Goal: Task Accomplishment & Management: Use online tool/utility

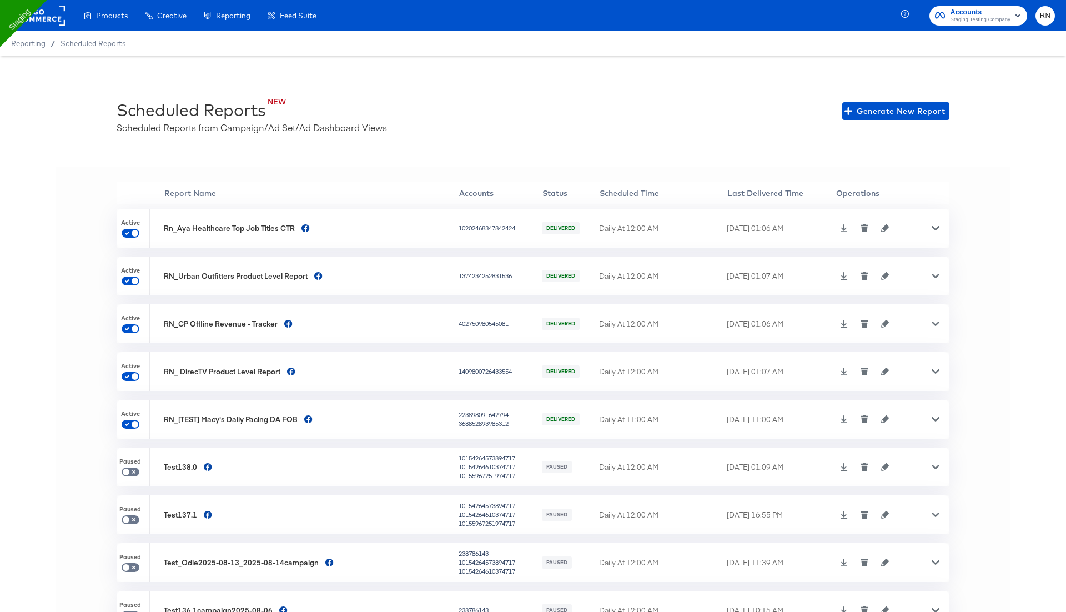
click at [45, 23] on rect at bounding box center [39, 16] width 51 height 20
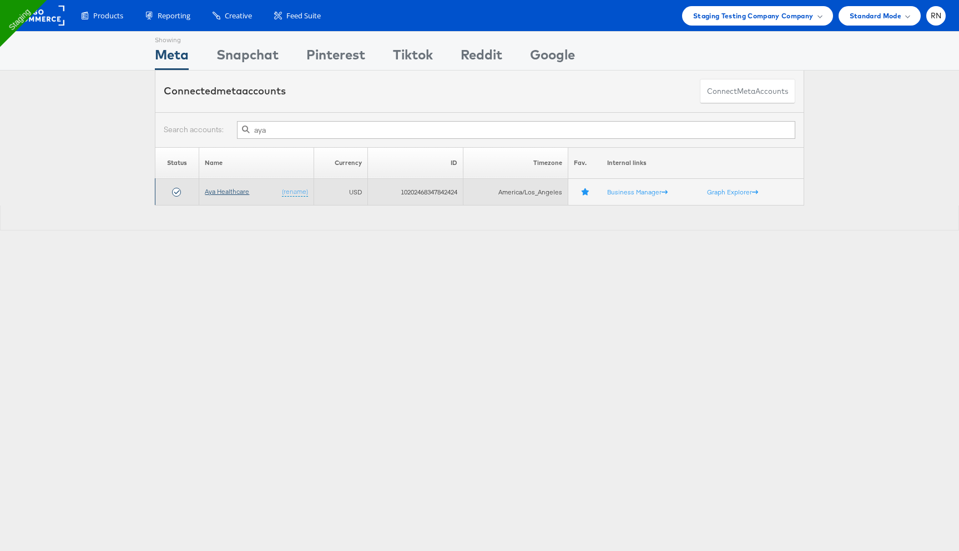
type input "aya"
click at [239, 192] on link "Aya Healthcare" at bounding box center [227, 191] width 44 height 8
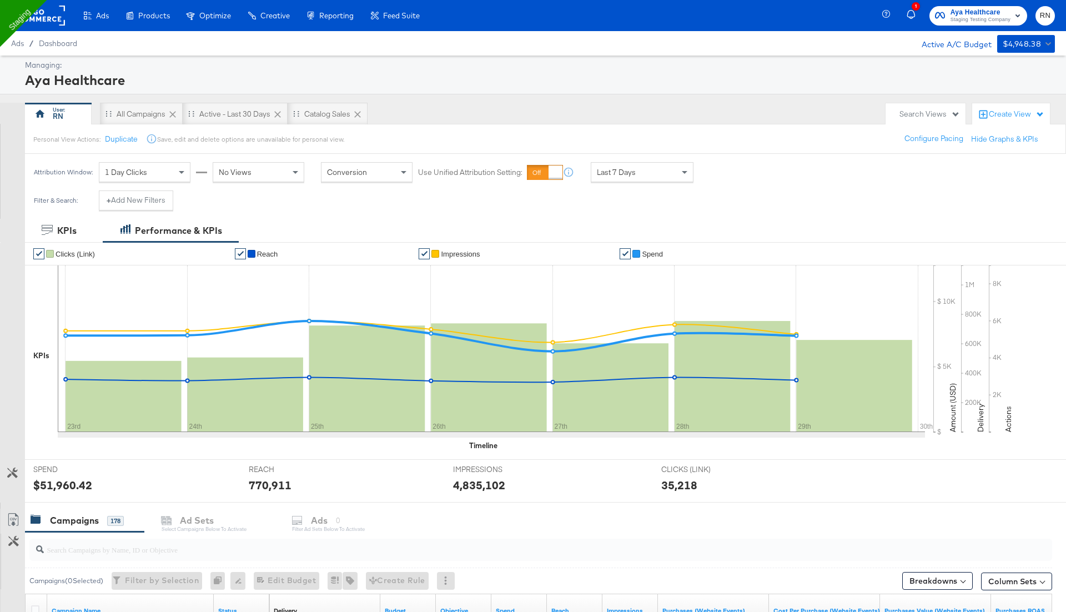
click at [936, 113] on div "Search Views" at bounding box center [929, 114] width 61 height 11
click at [1004, 117] on div "Create View" at bounding box center [1017, 114] width 56 height 11
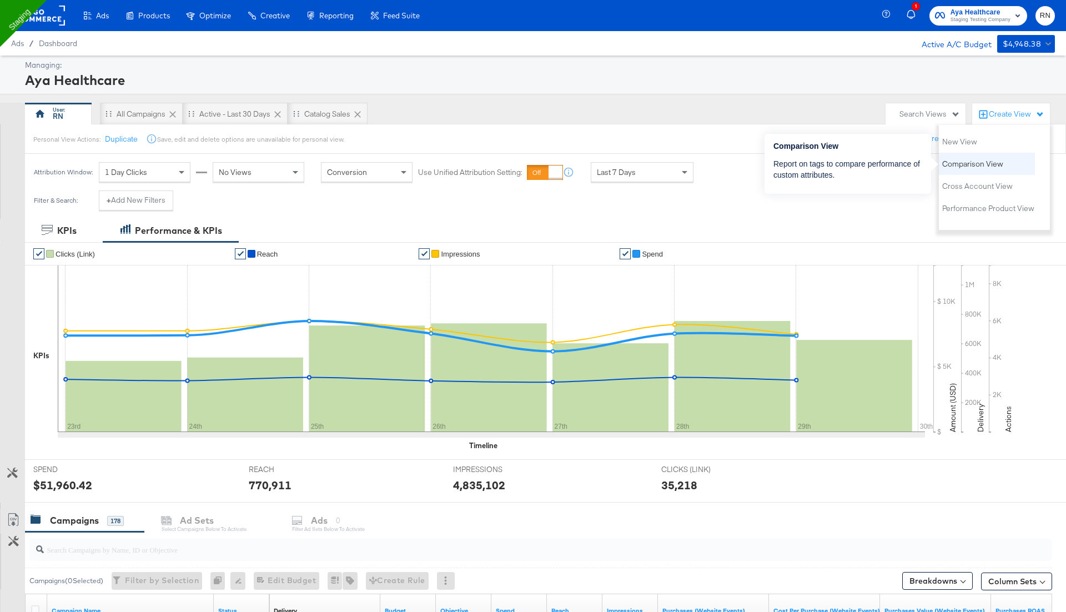
click at [973, 165] on span "Comparison View" at bounding box center [972, 164] width 61 height 11
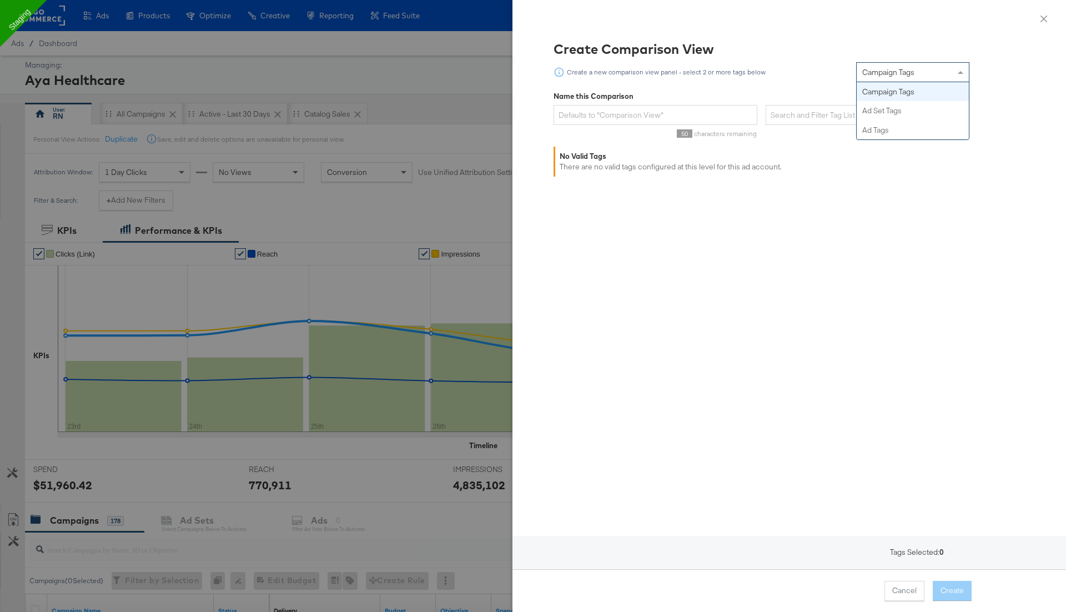
click at [878, 74] on span "Campaign Tags" at bounding box center [888, 72] width 52 height 10
click at [882, 104] on div "Create Comparison View Create a new comparison view panel - select 2 or more ta…" at bounding box center [789, 318] width 527 height 559
click at [894, 73] on span "Ad Set Tags" at bounding box center [881, 72] width 39 height 10
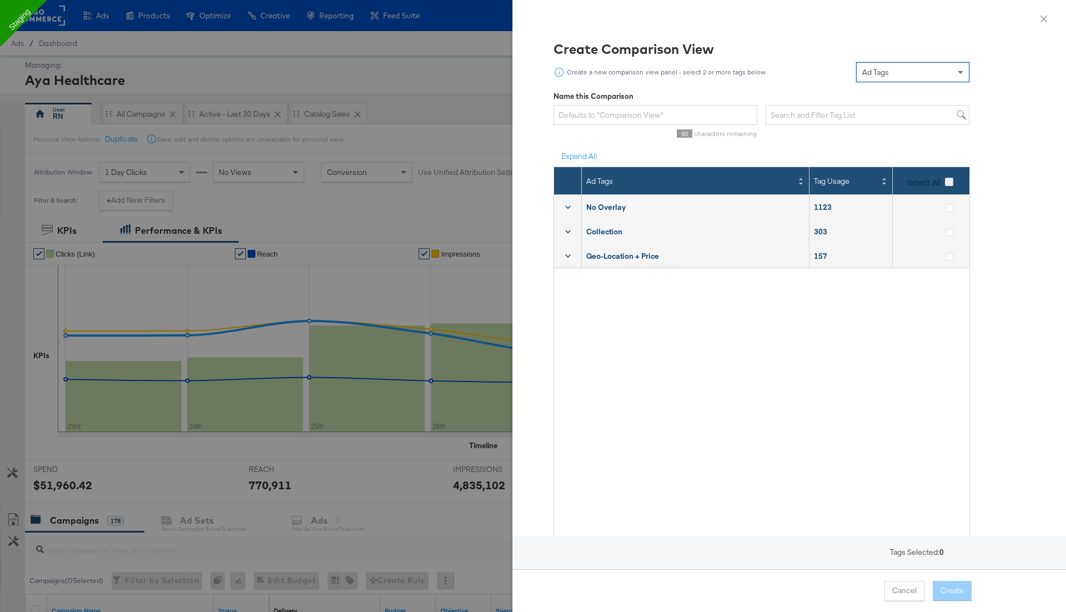
click at [951, 181] on icon at bounding box center [949, 182] width 8 height 8
click at [0, 0] on input "Select All" at bounding box center [0, 0] width 0 height 0
click at [954, 586] on button "Create" at bounding box center [952, 591] width 39 height 20
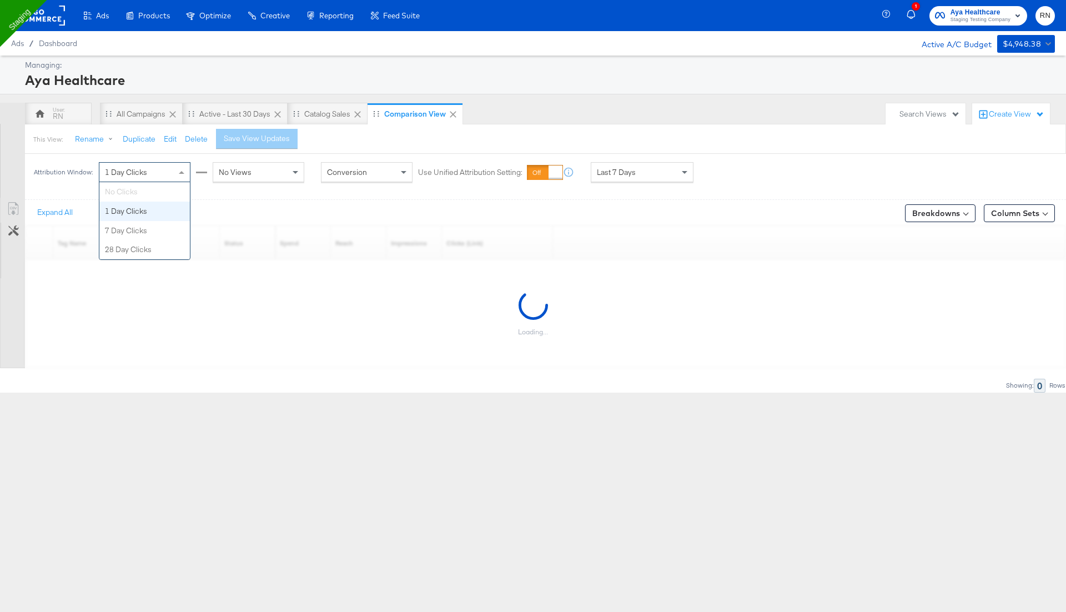
click at [168, 170] on div "1 Day Clicks" at bounding box center [144, 172] width 90 height 19
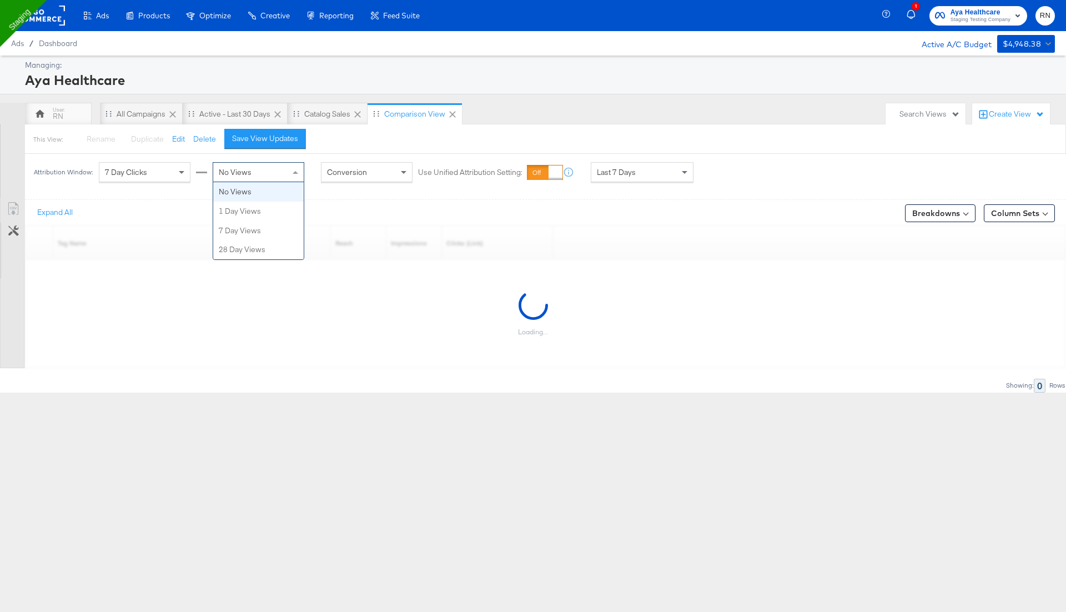
click at [241, 173] on span "No Views" at bounding box center [235, 172] width 33 height 10
click at [624, 170] on span "Last 7 Days" at bounding box center [616, 172] width 39 height 10
click at [732, 172] on div "Sep 30th 2025" at bounding box center [723, 176] width 18 height 9
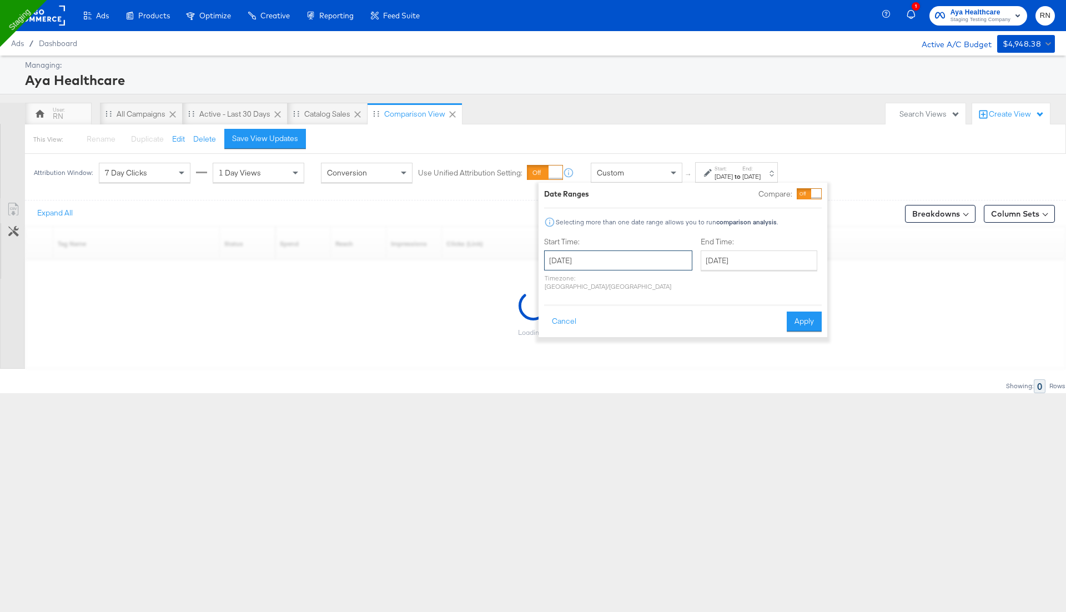
click at [605, 266] on input "September 30th 2025" at bounding box center [618, 260] width 148 height 20
click at [605, 272] on div "‹ September 2025 › Su Mo Tu We Th Fr Sa 31 1 2 3 4 5 6 7 8 9 10 11 12 13 14 15 …" at bounding box center [613, 338] width 139 height 134
click at [600, 284] on th "September 2025" at bounding box center [613, 283] width 95 height 19
click at [600, 284] on th "2025" at bounding box center [613, 283] width 110 height 19
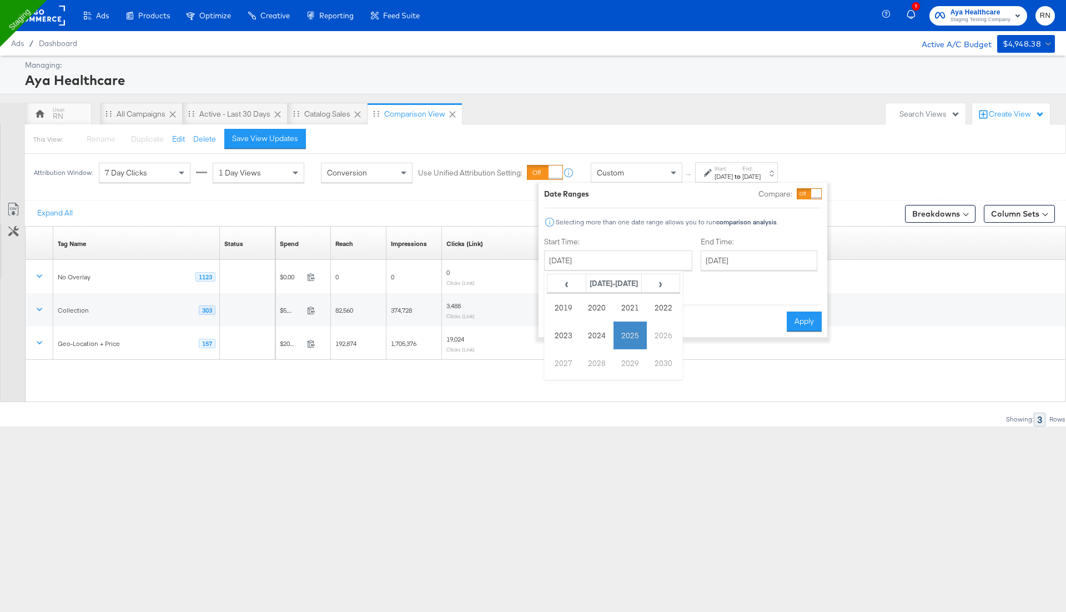
click at [629, 326] on td "2025" at bounding box center [629, 335] width 33 height 28
click at [564, 305] on td "Jan" at bounding box center [563, 308] width 33 height 28
click at [742, 291] on div "Date Ranges Compare: Selecting more than one date range allows you to run compa…" at bounding box center [683, 259] width 278 height 143
click at [619, 264] on input "September 30th 2025" at bounding box center [618, 260] width 148 height 20
click at [609, 280] on th "January 2025" at bounding box center [613, 283] width 95 height 19
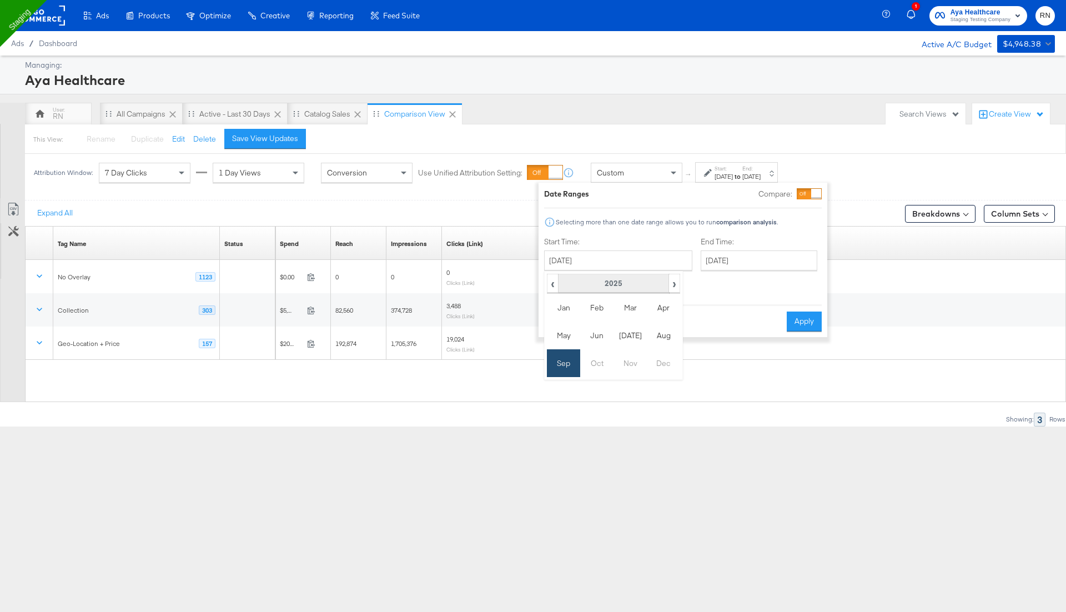
click at [612, 284] on th "2025" at bounding box center [613, 283] width 110 height 19
click at [630, 329] on td "2025" at bounding box center [629, 335] width 33 height 28
click at [567, 308] on td "Jan" at bounding box center [563, 308] width 33 height 28
click at [612, 315] on td "1" at bounding box center [613, 317] width 19 height 16
type input "January 1st 2025"
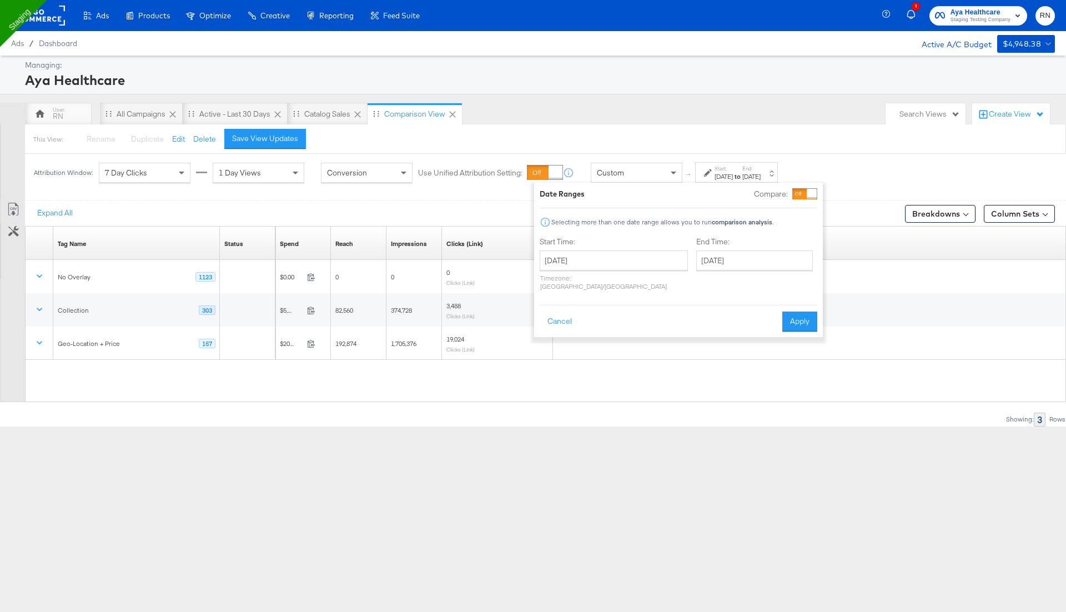
click at [677, 309] on div "Cancel Apply" at bounding box center [679, 317] width 278 height 27
click at [793, 313] on button "Apply" at bounding box center [799, 321] width 35 height 20
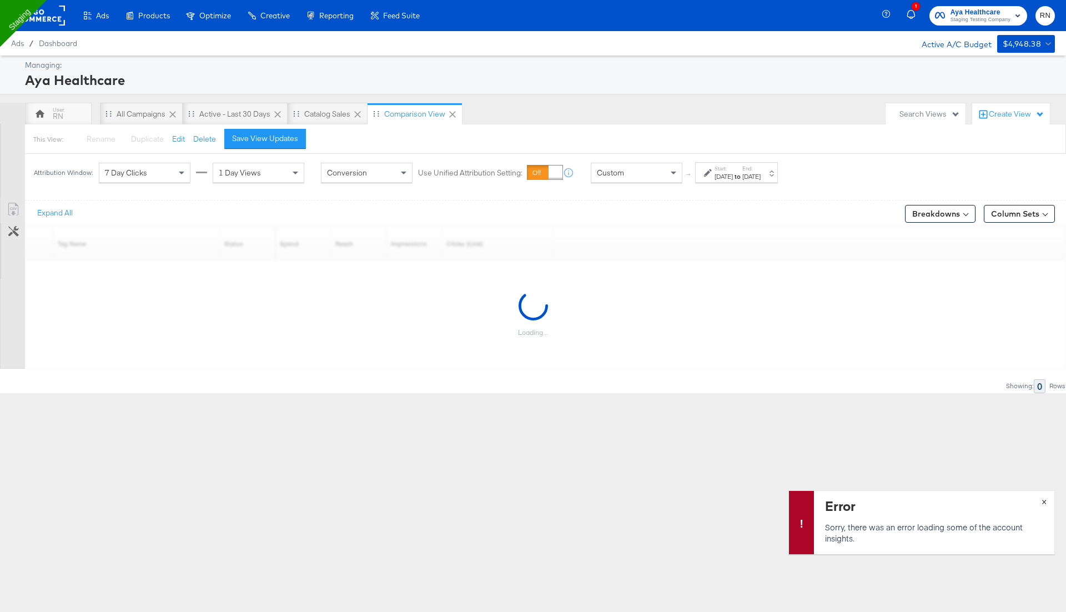
click at [1046, 501] on button "×" at bounding box center [1044, 501] width 21 height 20
click at [49, 20] on rect at bounding box center [39, 16] width 51 height 20
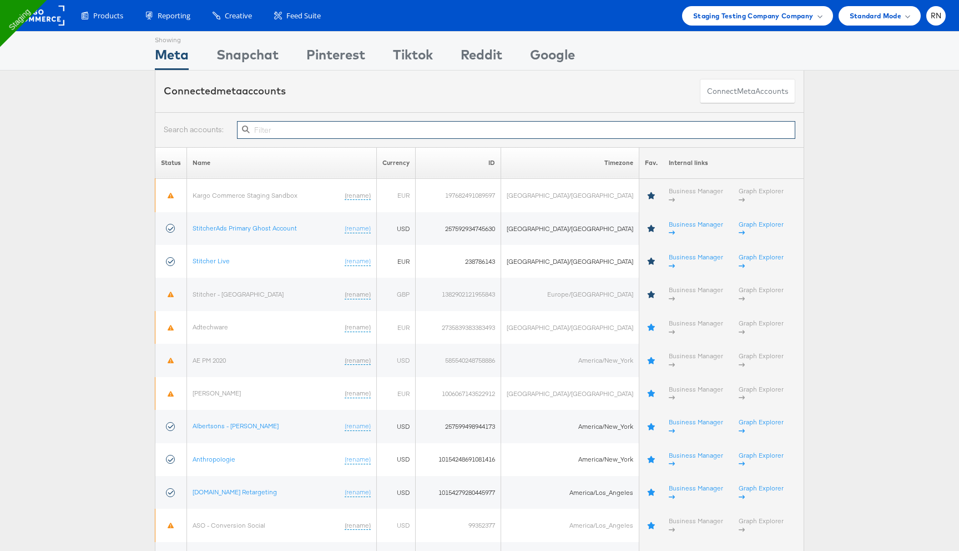
paste input "238786143"
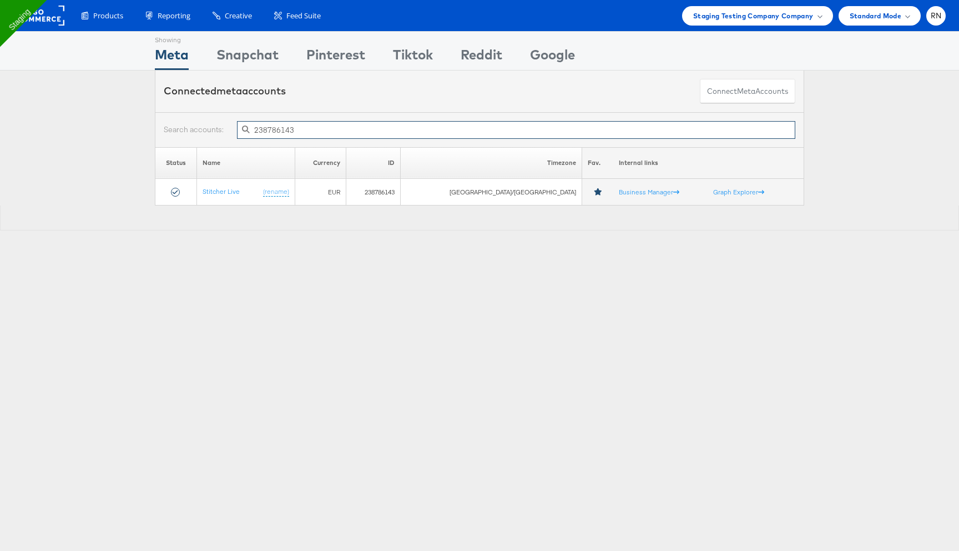
type input "238786143"
click at [304, 129] on input "238786143" at bounding box center [516, 130] width 558 height 18
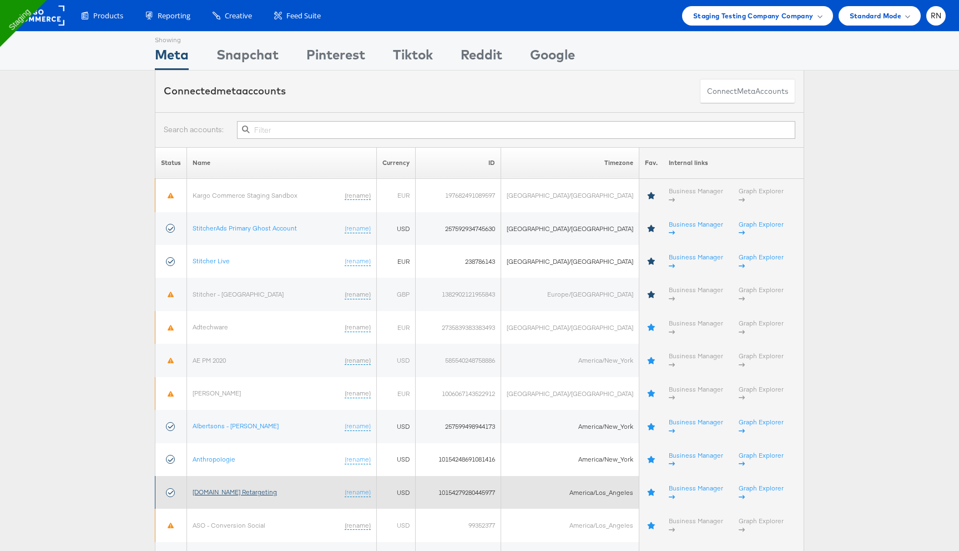
click at [228, 487] on link "Apartments.com Retargeting" at bounding box center [235, 491] width 84 height 8
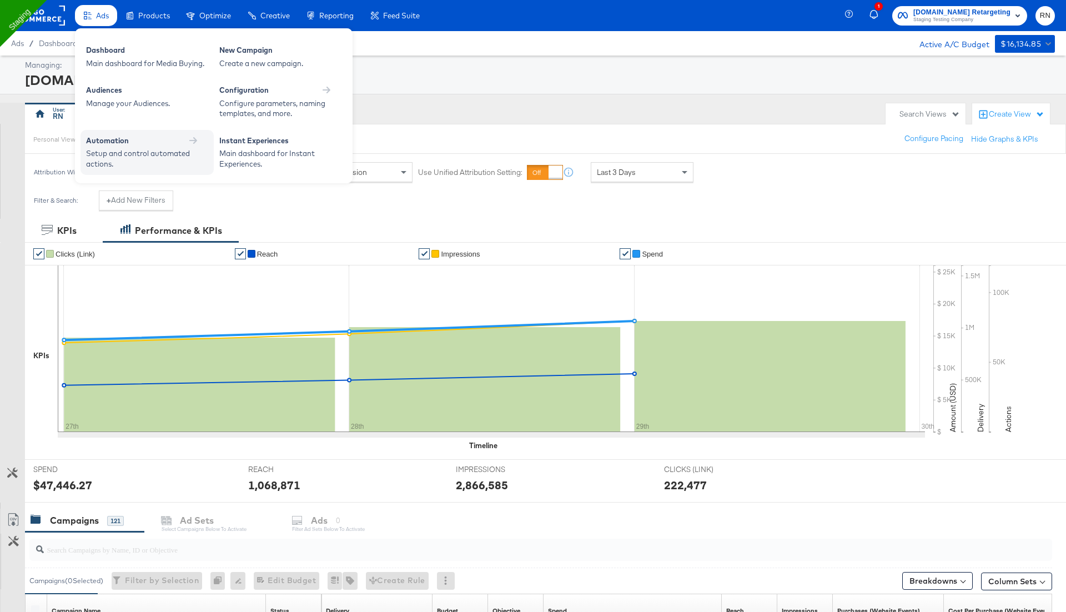
click at [104, 162] on div "Setup and control automated actions." at bounding box center [141, 158] width 111 height 21
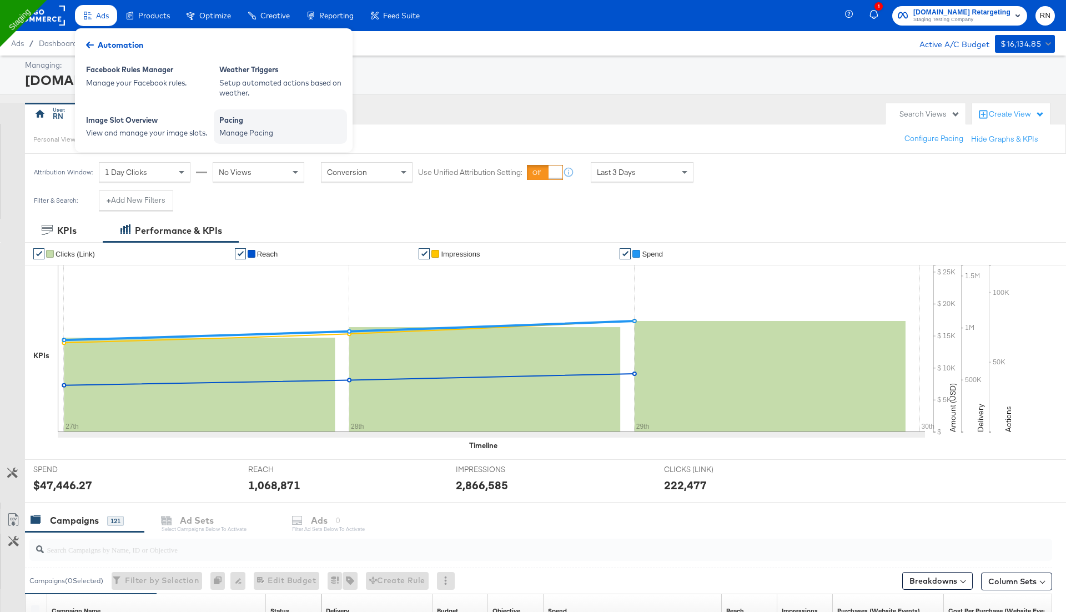
click at [254, 142] on div "Pacing Manage Pacing" at bounding box center [280, 126] width 133 height 34
click at [261, 129] on div "Manage Pacing" at bounding box center [280, 133] width 122 height 11
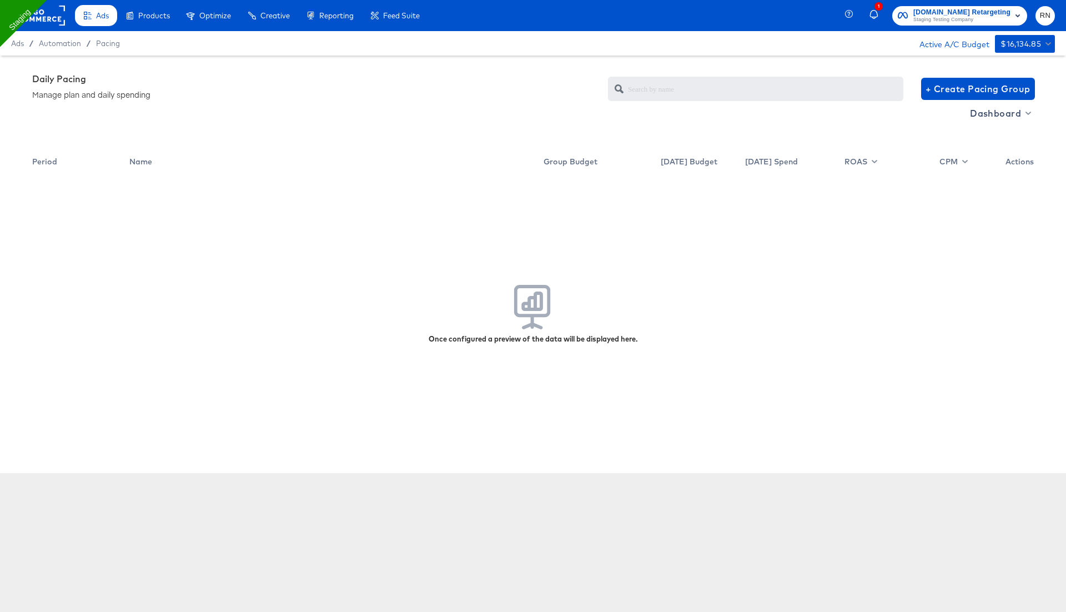
click at [47, 14] on rect at bounding box center [39, 16] width 51 height 20
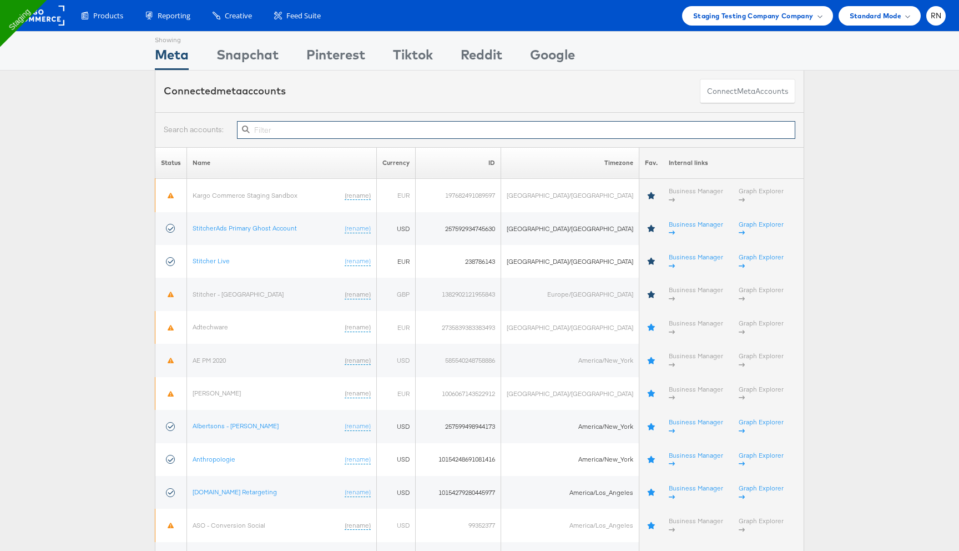
click at [275, 130] on input "text" at bounding box center [516, 130] width 558 height 18
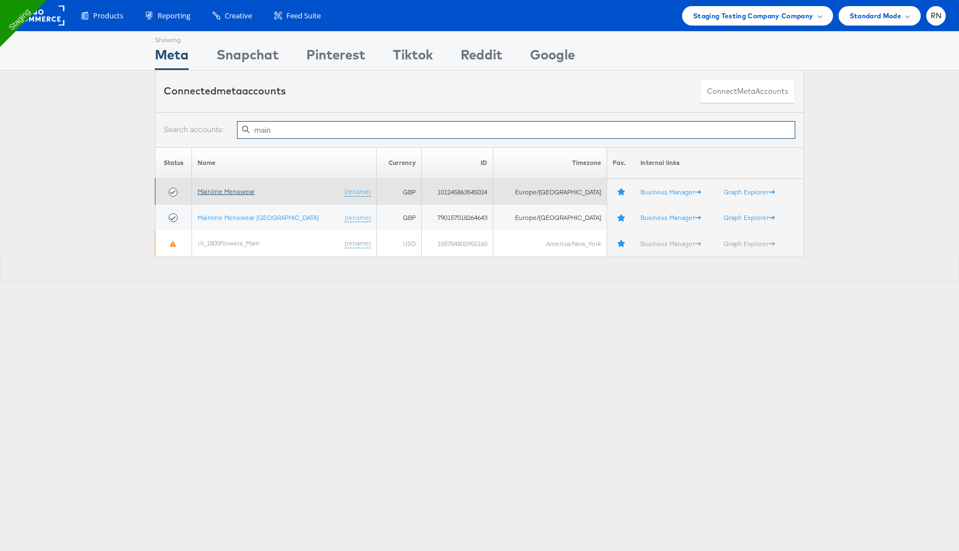
type input "main"
click at [247, 188] on link "Mainline Menswear" at bounding box center [226, 191] width 57 height 8
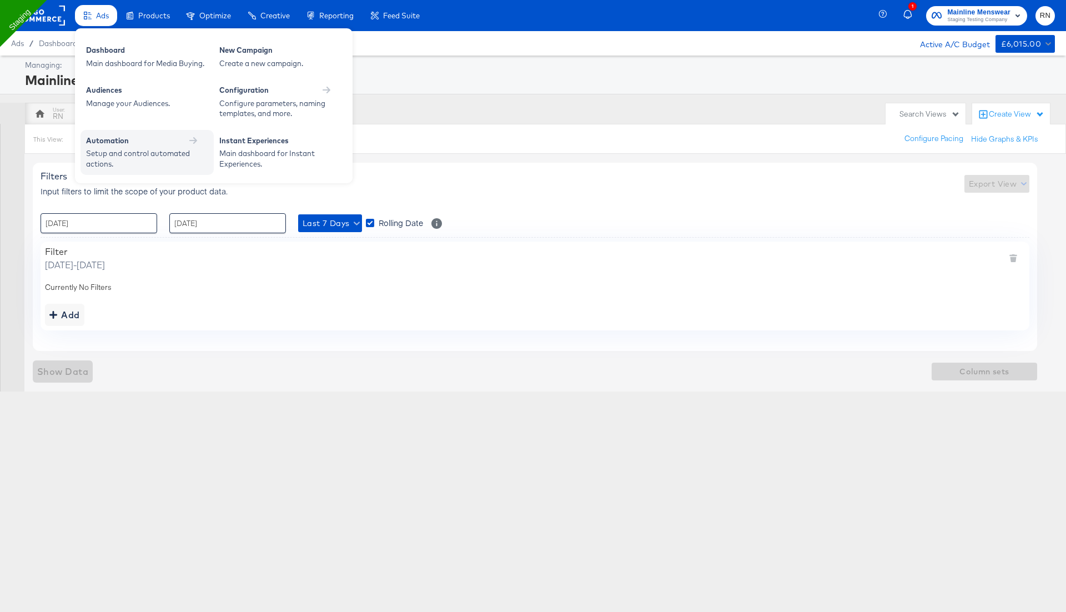
click at [127, 142] on div "Automation" at bounding box center [107, 140] width 43 height 11
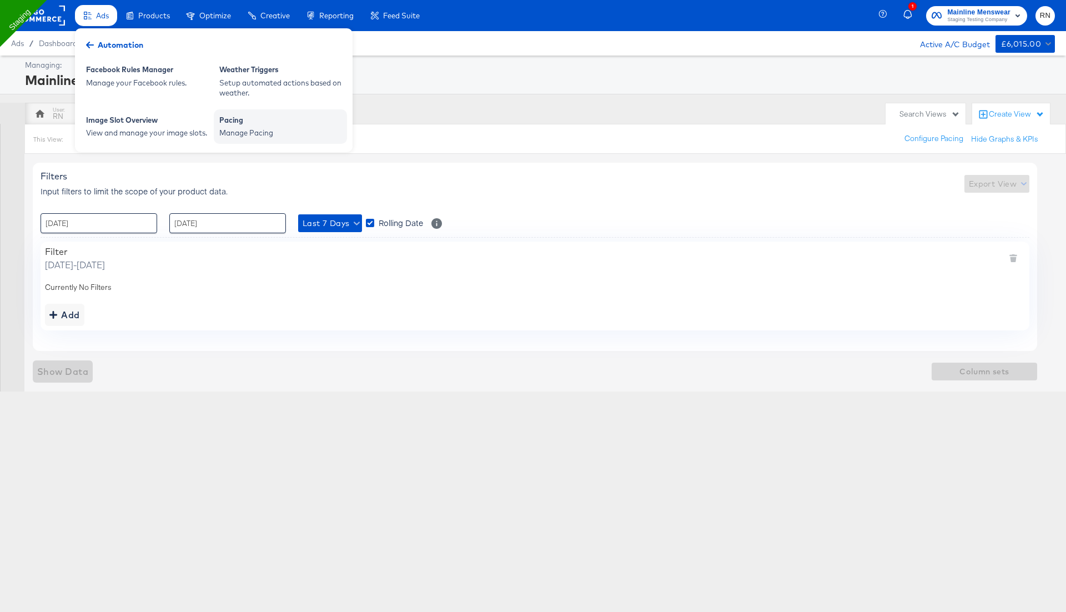
click at [252, 132] on div "Manage Pacing" at bounding box center [280, 133] width 122 height 11
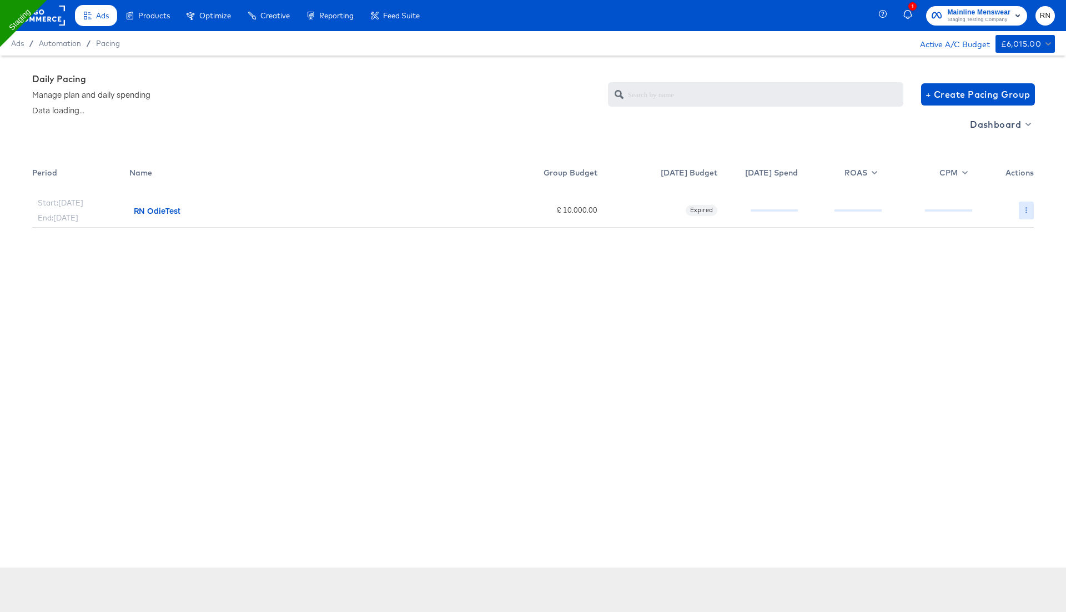
click at [1029, 211] on button "button" at bounding box center [1026, 211] width 15 height 18
click at [1004, 259] on link "Use as template" at bounding box center [1016, 251] width 81 height 18
click at [1024, 209] on icon "button" at bounding box center [1026, 210] width 6 height 6
click at [1007, 269] on link "Delete" at bounding box center [1016, 269] width 81 height 18
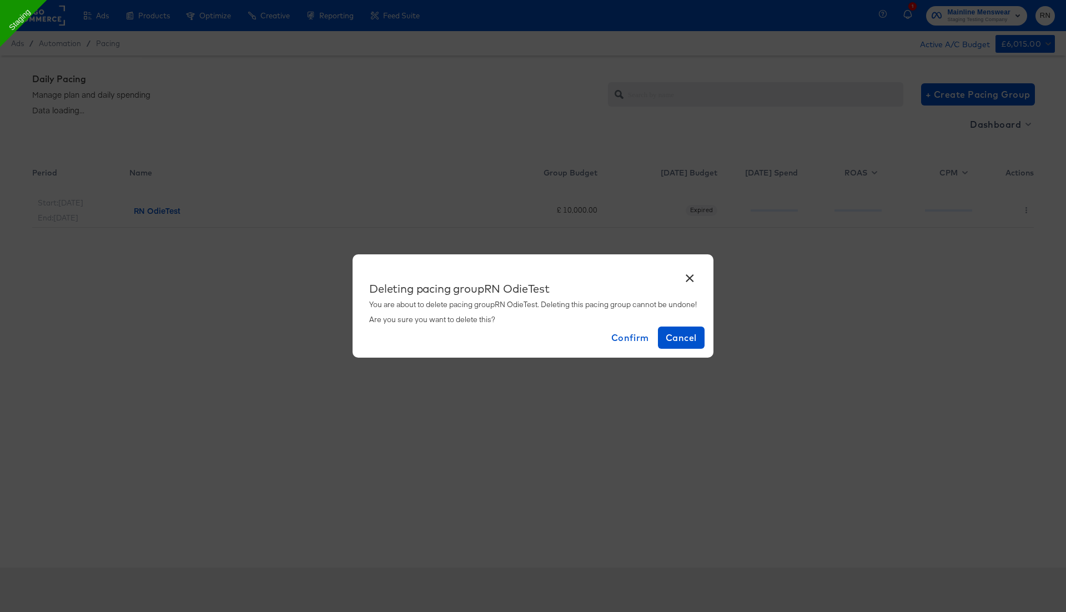
click at [691, 278] on button "×" at bounding box center [689, 275] width 20 height 20
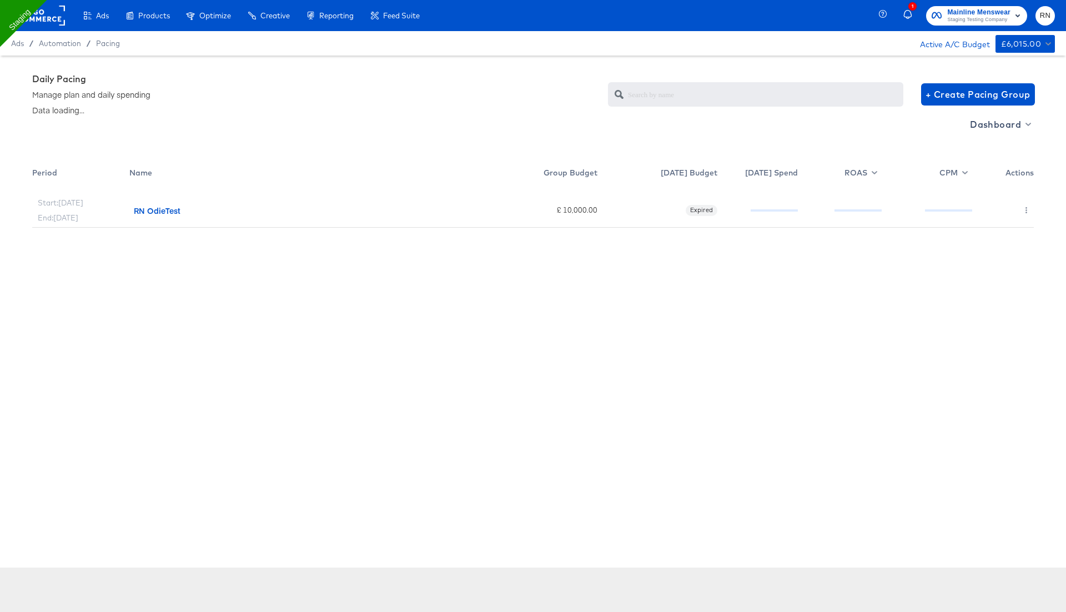
click at [494, 216] on div "£ 10,000.00" at bounding box center [544, 208] width 107 height 39
click at [127, 213] on div "Start: Sep 25th End: Sep 29th" at bounding box center [80, 208] width 97 height 39
click at [134, 203] on div "RN OdieTest" at bounding box center [310, 208] width 362 height 39
click at [132, 214] on icon at bounding box center [133, 210] width 8 height 8
click at [45, 16] on rect at bounding box center [39, 16] width 51 height 20
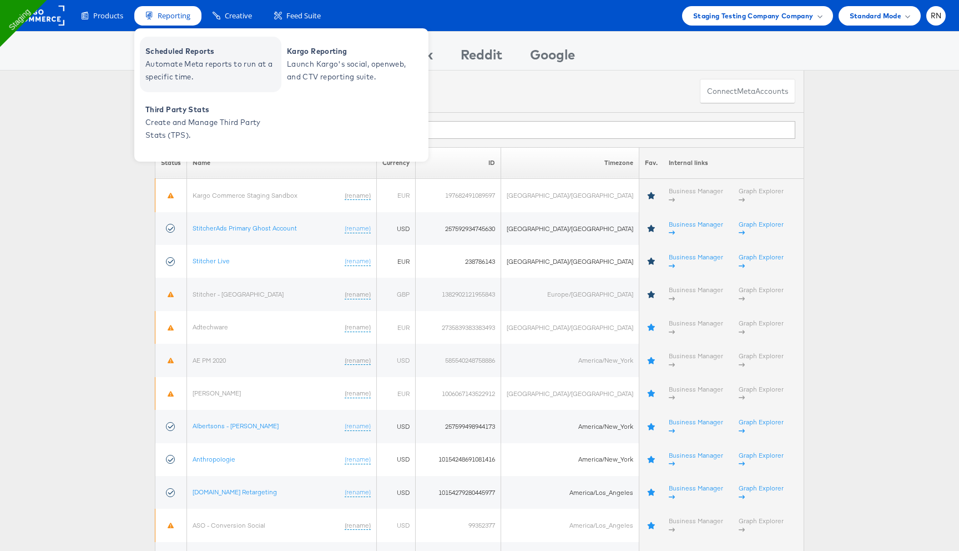
click at [182, 67] on span "Automate Meta reports to run at a specific time." at bounding box center [211, 71] width 133 height 26
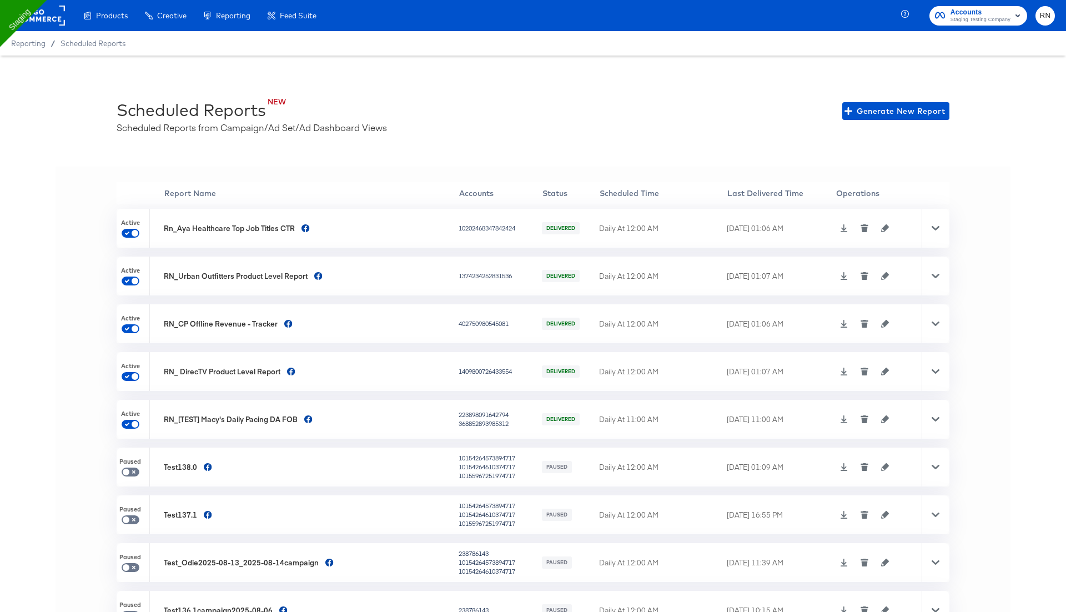
click at [882, 228] on icon "button" at bounding box center [886, 228] width 8 height 8
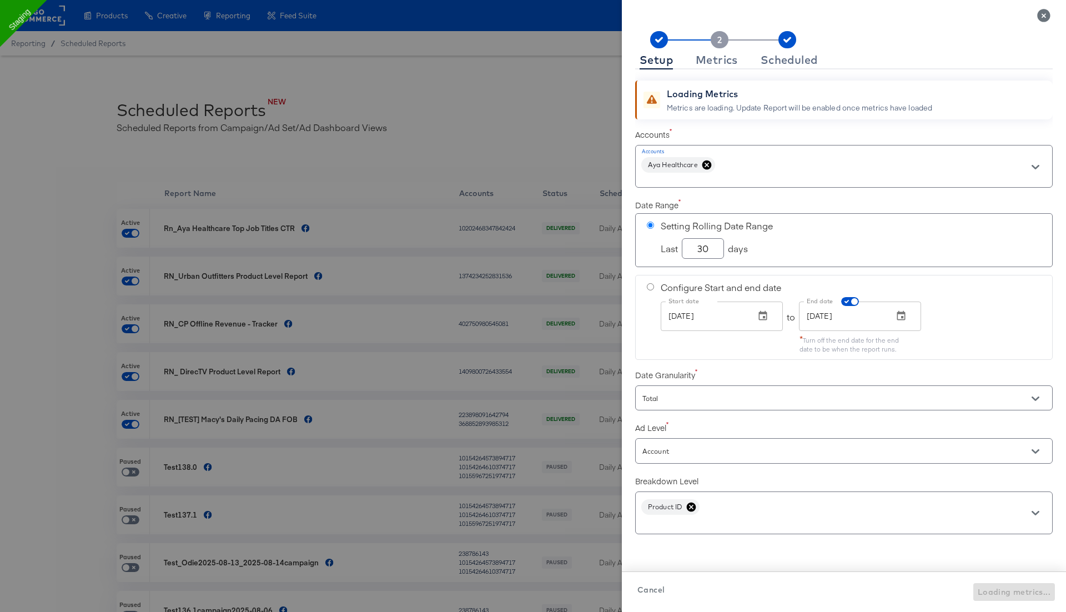
checkbox input "true"
click at [722, 62] on div "Metrics" at bounding box center [717, 60] width 42 height 9
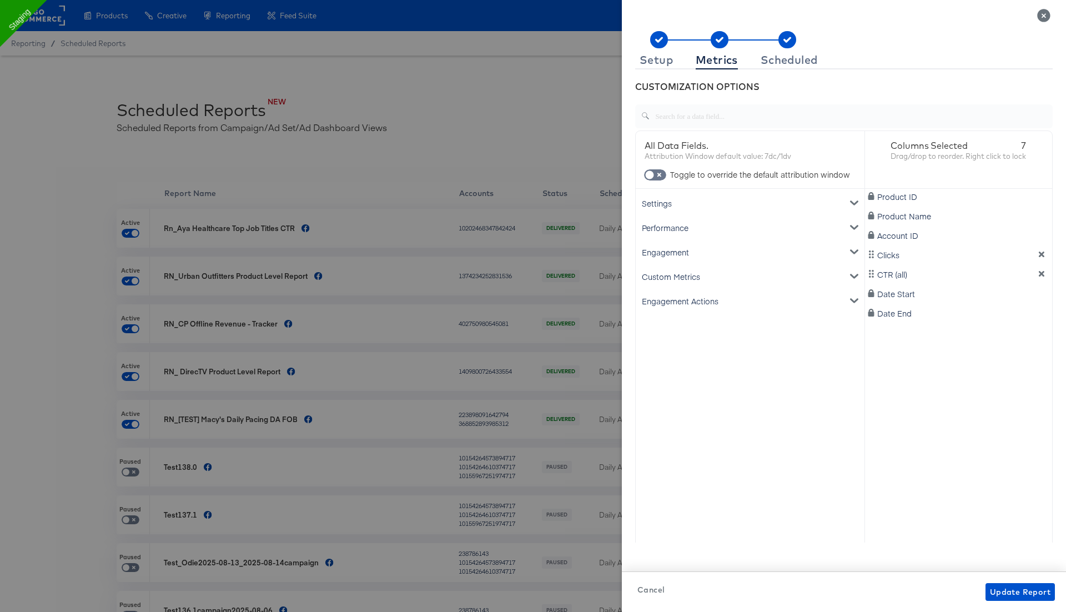
click at [1045, 17] on icon "Close" at bounding box center [1043, 15] width 13 height 13
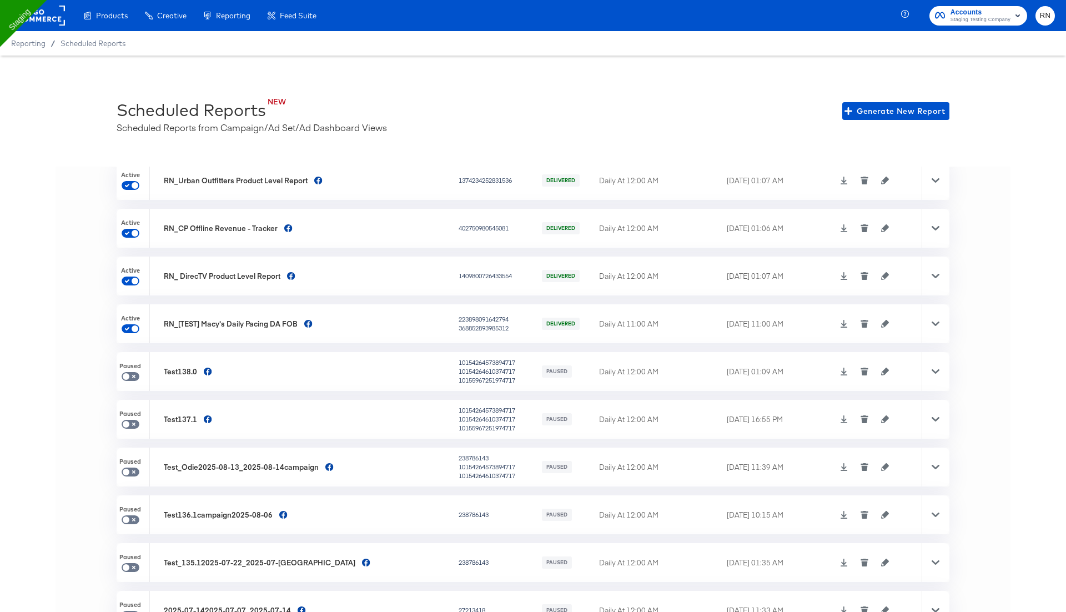
scroll to position [97, 0]
click at [882, 110] on span "Generate New Report" at bounding box center [896, 111] width 98 height 14
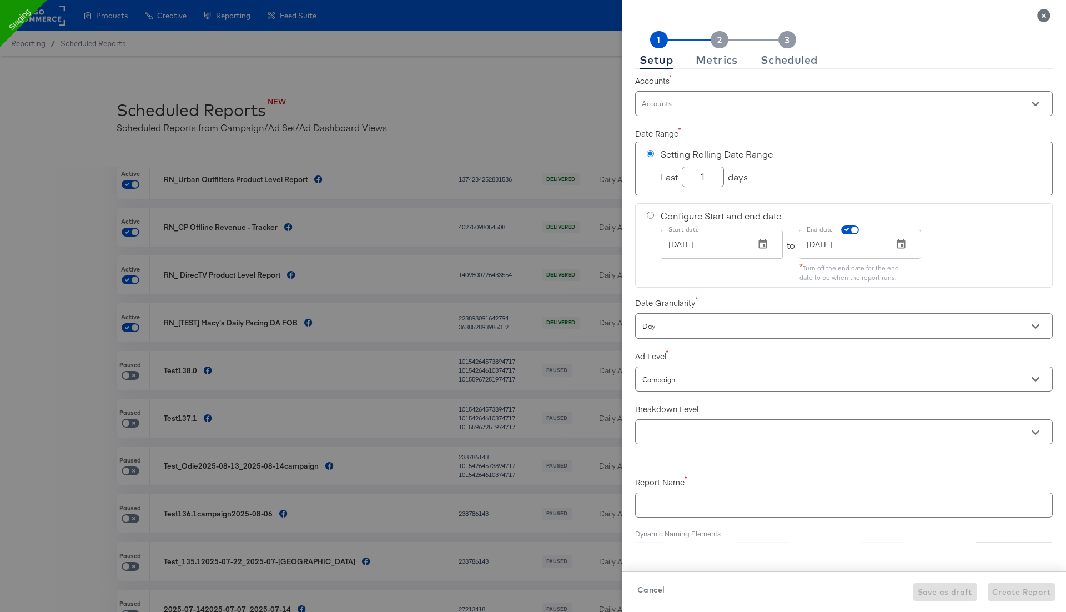
checkbox input "true"
click at [1044, 16] on icon "Close" at bounding box center [1043, 15] width 13 height 13
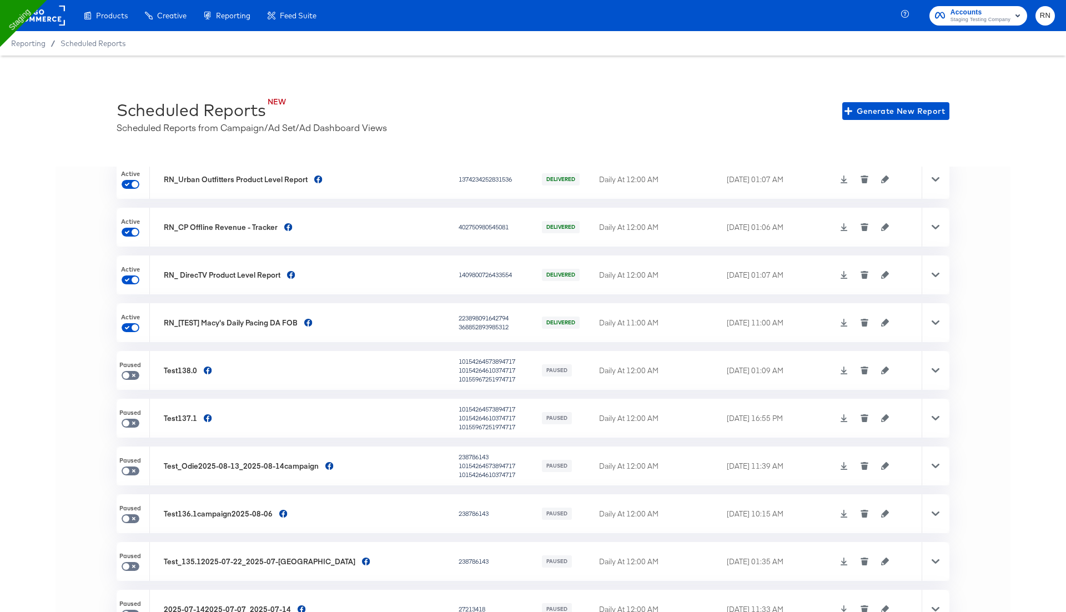
scroll to position [0, 0]
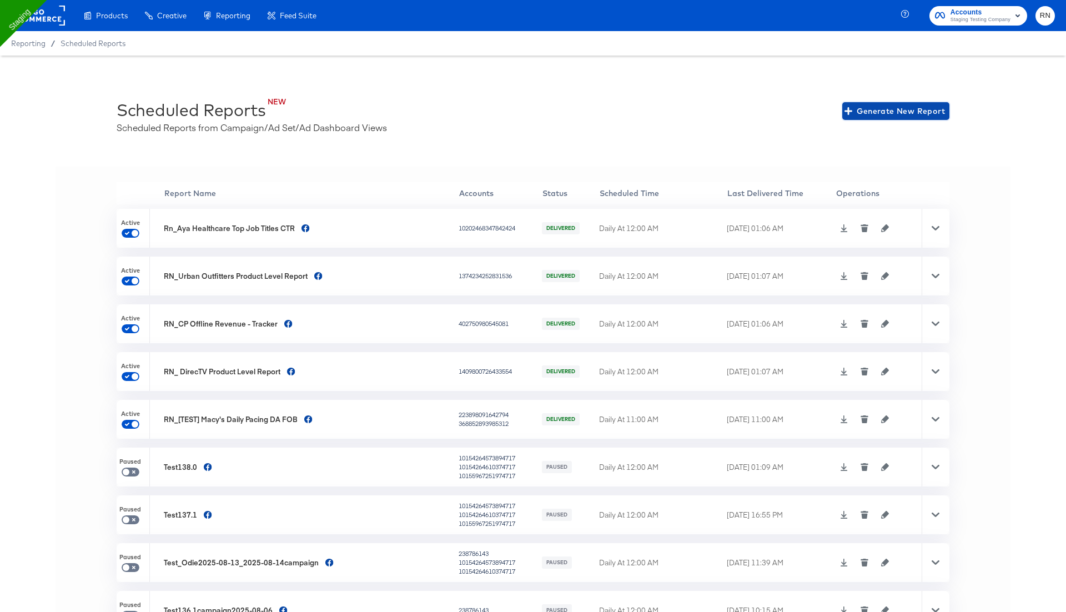
click at [879, 112] on span "Generate New Report" at bounding box center [896, 111] width 98 height 14
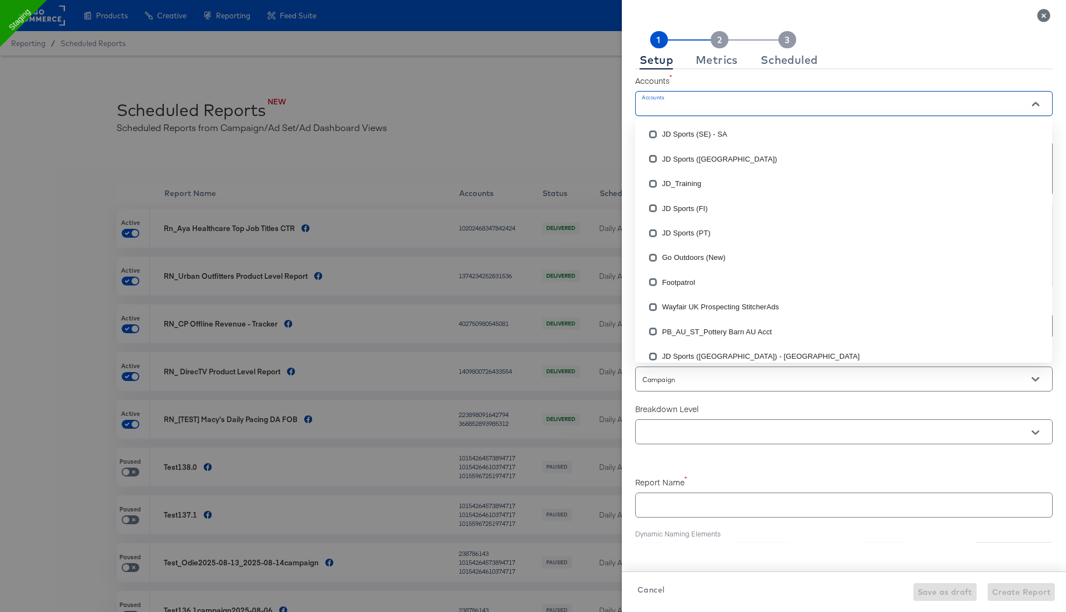
click at [766, 103] on input "Accounts" at bounding box center [828, 108] width 376 height 13
checkbox input "true"
type input "live"
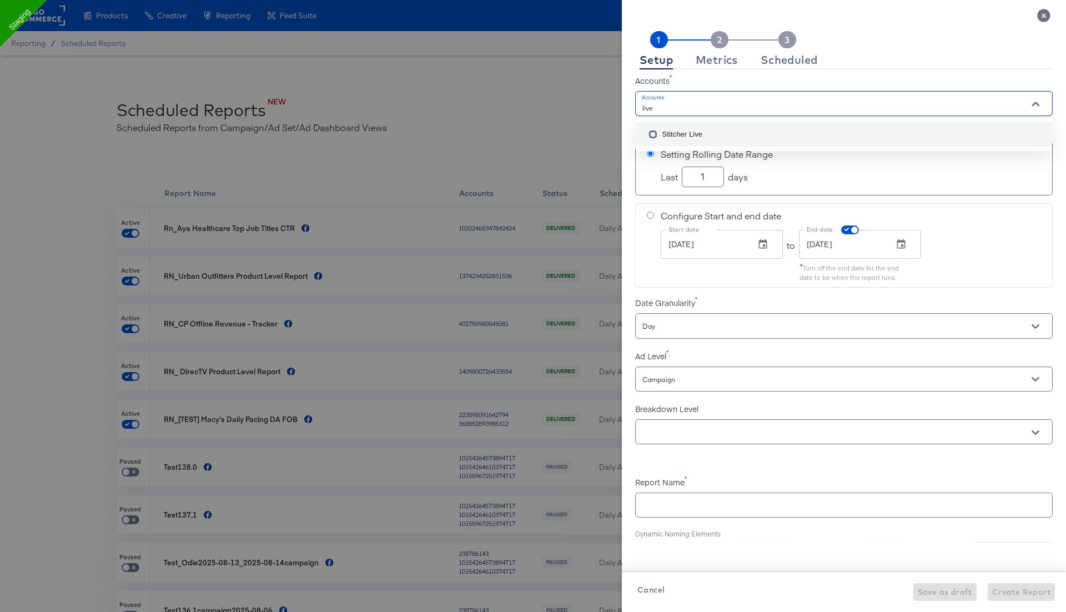
click at [744, 135] on li "Stitcher Live" at bounding box center [843, 134] width 417 height 24
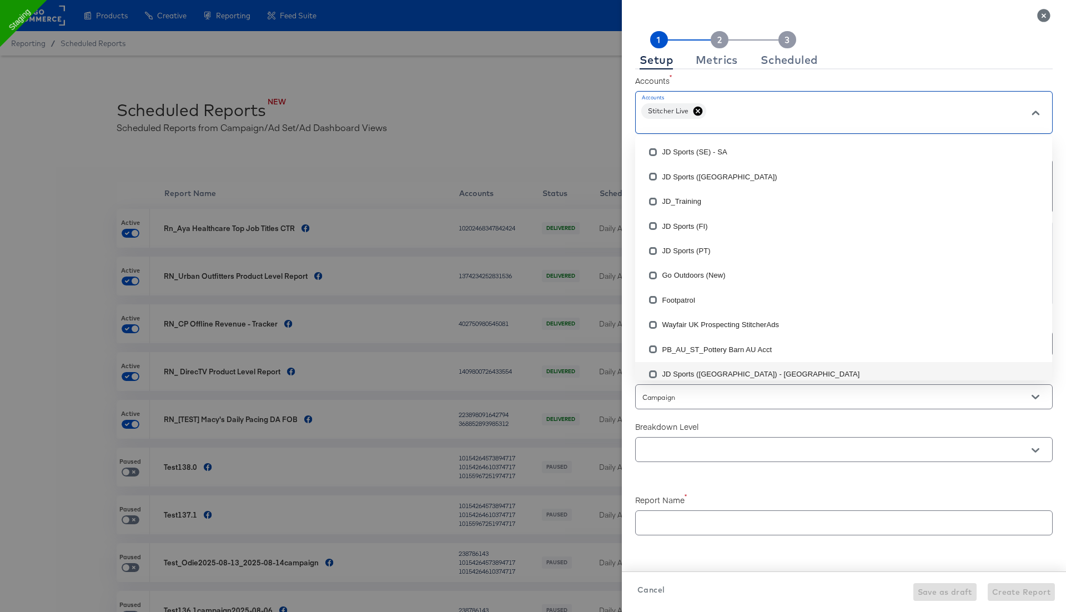
click at [667, 423] on label "Breakdown Level" at bounding box center [843, 426] width 417 height 11
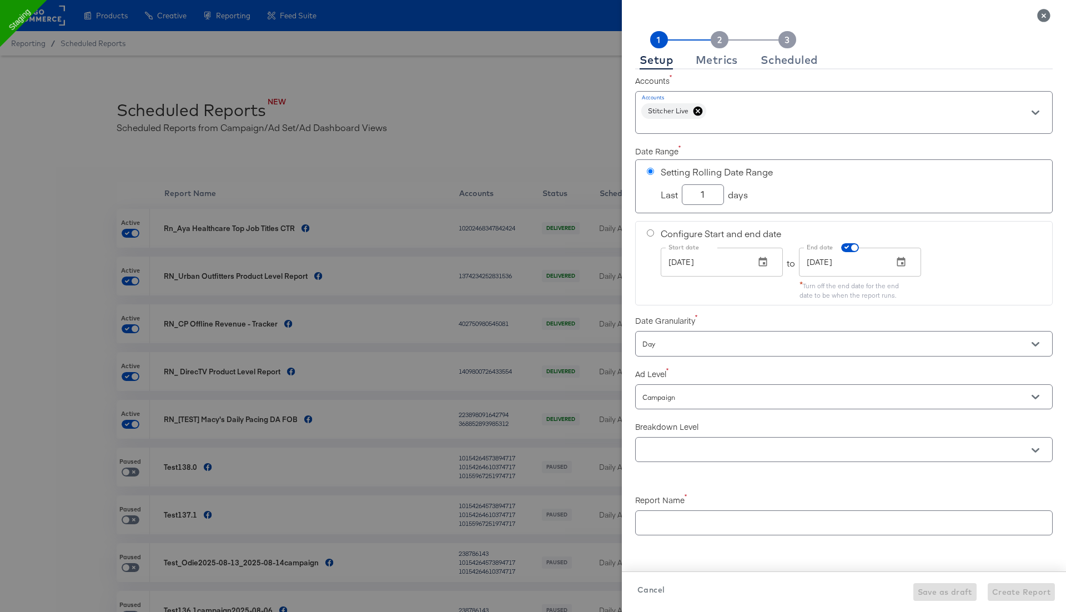
checkbox input "true"
click at [1044, 13] on icon "Close" at bounding box center [1043, 15] width 13 height 13
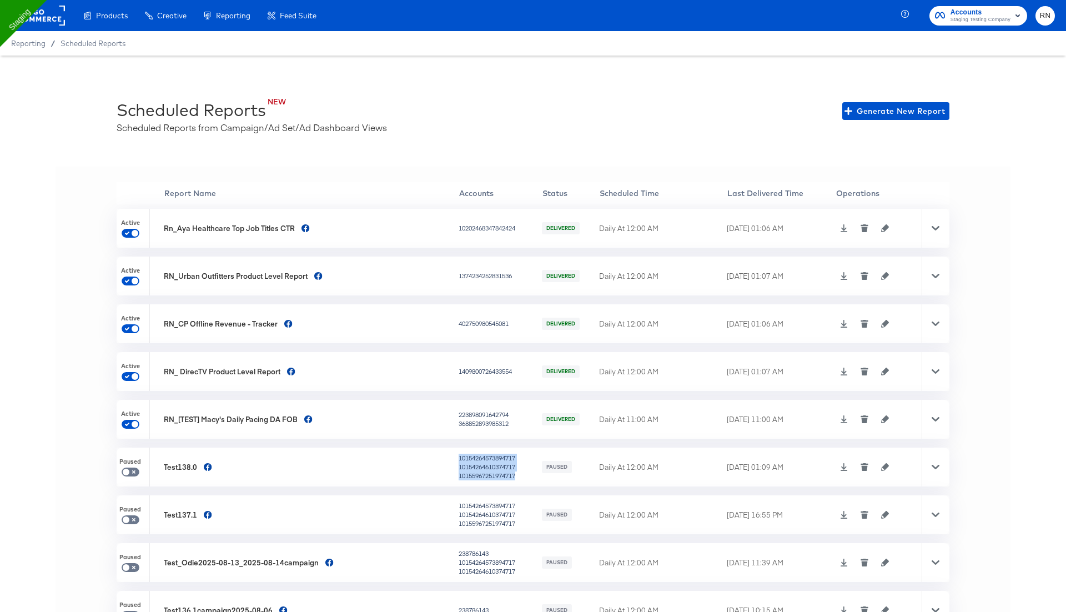
drag, startPoint x: 466, startPoint y: 475, endPoint x: 391, endPoint y: 456, distance: 78.0
click at [391, 456] on tr "Paused Test138.0 10154264573894717 10154264610374717 10155967251974717 PAUSED D…" at bounding box center [533, 466] width 833 height 39
copy tr "10154264573894717 10154264610374717 10155967251974717"
click at [894, 114] on span "Generate New Report" at bounding box center [896, 111] width 98 height 14
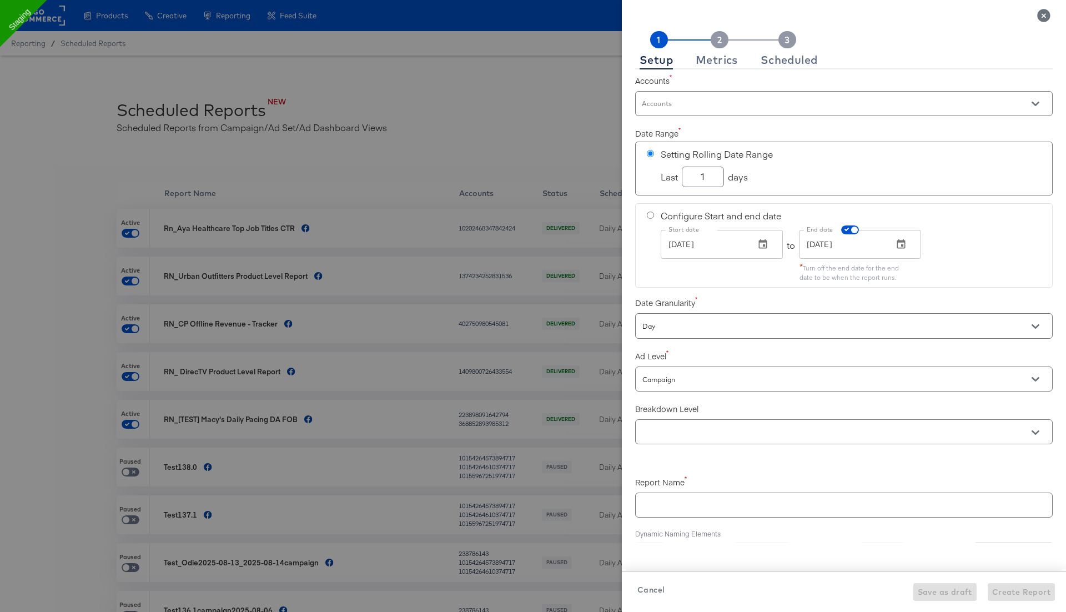
click at [754, 107] on input "Accounts" at bounding box center [828, 108] width 376 height 13
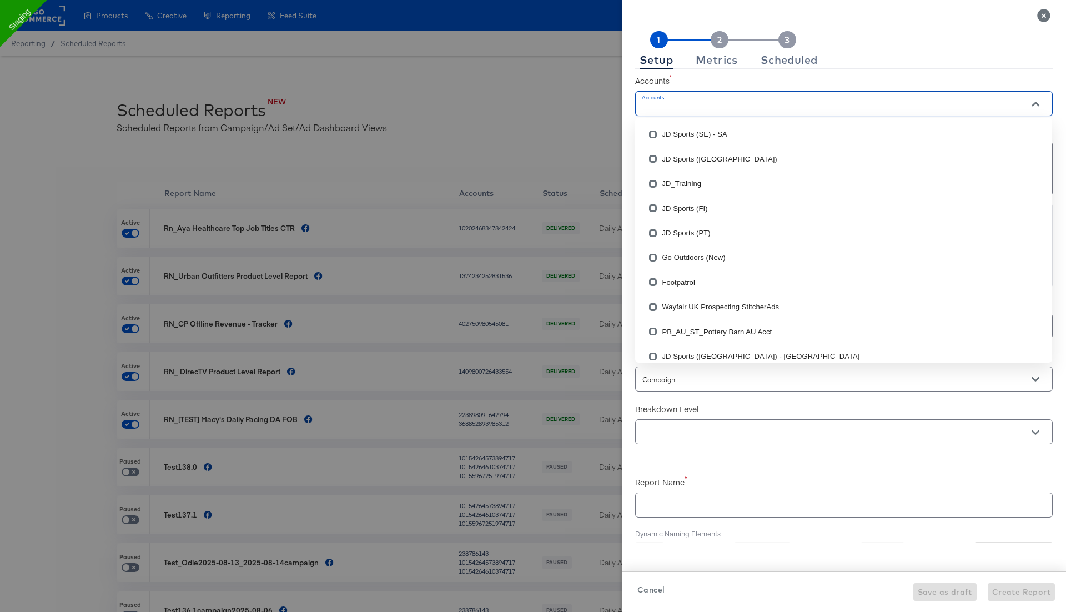
checkbox input "true"
paste input "10154264573894717 10154264610374717 10155967251974717"
type input "10154264573894717 10154264610374717 10155967251974717"
click at [653, 133] on input "checkbox" at bounding box center [653, 137] width 18 height 18
checkbox input "false"
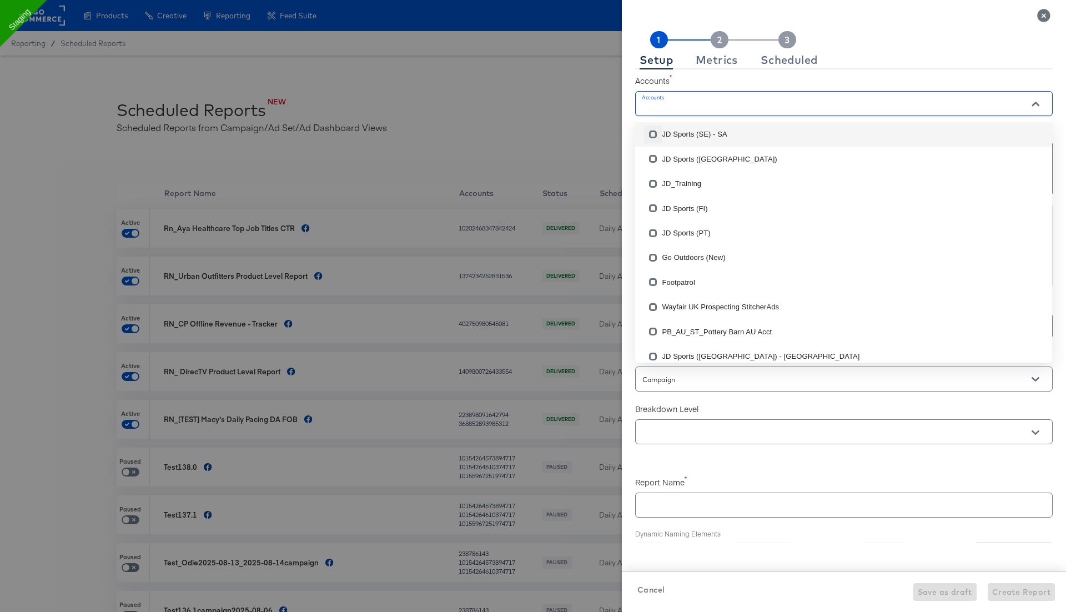
checkbox input "true"
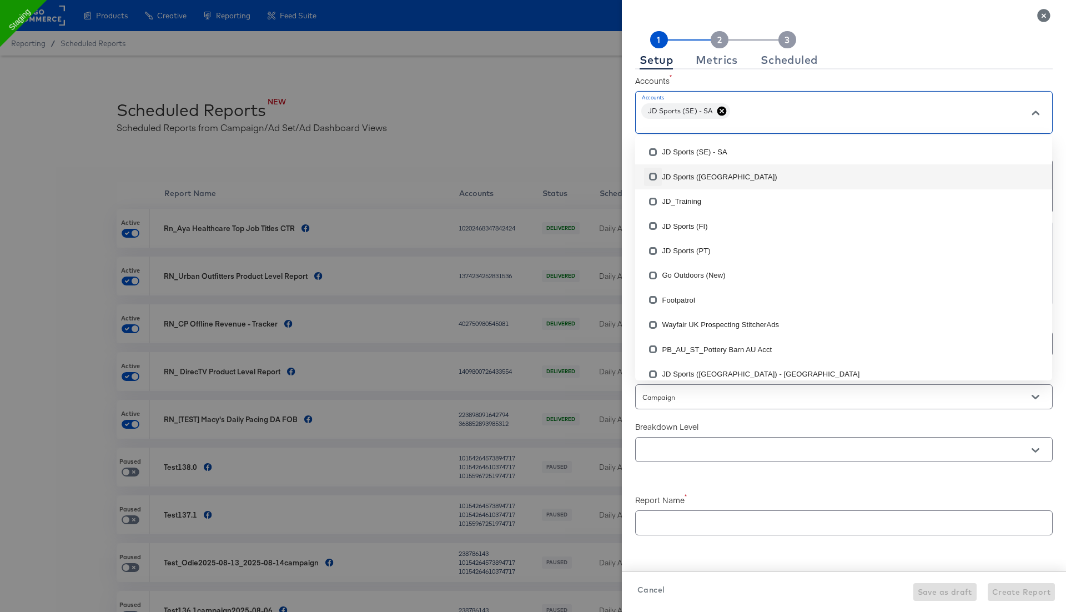
click at [652, 176] on input "checkbox" at bounding box center [653, 179] width 18 height 18
checkbox input "false"
checkbox input "true"
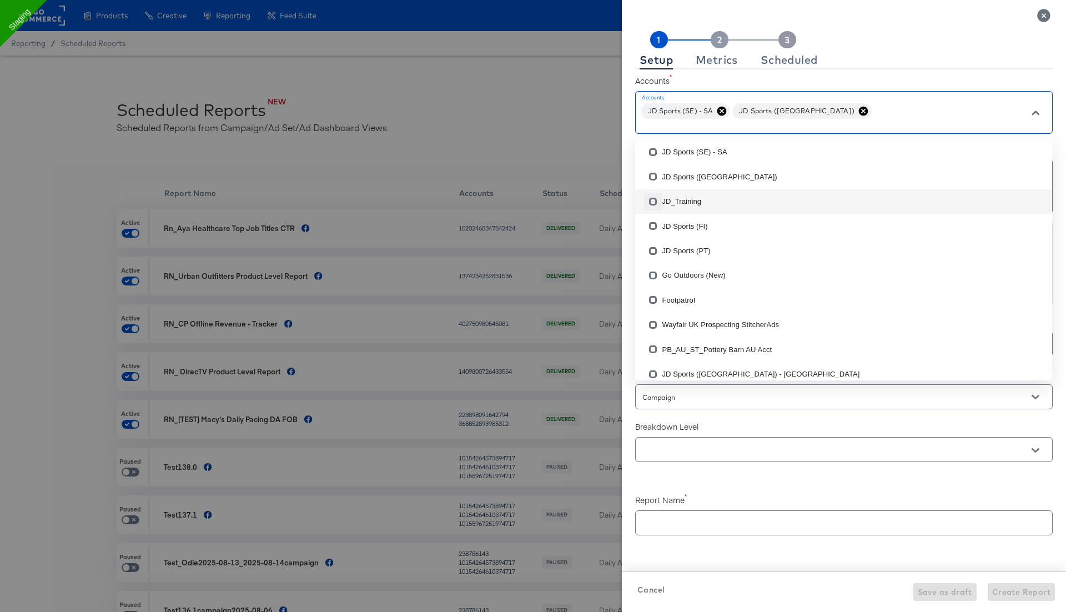
click at [652, 204] on input "checkbox" at bounding box center [653, 204] width 18 height 18
checkbox input "false"
checkbox input "true"
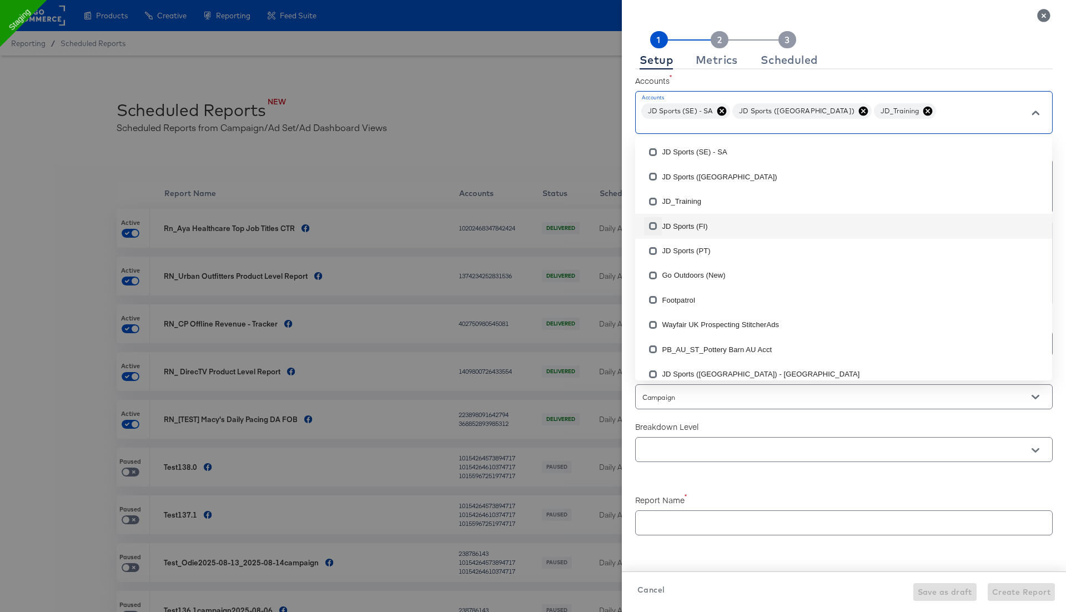
click at [652, 223] on input "checkbox" at bounding box center [653, 228] width 18 height 18
checkbox input "false"
checkbox input "true"
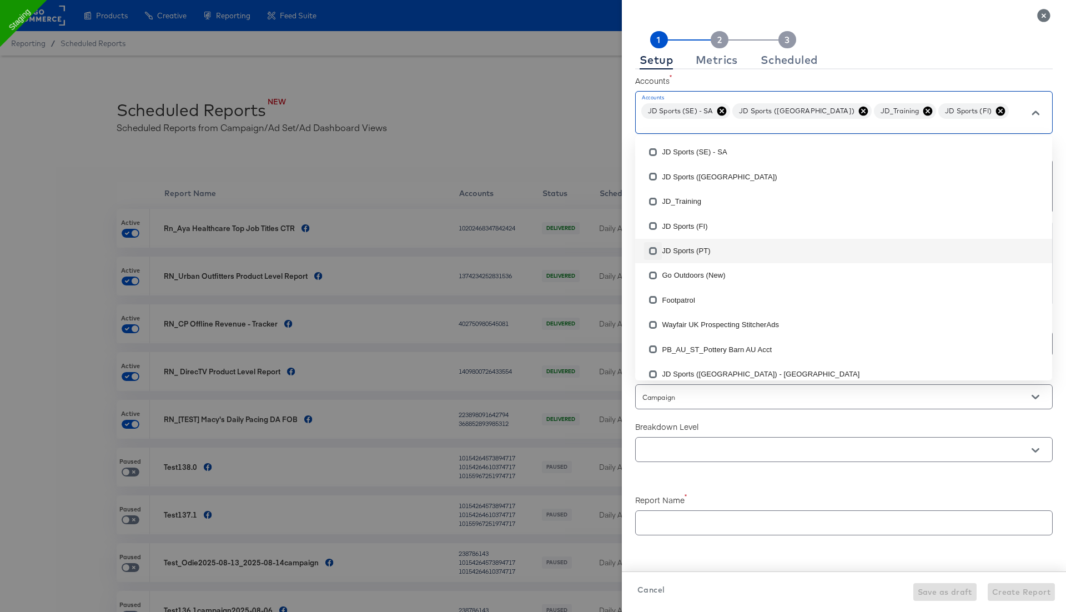
click at [653, 252] on input "checkbox" at bounding box center [653, 253] width 18 height 18
checkbox input "false"
checkbox input "true"
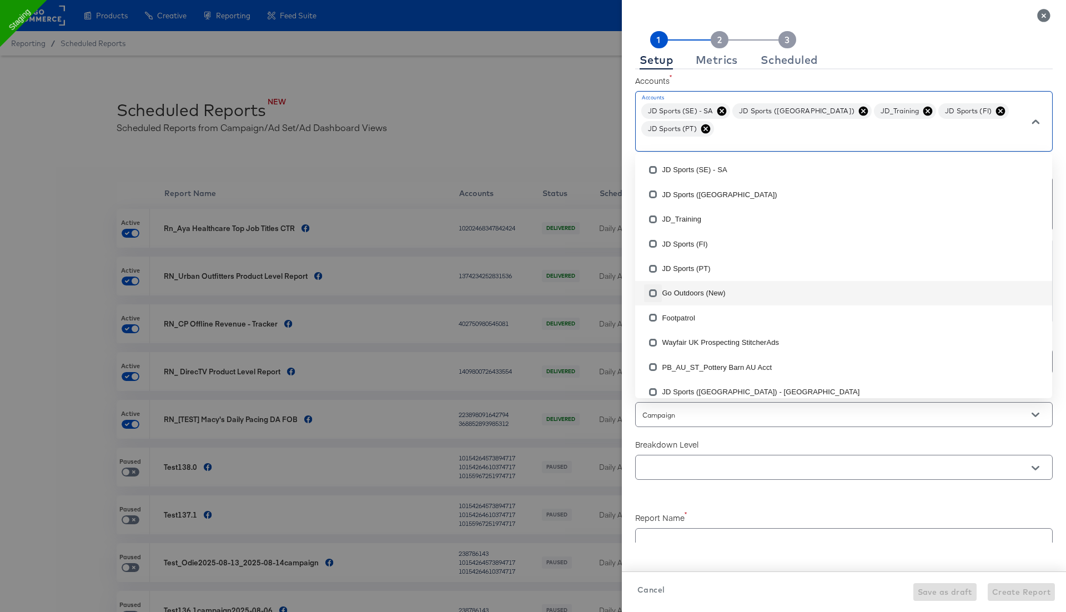
click at [654, 295] on input "checkbox" at bounding box center [653, 295] width 18 height 18
checkbox input "false"
checkbox input "true"
click at [653, 390] on input "checkbox" at bounding box center [653, 394] width 18 height 18
checkbox input "false"
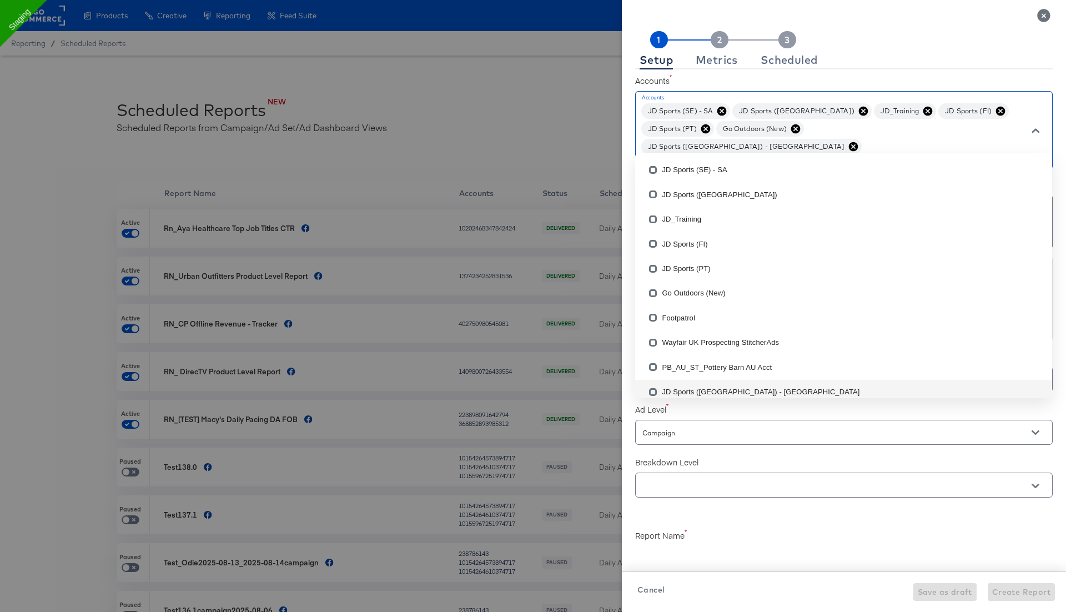
click at [673, 456] on label "Breakdown Level" at bounding box center [843, 461] width 417 height 11
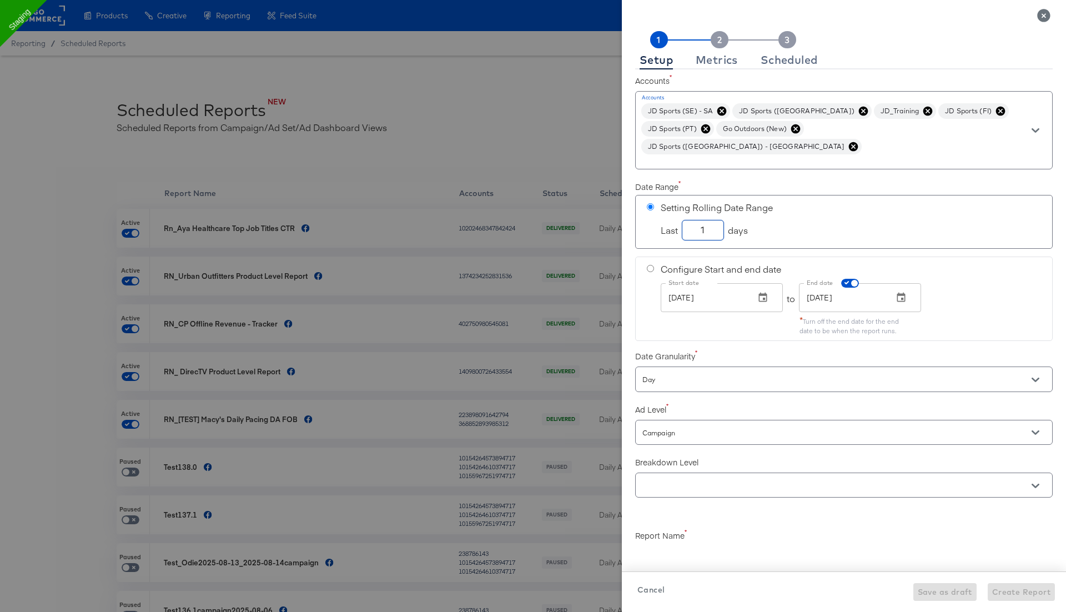
drag, startPoint x: 698, startPoint y: 210, endPoint x: 722, endPoint y: 210, distance: 23.3
click at [722, 216] on input "1" at bounding box center [702, 225] width 41 height 19
checkbox input "true"
type input "7"
checkbox input "true"
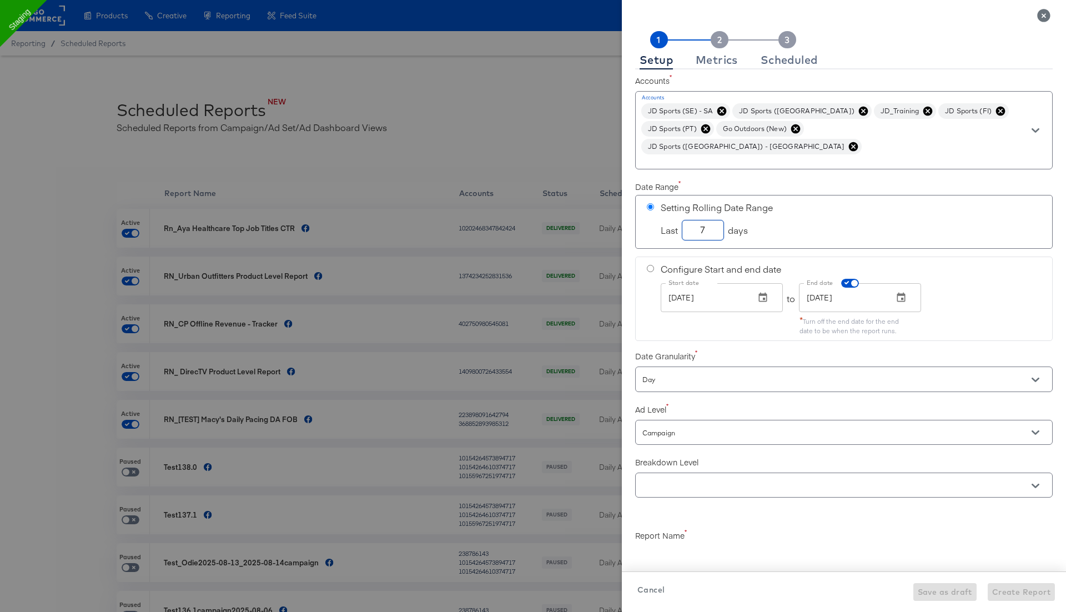
type input "7"
click at [696, 373] on input "Day" at bounding box center [828, 379] width 376 height 13
click at [686, 382] on li "Day" at bounding box center [843, 387] width 417 height 18
click at [672, 426] on input "Campaign" at bounding box center [828, 432] width 376 height 13
click at [671, 439] on li "Campaign" at bounding box center [843, 439] width 417 height 18
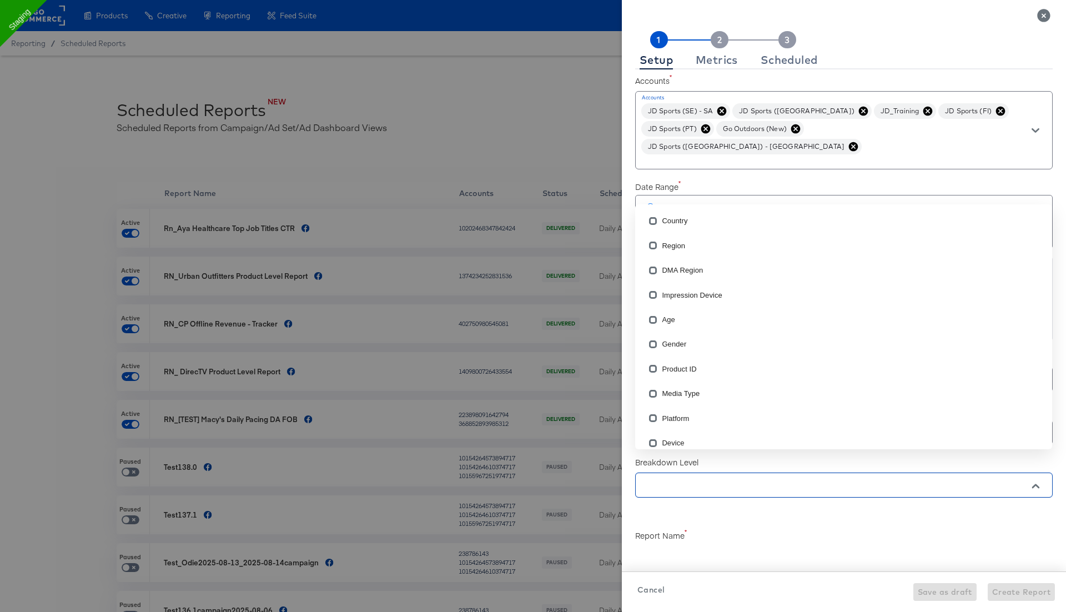
click at [671, 479] on input "text" at bounding box center [828, 485] width 376 height 13
click at [653, 346] on input "checkbox" at bounding box center [653, 347] width 18 height 18
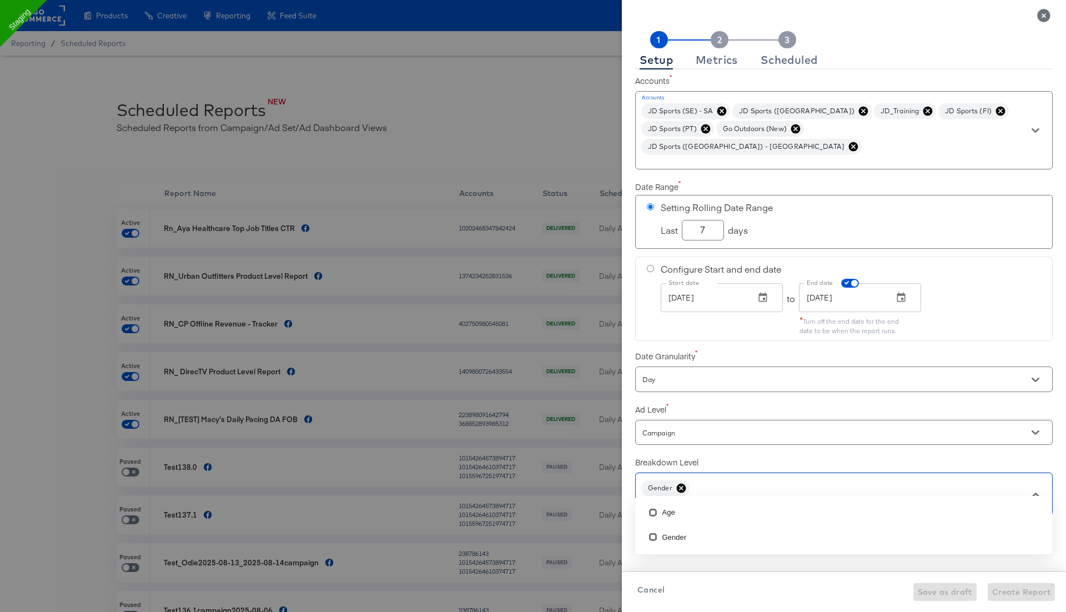
click at [682, 423] on div "Campaign" at bounding box center [843, 432] width 417 height 25
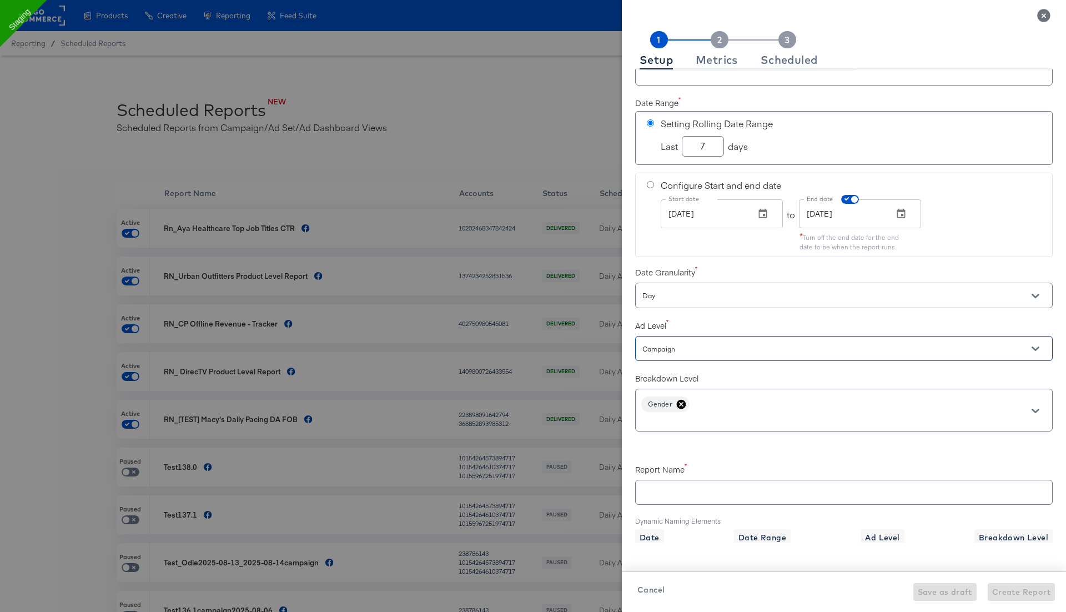
scroll to position [117, 0]
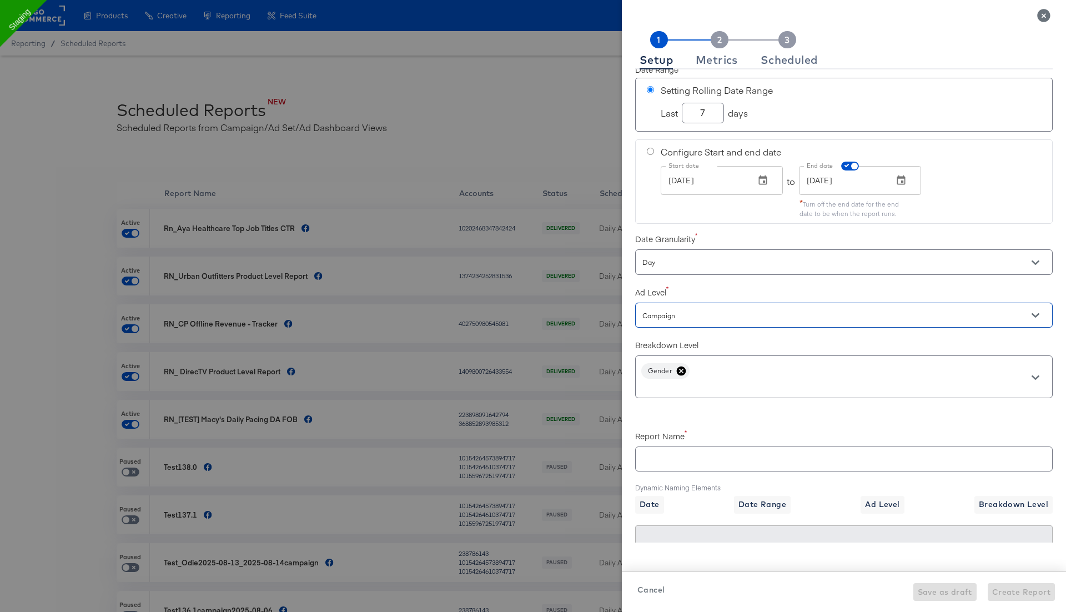
click at [657, 446] on div at bounding box center [843, 458] width 417 height 25
checkbox input "true"
type input "t"
checkbox input "true"
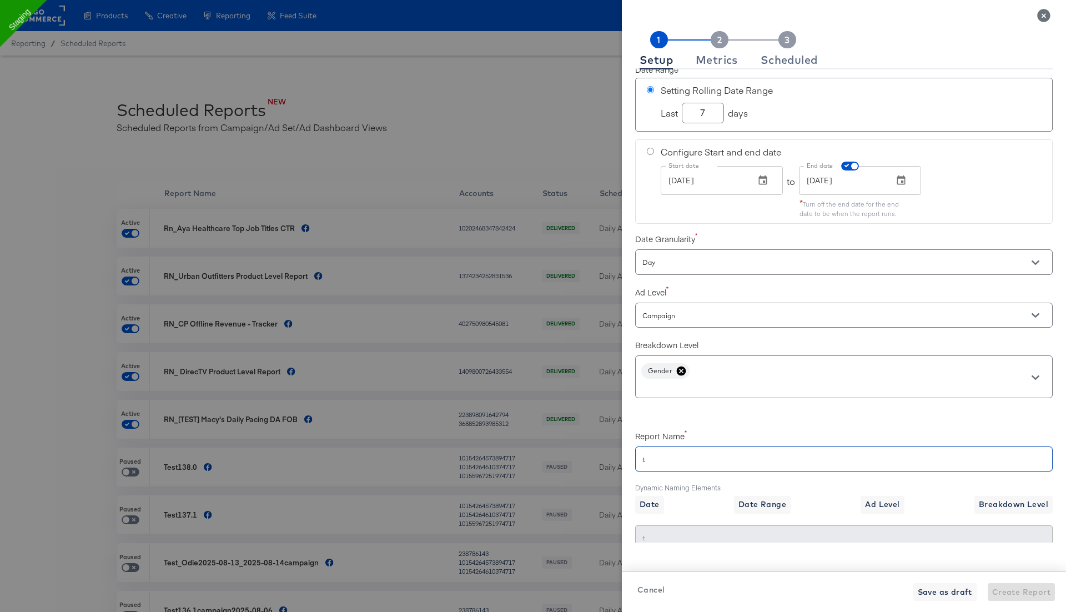
type input "te"
checkbox input "true"
type input "tes"
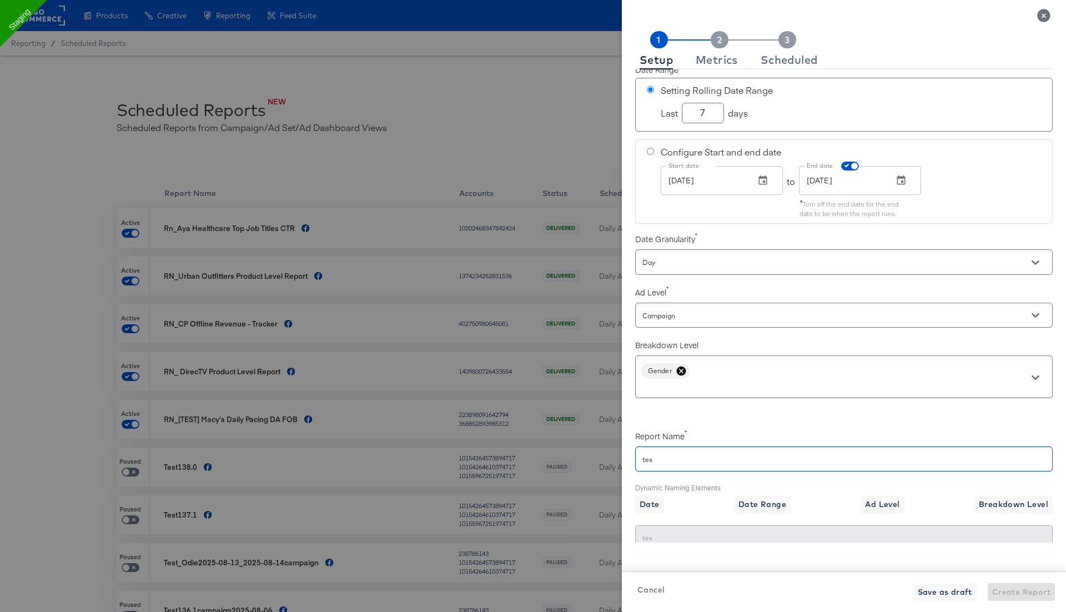
checkbox input "true"
type input "test"
checkbox input "true"
type input "test_"
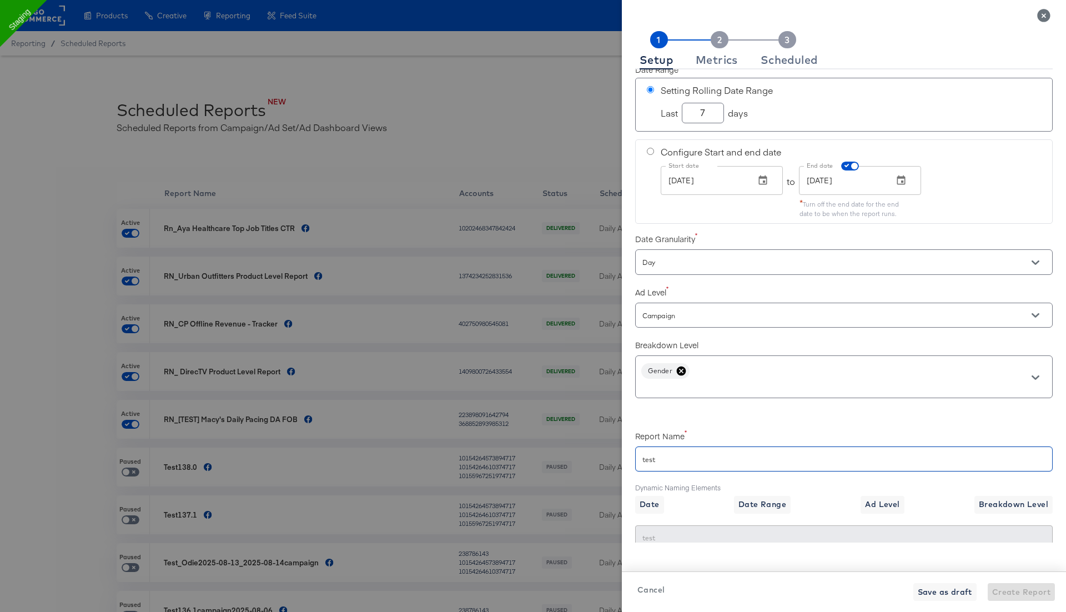
type input "test_"
checkbox input "true"
type input "test_m"
checkbox input "true"
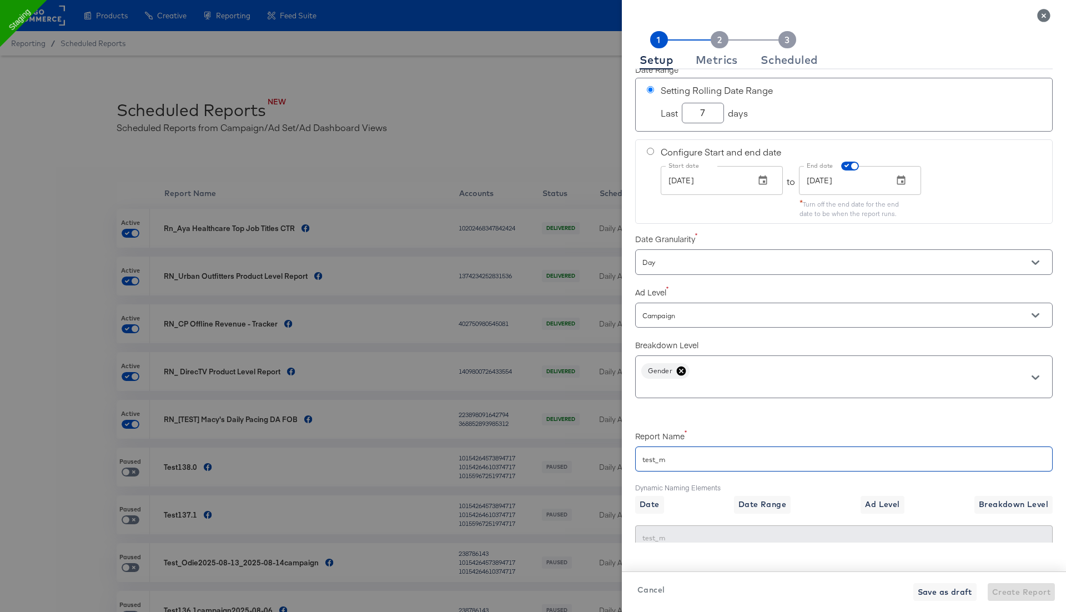
type input "test_mo"
checkbox input "true"
type input "test_mor"
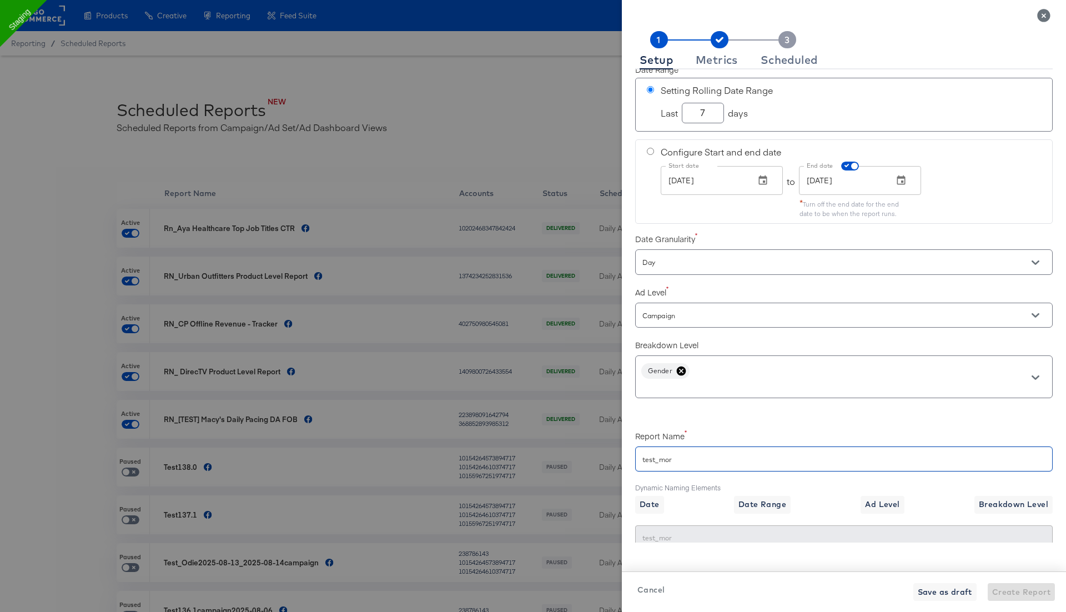
checkbox input "true"
type input "test_more"
click at [759, 497] on span "Date Range" at bounding box center [762, 504] width 48 height 14
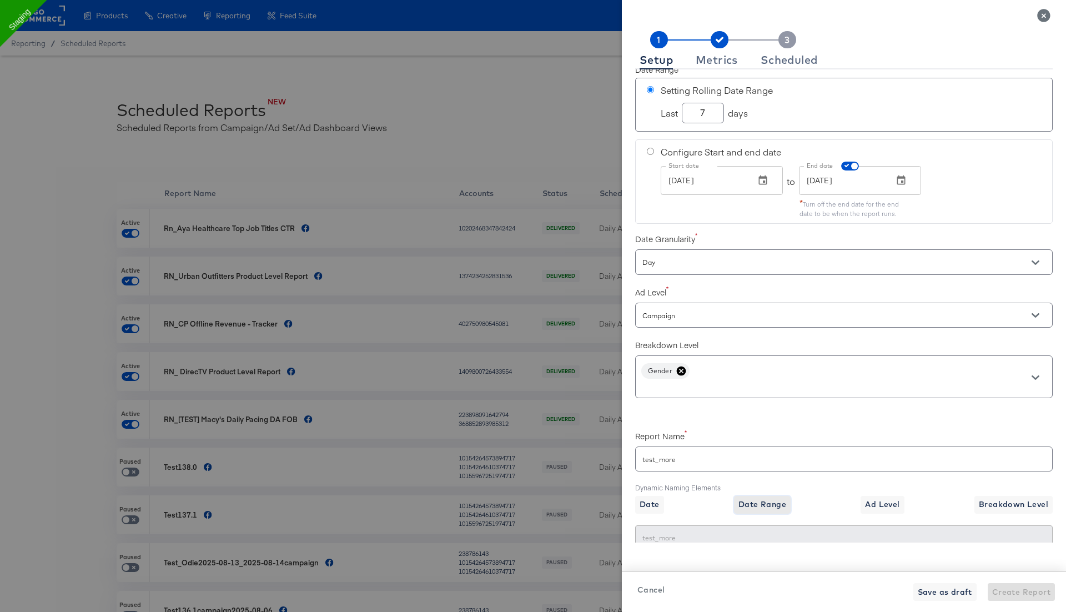
checkbox input "true"
type input "test_more{{date_range}}"
type input "test_more09/23/2025-09/30/2025"
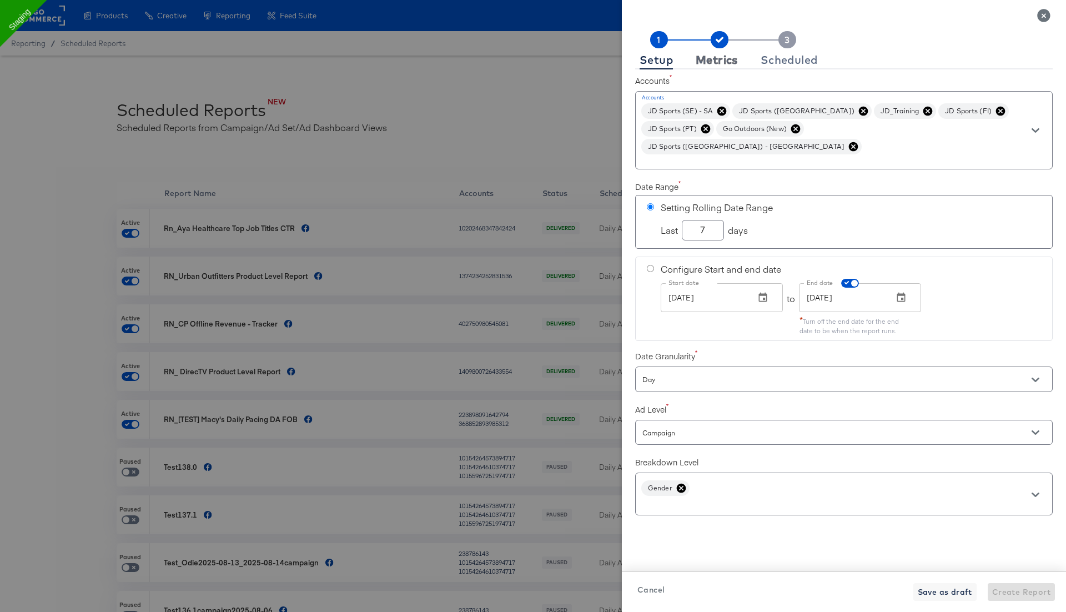
click at [723, 56] on div "Metrics" at bounding box center [717, 60] width 42 height 9
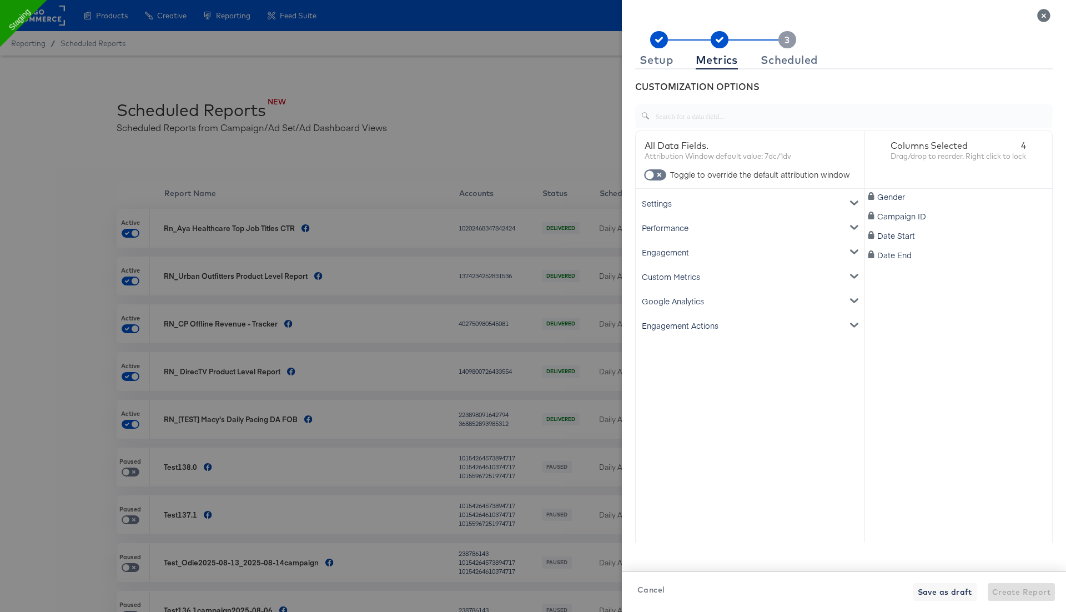
click at [683, 193] on div "Settings" at bounding box center [750, 203] width 224 height 24
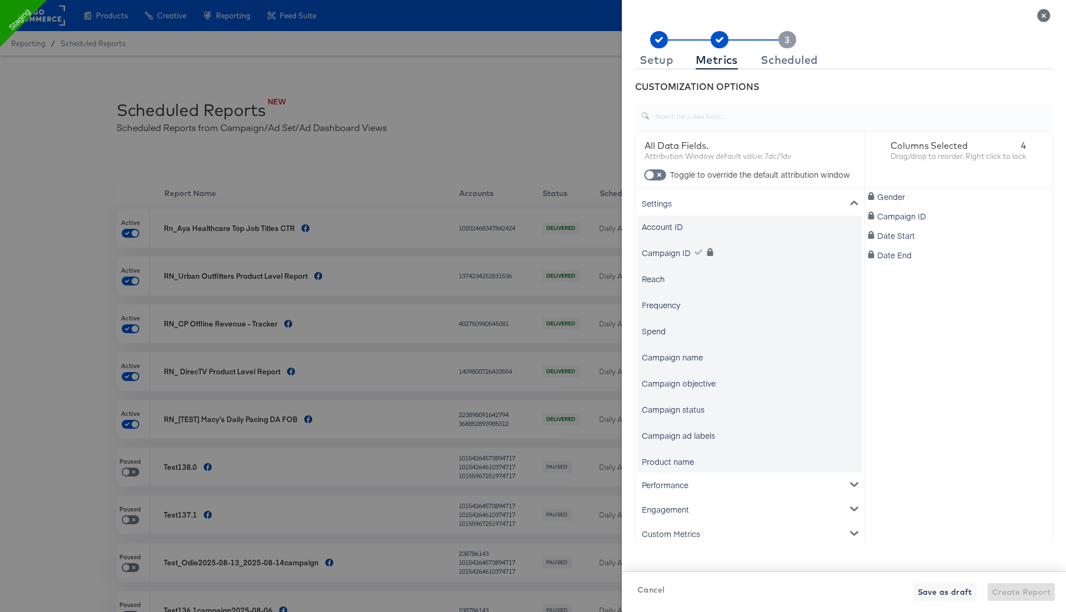
click at [669, 359] on div "Campaign name" at bounding box center [672, 356] width 61 height 11
click at [669, 386] on div "Campaign objective" at bounding box center [679, 382] width 74 height 11
click at [693, 205] on div "Settings" at bounding box center [750, 203] width 224 height 24
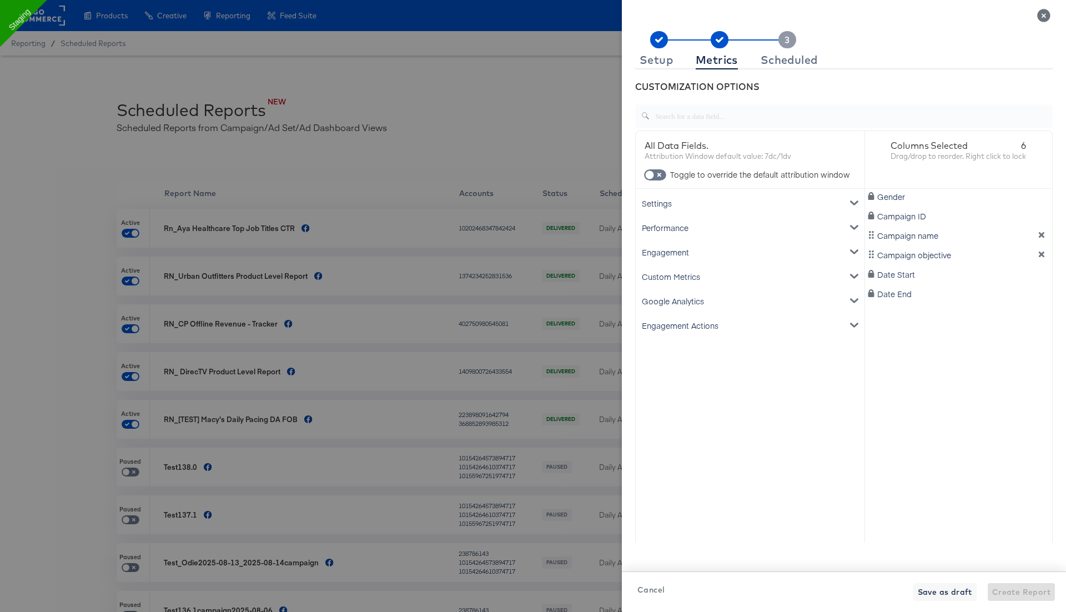
click at [687, 277] on div "Custom Metrics" at bounding box center [750, 276] width 224 height 24
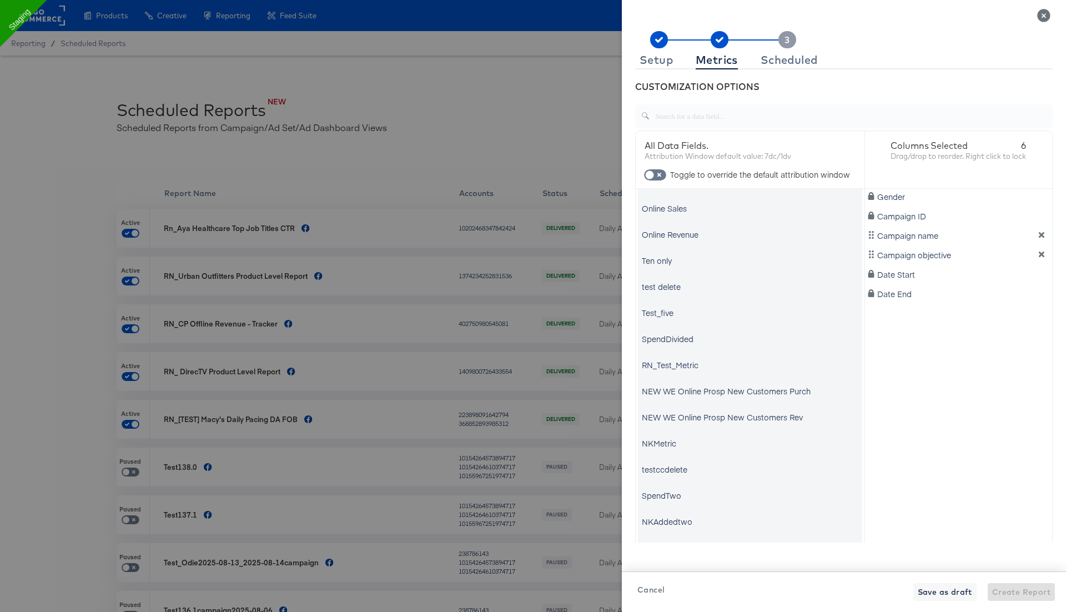
scroll to position [354, 0]
click at [682, 362] on div "RN_Test_Metric" at bounding box center [670, 362] width 57 height 11
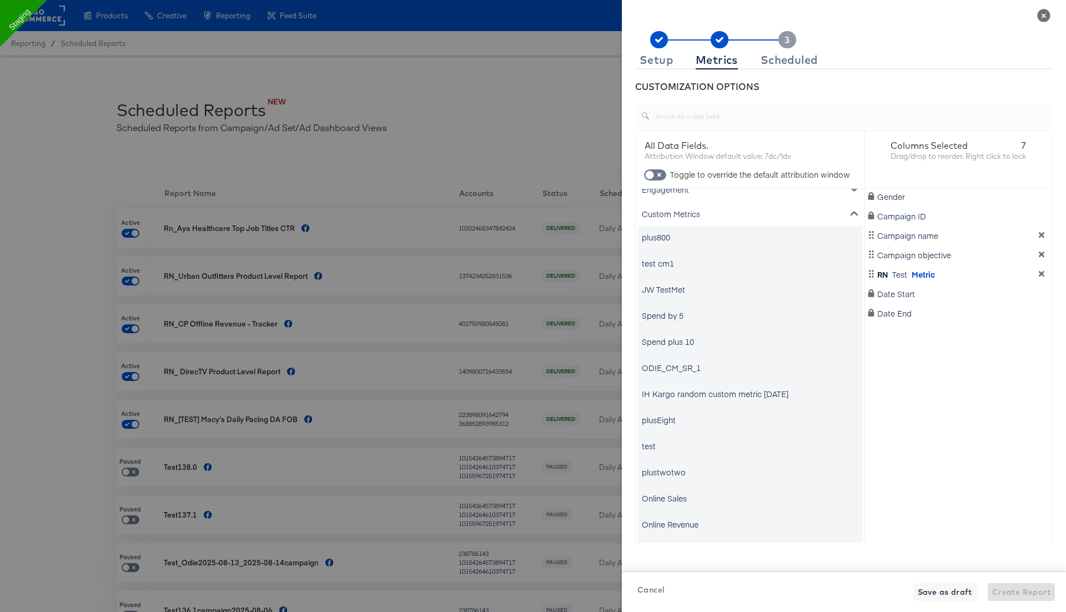
scroll to position [0, 0]
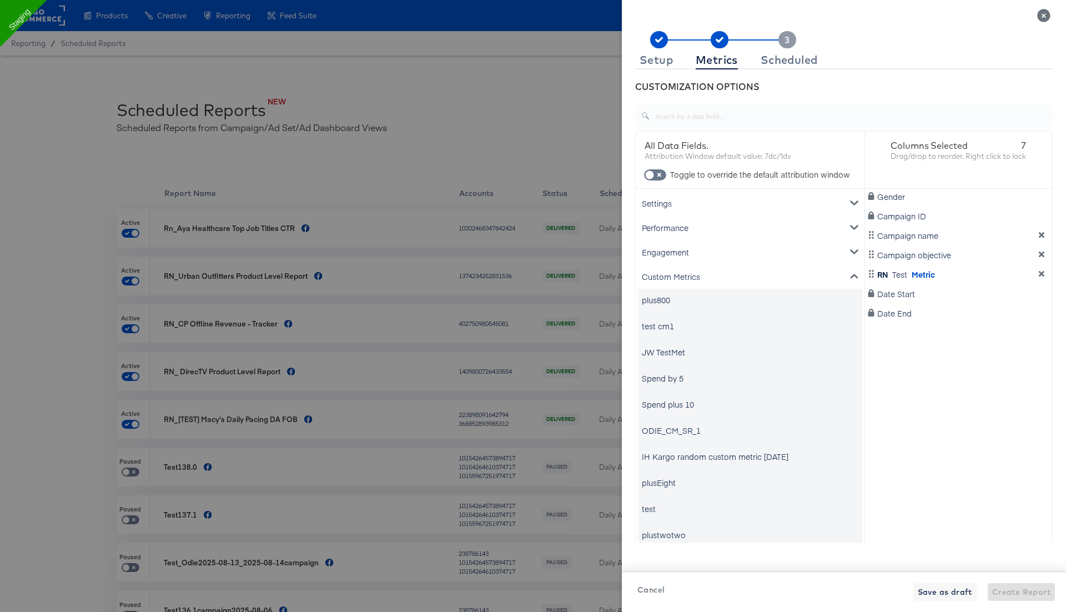
click at [776, 275] on div "Custom Metrics" at bounding box center [750, 276] width 224 height 24
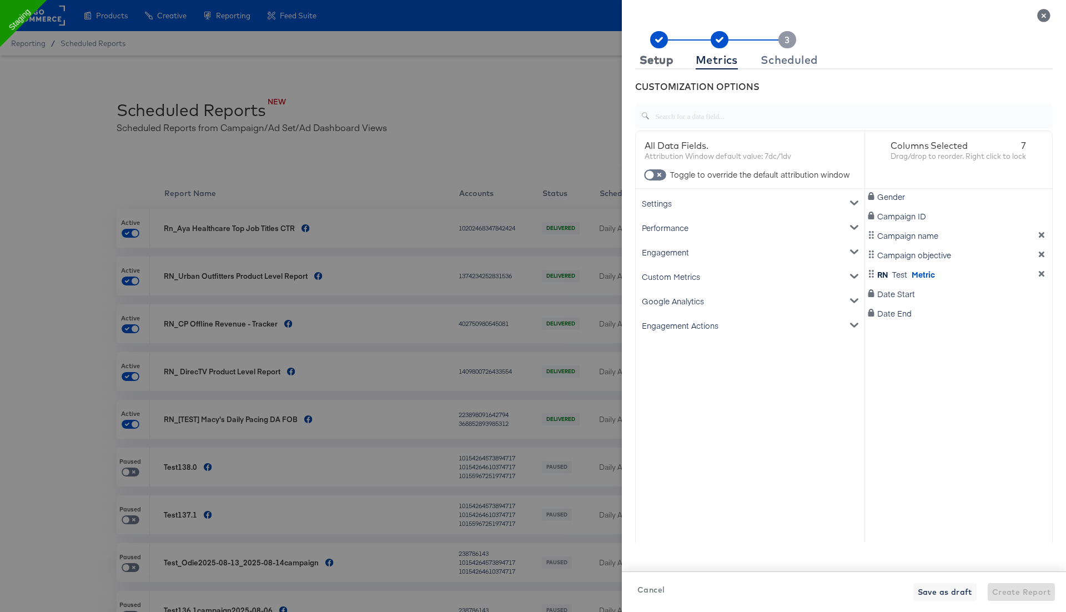
click at [661, 62] on div "Setup" at bounding box center [655, 60] width 33 height 9
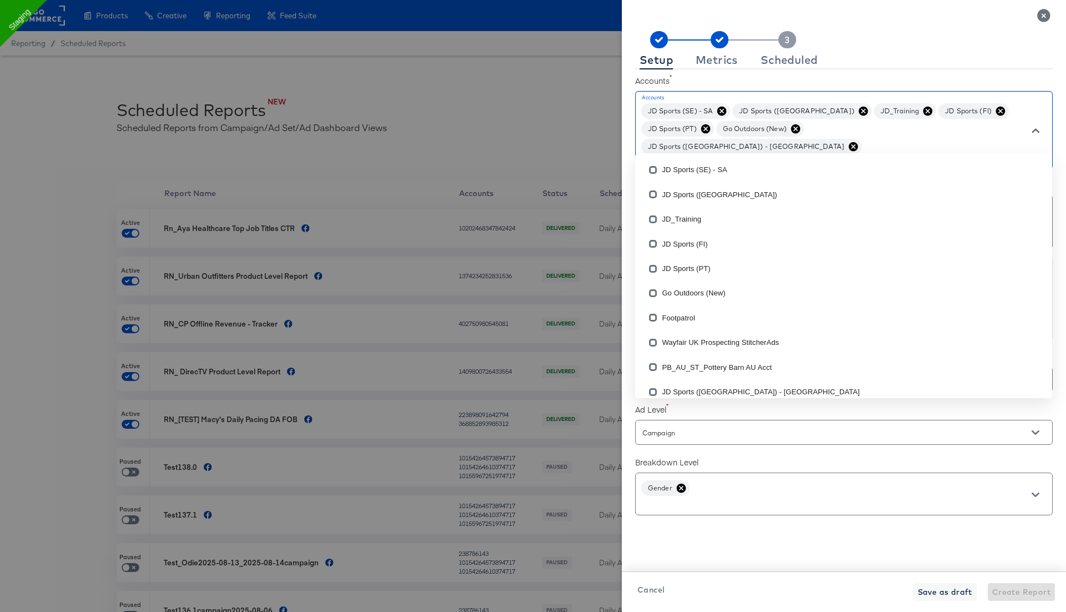
click at [955, 155] on input "Accounts" at bounding box center [828, 161] width 376 height 13
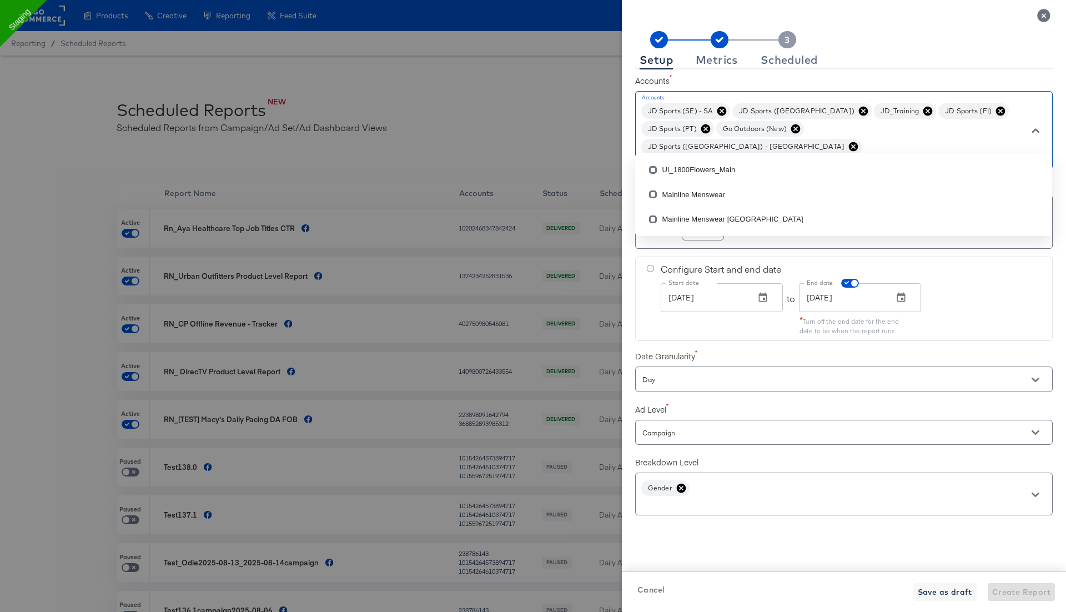
type input "main"
click at [706, 195] on li "Mainline Menswear" at bounding box center [843, 194] width 417 height 24
checkbox input "true"
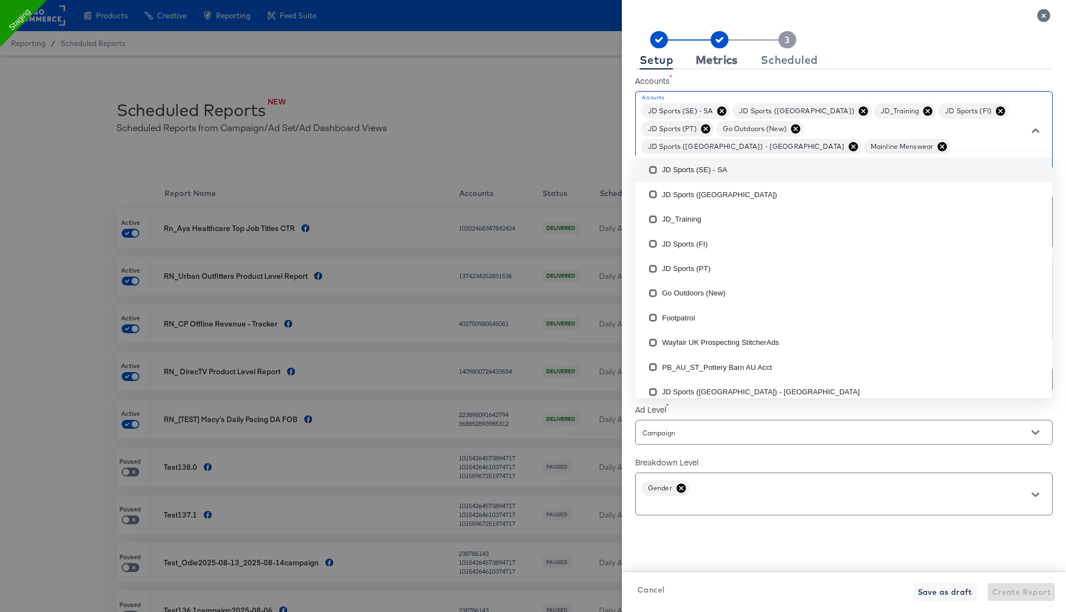
click at [726, 62] on div "Metrics" at bounding box center [717, 60] width 42 height 9
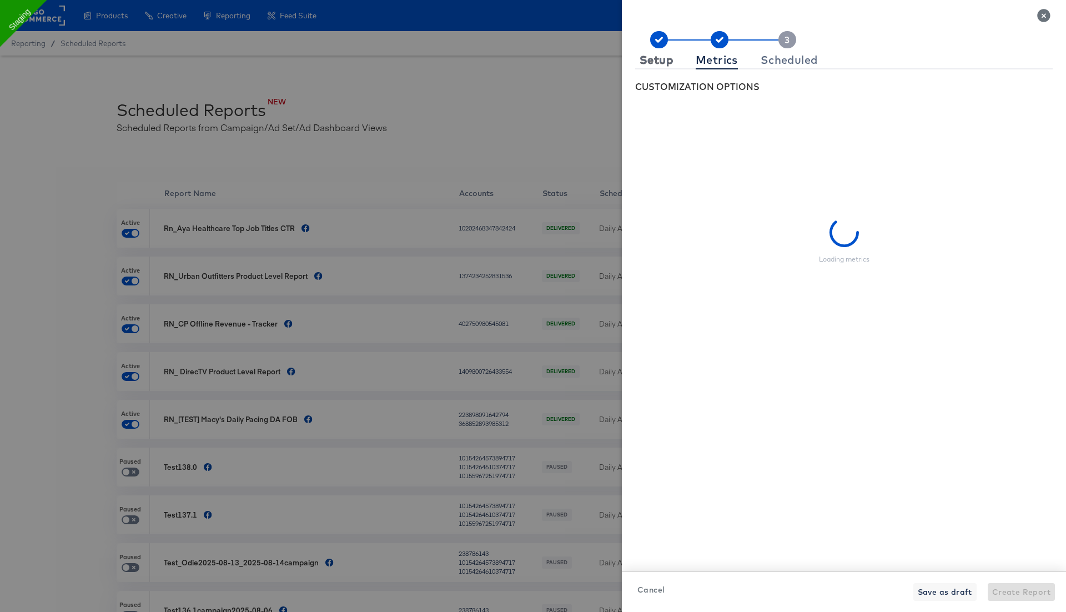
click at [657, 63] on div "Setup" at bounding box center [655, 60] width 33 height 9
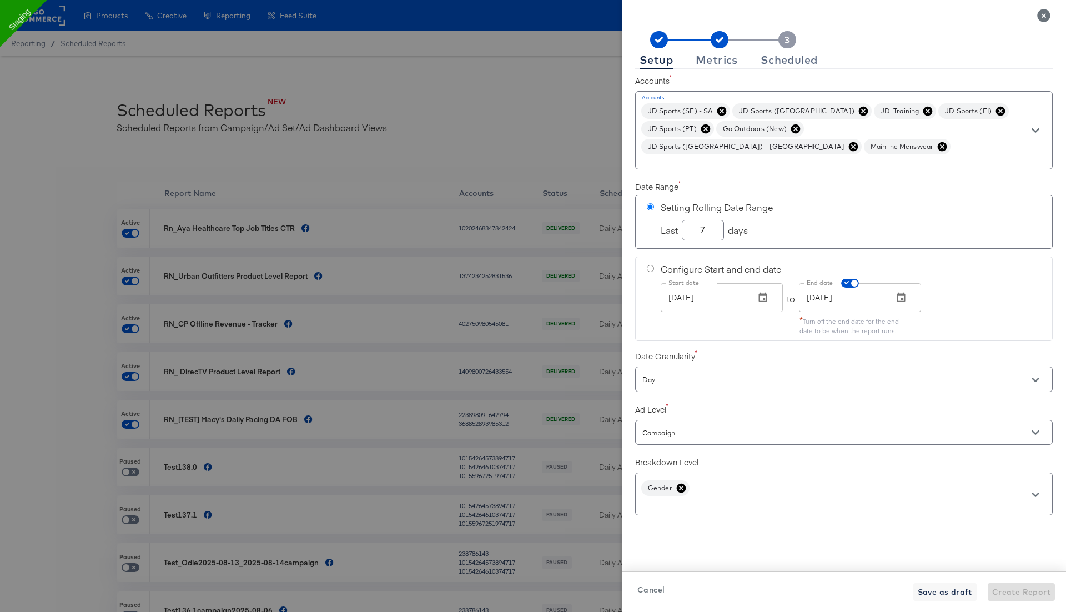
click at [708, 130] on icon at bounding box center [705, 128] width 9 height 9
click at [724, 112] on icon at bounding box center [721, 110] width 9 height 9
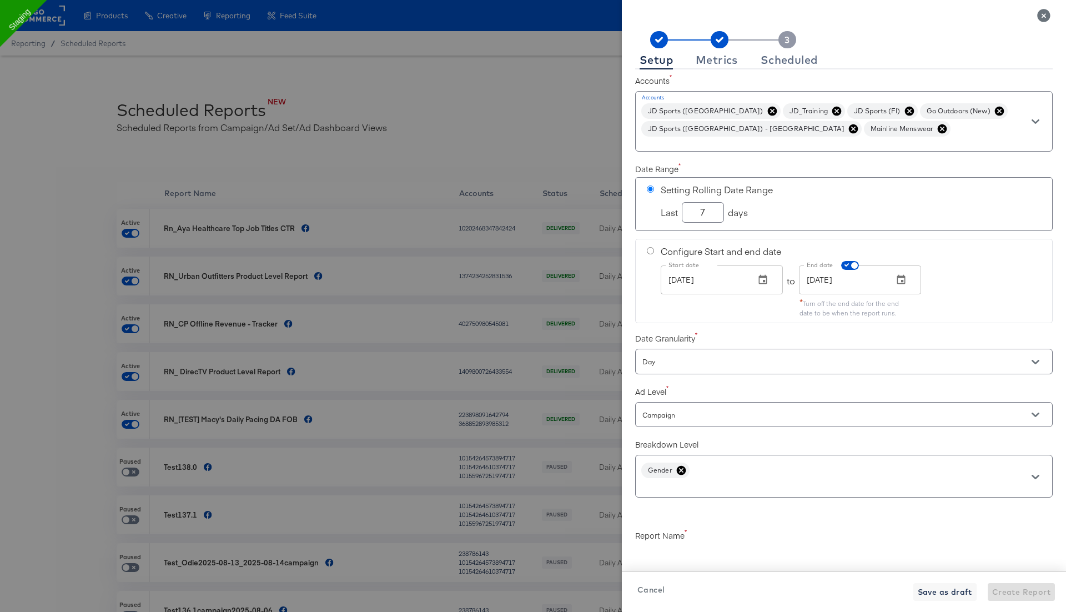
click at [767, 108] on icon at bounding box center [771, 110] width 9 height 9
click at [696, 109] on icon at bounding box center [694, 110] width 11 height 11
click at [696, 109] on span "JD Sports (FI)" at bounding box center [671, 111] width 60 height 8
click at [703, 109] on icon at bounding box center [702, 110] width 9 height 9
click at [719, 109] on icon at bounding box center [720, 110] width 9 height 9
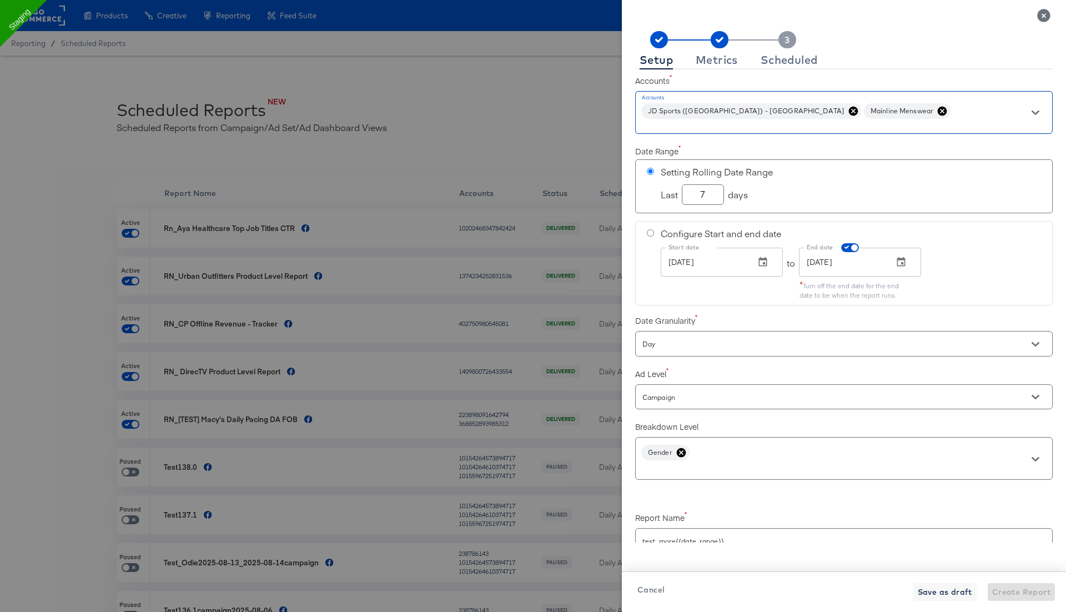
click at [848, 110] on icon at bounding box center [853, 110] width 11 height 11
checkbox input "true"
click at [717, 56] on div "Metrics" at bounding box center [717, 60] width 42 height 9
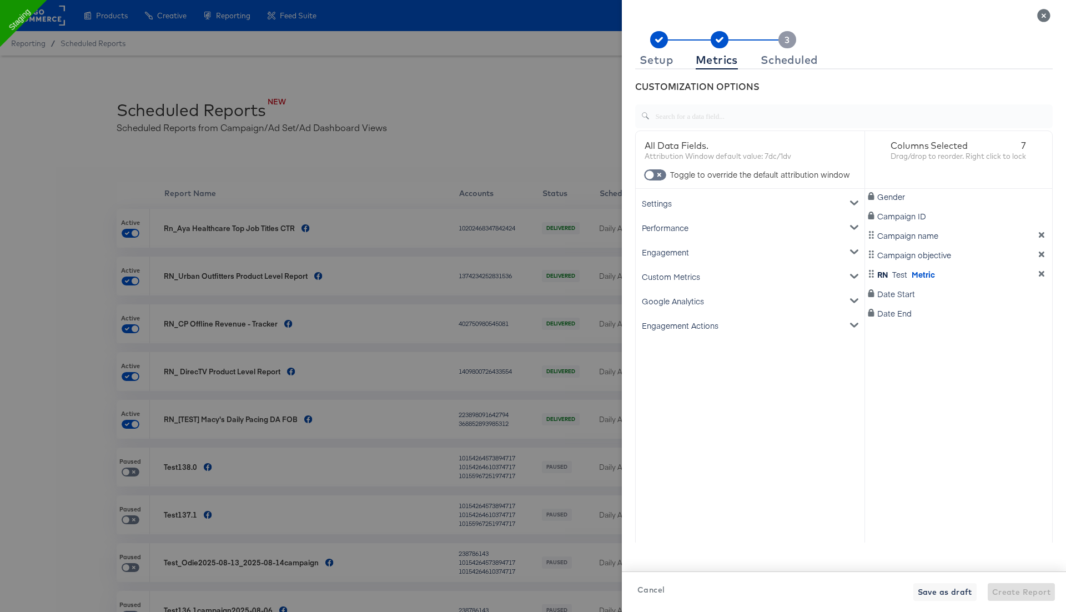
click at [700, 255] on div "Engagement" at bounding box center [750, 252] width 224 height 24
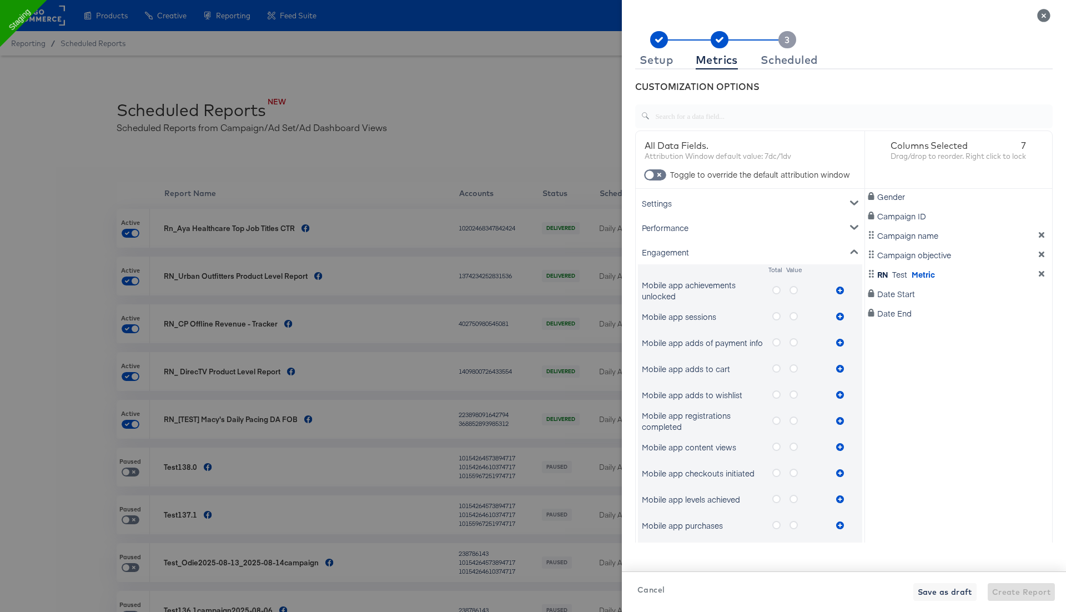
click at [775, 289] on icon "metrics-list" at bounding box center [776, 290] width 8 height 8
click at [0, 0] on input "metrics-list" at bounding box center [0, 0] width 0 height 0
click at [838, 291] on icon "metrics-list" at bounding box center [840, 290] width 8 height 8
click at [660, 171] on span at bounding box center [655, 174] width 22 height 11
click at [659, 180] on div "All Data Fields. Attribution Window default value: 7dc/1dv Toggle to override t…" at bounding box center [750, 160] width 229 height 58
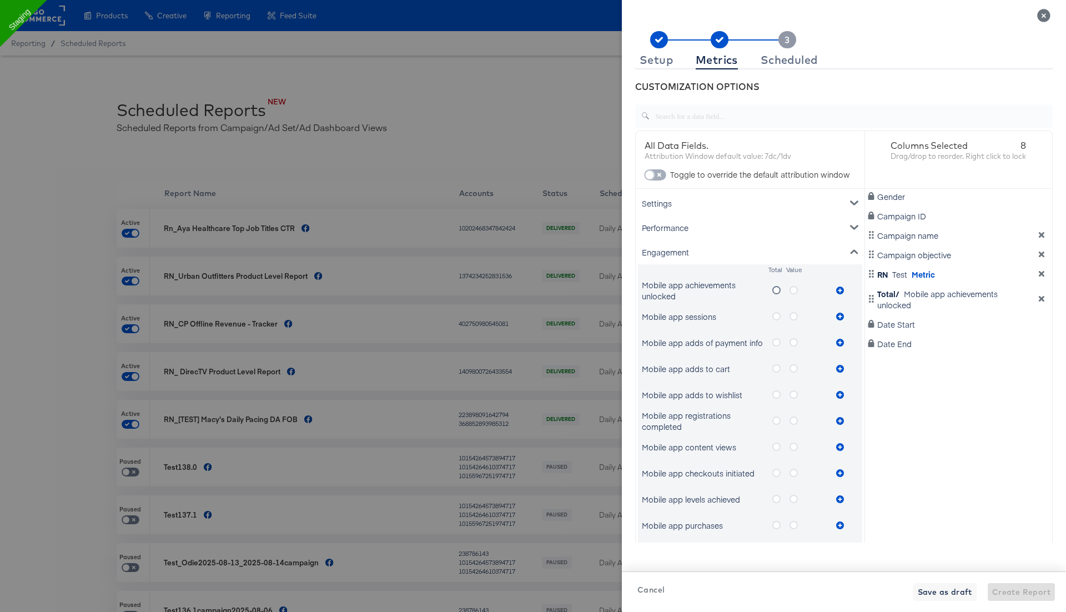
click at [658, 172] on input "checkbox" at bounding box center [649, 177] width 33 height 11
checkbox input "true"
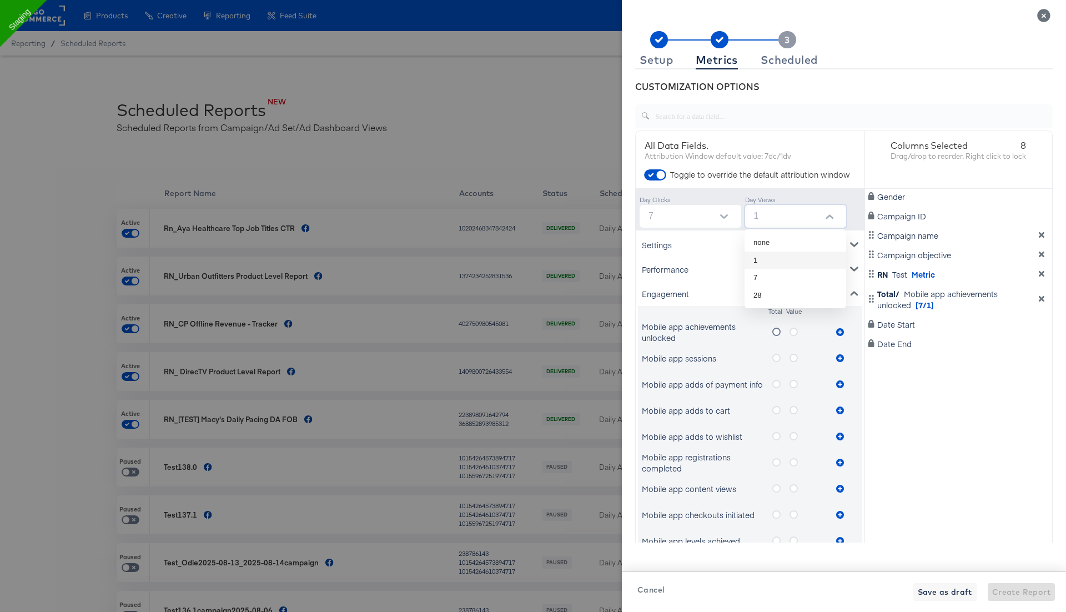
click at [765, 216] on input "1" at bounding box center [797, 216] width 97 height 23
click at [766, 274] on li "7" at bounding box center [795, 278] width 102 height 18
type input "7"
click at [737, 273] on div "Performance" at bounding box center [750, 269] width 224 height 24
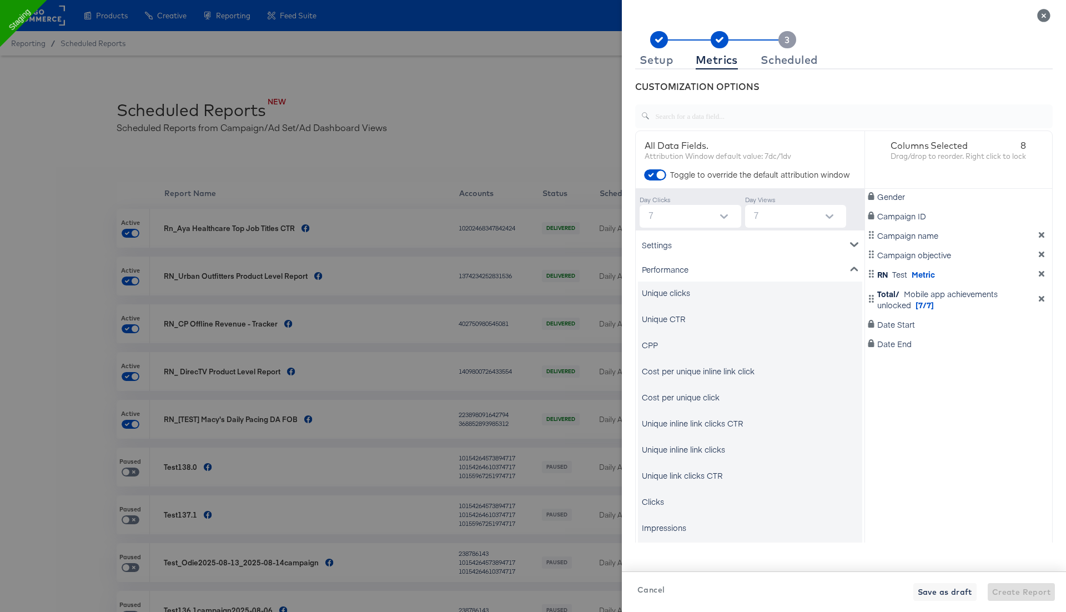
click at [727, 273] on div "Performance" at bounding box center [750, 269] width 224 height 24
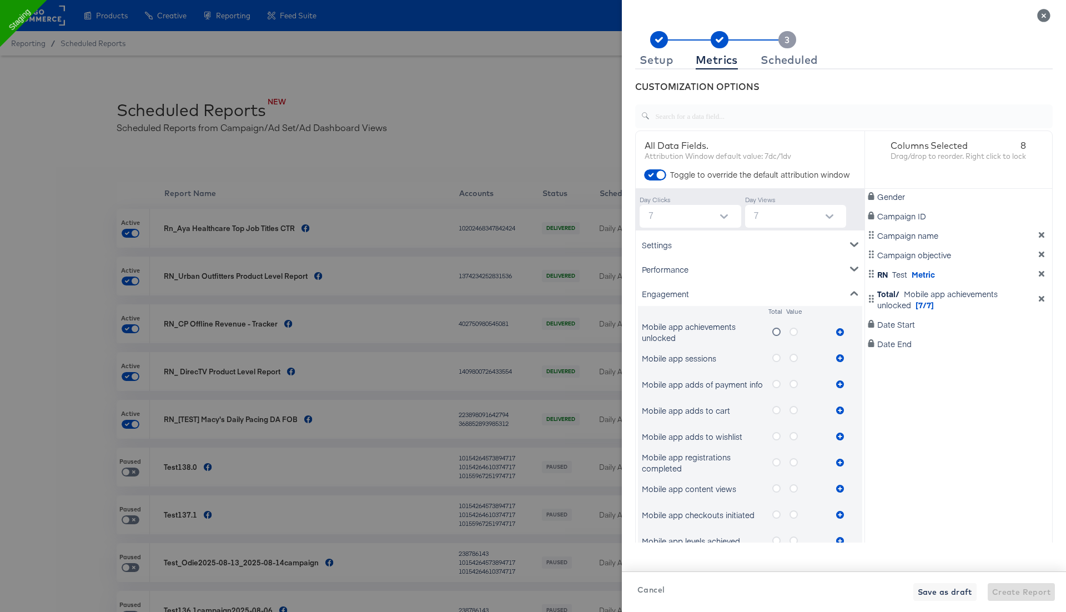
click at [795, 354] on icon "metrics-list" at bounding box center [793, 358] width 8 height 8
click at [0, 0] on input "metrics-list" at bounding box center [0, 0] width 0 height 0
click at [837, 356] on icon "metrics-list" at bounding box center [840, 358] width 8 height 8
click at [1045, 13] on icon "Close" at bounding box center [1043, 15] width 13 height 13
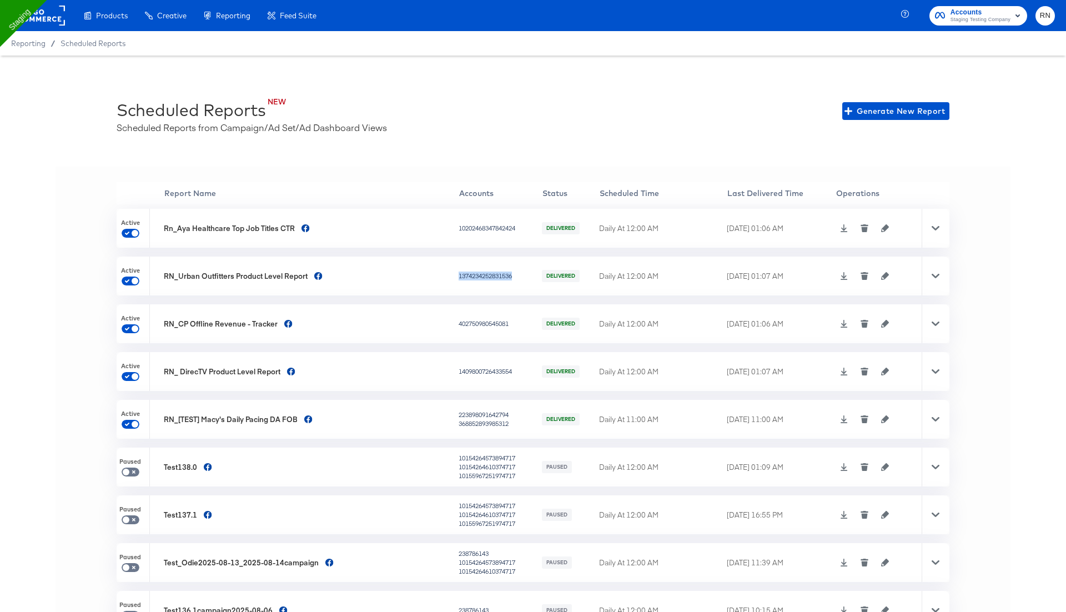
drag, startPoint x: 400, startPoint y: 276, endPoint x: 466, endPoint y: 276, distance: 65.5
click at [466, 276] on tr "Active RN_Urban Outfitters Product Level Report 1374234252831536 DELIVERED Dail…" at bounding box center [533, 275] width 833 height 39
copy tr "1374234252831536"
click at [937, 272] on icon at bounding box center [935, 276] width 8 height 8
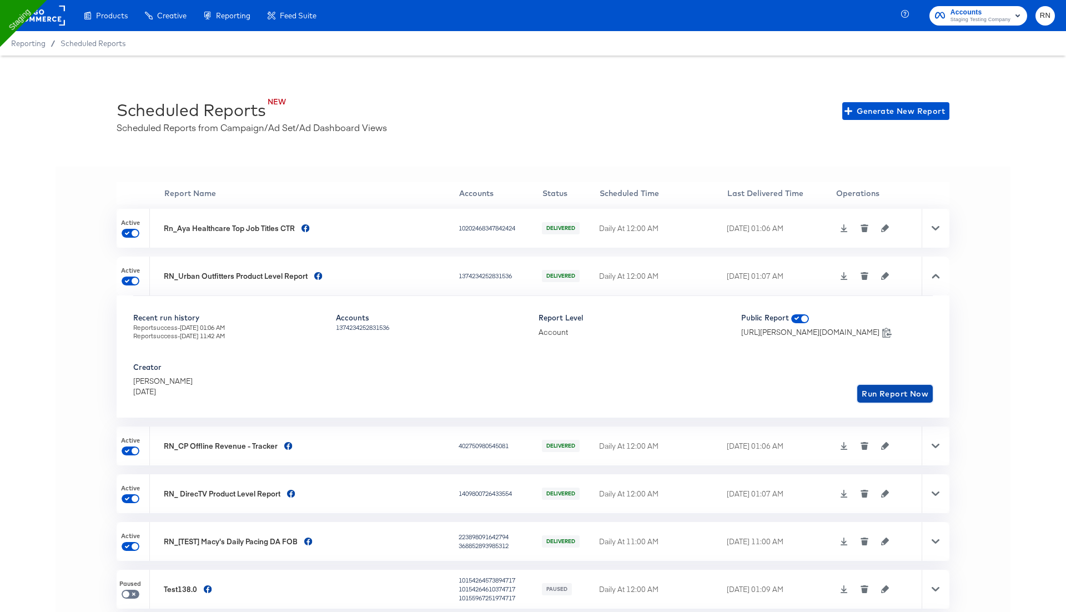
click at [878, 394] on span "Run Report Now" at bounding box center [895, 394] width 67 height 14
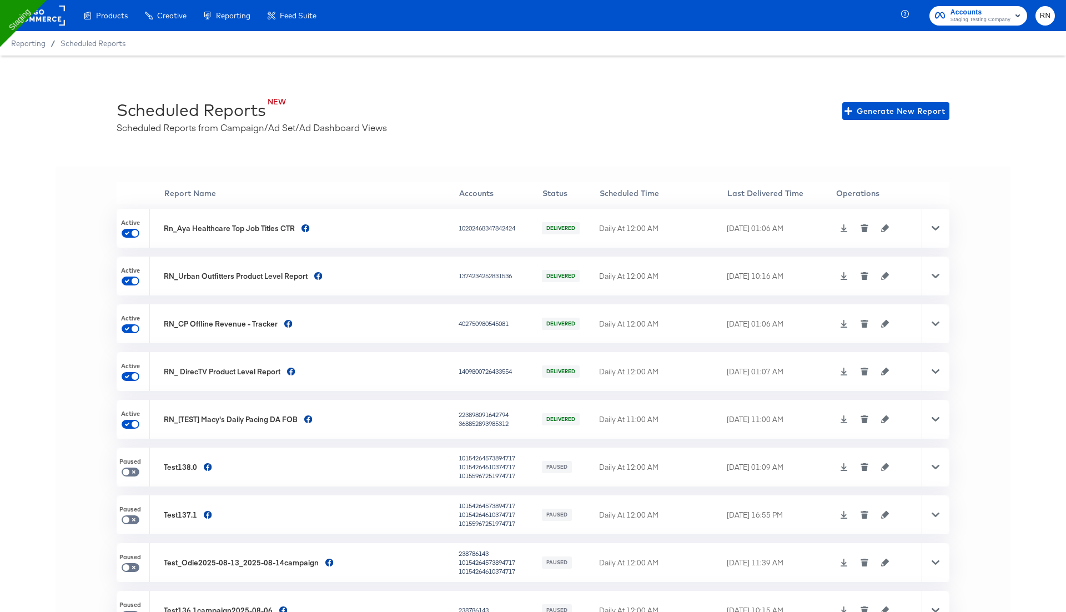
click at [840, 275] on icon at bounding box center [844, 276] width 8 height 8
click at [882, 274] on icon "button" at bounding box center [886, 276] width 8 height 8
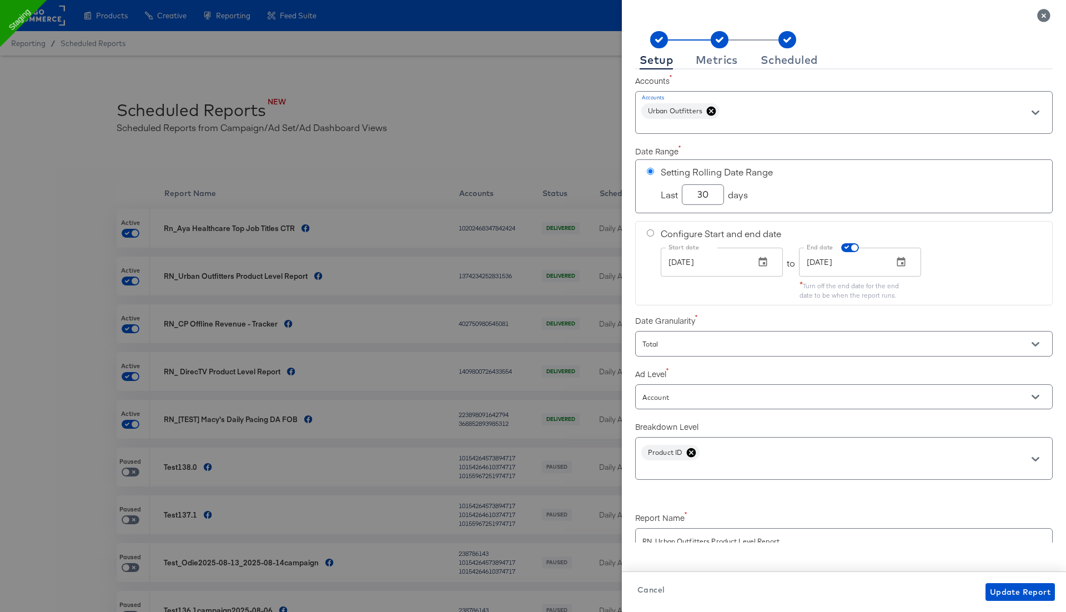
checkbox input "true"
click at [734, 61] on div "Metrics" at bounding box center [717, 60] width 42 height 9
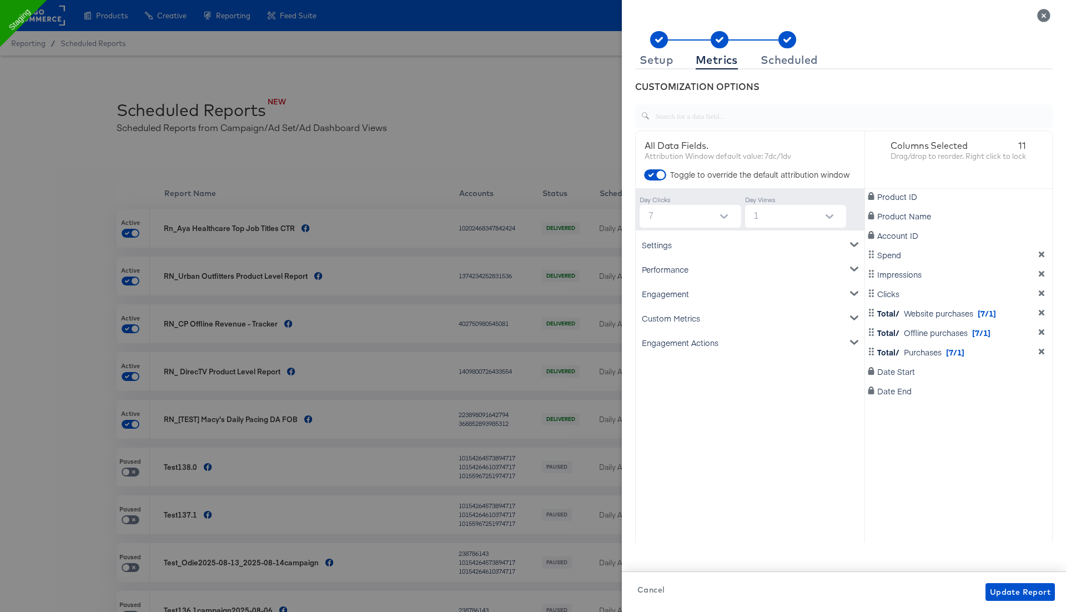
click at [1044, 16] on icon "Close" at bounding box center [1043, 15] width 13 height 13
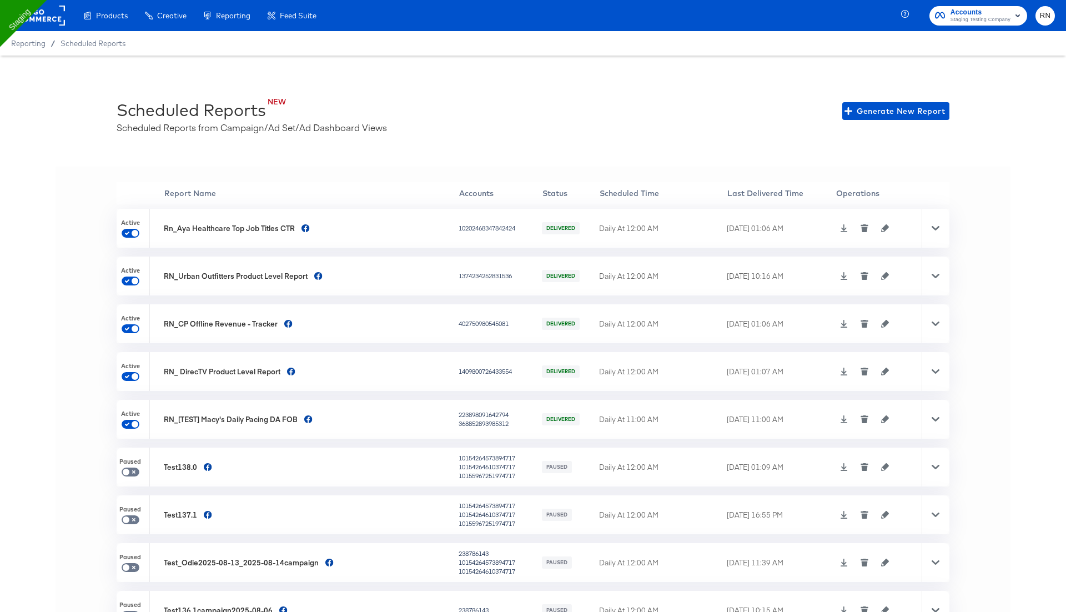
click at [53, 23] on rect at bounding box center [39, 16] width 51 height 20
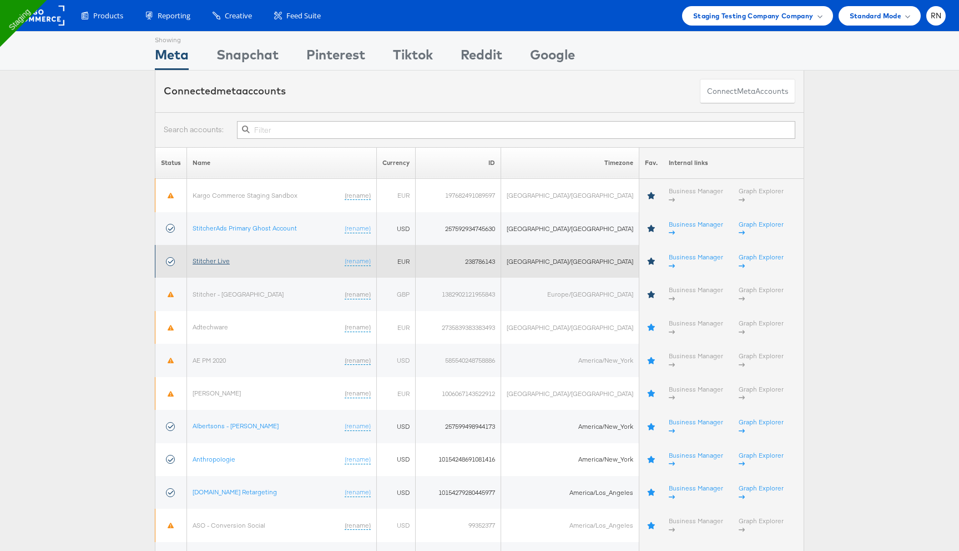
click at [223, 256] on link "Stitcher Live" at bounding box center [211, 260] width 37 height 8
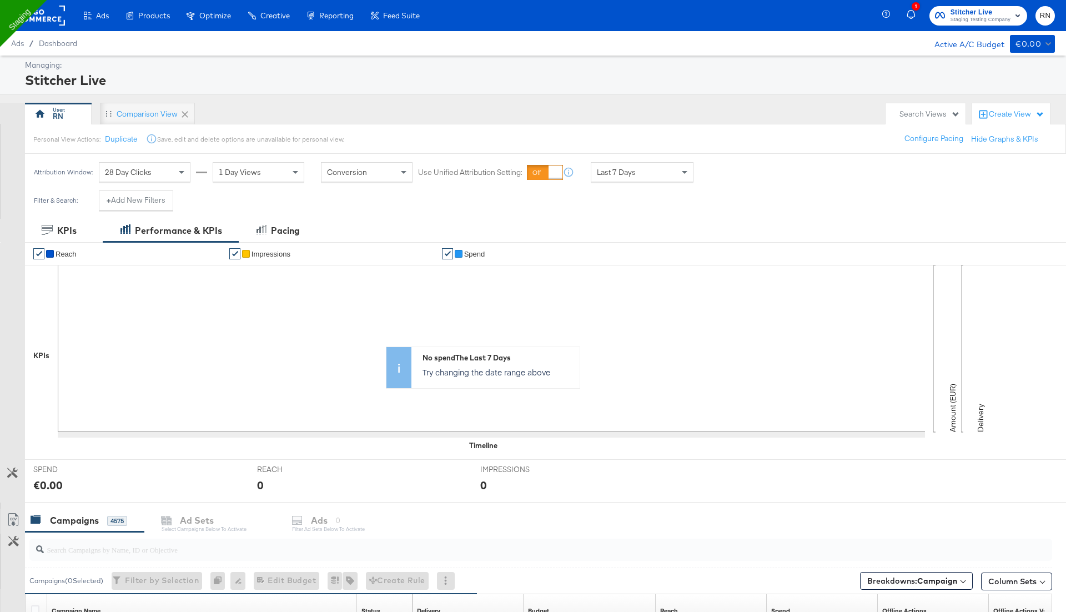
click at [47, 17] on rect at bounding box center [39, 16] width 51 height 20
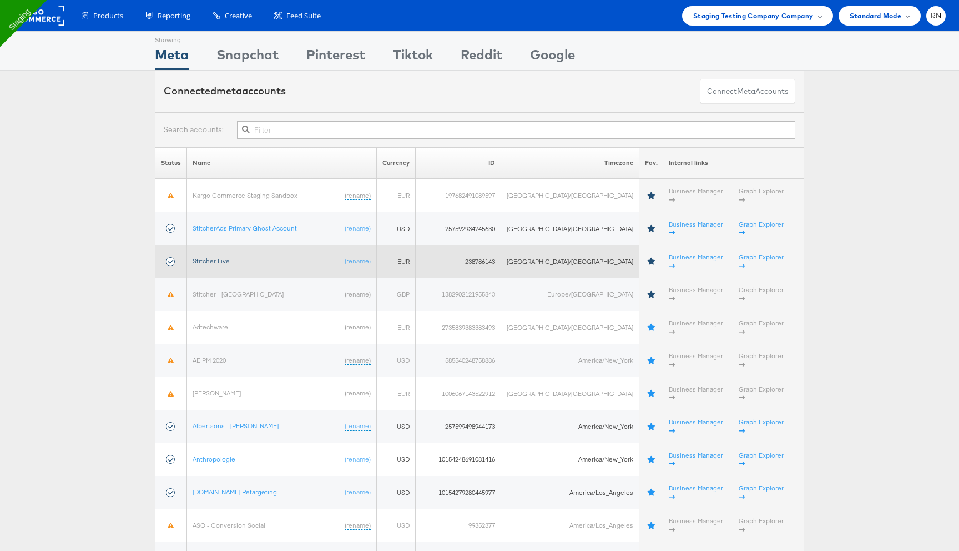
click at [223, 256] on link "Stitcher Live" at bounding box center [211, 260] width 37 height 8
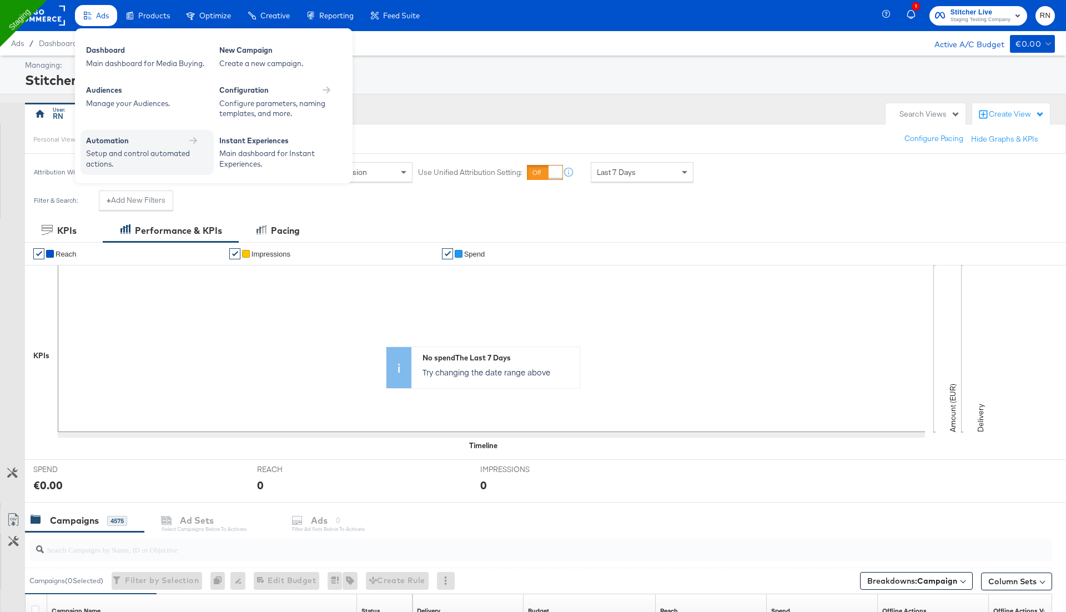
click at [127, 149] on div "Setup and control automated actions." at bounding box center [141, 158] width 111 height 21
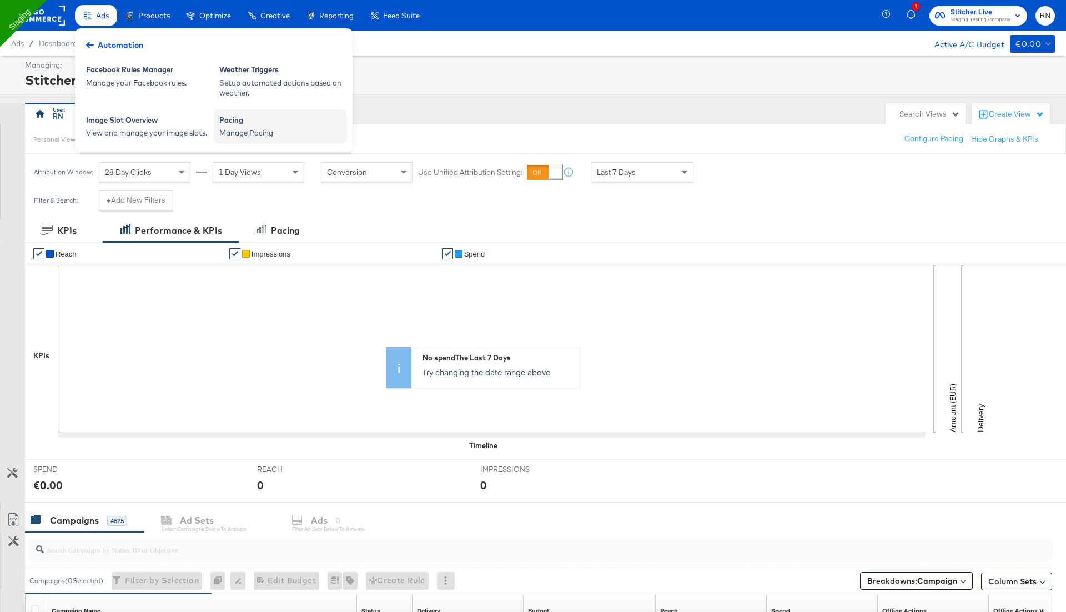
click at [240, 133] on div "Manage Pacing" at bounding box center [280, 133] width 122 height 11
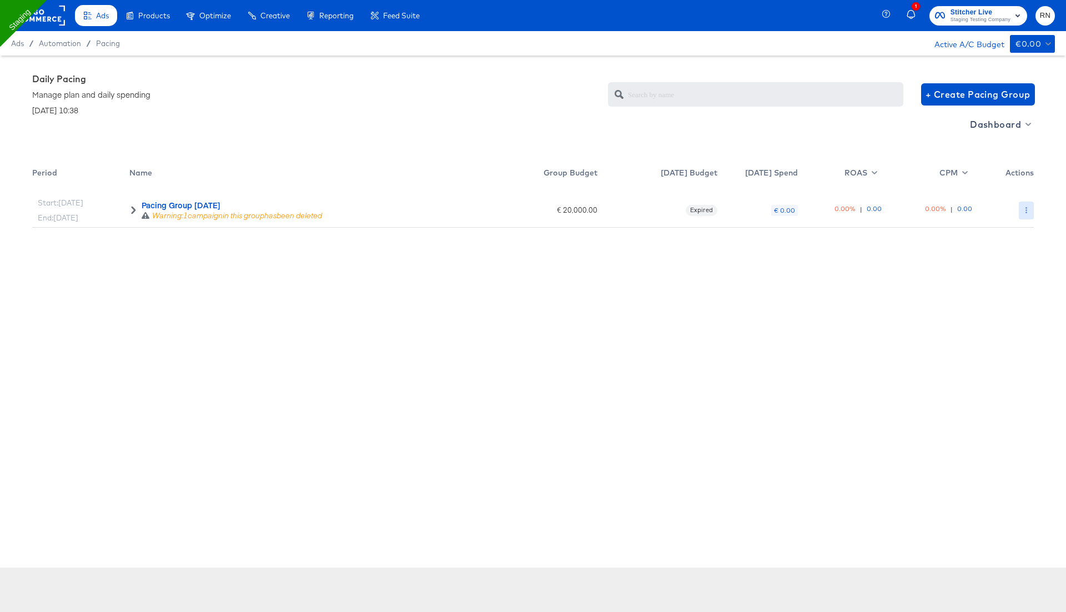
click at [1023, 208] on icon "button" at bounding box center [1026, 210] width 6 height 6
click at [791, 374] on div at bounding box center [533, 306] width 1066 height 612
click at [135, 210] on icon at bounding box center [133, 210] width 8 height 8
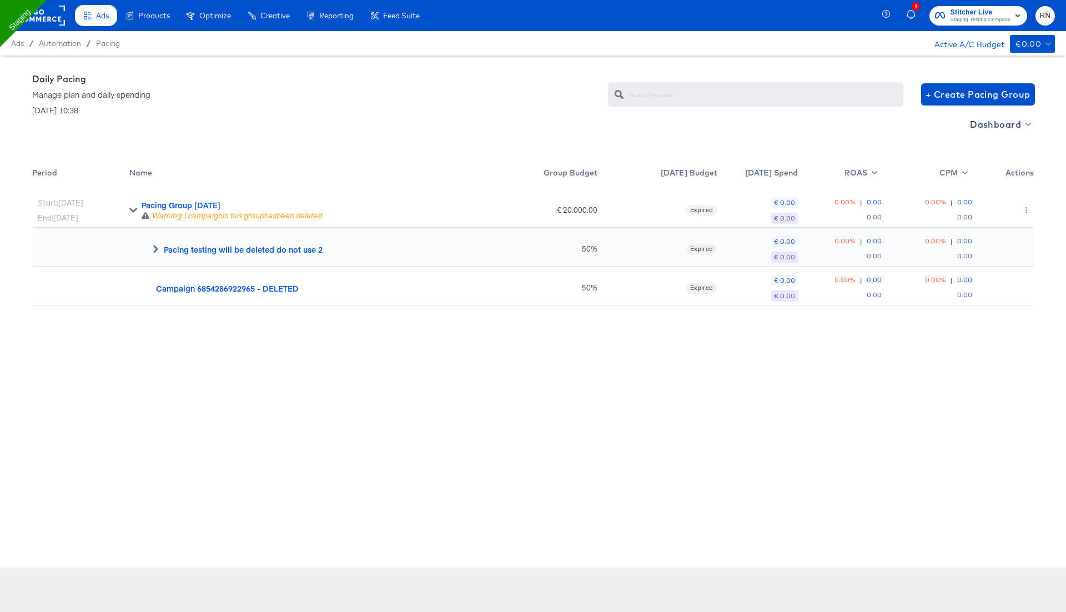
click at [156, 250] on icon at bounding box center [155, 249] width 4 height 8
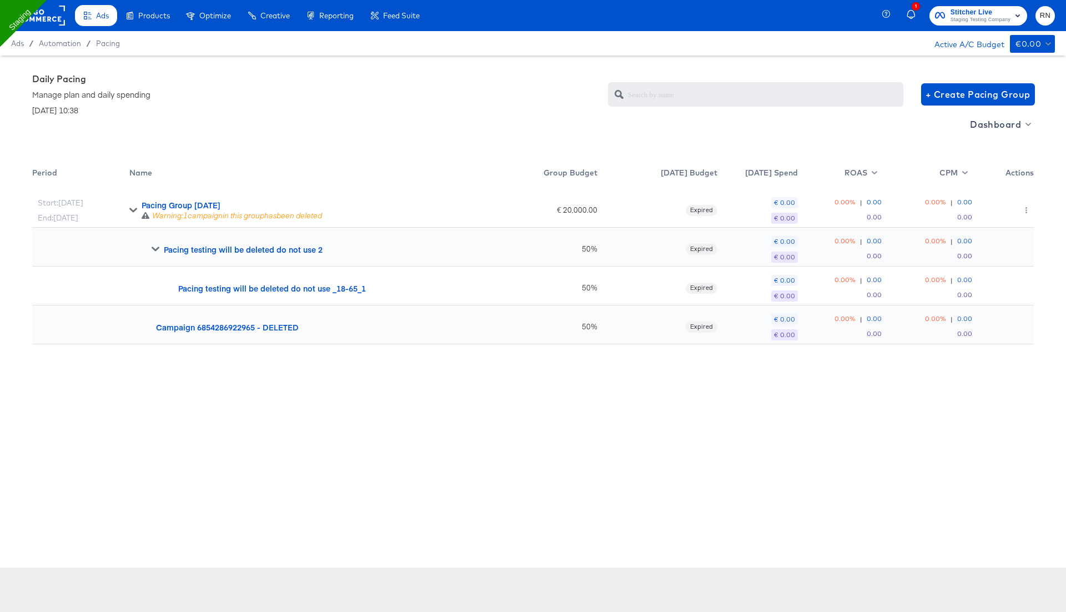
click at [416, 118] on div "Dashboard" at bounding box center [532, 138] width 1001 height 46
click at [47, 16] on rect at bounding box center [39, 16] width 51 height 20
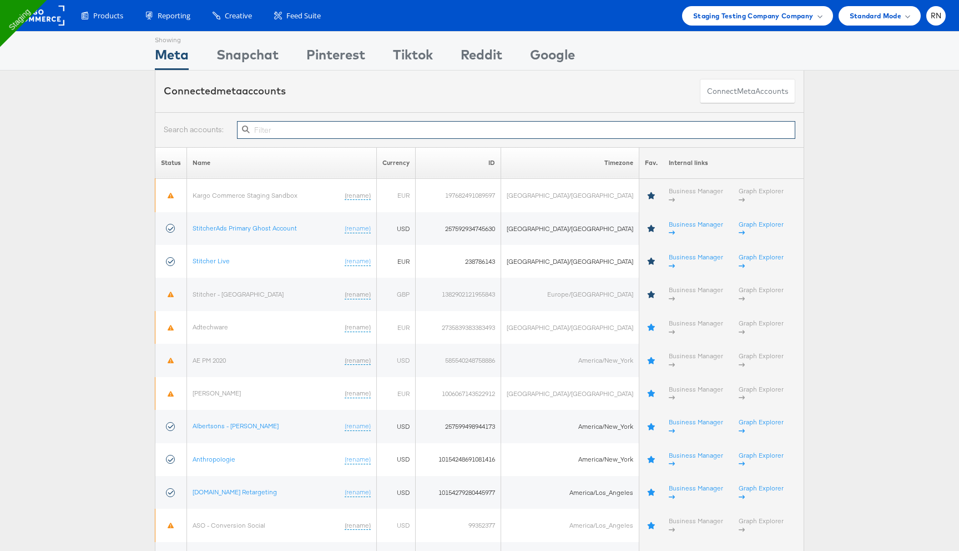
click at [288, 130] on input "text" at bounding box center [516, 130] width 558 height 18
paste input "10154248691081416"
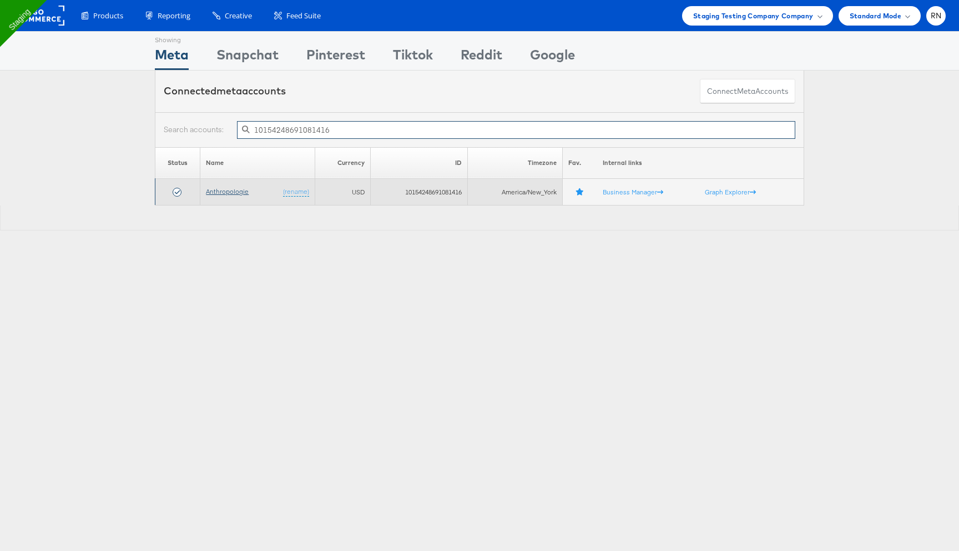
type input "10154248691081416"
click at [238, 192] on link "Anthropologie" at bounding box center [227, 191] width 43 height 8
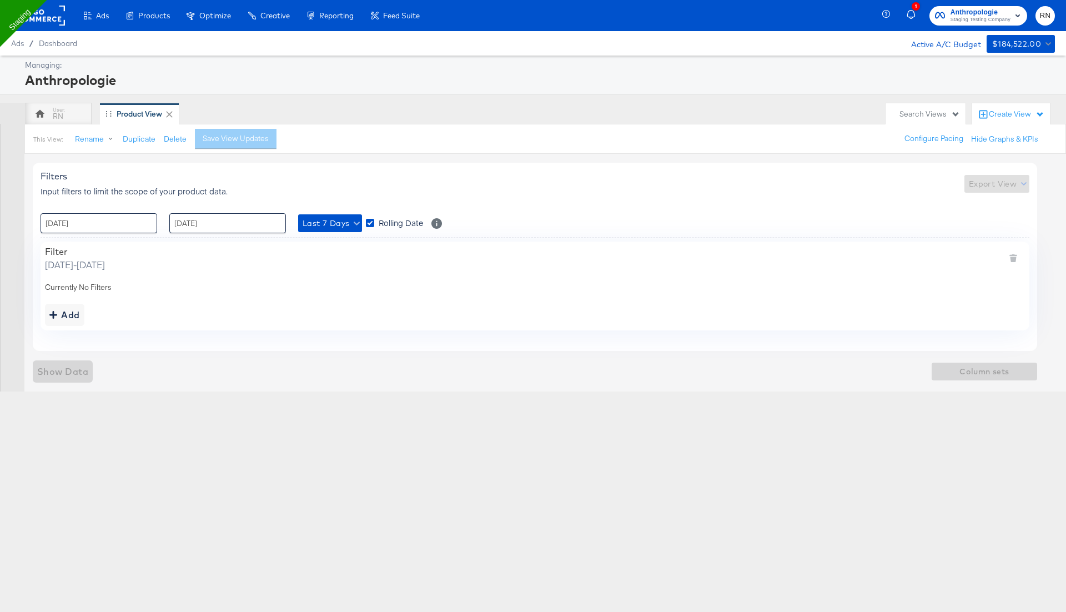
click at [47, 14] on rect at bounding box center [39, 16] width 51 height 20
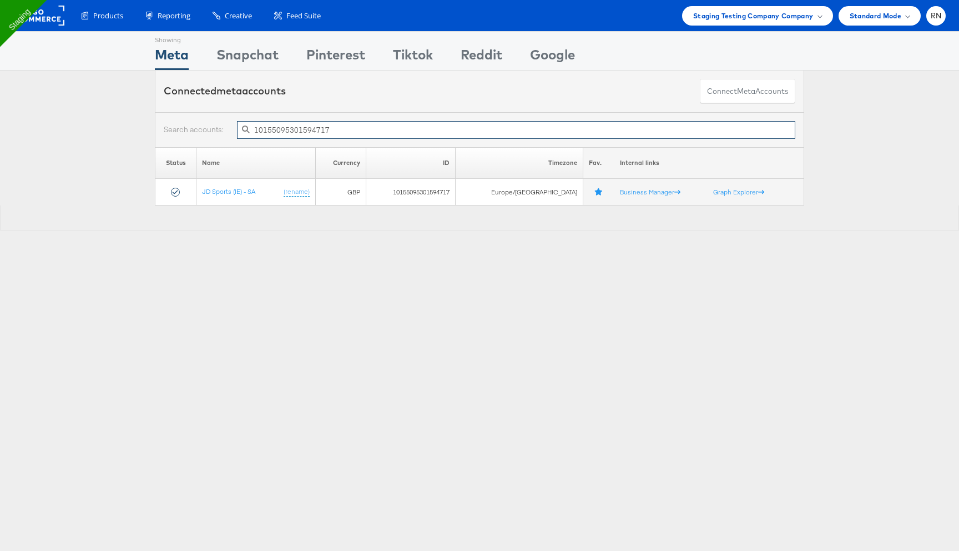
paste input "427928044597"
paste input "245863545024"
click at [373, 127] on input "101245863545024" at bounding box center [516, 130] width 558 height 18
paste input "54248691081416"
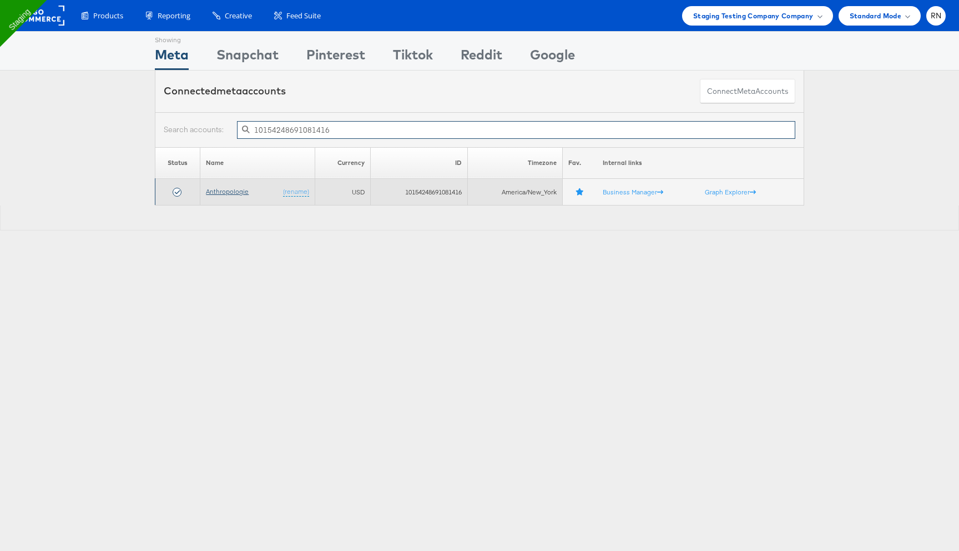
type input "10154248691081416"
click at [241, 192] on link "Anthropologie" at bounding box center [227, 191] width 43 height 8
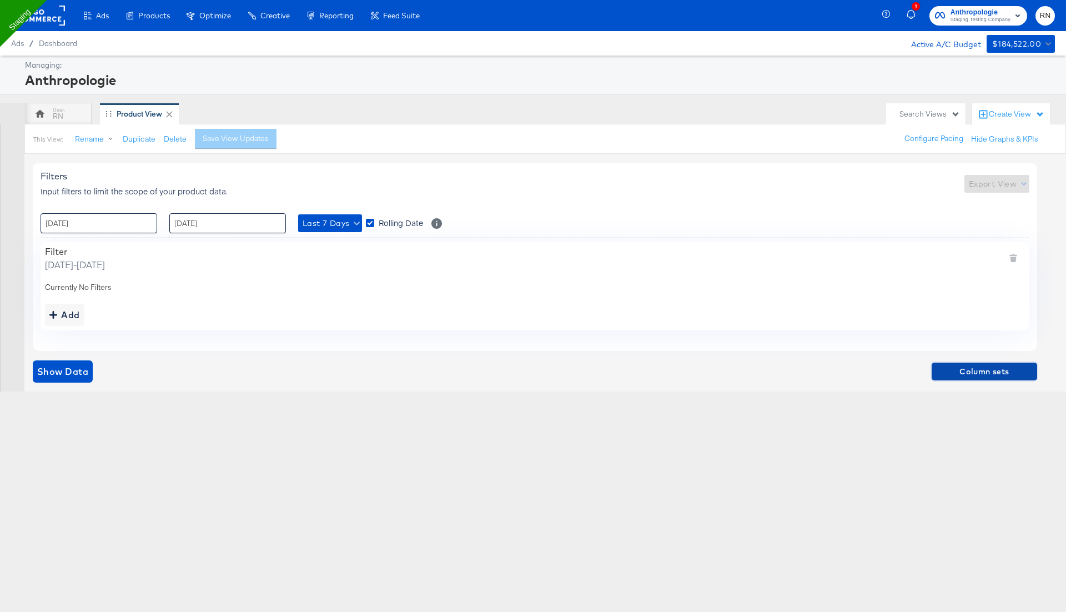
click at [954, 371] on span "Column sets" at bounding box center [984, 372] width 97 height 14
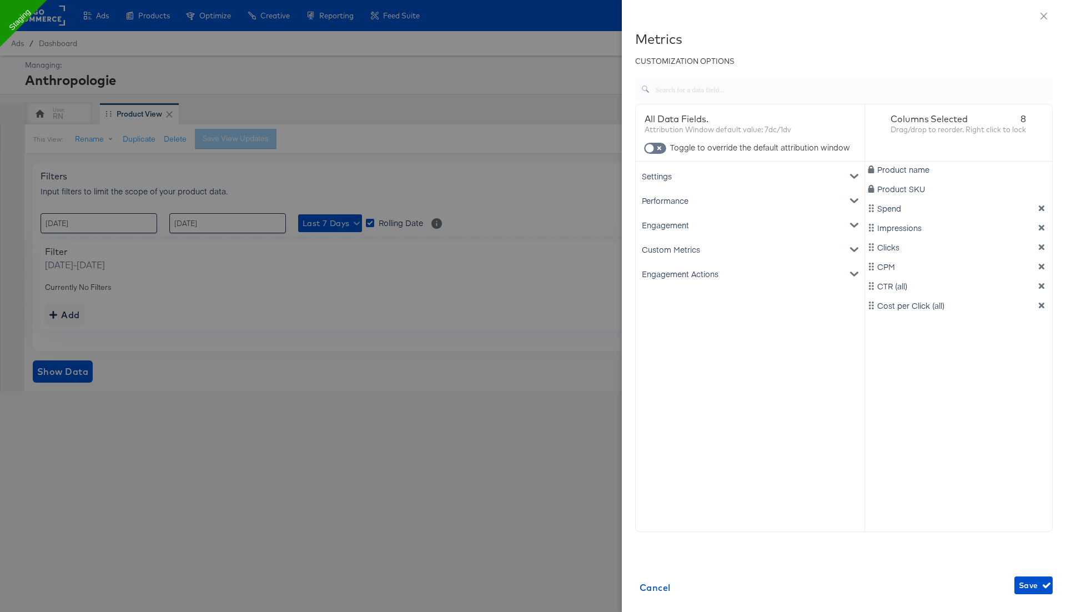
click at [697, 242] on div "Custom Metrics" at bounding box center [750, 249] width 224 height 24
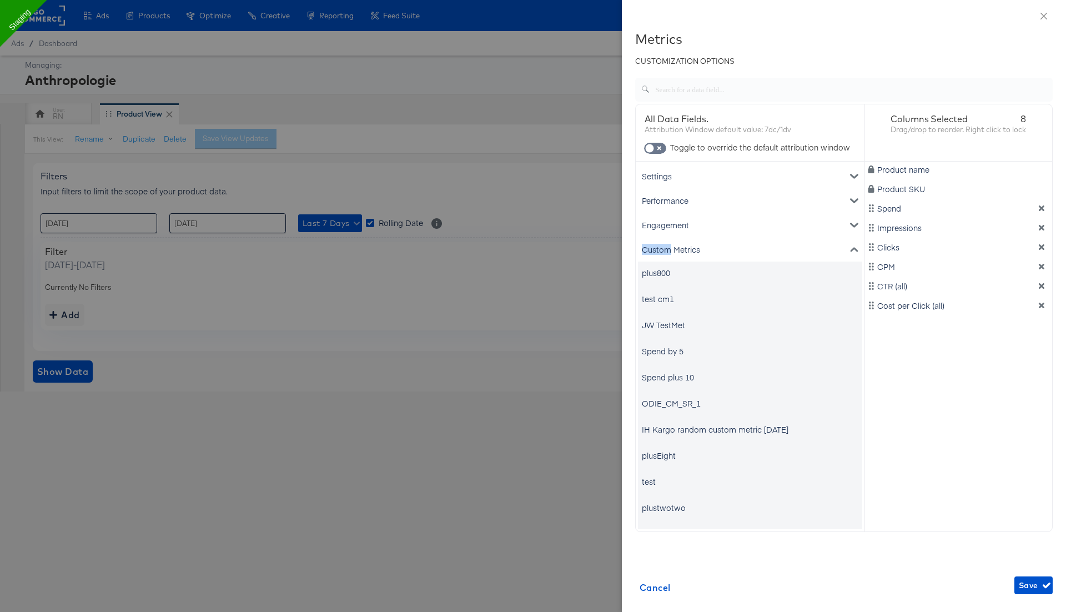
click at [697, 242] on div "Custom Metrics" at bounding box center [750, 249] width 224 height 24
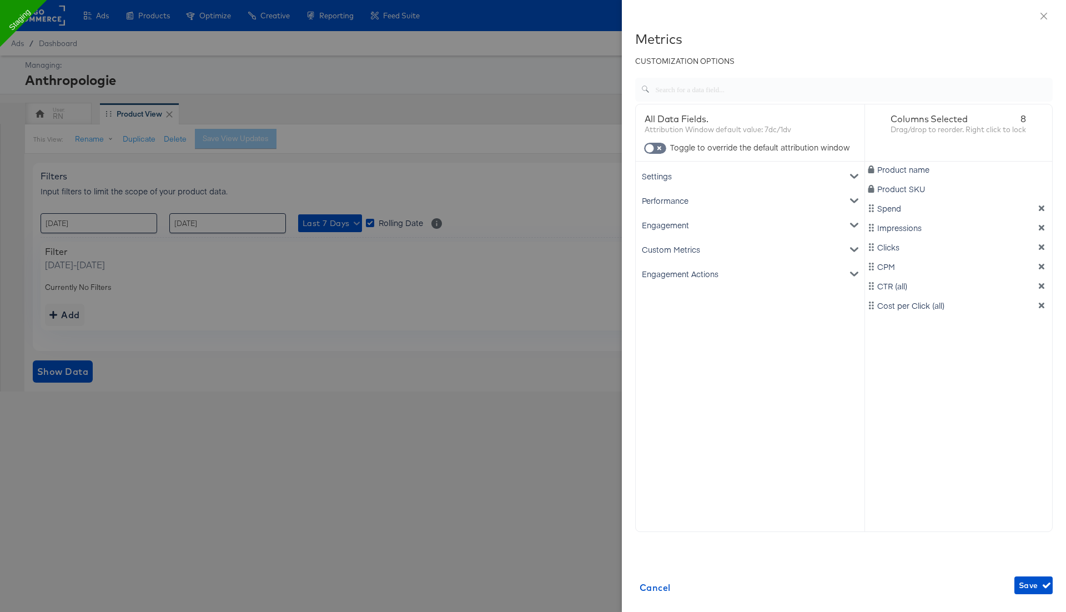
click at [682, 228] on div "Engagement" at bounding box center [750, 225] width 224 height 24
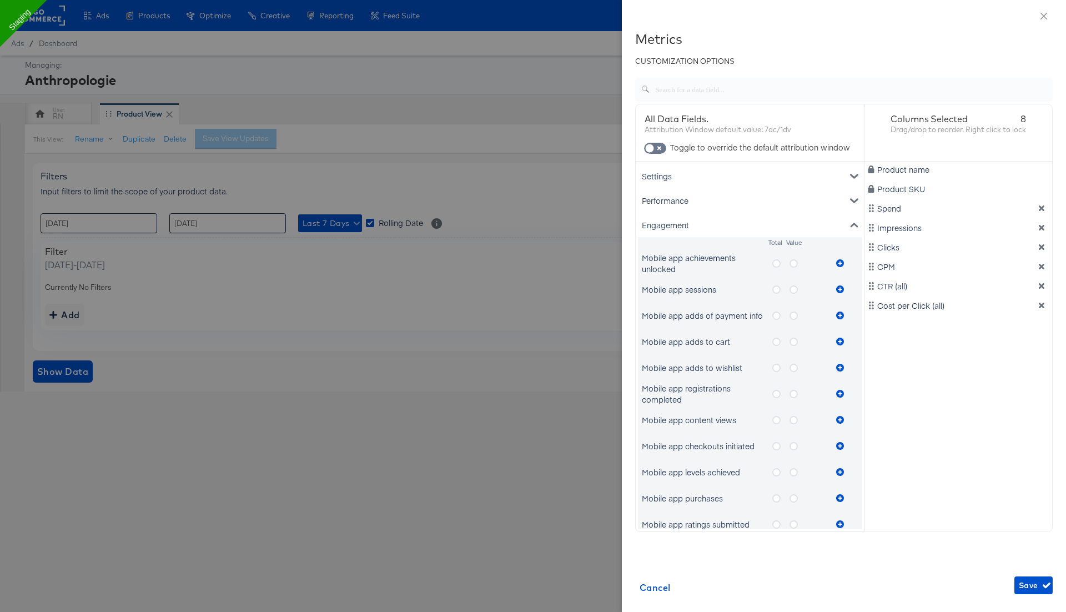
click at [776, 261] on icon "metrics-list" at bounding box center [776, 263] width 8 height 8
click at [0, 0] on input "metrics-list" at bounding box center [0, 0] width 0 height 0
click at [840, 259] on icon "metrics-list" at bounding box center [840, 263] width 8 height 8
click at [795, 263] on icon "metrics-list" at bounding box center [793, 263] width 8 height 8
click at [0, 0] on input "metrics-list" at bounding box center [0, 0] width 0 height 0
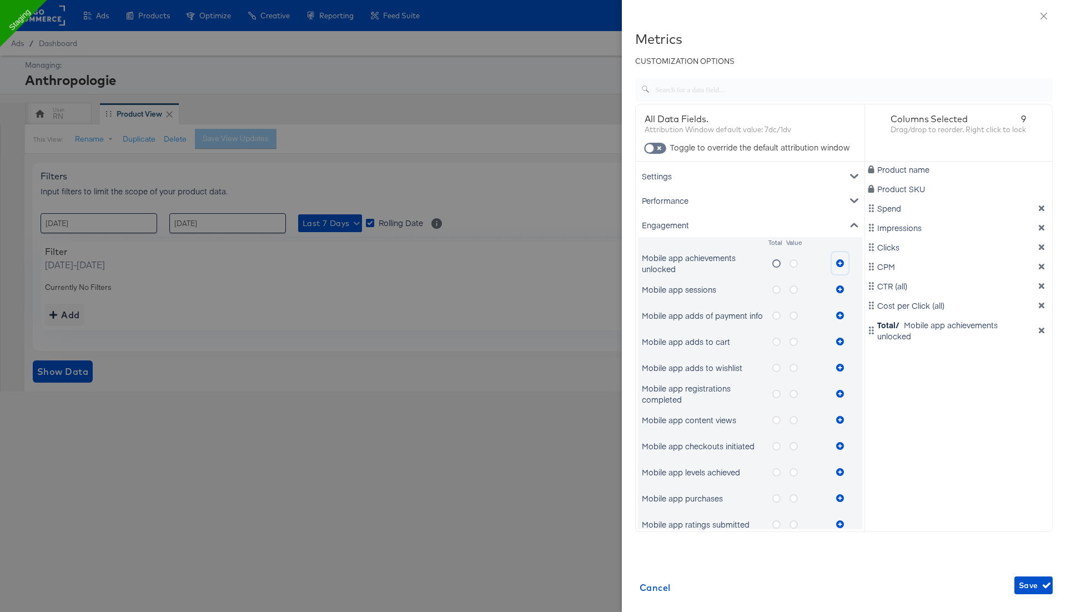
click at [839, 263] on icon "metrics-list" at bounding box center [840, 263] width 8 height 8
click at [662, 145] on input "checkbox" at bounding box center [649, 150] width 33 height 11
checkbox input "true"
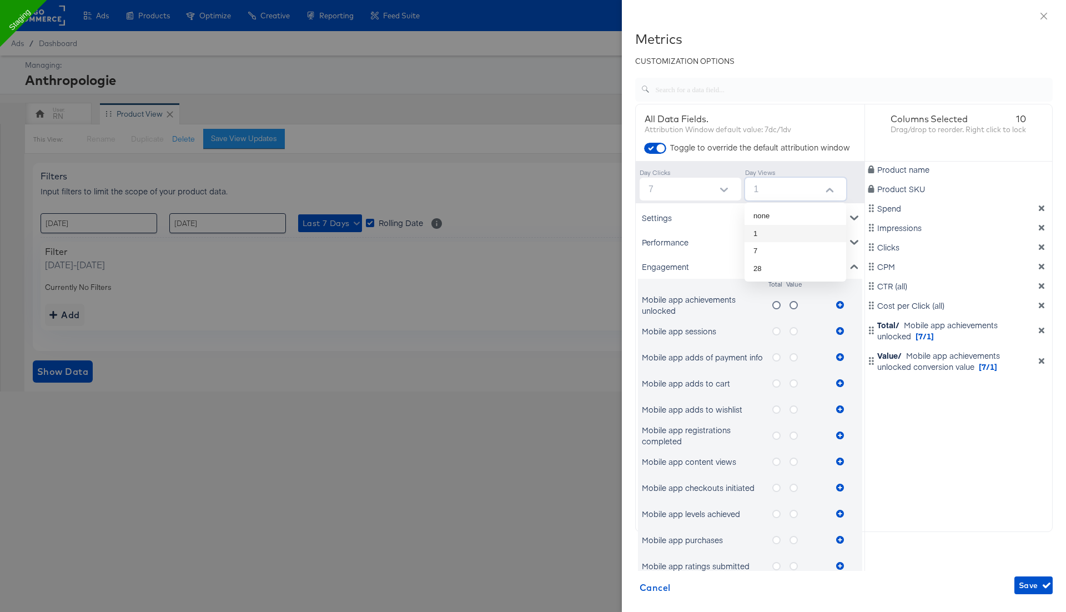
drag, startPoint x: 766, startPoint y: 189, endPoint x: 603, endPoint y: 216, distance: 165.4
click at [603, 216] on div "Metrics CUSTOMIZATION OPTIONS All Data Fields. Attribution Window default value…" at bounding box center [533, 306] width 1066 height 612
click at [777, 248] on li "7" at bounding box center [795, 251] width 102 height 18
click at [957, 411] on div "Product name Product SKU Spend Impressions Clicks CPM CTR (all) Cost per Click …" at bounding box center [959, 345] width 188 height 367
click at [777, 330] on icon "metrics-list" at bounding box center [776, 331] width 8 height 8
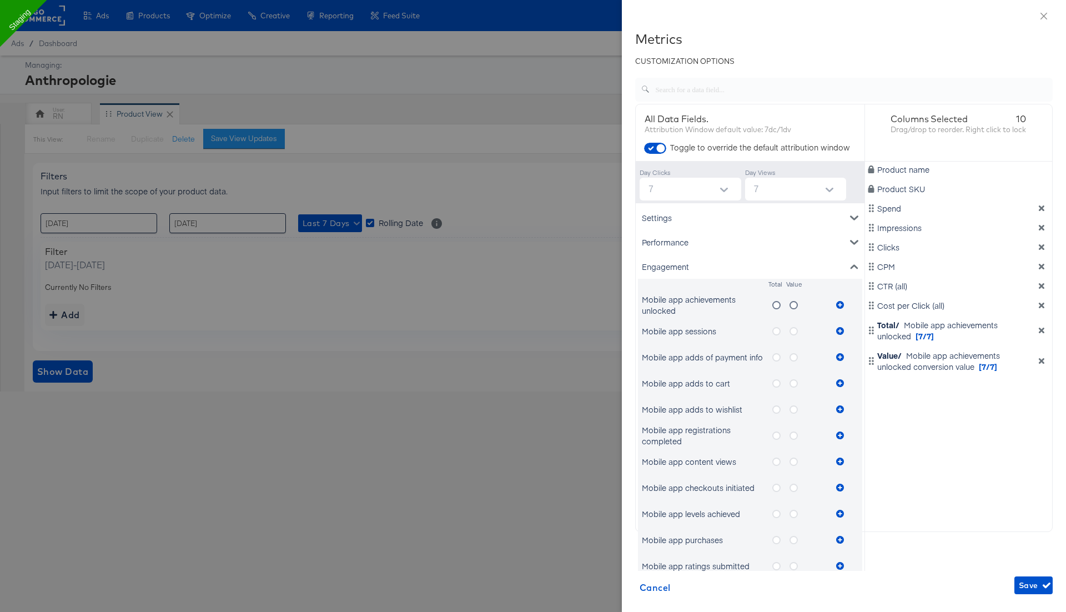
click at [0, 0] on input "metrics-list" at bounding box center [0, 0] width 0 height 0
click at [840, 331] on icon "metrics-list" at bounding box center [840, 331] width 8 height 8
click at [819, 195] on div at bounding box center [829, 190] width 23 height 17
click at [810, 189] on input "7" at bounding box center [797, 189] width 97 height 23
click at [790, 234] on li "1" at bounding box center [795, 234] width 102 height 18
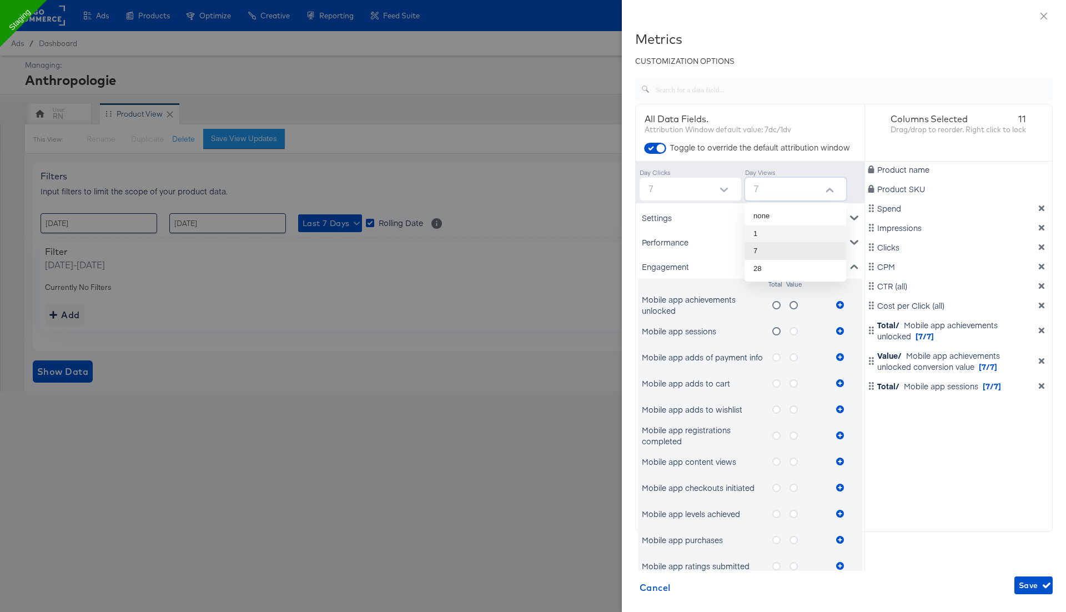
type input "1"
click at [795, 329] on icon "metrics-list" at bounding box center [793, 331] width 8 height 8
click at [0, 0] on input "metrics-list" at bounding box center [0, 0] width 0 height 0
click at [675, 240] on div "Performance" at bounding box center [750, 242] width 224 height 24
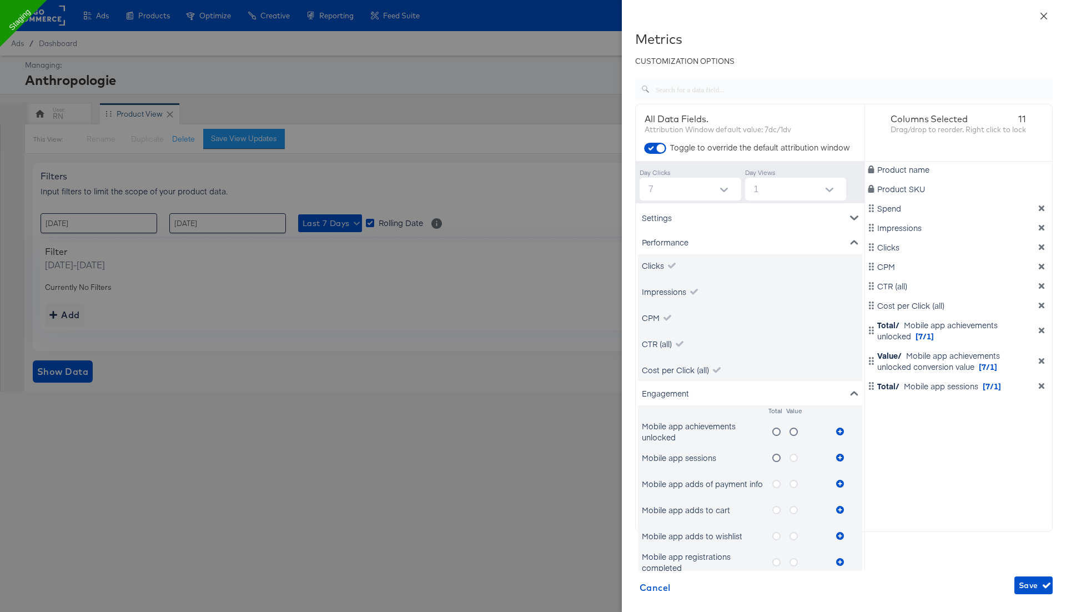
click at [1037, 17] on button "Close" at bounding box center [1043, 15] width 31 height 31
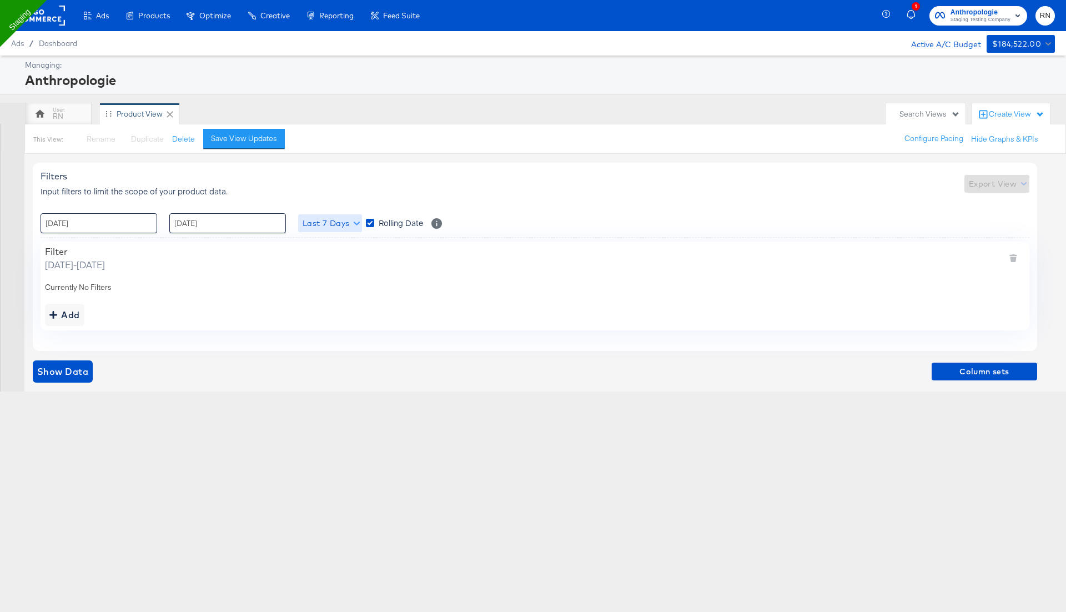
click at [339, 224] on span "Last 7 Days" at bounding box center [330, 223] width 55 height 14
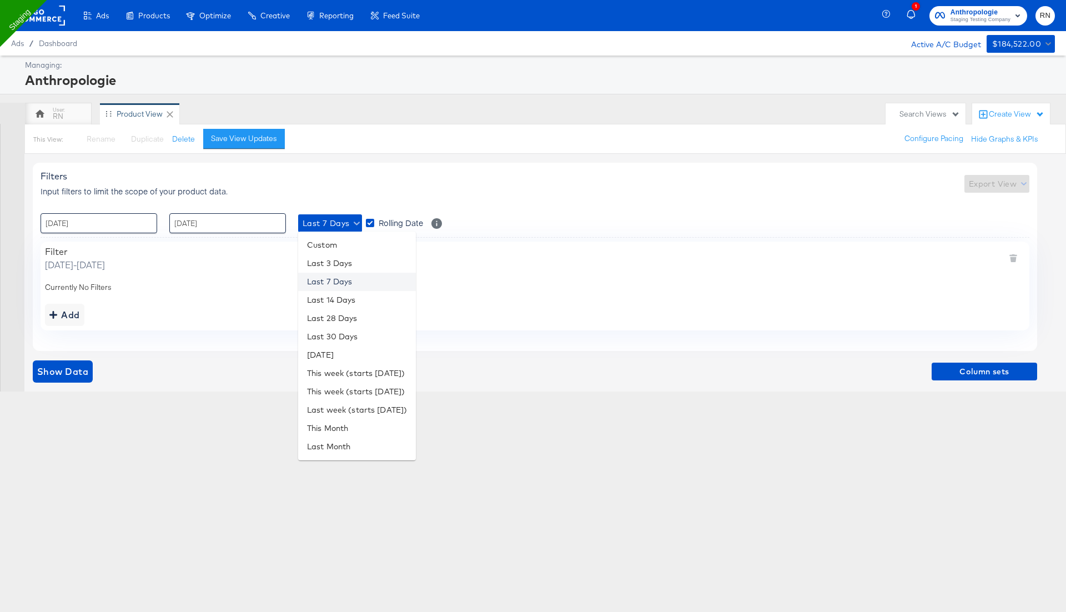
click at [369, 280] on li "Last 7 Days" at bounding box center [357, 282] width 118 height 18
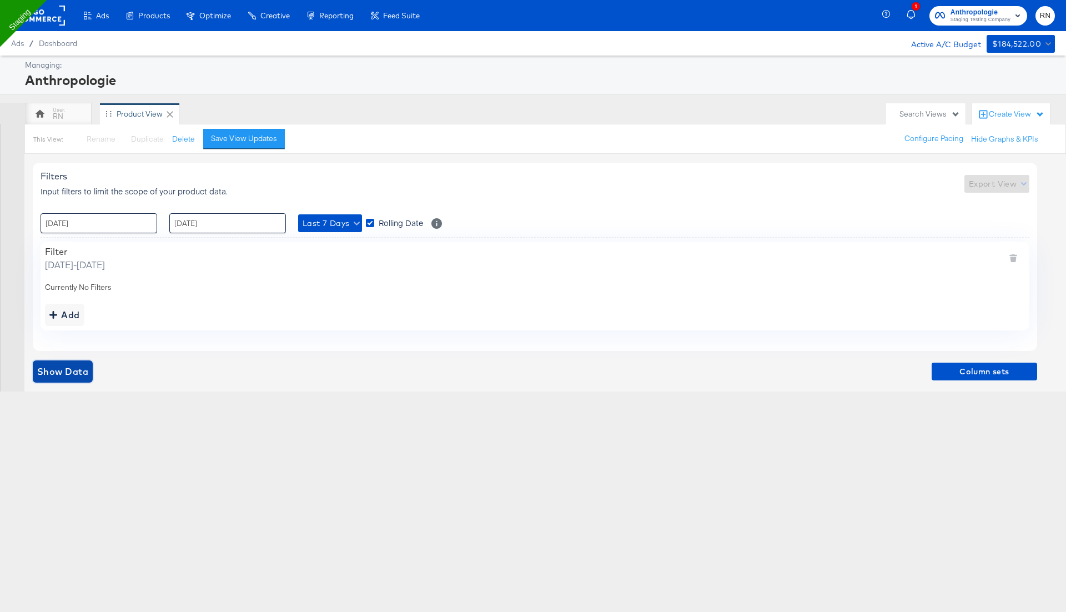
click at [69, 372] on span "Show Data" at bounding box center [62, 372] width 51 height 16
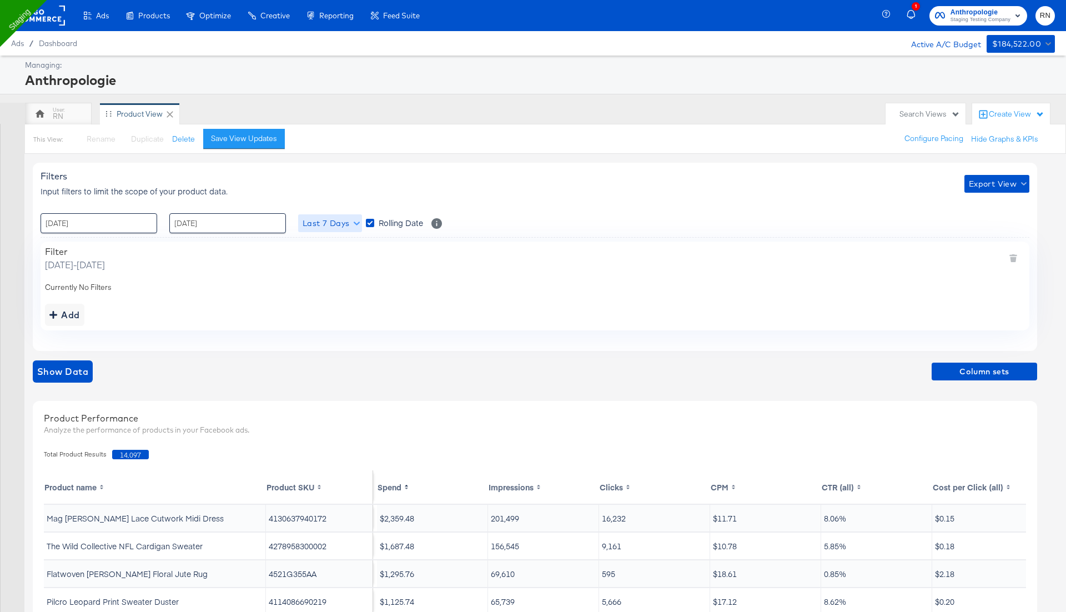
click at [339, 223] on span "Last 7 Days" at bounding box center [330, 223] width 55 height 14
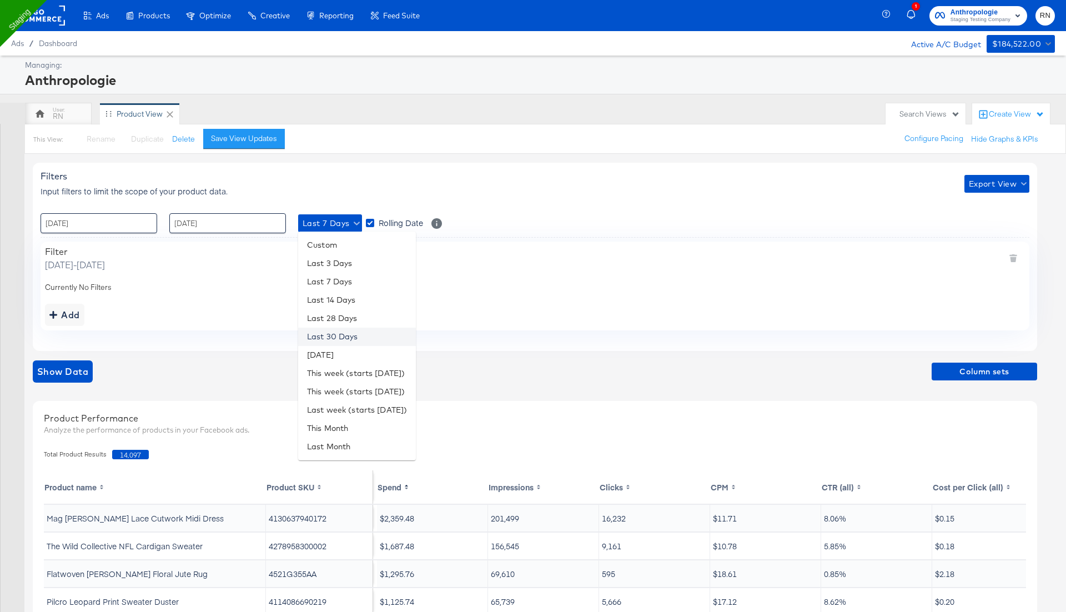
click at [347, 336] on li "Last 30 Days" at bounding box center [357, 337] width 118 height 18
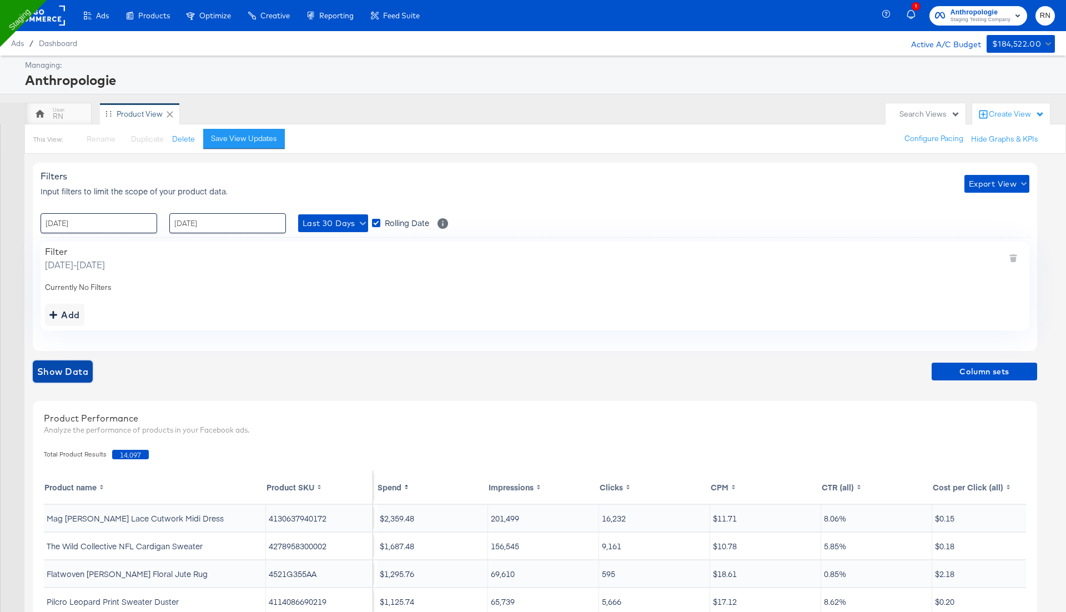
click at [61, 374] on span "Show Data" at bounding box center [62, 372] width 51 height 16
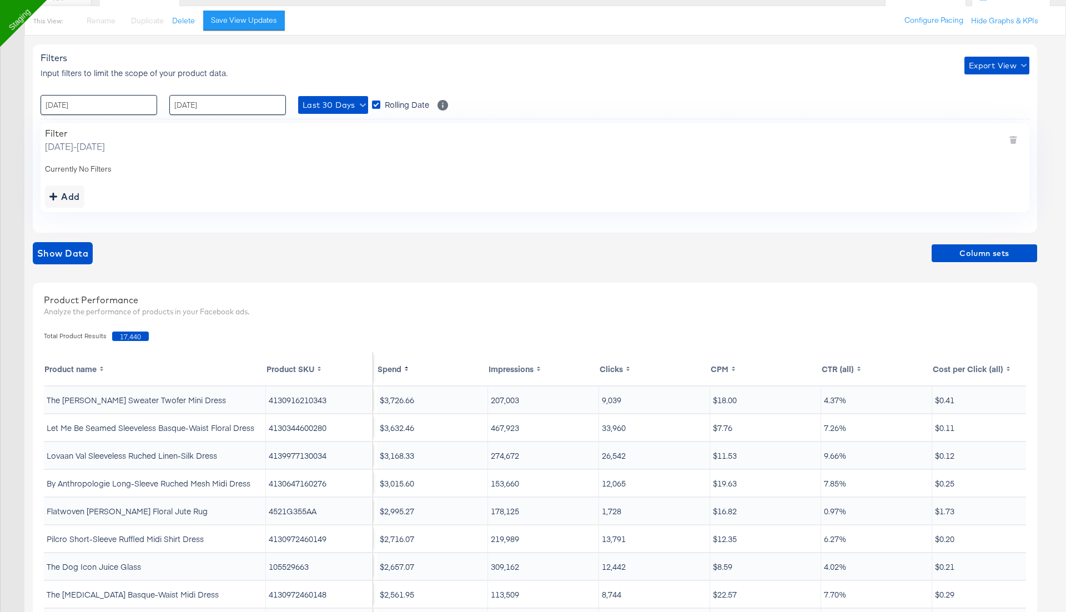
scroll to position [205, 0]
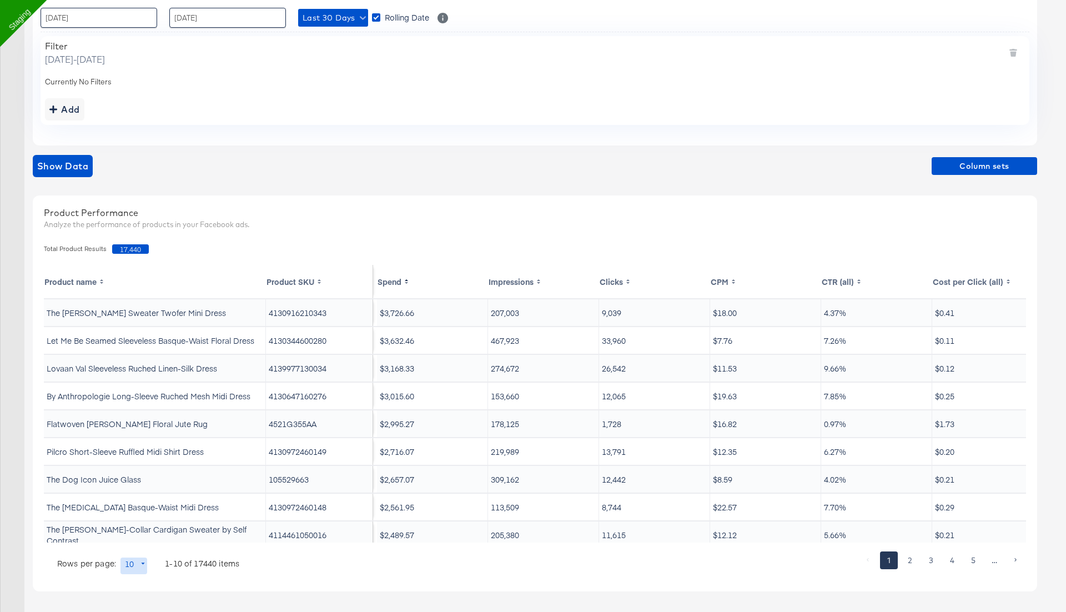
click at [319, 280] on rect at bounding box center [319, 281] width 6 height 9
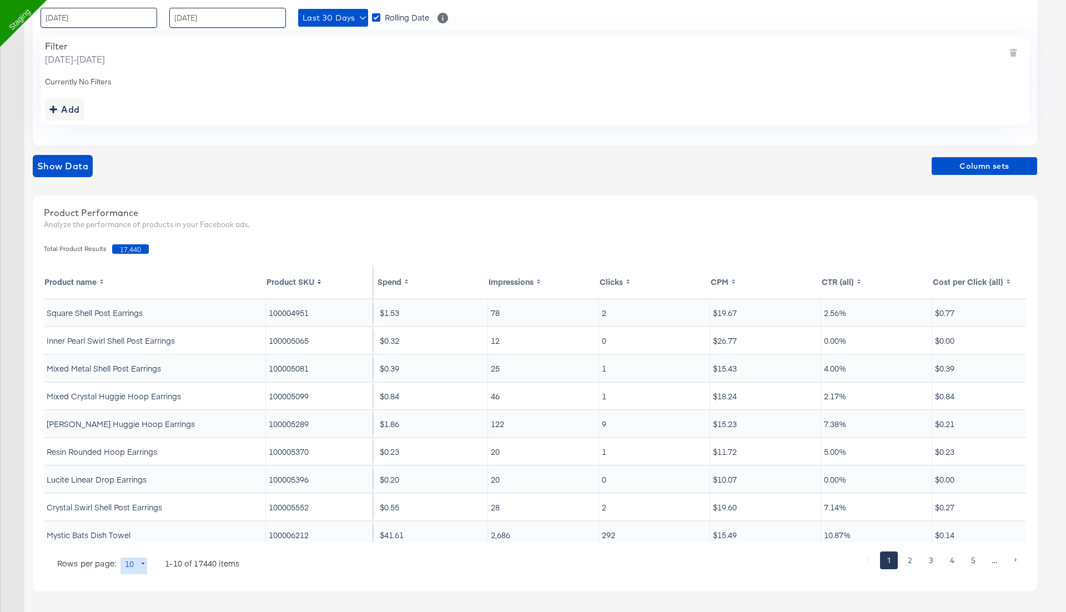
click at [408, 277] on rect at bounding box center [407, 281] width 6 height 9
click at [392, 281] on th "Spend" at bounding box center [432, 281] width 111 height 33
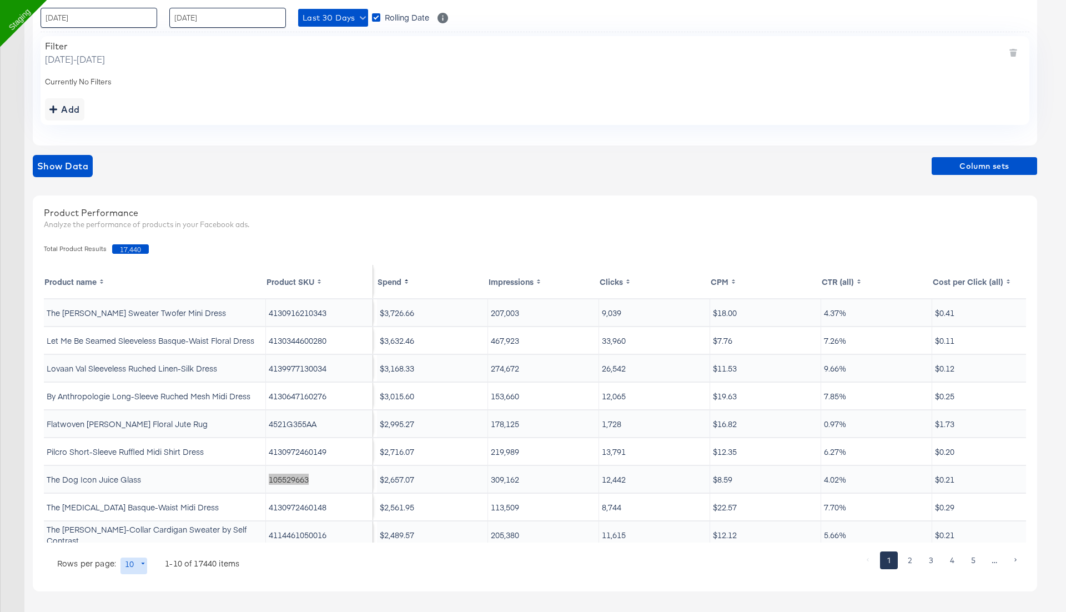
scroll to position [0, 1]
click at [299, 313] on td "4130916210343" at bounding box center [319, 312] width 107 height 27
copy td "4130916210343"
click at [69, 108] on div "Add" at bounding box center [64, 110] width 31 height 16
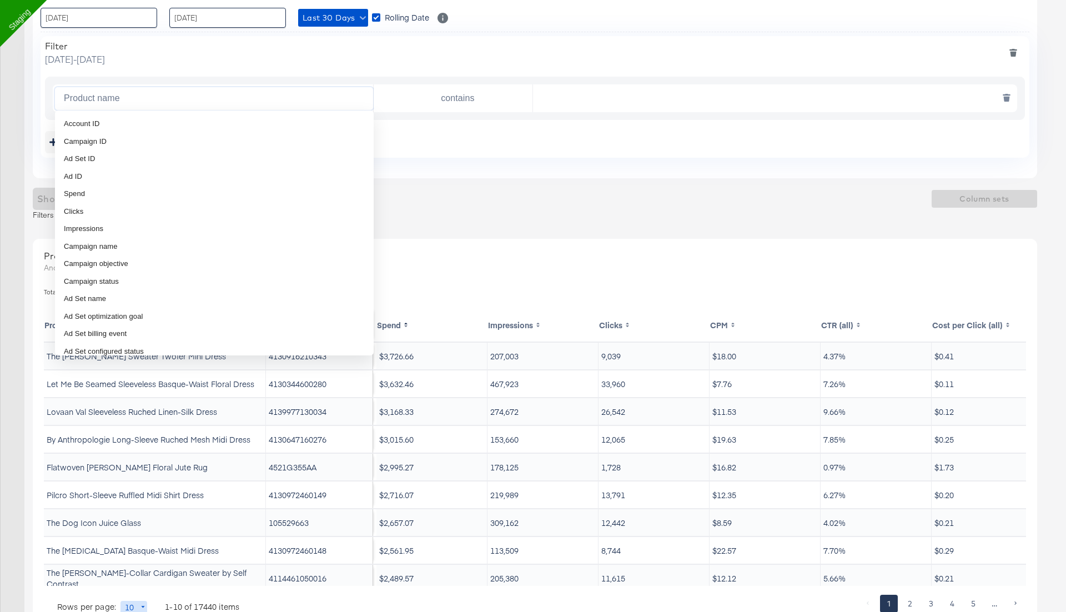
click at [176, 93] on input "Product name" at bounding box center [216, 98] width 314 height 23
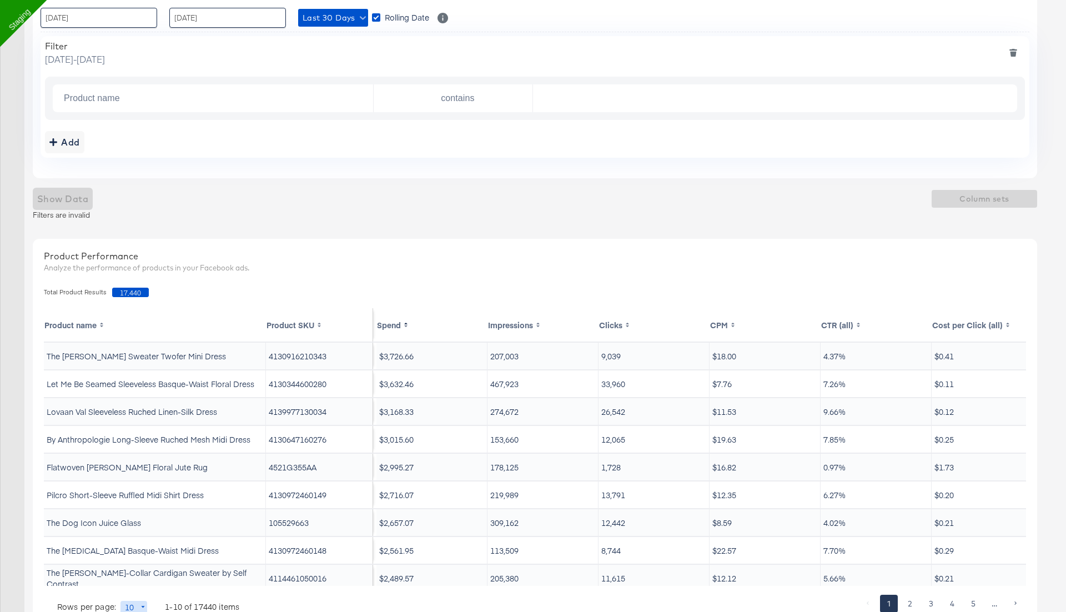
drag, startPoint x: 46, startPoint y: 382, endPoint x: 255, endPoint y: 377, distance: 208.8
click at [255, 377] on td "Let Me Be Seamed Sleeveless Basque-Waist Floral Dress" at bounding box center [155, 383] width 222 height 27
copy td "Let Me Be Seamed Sleeveless Basque-Waist Floral Dress"
click at [635, 98] on input "text" at bounding box center [772, 98] width 479 height 23
paste input "Let Me Be Seamed Sleeveless Basque-Waist Floral Dress"
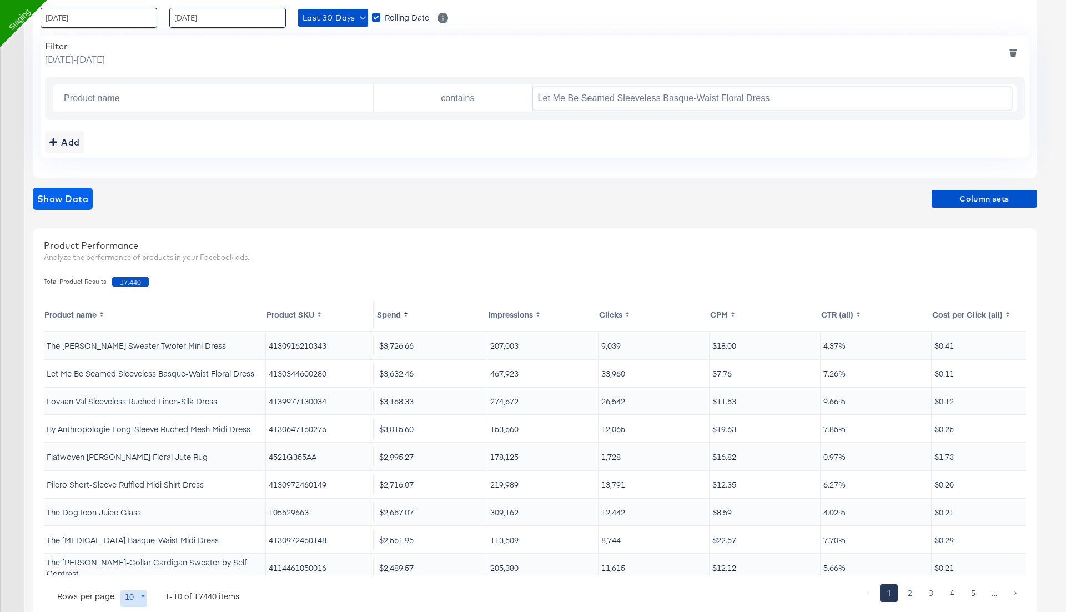
type input "Let Me Be Seamed Sleeveless Basque-Waist Floral Dress"
click at [61, 196] on span "Show Data" at bounding box center [62, 199] width 51 height 16
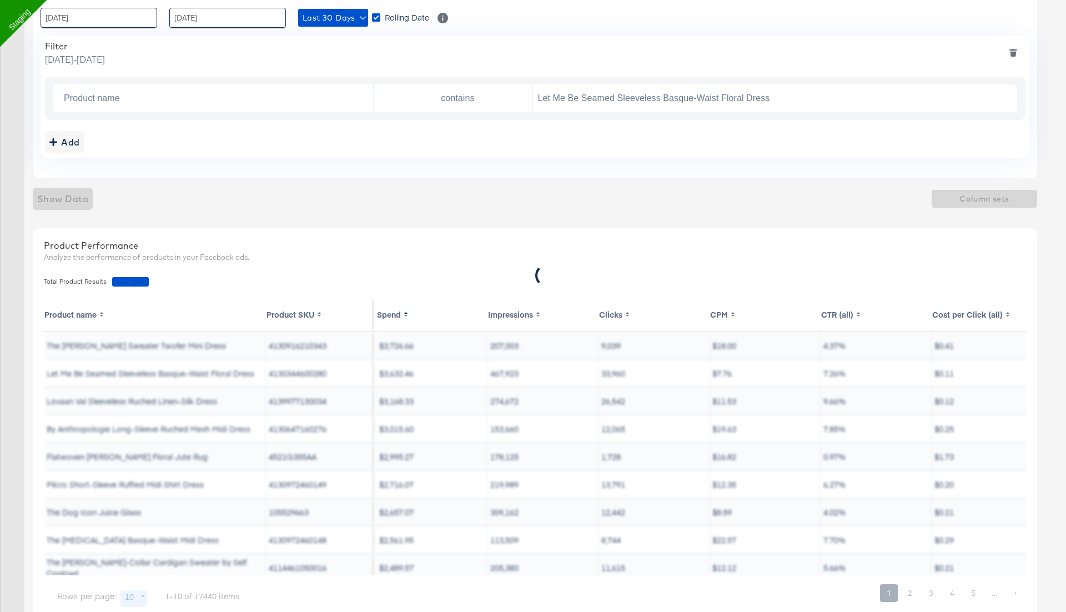
scroll to position [0, 0]
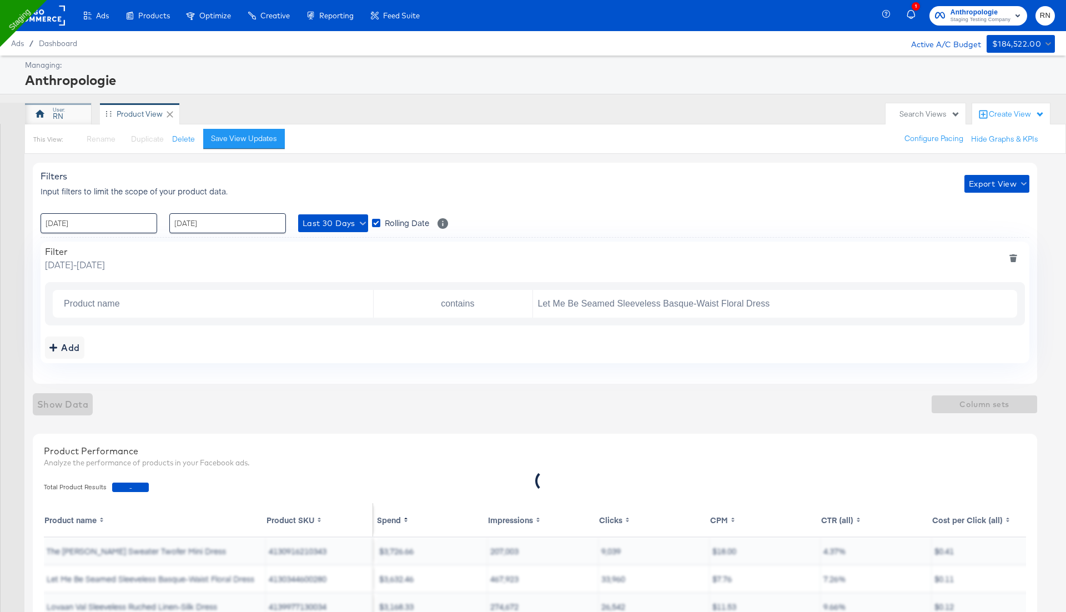
click at [62, 113] on div "RN" at bounding box center [58, 116] width 11 height 11
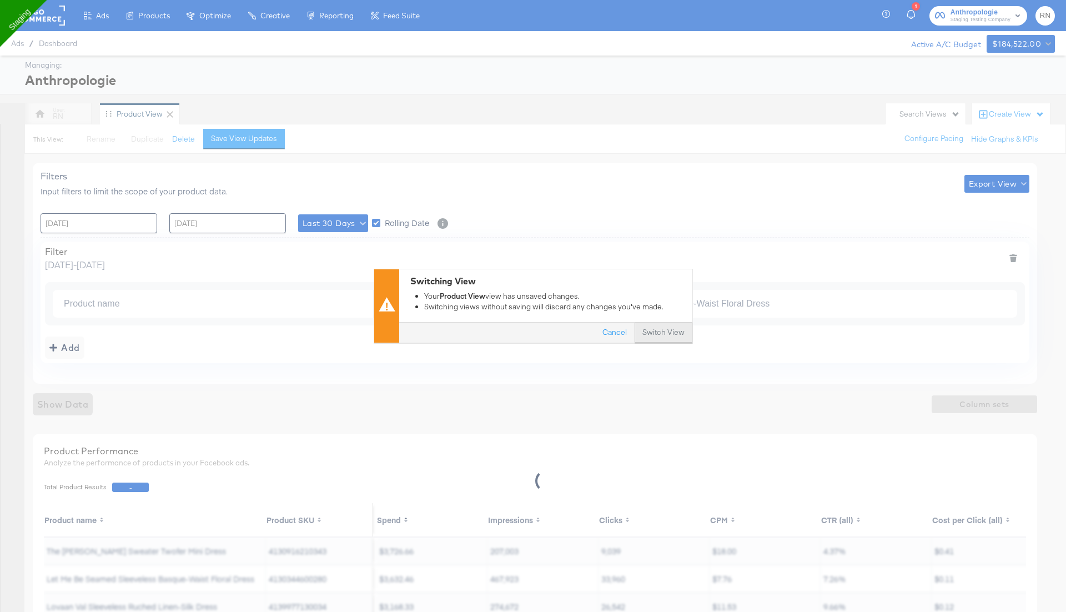
click at [663, 331] on button "Switch View" at bounding box center [663, 333] width 58 height 20
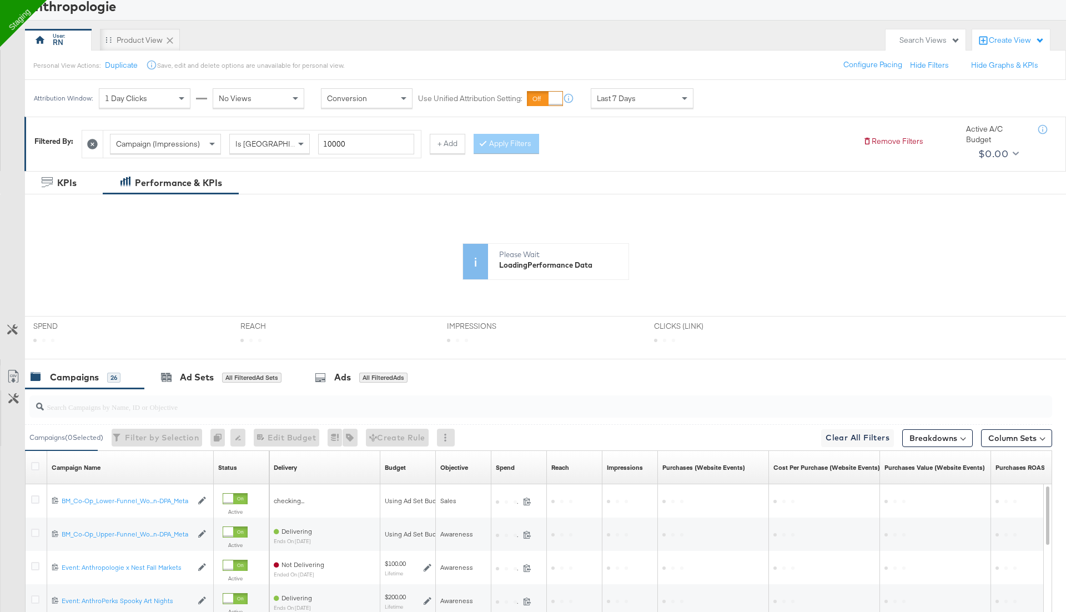
scroll to position [59, 0]
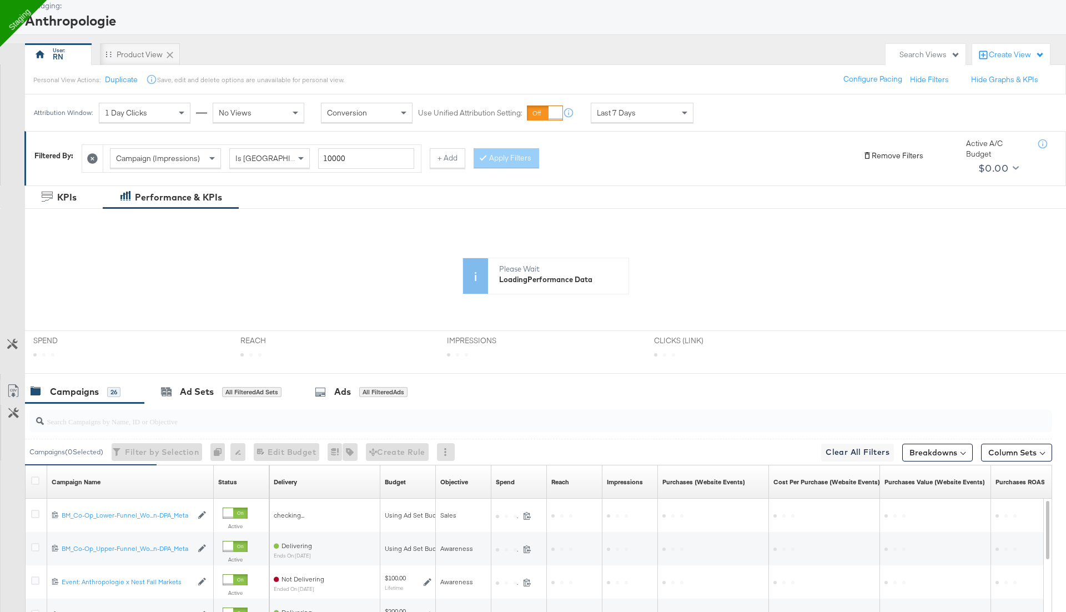
click at [899, 152] on button "Remove Filters" at bounding box center [893, 155] width 61 height 11
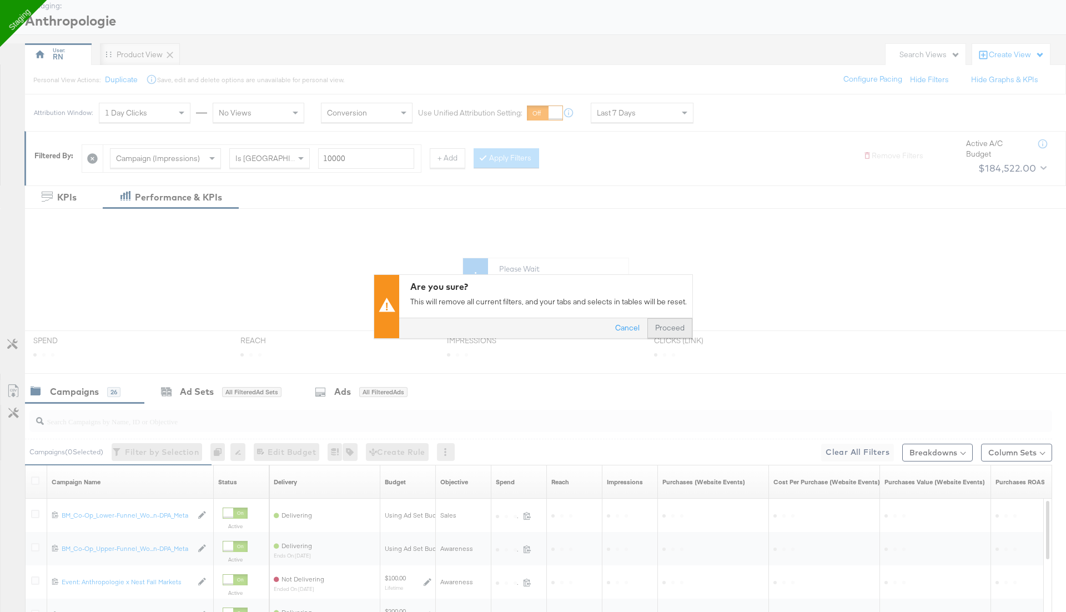
click at [676, 320] on button "Proceed" at bounding box center [669, 328] width 45 height 20
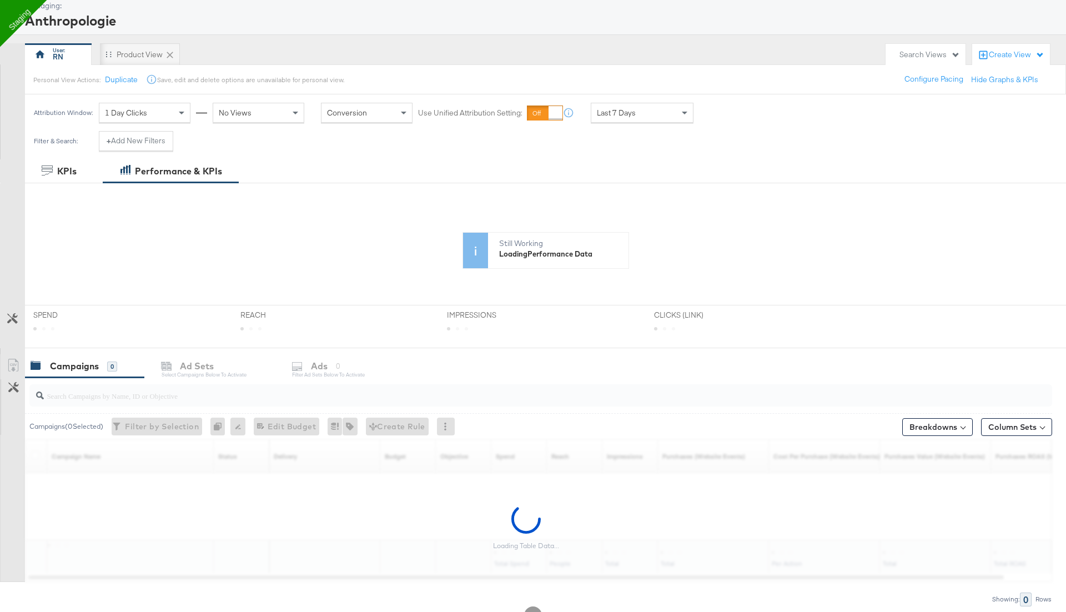
click at [646, 109] on div "Last 7 Days" at bounding box center [642, 112] width 102 height 19
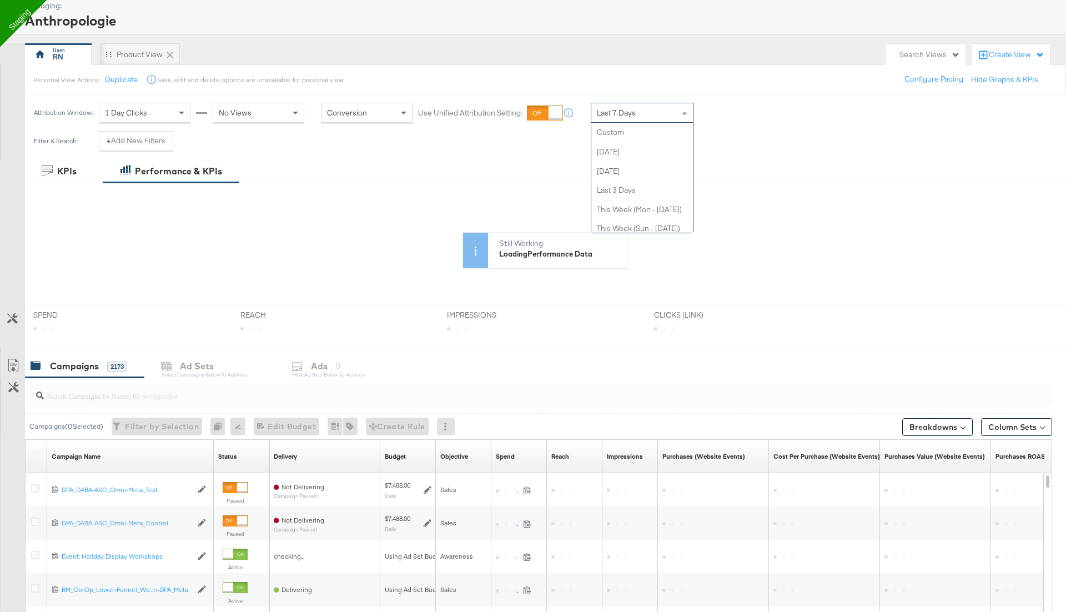
scroll to position [154, 0]
click at [721, 58] on div "RN Product View" at bounding box center [452, 54] width 855 height 22
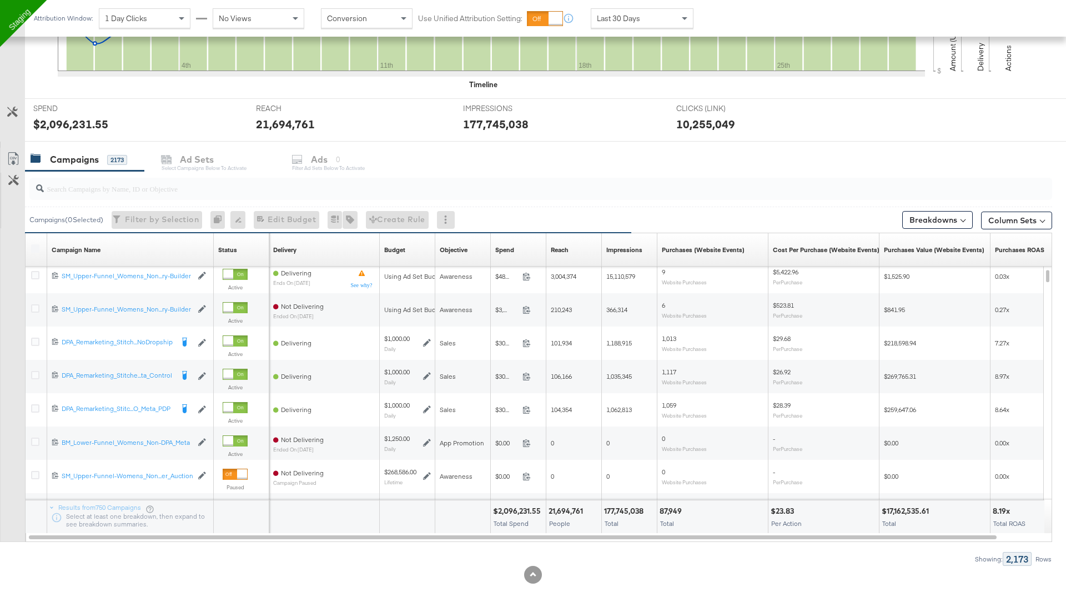
scroll to position [0, 0]
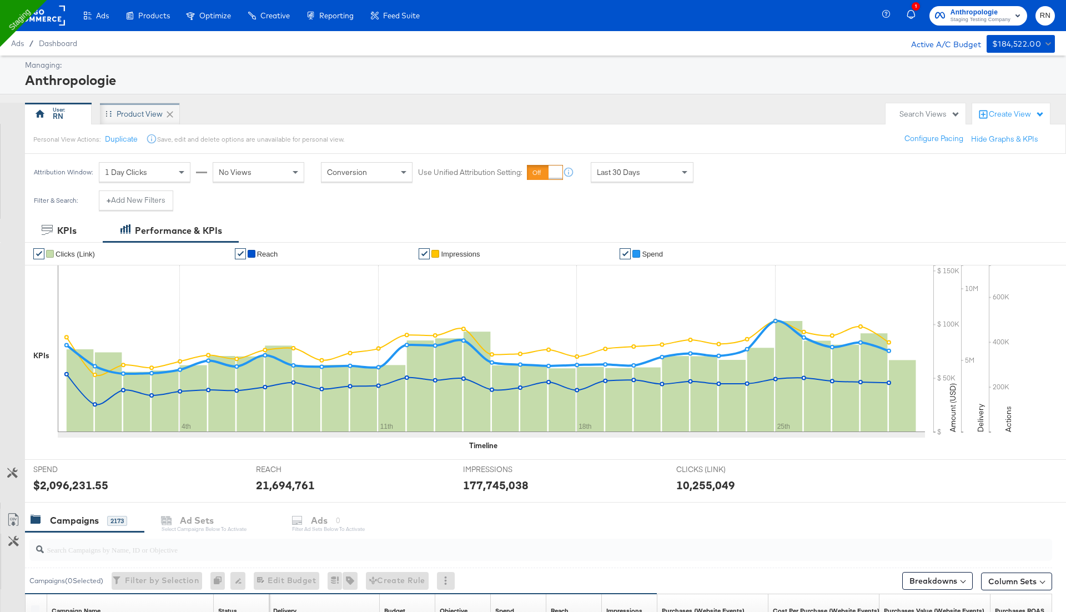
click at [145, 118] on div "Product View" at bounding box center [140, 114] width 46 height 11
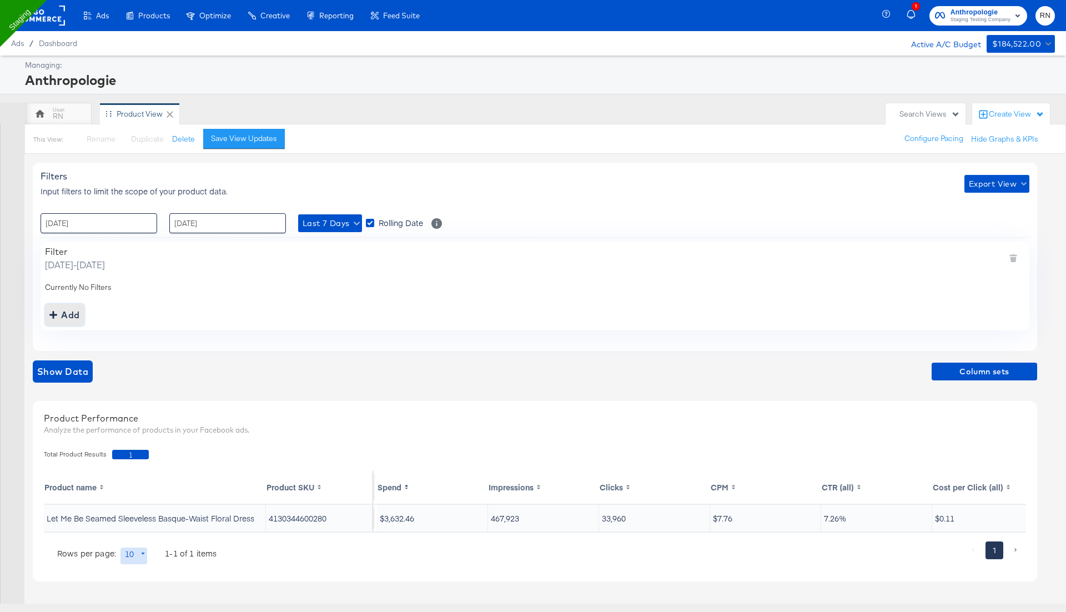
click at [64, 320] on div "Add" at bounding box center [64, 315] width 31 height 16
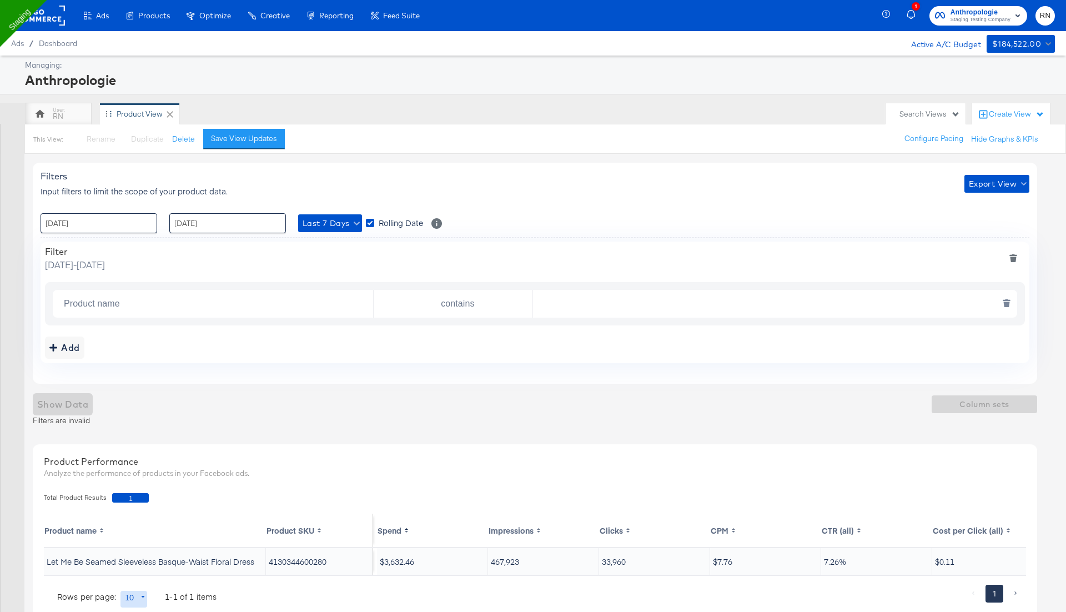
click at [158, 300] on input "Product name" at bounding box center [216, 304] width 314 height 23
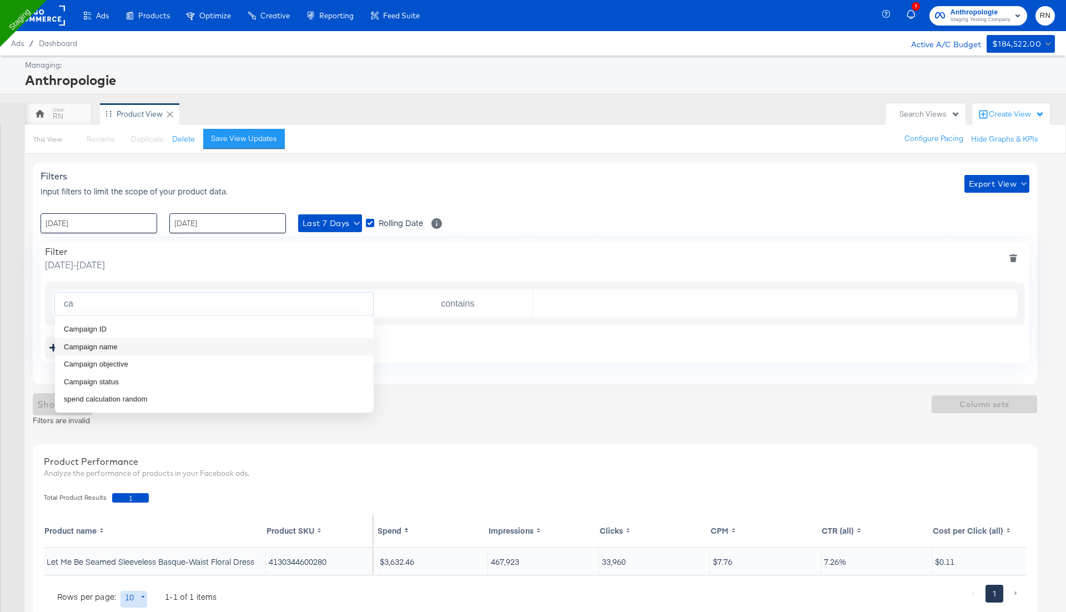
click at [166, 339] on li "Campaign name" at bounding box center [214, 347] width 319 height 18
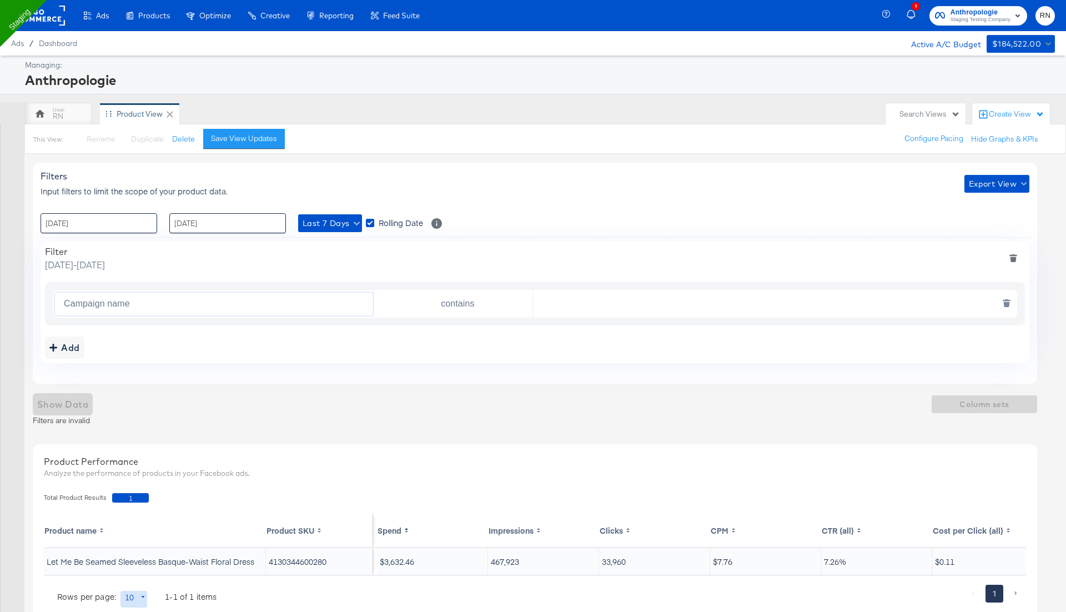
type input "Campaign name"
click at [571, 306] on input "text" at bounding box center [772, 304] width 479 height 23
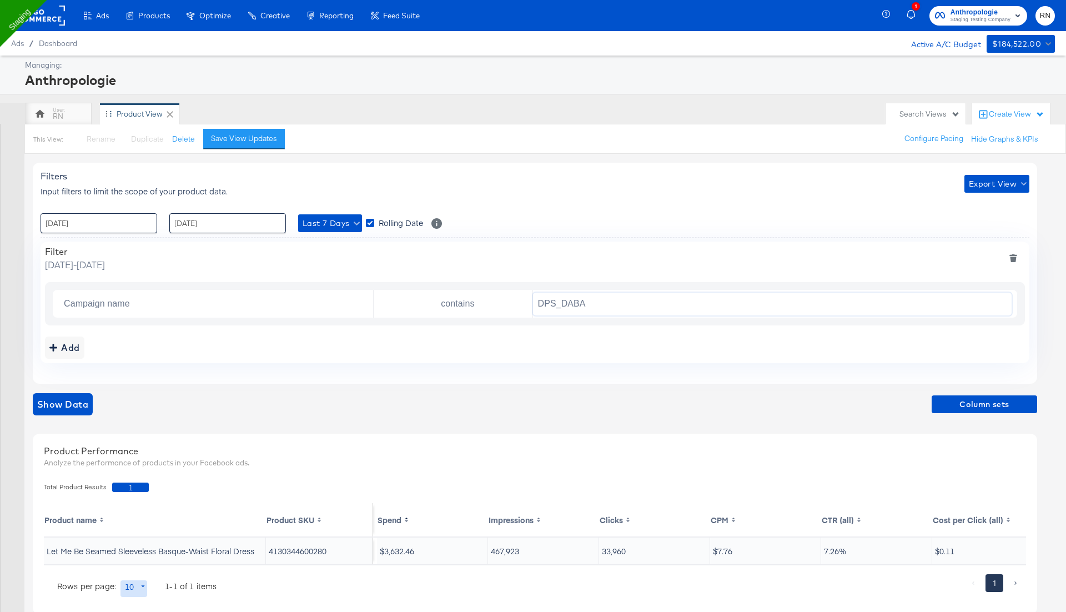
type input "DPS_DABA"
click at [472, 338] on div "Add" at bounding box center [535, 347] width 980 height 22
click at [60, 402] on span "Show Data" at bounding box center [62, 404] width 51 height 16
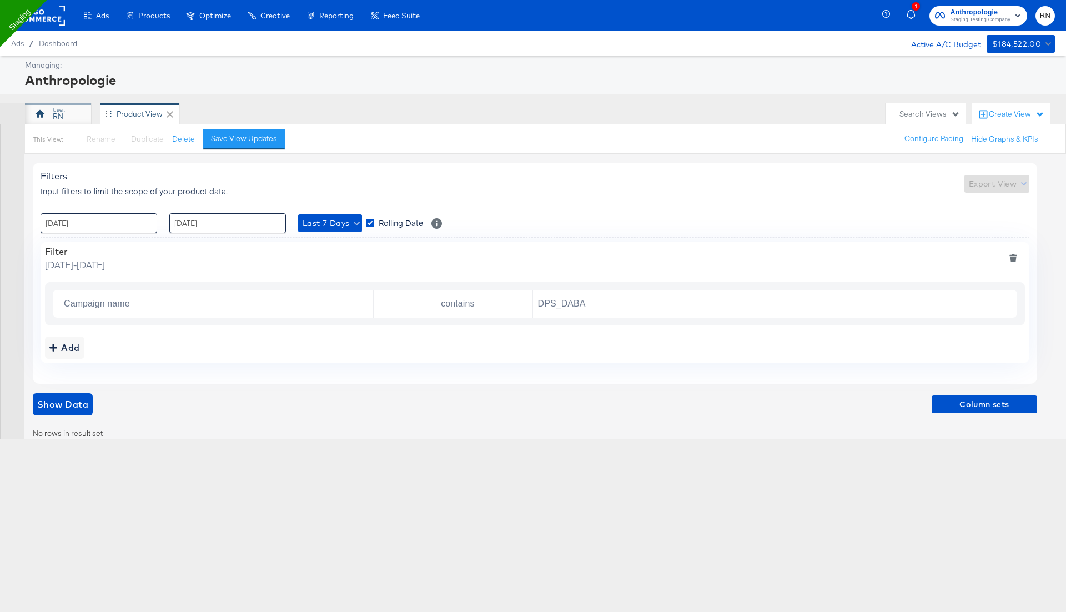
click at [60, 117] on div "RN" at bounding box center [58, 116] width 11 height 11
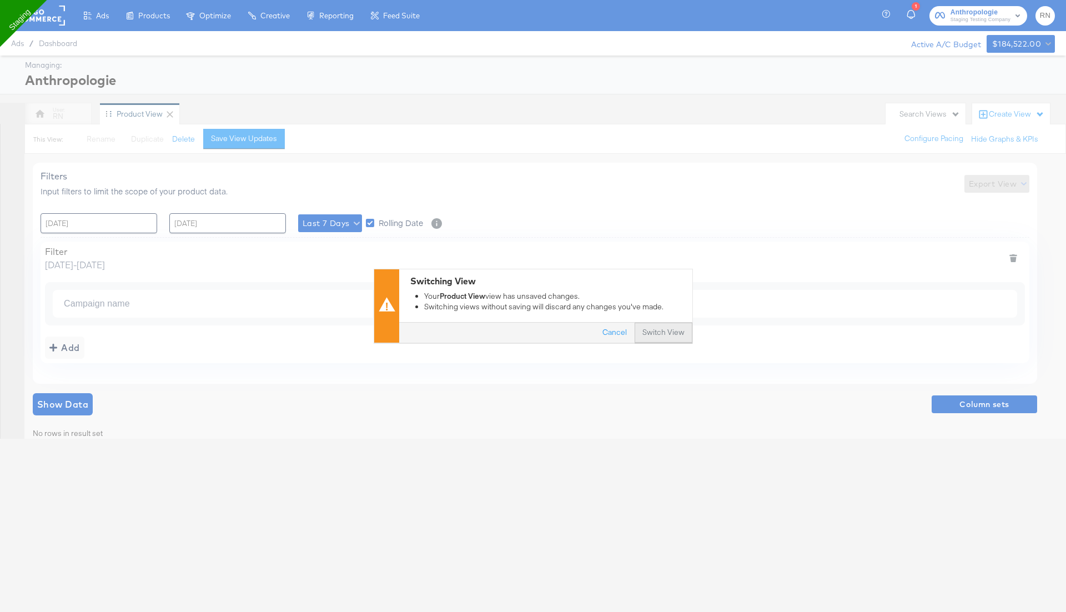
click at [669, 331] on button "Switch View" at bounding box center [663, 333] width 58 height 20
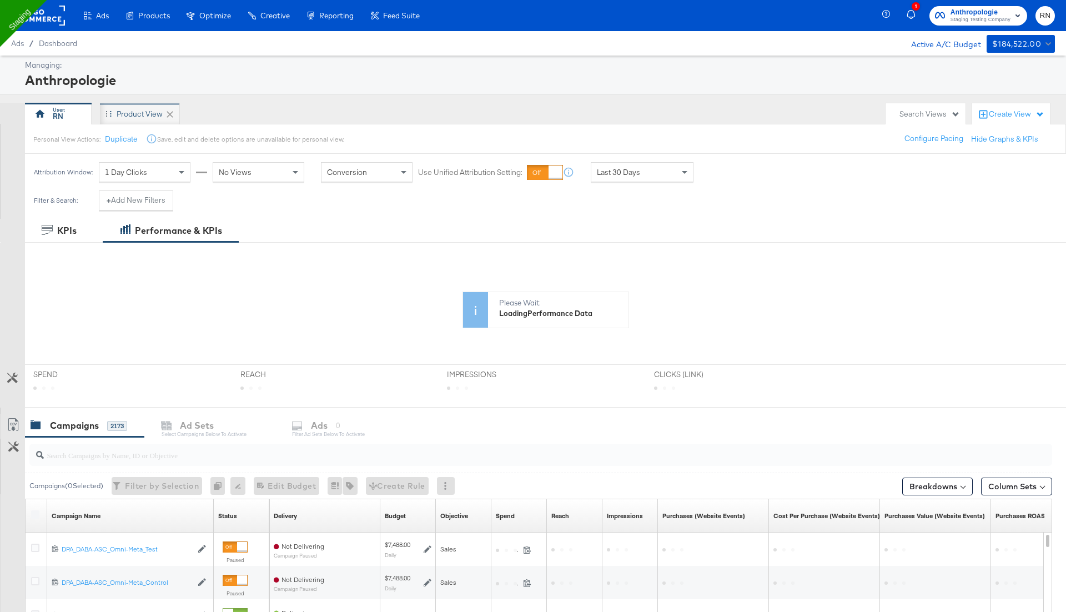
click at [138, 110] on div "Product View" at bounding box center [140, 114] width 46 height 11
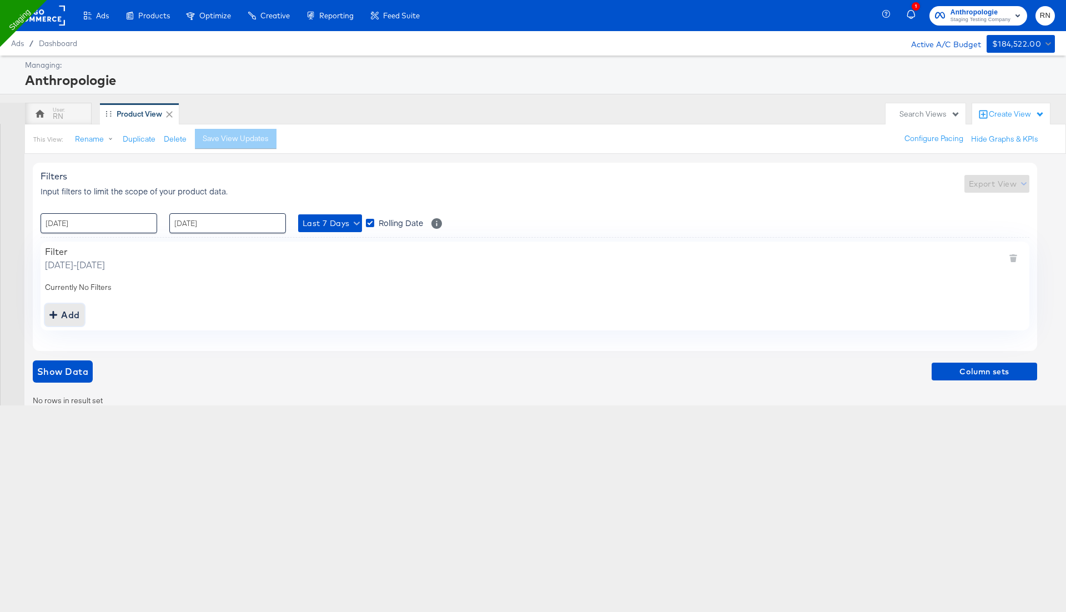
click at [69, 315] on div "Add" at bounding box center [64, 315] width 31 height 16
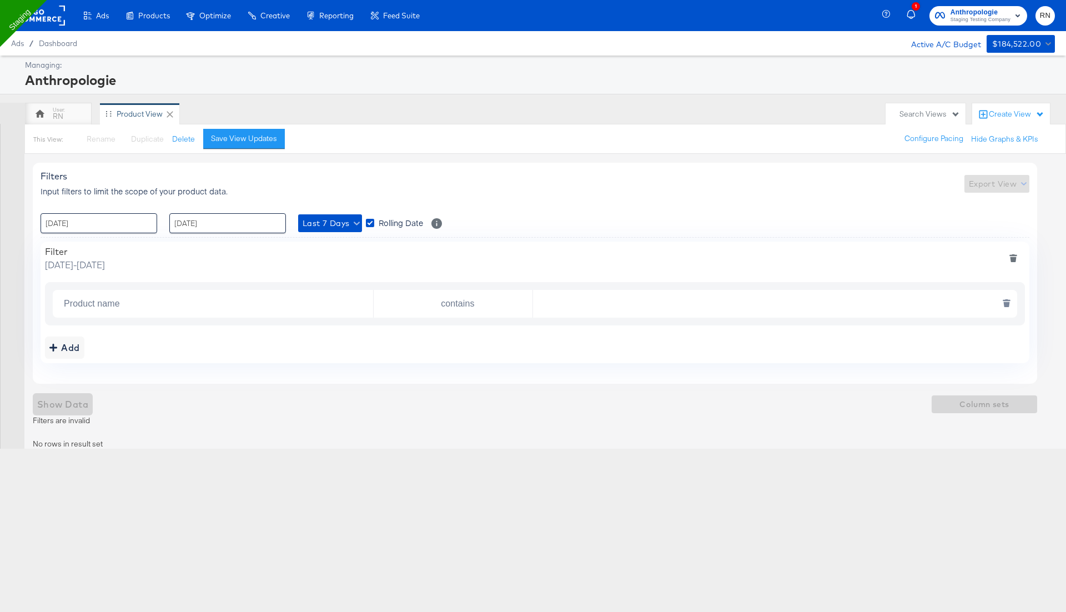
click at [178, 304] on input "Product name" at bounding box center [216, 304] width 314 height 23
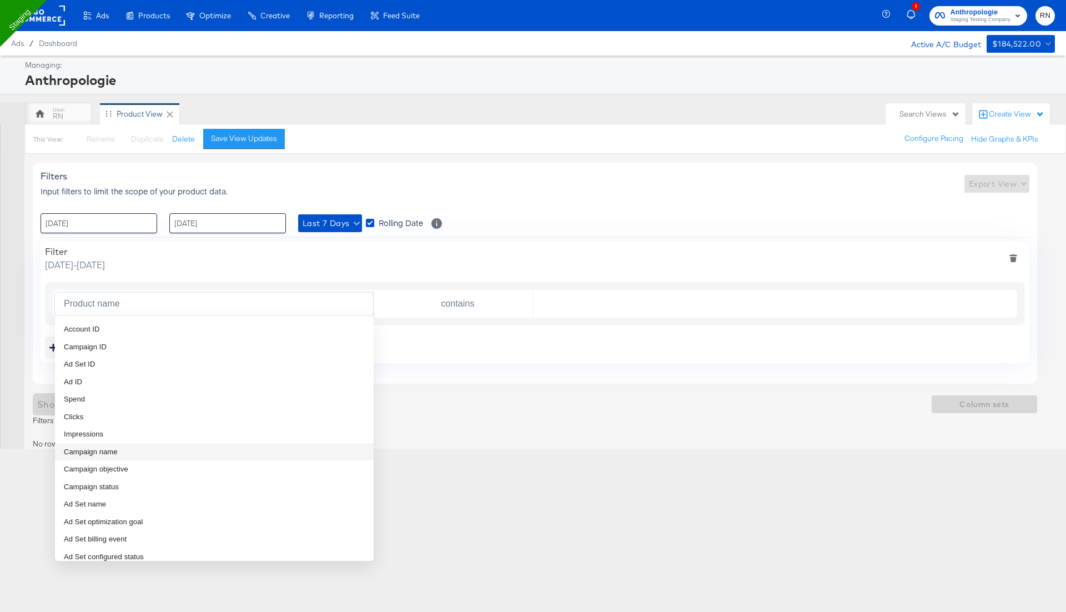
click at [158, 454] on li "Campaign name" at bounding box center [214, 452] width 319 height 18
type input "Campaign name"
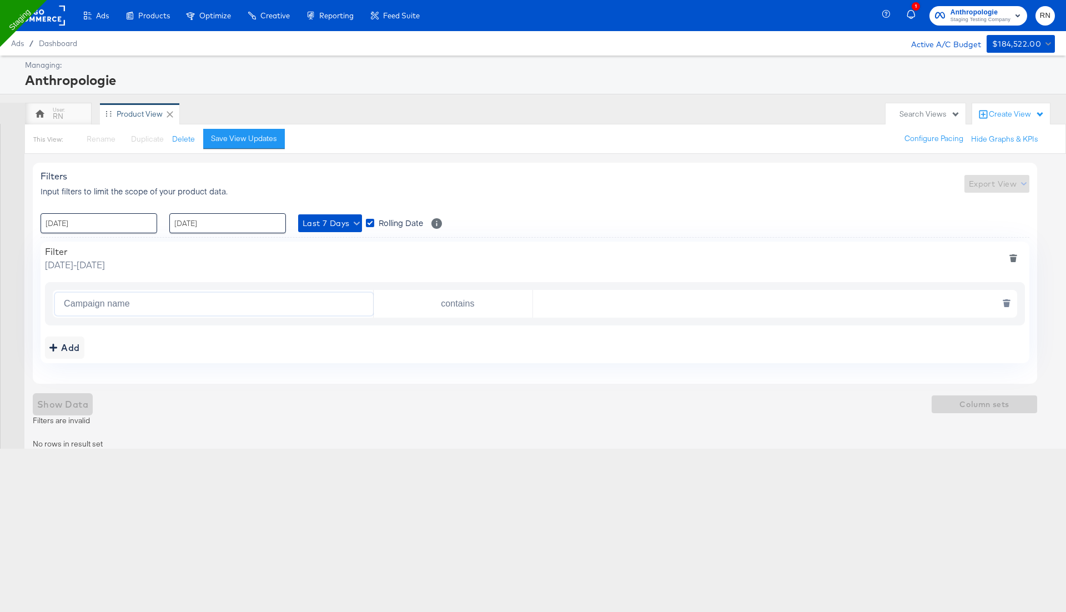
click at [561, 301] on input "text" at bounding box center [772, 304] width 479 height 23
click at [77, 396] on span "Show Data" at bounding box center [62, 404] width 51 height 16
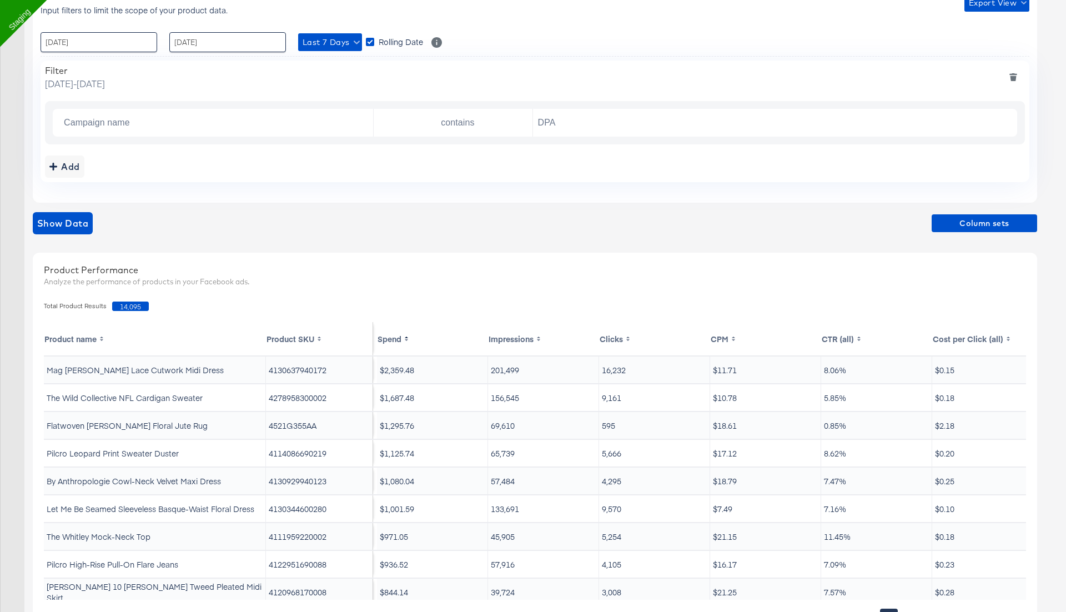
scroll to position [173, 0]
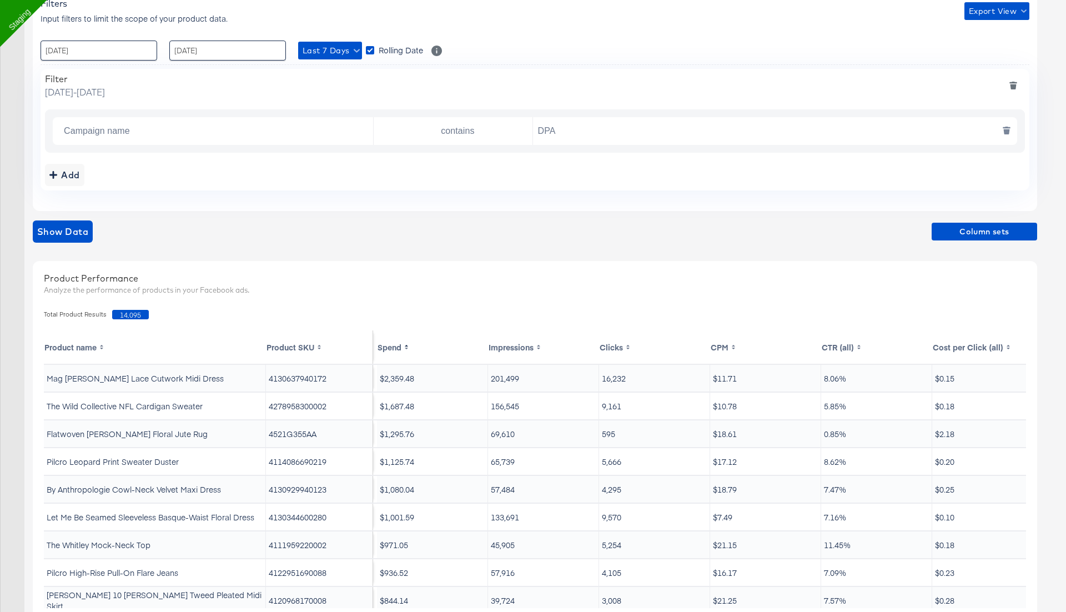
click at [570, 129] on input "DPA" at bounding box center [772, 131] width 479 height 23
type input "DPA_DABA"
click at [77, 231] on span "Show Data" at bounding box center [62, 232] width 51 height 16
click at [463, 132] on input "contains" at bounding box center [455, 131] width 154 height 23
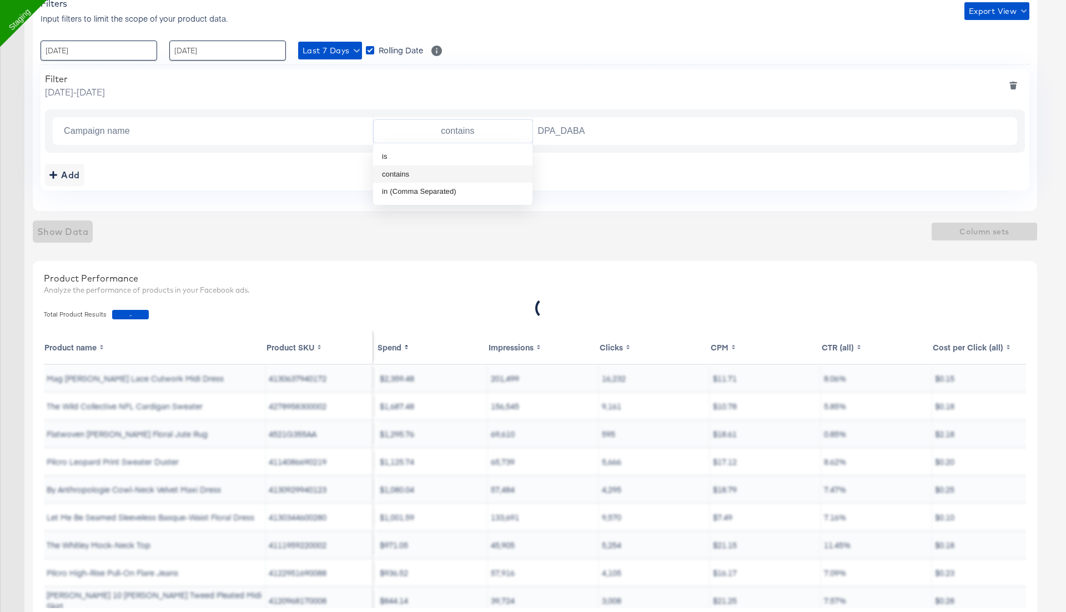
click at [200, 206] on div "Filters Input filters to limit the scope of your product data. Export View : 23…" at bounding box center [535, 100] width 1004 height 221
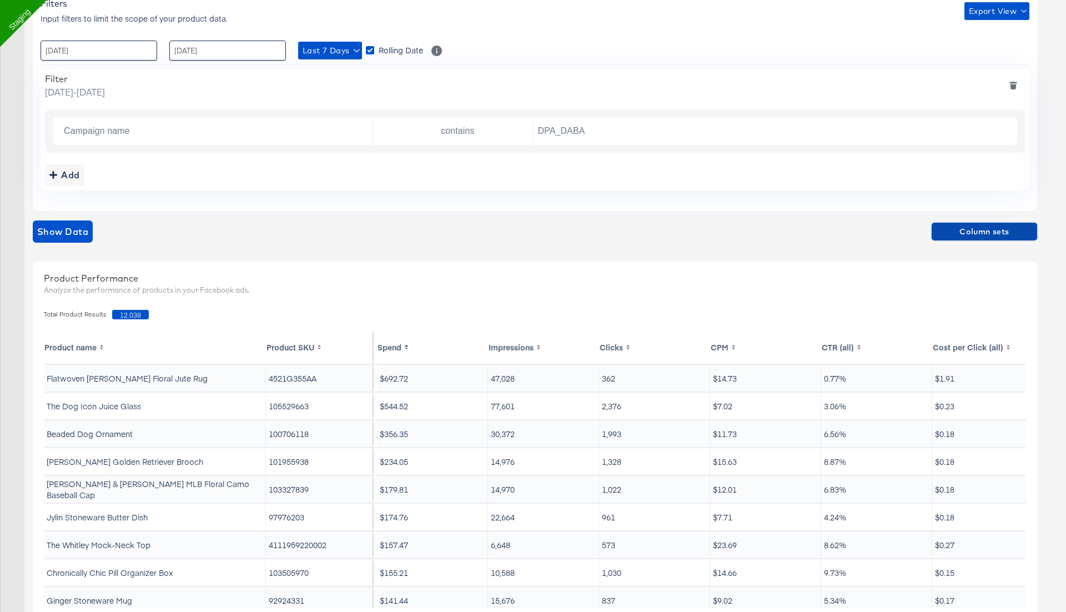
click at [988, 238] on button "Column sets" at bounding box center [983, 232] width 105 height 18
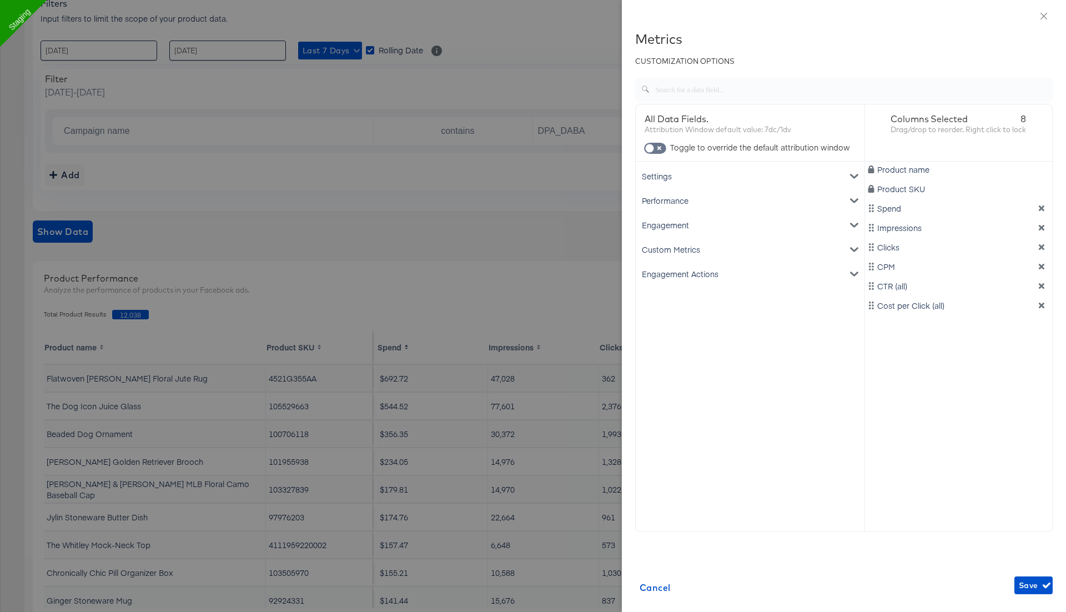
click at [661, 223] on div "Engagement" at bounding box center [750, 225] width 224 height 24
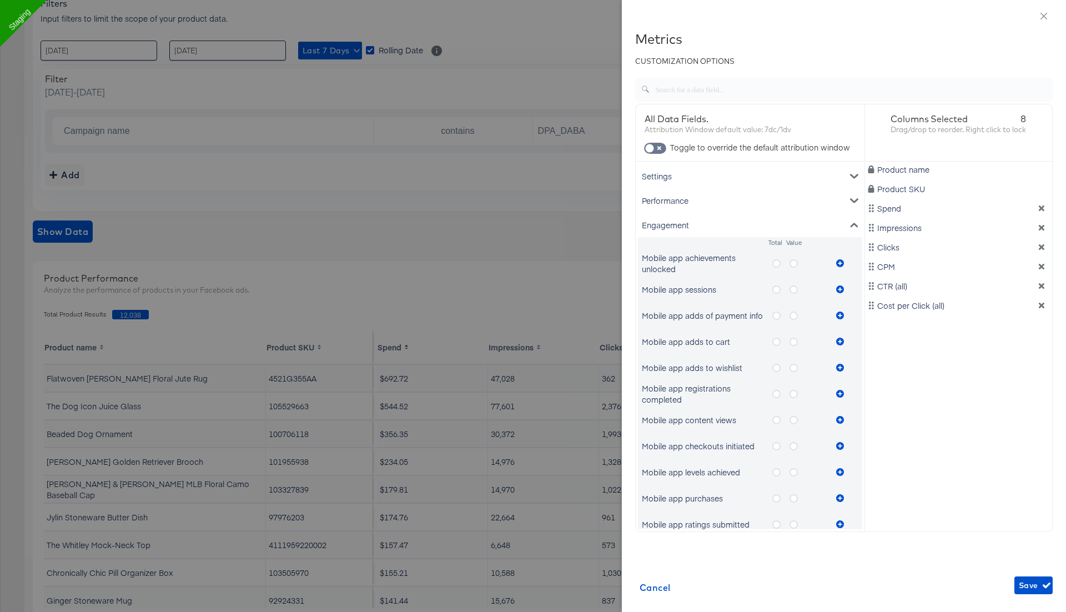
click at [778, 263] on icon "metrics-list" at bounding box center [776, 263] width 8 height 8
click at [0, 0] on input "metrics-list" at bounding box center [0, 0] width 0 height 0
click at [840, 263] on icon "metrics-list" at bounding box center [840, 263] width 8 height 8
click at [794, 264] on icon "metrics-list" at bounding box center [793, 263] width 8 height 8
click at [0, 0] on input "metrics-list" at bounding box center [0, 0] width 0 height 0
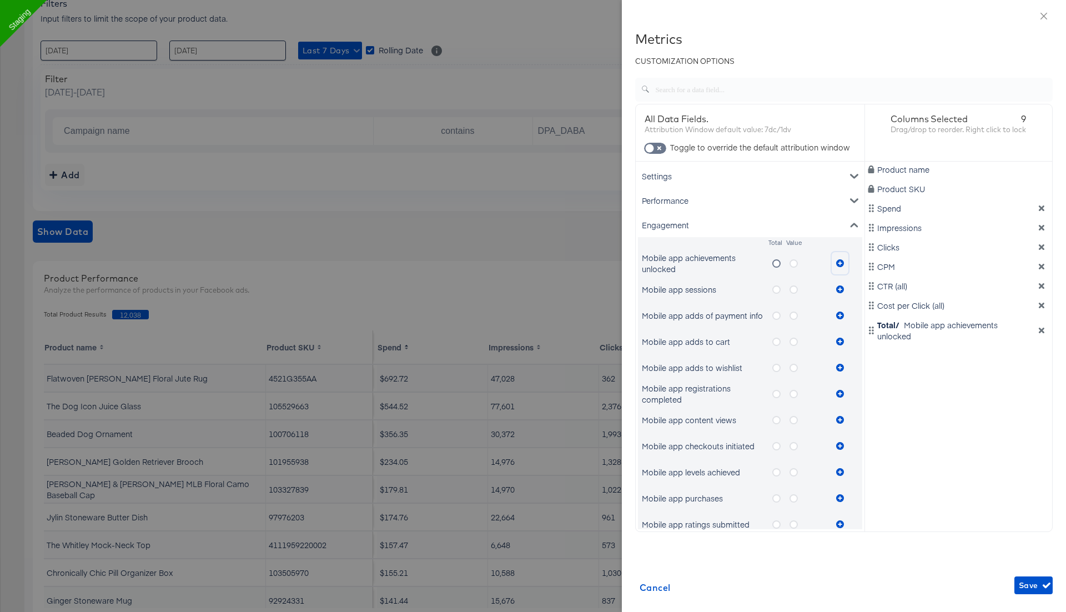
click at [839, 258] on button "metrics-list" at bounding box center [840, 263] width 17 height 22
click at [658, 143] on span at bounding box center [655, 148] width 22 height 11
click at [658, 145] on input "checkbox" at bounding box center [649, 150] width 33 height 11
checkbox input "true"
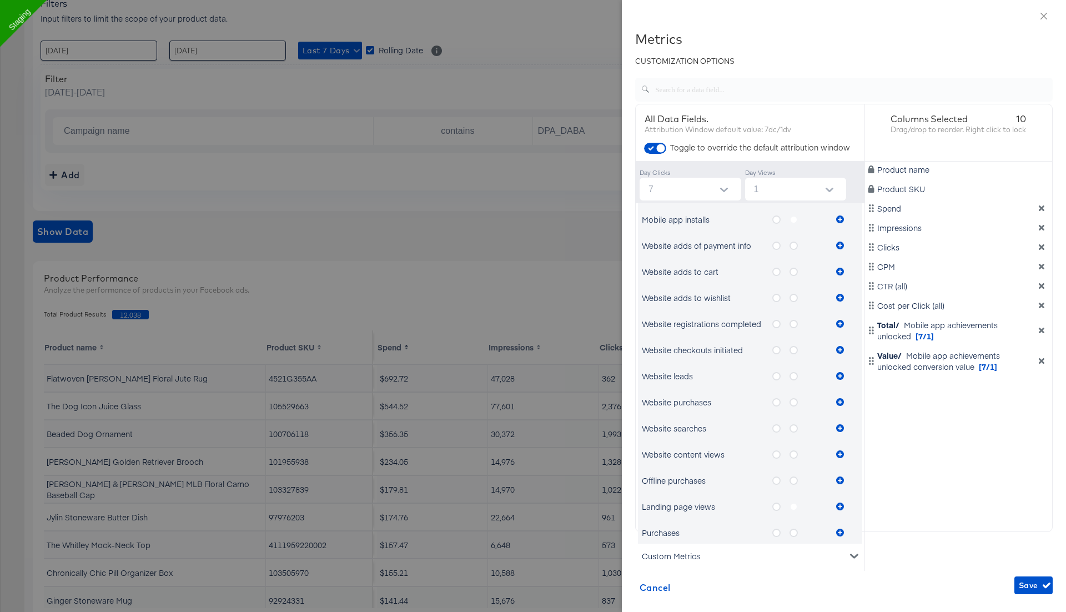
scroll to position [526, 0]
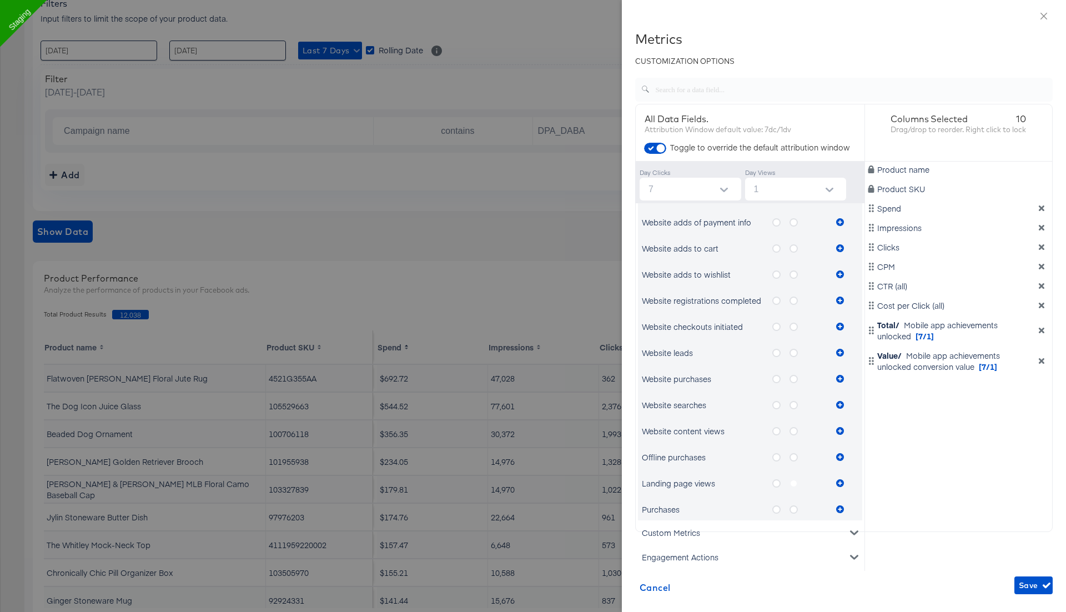
click at [778, 483] on icon "metrics-list" at bounding box center [776, 483] width 8 height 8
click at [0, 0] on input "metrics-list" at bounding box center [0, 0] width 0 height 0
click at [839, 480] on icon "metrics-list" at bounding box center [840, 483] width 8 height 8
click at [795, 480] on label "metrics-list" at bounding box center [797, 483] width 17 height 14
click at [792, 480] on label "metrics-list" at bounding box center [797, 483] width 17 height 14
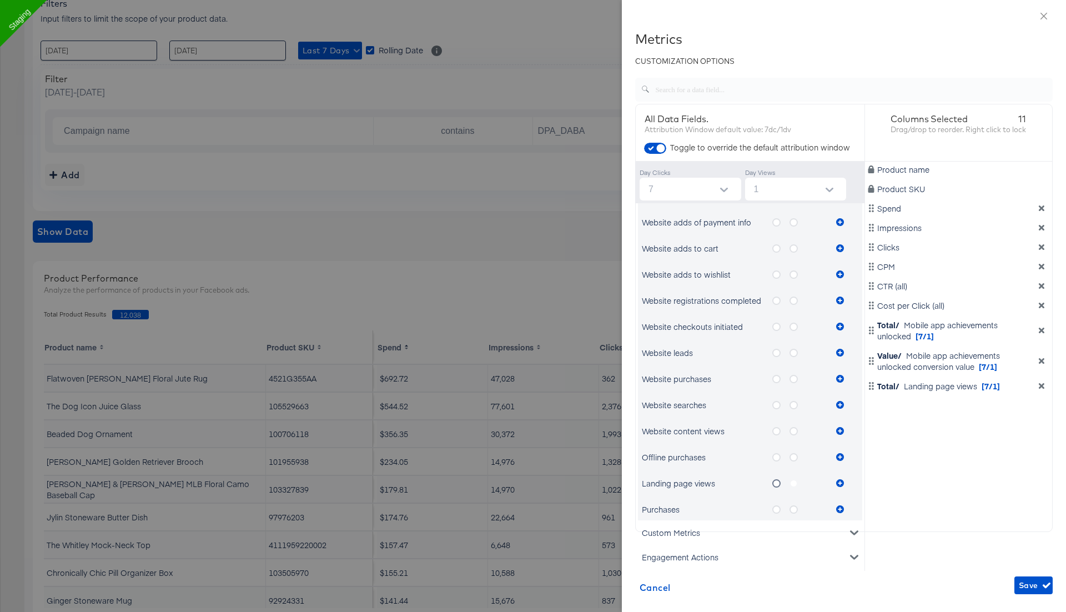
click at [793, 483] on label "metrics-list" at bounding box center [797, 483] width 17 height 14
click at [776, 507] on icon "metrics-list" at bounding box center [776, 509] width 8 height 8
click at [0, 0] on input "metrics-list" at bounding box center [0, 0] width 0 height 0
click at [840, 505] on icon "metrics-list" at bounding box center [840, 509] width 8 height 8
click at [795, 508] on icon "metrics-list" at bounding box center [793, 509] width 8 height 8
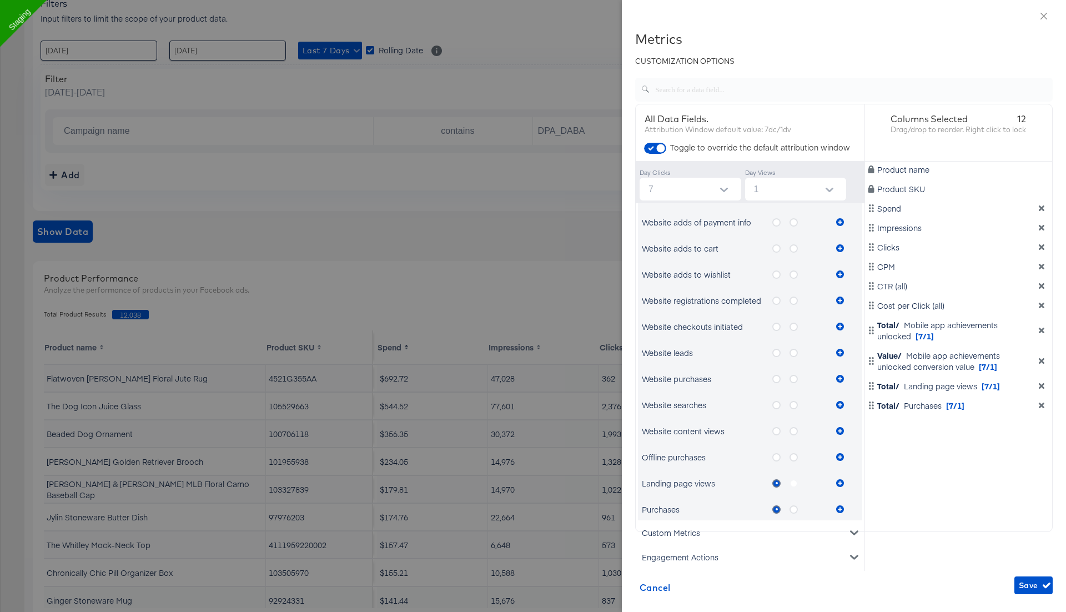
click at [0, 0] on input "metrics-list" at bounding box center [0, 0] width 0 height 0
click at [839, 506] on icon "metrics-list" at bounding box center [840, 509] width 8 height 8
click at [712, 557] on div "Engagement Actions" at bounding box center [750, 556] width 224 height 24
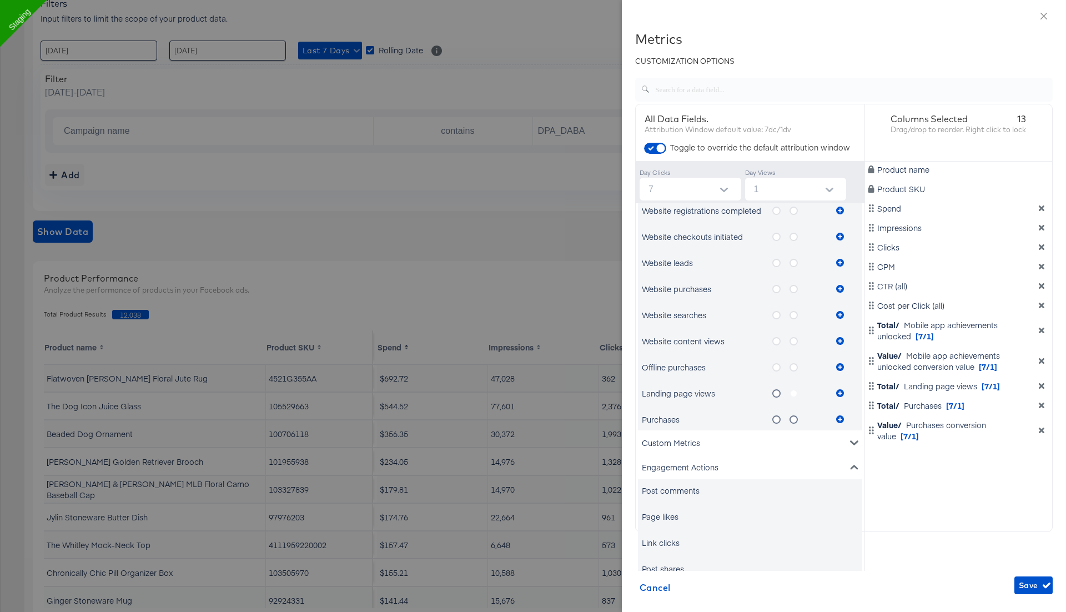
scroll to position [706, 0]
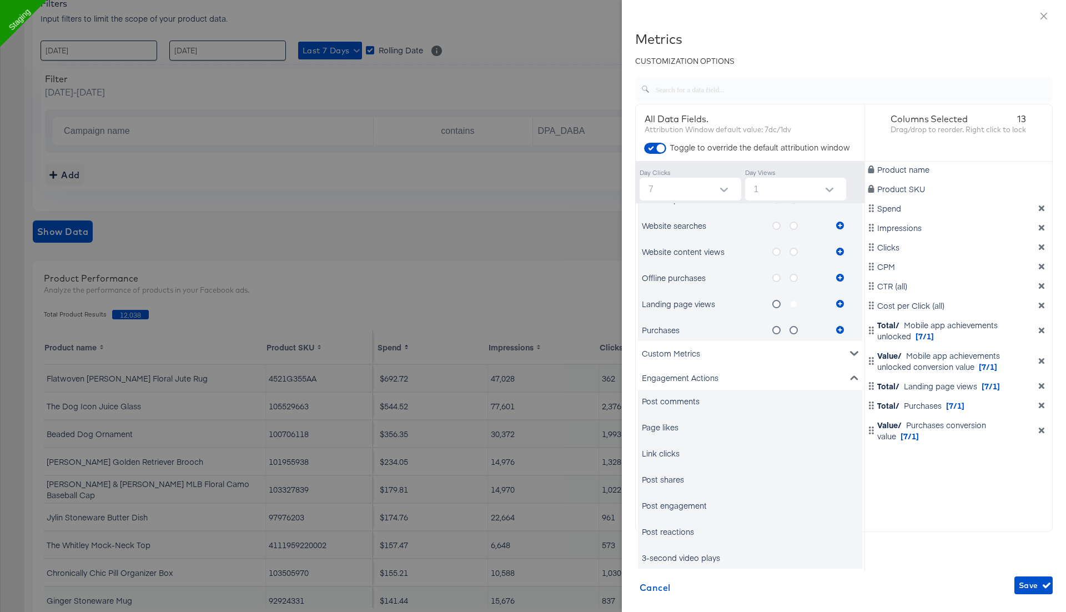
click at [693, 506] on div "Post engagement" at bounding box center [674, 505] width 65 height 11
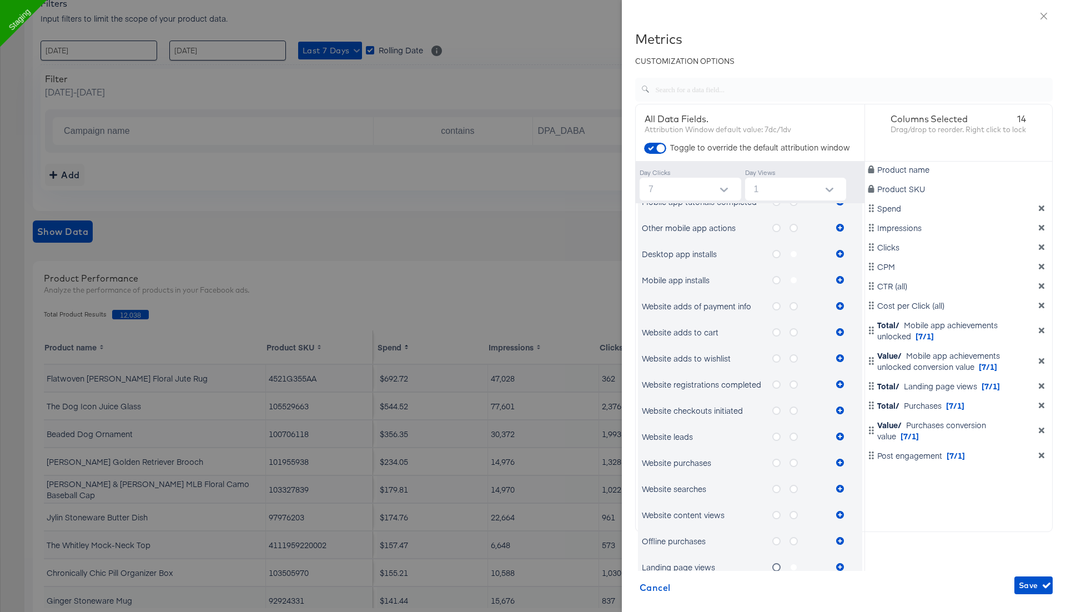
scroll to position [414, 0]
click at [777, 284] on icon "metrics-list" at bounding box center [776, 282] width 8 height 8
click at [0, 0] on input "metrics-list" at bounding box center [0, 0] width 0 height 0
click at [838, 282] on icon "metrics-list" at bounding box center [840, 282] width 8 height 8
click at [1030, 580] on span "Save" at bounding box center [1033, 585] width 29 height 14
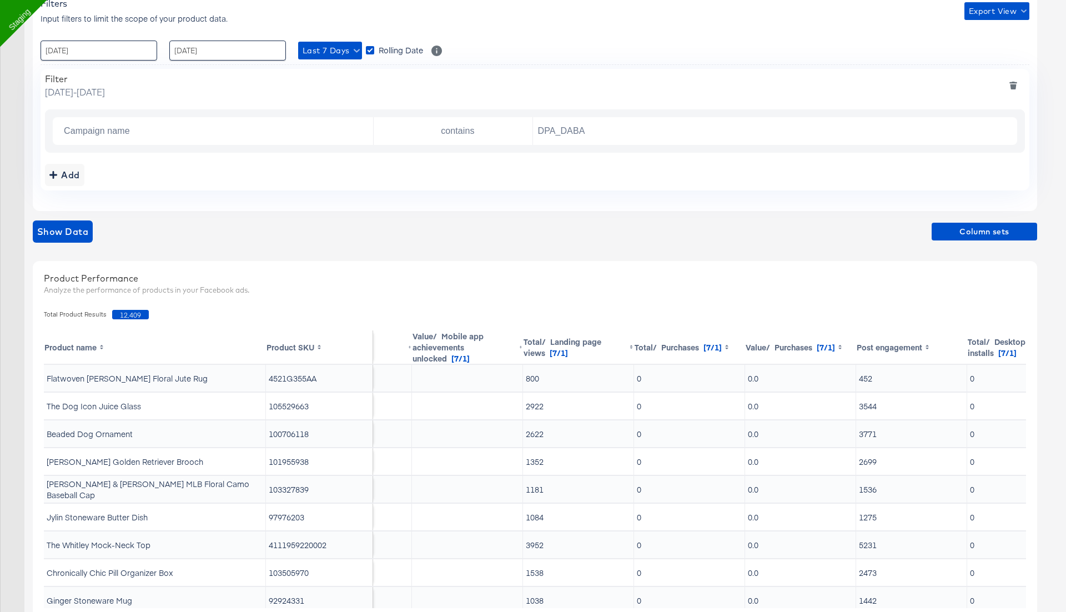
scroll to position [0, 738]
click at [289, 377] on td "4521G355AA" at bounding box center [319, 378] width 107 height 27
copy td "4521G355AA"
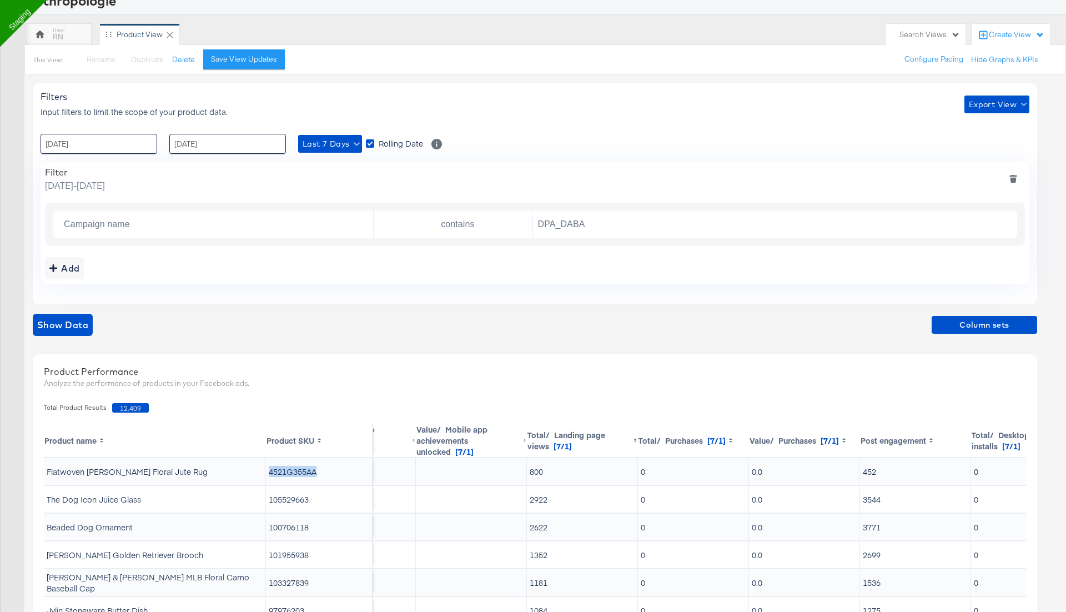
scroll to position [82, 0]
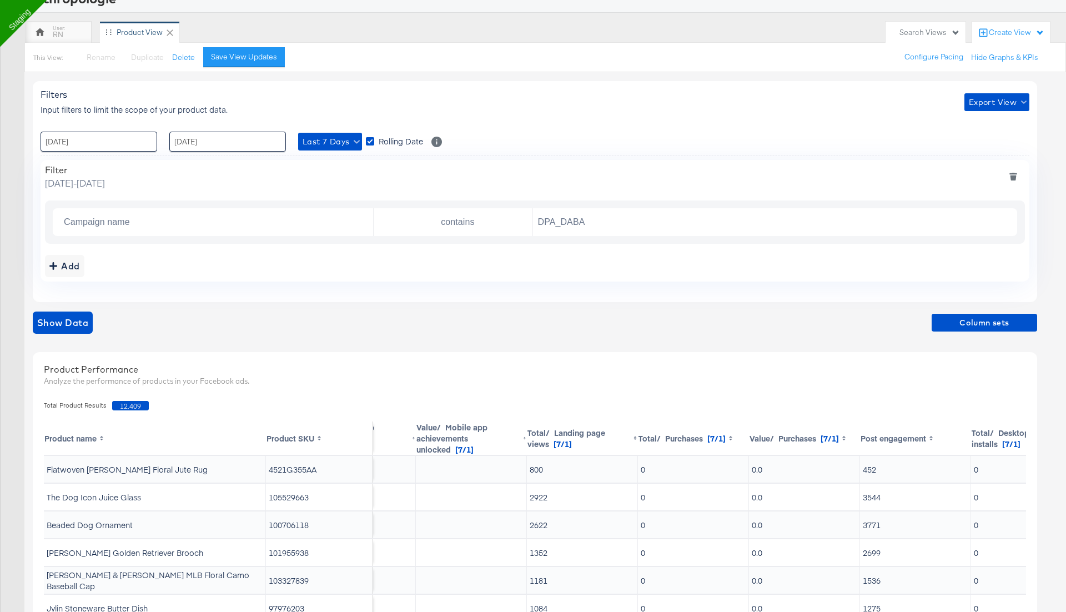
click at [289, 467] on td "4521G355AA" at bounding box center [319, 469] width 107 height 27
copy td "4521G355AA"
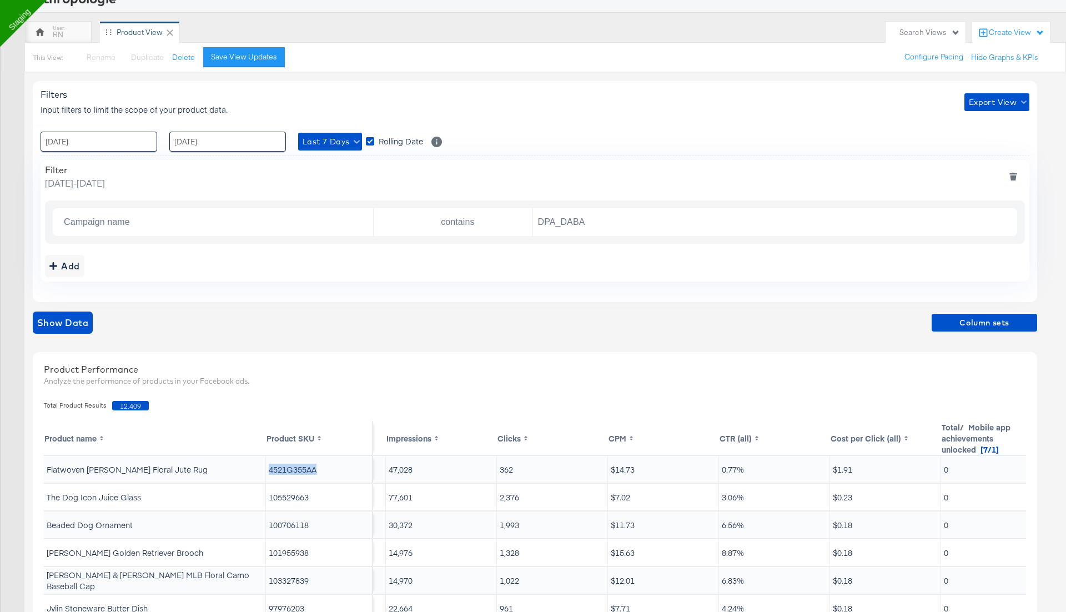
scroll to position [0, 0]
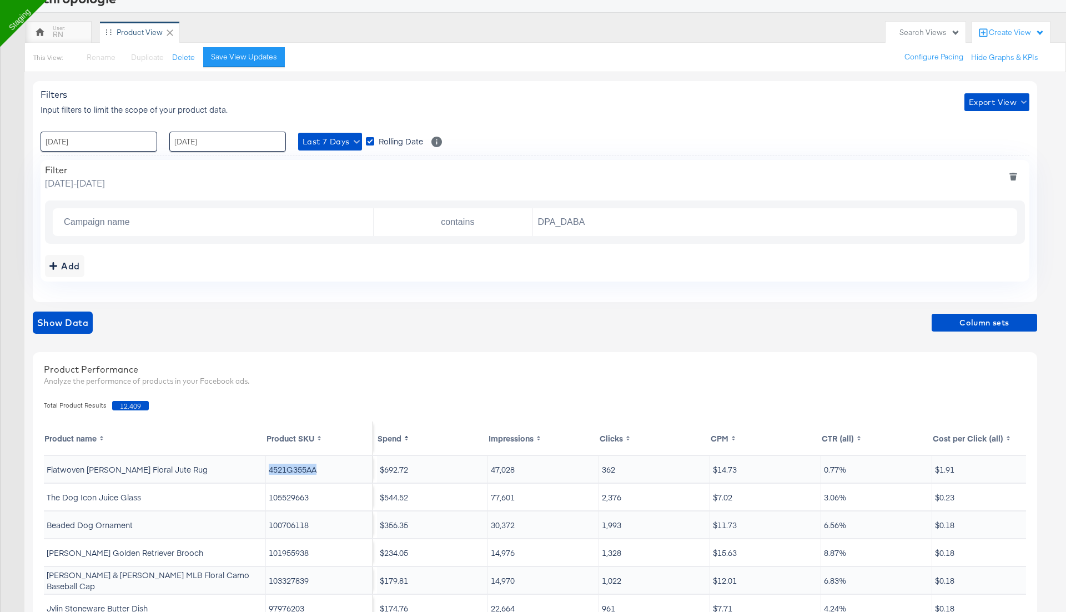
copy td "4521G355AA"
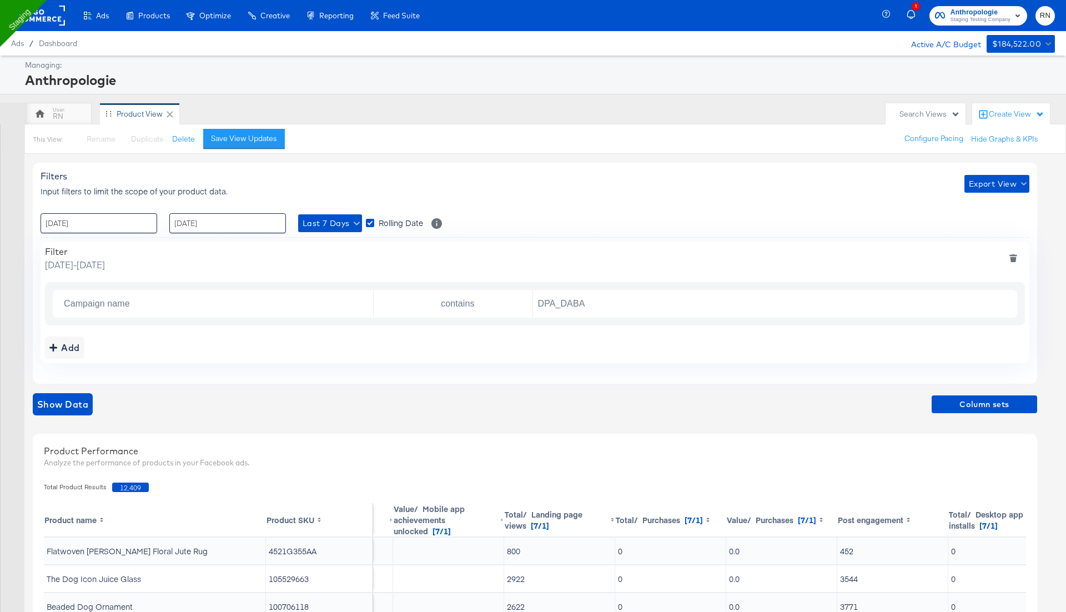
click at [55, 15] on rect at bounding box center [39, 16] width 51 height 20
click at [47, 23] on rect at bounding box center [39, 16] width 51 height 20
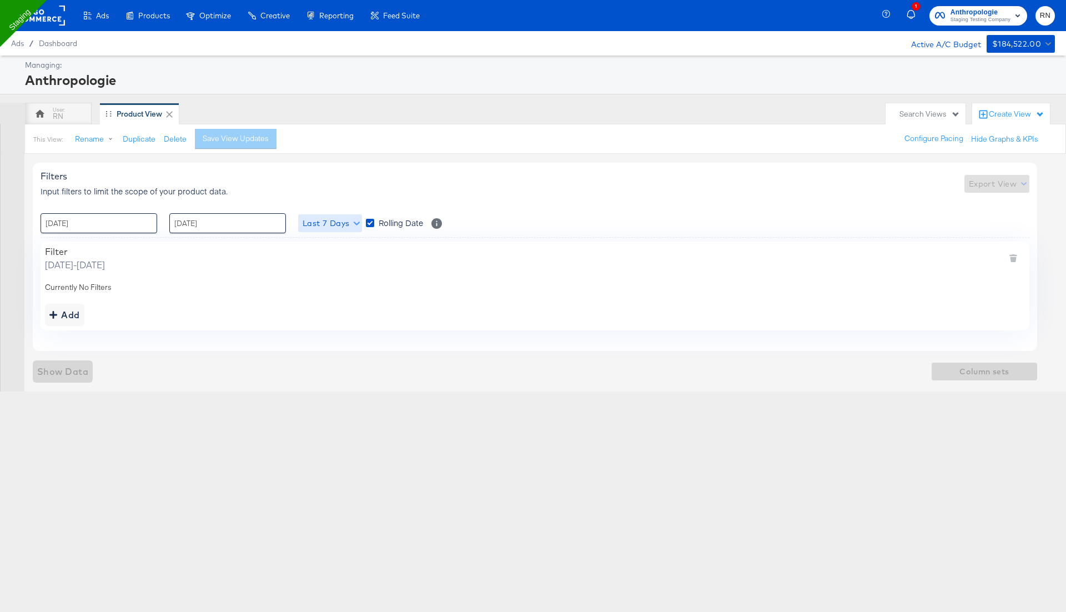
click at [320, 229] on button "Last 7 Days" at bounding box center [330, 223] width 64 height 18
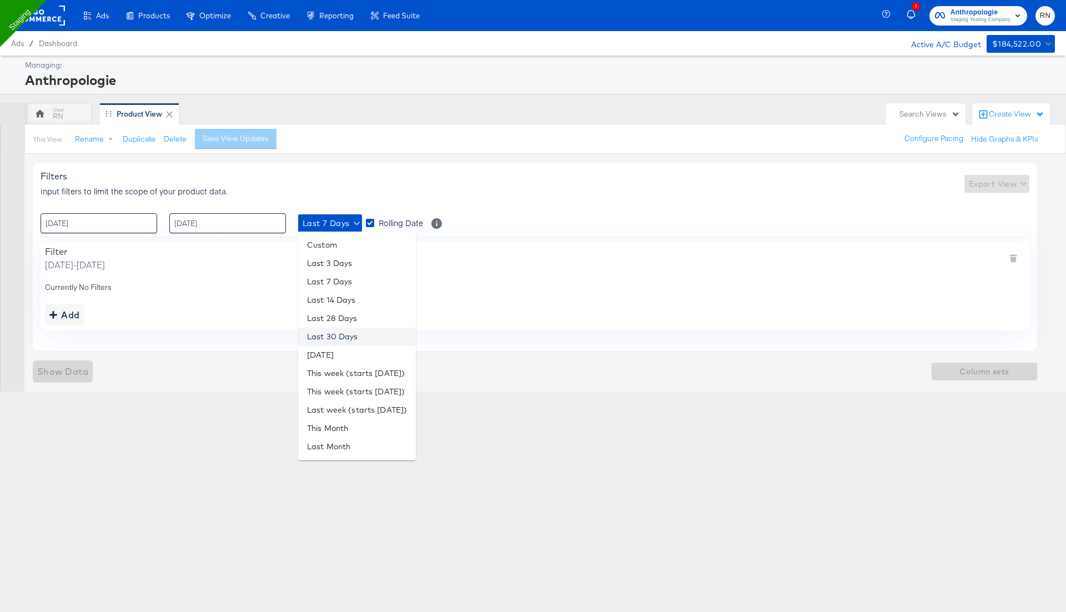
click at [324, 335] on li "Last 30 Days" at bounding box center [357, 337] width 118 height 18
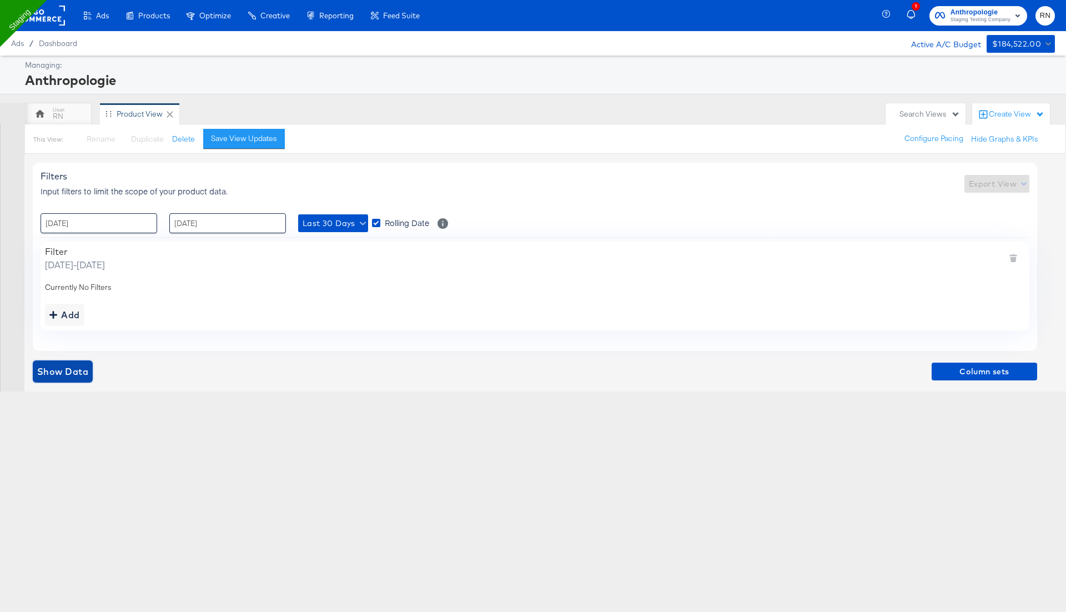
click at [69, 370] on span "Show Data" at bounding box center [62, 372] width 51 height 16
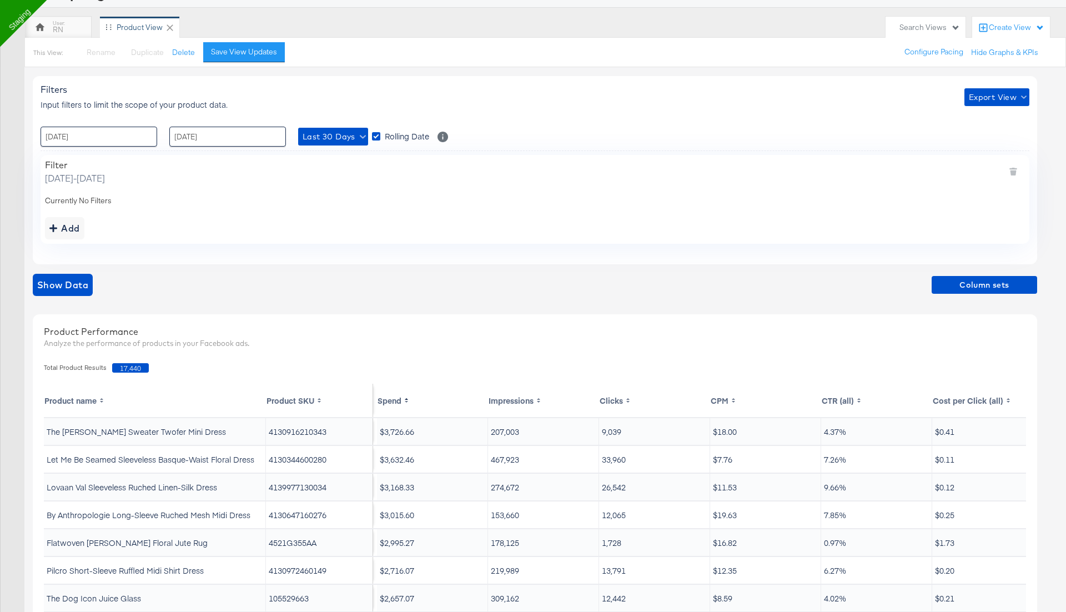
scroll to position [95, 0]
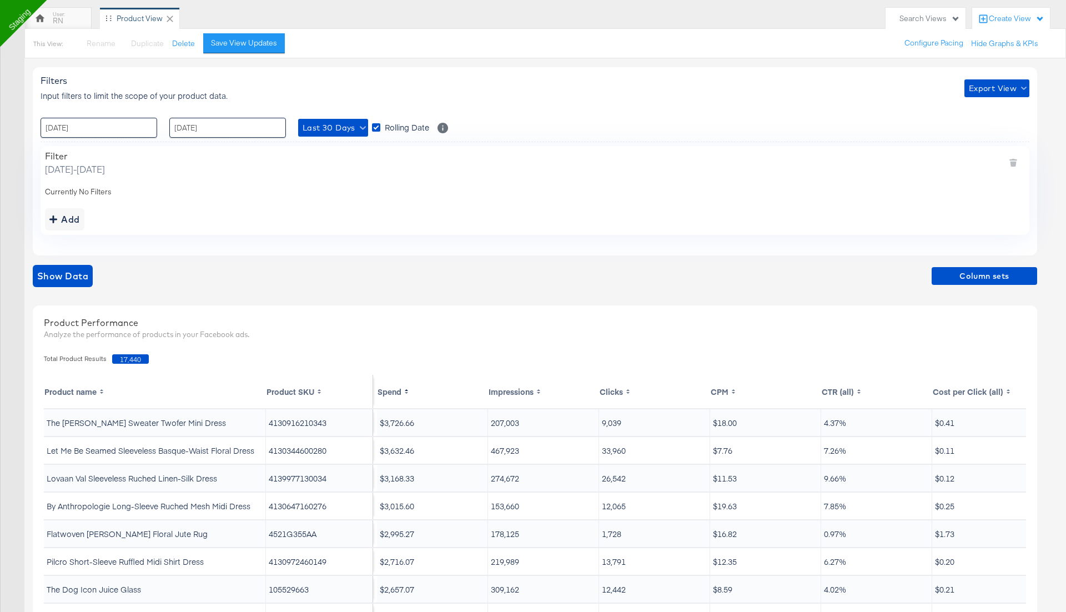
click at [401, 391] on th "Spend" at bounding box center [432, 391] width 111 height 33
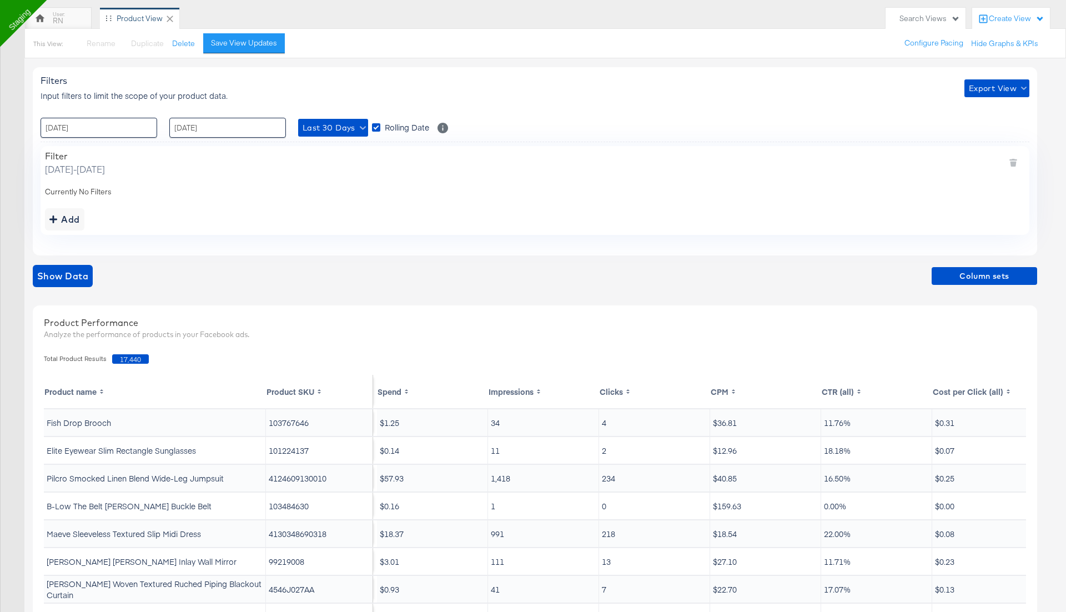
click at [401, 391] on th "Spend" at bounding box center [432, 391] width 111 height 33
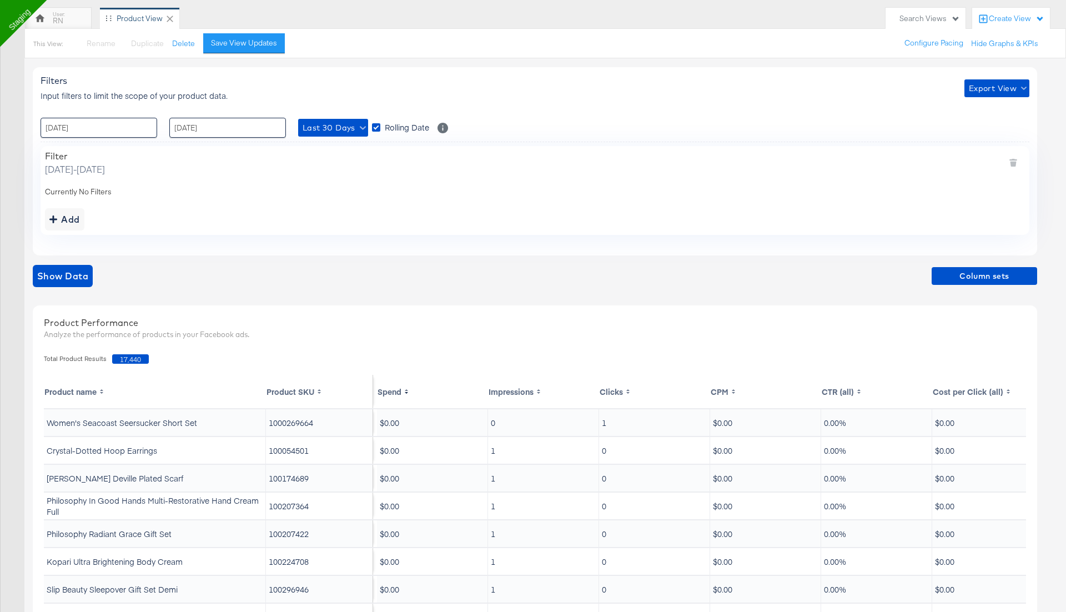
click at [401, 391] on th "Spend" at bounding box center [432, 391] width 111 height 33
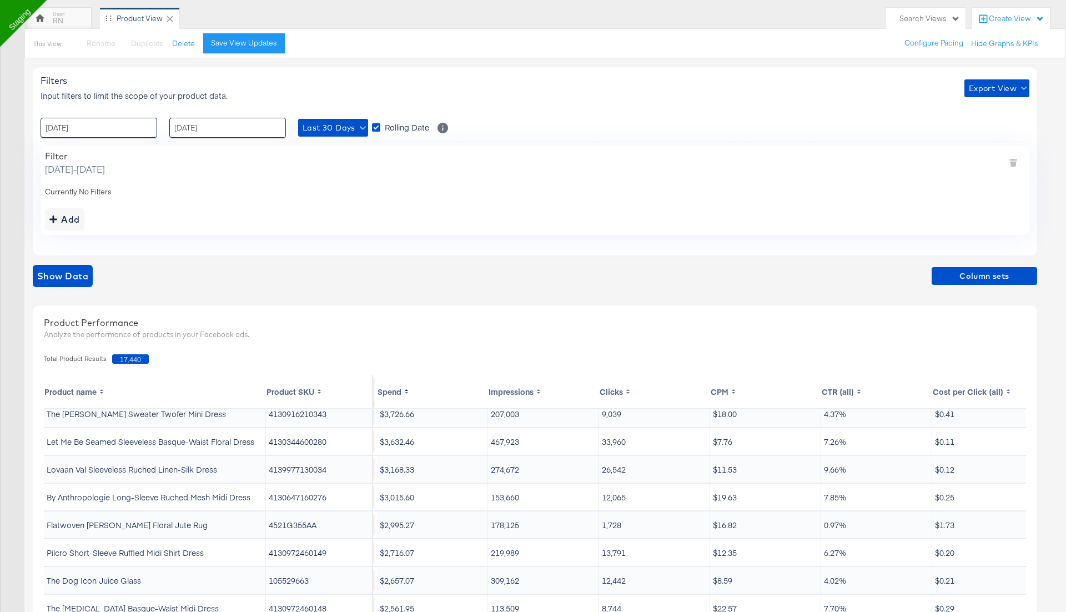
scroll to position [0, 0]
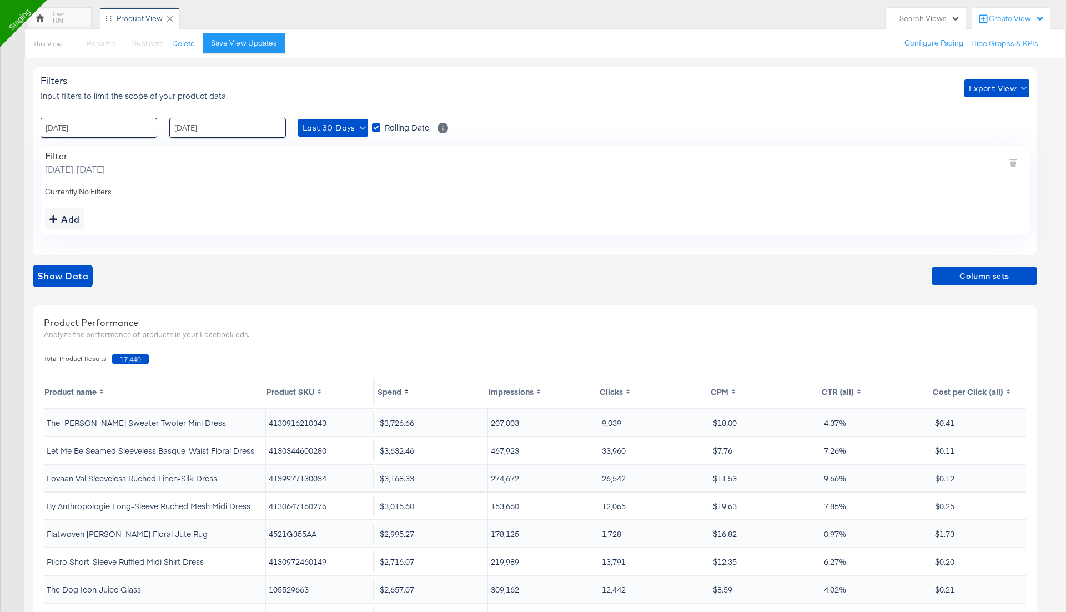
click at [638, 154] on div "Filter [DATE] - [DATE]" at bounding box center [535, 162] width 980 height 25
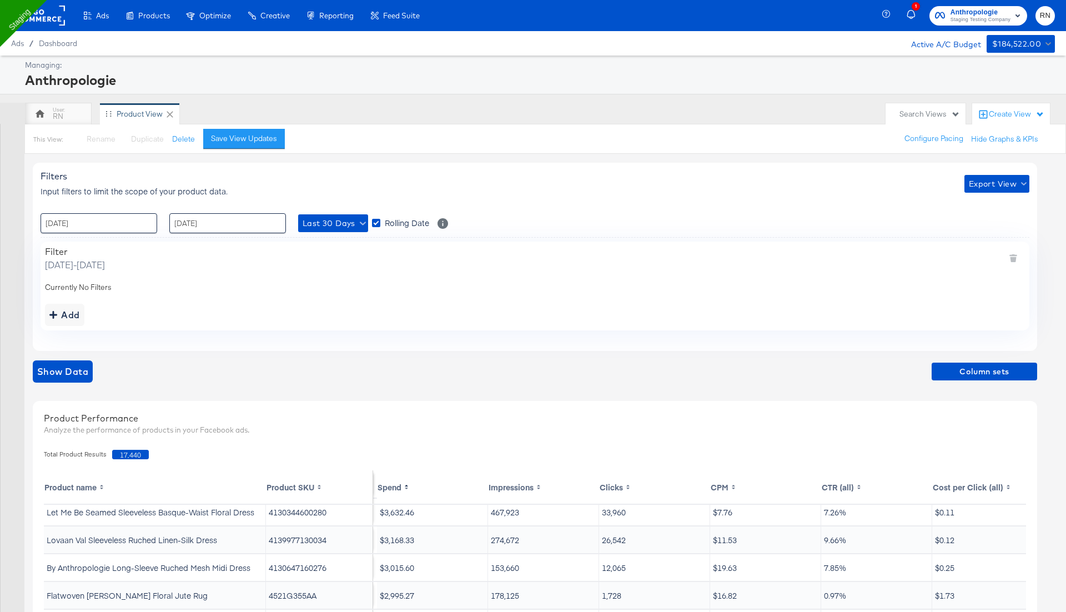
click at [55, 17] on rect at bounding box center [39, 16] width 51 height 20
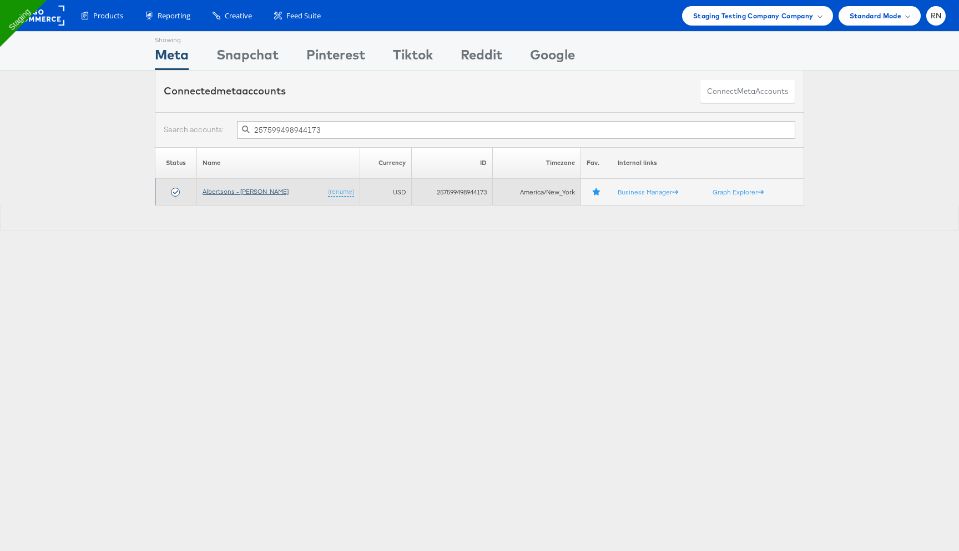
type input "257599498944173"
click at [250, 192] on link "Albertsons - [PERSON_NAME]" at bounding box center [246, 191] width 86 height 8
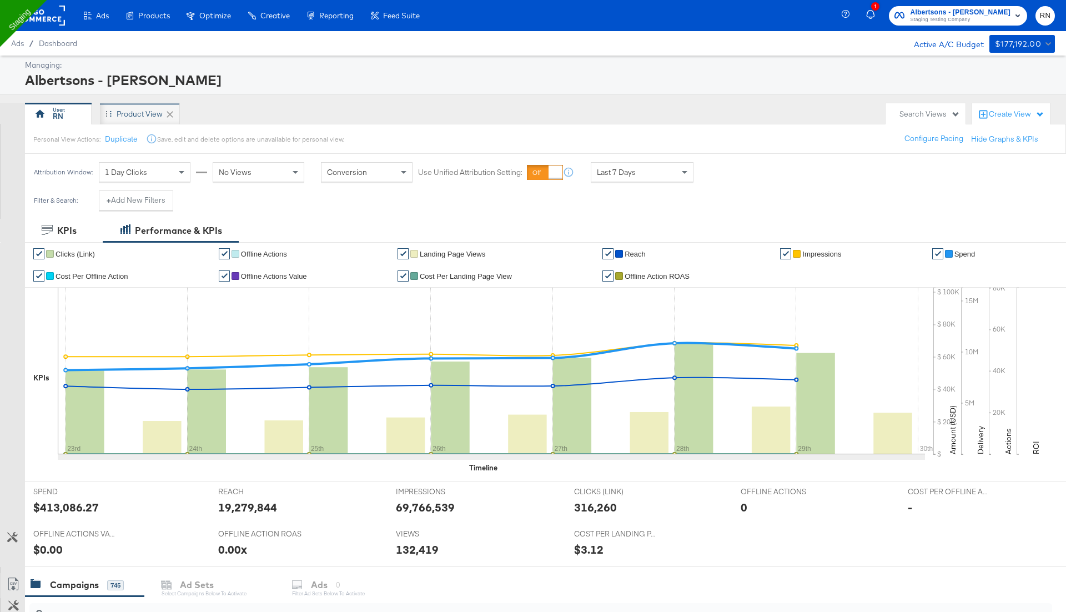
click at [142, 107] on div "Product View" at bounding box center [140, 114] width 80 height 22
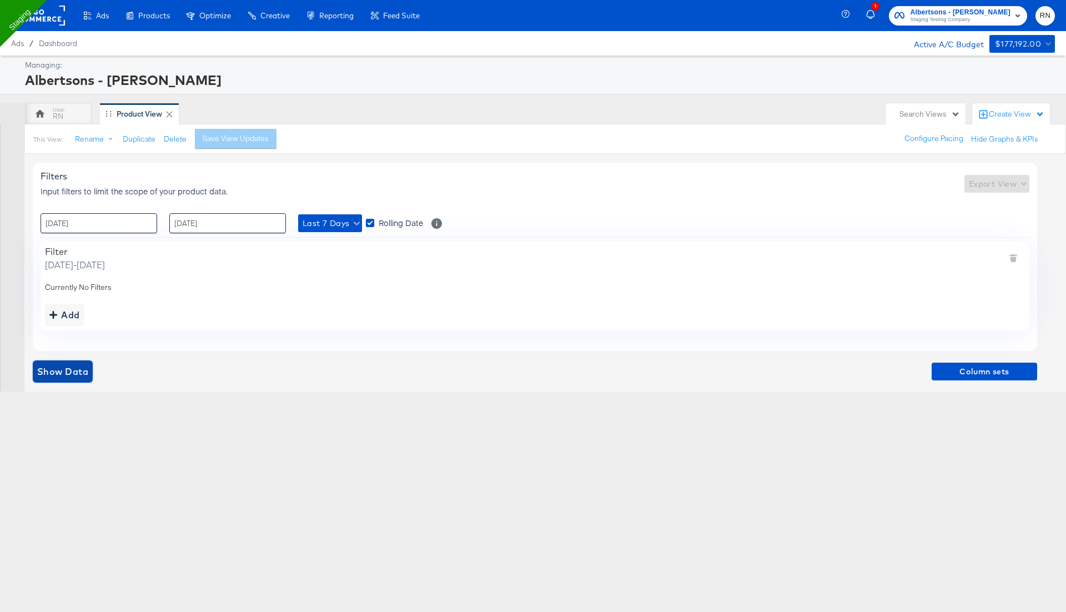
click at [72, 361] on button "Show Data" at bounding box center [63, 371] width 60 height 22
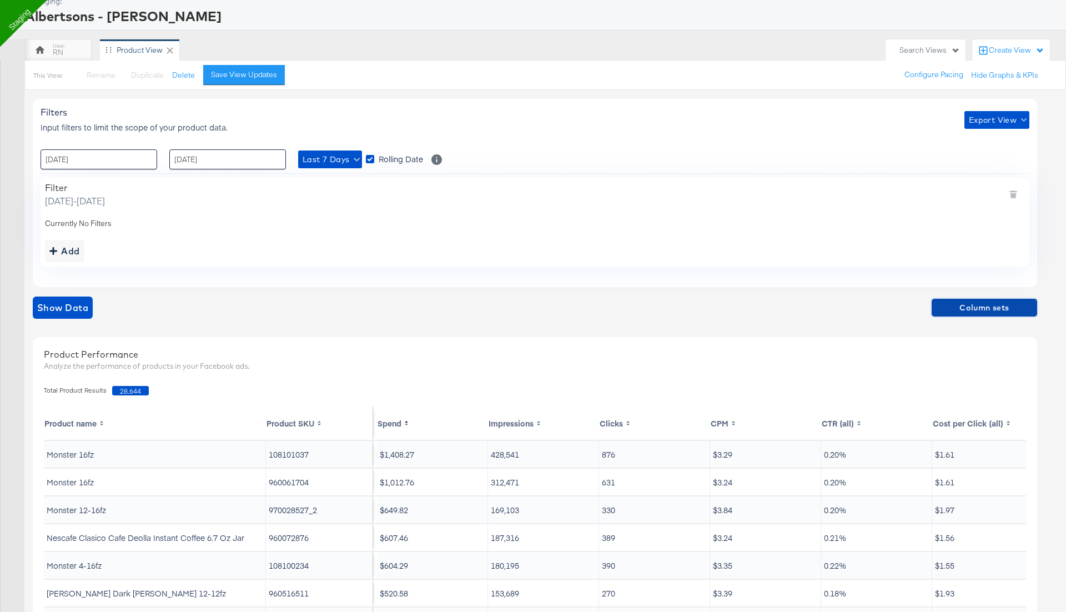
click at [957, 301] on span "Column sets" at bounding box center [984, 308] width 97 height 14
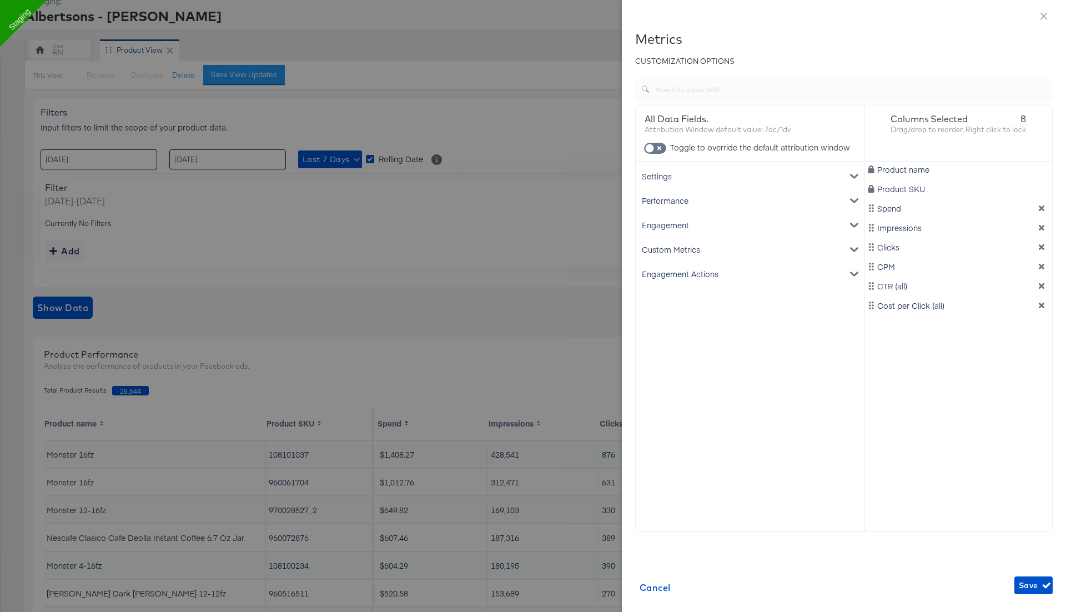
click at [737, 240] on div "Custom Metrics" at bounding box center [750, 249] width 224 height 24
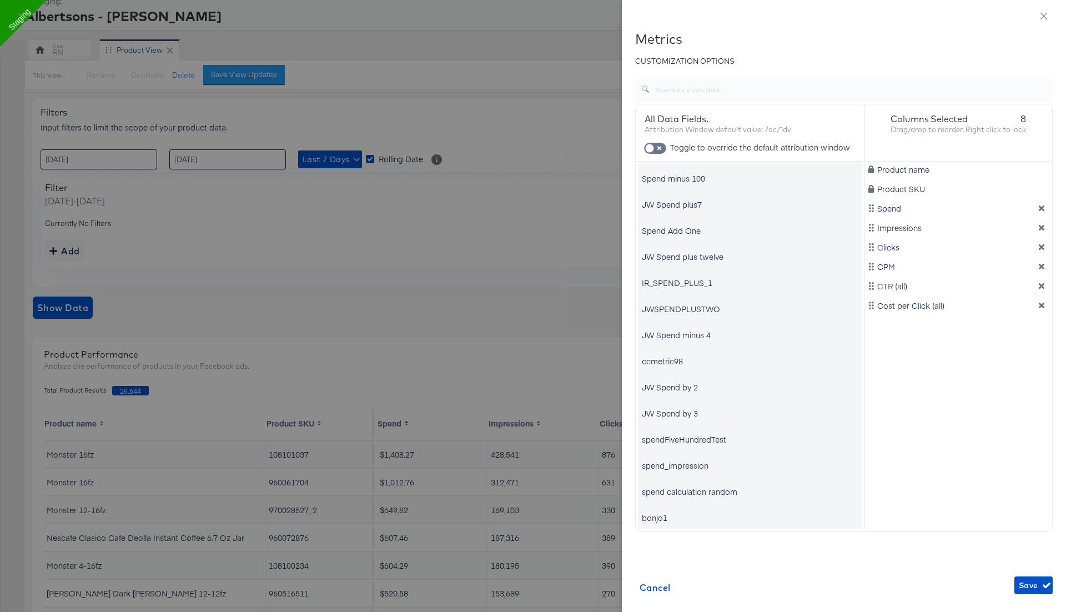
scroll to position [4817, 0]
click at [558, 323] on div at bounding box center [533, 306] width 1066 height 612
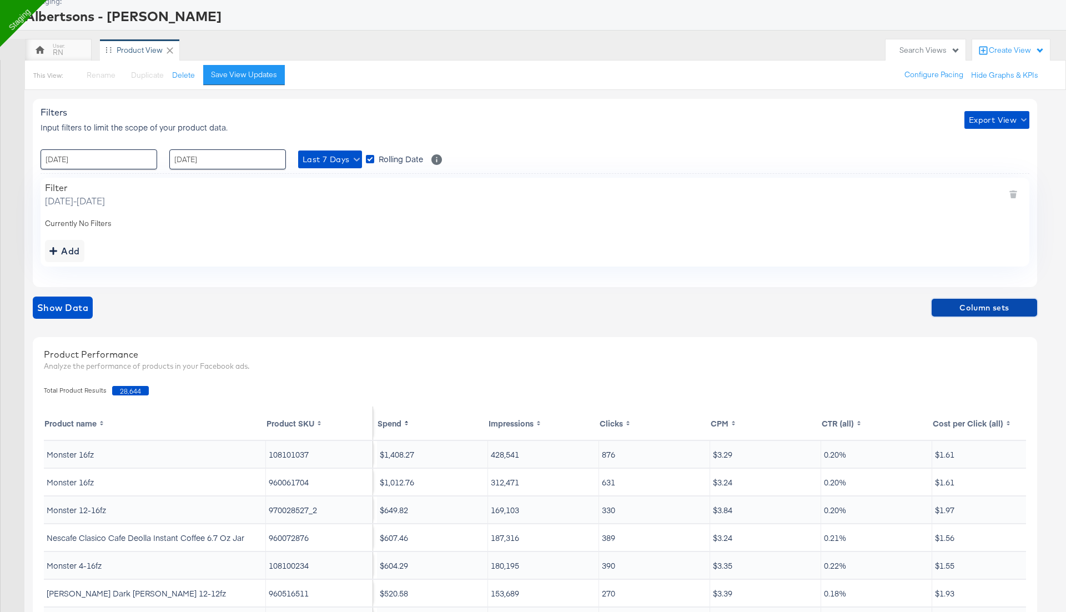
scroll to position [0, 0]
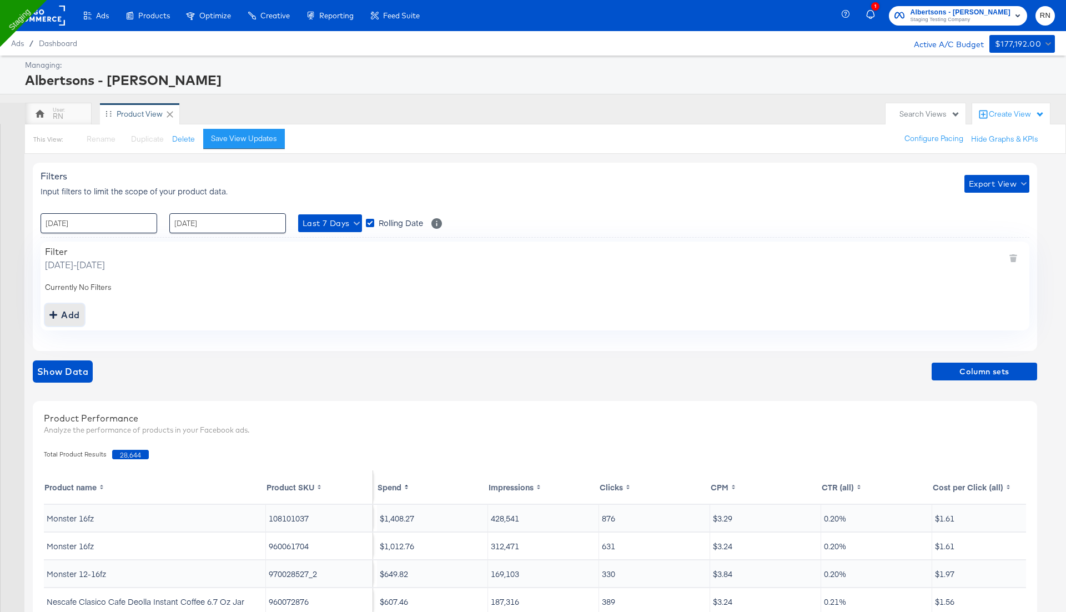
click at [69, 308] on div "Add" at bounding box center [64, 315] width 31 height 16
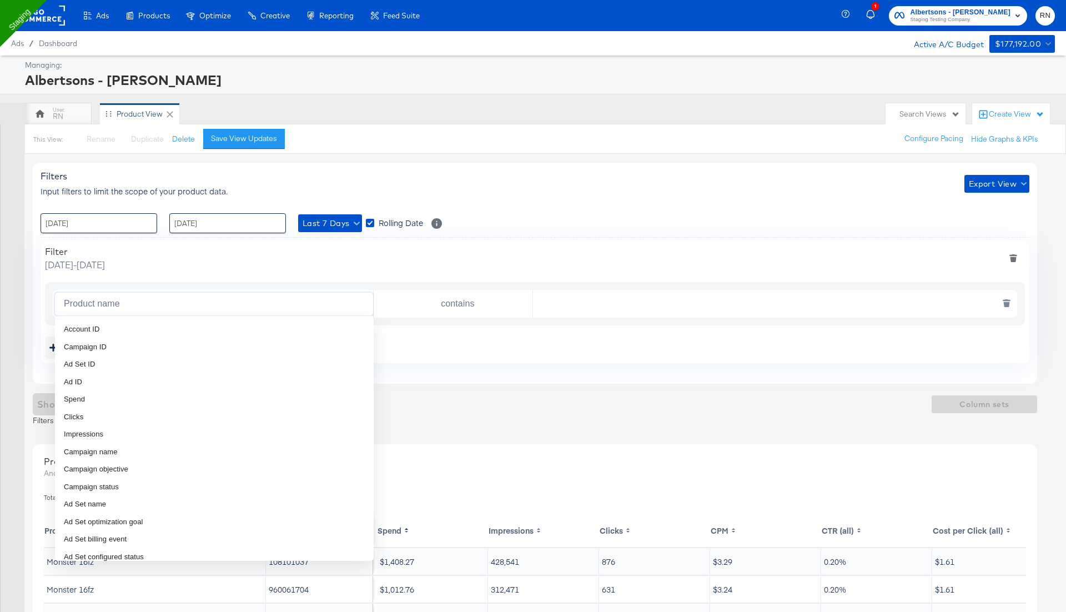
click at [146, 298] on input "Product name" at bounding box center [216, 304] width 314 height 23
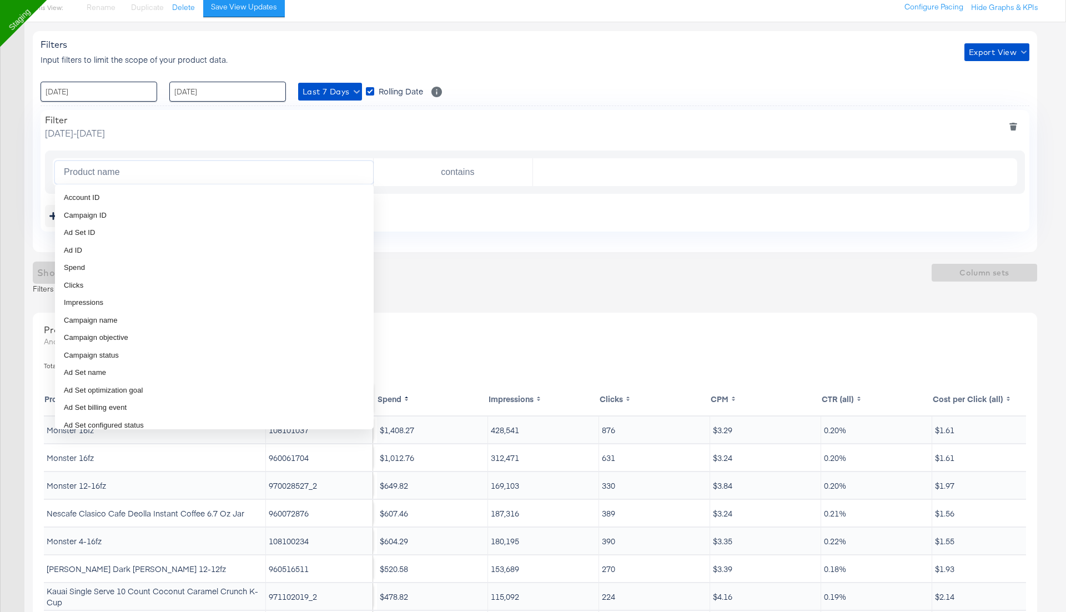
scroll to position [220, 0]
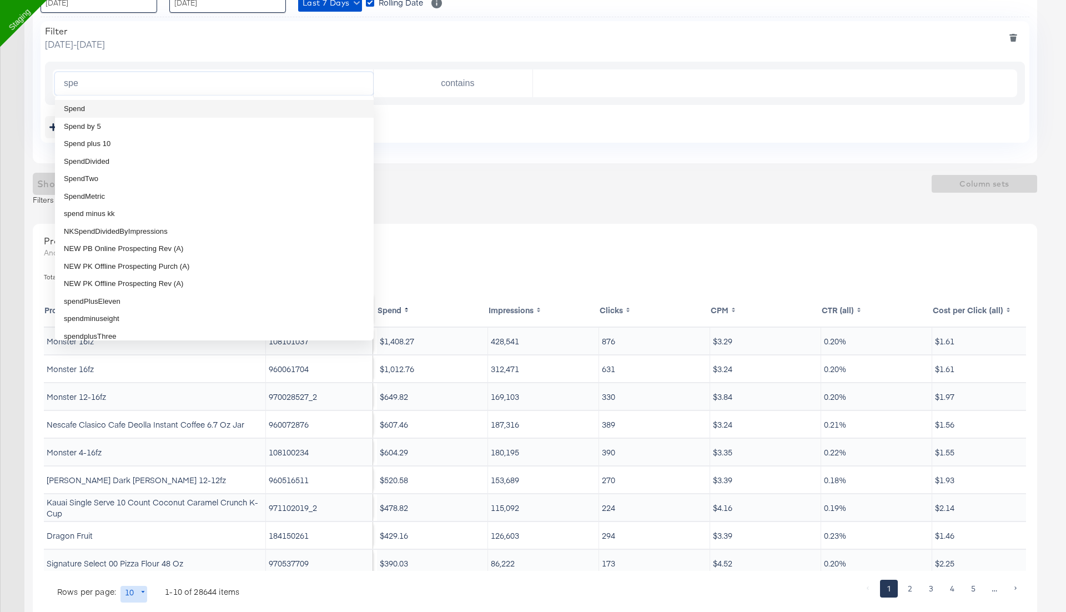
click at [174, 106] on li "Spend" at bounding box center [214, 109] width 319 height 18
type input "Spend"
type input "is greater than"
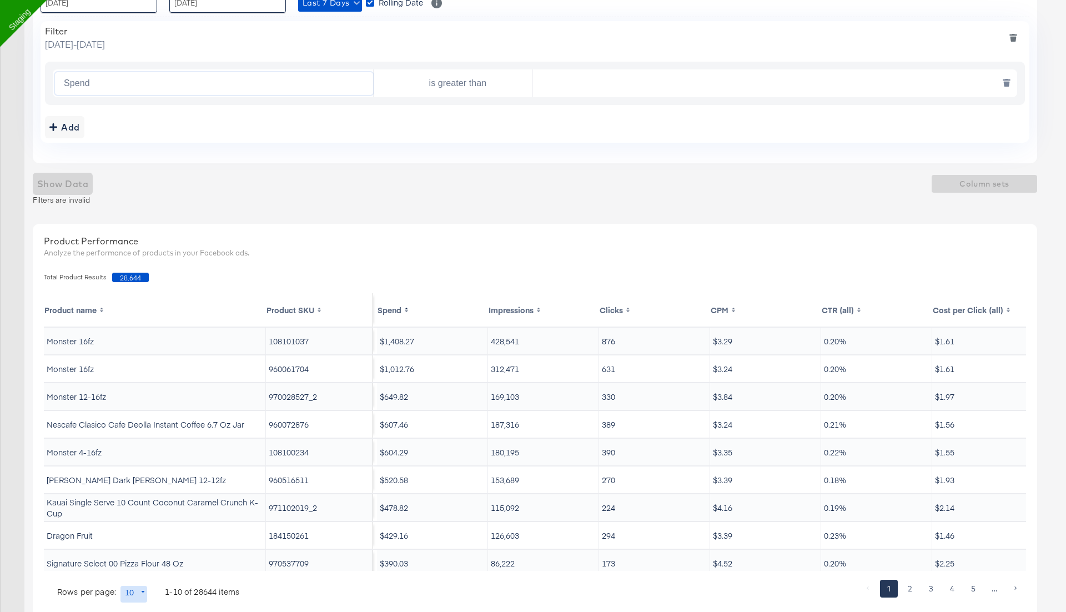
type input "Spend"
click at [446, 80] on input "is greater than" at bounding box center [455, 83] width 154 height 23
click at [435, 103] on li "is greater than" at bounding box center [452, 109] width 159 height 18
click at [603, 73] on input "text" at bounding box center [772, 83] width 479 height 23
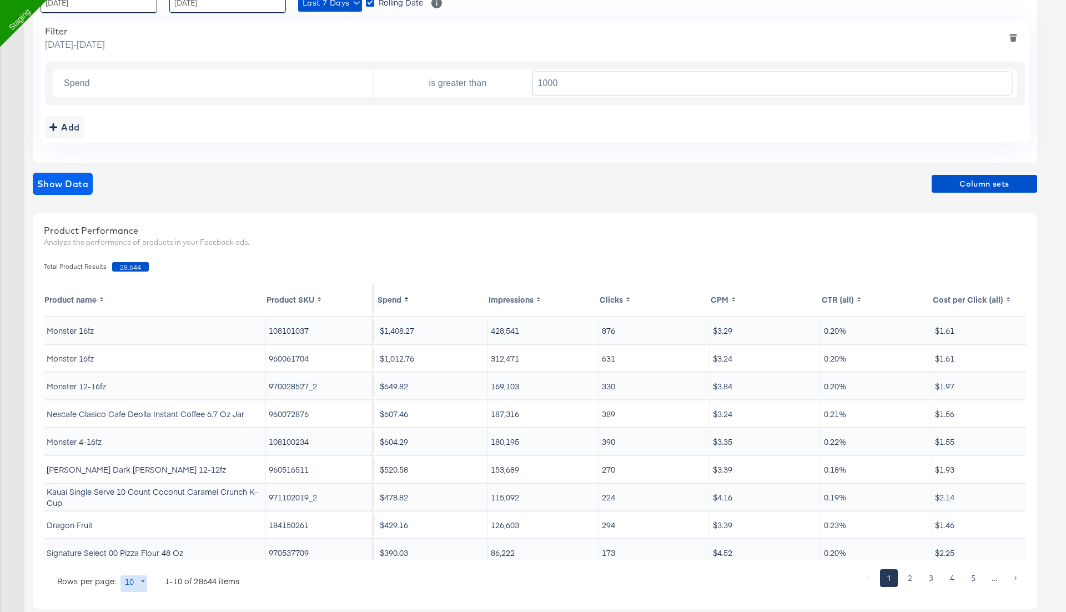
type input "1000"
click at [90, 187] on button "Show Data" at bounding box center [63, 184] width 60 height 22
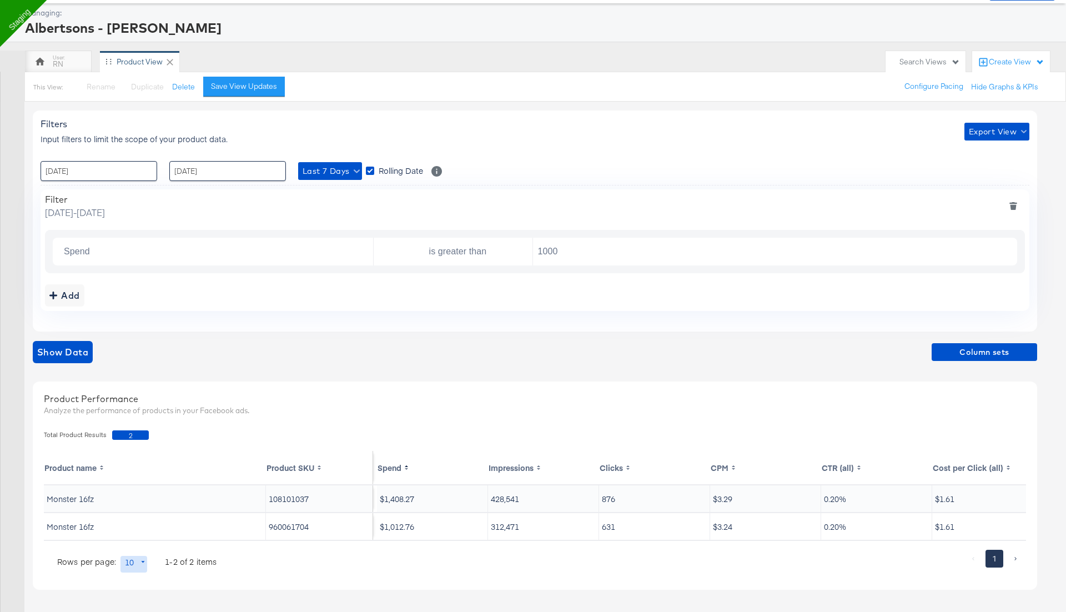
scroll to position [51, 0]
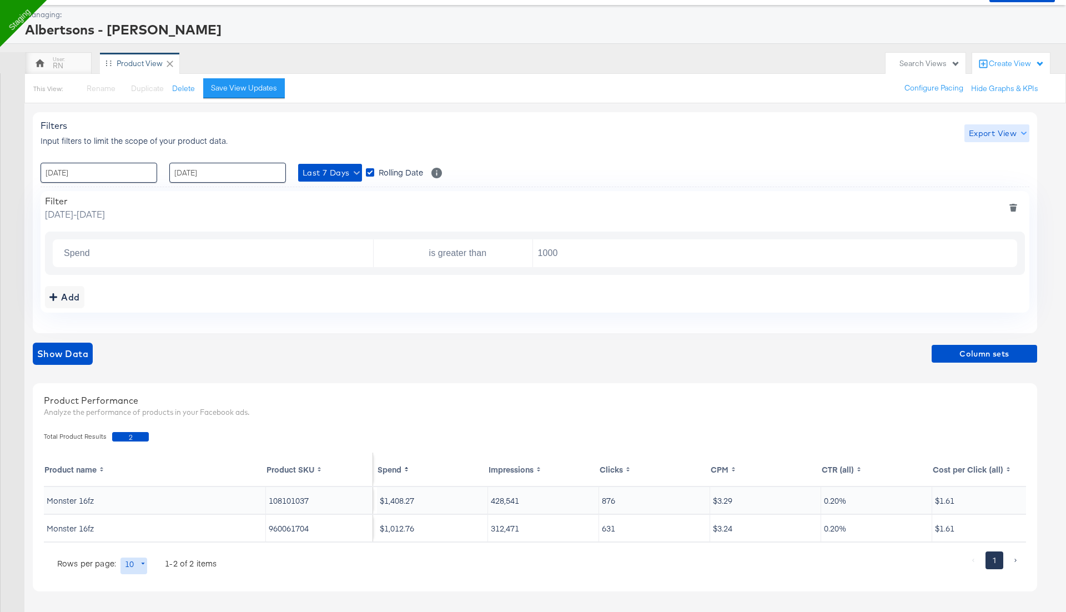
click at [986, 127] on span "Export View" at bounding box center [997, 134] width 56 height 14
click at [981, 174] on span "Bulk Export" at bounding box center [994, 178] width 43 height 23
click at [966, 347] on span "Column sets" at bounding box center [984, 354] width 97 height 14
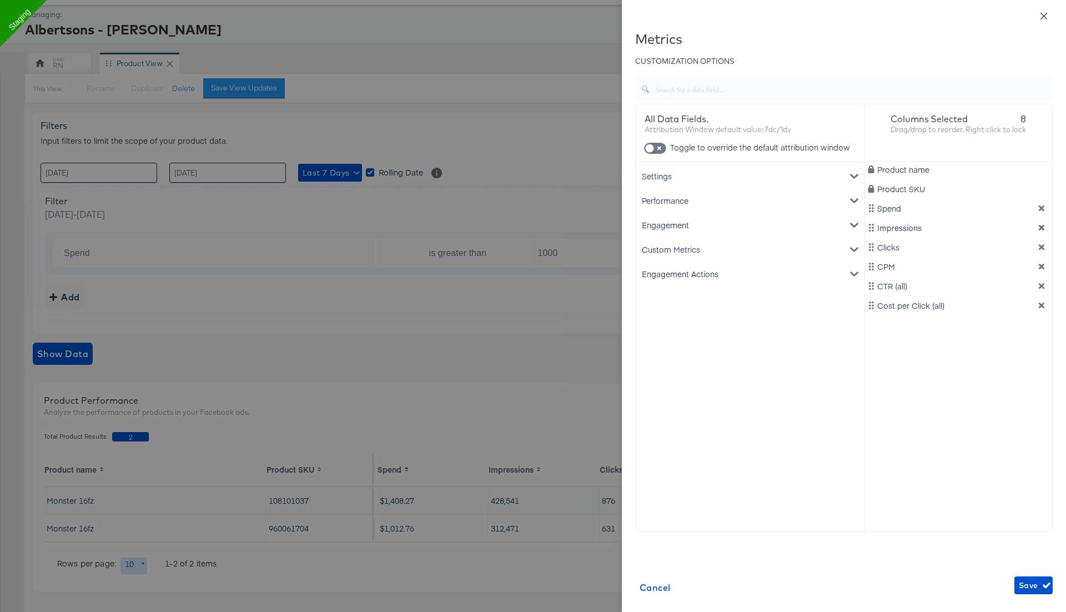
click at [1044, 14] on icon "close" at bounding box center [1043, 16] width 9 height 9
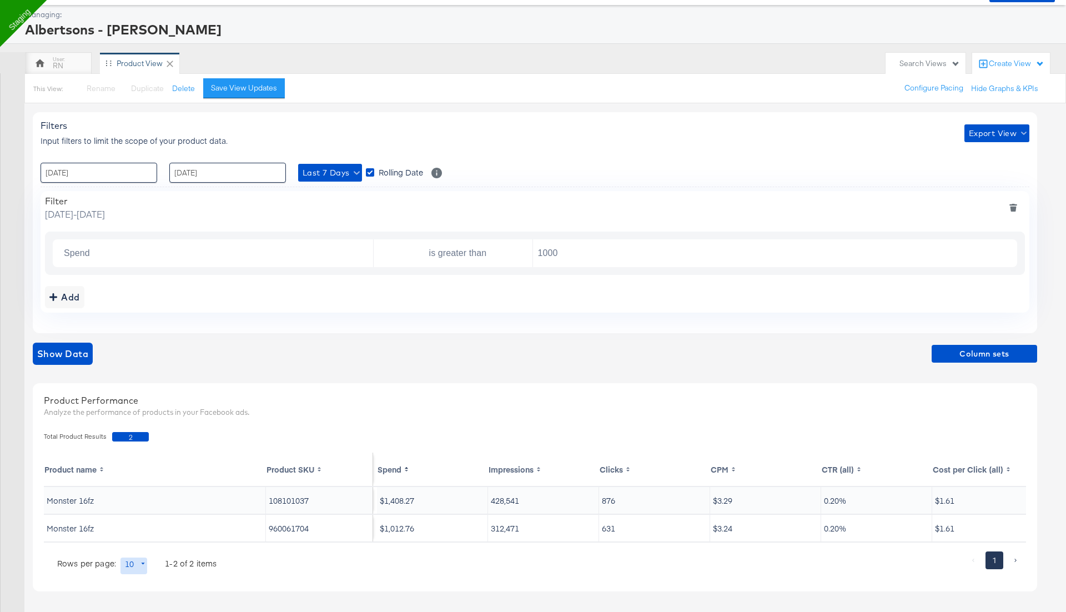
scroll to position [0, 0]
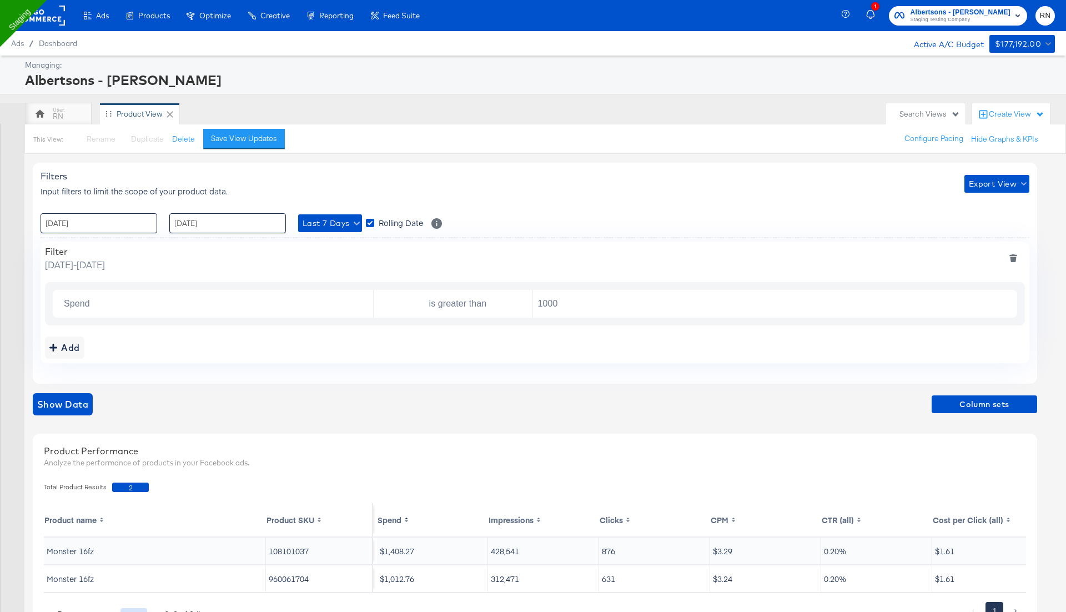
click at [44, 22] on rect at bounding box center [39, 16] width 51 height 20
click at [44, 17] on rect at bounding box center [39, 16] width 51 height 20
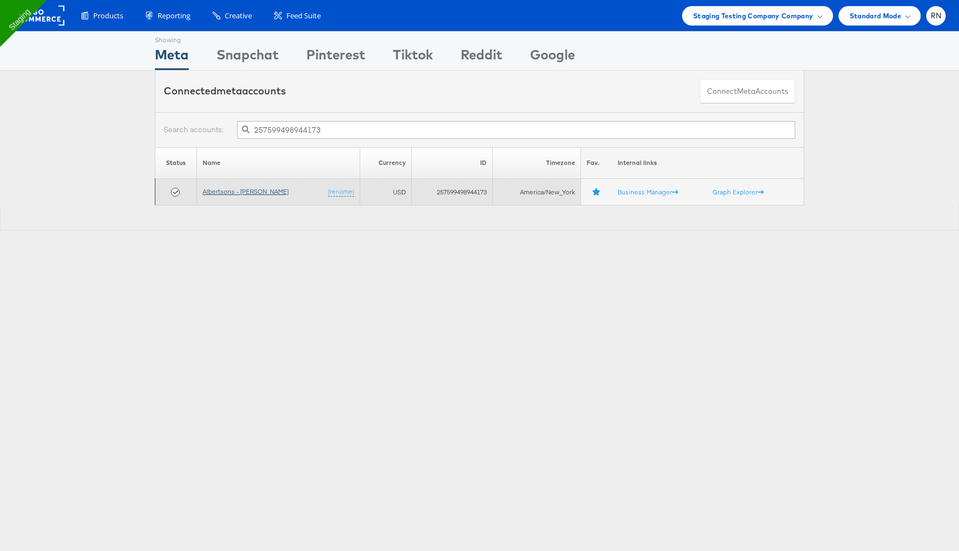
type input "257599498944173"
click at [245, 195] on link "Albertsons - [PERSON_NAME]" at bounding box center [246, 191] width 86 height 8
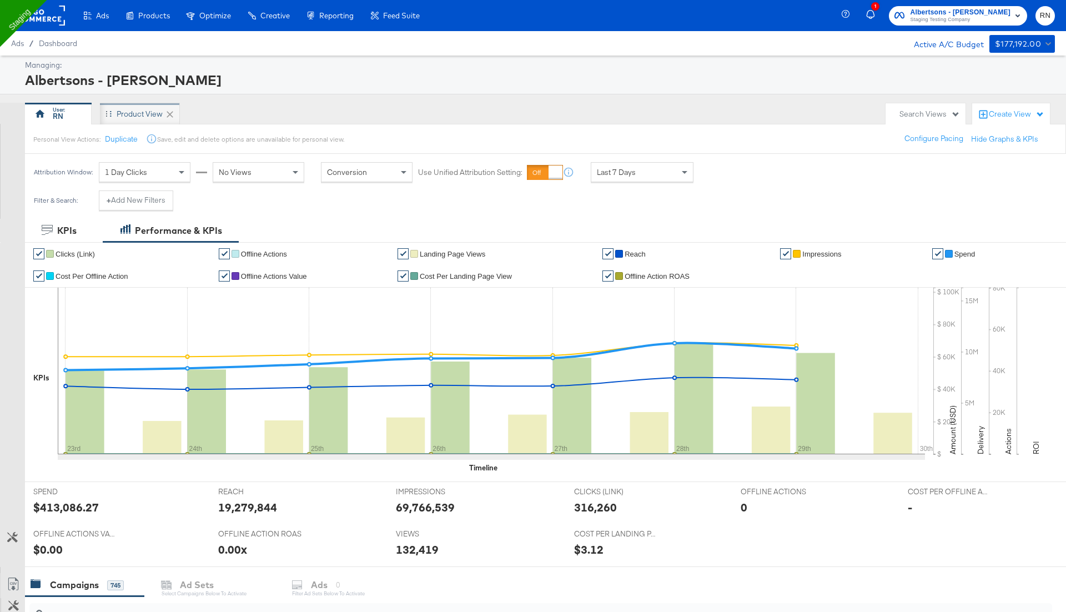
click at [147, 117] on div "Product View" at bounding box center [140, 114] width 46 height 11
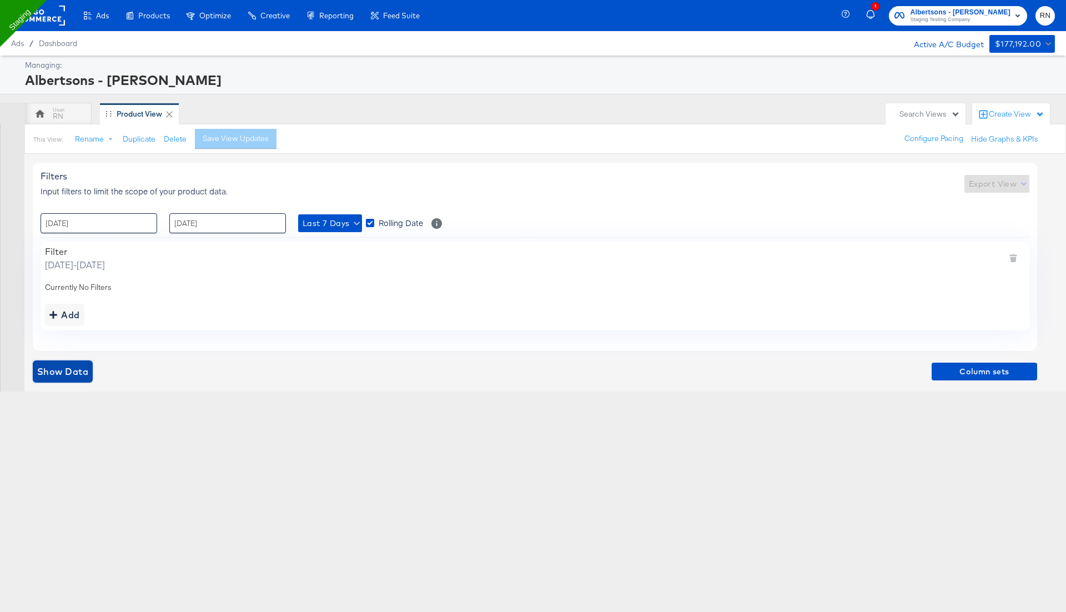
click at [85, 364] on span "Show Data" at bounding box center [62, 372] width 51 height 16
click at [74, 372] on span "Show Data" at bounding box center [62, 372] width 51 height 16
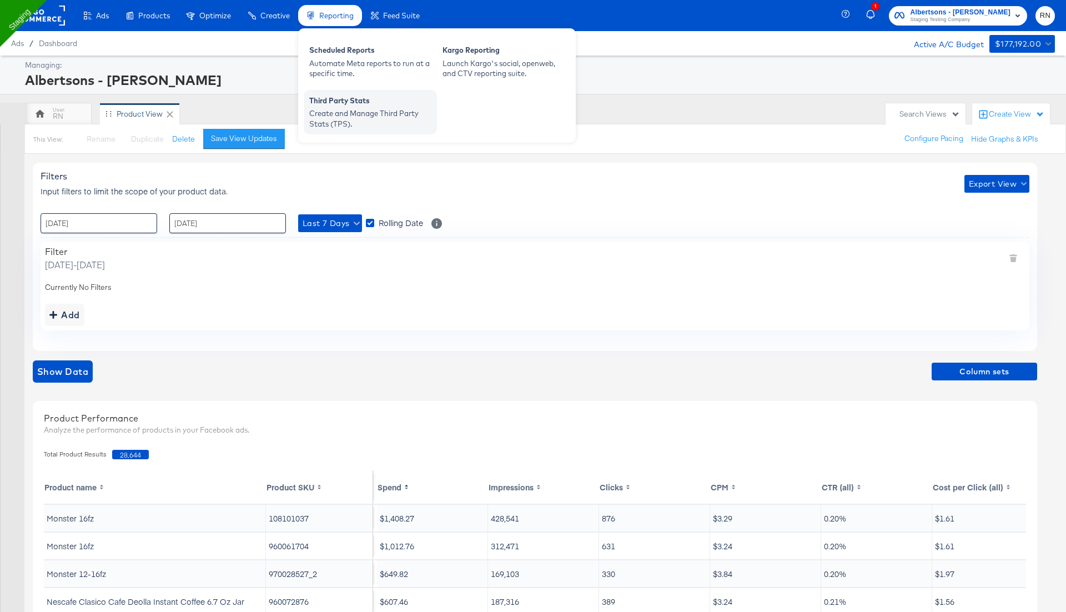
click at [330, 113] on div "Create and Manage Third Party Stats (TPS)." at bounding box center [370, 118] width 122 height 21
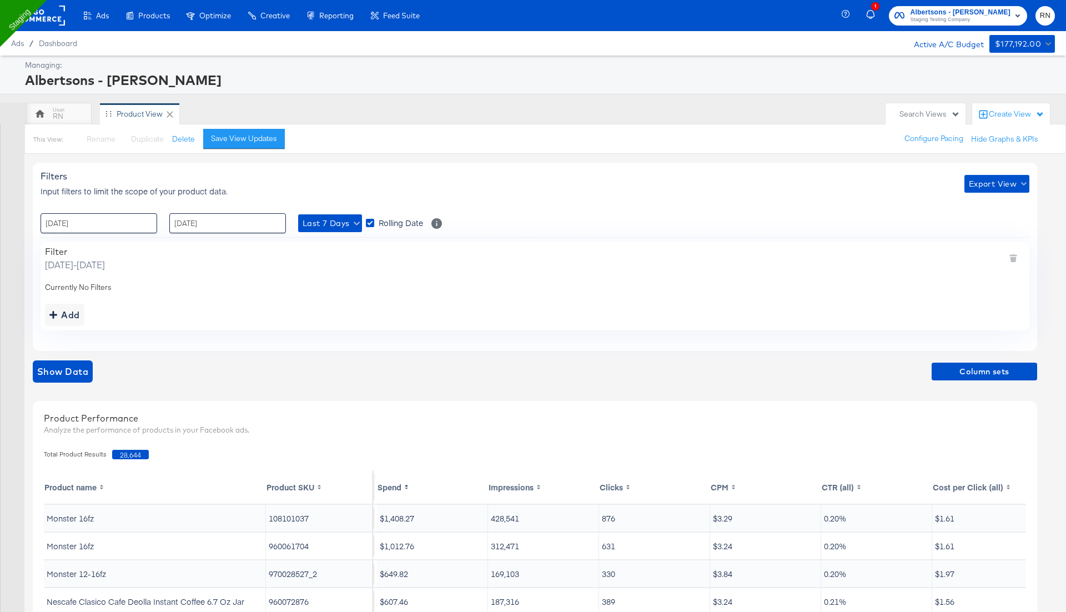
click at [52, 15] on rect at bounding box center [39, 16] width 51 height 20
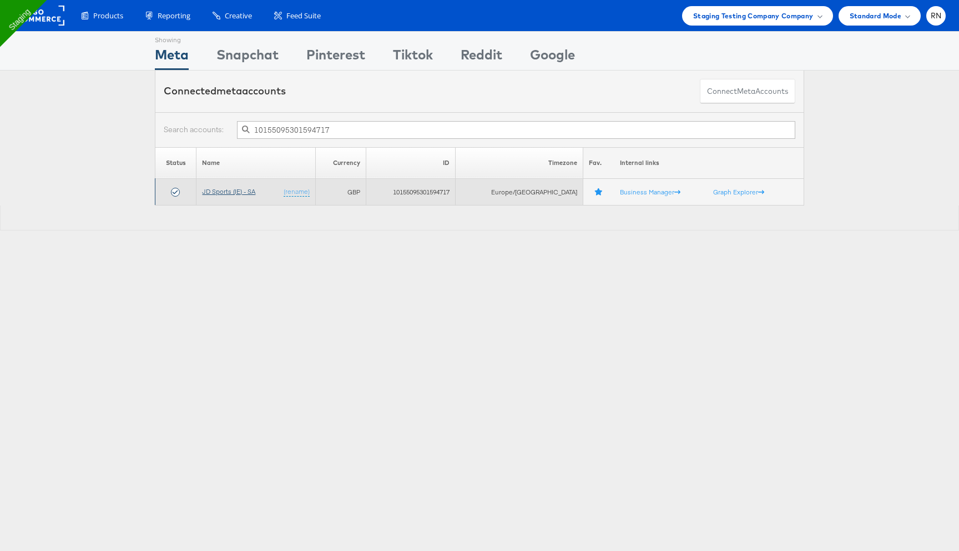
type input "10155095301594717"
click at [246, 188] on link "JD Sports (IE) - SA" at bounding box center [228, 191] width 53 height 8
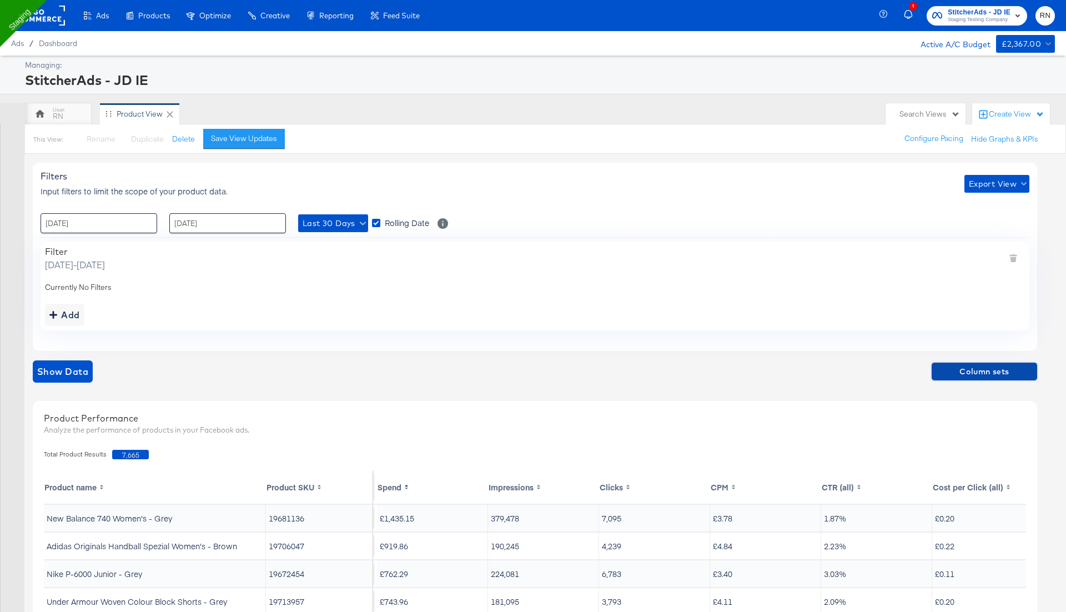
click at [984, 372] on span "Column sets" at bounding box center [984, 372] width 97 height 14
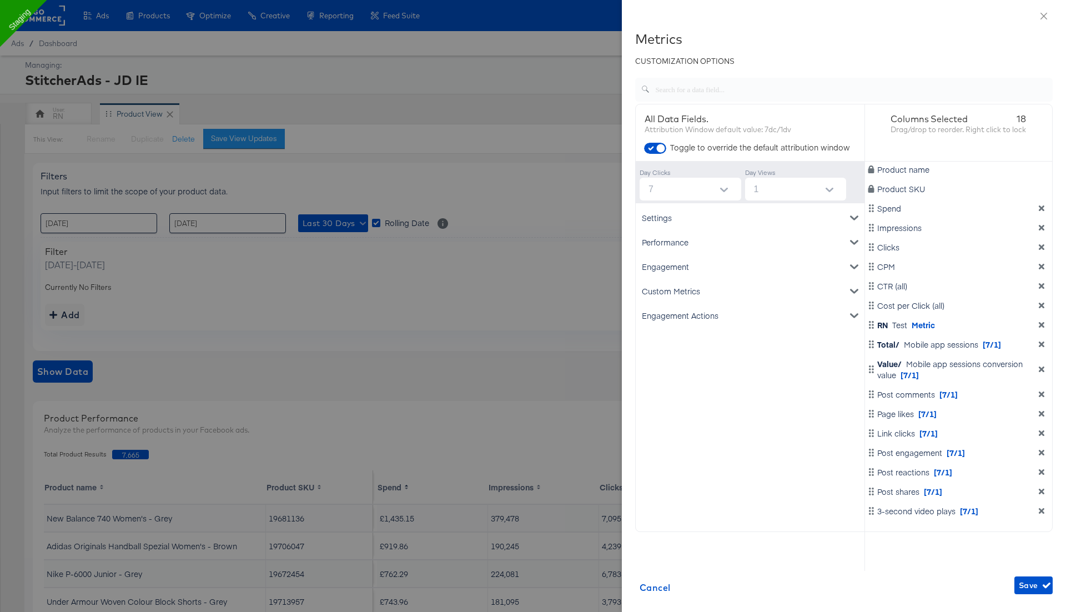
click at [570, 254] on div at bounding box center [533, 306] width 1066 height 612
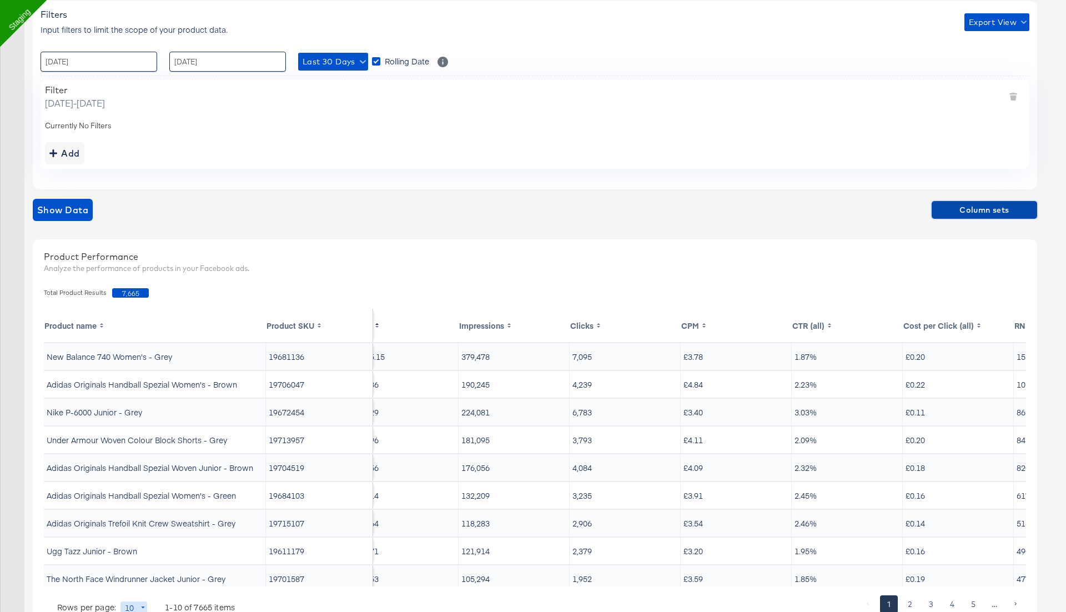
scroll to position [0, 47]
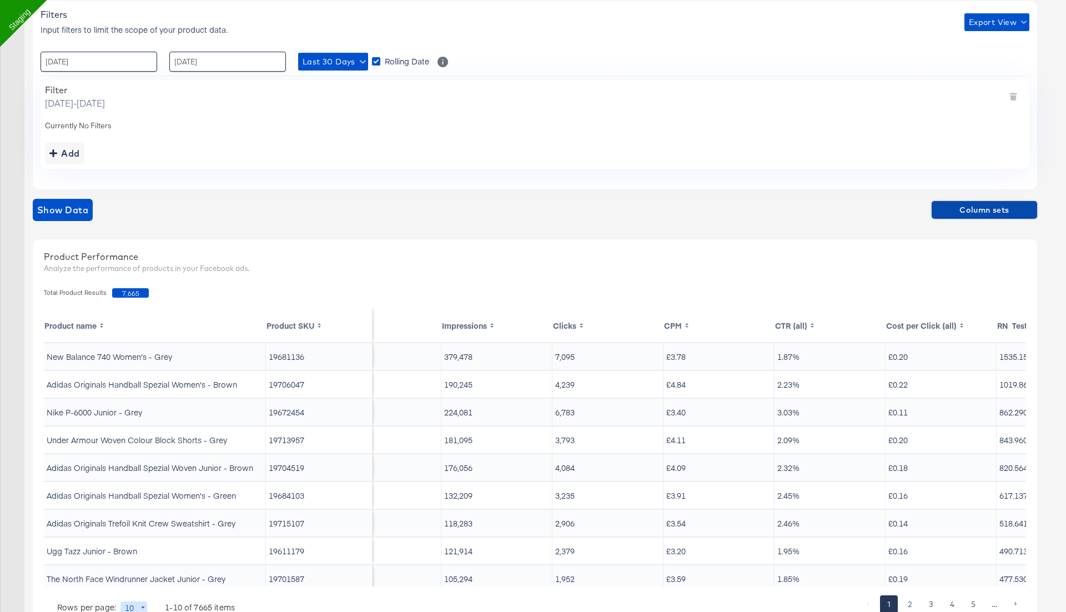
click at [1008, 211] on span "Column sets" at bounding box center [984, 210] width 97 height 14
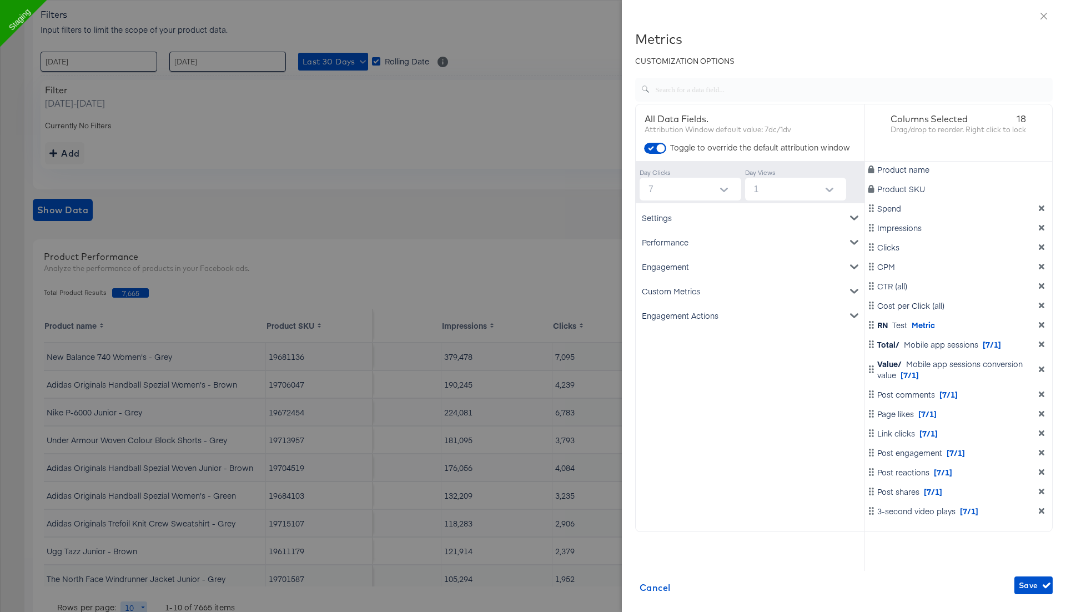
click at [691, 271] on div "Engagement" at bounding box center [750, 266] width 224 height 24
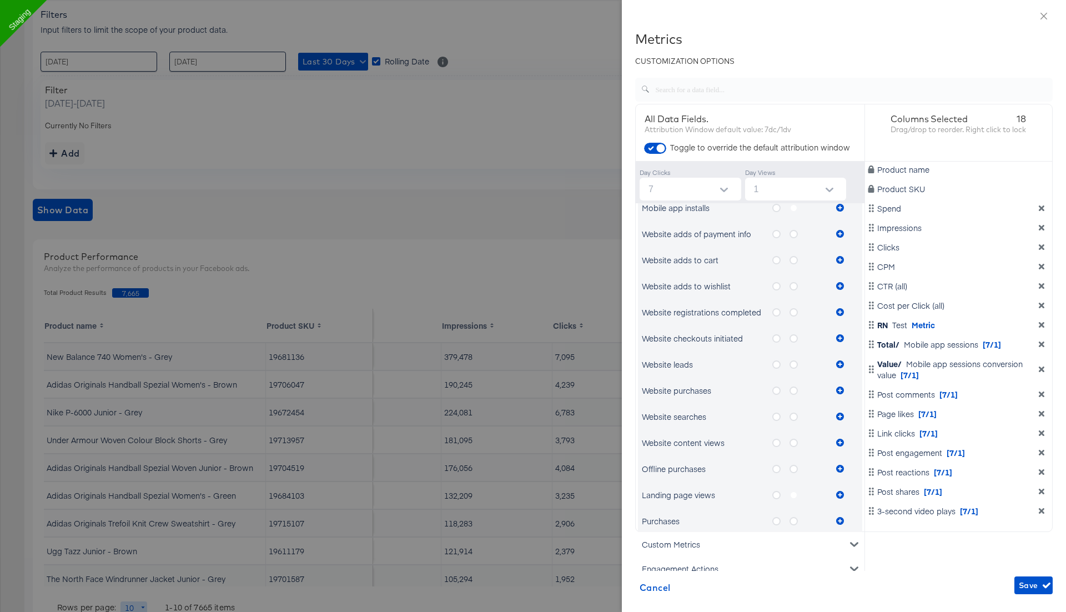
scroll to position [527, 0]
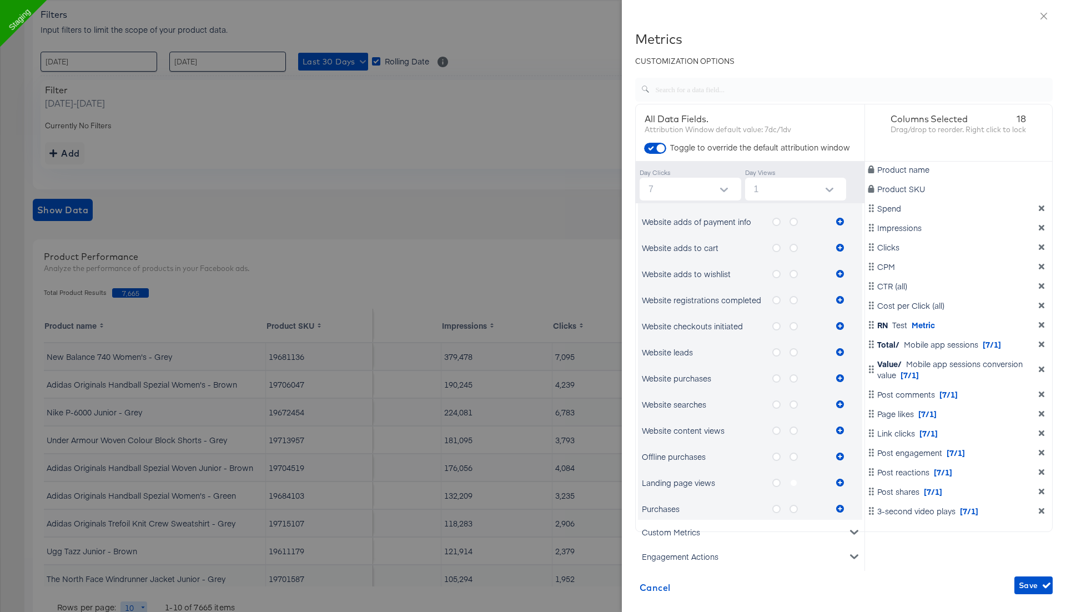
click at [777, 459] on icon "metrics-list" at bounding box center [776, 456] width 8 height 8
click at [0, 0] on input "metrics-list" at bounding box center [0, 0] width 0 height 0
click at [796, 456] on icon "metrics-list" at bounding box center [793, 456] width 8 height 8
click at [0, 0] on input "metrics-list" at bounding box center [0, 0] width 0 height 0
click at [774, 455] on icon "metrics-list" at bounding box center [776, 456] width 8 height 8
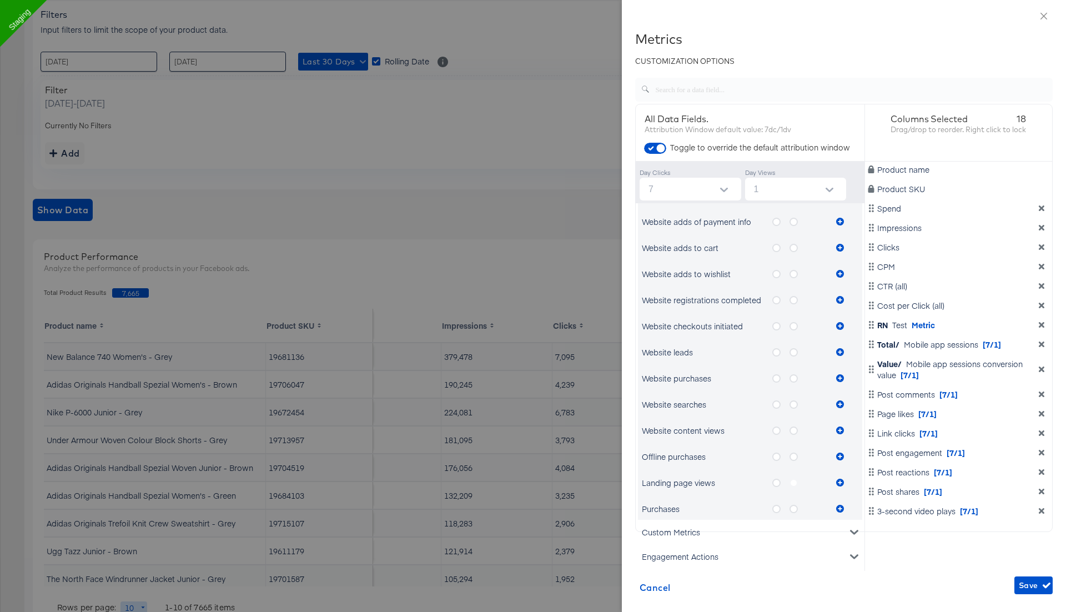
click at [0, 0] on input "metrics-list" at bounding box center [0, 0] width 0 height 0
click at [842, 457] on icon "metrics-list" at bounding box center [840, 456] width 8 height 8
click at [790, 457] on icon "metrics-list" at bounding box center [793, 456] width 8 height 8
click at [0, 0] on input "metrics-list" at bounding box center [0, 0] width 0 height 0
click at [840, 457] on icon "metrics-list" at bounding box center [840, 456] width 8 height 8
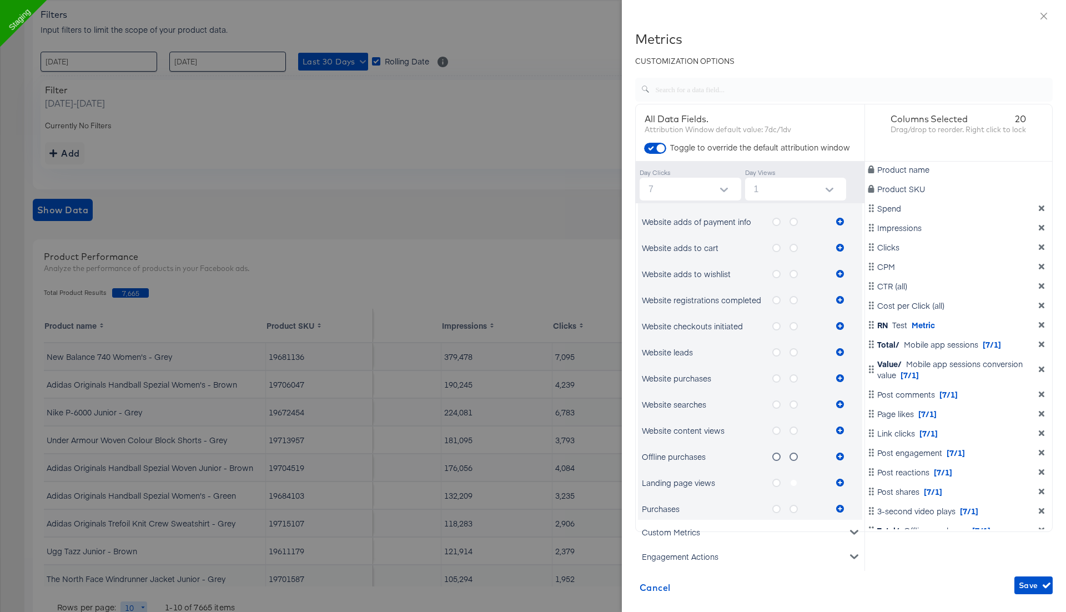
click at [776, 482] on icon "metrics-list" at bounding box center [776, 483] width 8 height 8
click at [0, 0] on input "metrics-list" at bounding box center [0, 0] width 0 height 0
click at [840, 479] on icon "metrics-list" at bounding box center [840, 483] width 8 height 8
click at [794, 481] on label "metrics-list" at bounding box center [797, 483] width 17 height 14
click at [841, 480] on icon "metrics-list" at bounding box center [840, 483] width 8 height 8
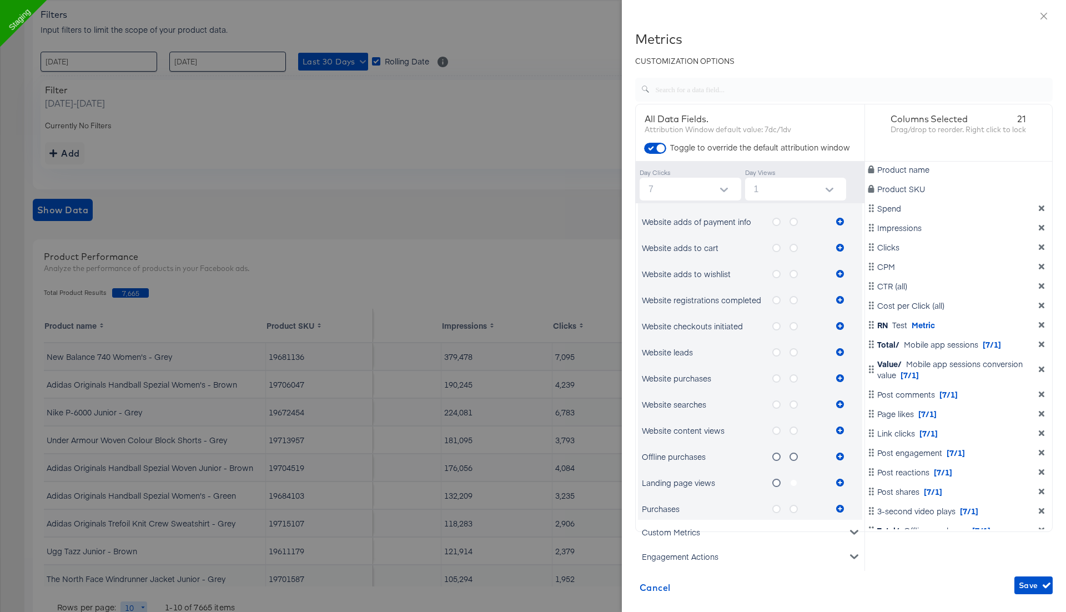
click at [776, 508] on icon "metrics-list" at bounding box center [776, 509] width 8 height 8
click at [0, 0] on input "metrics-list" at bounding box center [0, 0] width 0 height 0
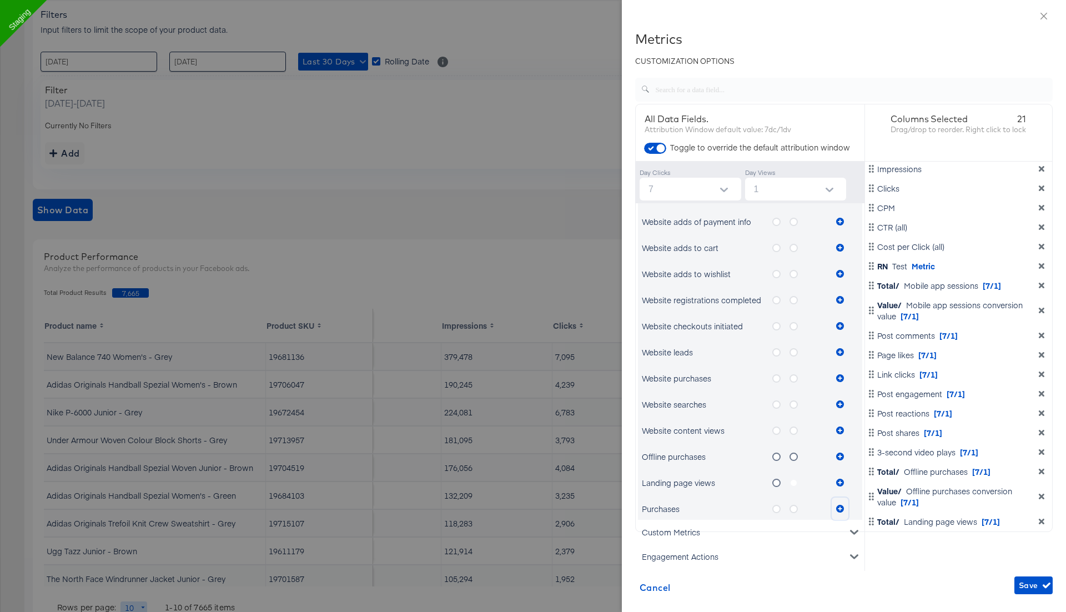
click at [840, 507] on icon "metrics-list" at bounding box center [840, 509] width 8 height 8
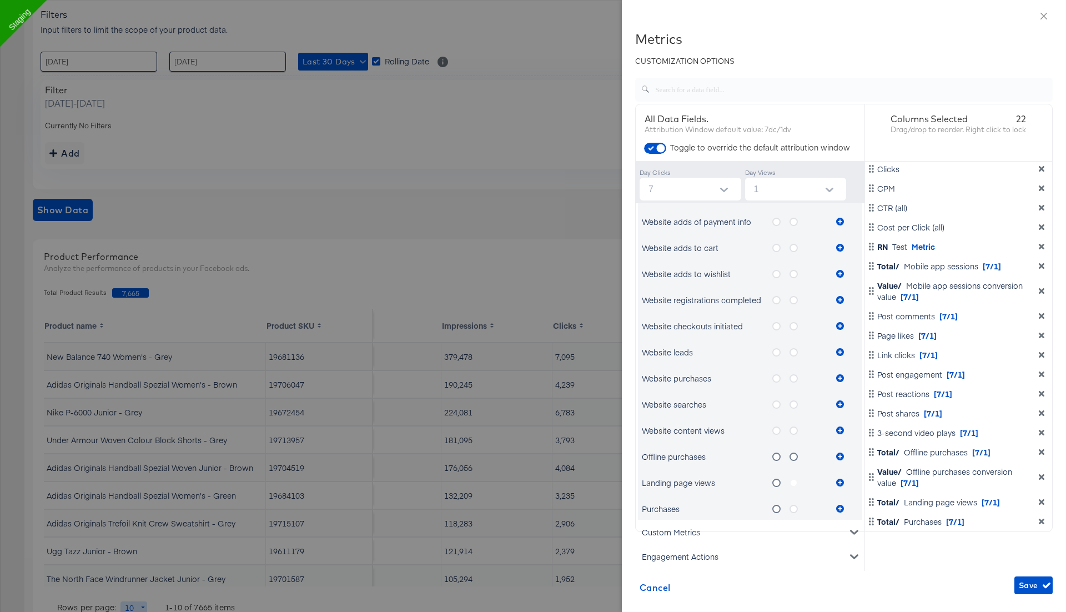
click at [793, 506] on icon "metrics-list" at bounding box center [793, 509] width 8 height 8
click at [0, 0] on input "metrics-list" at bounding box center [0, 0] width 0 height 0
click at [843, 505] on icon "metrics-list" at bounding box center [840, 509] width 8 height 8
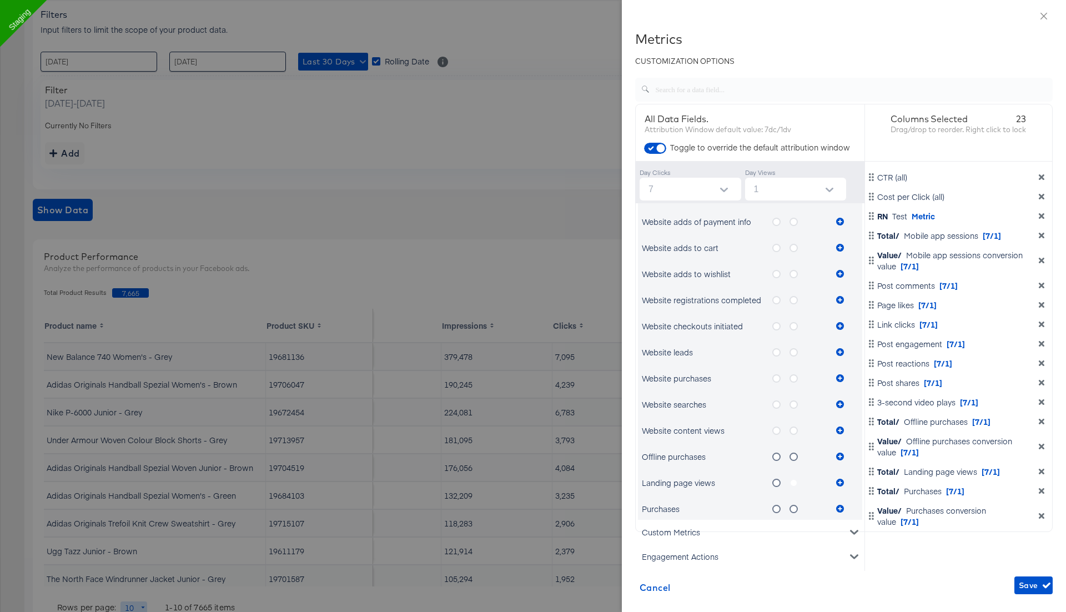
click at [791, 482] on label "metrics-list" at bounding box center [797, 483] width 17 height 14
click at [778, 451] on label "metrics-list" at bounding box center [780, 457] width 17 height 14
click at [0, 0] on input "metrics-list" at bounding box center [0, 0] width 0 height 0
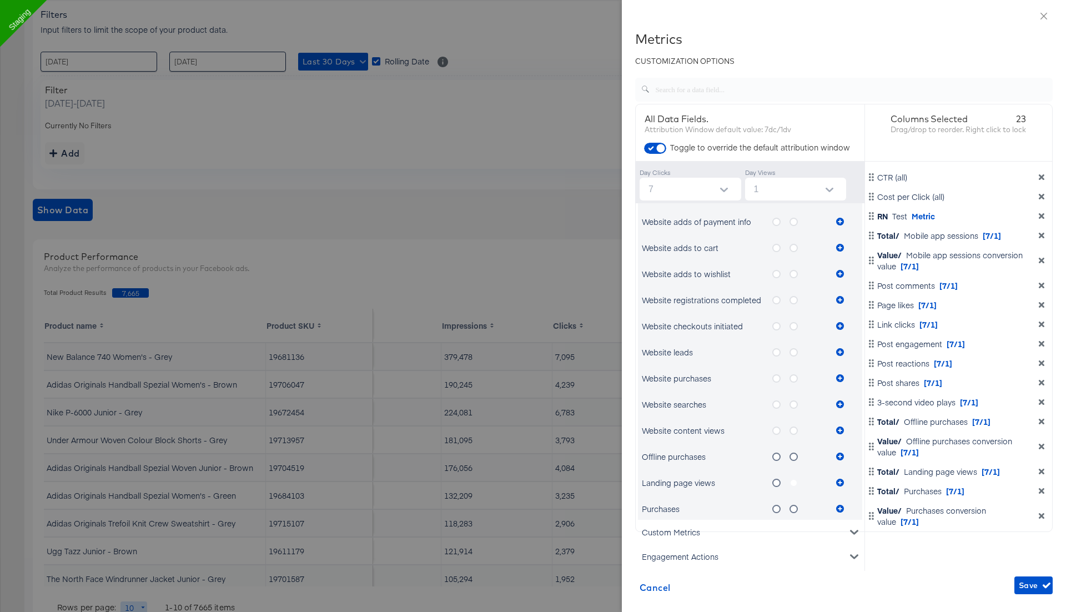
click at [794, 452] on icon "metrics-list" at bounding box center [793, 456] width 8 height 8
click at [0, 0] on input "metrics-list" at bounding box center [0, 0] width 0 height 0
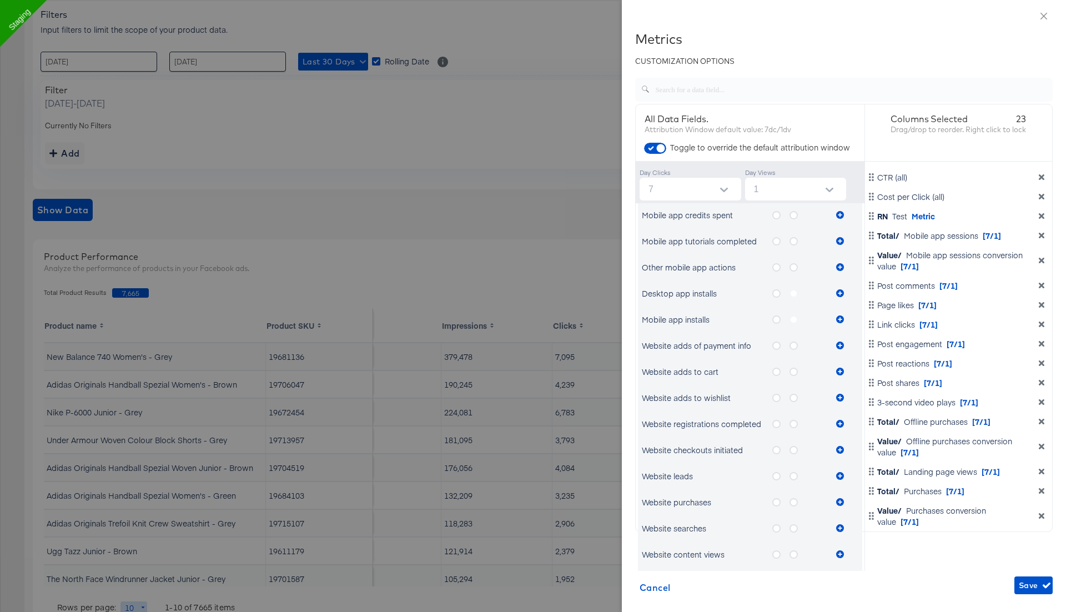
scroll to position [400, 0]
click at [777, 295] on icon "metrics-list" at bounding box center [776, 297] width 8 height 8
click at [0, 0] on input "metrics-list" at bounding box center [0, 0] width 0 height 0
click at [841, 293] on icon "metrics-list" at bounding box center [840, 297] width 8 height 8
click at [793, 294] on label "metrics-list" at bounding box center [797, 297] width 17 height 14
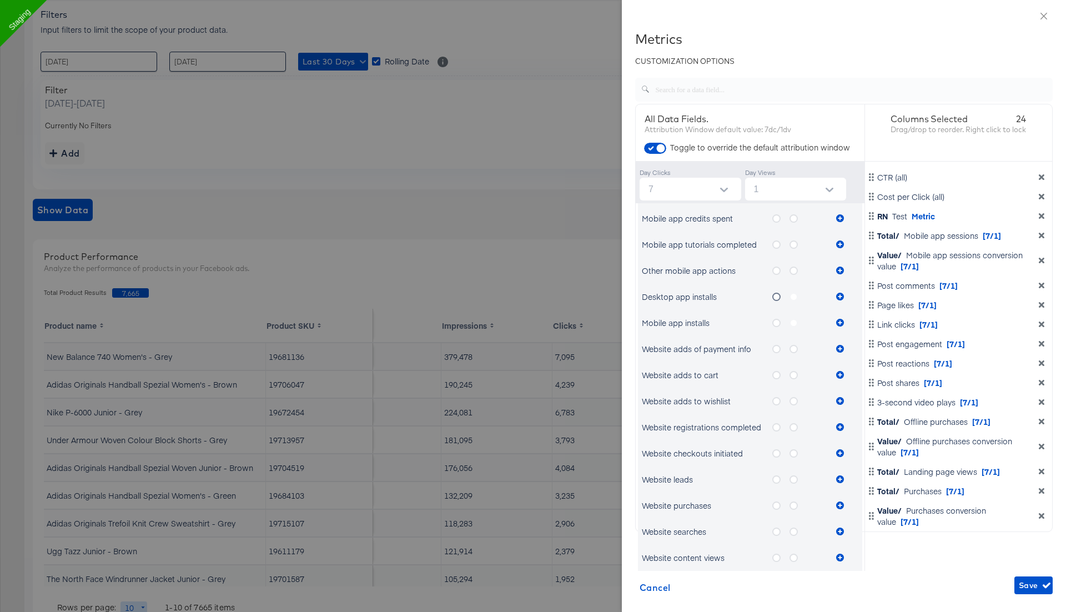
scroll to position [128, 0]
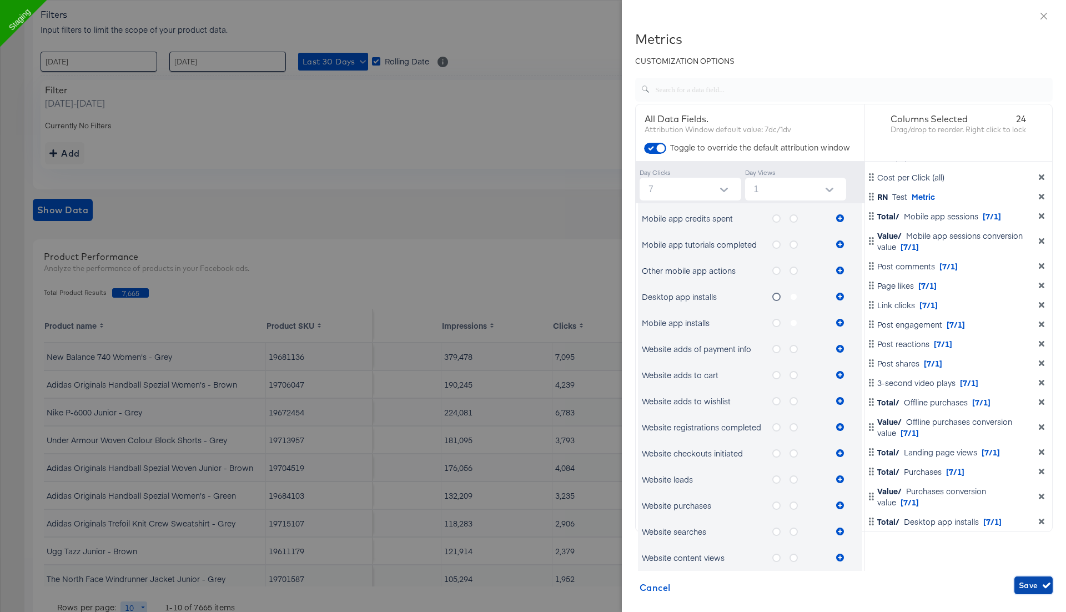
click at [1022, 581] on span "Save" at bounding box center [1033, 585] width 29 height 14
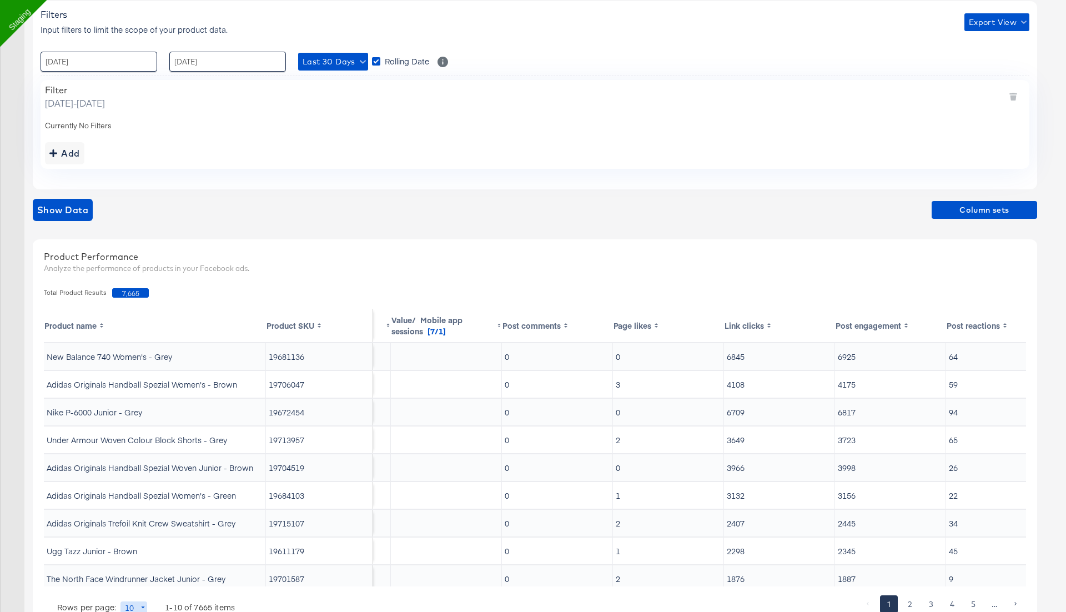
scroll to position [0, 844]
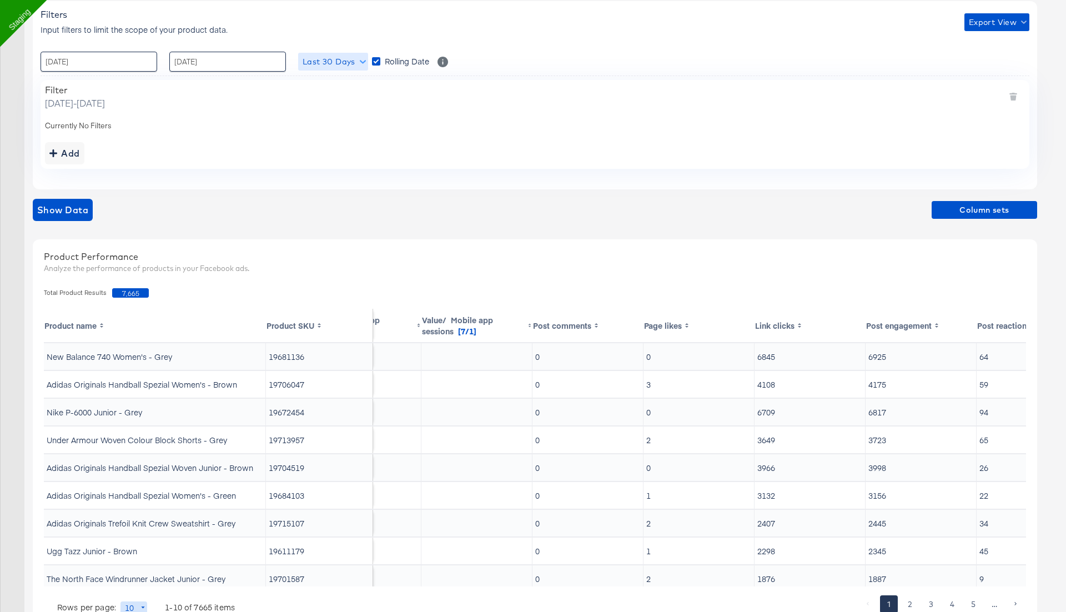
click at [333, 68] on button "Last 30 Days" at bounding box center [333, 62] width 70 height 18
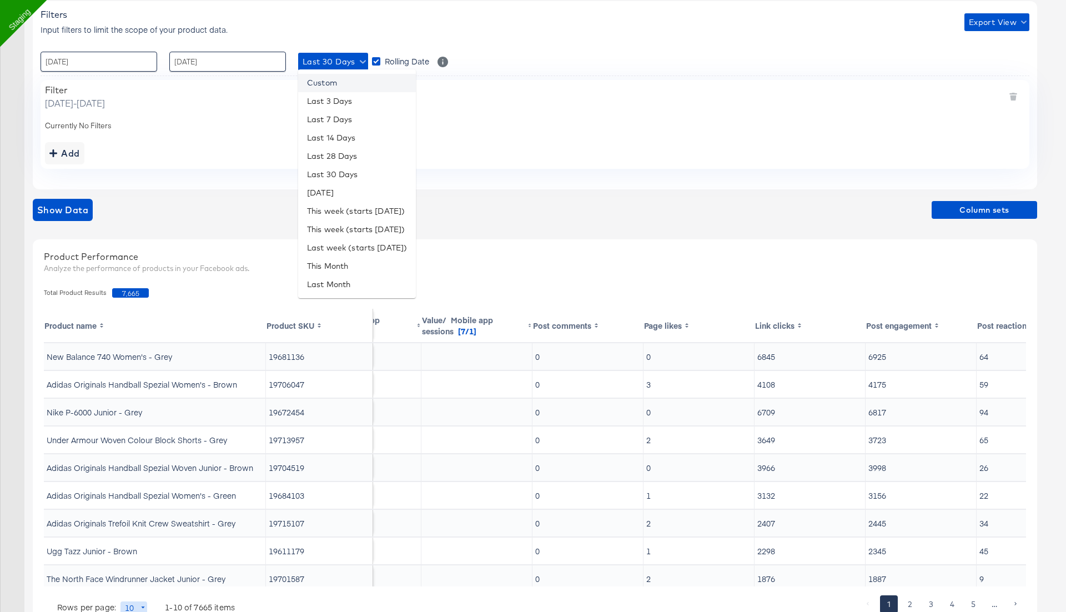
click at [350, 79] on li "Custom" at bounding box center [357, 83] width 118 height 18
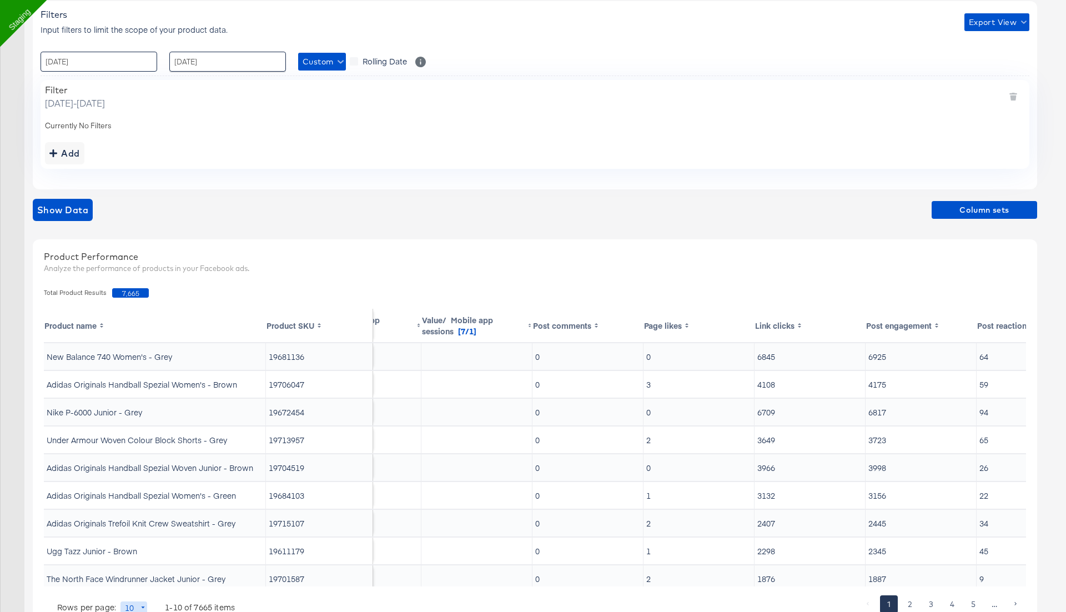
click at [134, 61] on input "26 / August / 2025" at bounding box center [99, 62] width 117 height 20
click at [102, 82] on th "[DATE]" at bounding box center [110, 84] width 95 height 19
click at [62, 133] on td "May" at bounding box center [59, 137] width 33 height 28
click at [135, 117] on td "1" at bounding box center [128, 118] width 19 height 16
type input "[DATE] 00:00"
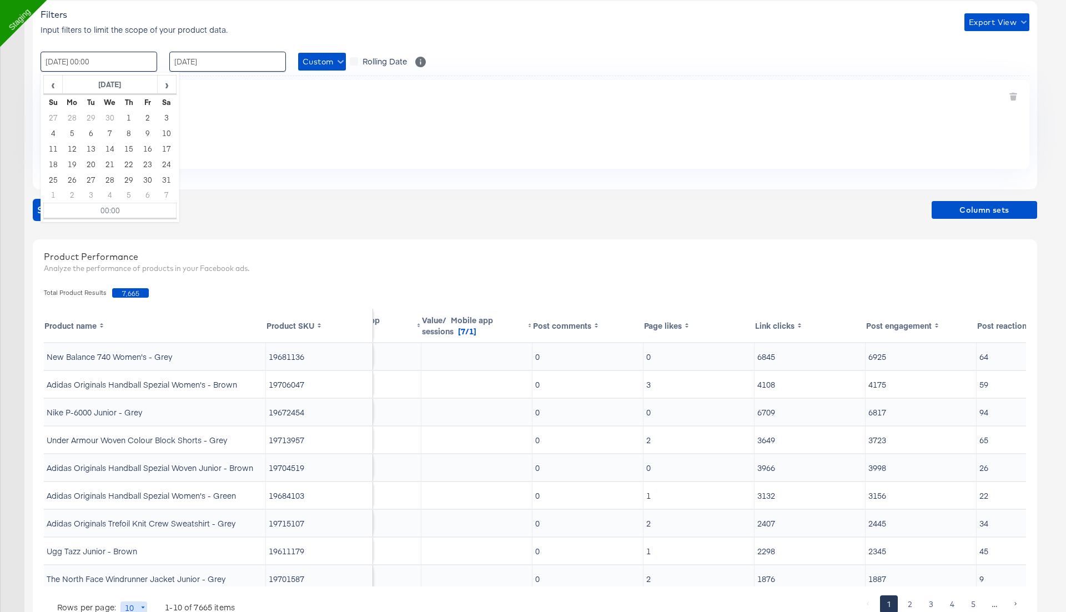
click at [259, 158] on div "Add" at bounding box center [535, 153] width 980 height 22
click at [77, 202] on span "Show Data" at bounding box center [62, 210] width 51 height 16
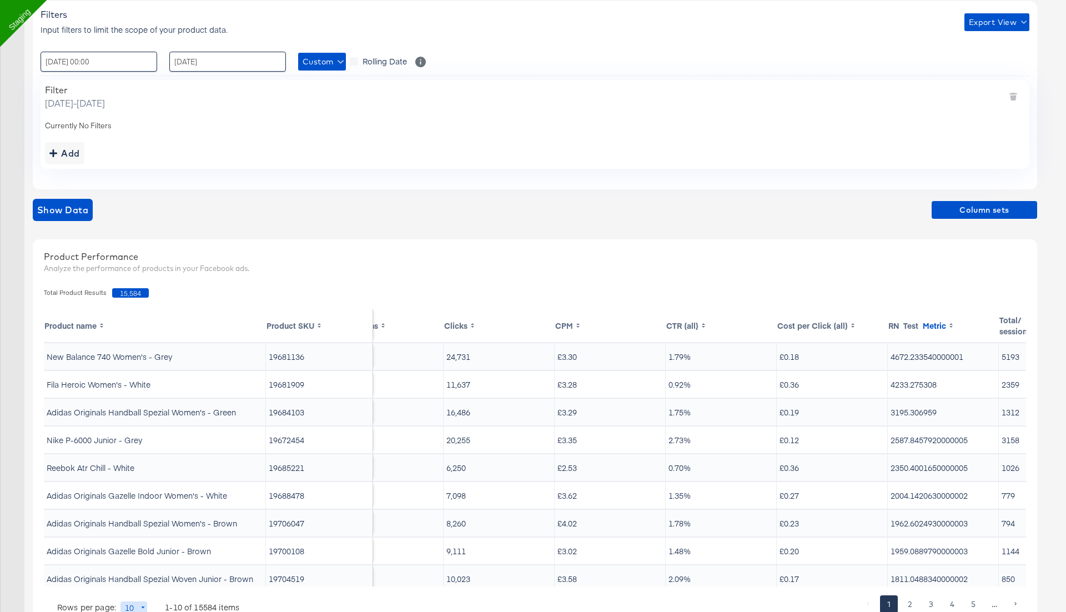
scroll to position [0, 0]
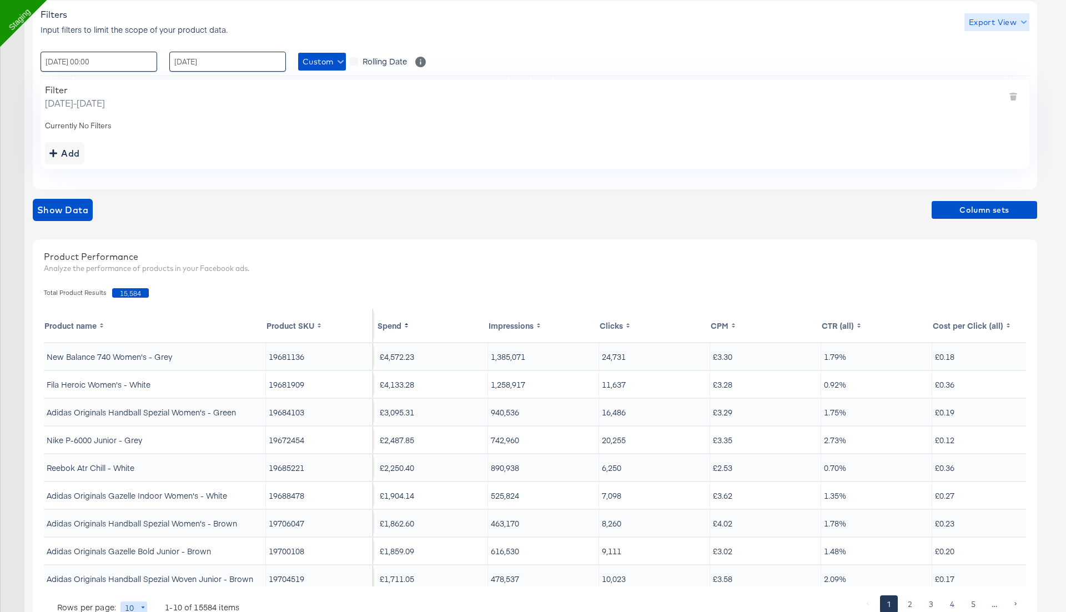
click at [983, 22] on span "Export View" at bounding box center [997, 23] width 56 height 14
click at [983, 70] on div at bounding box center [994, 74] width 43 height 12
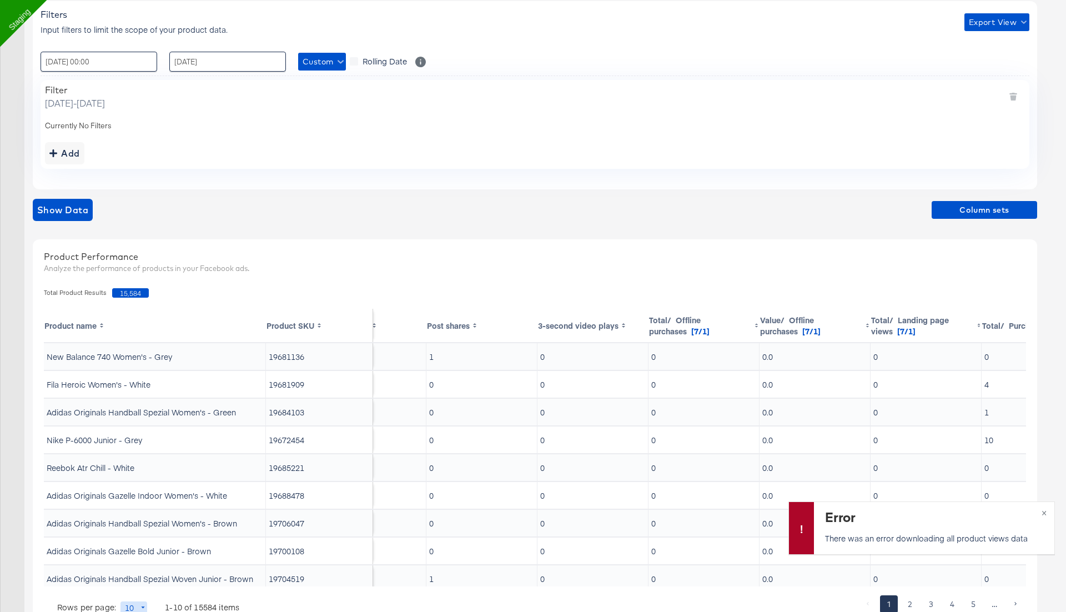
scroll to position [0, 1794]
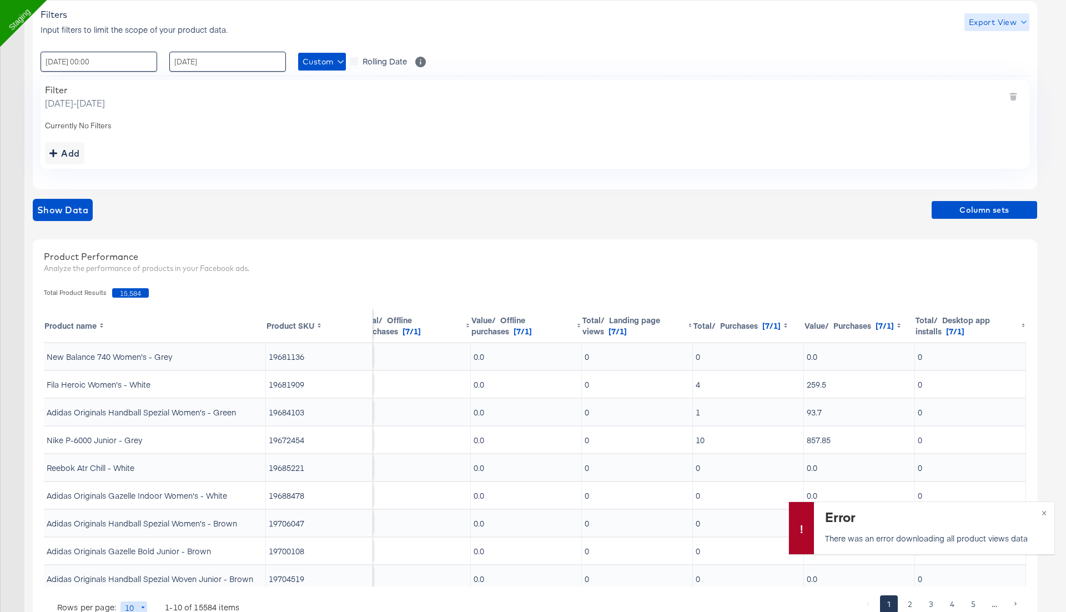
click at [984, 22] on span "Export View" at bounding box center [997, 23] width 56 height 14
click at [990, 209] on div at bounding box center [533, 306] width 1066 height 612
click at [976, 207] on span "Column sets" at bounding box center [984, 210] width 97 height 14
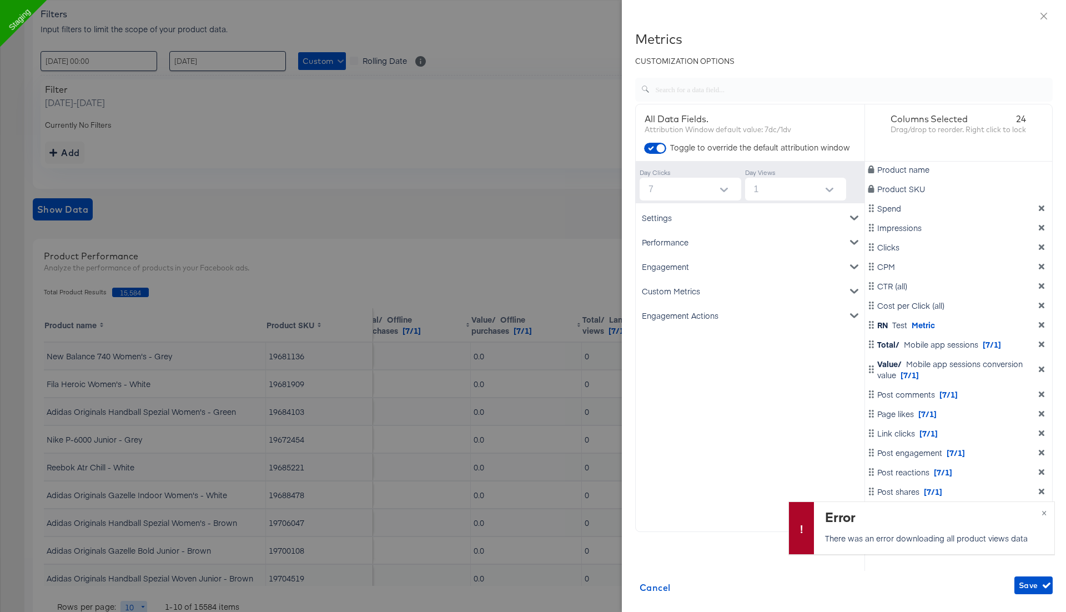
scroll to position [128, 0]
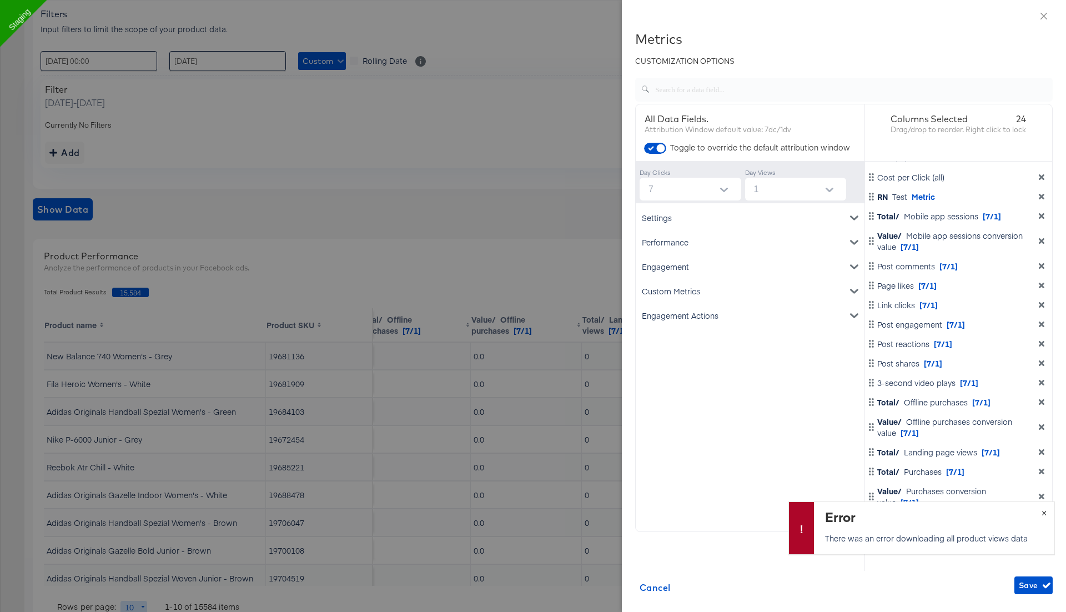
click at [1045, 512] on div "Error There was an error downloading all product views data ×" at bounding box center [921, 527] width 266 height 53
click at [767, 457] on div "Settings Account ID Spend Product name Performance Clicks Impressions CPM CTR (…" at bounding box center [750, 386] width 229 height 367
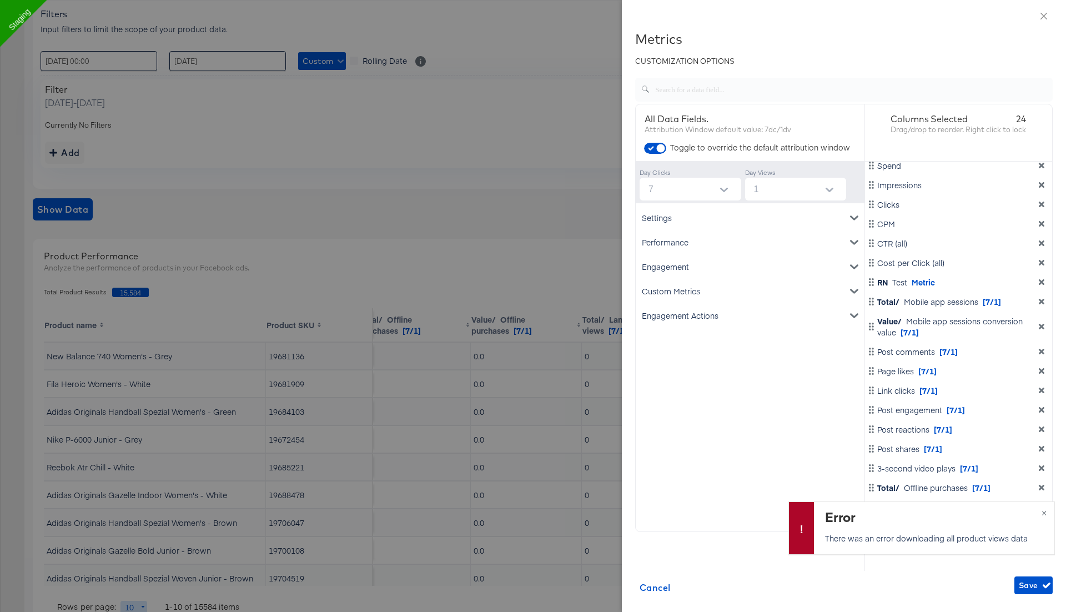
scroll to position [0, 0]
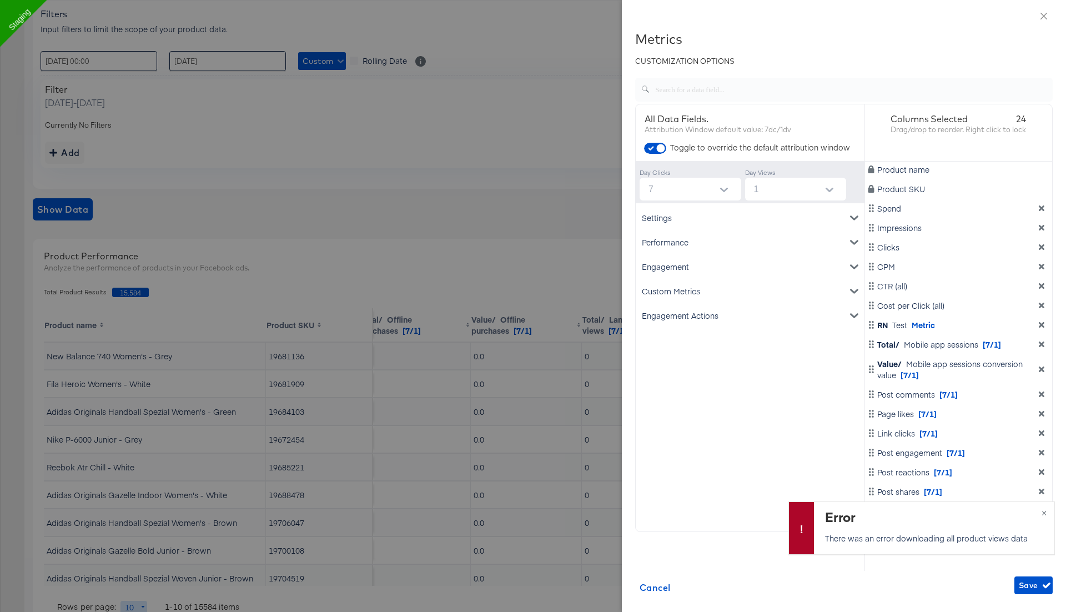
click at [1042, 209] on icon "dimension-list" at bounding box center [1042, 208] width 6 height 6
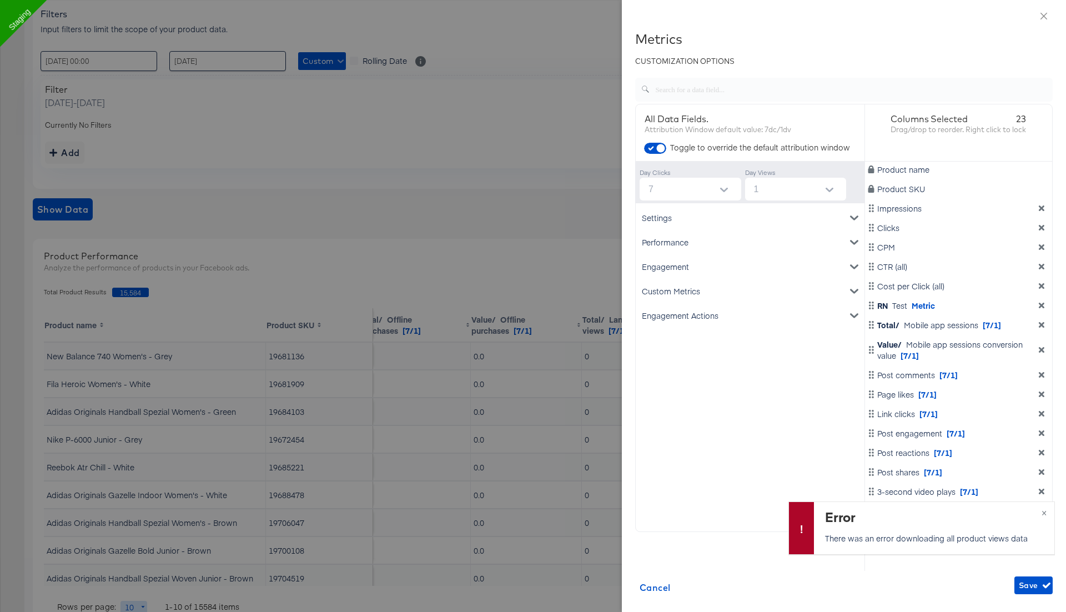
click at [1042, 209] on icon "dimension-list" at bounding box center [1042, 208] width 6 height 6
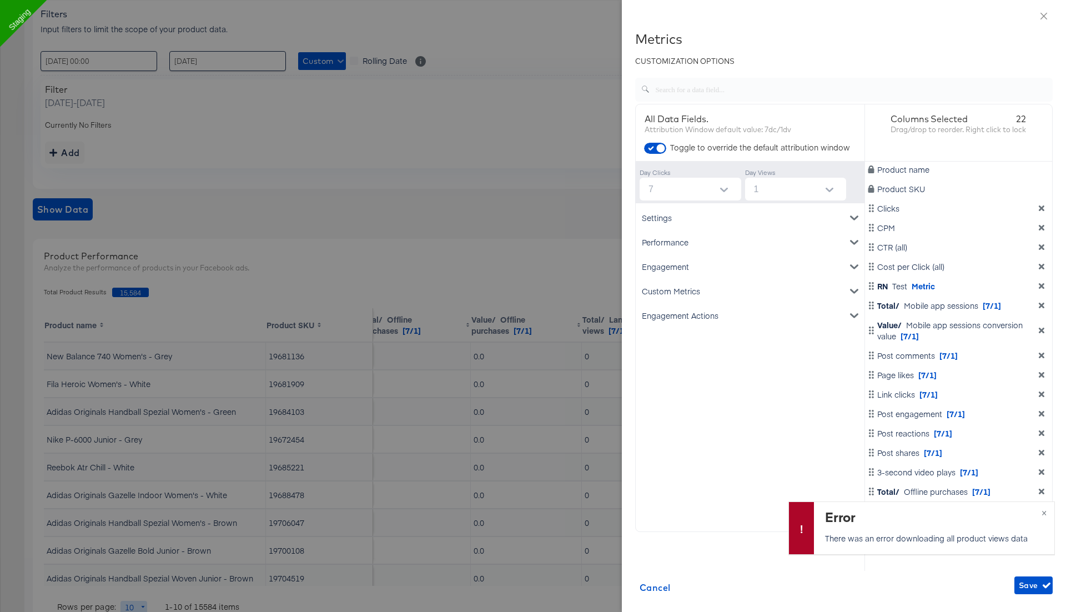
click at [1042, 209] on icon "dimension-list" at bounding box center [1042, 208] width 6 height 6
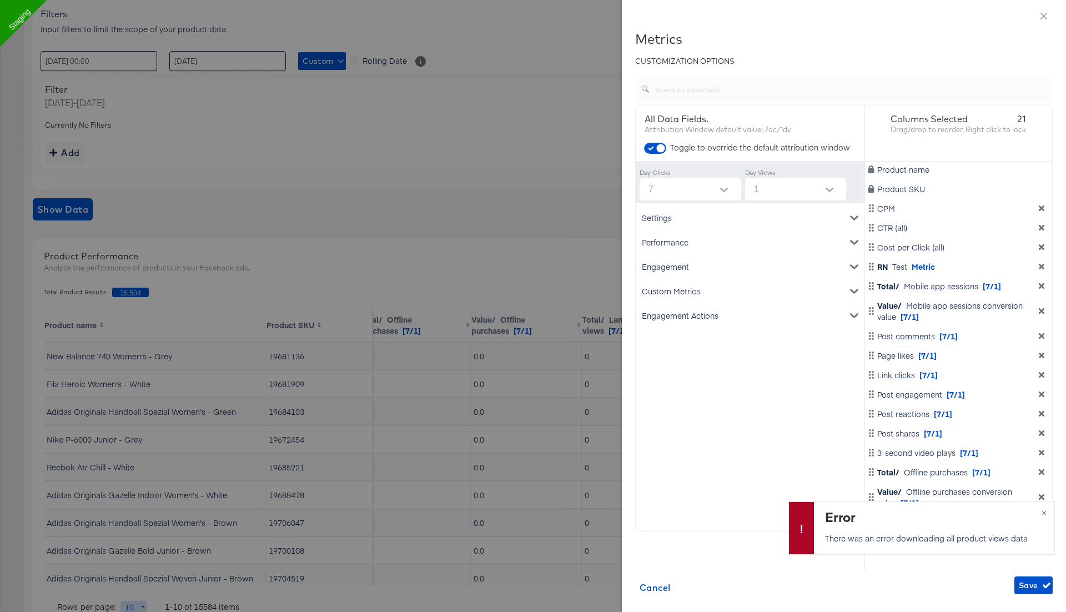
click at [1042, 209] on icon "dimension-list" at bounding box center [1042, 208] width 6 height 6
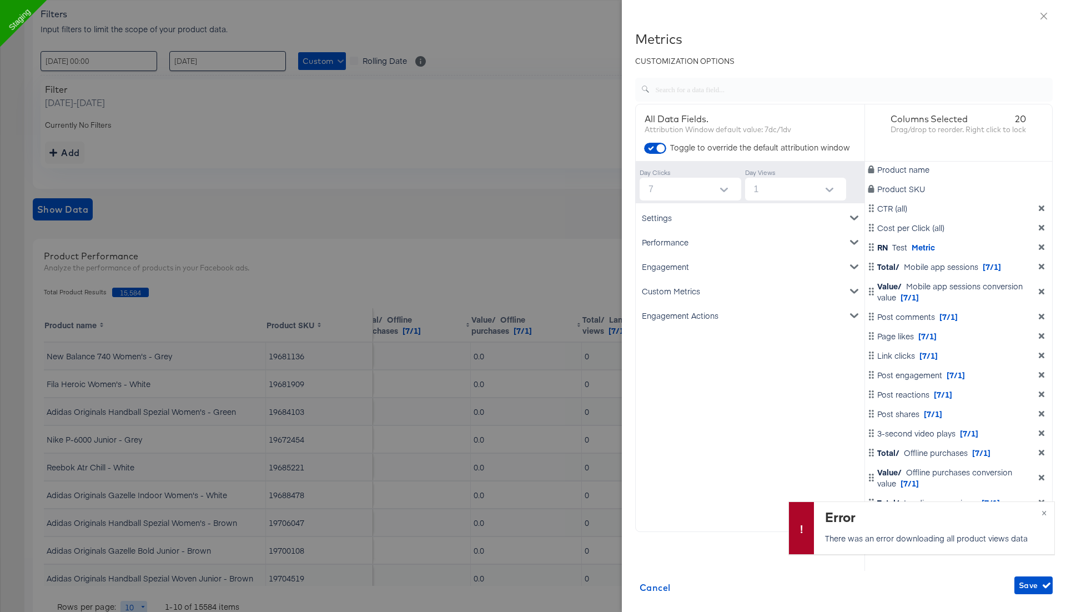
click at [1042, 209] on icon "dimension-list" at bounding box center [1042, 208] width 6 height 6
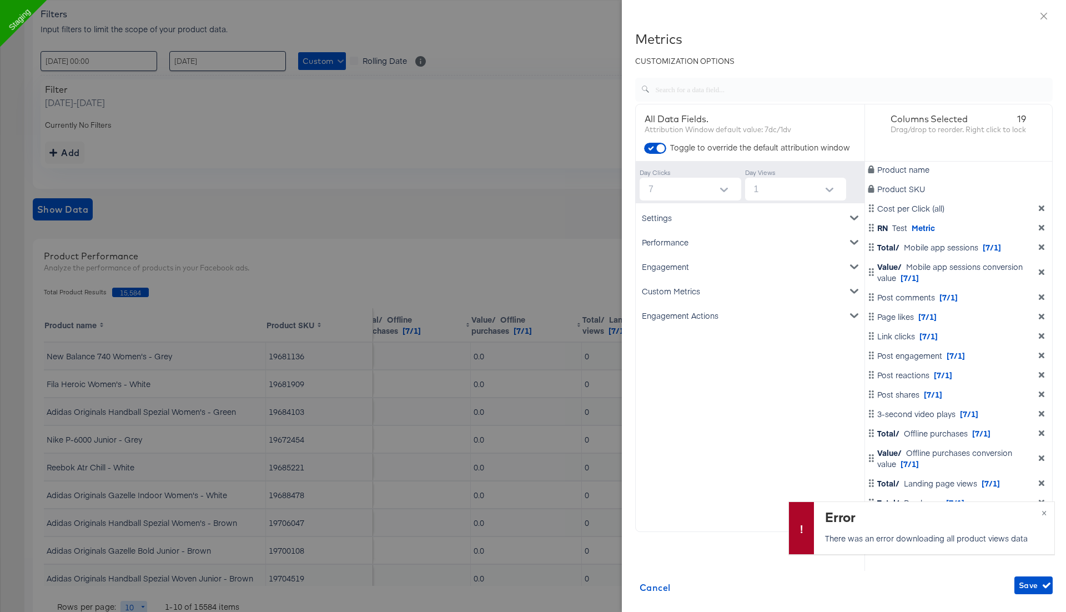
click at [1042, 209] on icon "dimension-list" at bounding box center [1042, 208] width 6 height 6
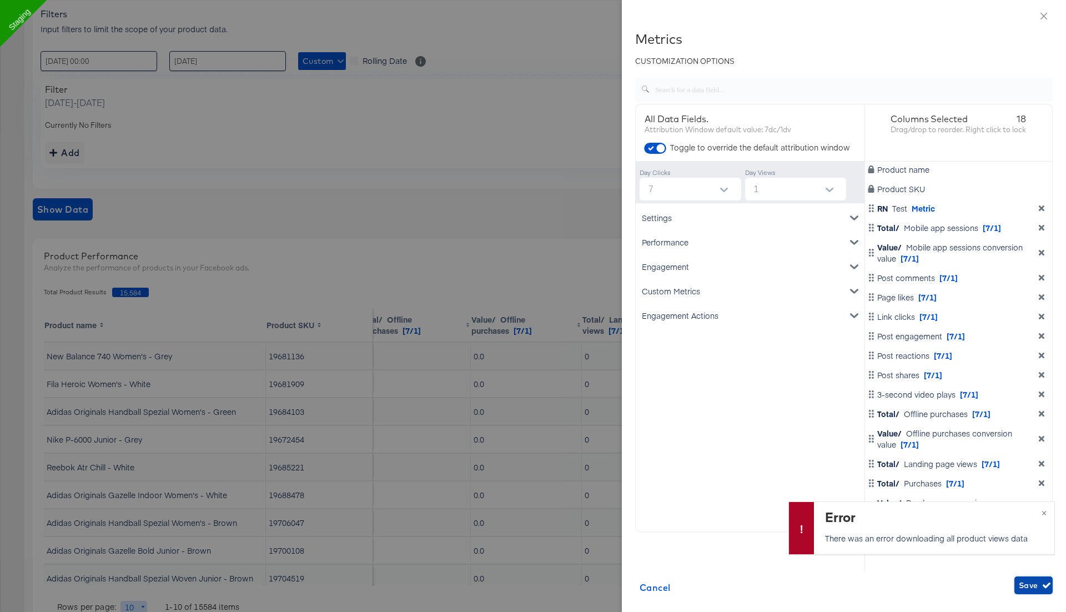
click at [1037, 585] on span "Save" at bounding box center [1033, 585] width 29 height 14
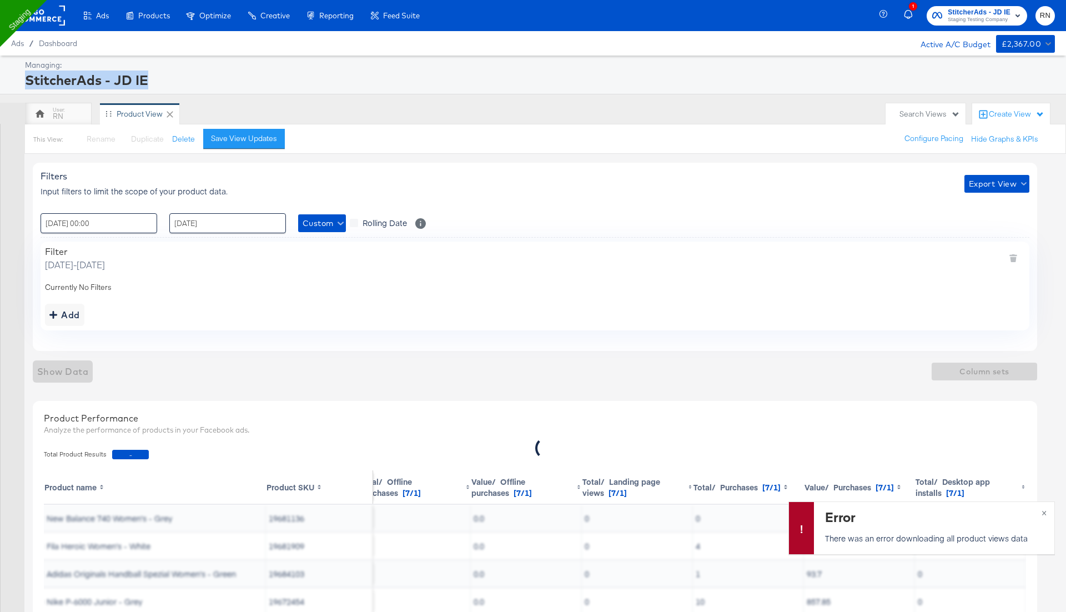
drag, startPoint x: 152, startPoint y: 83, endPoint x: 25, endPoint y: 84, distance: 127.1
click at [25, 84] on div "StitcherAds - JD IE" at bounding box center [538, 79] width 1027 height 19
copy div "StitcherAds - JD IE"
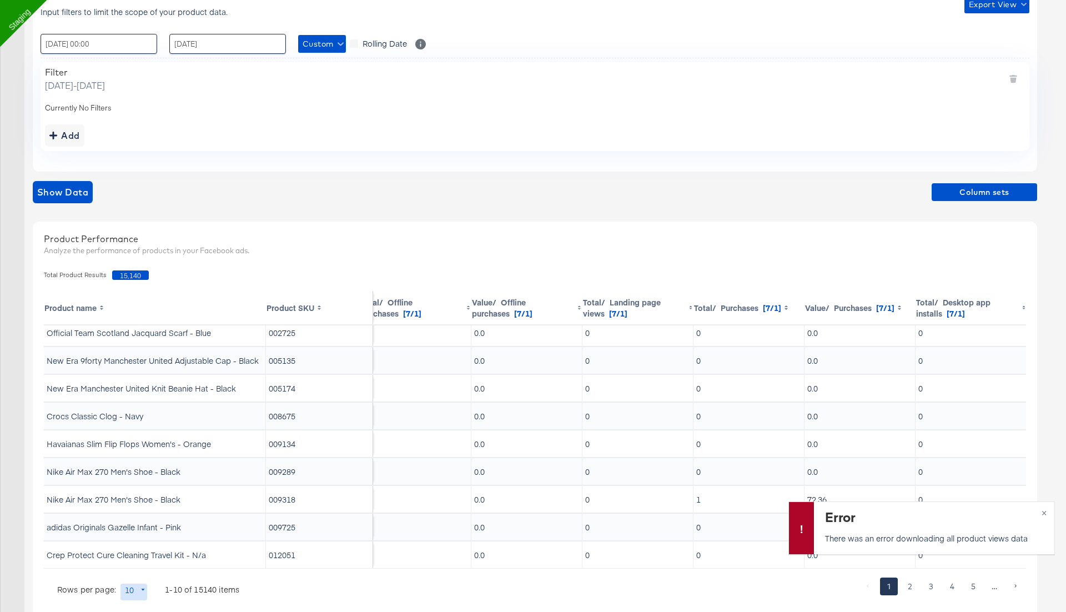
scroll to position [205, 0]
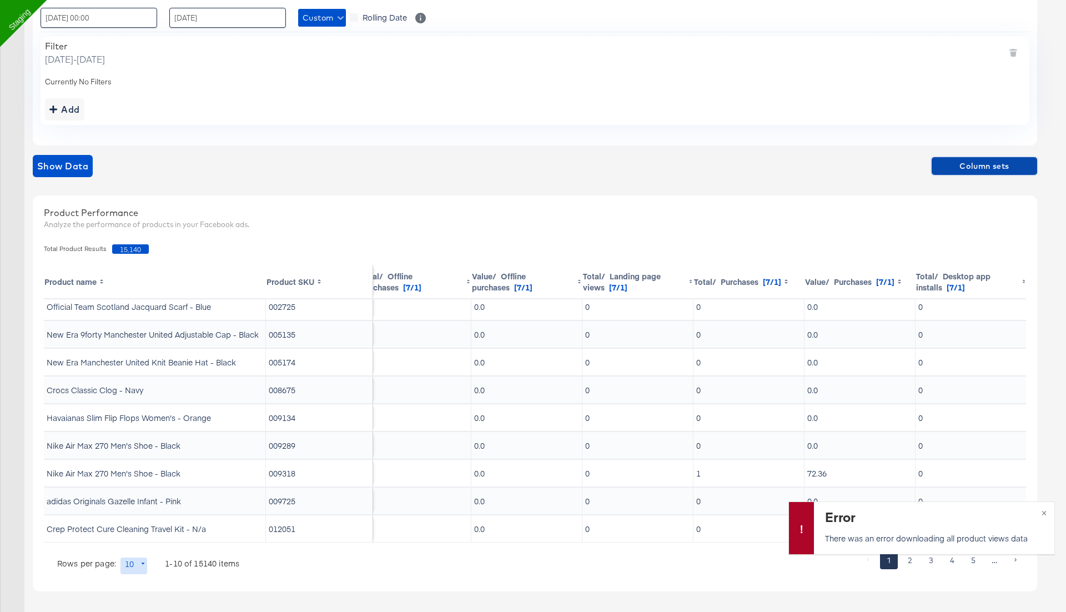
click at [969, 165] on span "Column sets" at bounding box center [984, 166] width 97 height 14
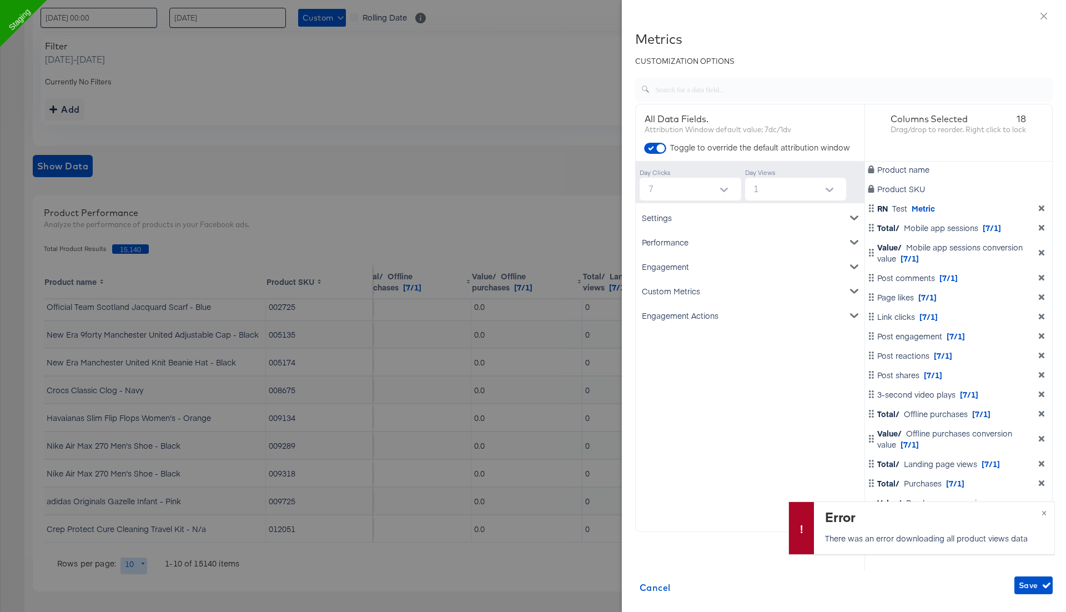
click at [485, 179] on div at bounding box center [533, 306] width 1066 height 612
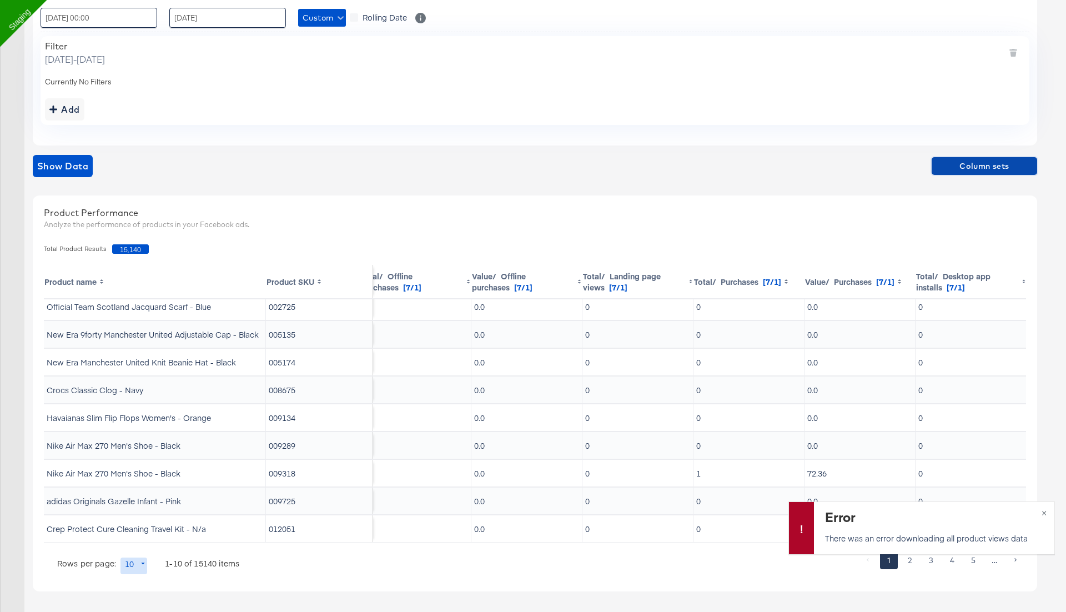
scroll to position [0, 0]
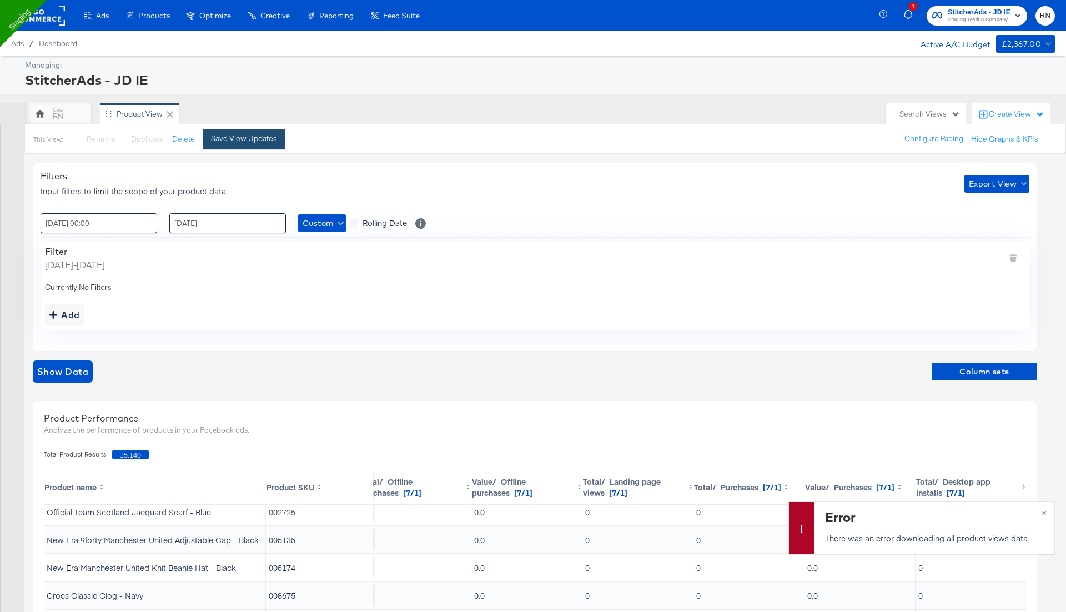
click at [239, 140] on div "Save View Updates" at bounding box center [244, 138] width 66 height 11
click at [135, 139] on button "Duplicate" at bounding box center [139, 139] width 33 height 11
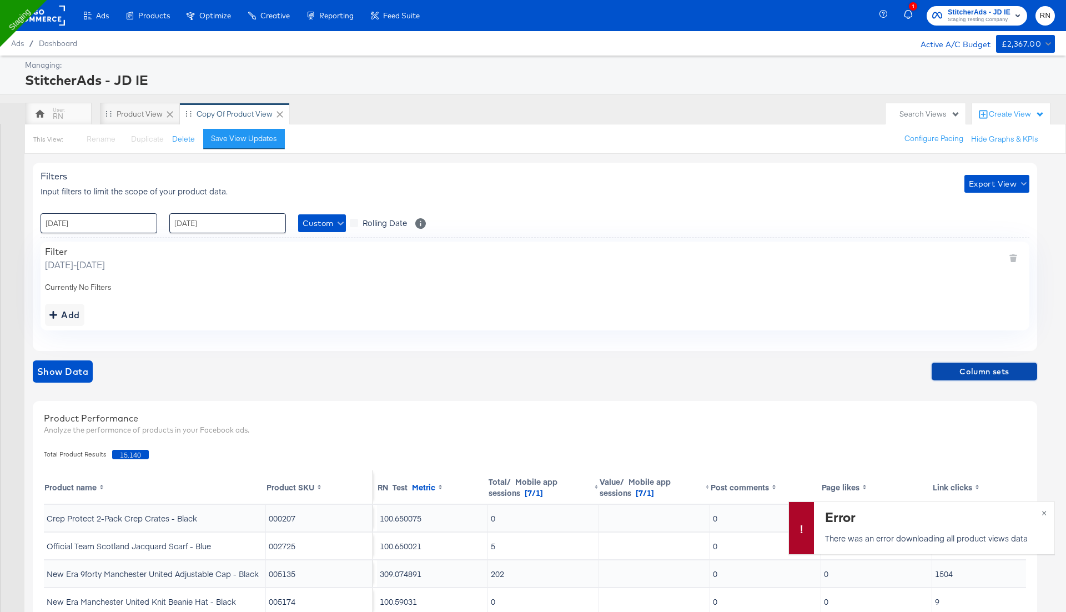
click at [969, 370] on span "Column sets" at bounding box center [984, 372] width 97 height 14
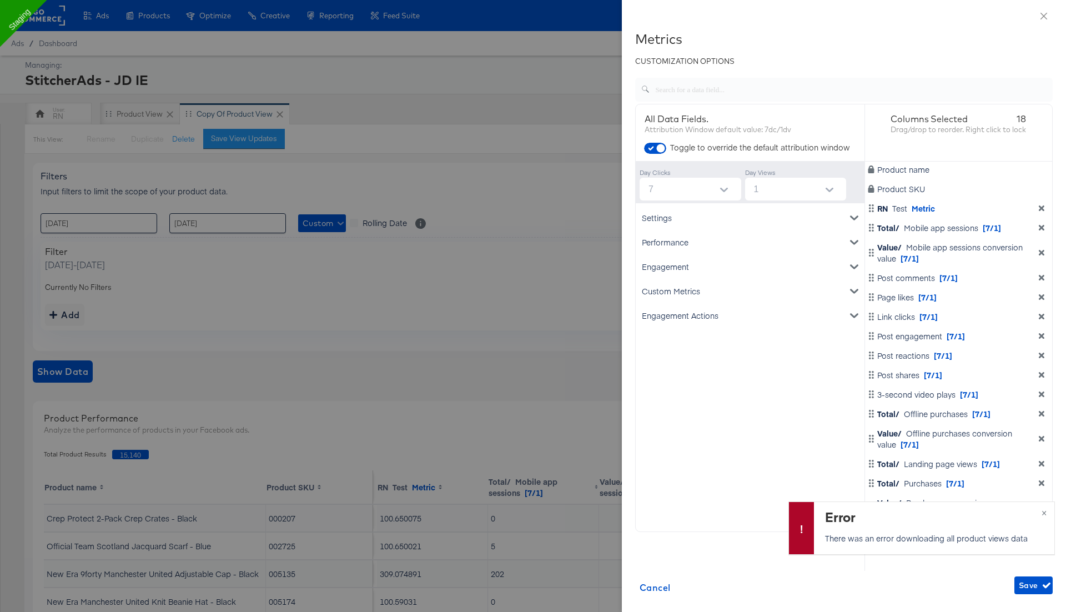
scroll to position [12, 0]
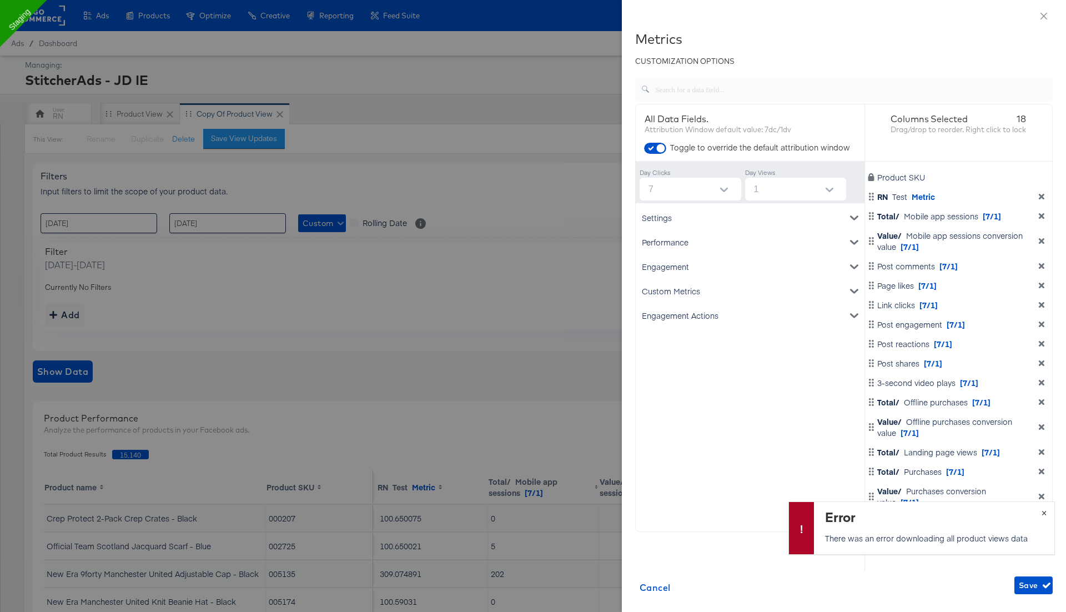
click at [1045, 510] on button "×" at bounding box center [1044, 512] width 21 height 20
click at [1044, 521] on icon "dimension-list" at bounding box center [1041, 521] width 8 height 8
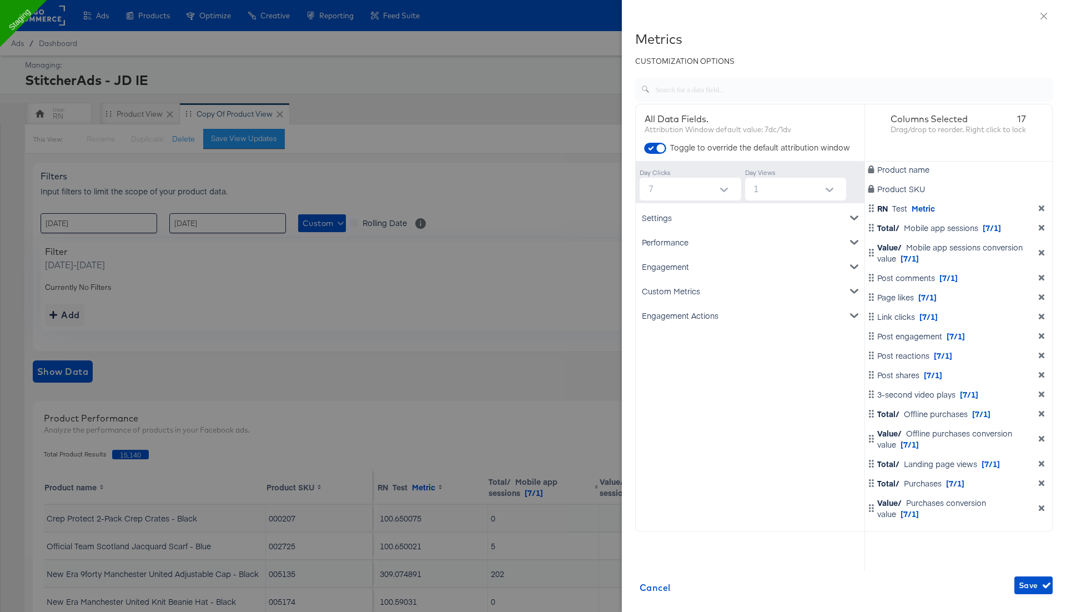
scroll to position [0, 0]
click at [1042, 508] on icon "dimension-list" at bounding box center [1042, 508] width 6 height 6
click at [1042, 482] on icon "dimension-list" at bounding box center [1042, 483] width 6 height 6
click at [1039, 464] on icon "dimension-list" at bounding box center [1041, 464] width 8 height 8
click at [1042, 436] on icon "dimension-list" at bounding box center [1041, 439] width 8 height 8
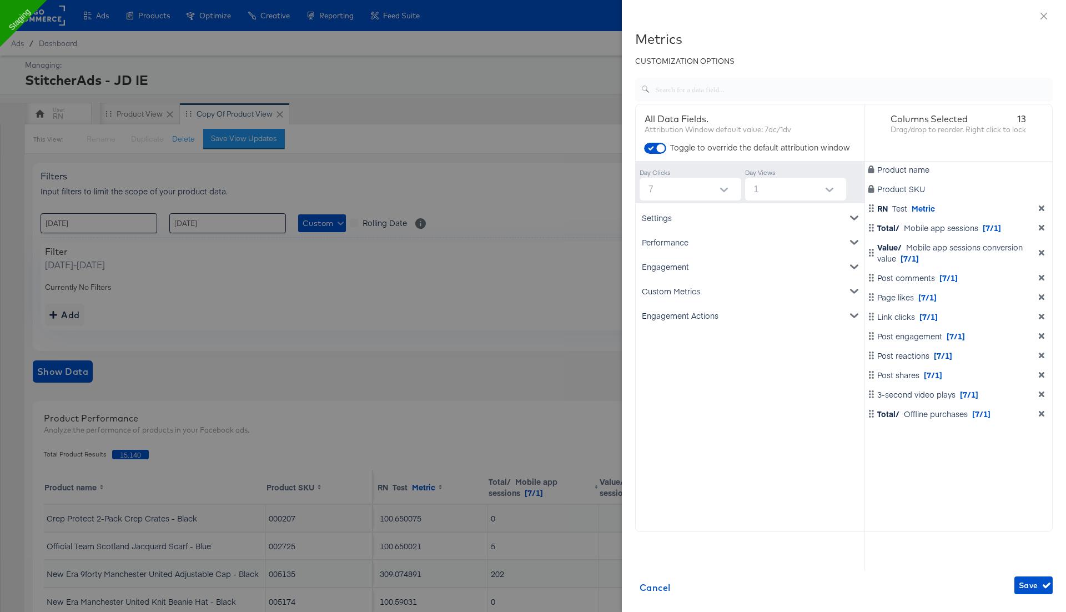
click at [1042, 411] on icon "dimension-list" at bounding box center [1042, 414] width 6 height 6
click at [744, 314] on div "Engagement Actions" at bounding box center [750, 315] width 224 height 24
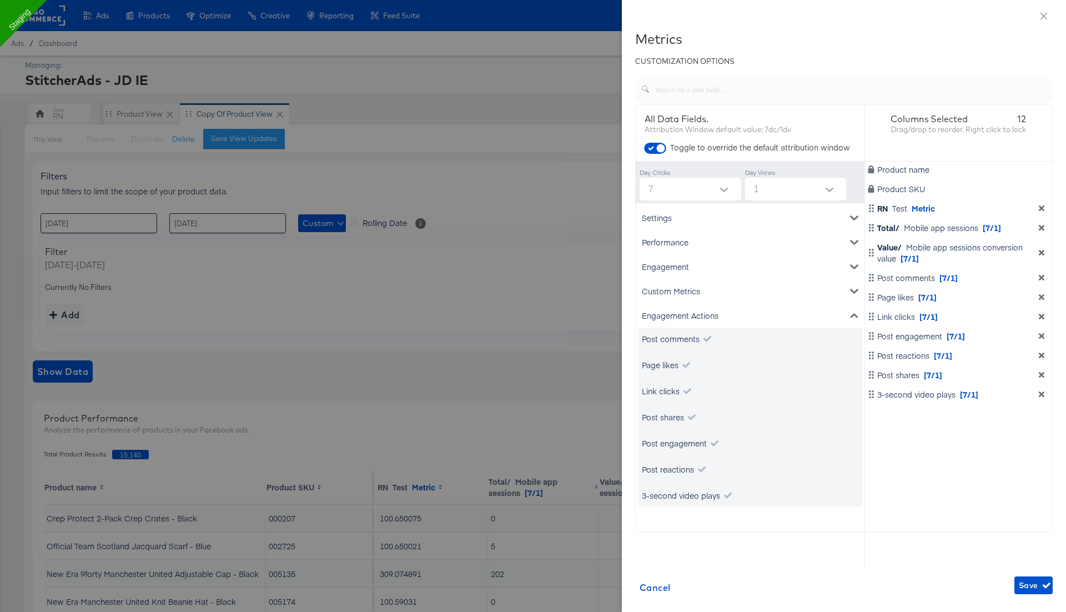
click at [689, 266] on div "Engagement" at bounding box center [750, 266] width 224 height 24
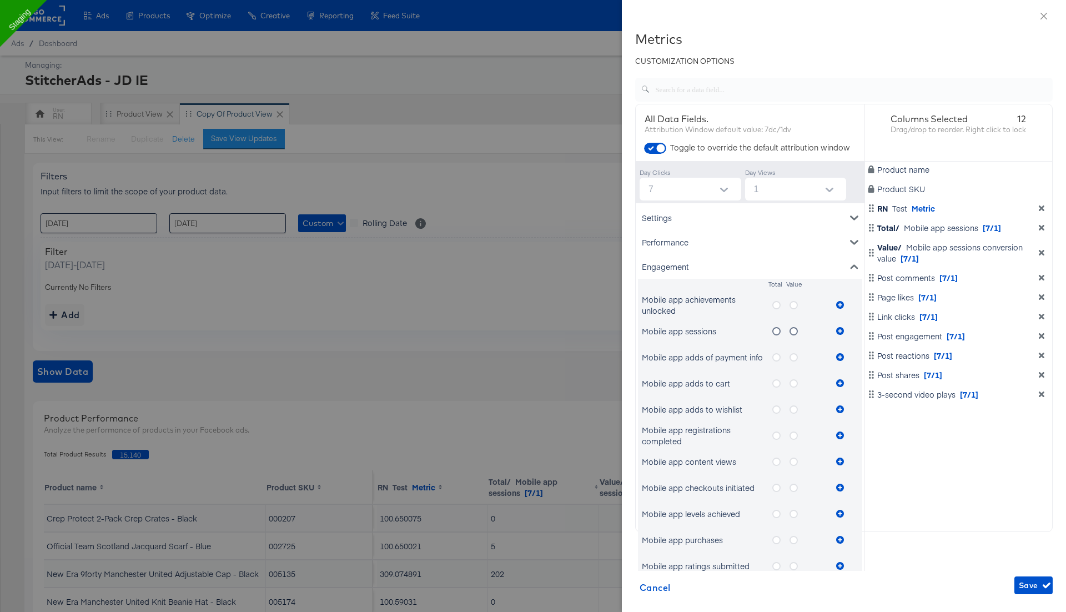
click at [777, 307] on icon "metrics-list" at bounding box center [776, 305] width 8 height 8
click at [0, 0] on input "metrics-list" at bounding box center [0, 0] width 0 height 0
click at [840, 304] on icon "metrics-list" at bounding box center [840, 305] width 8 height 8
click at [793, 331] on icon "metrics-list" at bounding box center [793, 331] width 8 height 8
click at [0, 0] on input "metrics-list" at bounding box center [0, 0] width 0 height 0
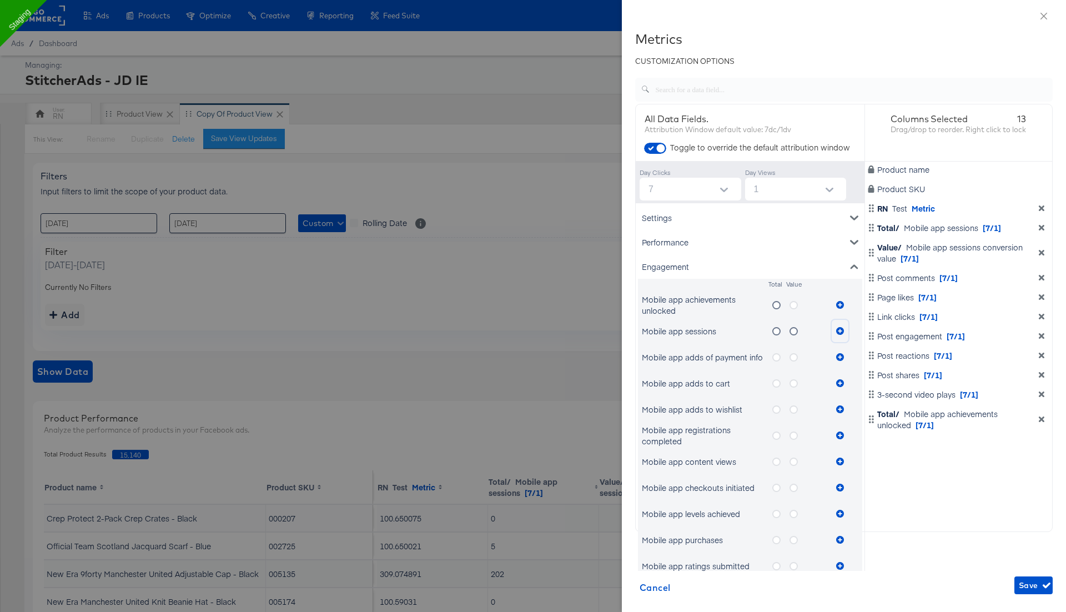
click at [842, 328] on icon "metrics-list" at bounding box center [840, 331] width 8 height 8
click at [779, 331] on icon "metrics-list" at bounding box center [776, 331] width 8 height 8
click at [0, 0] on input "metrics-list" at bounding box center [0, 0] width 0 height 0
click at [840, 329] on icon "metrics-list" at bounding box center [840, 331] width 8 height 8
click at [1030, 579] on span "Save" at bounding box center [1033, 585] width 29 height 14
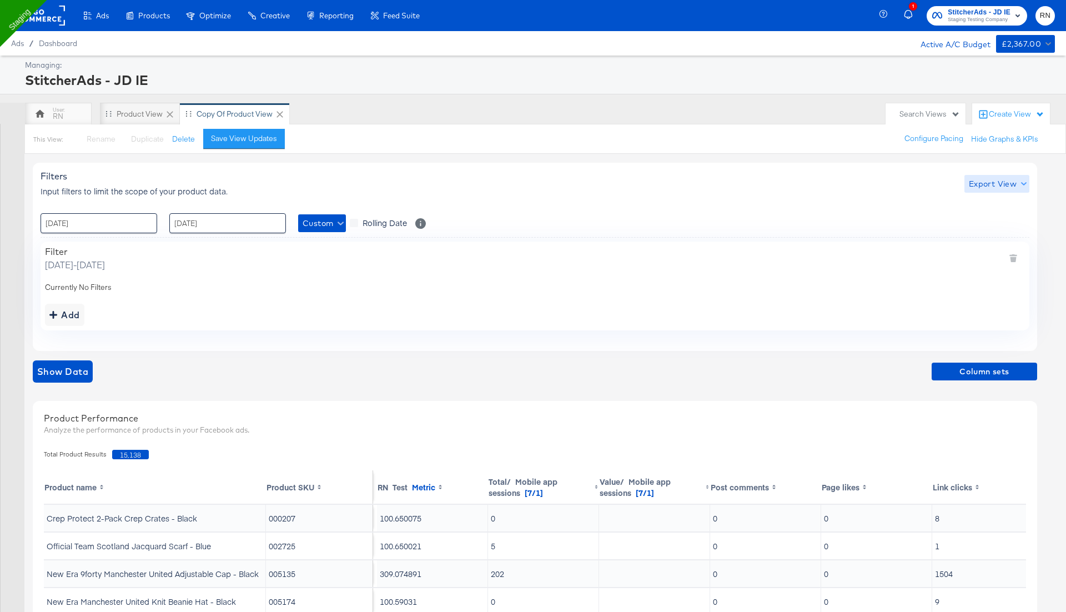
click at [1000, 182] on span "Export View" at bounding box center [997, 184] width 56 height 14
click at [986, 224] on span "Bulk Export" at bounding box center [994, 229] width 43 height 23
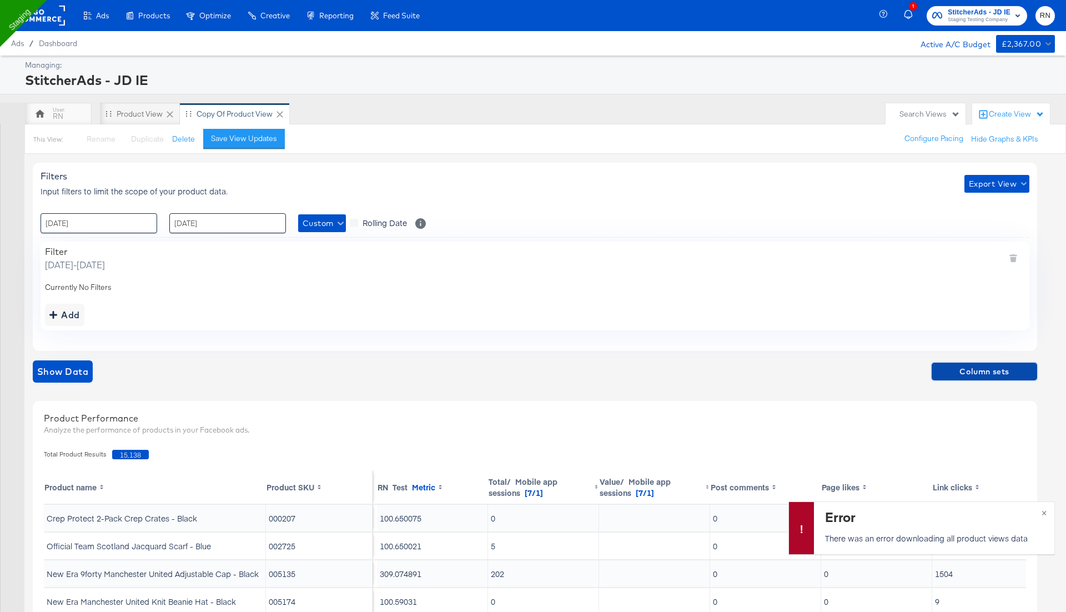
click at [995, 367] on span "Column sets" at bounding box center [984, 372] width 97 height 14
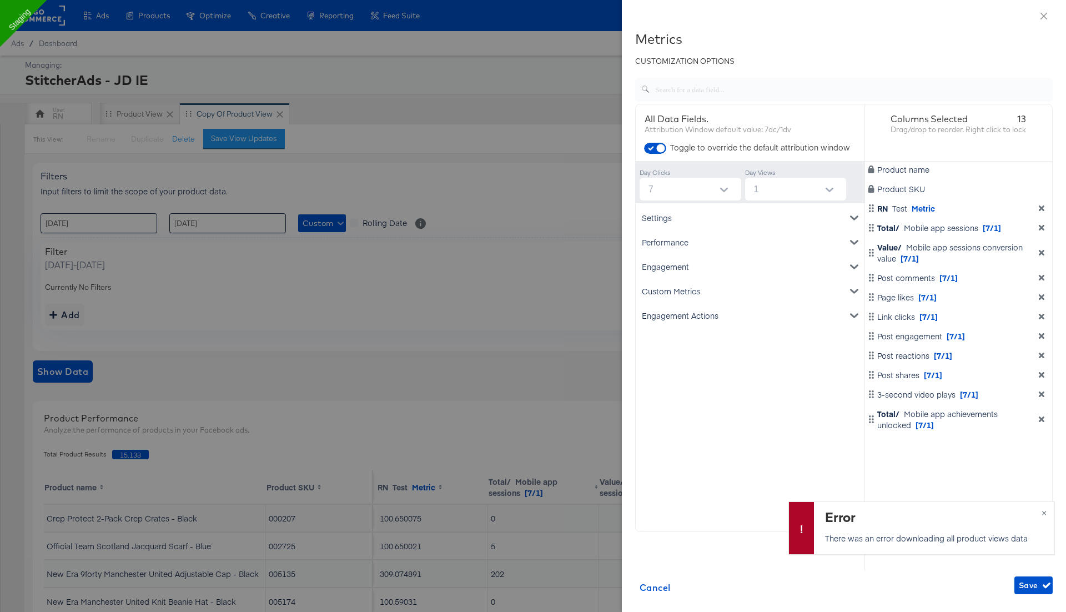
click at [1042, 207] on icon "dimension-list" at bounding box center [1042, 208] width 6 height 6
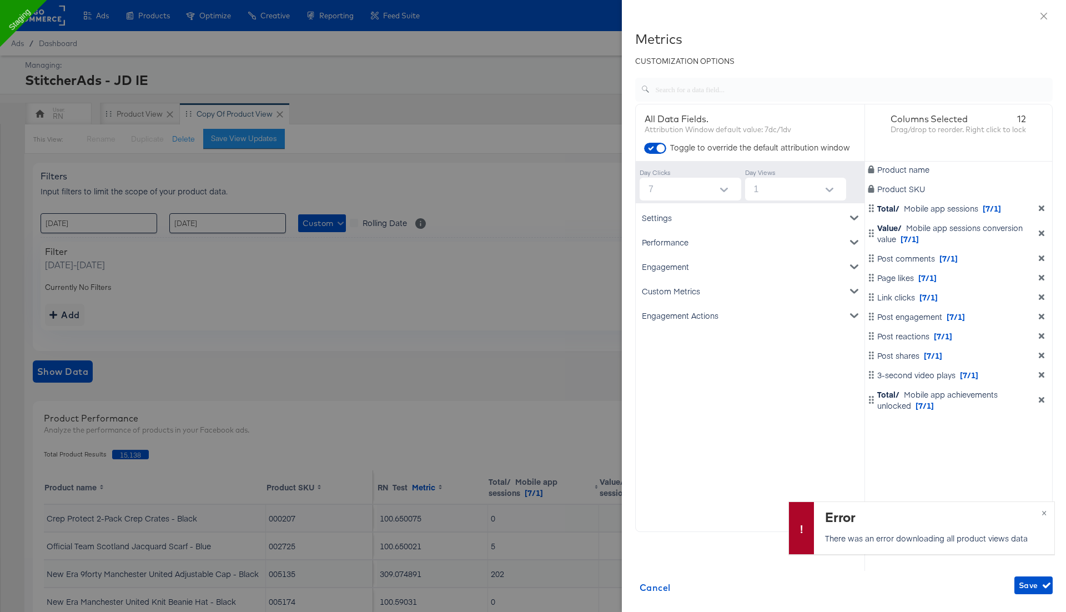
click at [1042, 207] on icon "dimension-list" at bounding box center [1042, 208] width 6 height 6
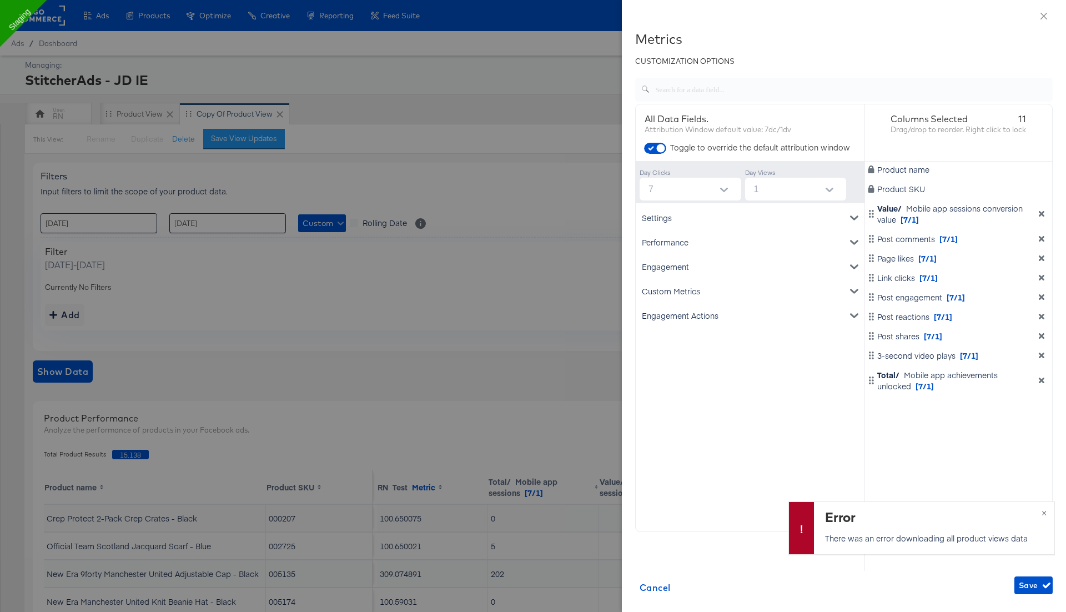
click at [1042, 207] on div "Value/ Mobile app sessions conversion value [7/1]" at bounding box center [958, 214] width 183 height 22
click at [1041, 214] on icon "dimension-list" at bounding box center [1042, 214] width 6 height 6
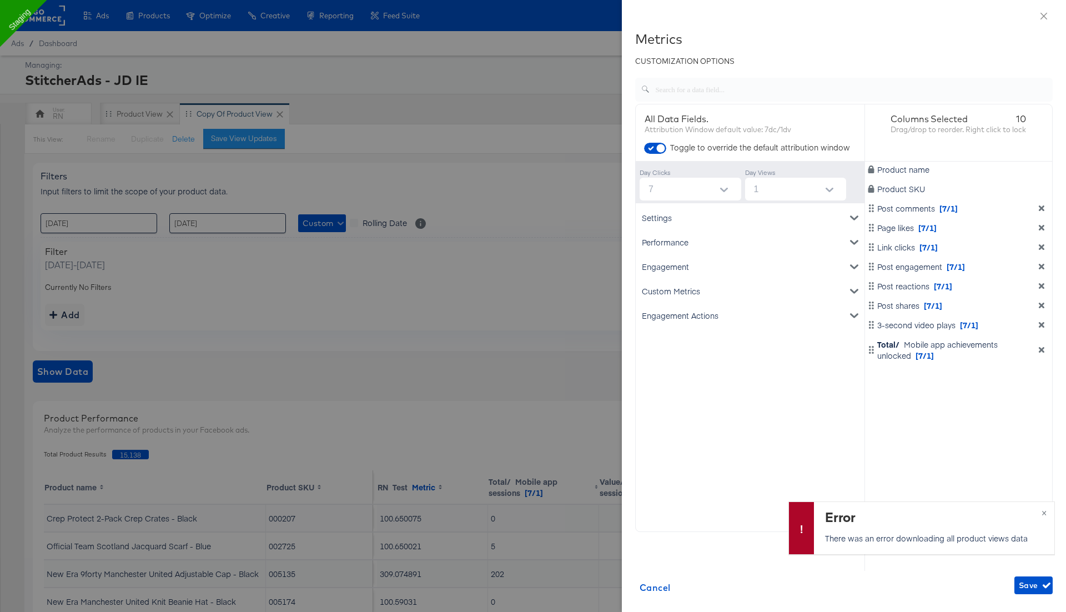
click at [1041, 210] on icon "dimension-list" at bounding box center [1041, 208] width 8 height 8
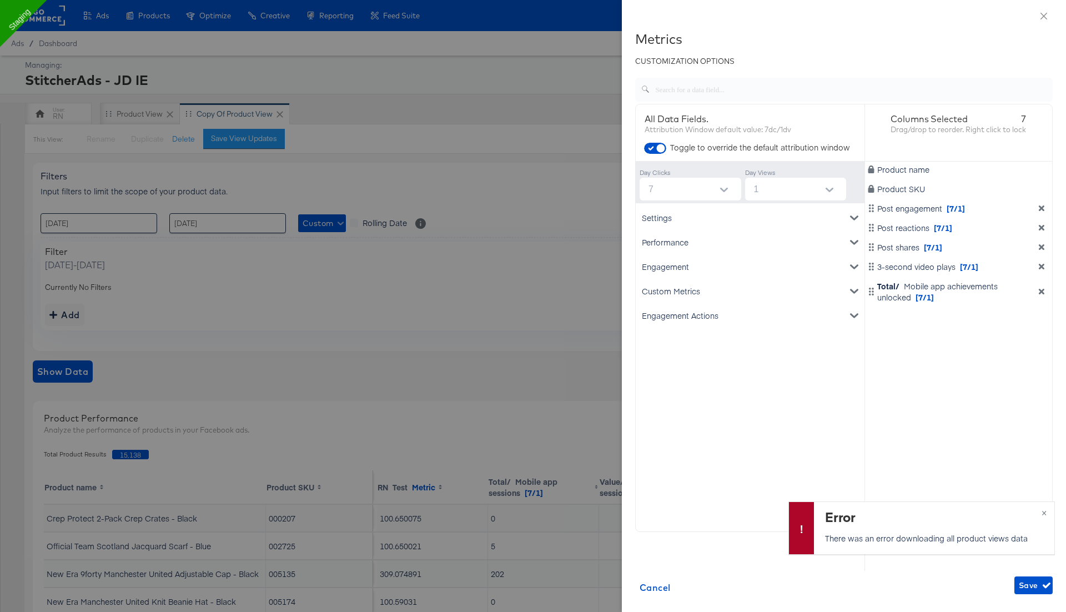
click at [1041, 210] on icon "dimension-list" at bounding box center [1041, 208] width 8 height 8
click at [687, 240] on div "Performance" at bounding box center [750, 242] width 224 height 24
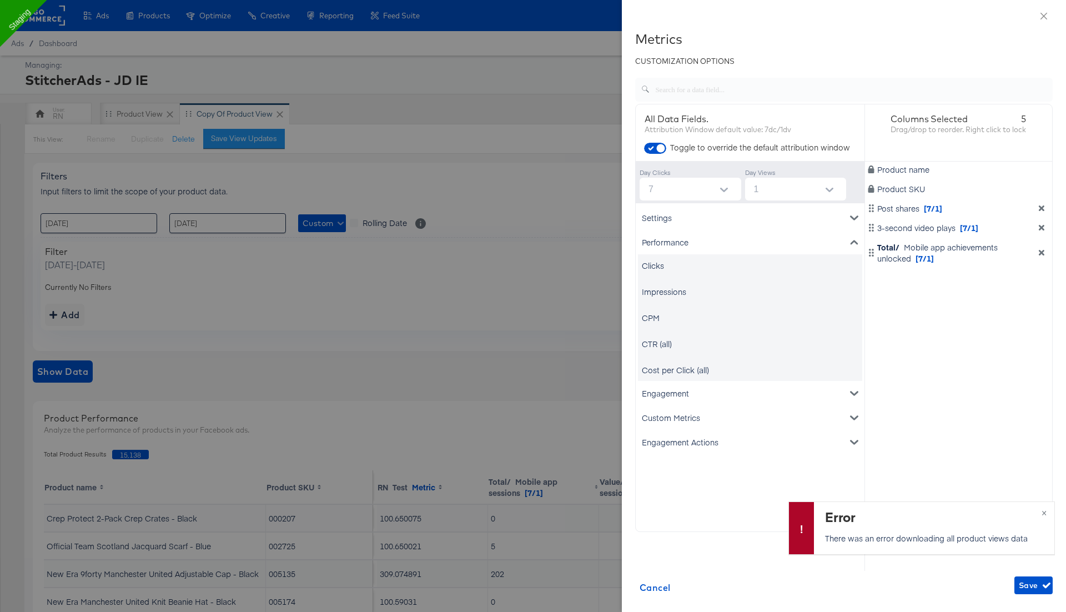
click at [657, 270] on div "Clicks" at bounding box center [653, 265] width 22 height 11
click at [655, 291] on div "Impressions" at bounding box center [664, 291] width 44 height 11
click at [656, 345] on div "CTR (all)" at bounding box center [657, 343] width 30 height 11
click at [658, 389] on div "Engagement" at bounding box center [750, 393] width 224 height 24
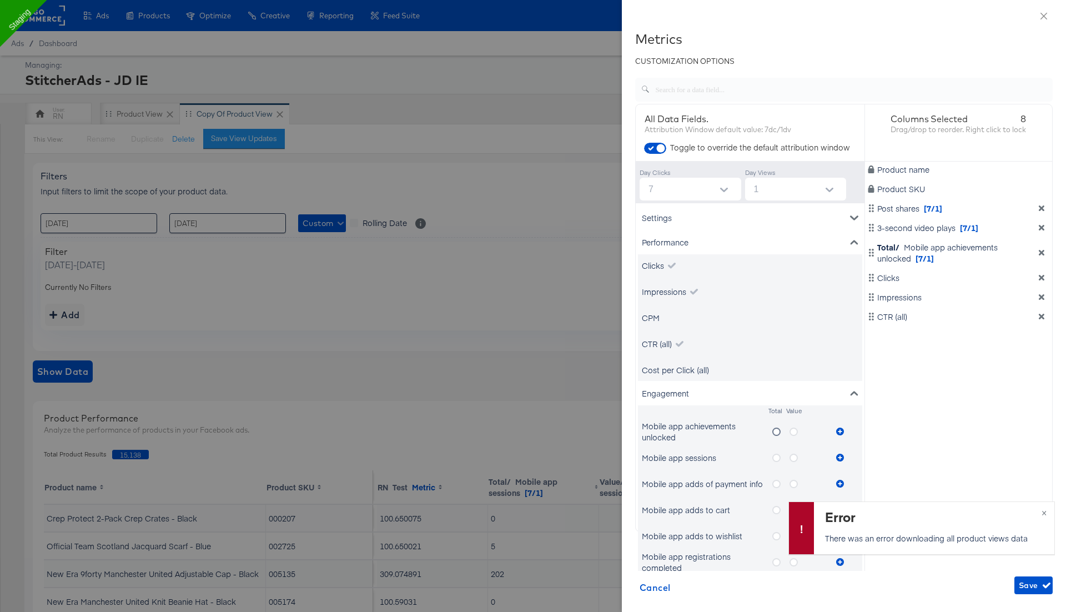
click at [674, 217] on div "Settings" at bounding box center [750, 217] width 224 height 24
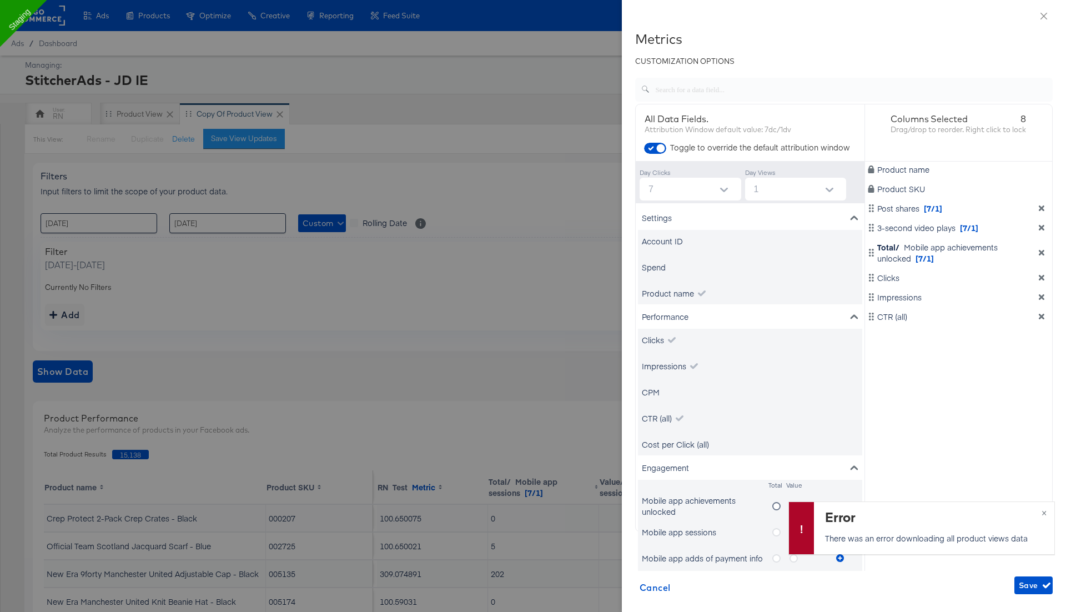
click at [661, 264] on div "Spend" at bounding box center [654, 266] width 24 height 11
click at [1028, 586] on span "Save" at bounding box center [1033, 585] width 29 height 14
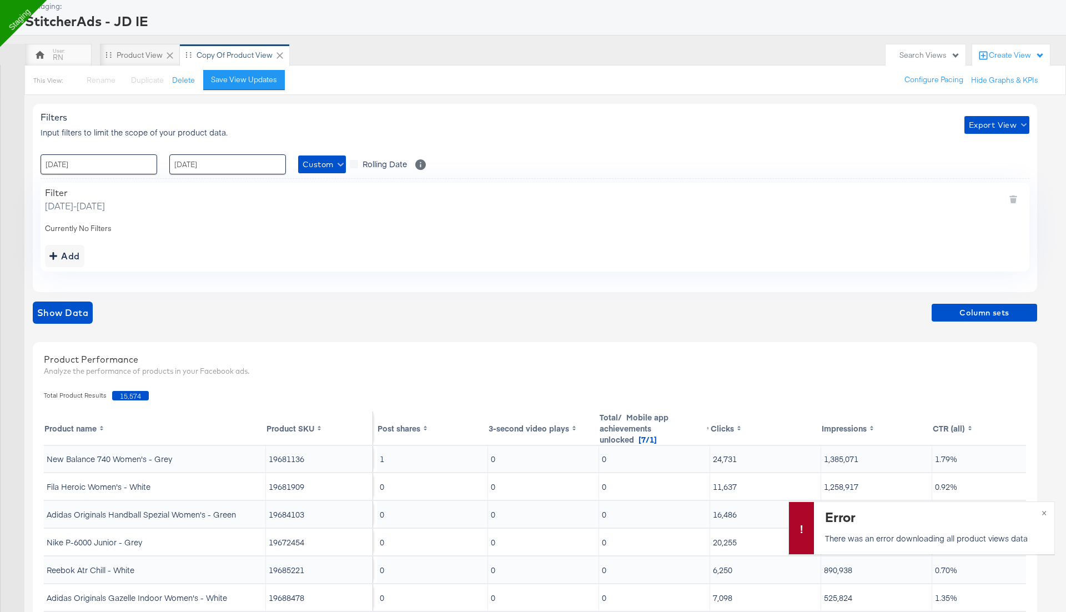
scroll to position [2, 0]
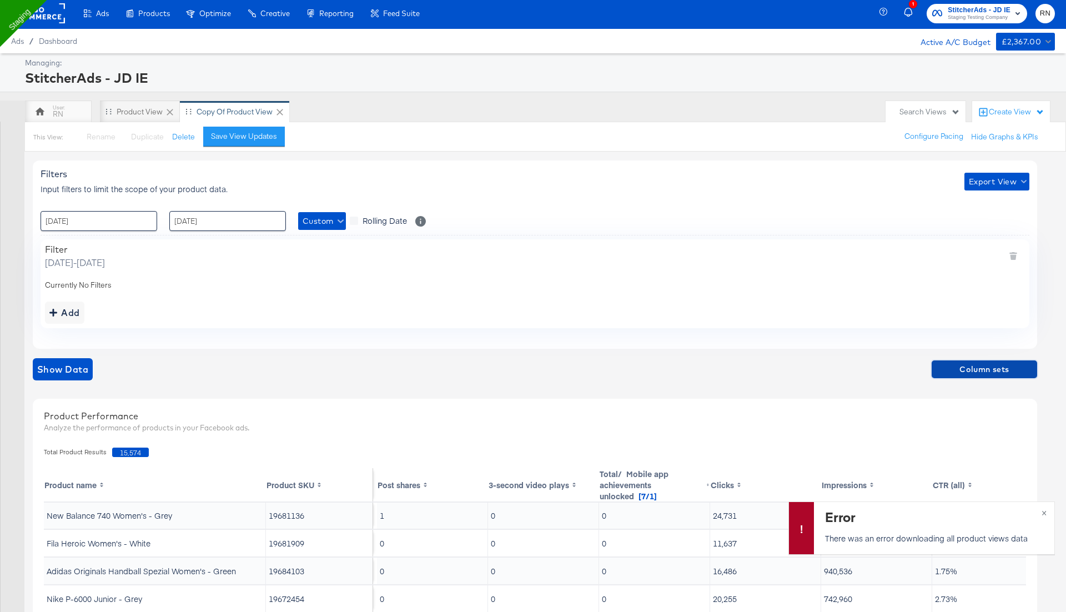
click at [965, 369] on span "Column sets" at bounding box center [984, 369] width 97 height 14
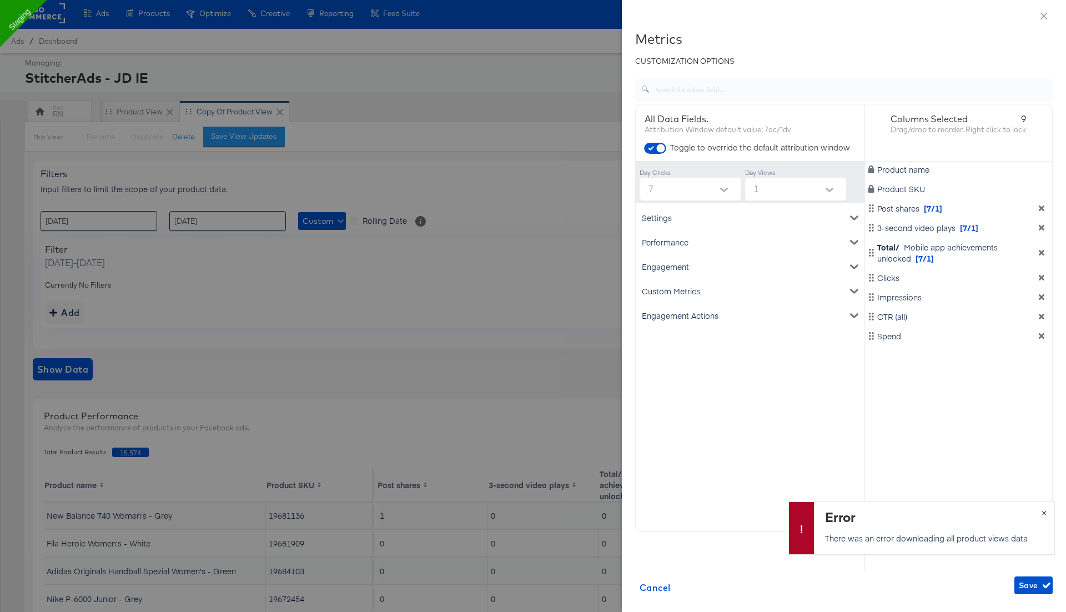
click at [1045, 510] on button "×" at bounding box center [1044, 512] width 21 height 20
click at [1035, 586] on span "Save" at bounding box center [1033, 585] width 29 height 14
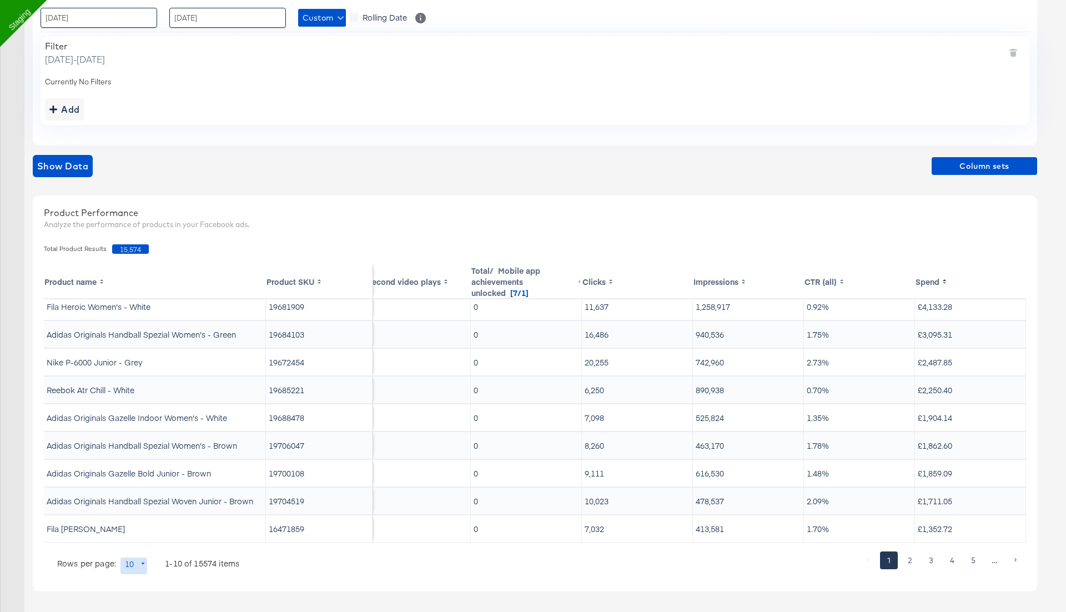
scroll to position [34, 0]
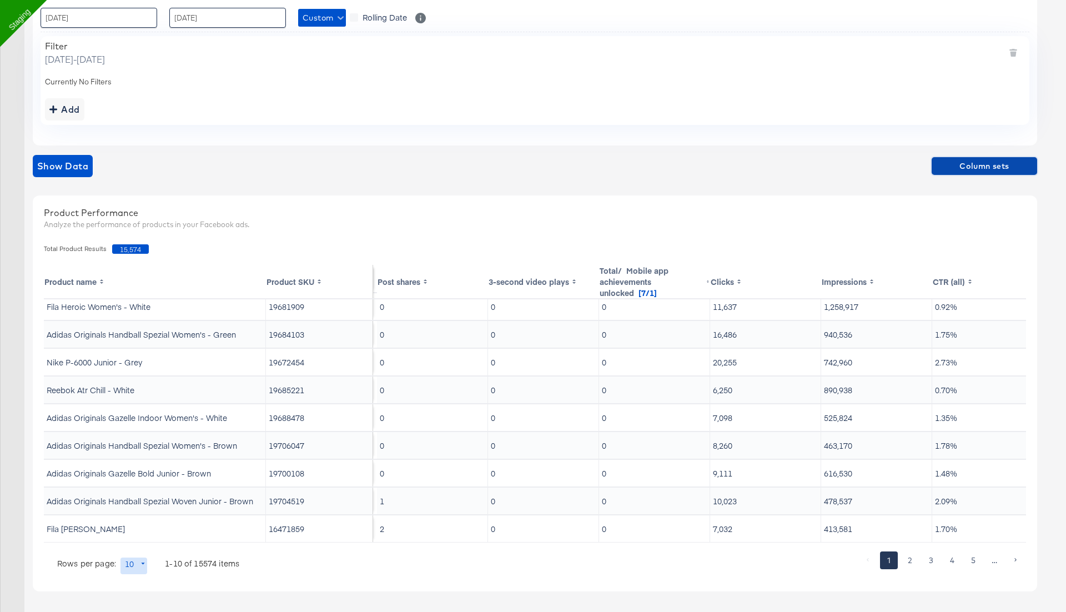
click at [958, 165] on span "Column sets" at bounding box center [984, 166] width 97 height 14
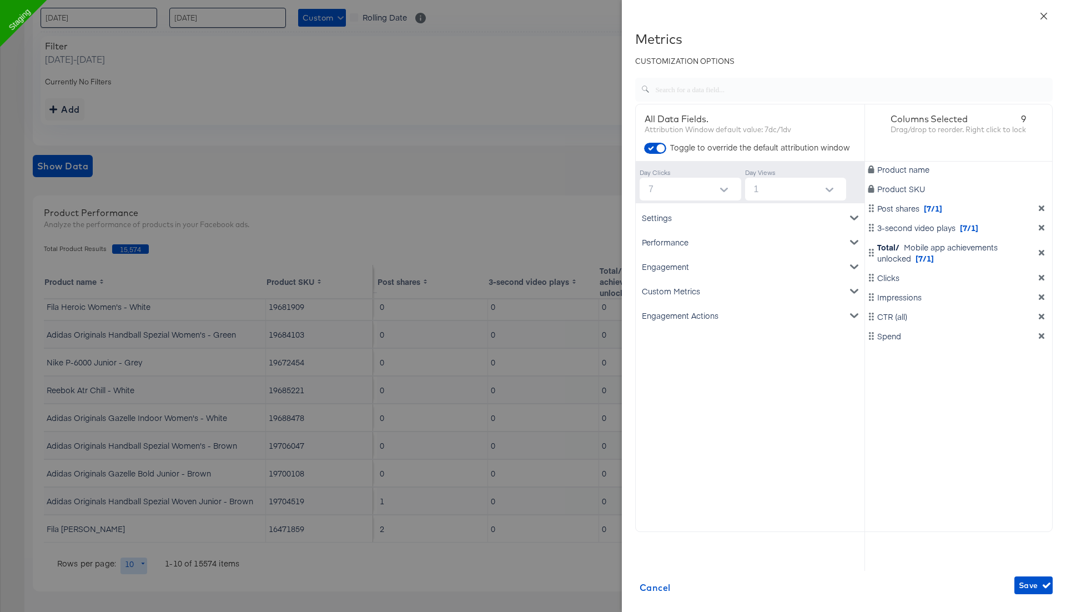
click at [1046, 14] on icon "close" at bounding box center [1043, 16] width 9 height 9
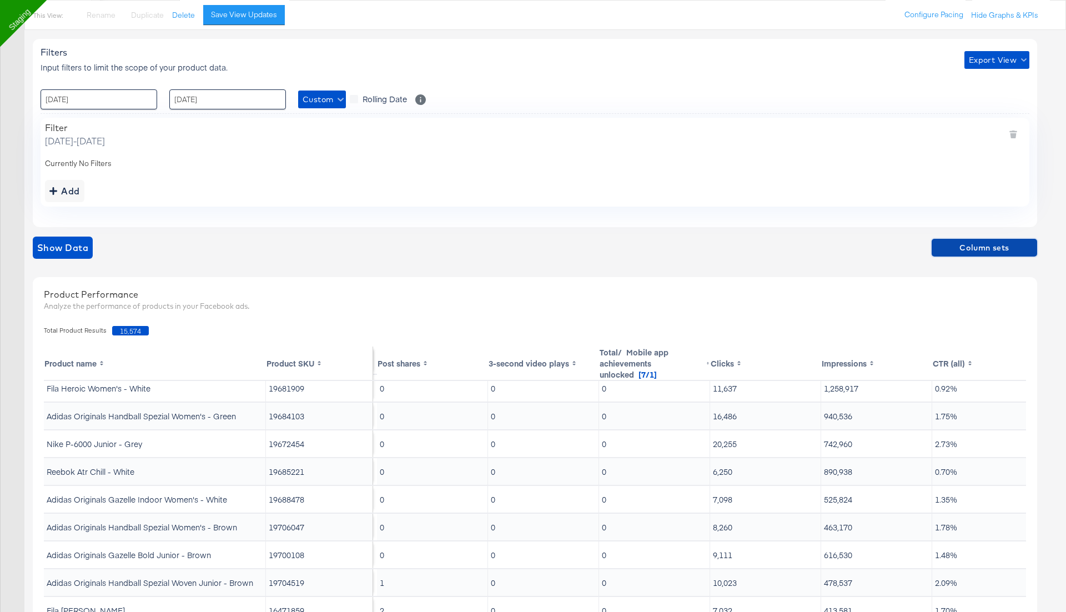
scroll to position [0, 0]
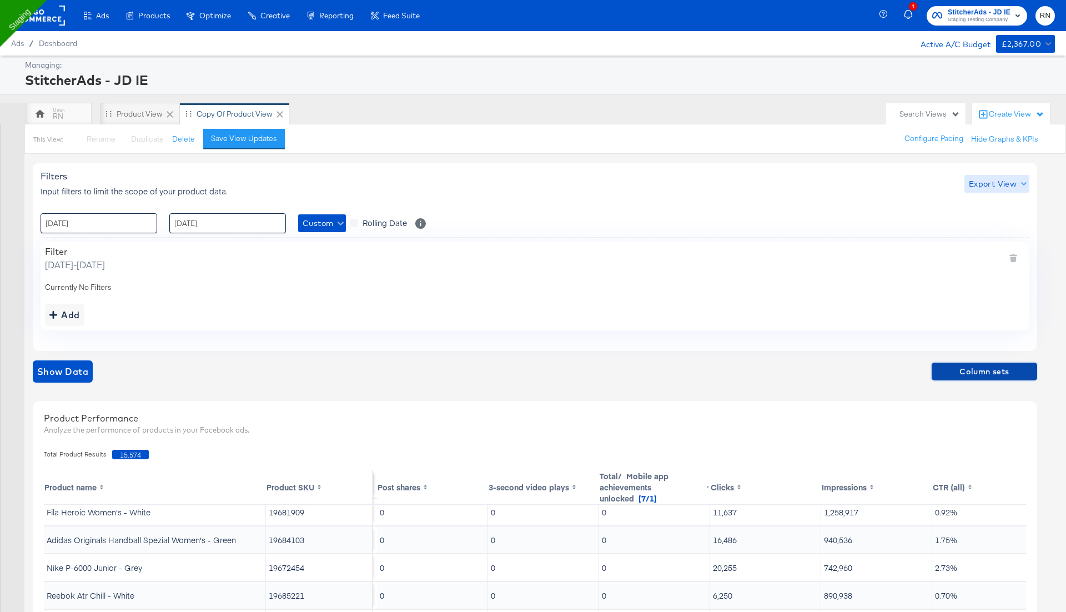
click at [985, 178] on span "Export View" at bounding box center [997, 184] width 56 height 14
click at [984, 223] on span "Bulk Export" at bounding box center [994, 229] width 43 height 23
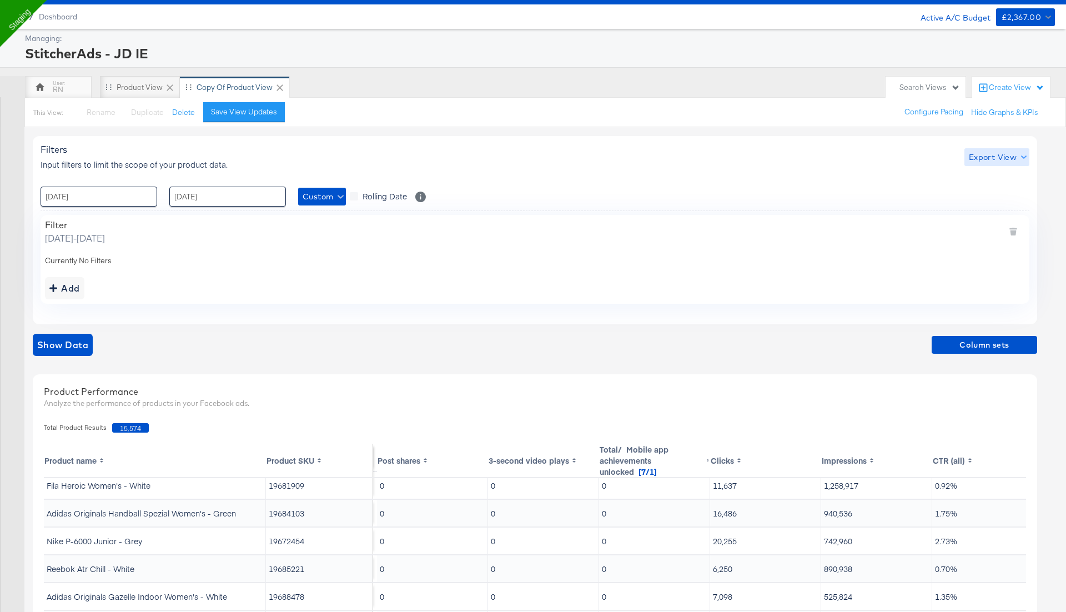
scroll to position [28, 0]
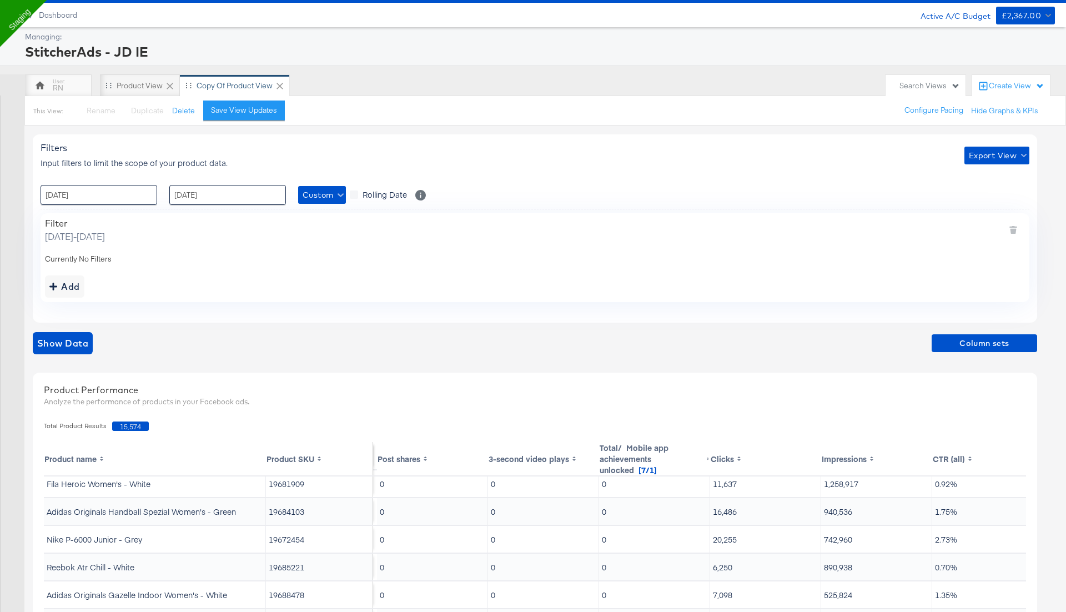
click at [610, 254] on div "Currently No Filters" at bounding box center [535, 259] width 980 height 11
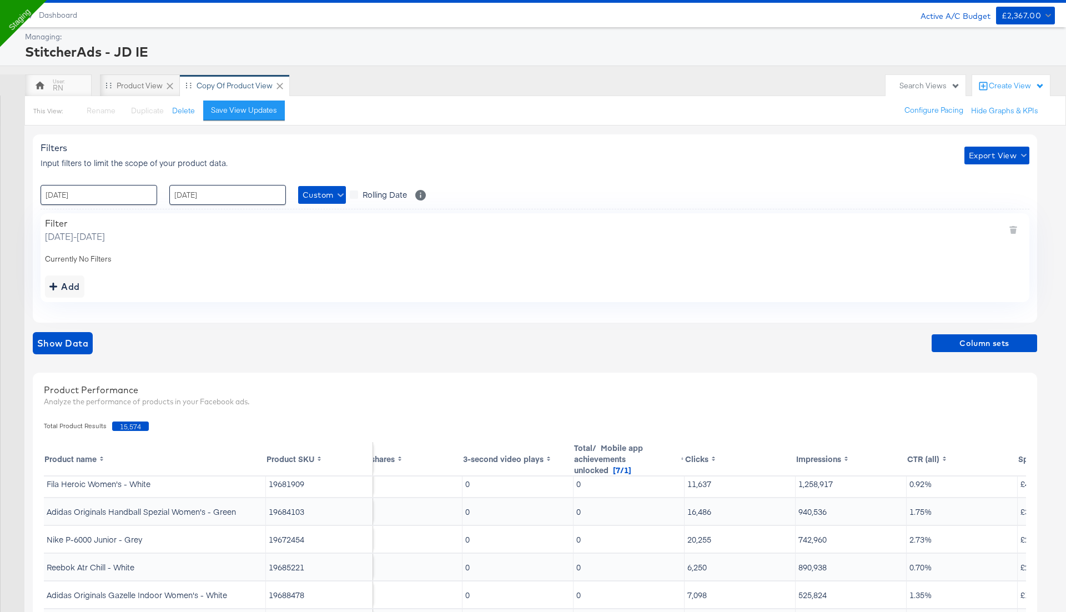
scroll to position [34, 0]
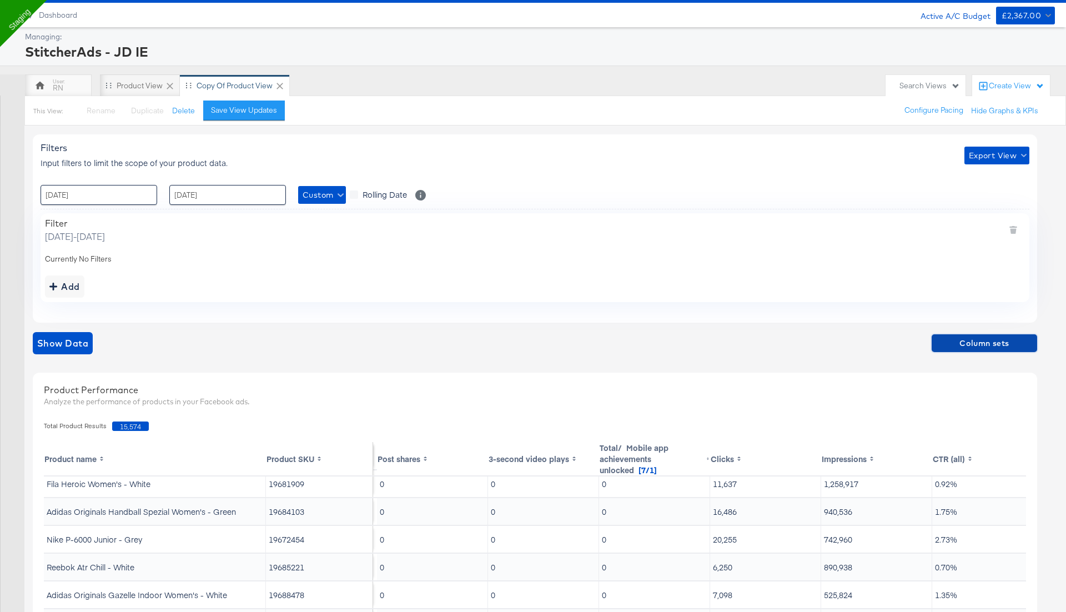
click at [981, 341] on span "Column sets" at bounding box center [984, 343] width 97 height 14
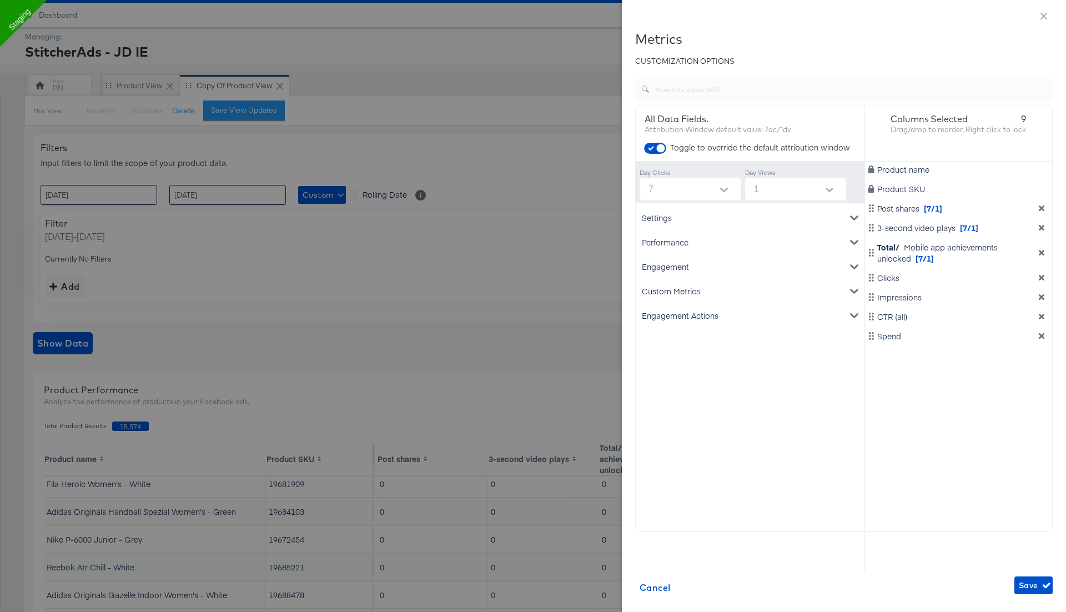
click at [734, 268] on div "Engagement" at bounding box center [750, 266] width 224 height 24
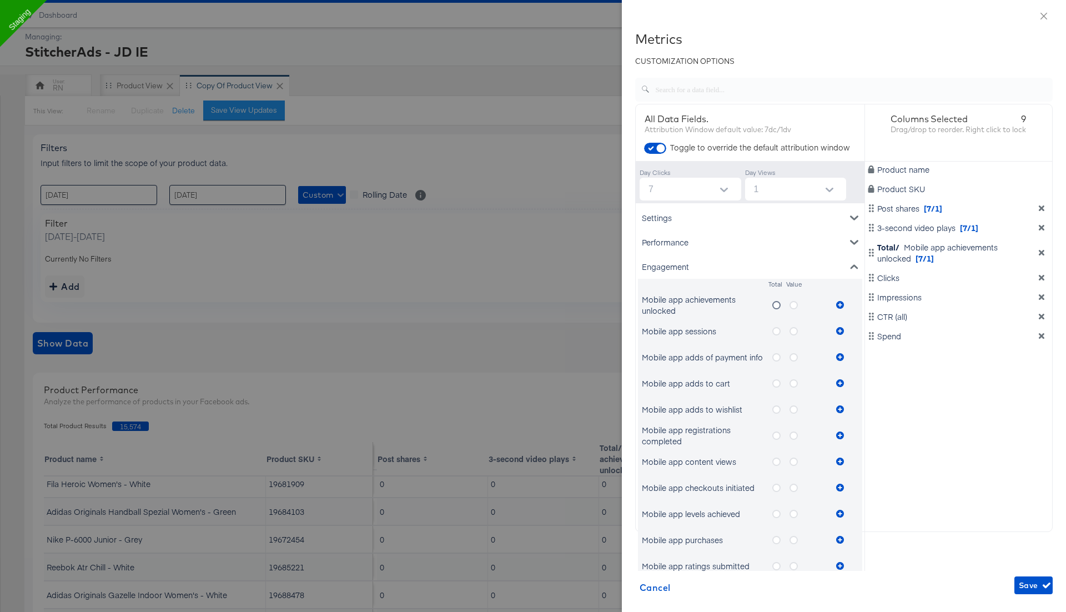
click at [777, 305] on icon "metrics-list" at bounding box center [776, 305] width 8 height 8
click at [0, 0] on input "metrics-list" at bounding box center [0, 0] width 0 height 0
click at [842, 305] on icon "metrics-list" at bounding box center [840, 305] width 8 height 8
click at [794, 303] on icon "metrics-list" at bounding box center [793, 305] width 8 height 8
click at [0, 0] on input "metrics-list" at bounding box center [0, 0] width 0 height 0
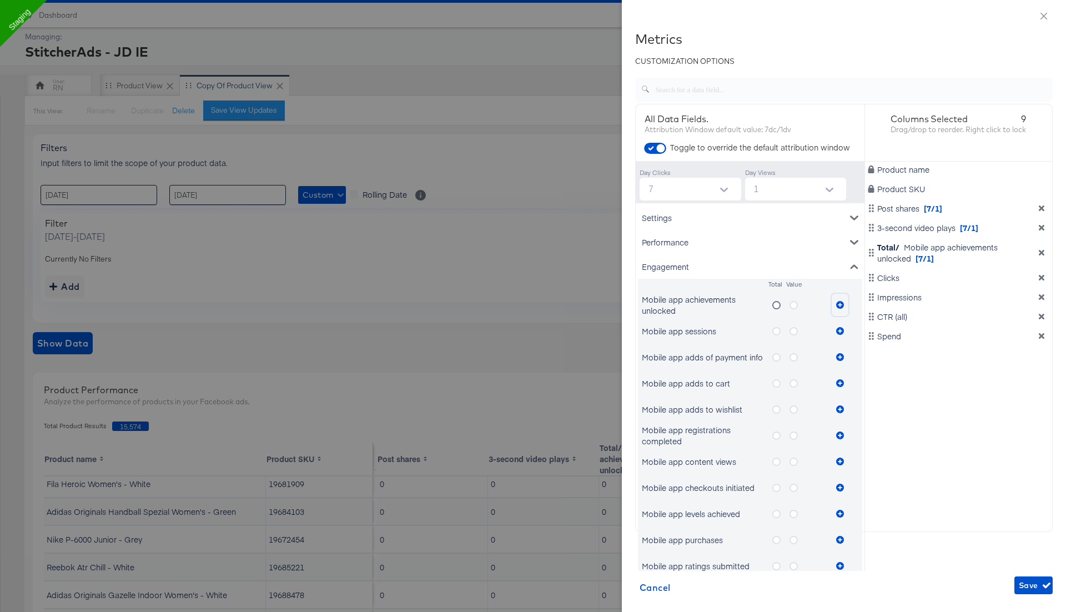
click at [837, 301] on icon "metrics-list" at bounding box center [840, 305] width 8 height 8
click at [777, 304] on icon "metrics-list" at bounding box center [776, 305] width 8 height 8
click at [0, 0] on input "metrics-list" at bounding box center [0, 0] width 0 height 0
click at [840, 302] on icon "metrics-list" at bounding box center [840, 305] width 8 height 8
click at [842, 305] on icon "metrics-list" at bounding box center [840, 305] width 8 height 8
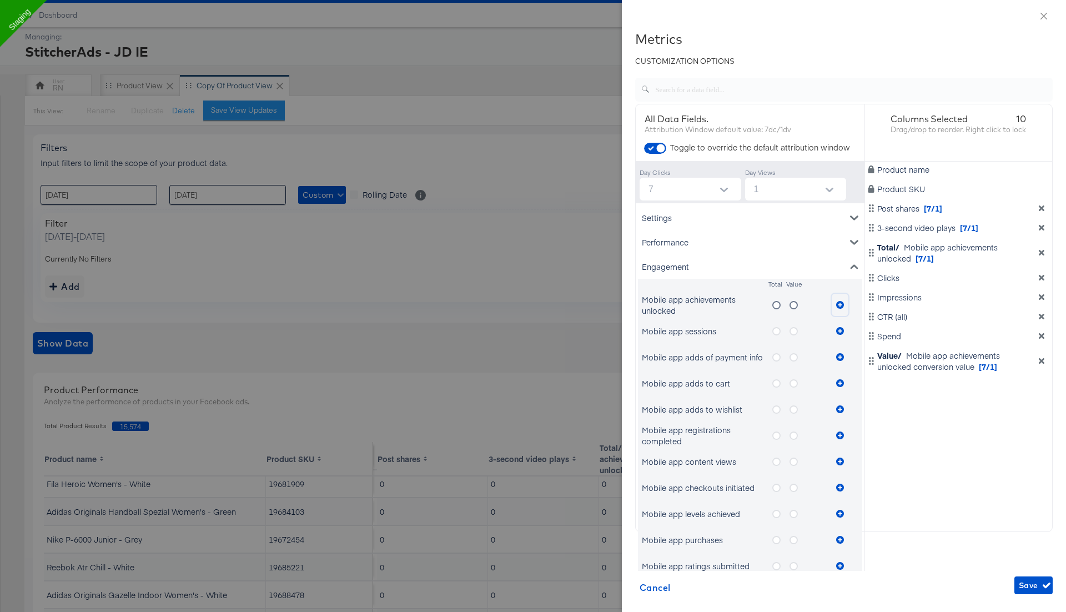
click at [842, 304] on icon "metrics-list" at bounding box center [840, 305] width 8 height 8
click at [837, 303] on icon "metrics-list" at bounding box center [840, 305] width 8 height 8
click at [843, 304] on icon "metrics-list" at bounding box center [840, 305] width 8 height 8
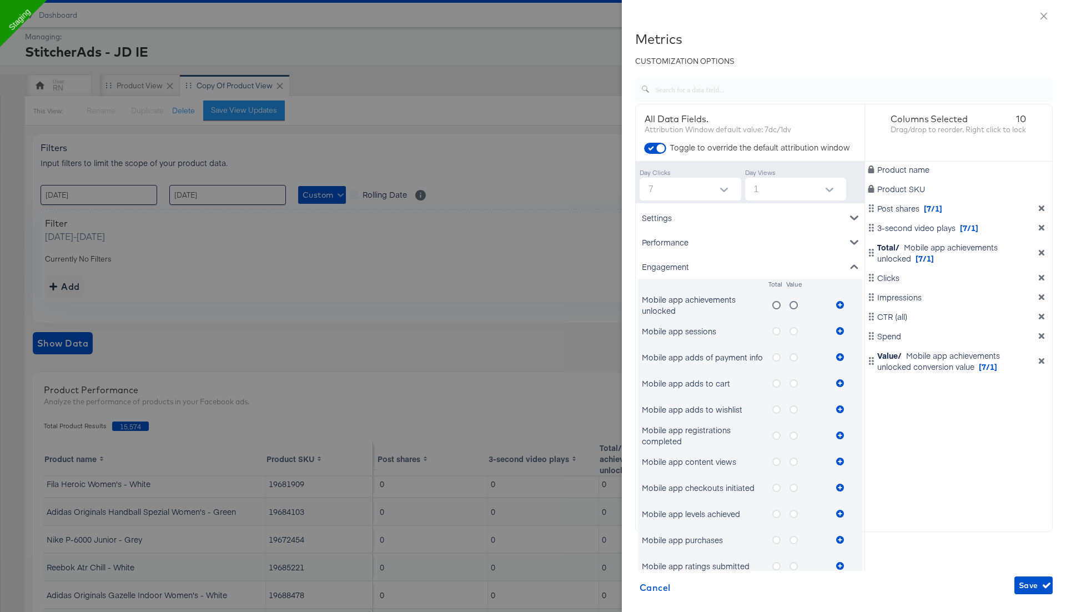
click at [796, 305] on icon "metrics-list" at bounding box center [793, 305] width 8 height 8
click at [0, 0] on input "metrics-list" at bounding box center [0, 0] width 0 height 0
click at [838, 304] on icon "metrics-list" at bounding box center [840, 305] width 8 height 8
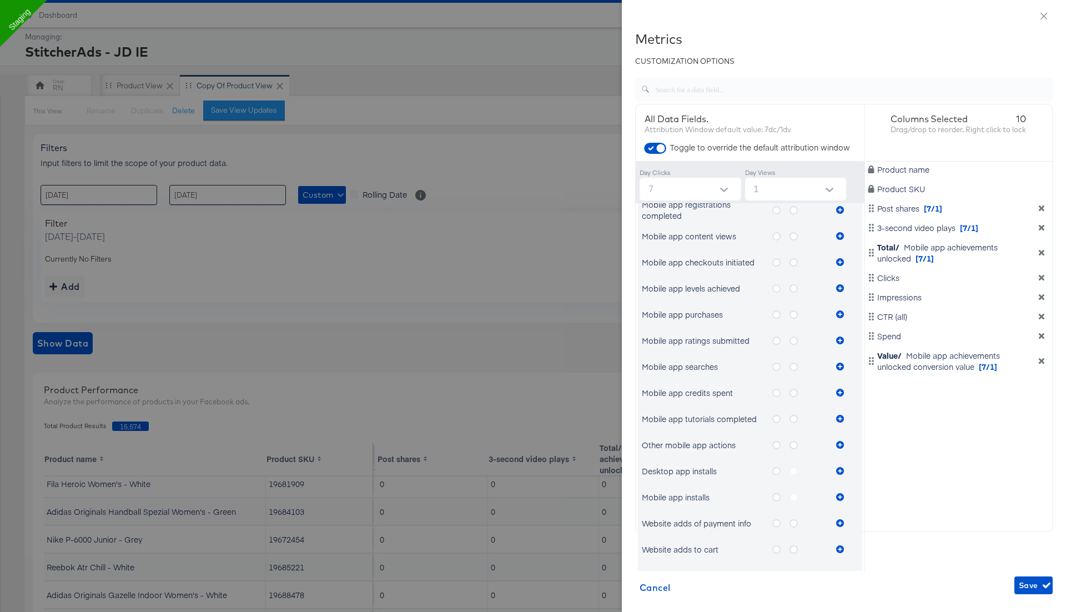
scroll to position [230, 0]
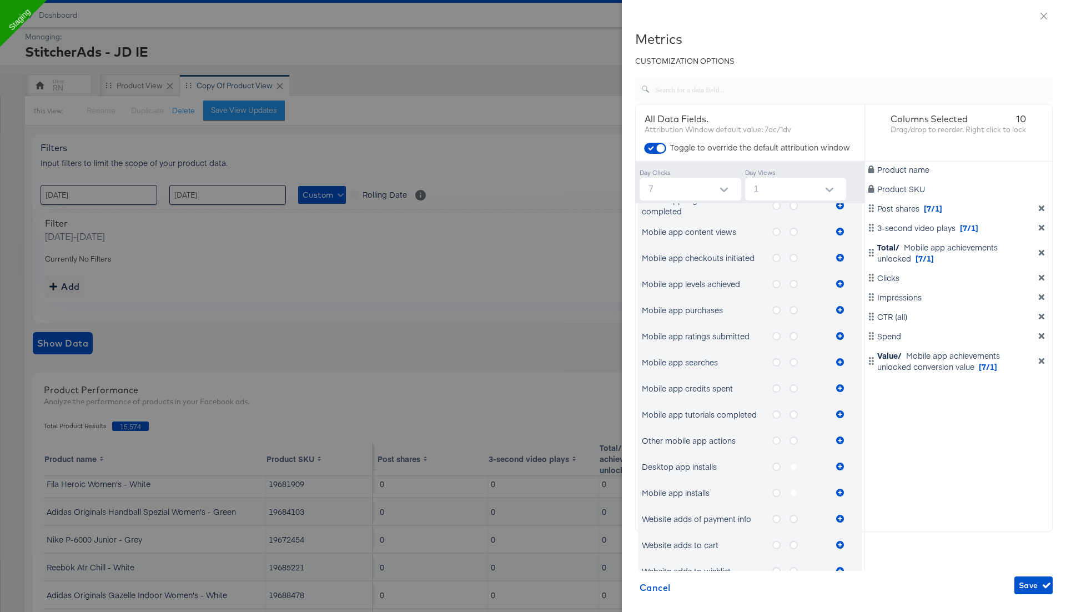
click at [775, 467] on icon "metrics-list" at bounding box center [776, 466] width 8 height 8
click at [0, 0] on input "metrics-list" at bounding box center [0, 0] width 0 height 0
click at [839, 467] on icon "metrics-list" at bounding box center [840, 466] width 8 height 8
click at [793, 466] on label "metrics-list" at bounding box center [797, 467] width 17 height 14
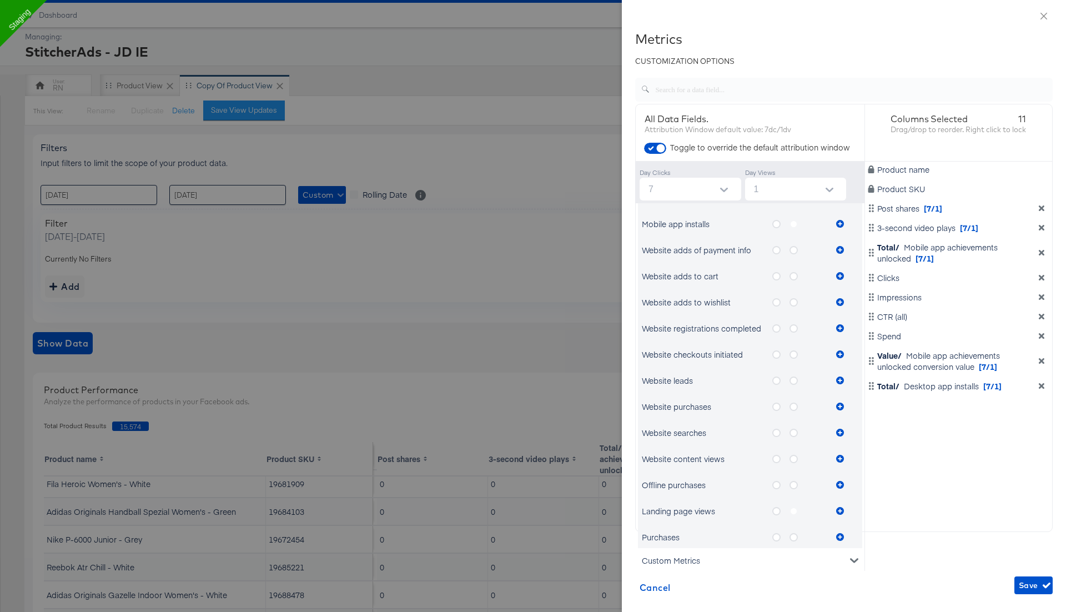
scroll to position [527, 0]
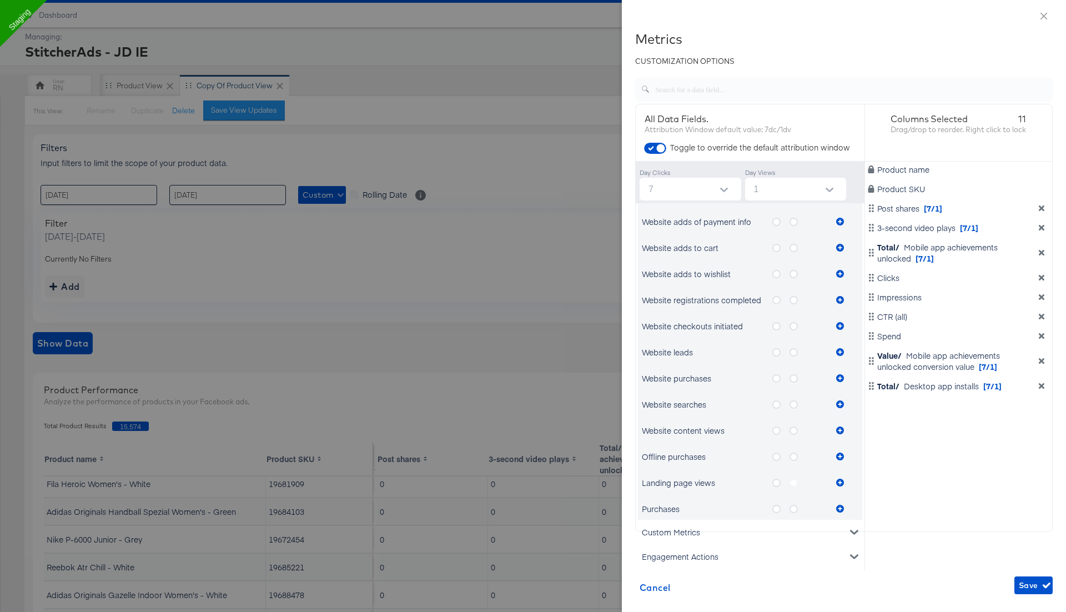
click at [773, 376] on icon "metrics-list" at bounding box center [776, 378] width 8 height 8
click at [0, 0] on input "metrics-list" at bounding box center [0, 0] width 0 height 0
click at [840, 376] on icon "metrics-list" at bounding box center [840, 378] width 8 height 8
click at [793, 376] on icon "metrics-list" at bounding box center [793, 378] width 8 height 8
click at [0, 0] on input "metrics-list" at bounding box center [0, 0] width 0 height 0
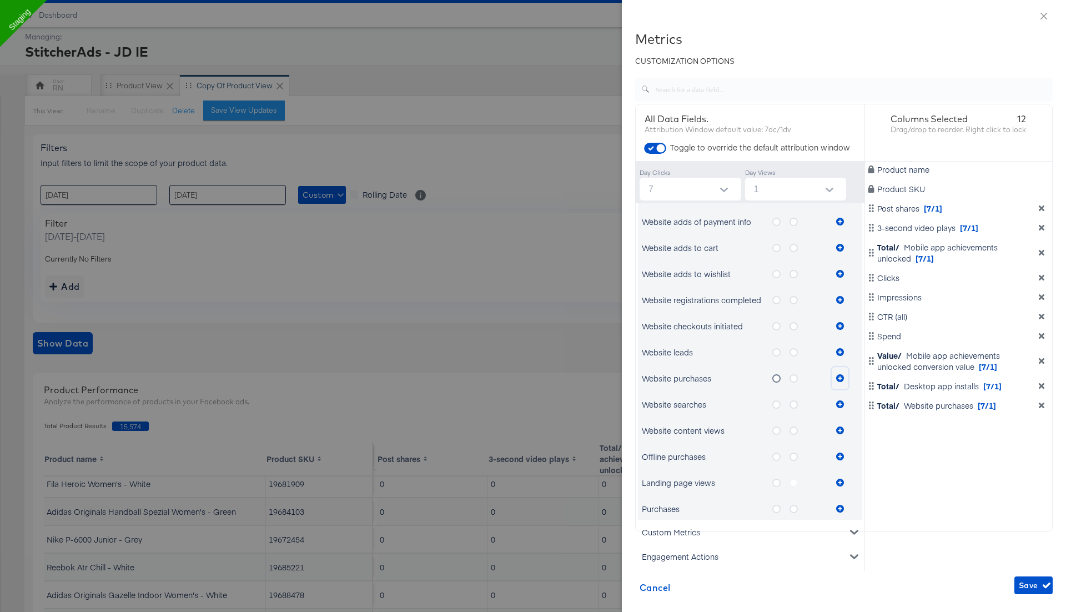
click at [843, 375] on icon "metrics-list" at bounding box center [840, 378] width 8 height 8
click at [776, 455] on icon "metrics-list" at bounding box center [776, 456] width 8 height 8
click at [0, 0] on input "metrics-list" at bounding box center [0, 0] width 0 height 0
click at [838, 455] on icon "metrics-list" at bounding box center [840, 456] width 8 height 8
click at [793, 454] on icon "metrics-list" at bounding box center [793, 456] width 8 height 8
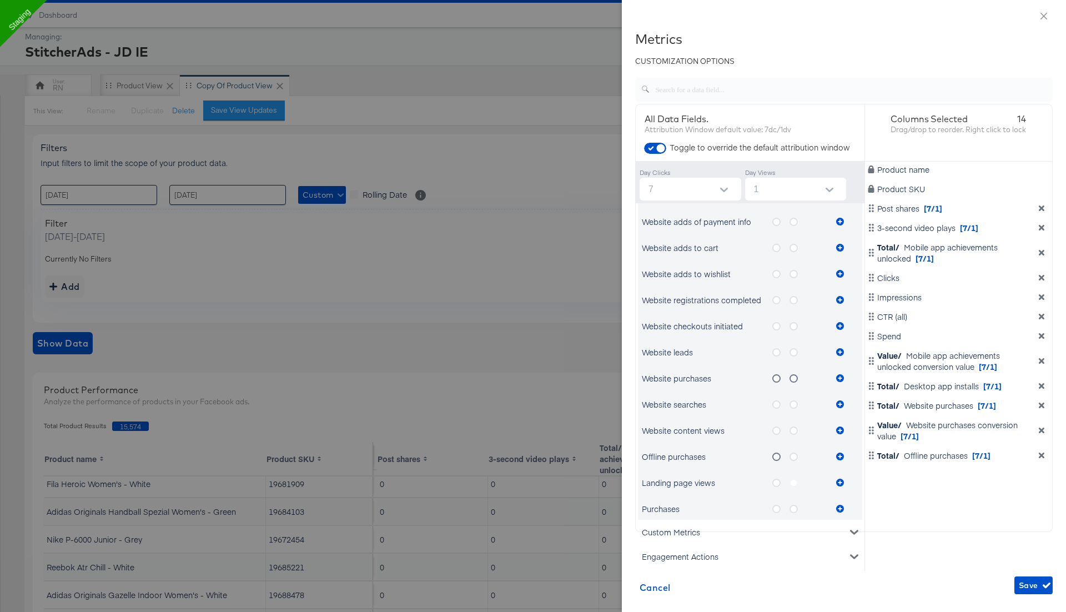
click at [0, 0] on input "metrics-list" at bounding box center [0, 0] width 0 height 0
click at [839, 452] on icon "metrics-list" at bounding box center [840, 456] width 8 height 8
click at [777, 481] on icon "metrics-list" at bounding box center [776, 483] width 8 height 8
click at [0, 0] on input "metrics-list" at bounding box center [0, 0] width 0 height 0
click at [840, 479] on icon "metrics-list" at bounding box center [840, 483] width 8 height 8
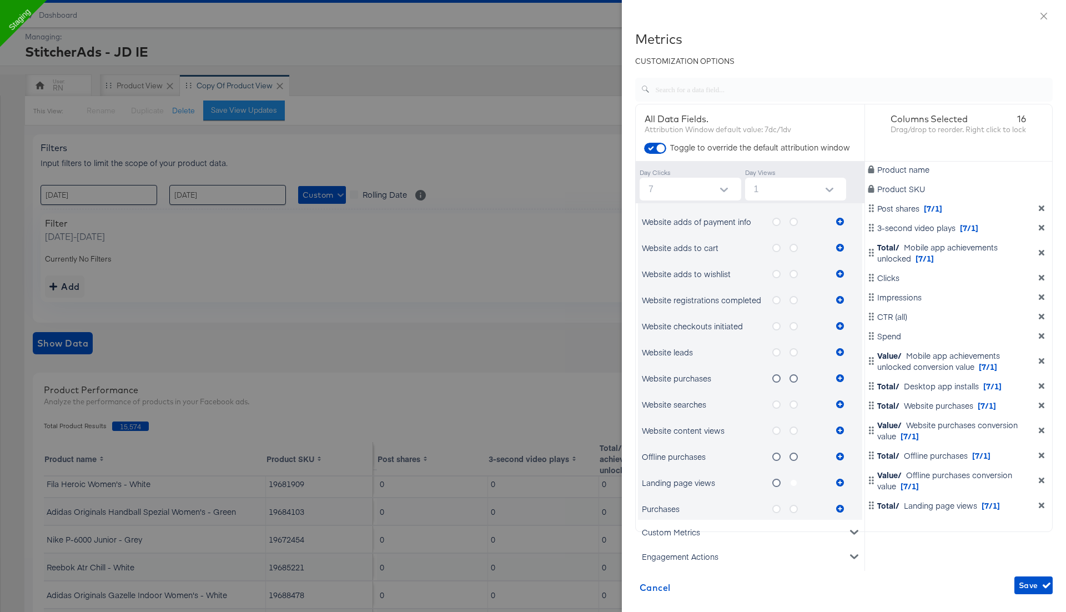
click at [793, 507] on icon "metrics-list" at bounding box center [793, 509] width 8 height 8
click at [0, 0] on input "metrics-list" at bounding box center [0, 0] width 0 height 0
click at [843, 505] on icon "metrics-list" at bounding box center [840, 509] width 8 height 8
click at [778, 508] on icon "metrics-list" at bounding box center [776, 509] width 8 height 8
click at [0, 0] on input "metrics-list" at bounding box center [0, 0] width 0 height 0
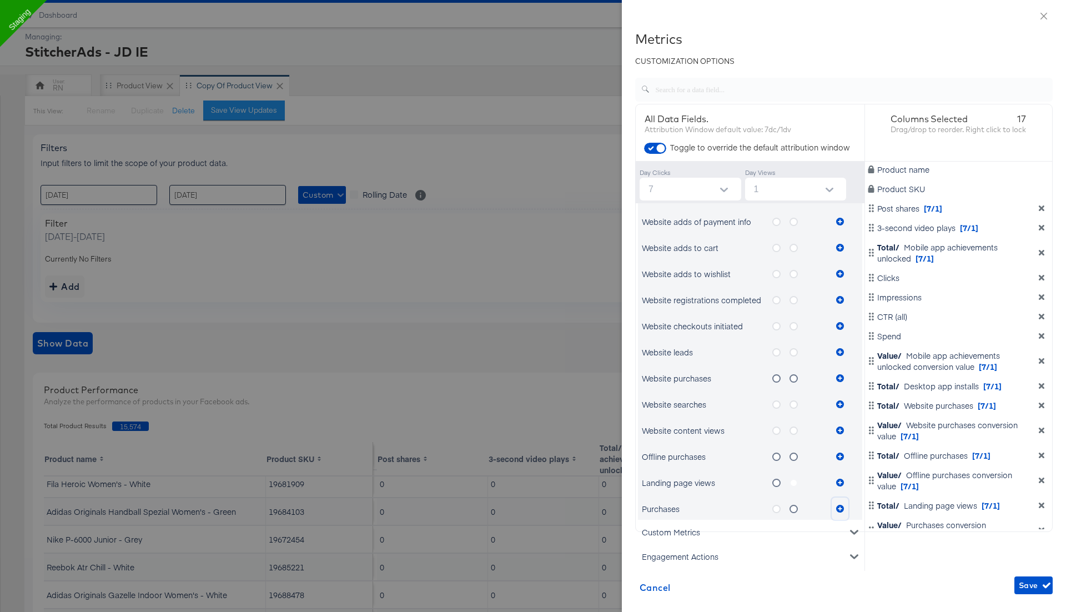
click at [840, 507] on icon "metrics-list" at bounding box center [840, 509] width 8 height 8
click at [1042, 256] on icon "dimension-list" at bounding box center [1041, 253] width 8 height 8
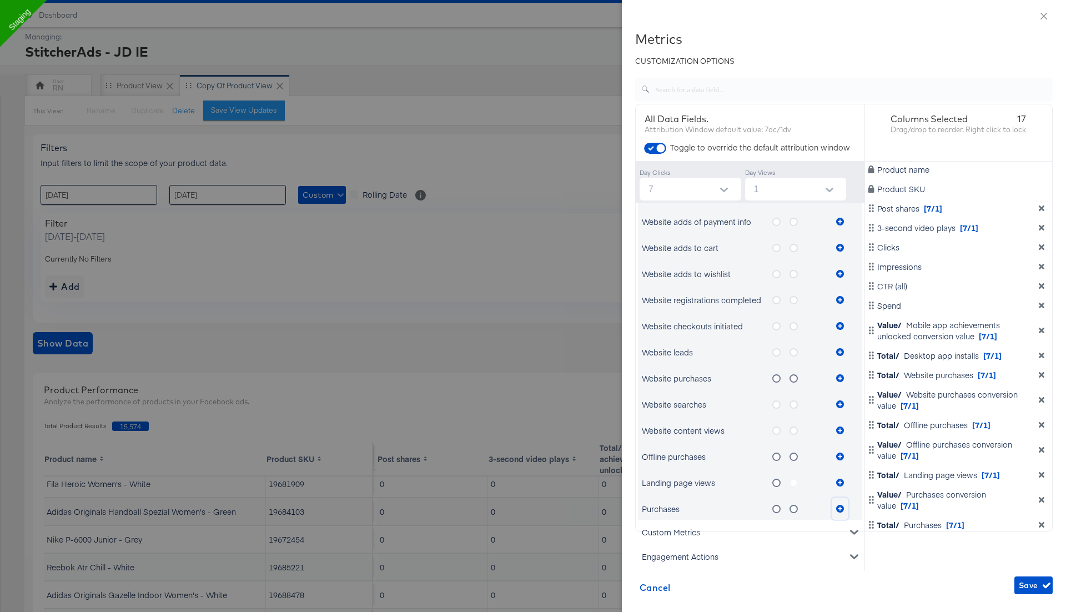
click at [1040, 326] on icon "dimension-list" at bounding box center [1041, 330] width 8 height 8
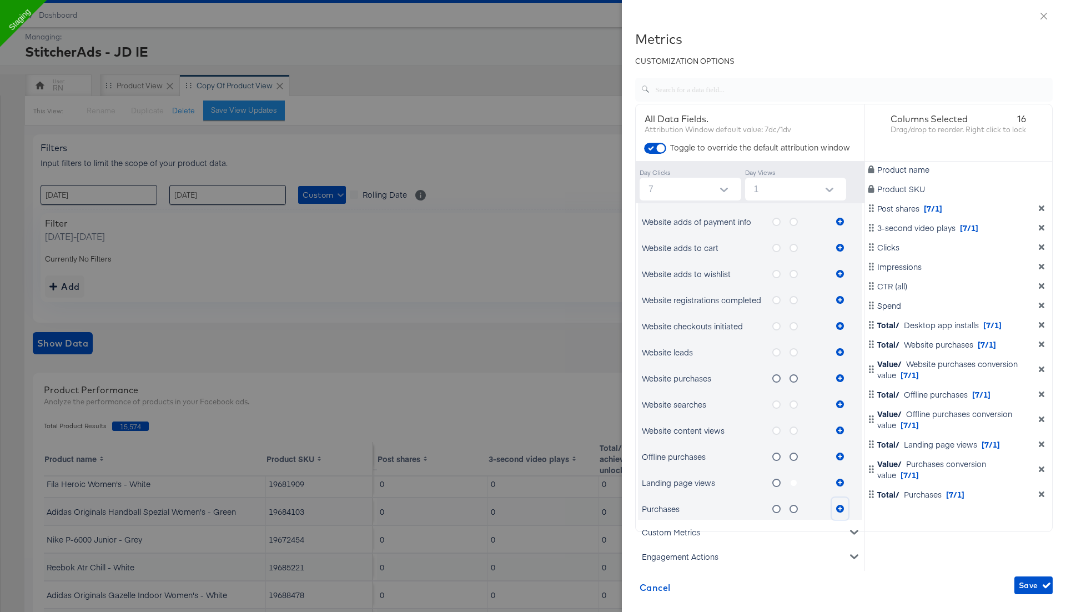
click at [1041, 343] on icon "dimension-list" at bounding box center [1042, 344] width 6 height 6
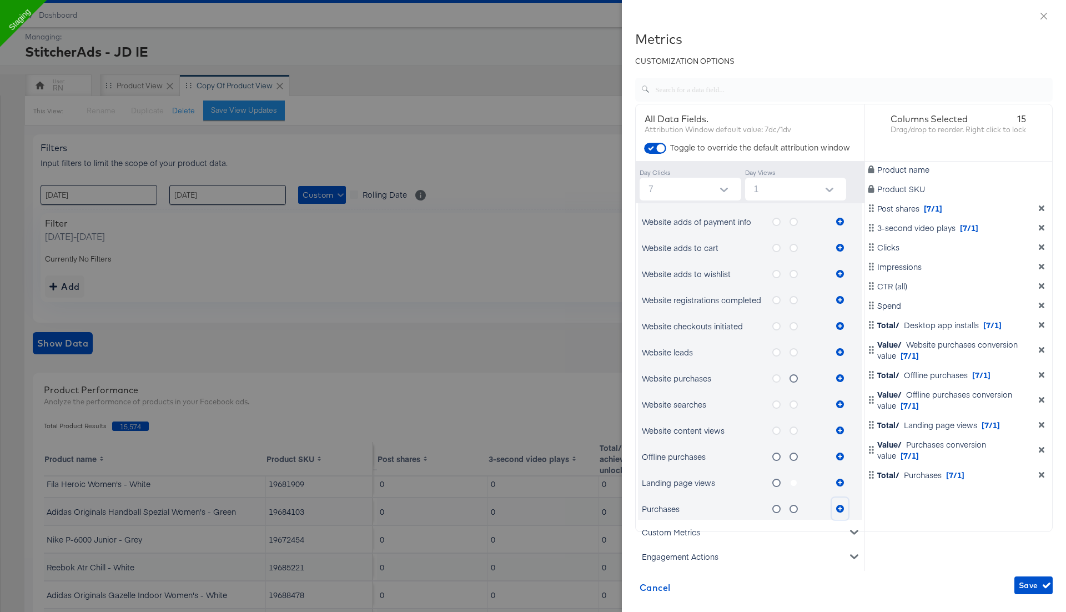
click at [1042, 346] on icon "dimension-list" at bounding box center [1041, 350] width 8 height 8
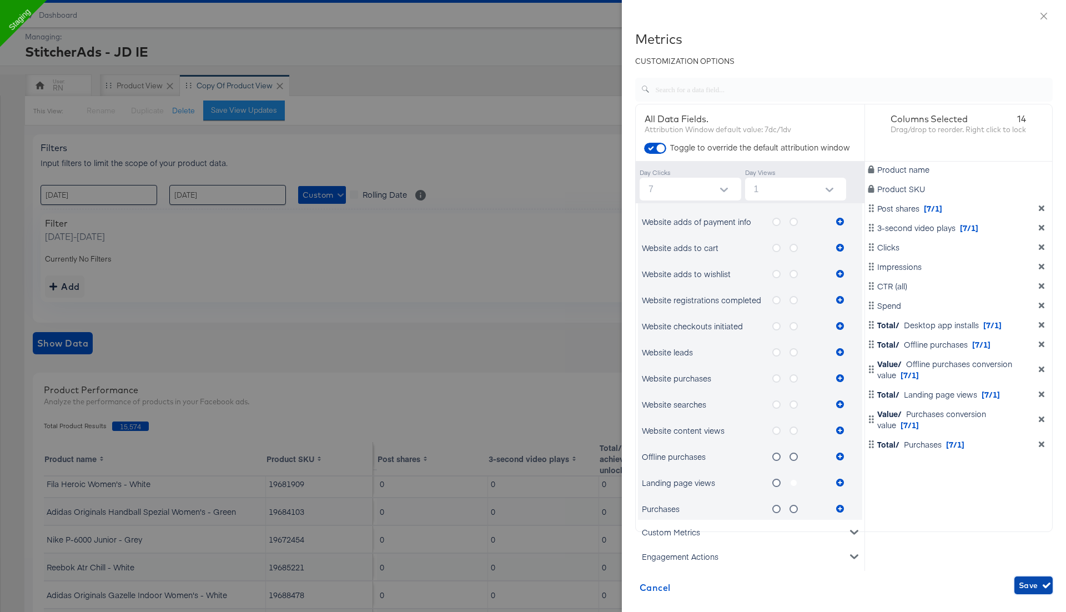
click at [1025, 579] on span "Save" at bounding box center [1033, 585] width 29 height 14
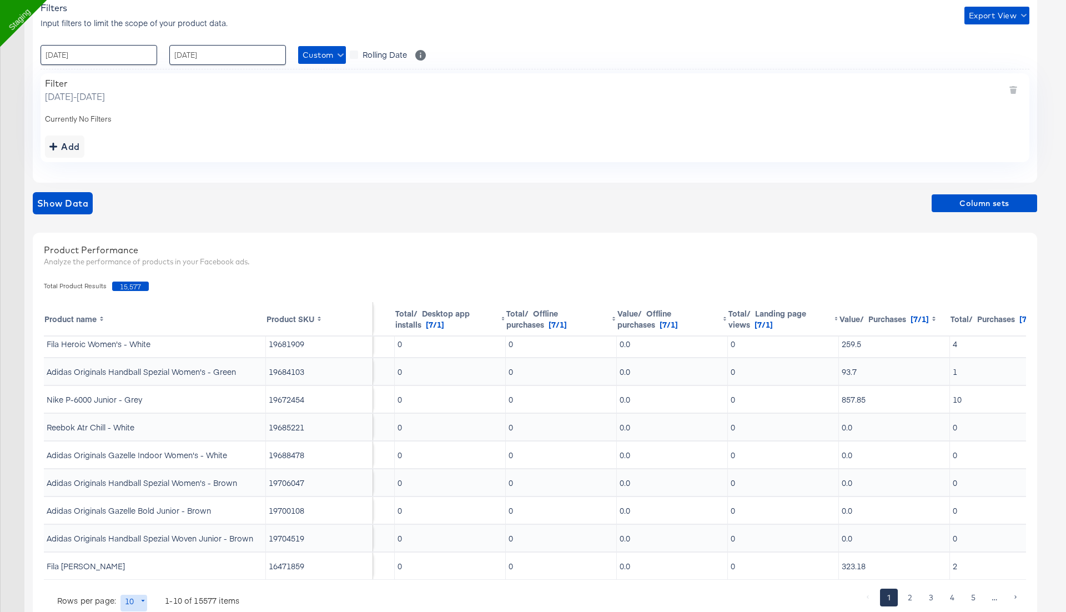
scroll to position [34, 683]
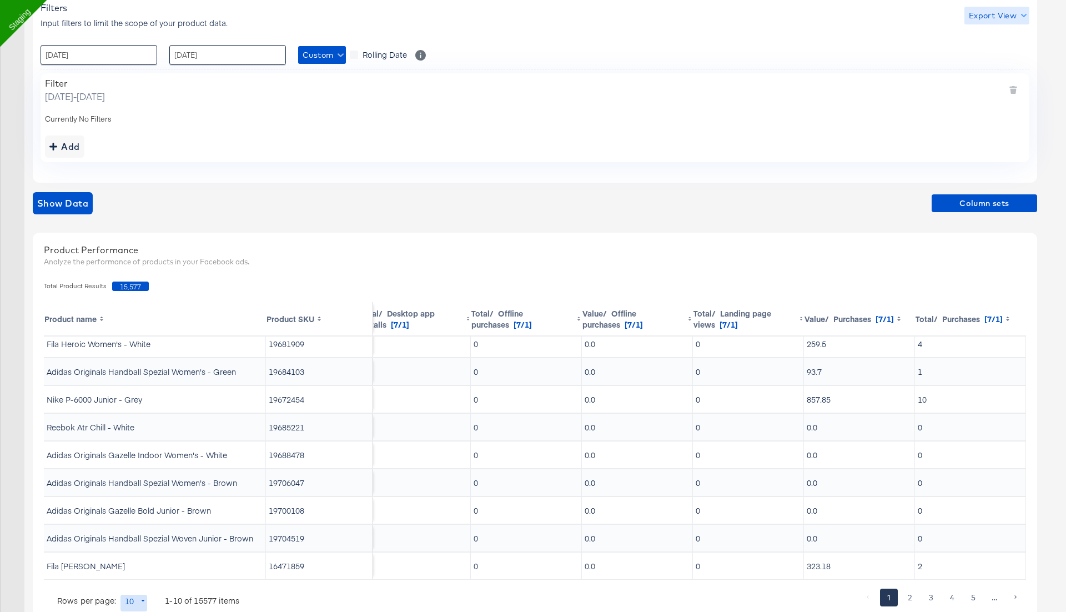
click at [987, 16] on span "Export View" at bounding box center [997, 16] width 56 height 14
click at [979, 56] on span "Bulk Export" at bounding box center [994, 60] width 43 height 23
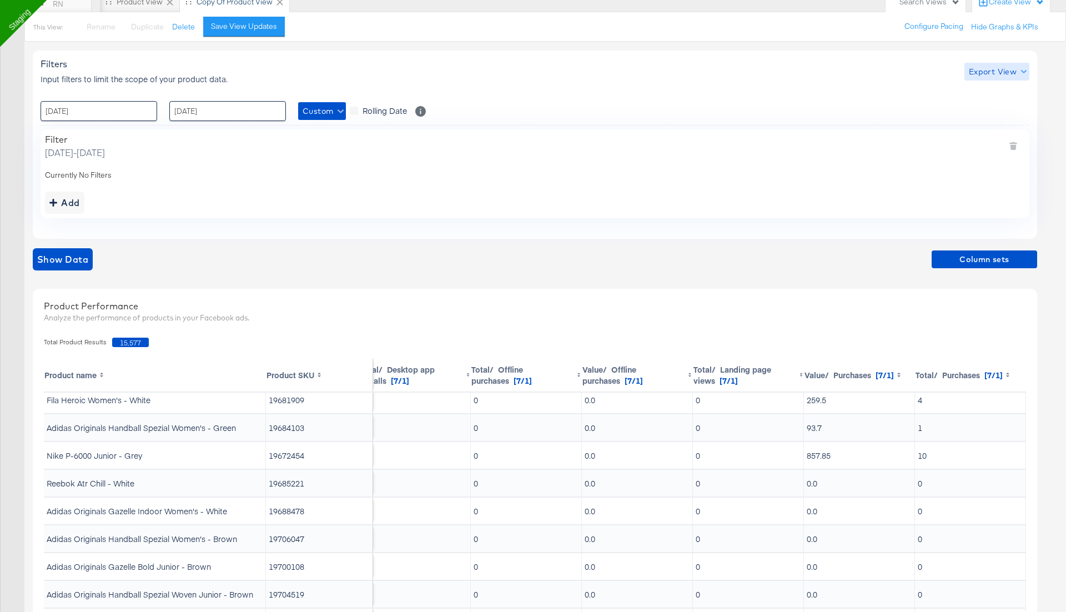
scroll to position [205, 0]
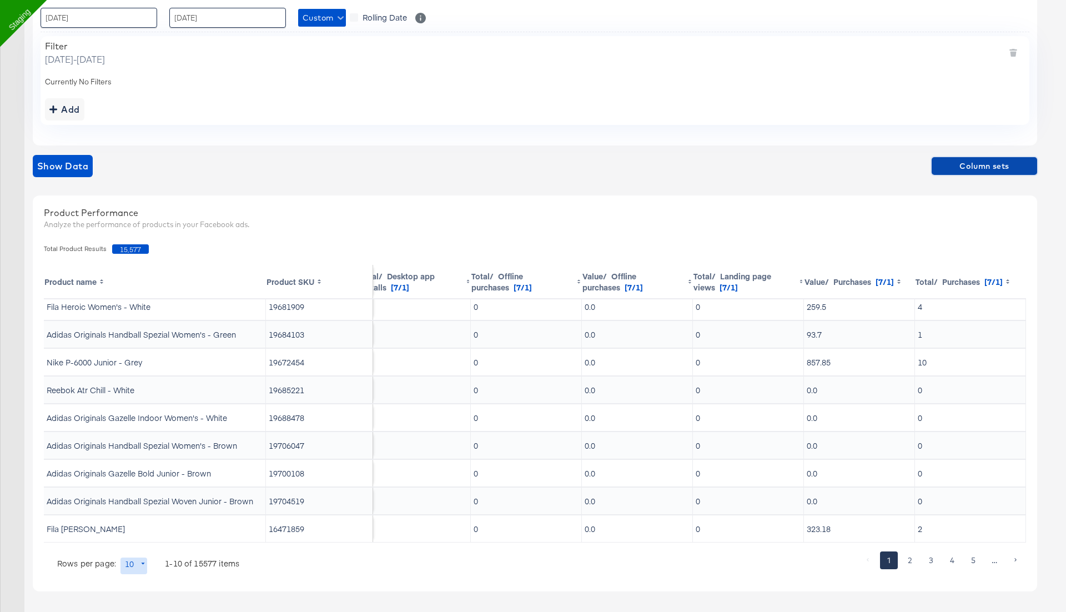
click at [965, 169] on span "Column sets" at bounding box center [984, 166] width 97 height 14
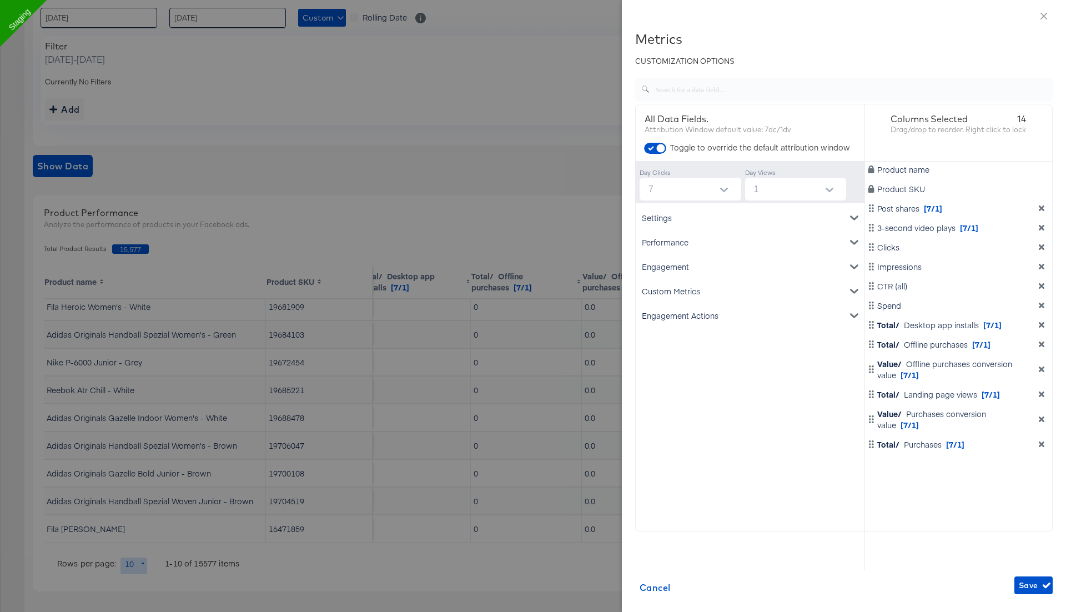
click at [723, 288] on div "Custom Metrics" at bounding box center [750, 291] width 224 height 24
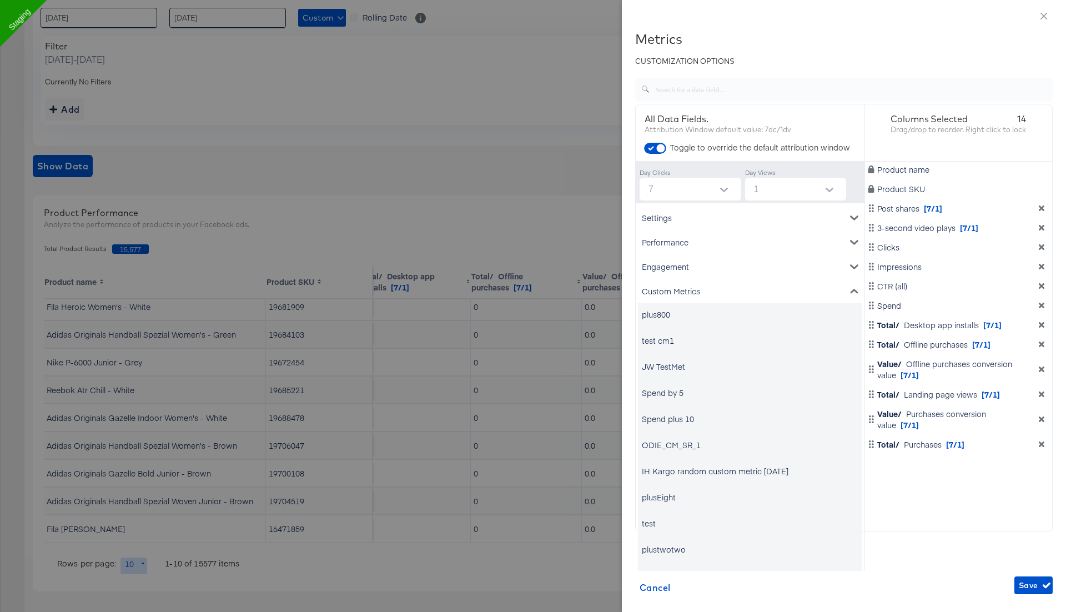
click at [681, 296] on div "Custom Metrics" at bounding box center [750, 291] width 224 height 24
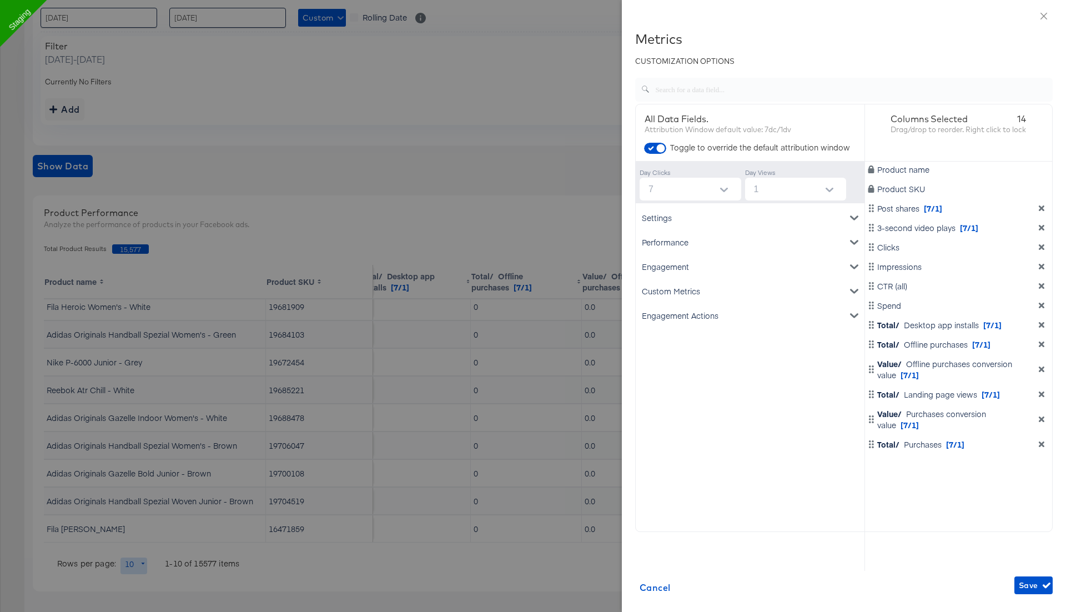
click at [678, 316] on div "Engagement Actions" at bounding box center [750, 315] width 224 height 24
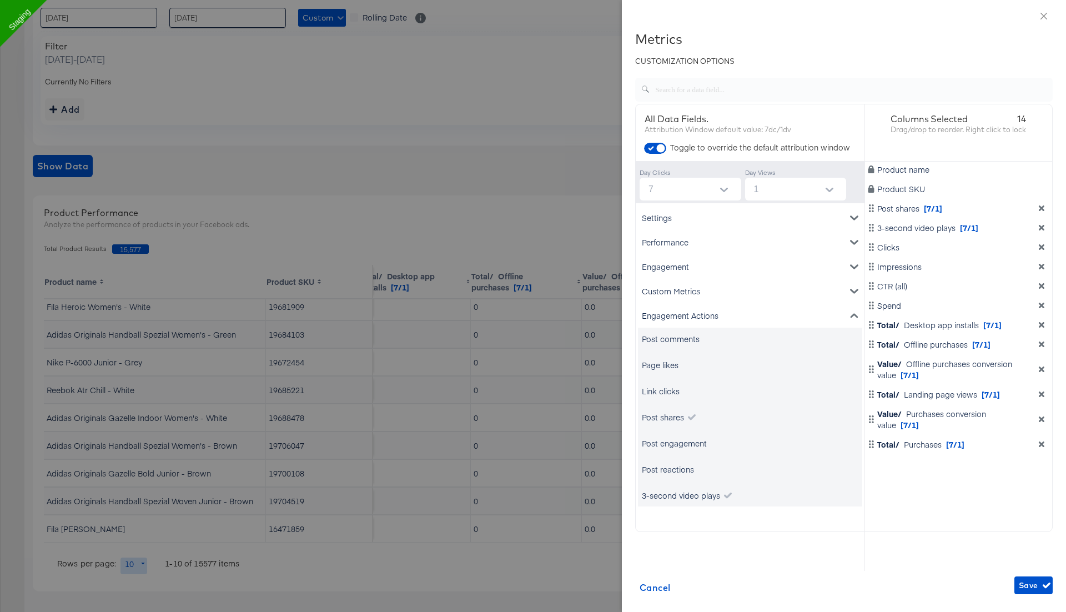
click at [668, 337] on div "Post comments" at bounding box center [671, 338] width 58 height 11
click at [670, 364] on div "Page likes" at bounding box center [660, 364] width 37 height 11
click at [669, 388] on div "Link clicks" at bounding box center [661, 390] width 38 height 11
click at [674, 441] on div "Post engagement" at bounding box center [674, 442] width 65 height 11
click at [674, 465] on div "Post reactions" at bounding box center [668, 469] width 52 height 11
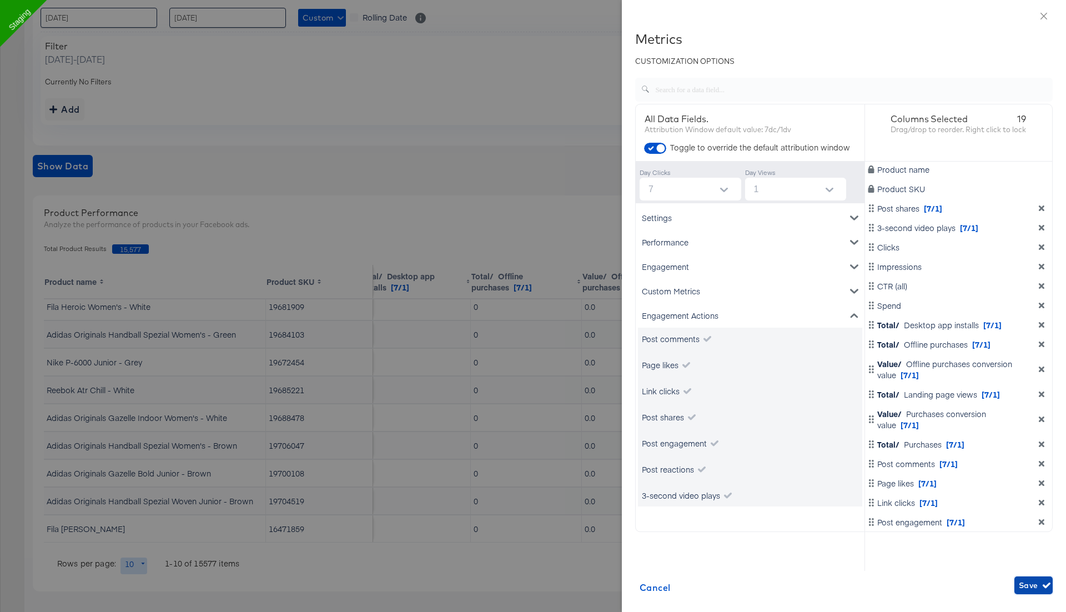
click at [1028, 588] on span "Save" at bounding box center [1033, 585] width 29 height 14
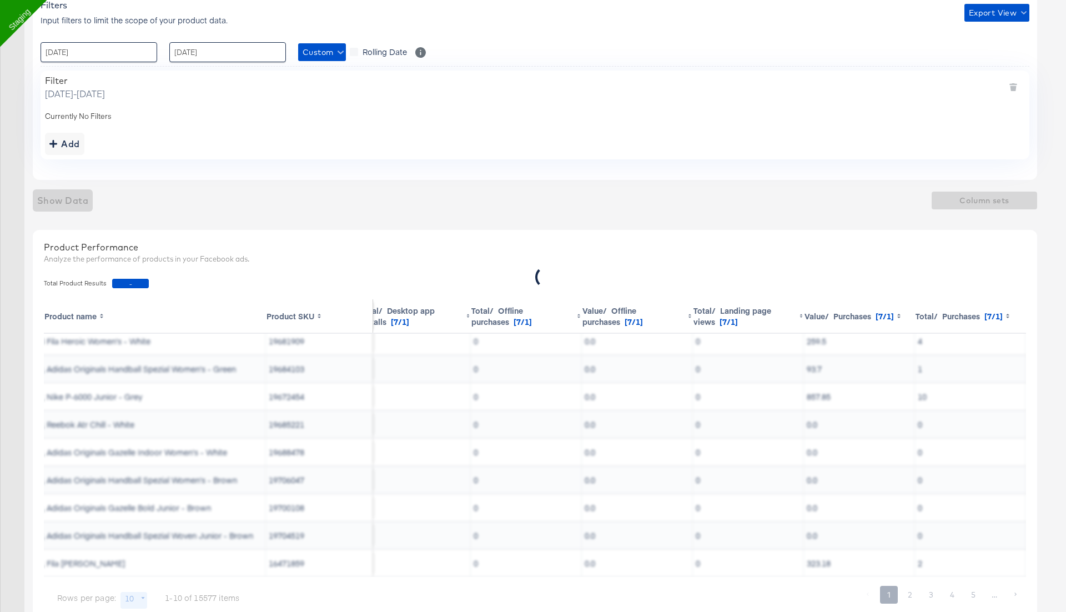
scroll to position [0, 0]
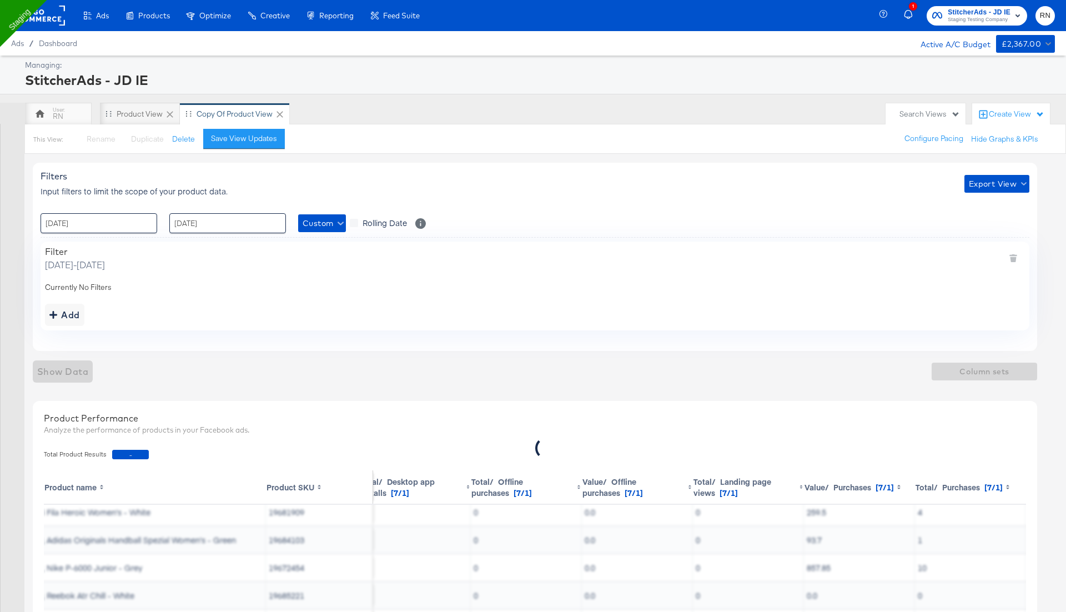
click at [402, 290] on div "Currently No Filters" at bounding box center [535, 287] width 980 height 11
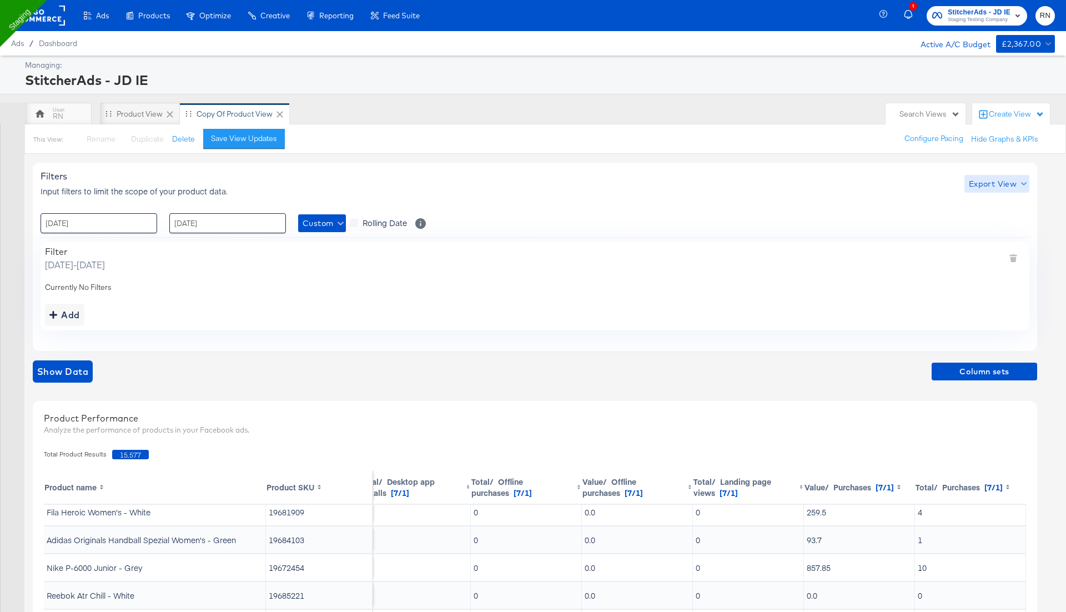
click at [983, 184] on span "Export View" at bounding box center [997, 184] width 56 height 14
click at [981, 223] on span "Bulk Export" at bounding box center [994, 229] width 43 height 23
click at [965, 371] on span "Column sets" at bounding box center [984, 372] width 97 height 14
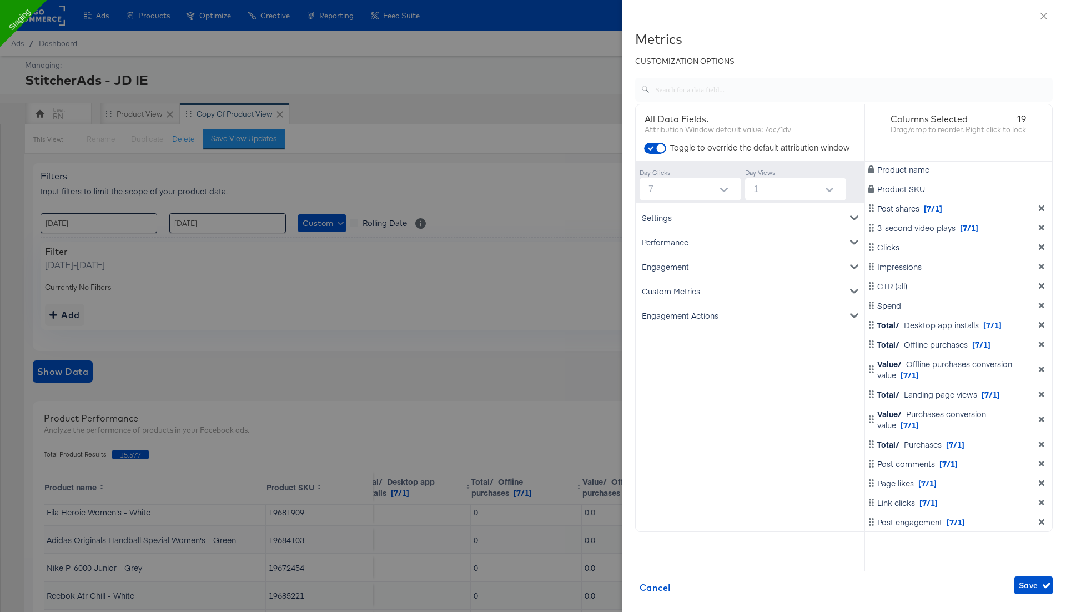
click at [706, 313] on div "Engagement Actions" at bounding box center [750, 315] width 224 height 24
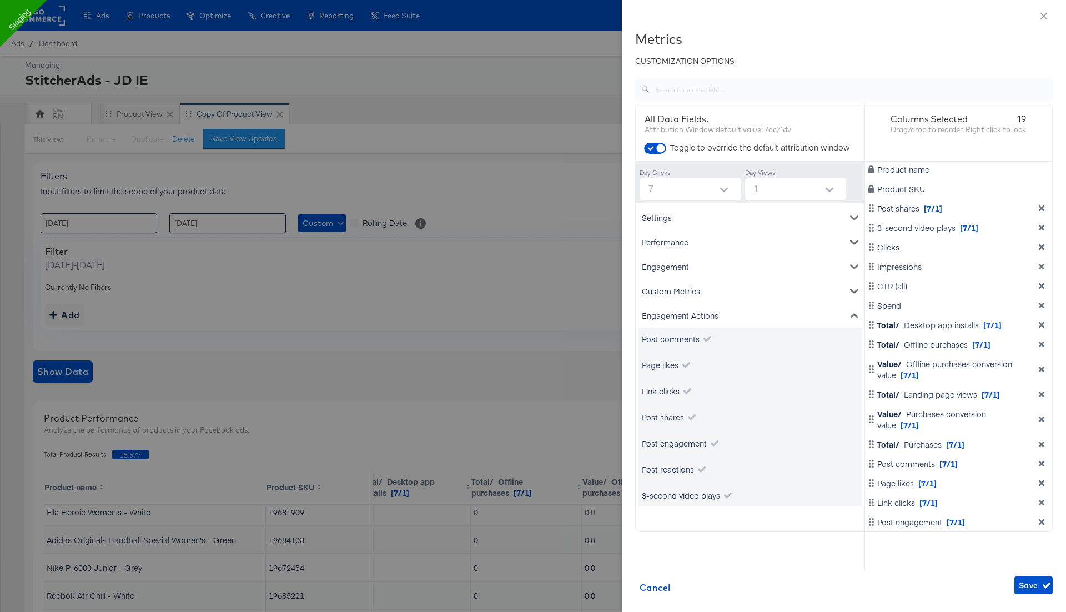
click at [697, 268] on div "Engagement" at bounding box center [750, 266] width 224 height 24
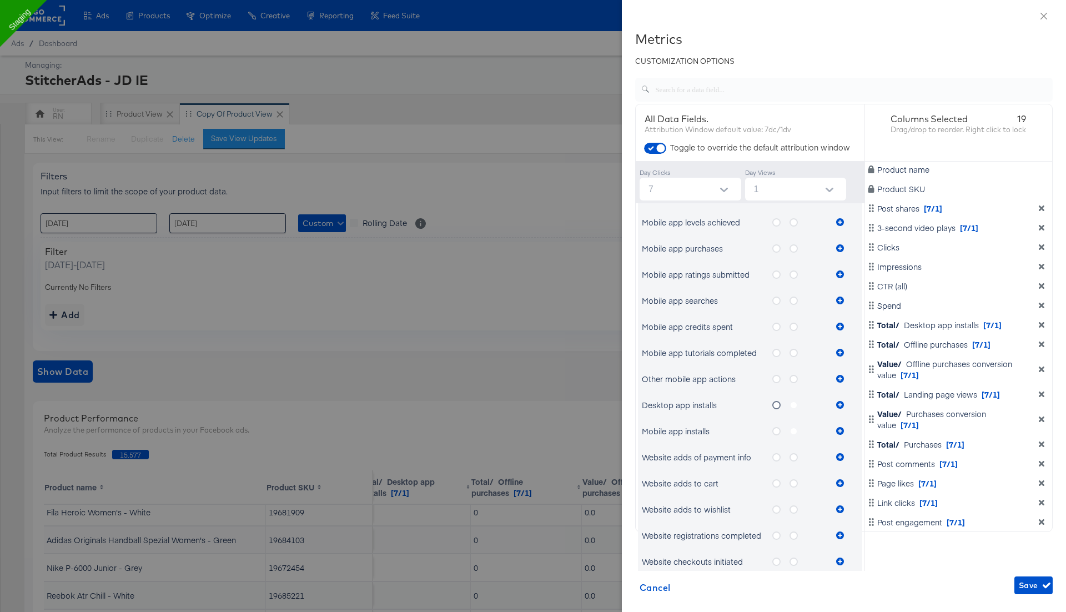
scroll to position [292, 0]
click at [775, 401] on icon "metrics-list" at bounding box center [776, 404] width 8 height 8
click at [0, 0] on input "metrics-list" at bounding box center [0, 0] width 0 height 0
click at [840, 403] on icon "metrics-list" at bounding box center [840, 404] width 8 height 8
click at [838, 403] on icon "metrics-list" at bounding box center [840, 404] width 8 height 8
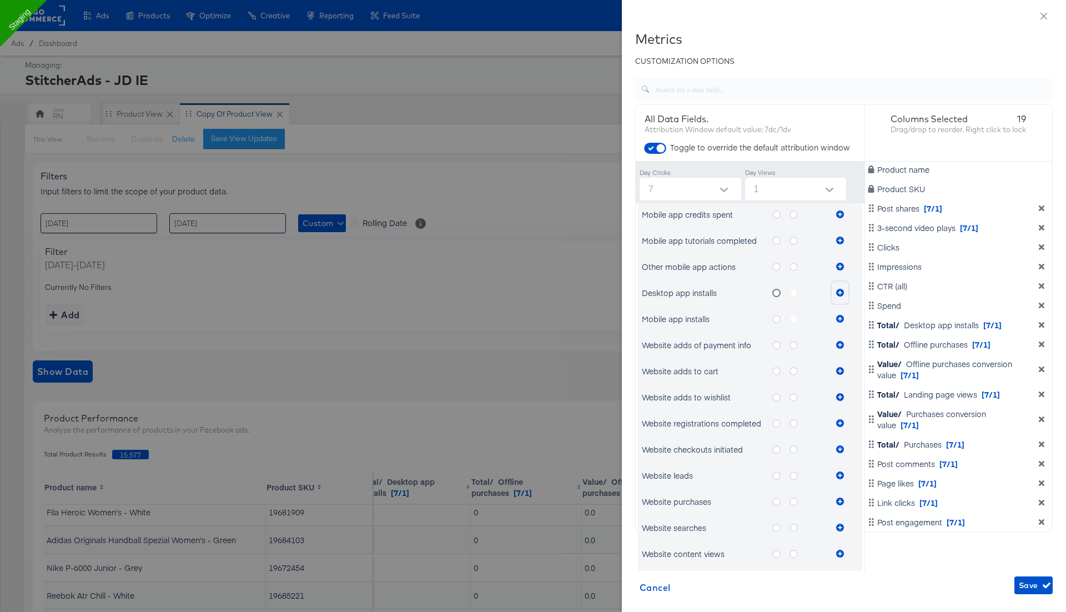
scroll to position [545, 0]
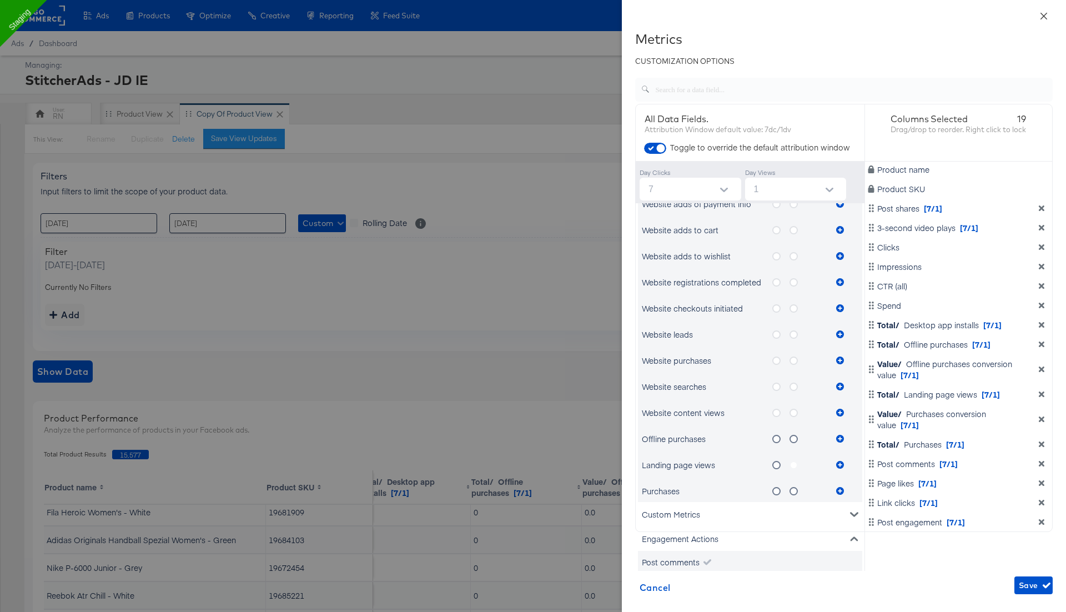
click at [1041, 15] on icon "close" at bounding box center [1043, 16] width 9 height 9
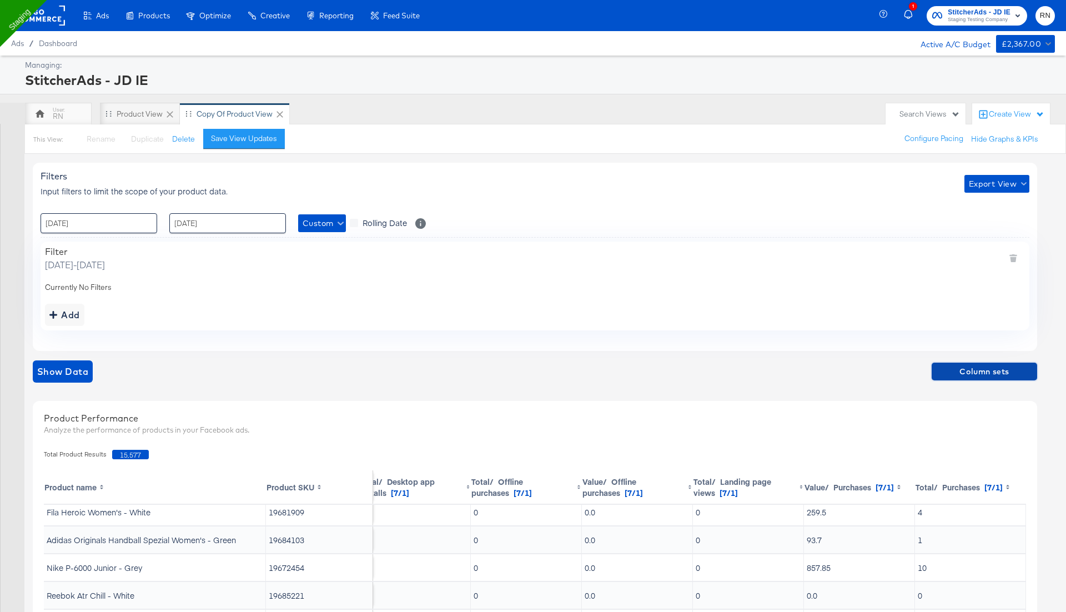
click at [975, 370] on span "Column sets" at bounding box center [984, 372] width 97 height 14
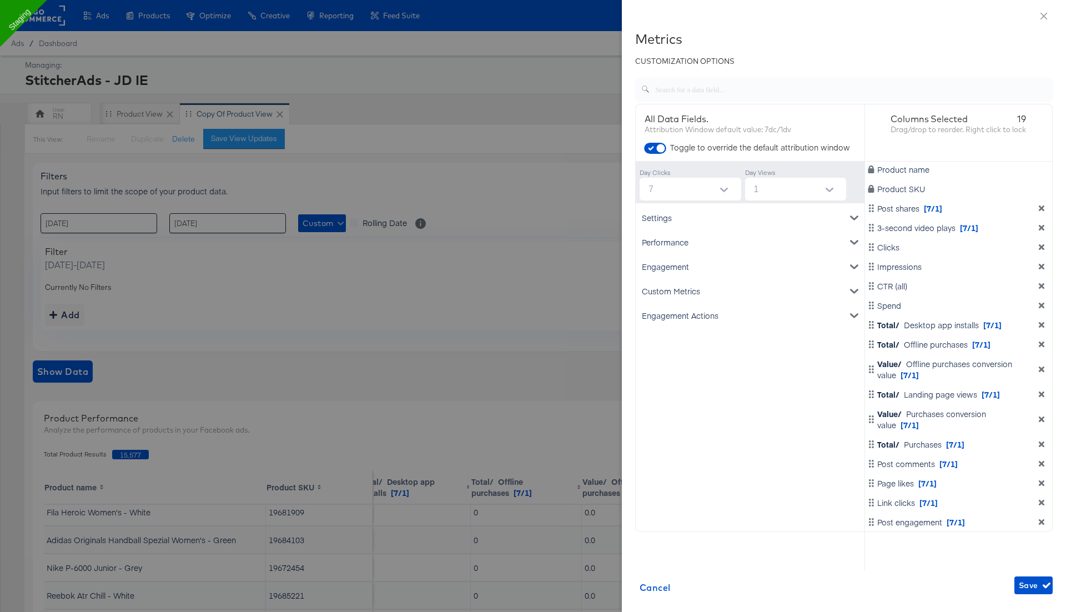
click at [787, 269] on div "Engagement" at bounding box center [750, 266] width 224 height 24
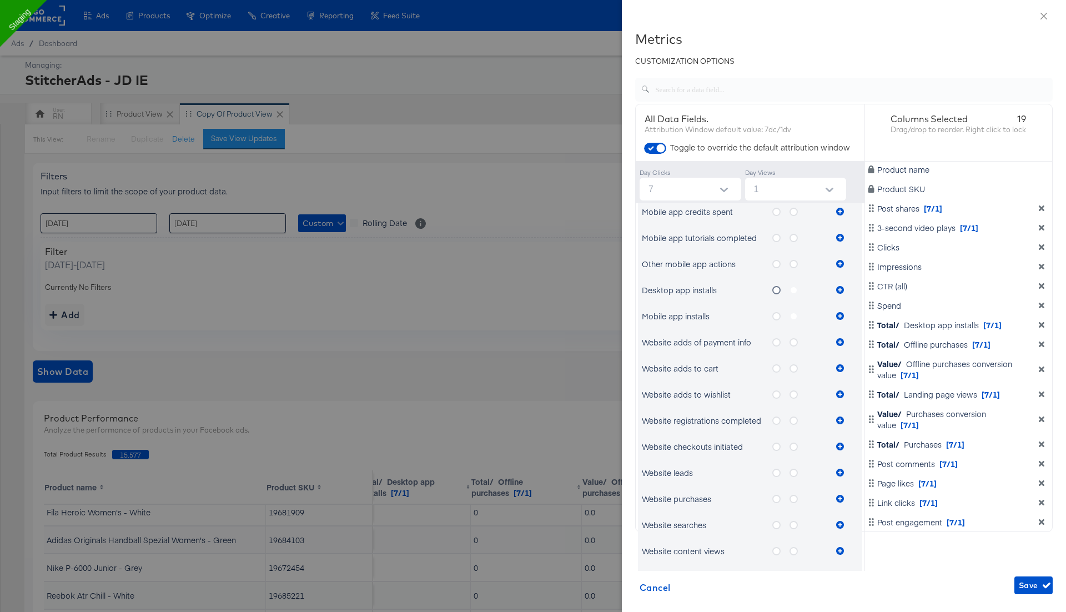
scroll to position [400, 0]
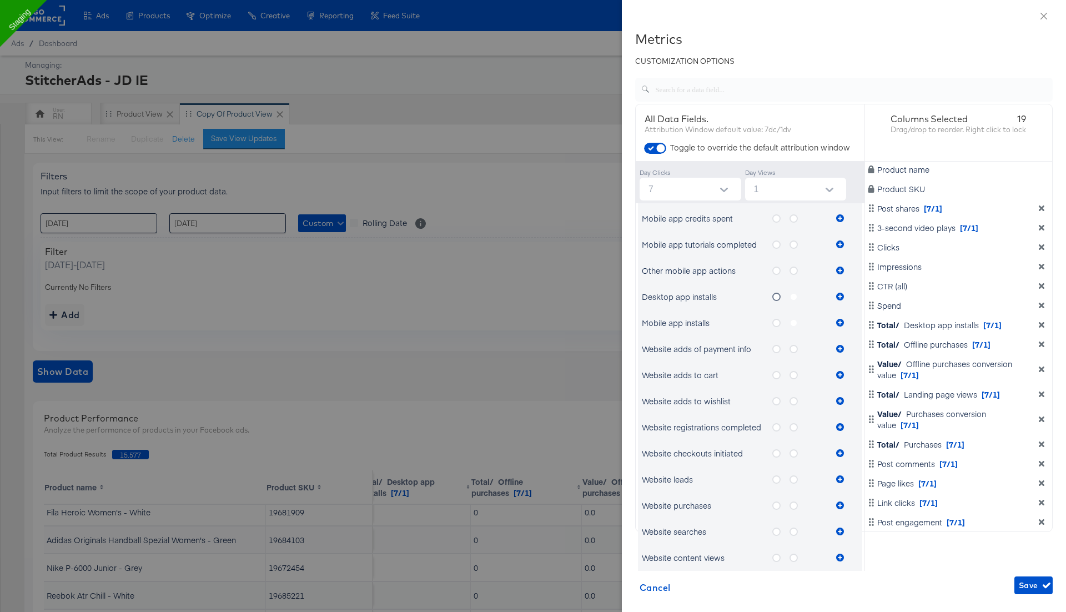
click at [793, 296] on label "metrics-list" at bounding box center [797, 297] width 17 height 14
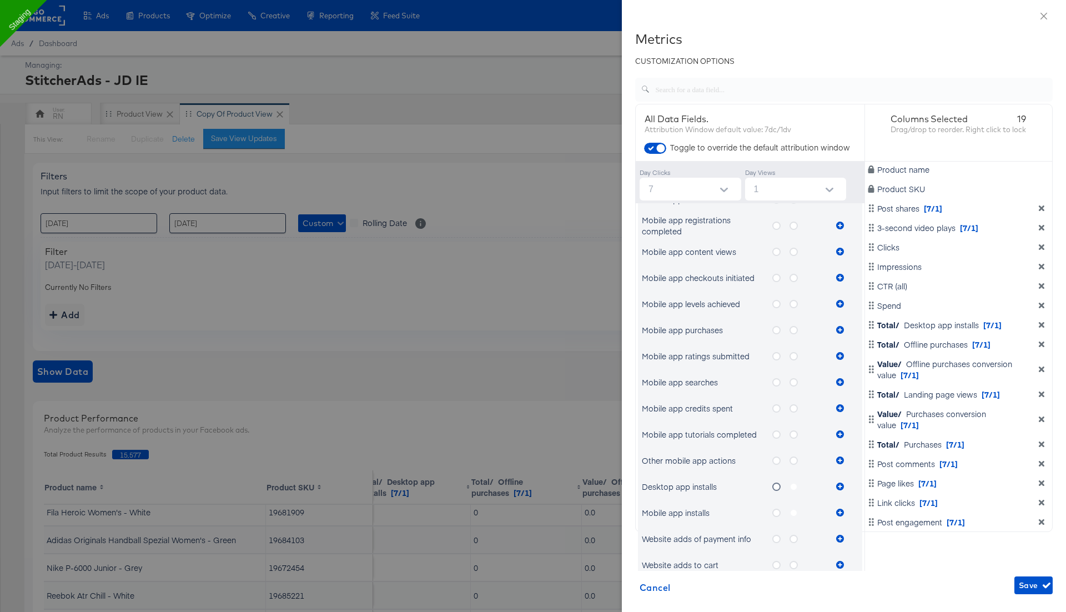
click at [775, 271] on label "metrics-list" at bounding box center [780, 278] width 17 height 14
click at [0, 0] on input "metrics-list" at bounding box center [0, 0] width 0 height 0
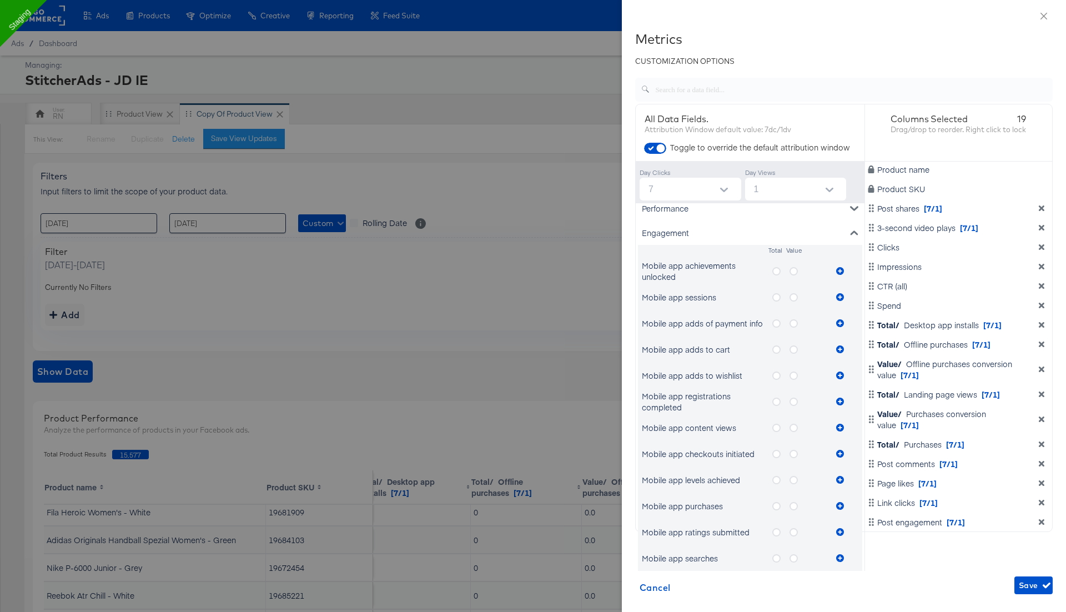
scroll to position [0, 0]
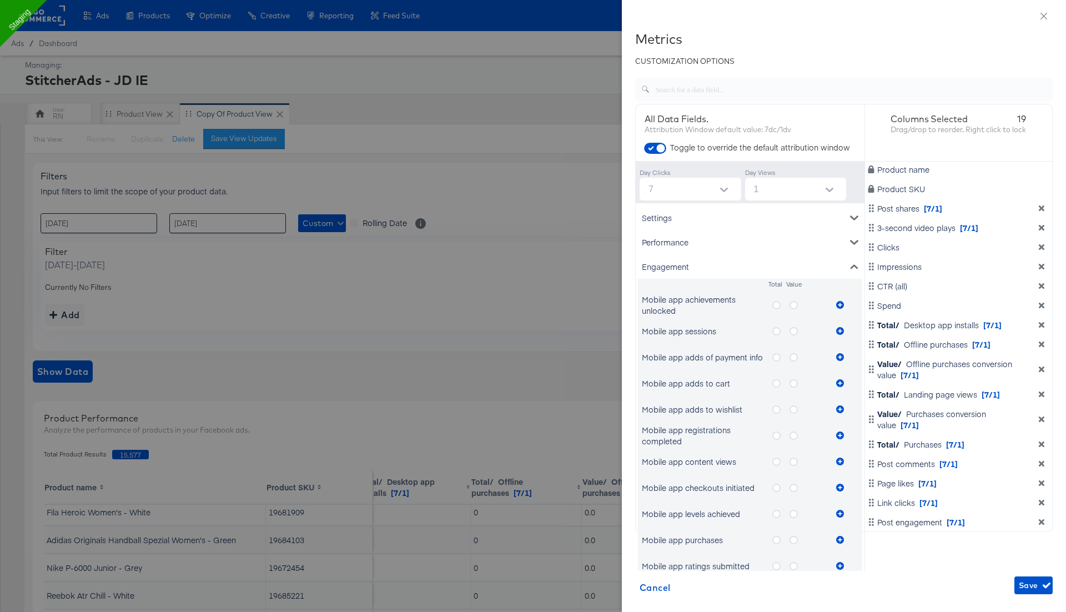
click at [778, 302] on icon "metrics-list" at bounding box center [776, 305] width 8 height 8
click at [0, 0] on input "metrics-list" at bounding box center [0, 0] width 0 height 0
click at [841, 302] on icon "metrics-list" at bounding box center [840, 305] width 8 height 8
click at [793, 305] on icon "metrics-list" at bounding box center [793, 305] width 8 height 8
click at [0, 0] on input "metrics-list" at bounding box center [0, 0] width 0 height 0
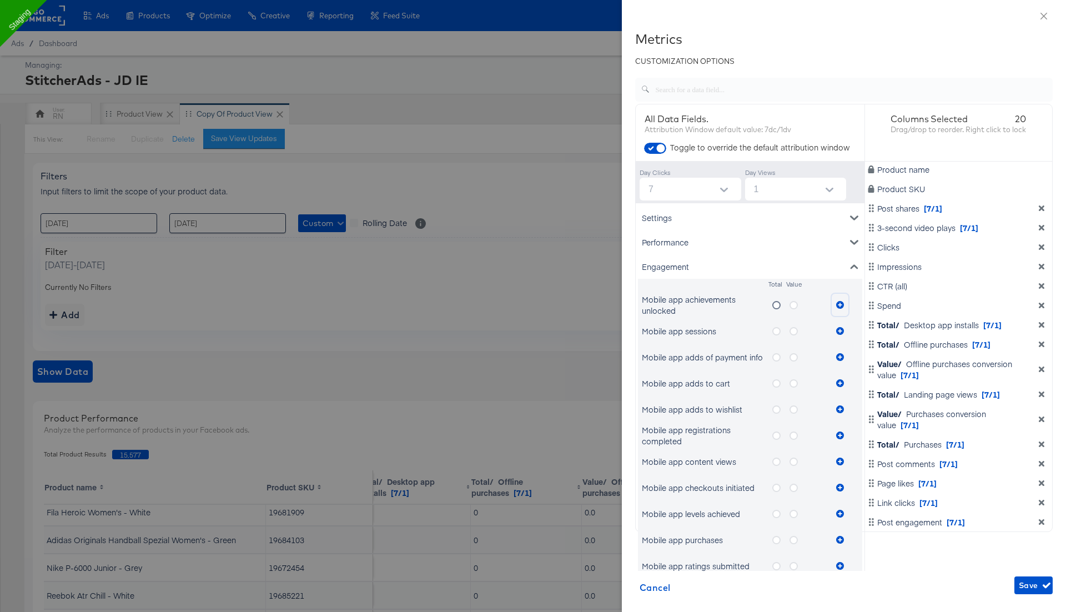
click at [840, 301] on icon "metrics-list" at bounding box center [840, 305] width 8 height 8
click at [775, 327] on icon "metrics-list" at bounding box center [776, 331] width 8 height 8
click at [0, 0] on input "metrics-list" at bounding box center [0, 0] width 0 height 0
click at [842, 328] on icon "metrics-list" at bounding box center [840, 331] width 8 height 8
click at [792, 330] on icon "metrics-list" at bounding box center [793, 331] width 8 height 8
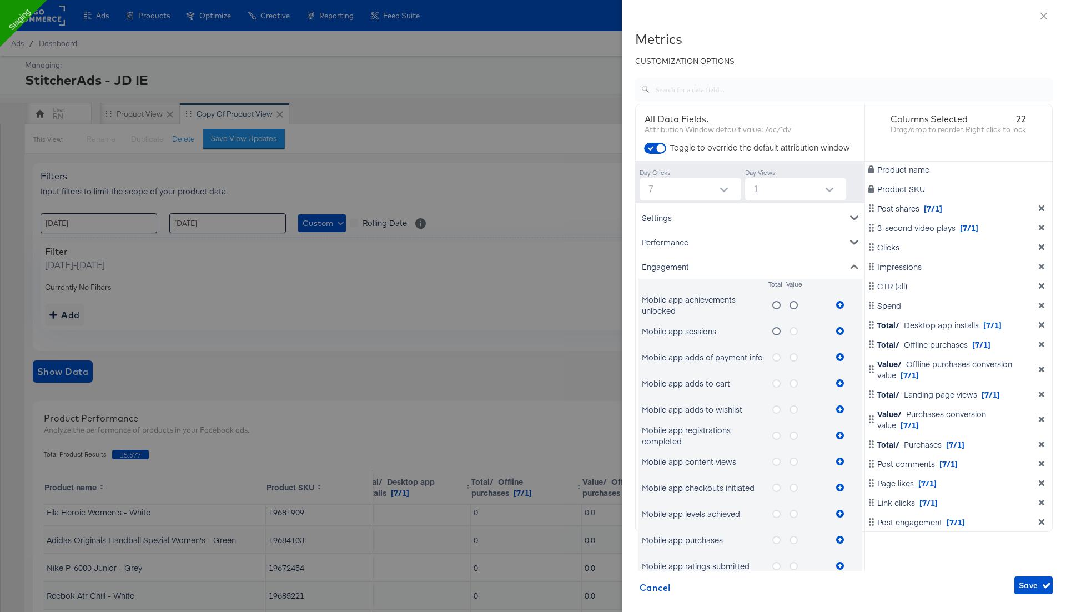
click at [0, 0] on input "metrics-list" at bounding box center [0, 0] width 0 height 0
click at [839, 329] on icon "metrics-list" at bounding box center [840, 331] width 8 height 8
click at [773, 357] on icon "metrics-list" at bounding box center [776, 357] width 8 height 8
click at [0, 0] on input "metrics-list" at bounding box center [0, 0] width 0 height 0
click at [840, 357] on icon "metrics-list" at bounding box center [840, 357] width 8 height 8
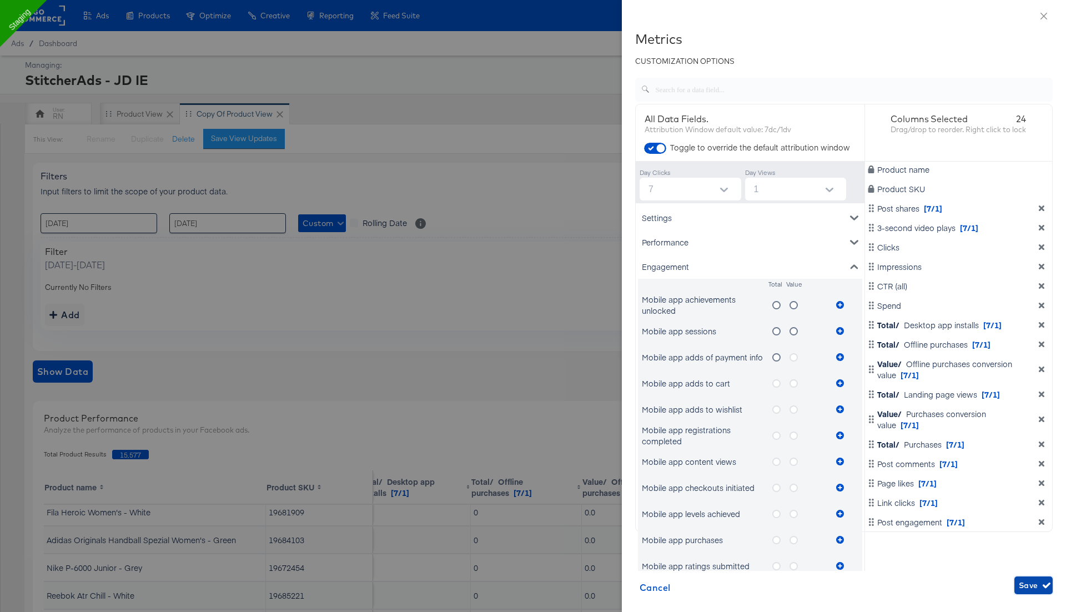
click at [1030, 583] on span "Save" at bounding box center [1033, 585] width 29 height 14
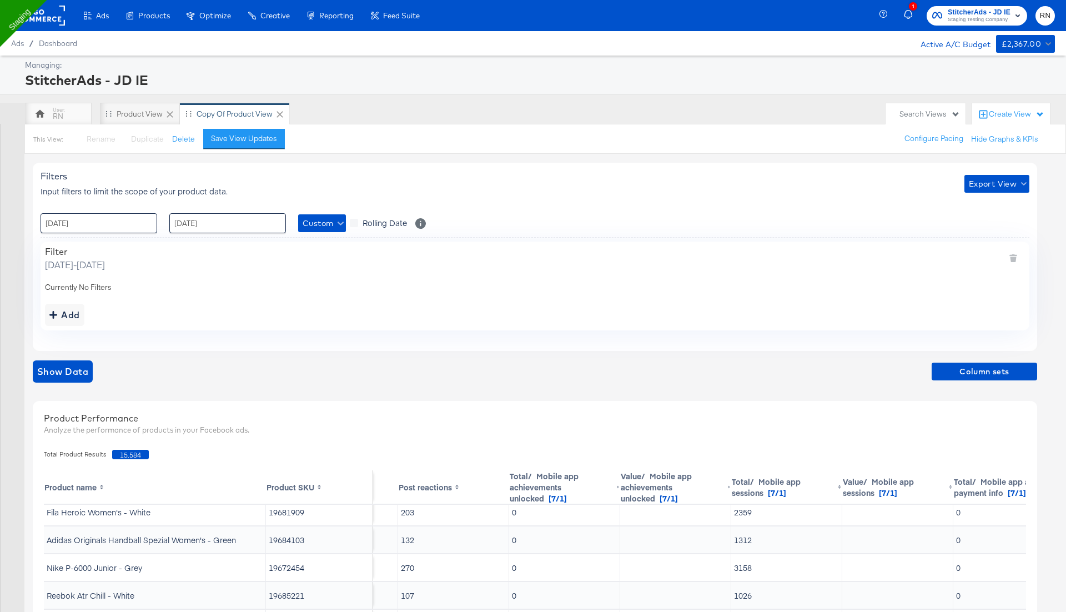
scroll to position [34, 1794]
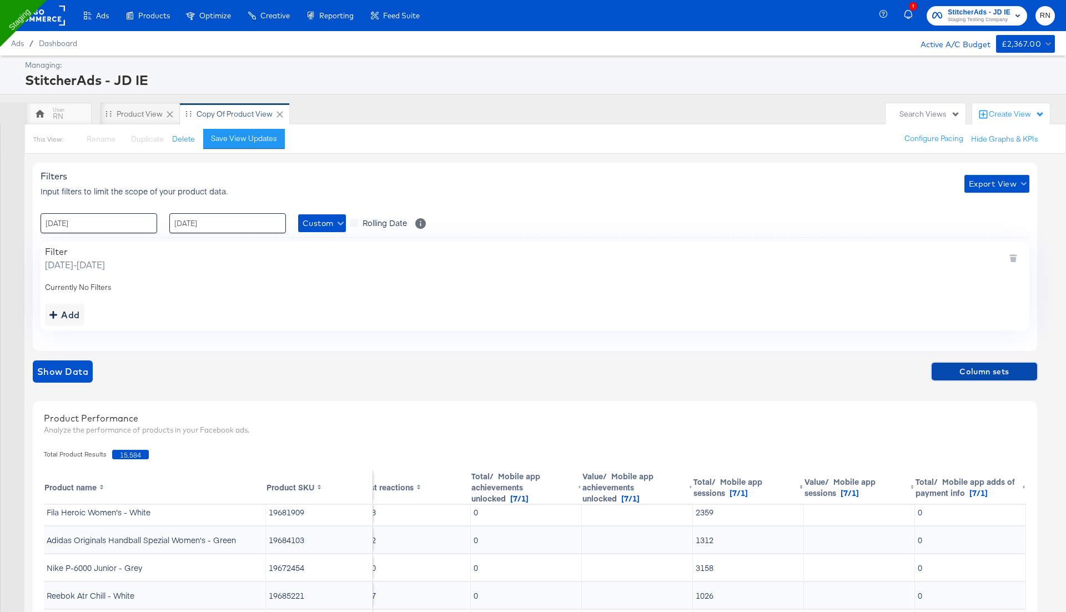
click at [970, 374] on span "Column sets" at bounding box center [984, 372] width 97 height 14
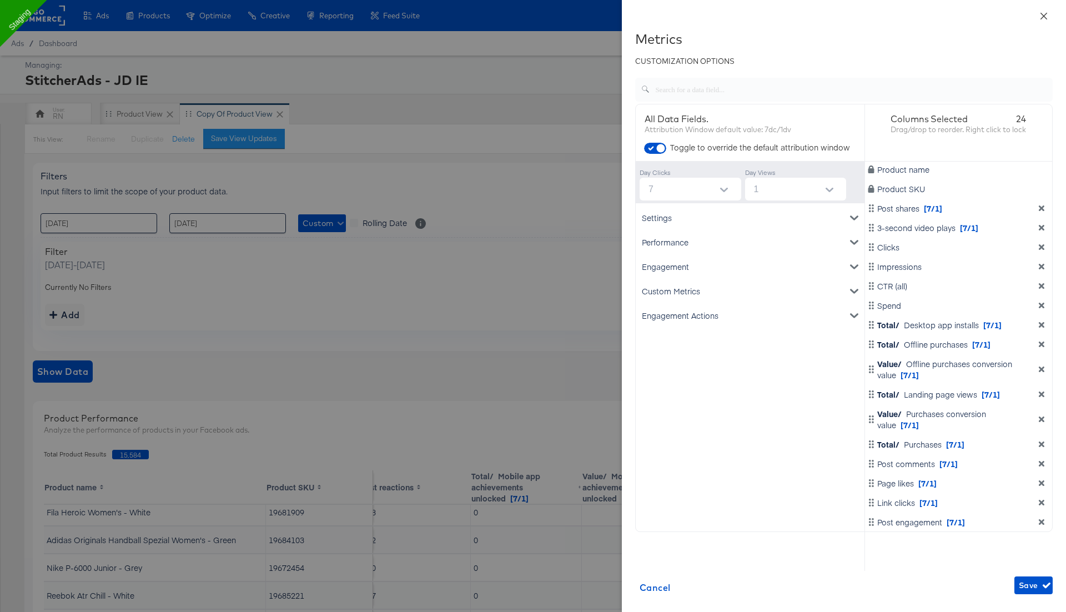
click at [1044, 14] on icon "close" at bounding box center [1043, 15] width 7 height 7
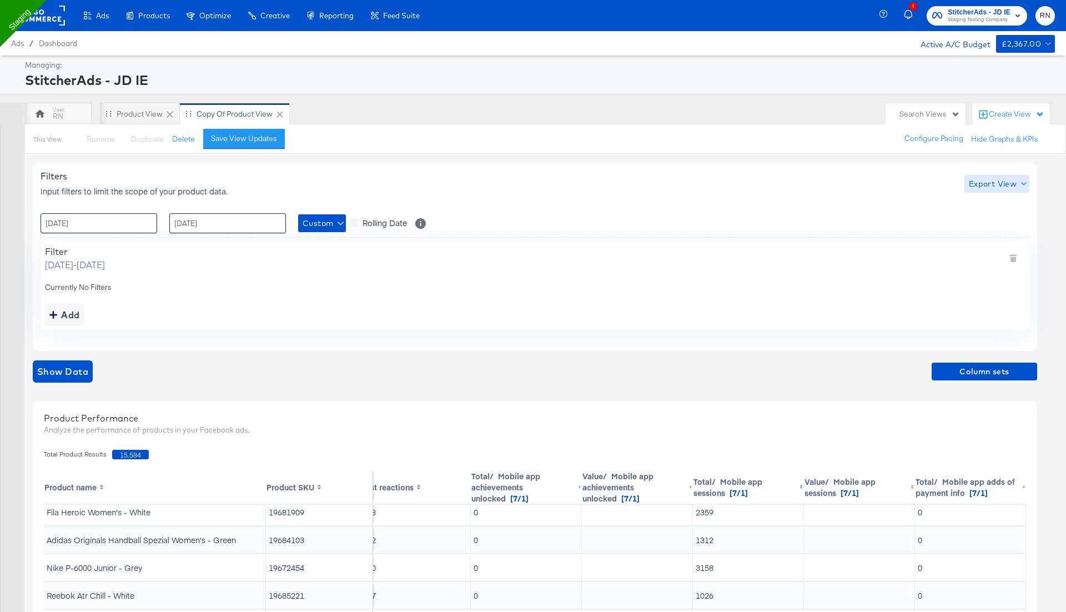
click at [986, 183] on span "Export View" at bounding box center [997, 184] width 56 height 14
click at [987, 228] on span "Bulk Export" at bounding box center [994, 229] width 43 height 23
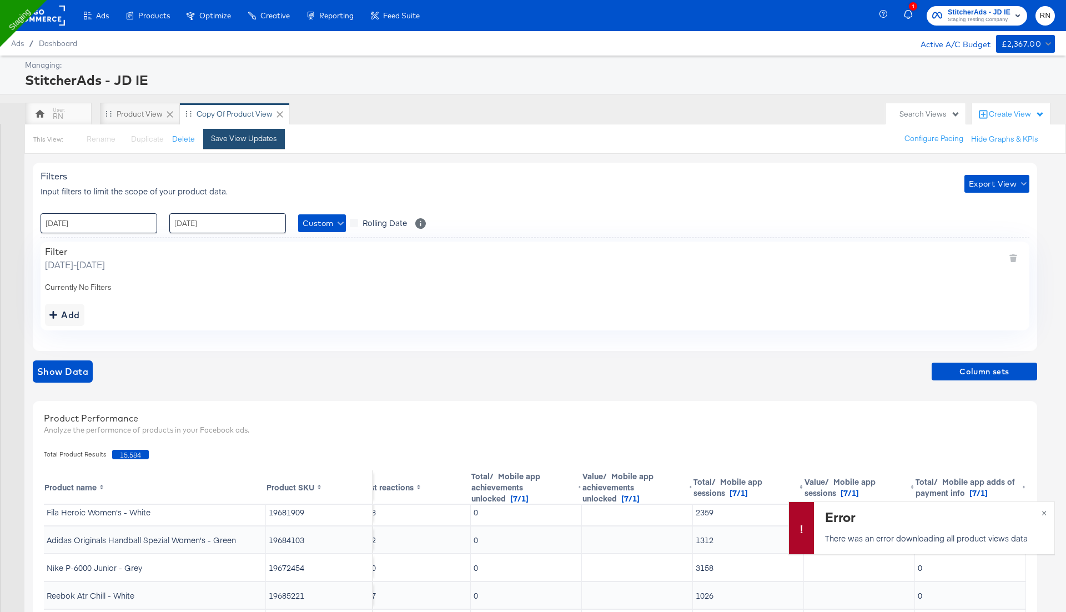
click at [272, 140] on div "Save View Updates" at bounding box center [244, 138] width 66 height 11
click at [1045, 510] on button "×" at bounding box center [1044, 512] width 21 height 20
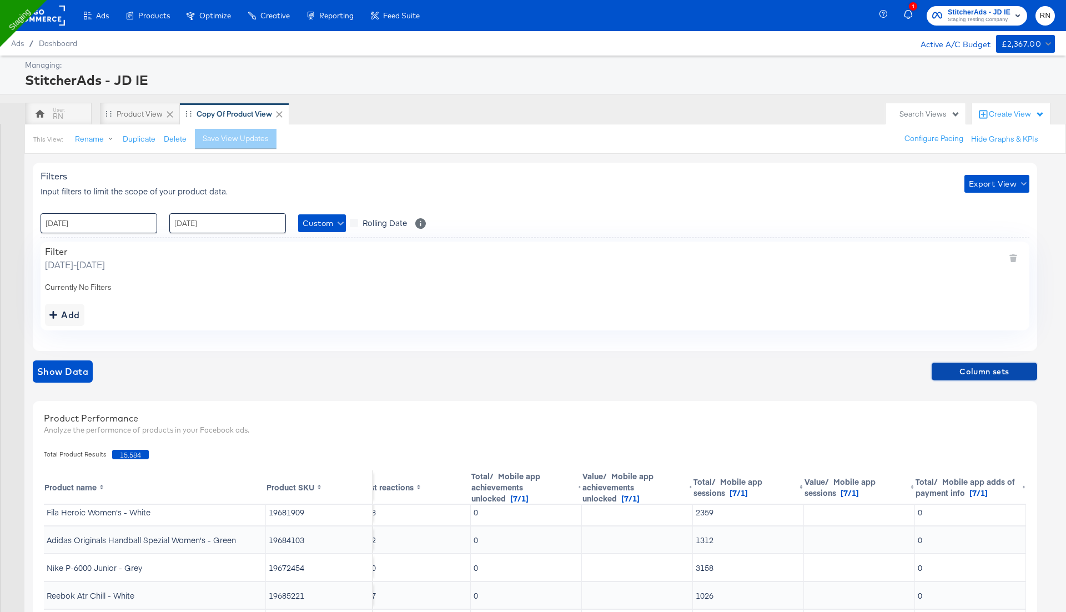
click at [970, 371] on span "Column sets" at bounding box center [984, 372] width 97 height 14
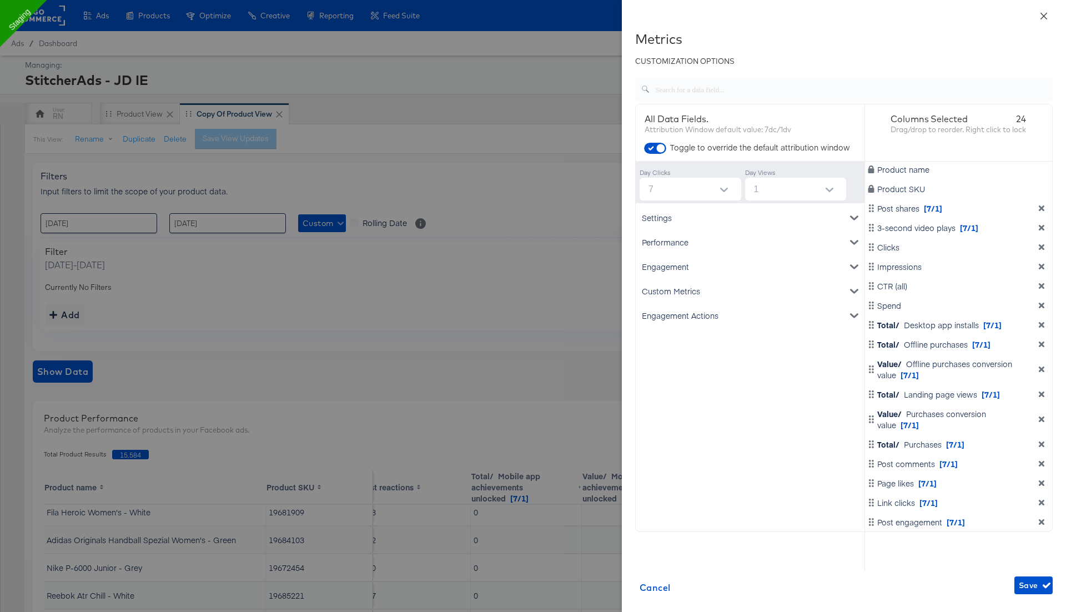
click at [1041, 16] on icon "close" at bounding box center [1043, 16] width 9 height 9
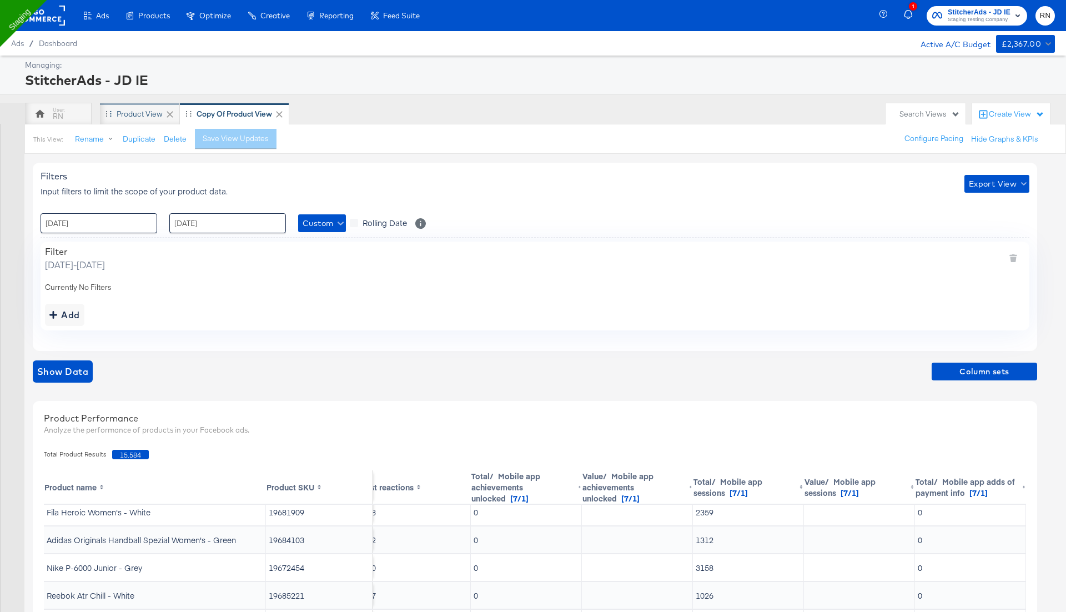
click at [141, 112] on div "Product View" at bounding box center [140, 114] width 46 height 11
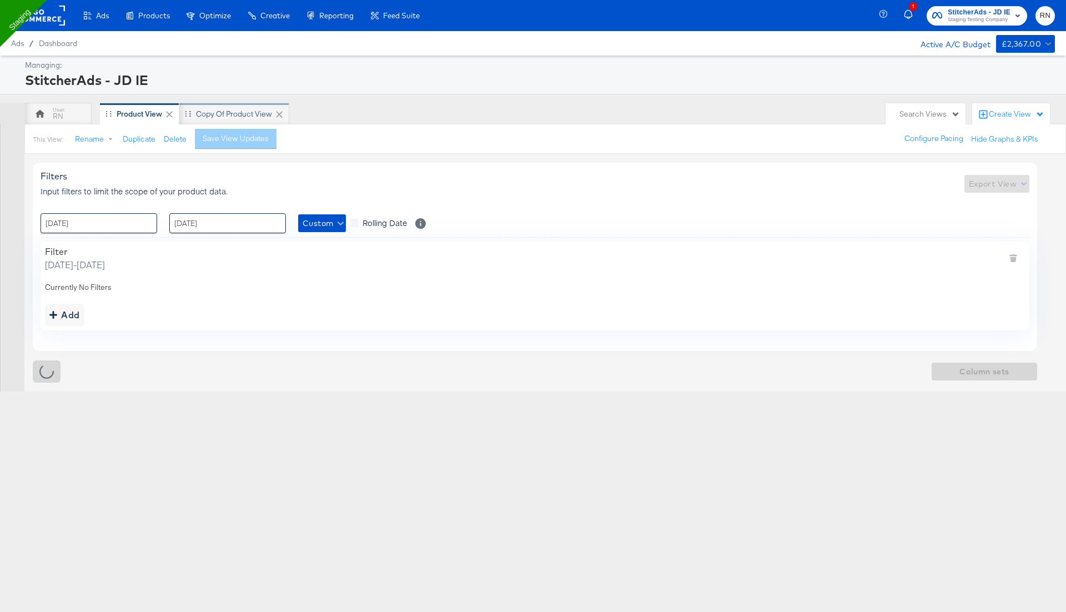
click at [225, 113] on div "Copy of Product View" at bounding box center [234, 114] width 76 height 11
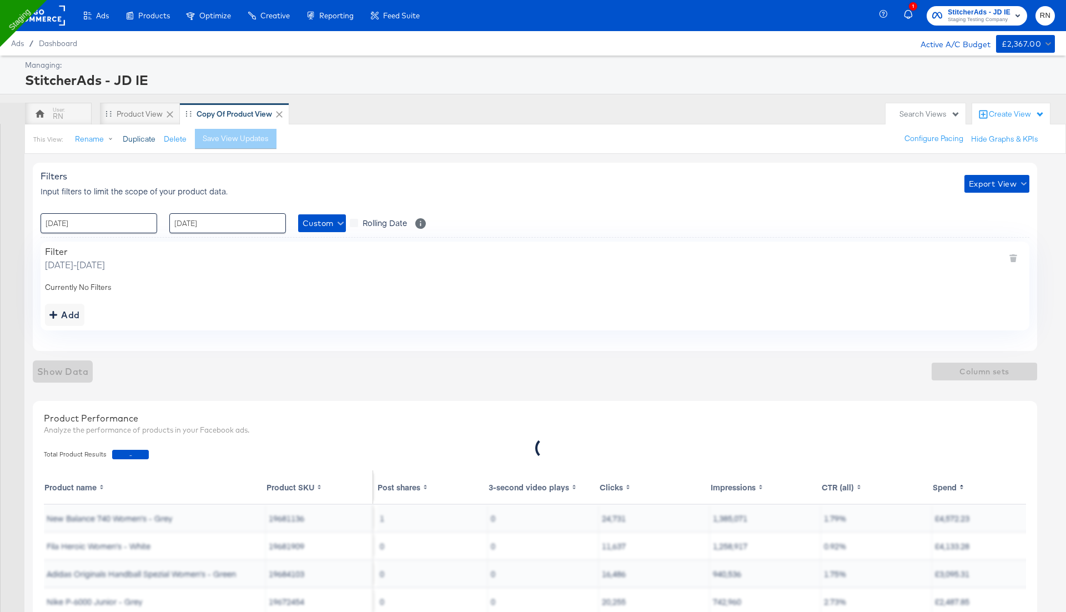
click at [136, 140] on button "Duplicate" at bounding box center [139, 139] width 33 height 11
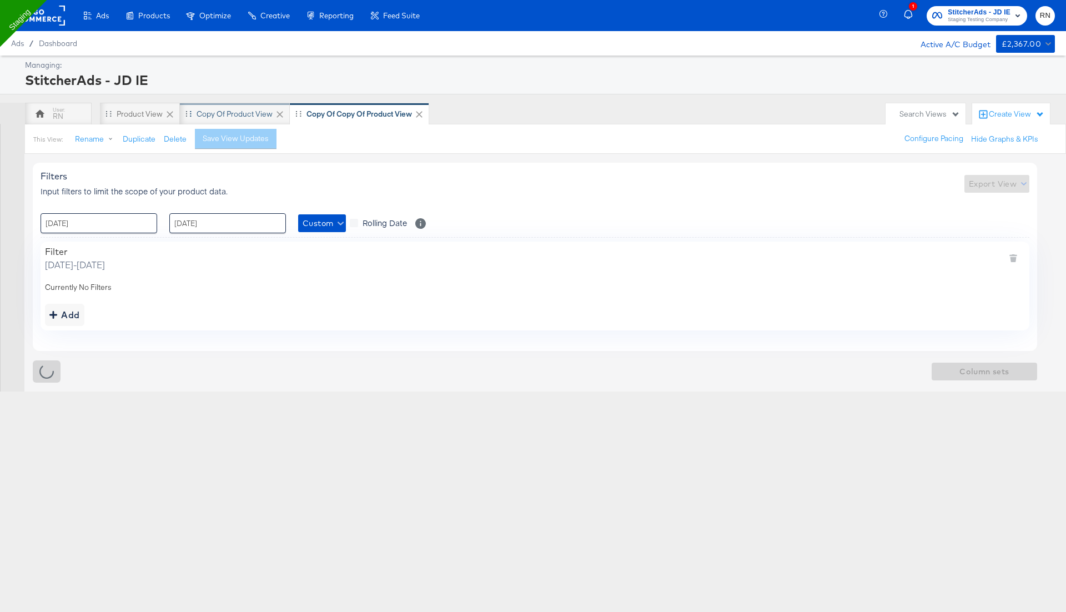
click at [251, 112] on div "Copy of Product View" at bounding box center [235, 114] width 76 height 11
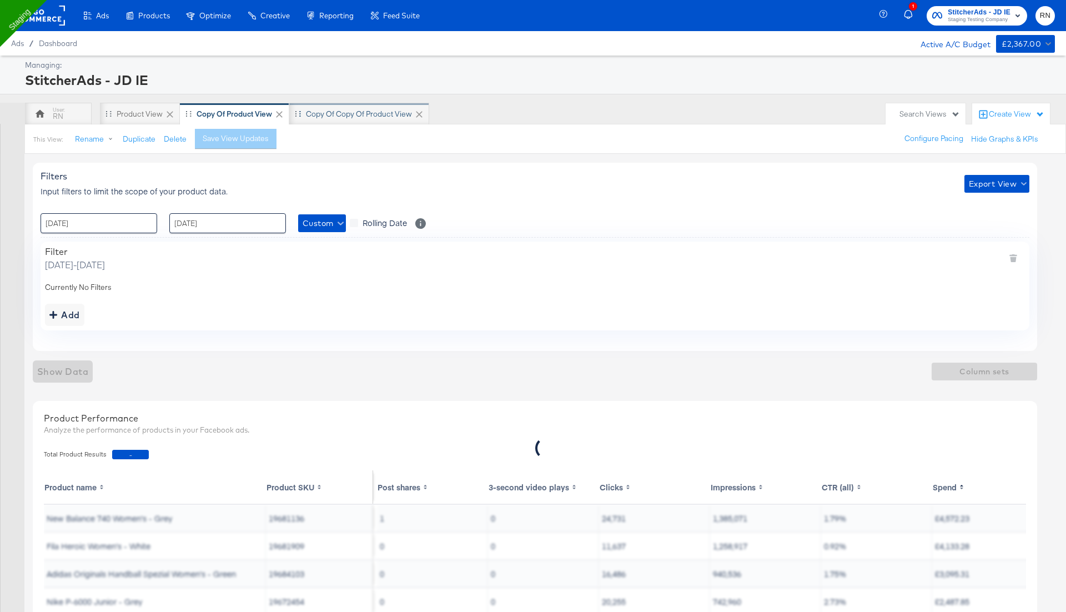
click at [333, 114] on div "Copy of Copy of Product View" at bounding box center [359, 114] width 106 height 11
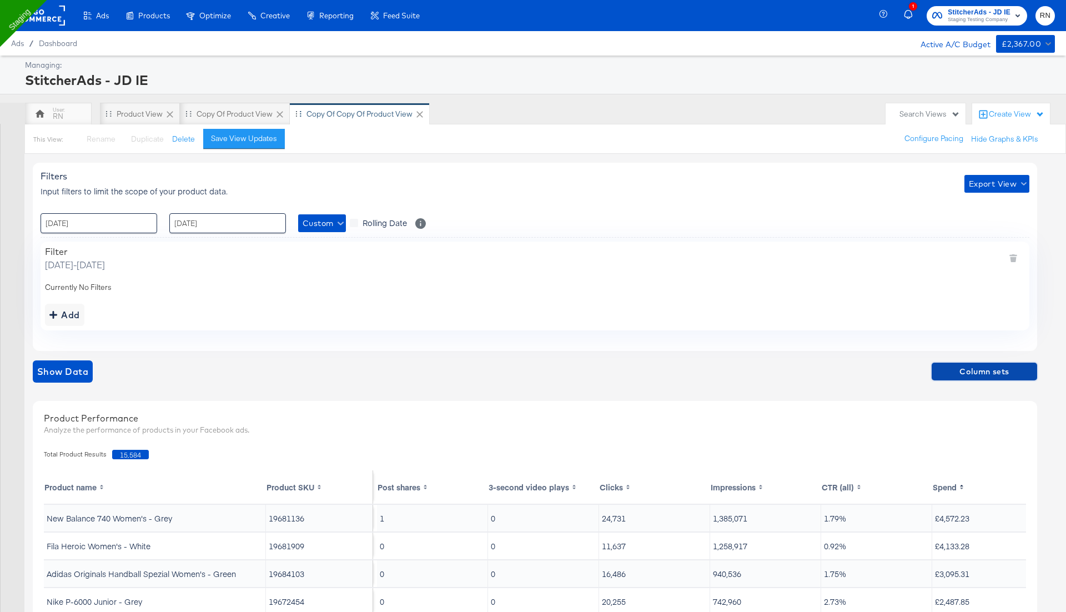
click at [950, 374] on span "Column sets" at bounding box center [984, 372] width 97 height 14
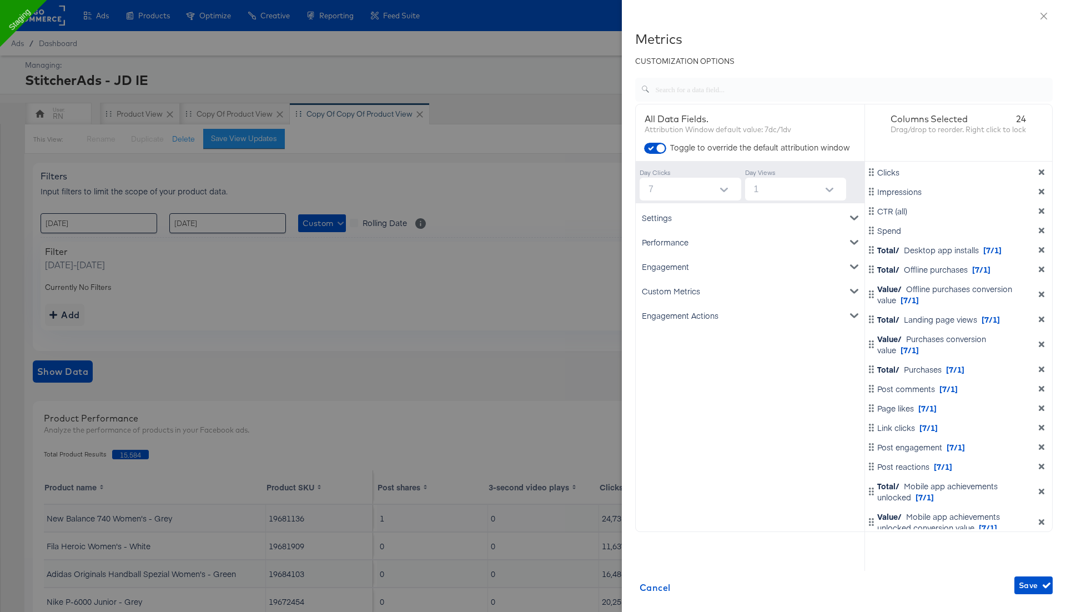
scroll to position [162, 0]
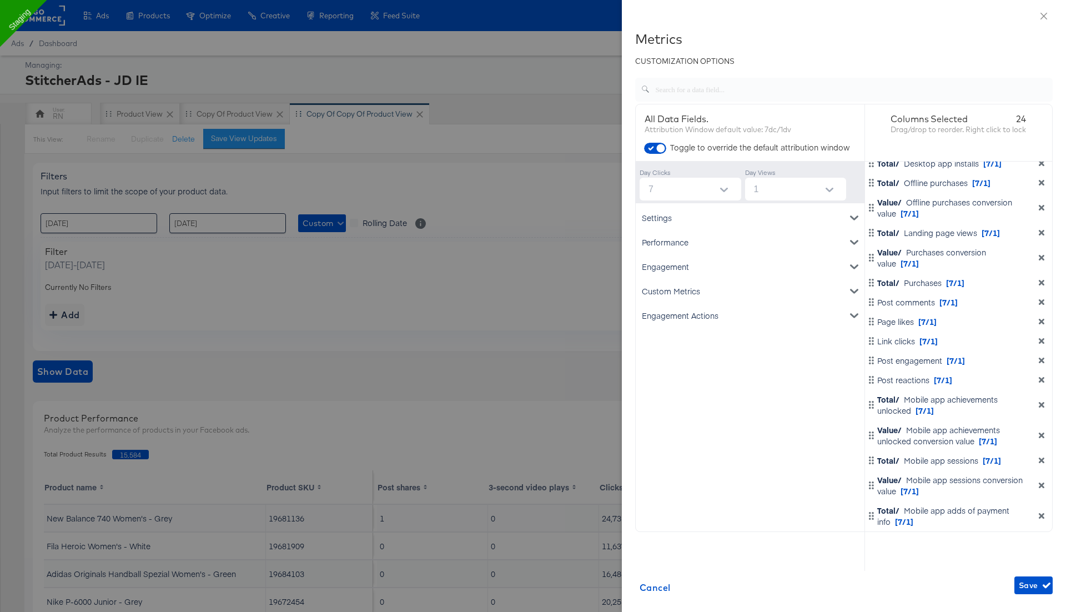
click at [1042, 516] on icon "dimension-list" at bounding box center [1042, 516] width 6 height 6
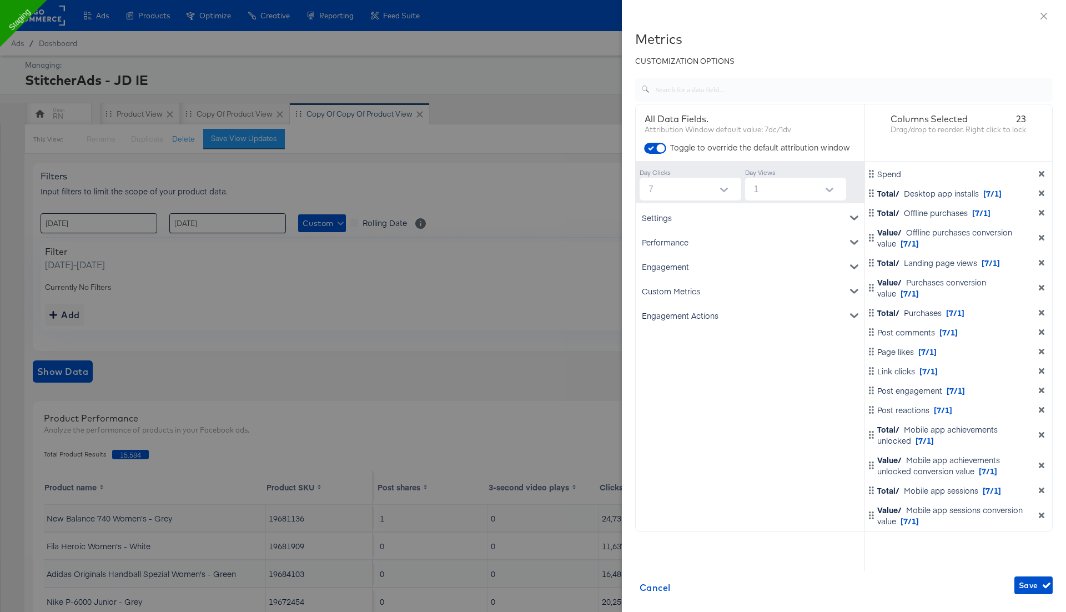
scroll to position [131, 0]
click at [1041, 512] on icon "dimension-list" at bounding box center [1041, 516] width 8 height 8
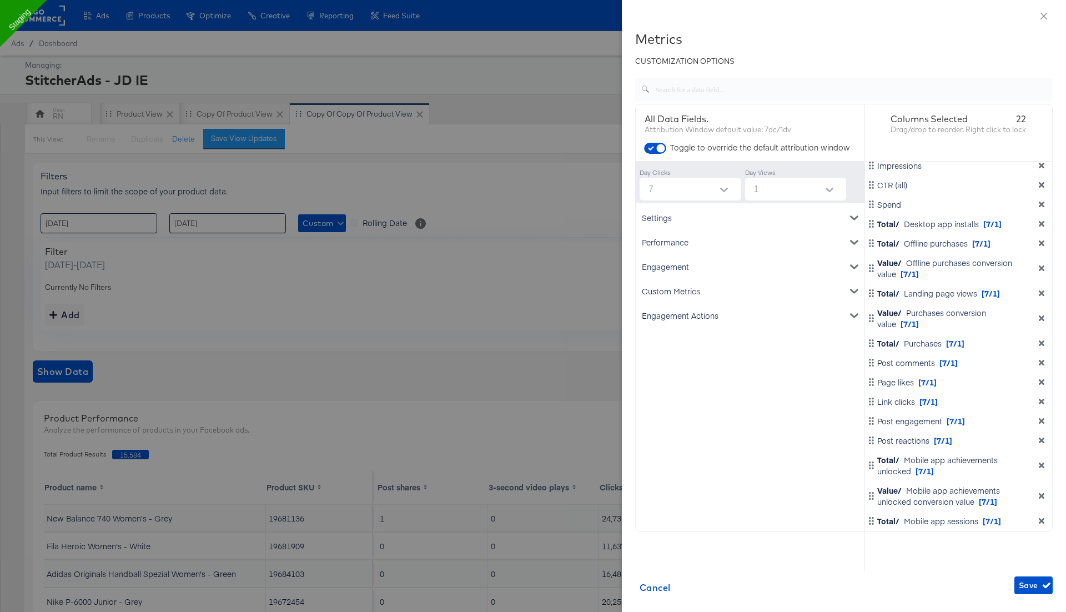
scroll to position [100, 0]
click at [1040, 519] on icon "dimension-list" at bounding box center [1042, 521] width 6 height 6
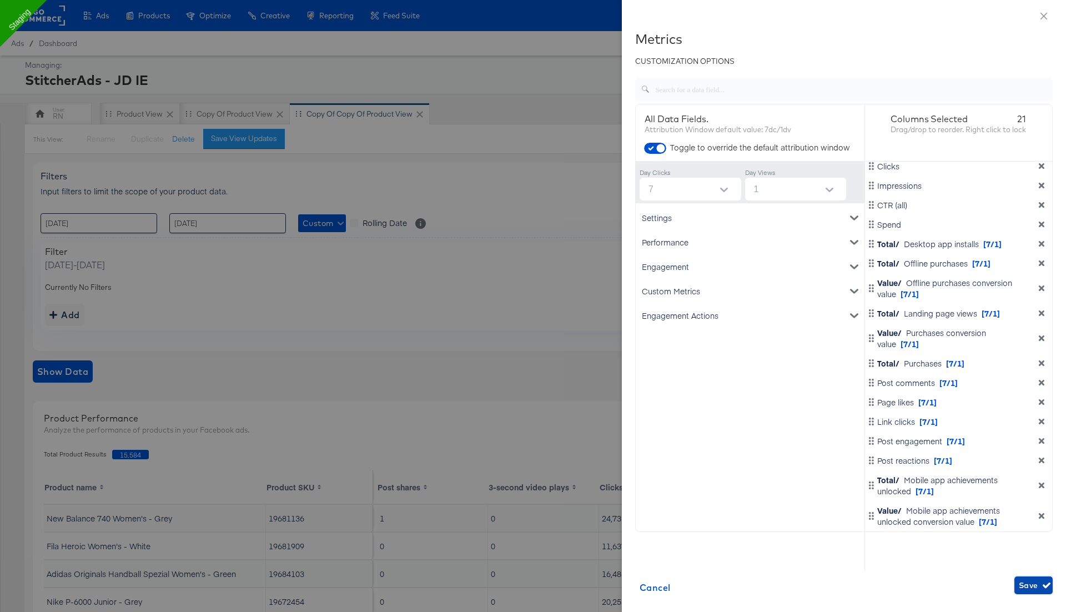
click at [1029, 584] on span "Save" at bounding box center [1033, 585] width 29 height 14
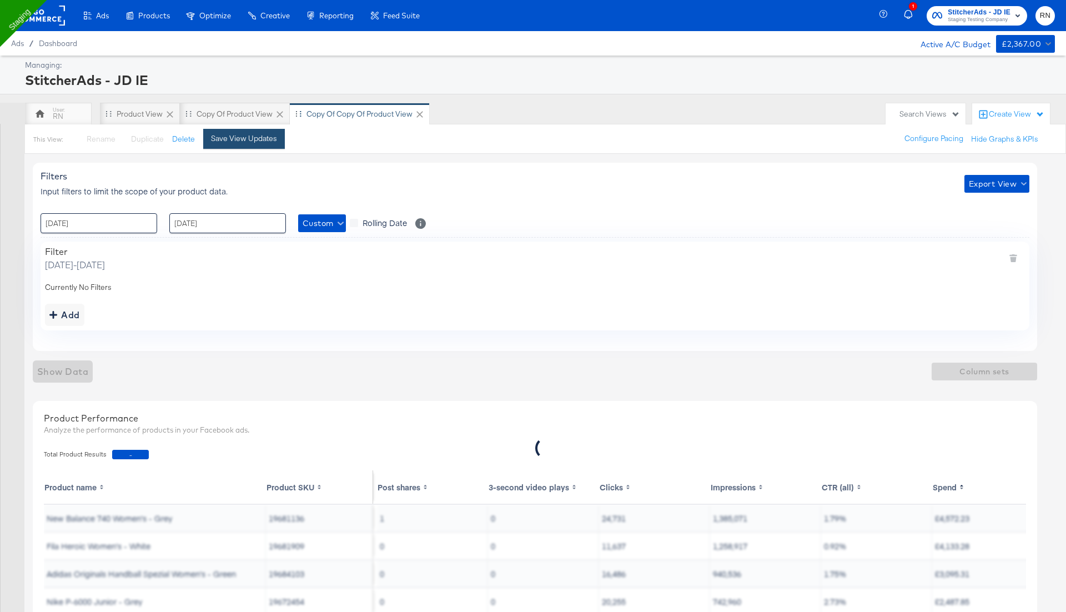
click at [246, 133] on div "Save View Updates" at bounding box center [244, 138] width 66 height 11
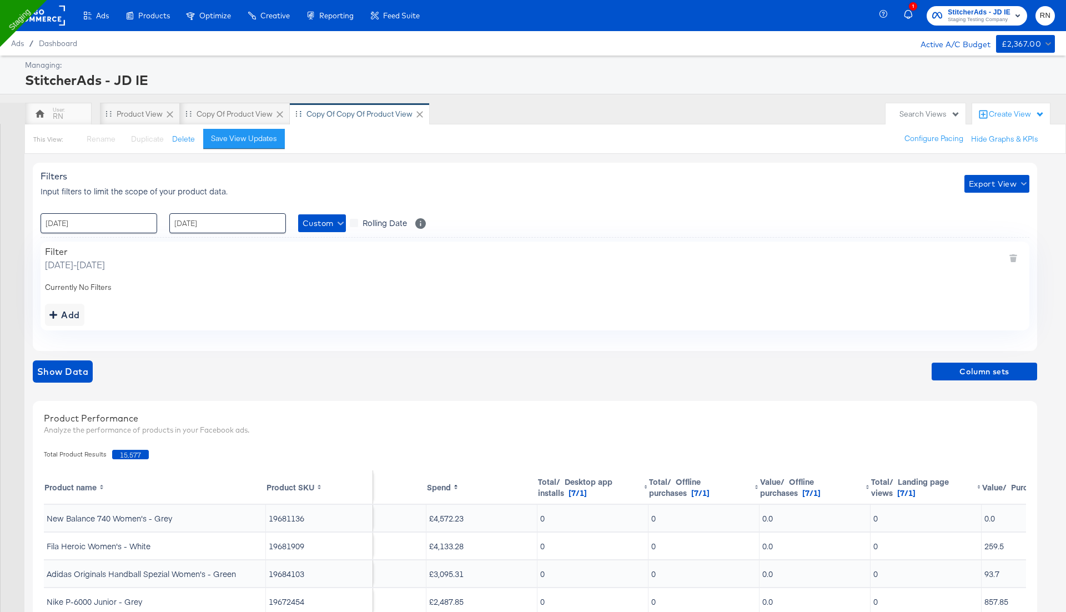
scroll to position [0, 509]
click at [981, 183] on span "Export View" at bounding box center [997, 184] width 56 height 14
click at [977, 226] on span "Bulk Export" at bounding box center [994, 229] width 43 height 23
click at [981, 365] on span "Column sets" at bounding box center [984, 372] width 97 height 14
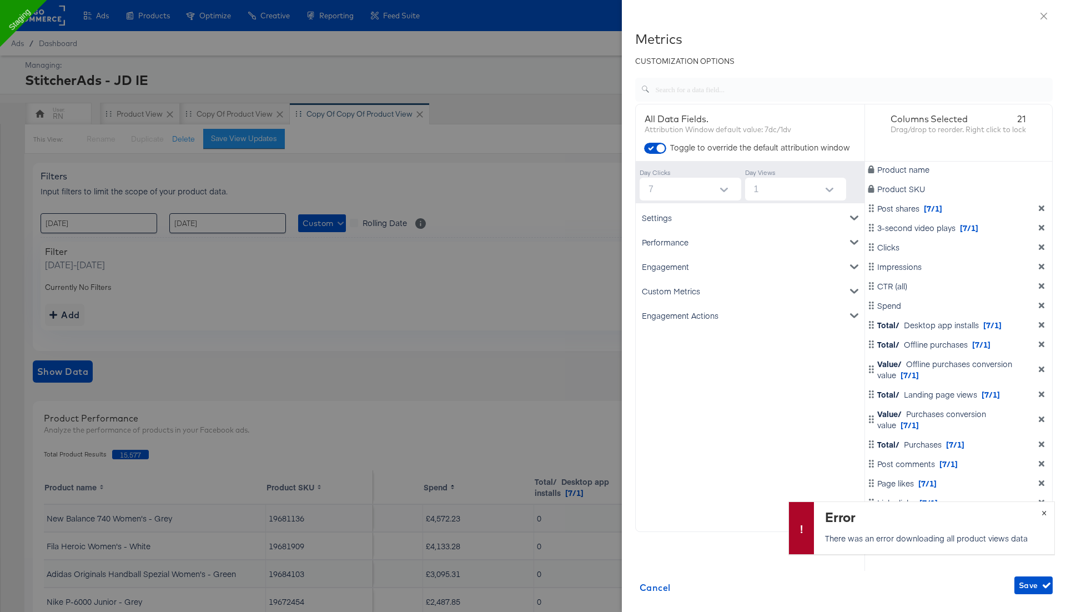
click at [1044, 511] on button "×" at bounding box center [1044, 512] width 21 height 20
click at [1041, 520] on icon "dimension-list" at bounding box center [1041, 522] width 8 height 8
click at [1029, 582] on span "Save" at bounding box center [1033, 585] width 29 height 14
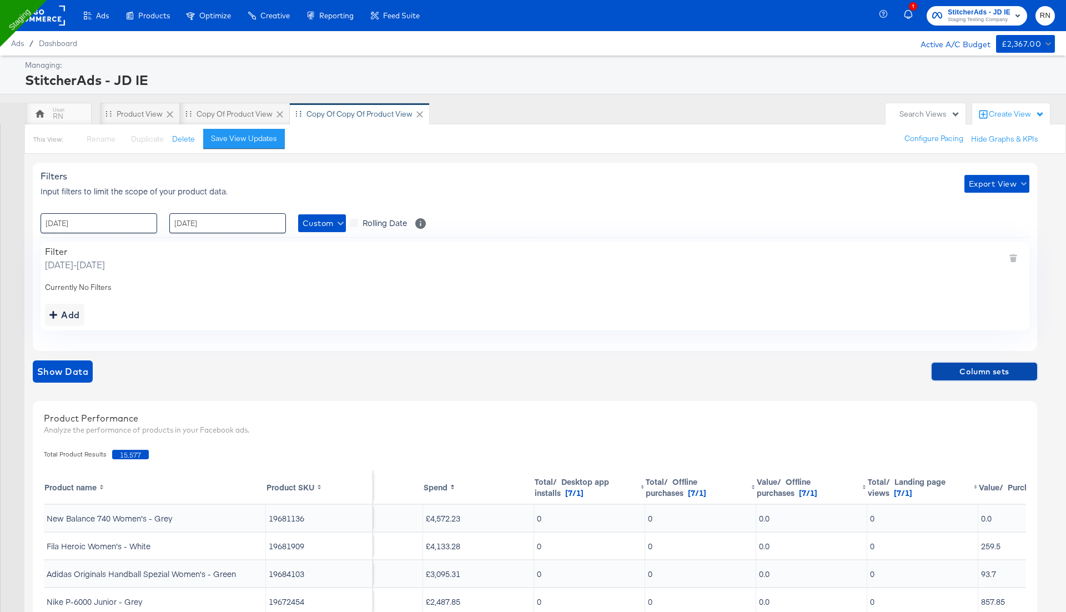
click at [994, 366] on span "Column sets" at bounding box center [984, 372] width 97 height 14
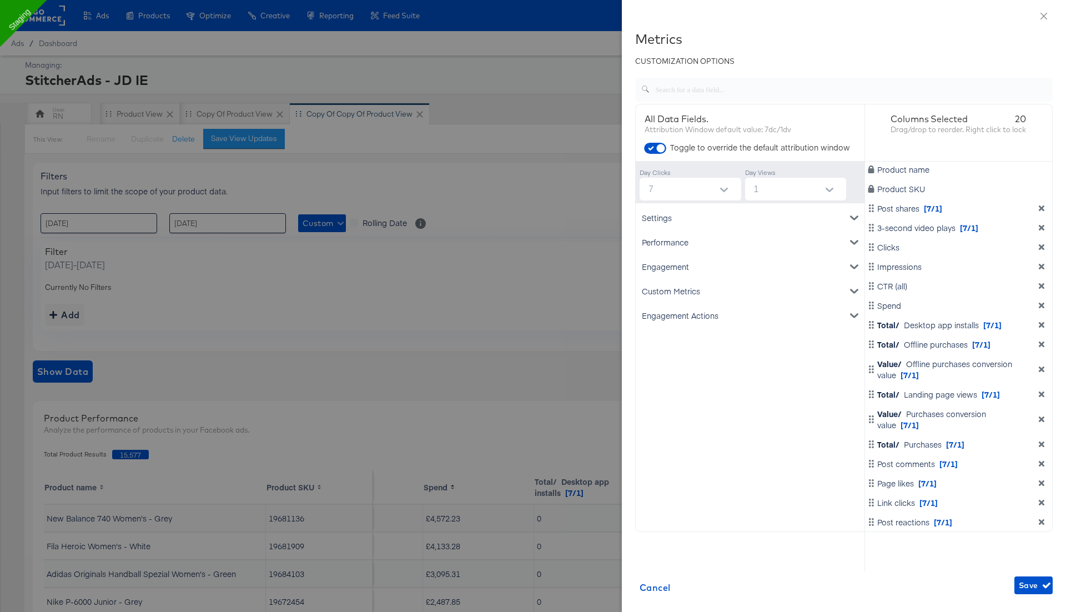
click at [538, 309] on div at bounding box center [533, 306] width 1066 height 612
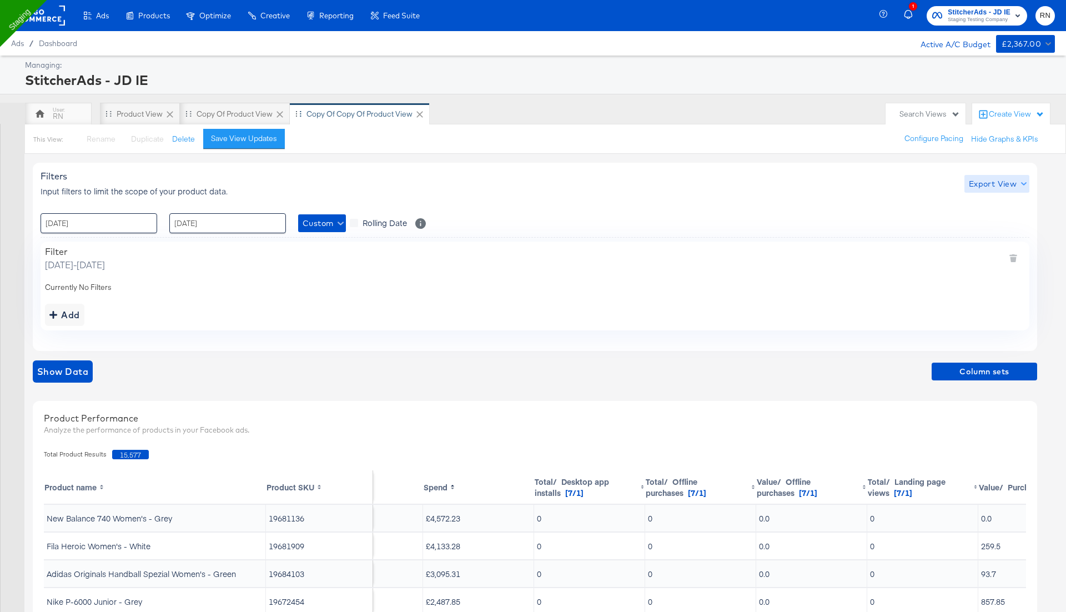
click at [986, 183] on span "Export View" at bounding box center [997, 184] width 56 height 14
click at [980, 224] on span "Bulk Export" at bounding box center [994, 229] width 43 height 23
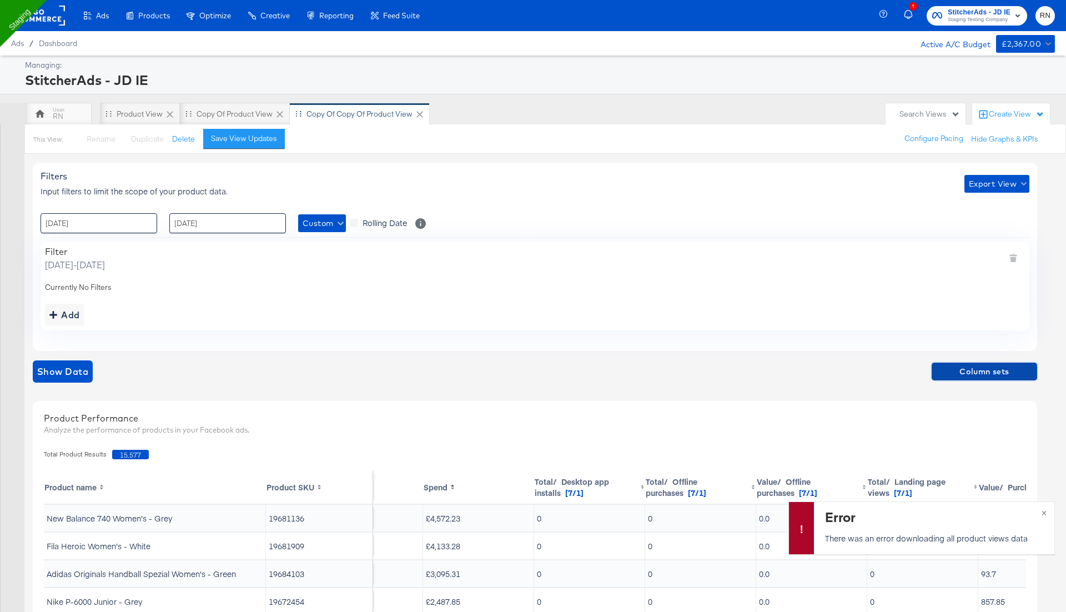
click at [999, 362] on button "Column sets" at bounding box center [983, 371] width 105 height 18
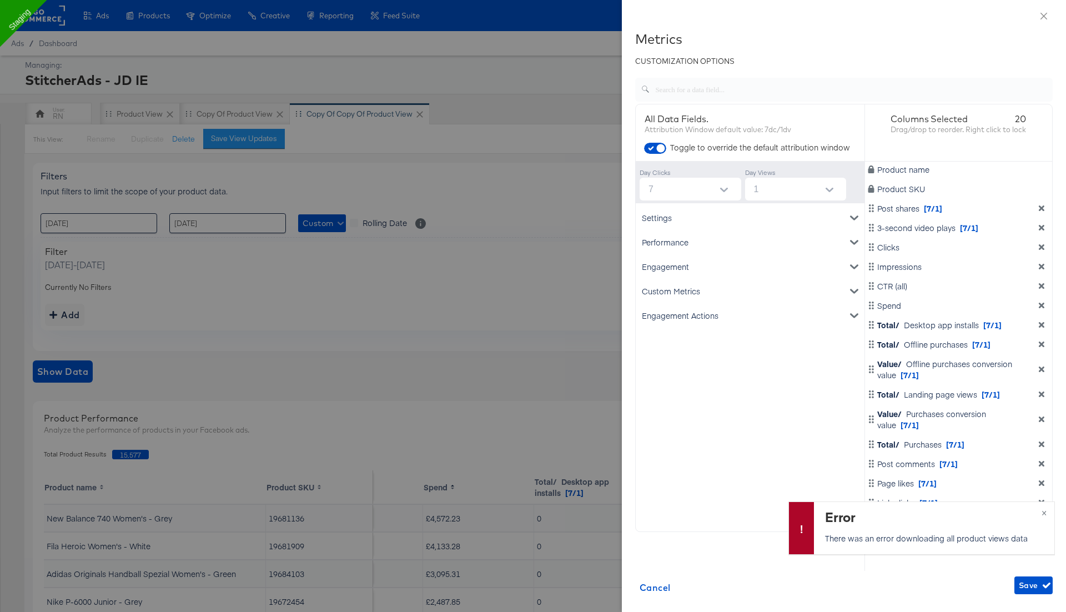
click at [1042, 301] on icon "dimension-list" at bounding box center [1041, 305] width 8 height 8
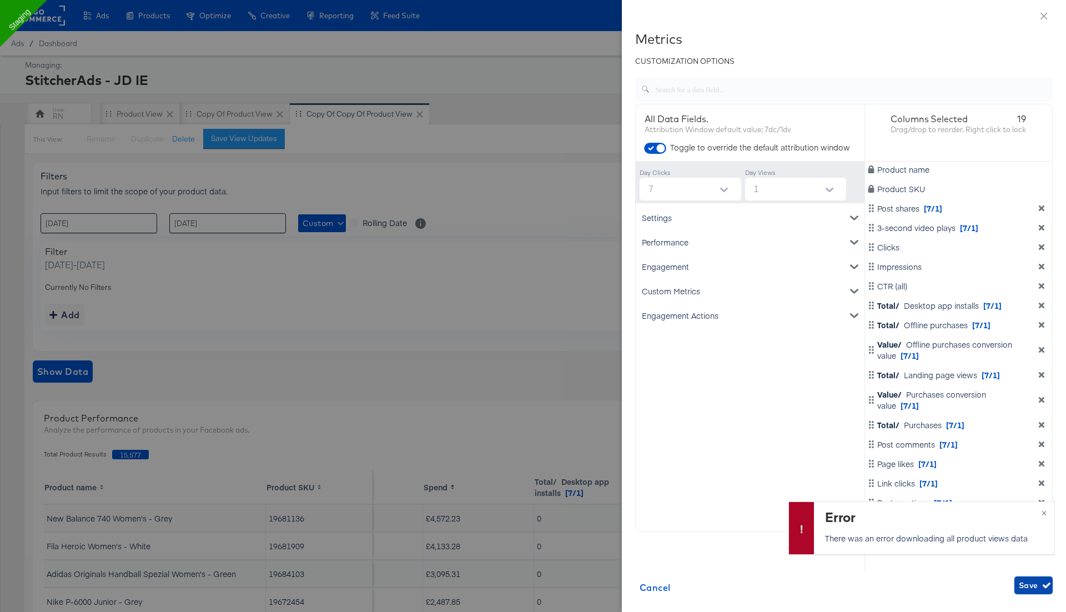
click at [1031, 582] on span "Save" at bounding box center [1033, 585] width 29 height 14
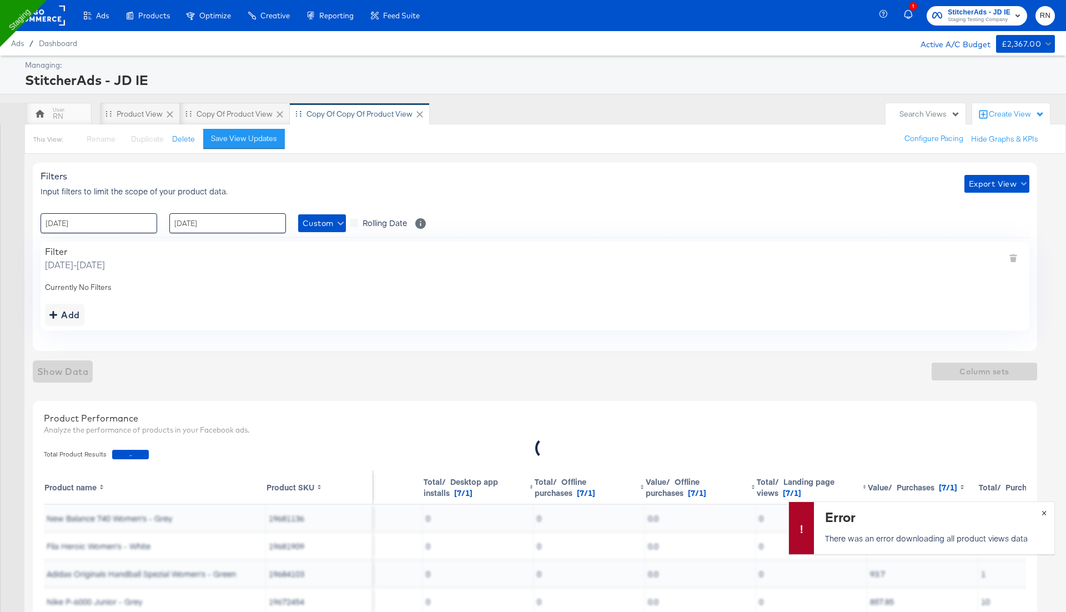
click at [1043, 512] on div "Error There was an error downloading all product views data ×" at bounding box center [921, 527] width 266 height 53
click at [1045, 511] on button "×" at bounding box center [1044, 512] width 21 height 20
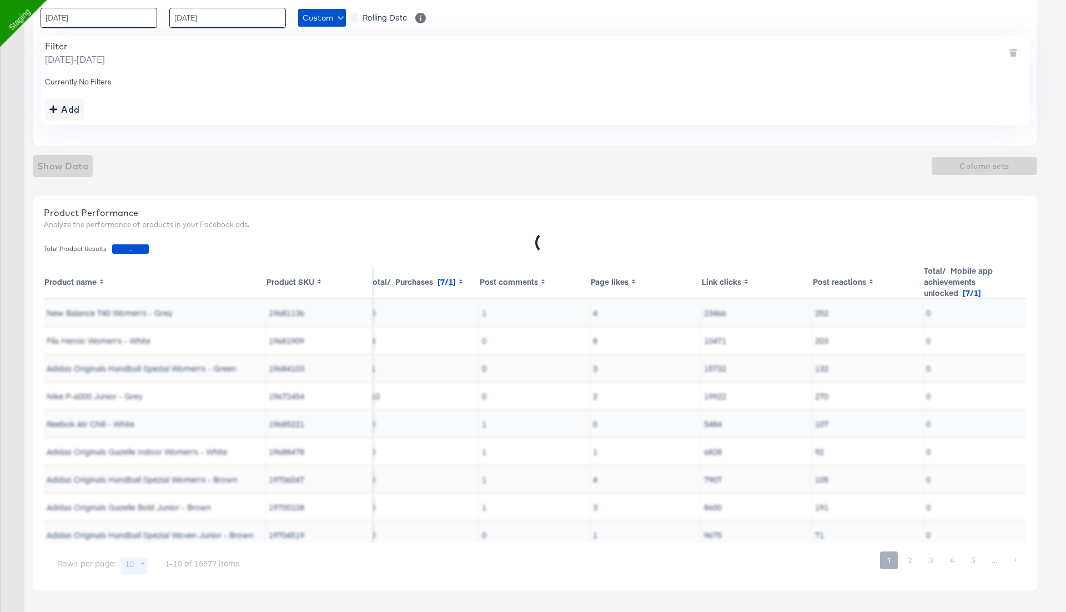
scroll to position [0, 1238]
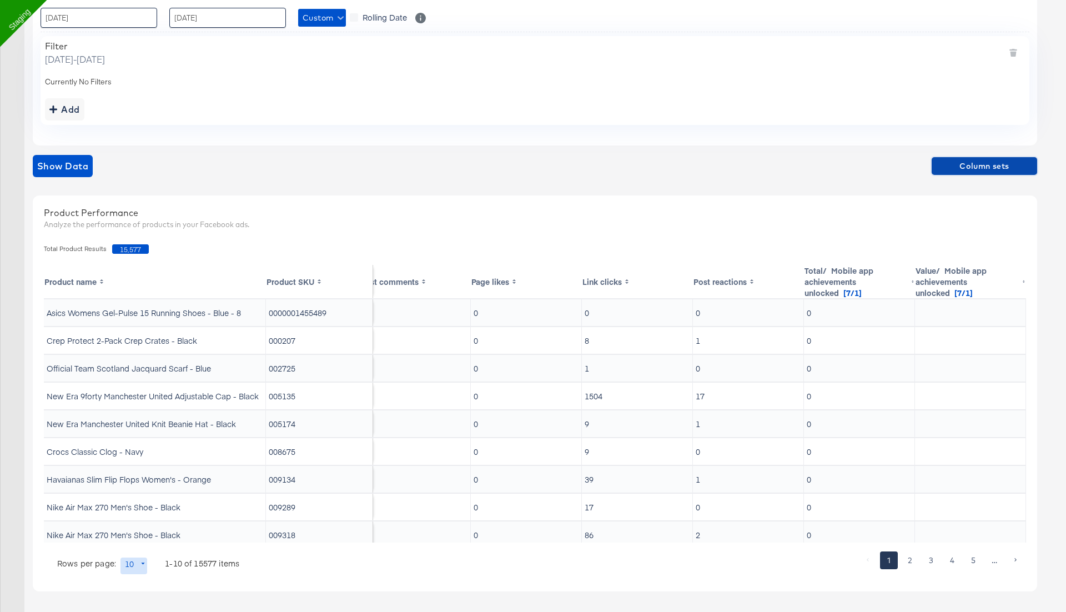
click at [995, 163] on span "Column sets" at bounding box center [984, 166] width 97 height 14
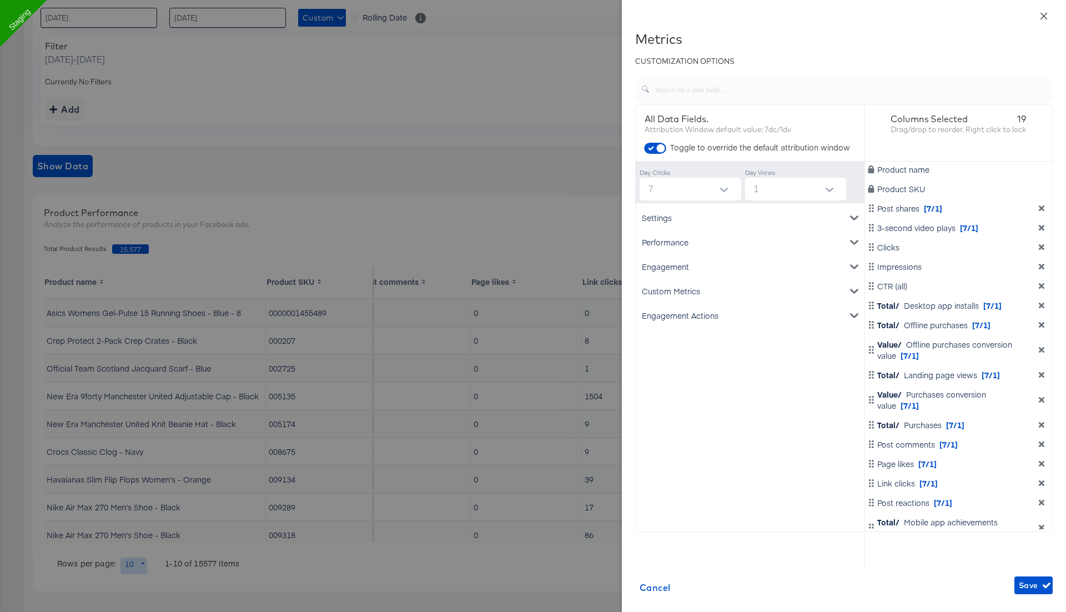
click at [1045, 12] on icon "close" at bounding box center [1043, 16] width 9 height 9
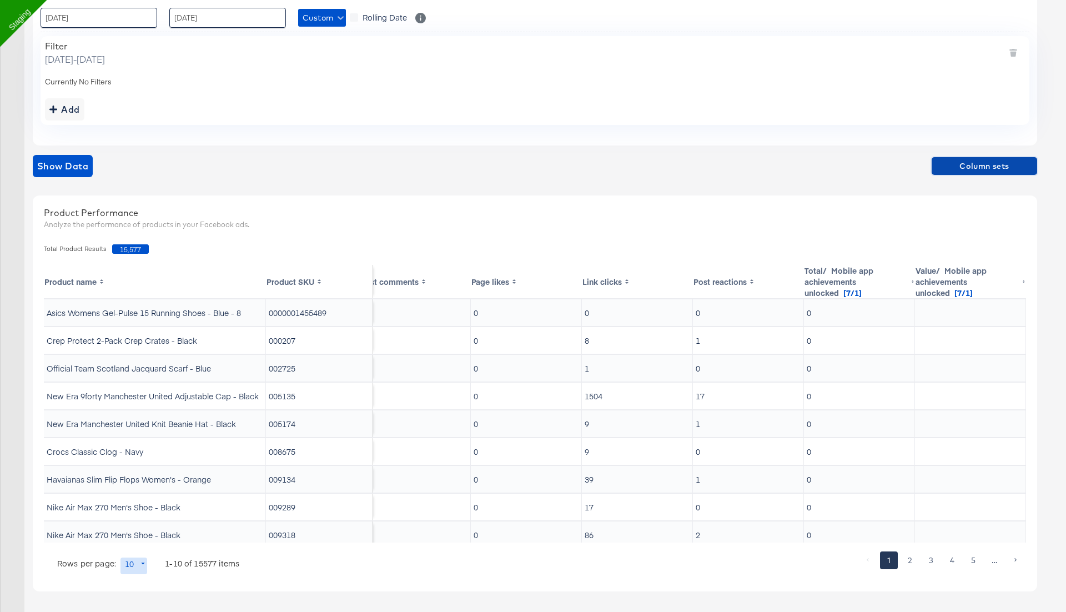
click at [963, 163] on span "Column sets" at bounding box center [984, 166] width 97 height 14
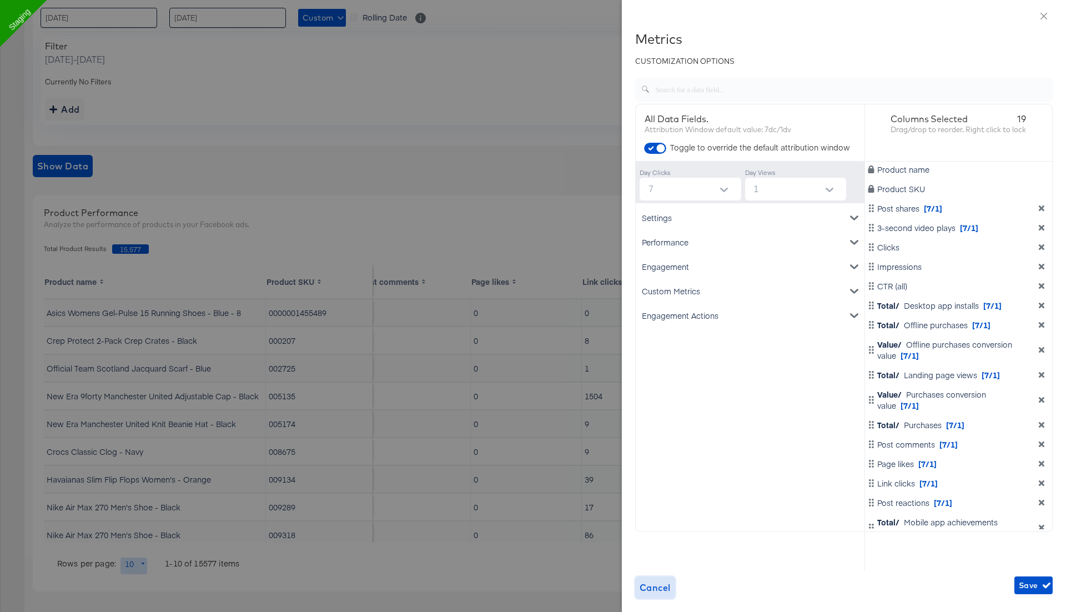
click at [658, 588] on span "Cancel" at bounding box center [654, 588] width 31 height 16
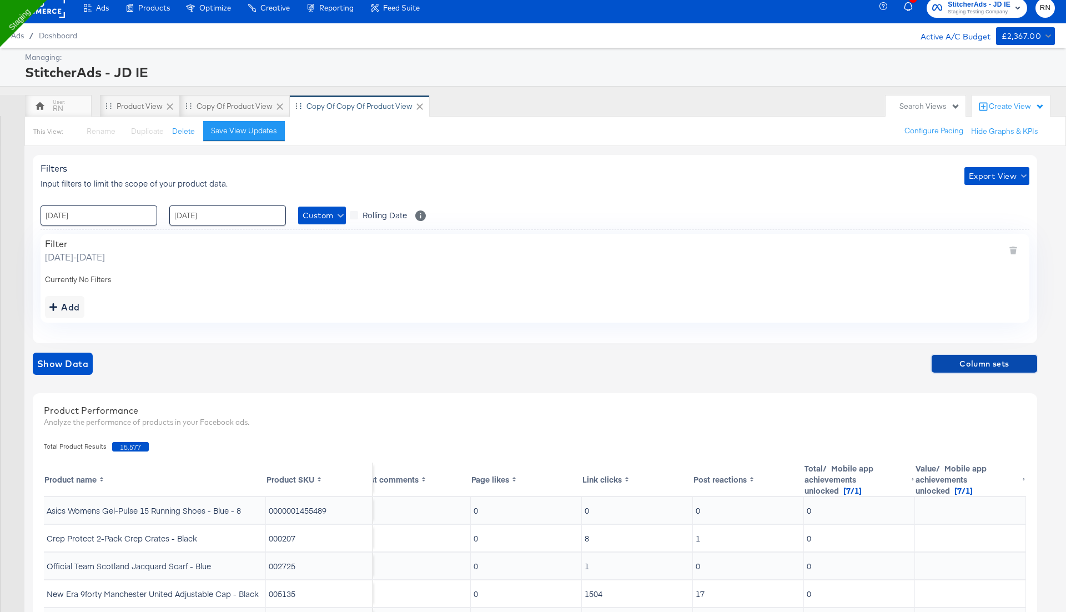
scroll to position [0, 0]
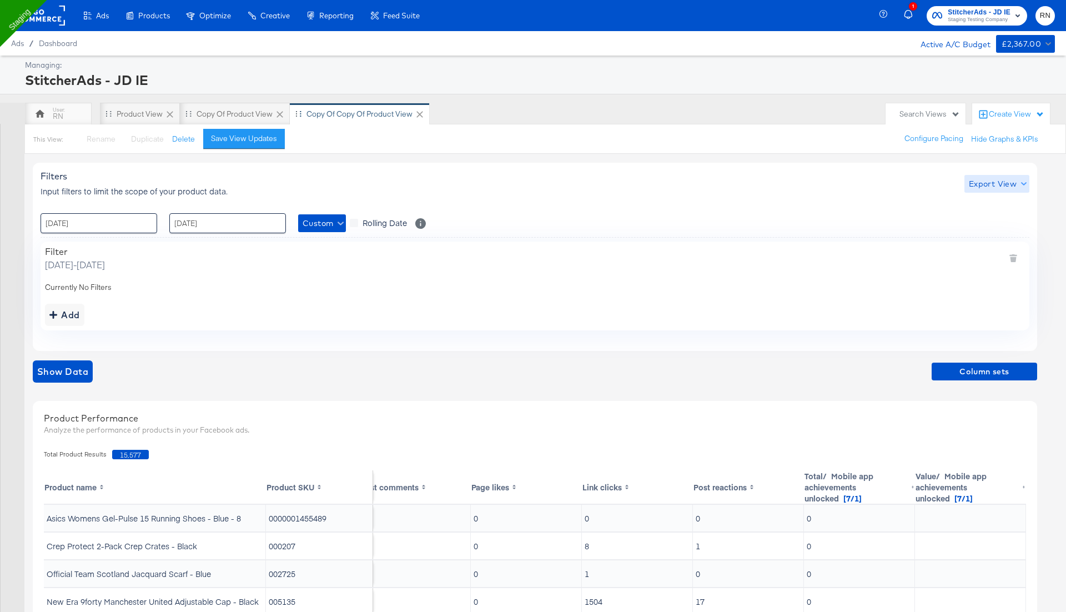
click at [990, 180] on span "Export View" at bounding box center [997, 184] width 56 height 14
click at [991, 226] on span "Bulk Export" at bounding box center [994, 229] width 43 height 23
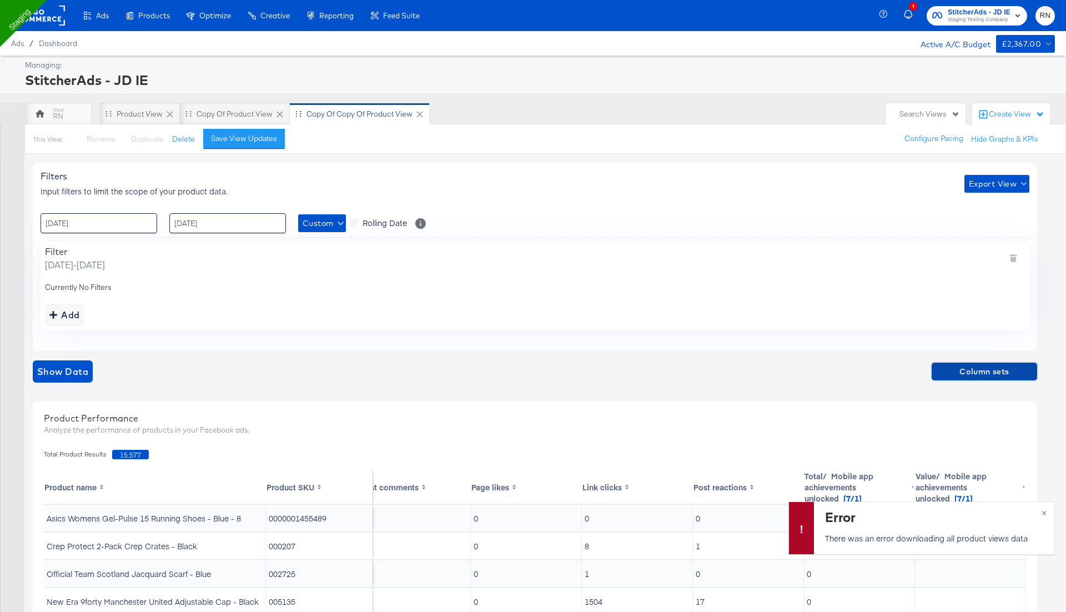
click at [968, 370] on span "Column sets" at bounding box center [984, 372] width 97 height 14
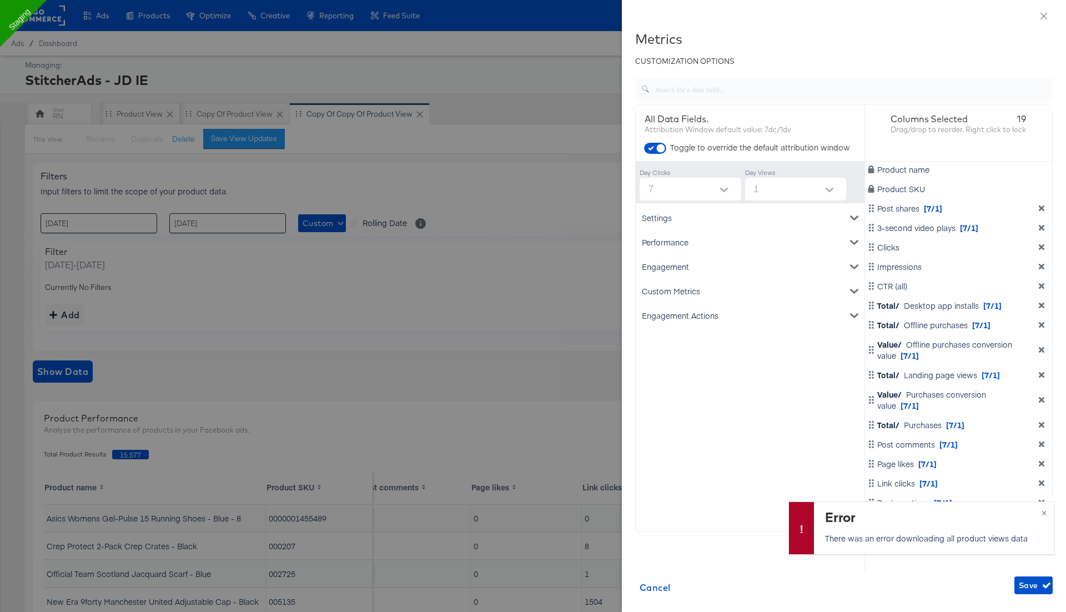
scroll to position [42, 0]
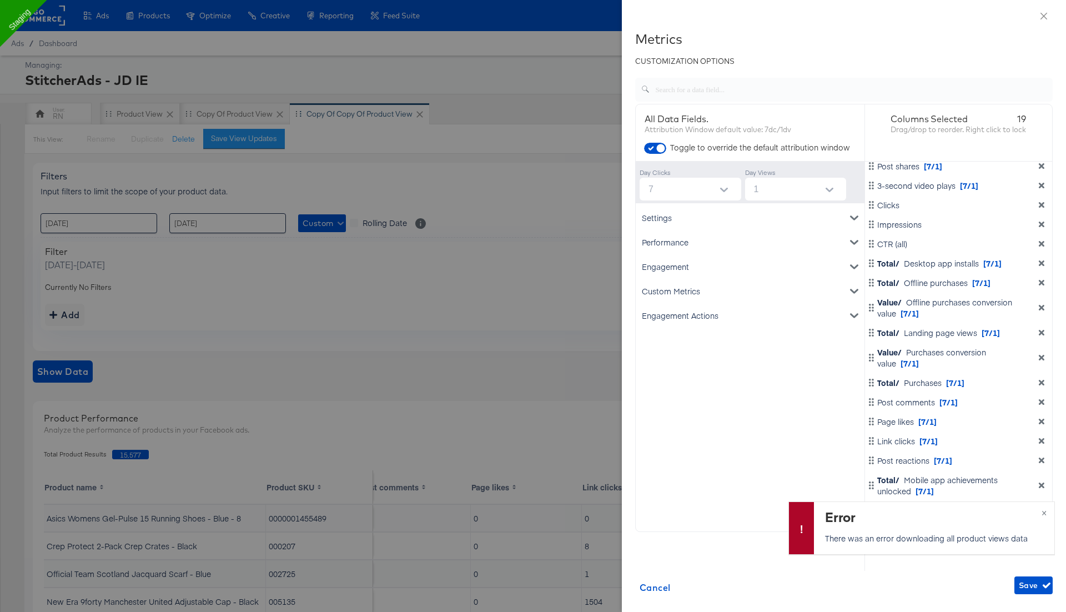
click at [1040, 482] on icon "dimension-list" at bounding box center [1042, 485] width 6 height 6
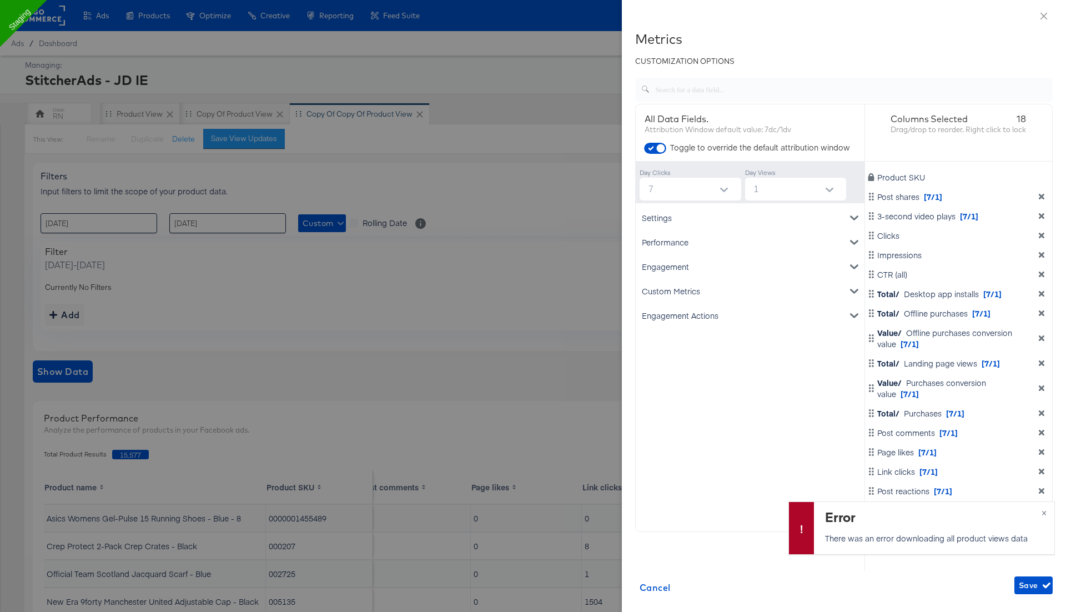
click at [1042, 471] on icon "dimension-list" at bounding box center [1042, 472] width 6 height 6
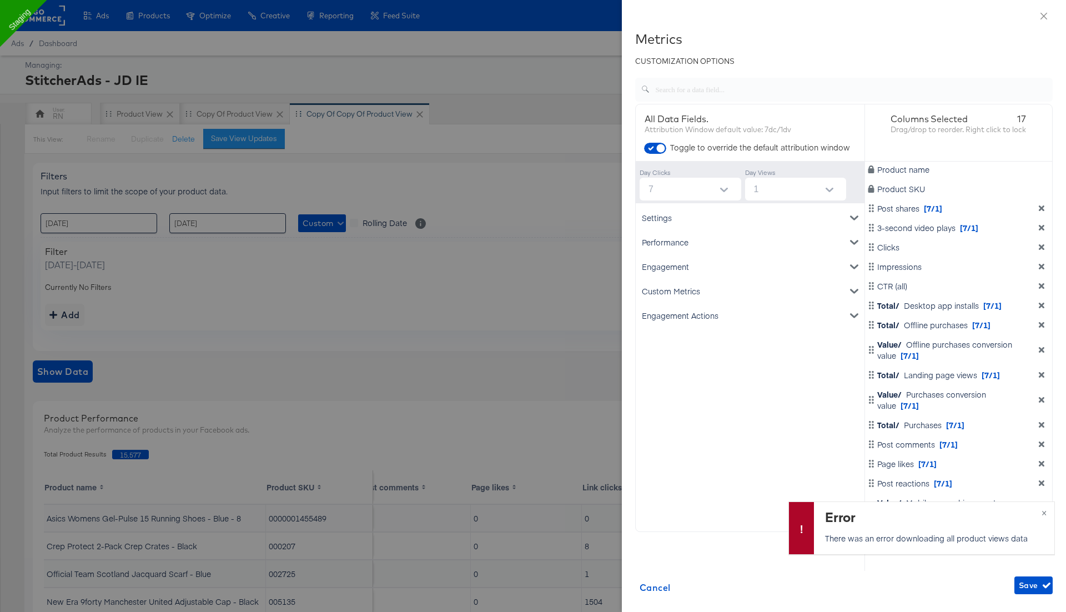
scroll to position [0, 0]
click at [1040, 461] on icon "dimension-list" at bounding box center [1041, 464] width 8 height 8
click at [1040, 442] on icon "dimension-list" at bounding box center [1042, 444] width 6 height 6
click at [1040, 424] on icon "dimension-list" at bounding box center [1041, 425] width 8 height 8
click at [1032, 585] on span "Save" at bounding box center [1033, 585] width 29 height 14
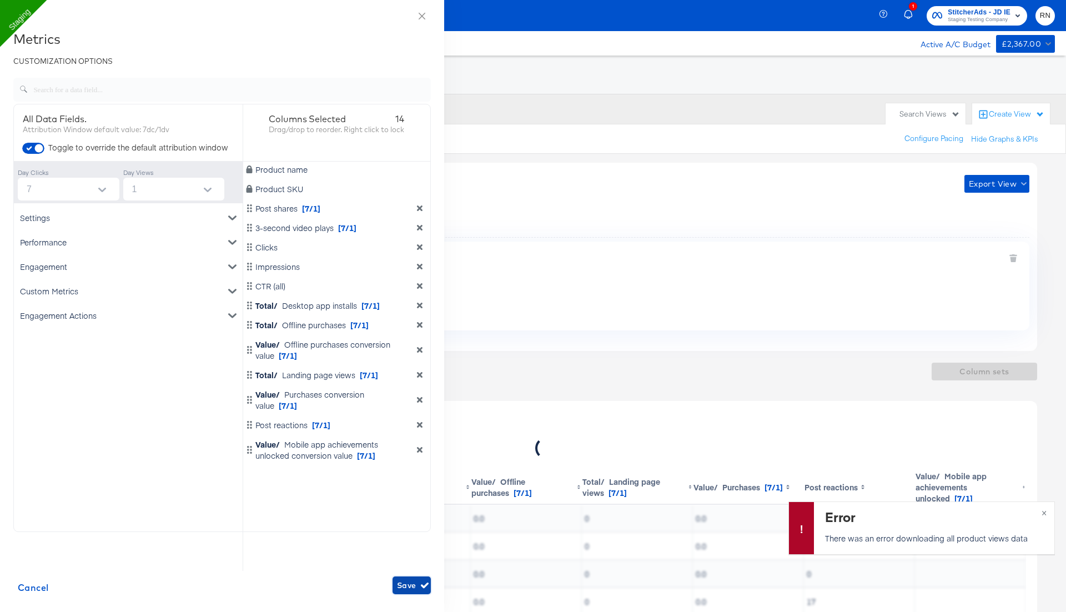
scroll to position [0, 683]
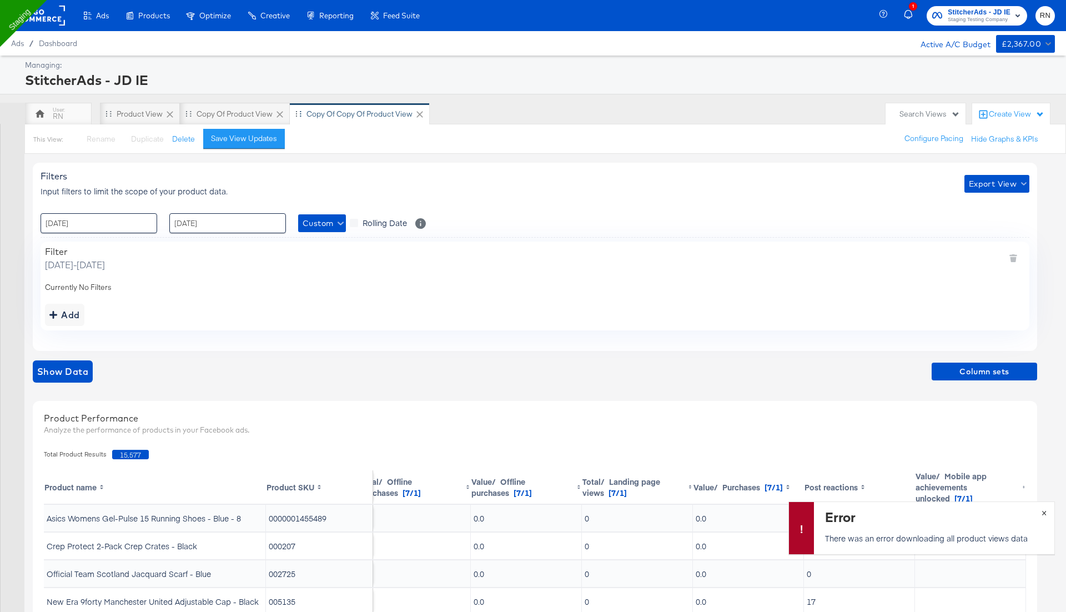
click at [1043, 510] on button "×" at bounding box center [1044, 512] width 21 height 20
click at [984, 371] on span "Column sets" at bounding box center [984, 372] width 97 height 14
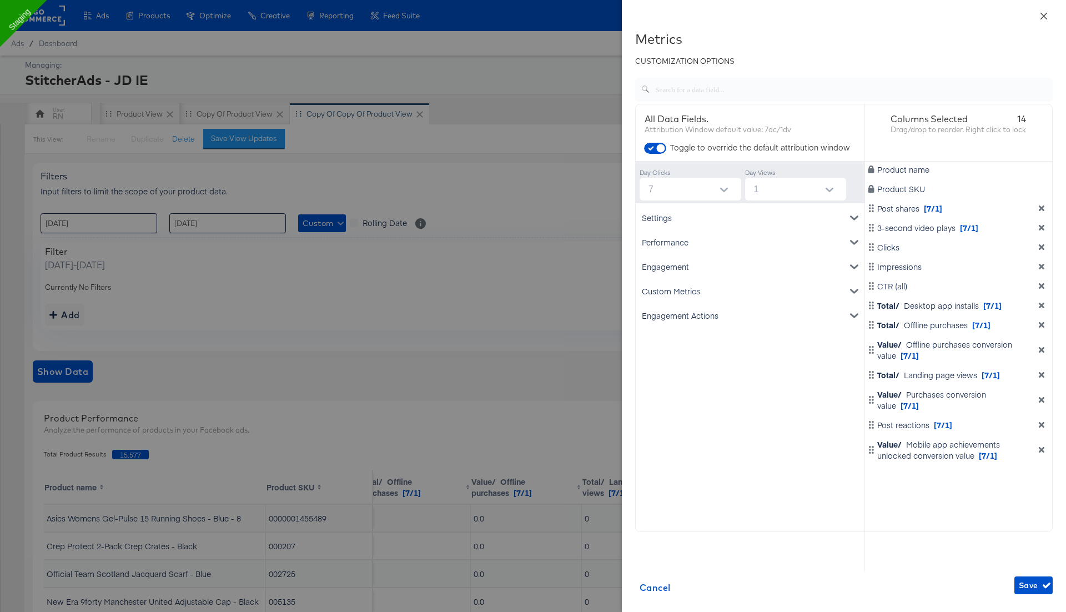
click at [1044, 14] on icon "close" at bounding box center [1043, 16] width 9 height 9
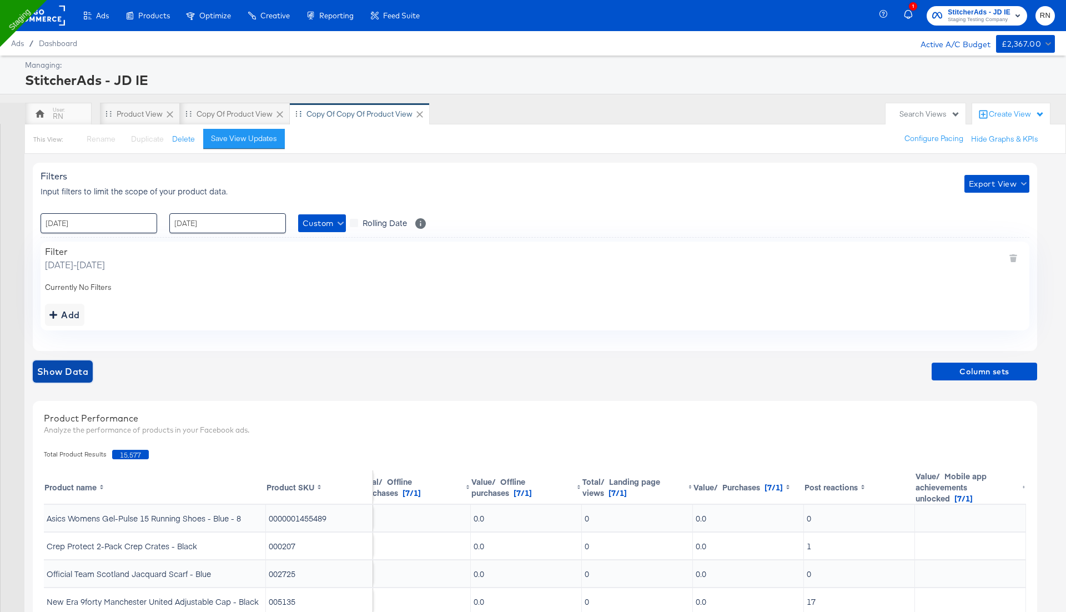
click at [81, 370] on span "Show Data" at bounding box center [62, 372] width 51 height 16
click at [990, 181] on span "Export View" at bounding box center [997, 184] width 56 height 14
click at [988, 223] on span "Bulk Export" at bounding box center [994, 229] width 43 height 23
click at [418, 113] on icon at bounding box center [419, 114] width 7 height 7
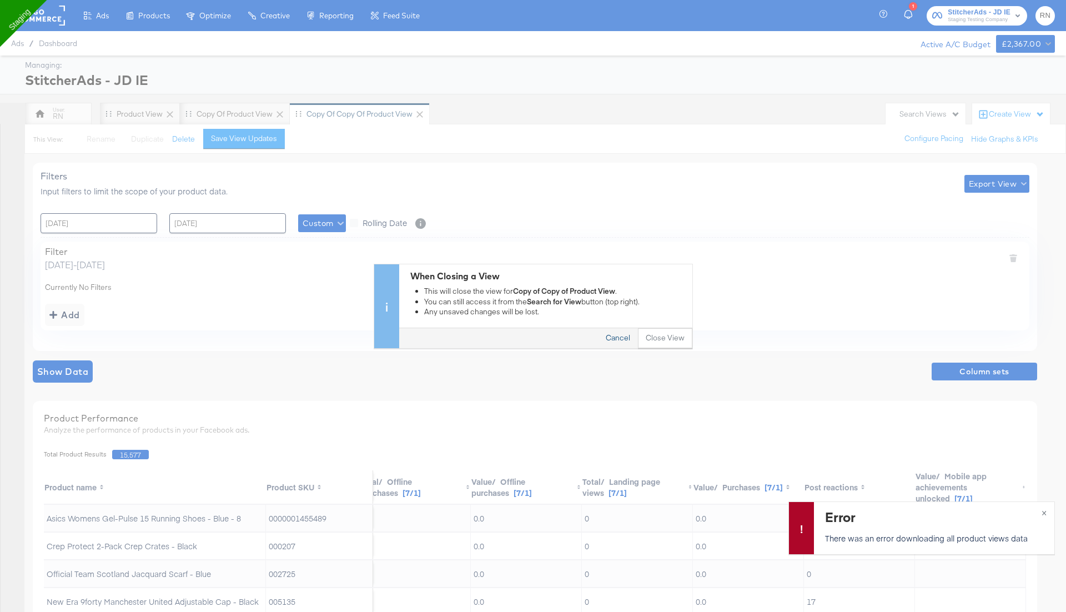
click at [621, 338] on button "Cancel" at bounding box center [618, 338] width 40 height 20
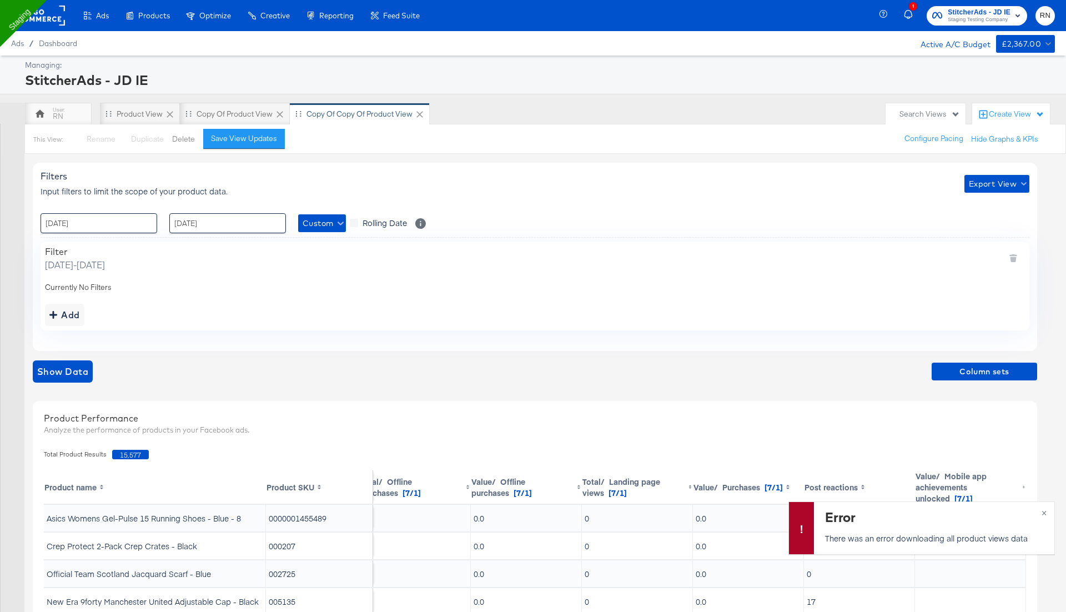
click at [181, 136] on button "Delete" at bounding box center [183, 139] width 23 height 11
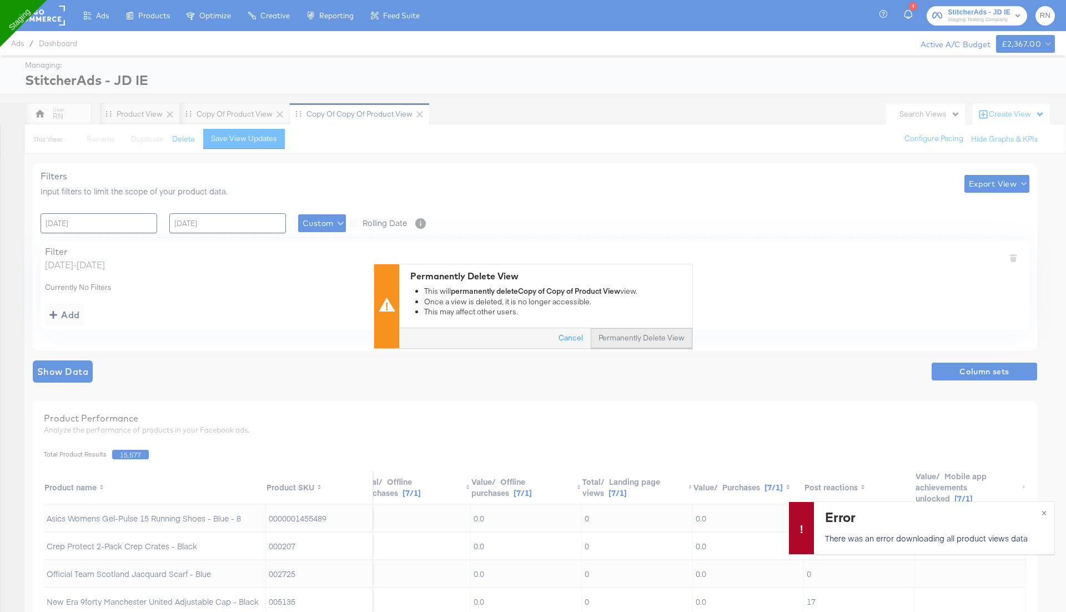
click at [624, 337] on button "Permanently Delete View" at bounding box center [642, 338] width 102 height 20
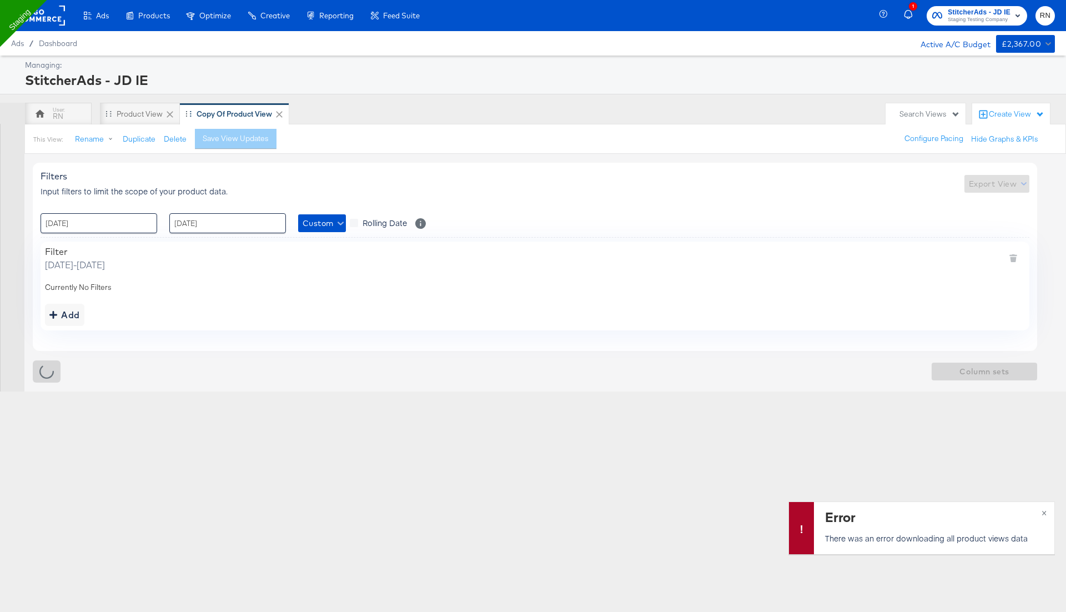
click at [279, 109] on icon at bounding box center [279, 114] width 11 height 11
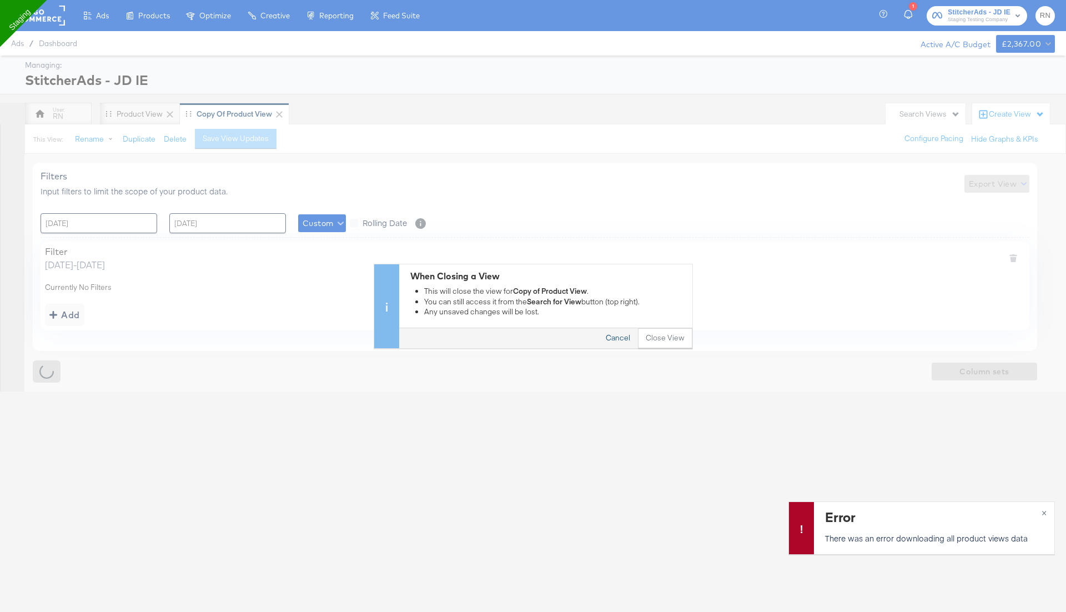
click at [628, 336] on button "Cancel" at bounding box center [618, 338] width 40 height 20
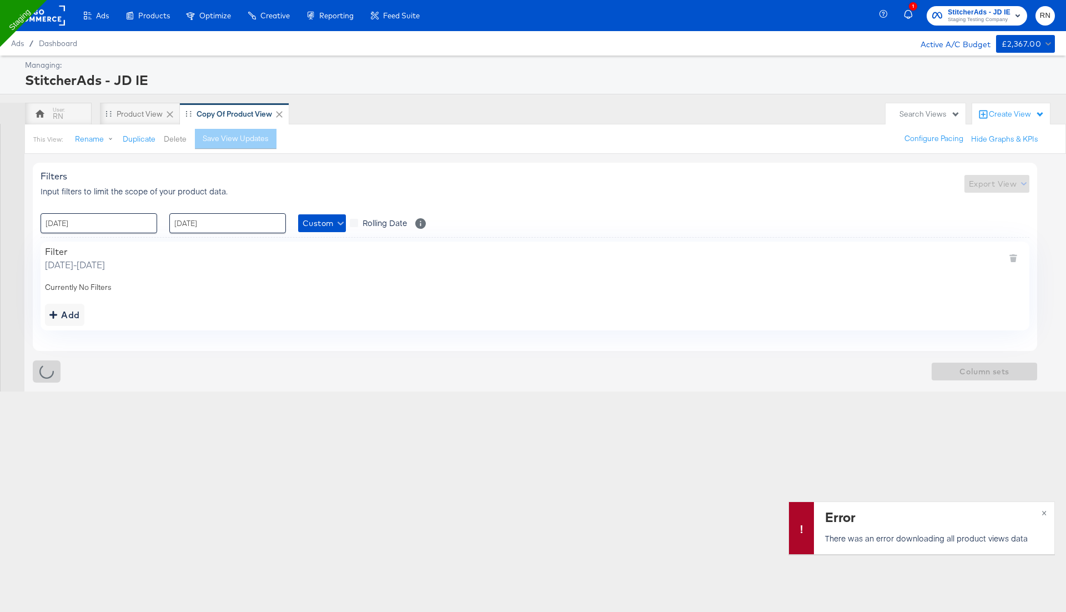
click at [174, 140] on button "Delete" at bounding box center [175, 139] width 23 height 11
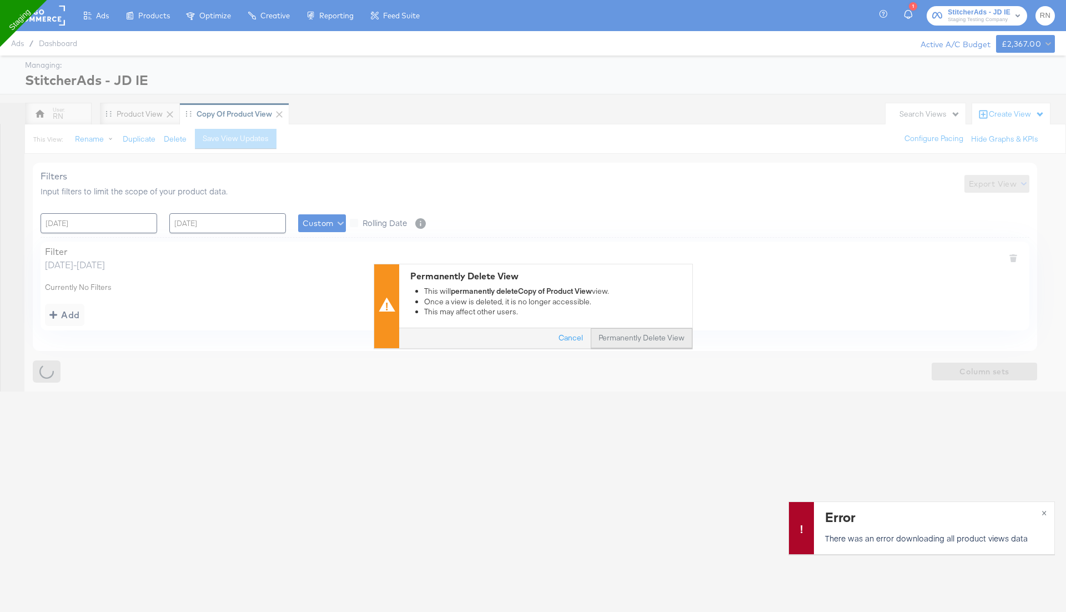
click at [640, 343] on button "Permanently Delete View" at bounding box center [642, 338] width 102 height 20
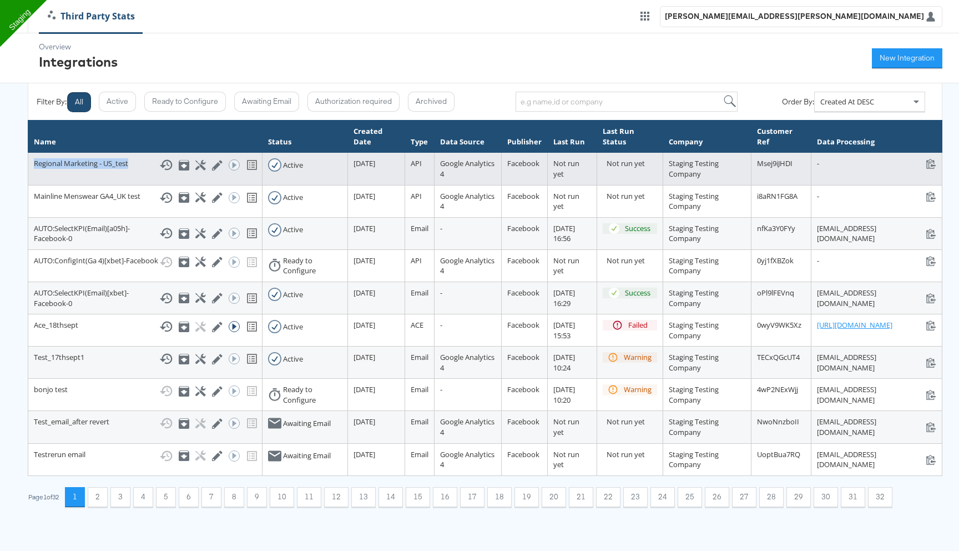
drag, startPoint x: 62, startPoint y: 174, endPoint x: 28, endPoint y: 154, distance: 39.6
click at [28, 154] on td "Regional Marketing - US_test Show History Archive Configure Edit Integration Ru…" at bounding box center [145, 169] width 234 height 32
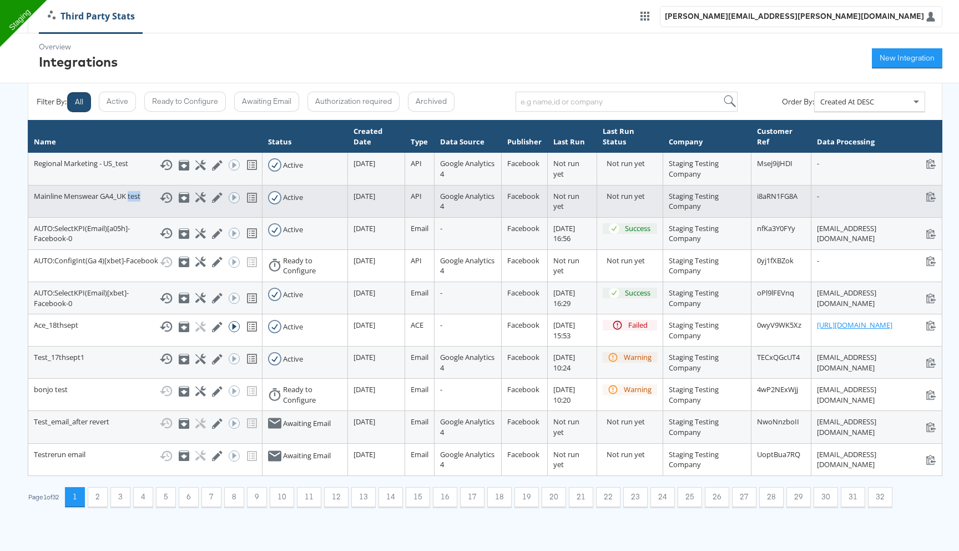
drag, startPoint x: 78, startPoint y: 221, endPoint x: 52, endPoint y: 211, distance: 27.9
click at [56, 212] on td "Mainline Menswear GA4_UK test Show History Archive Configure Edit Integration R…" at bounding box center [145, 201] width 234 height 32
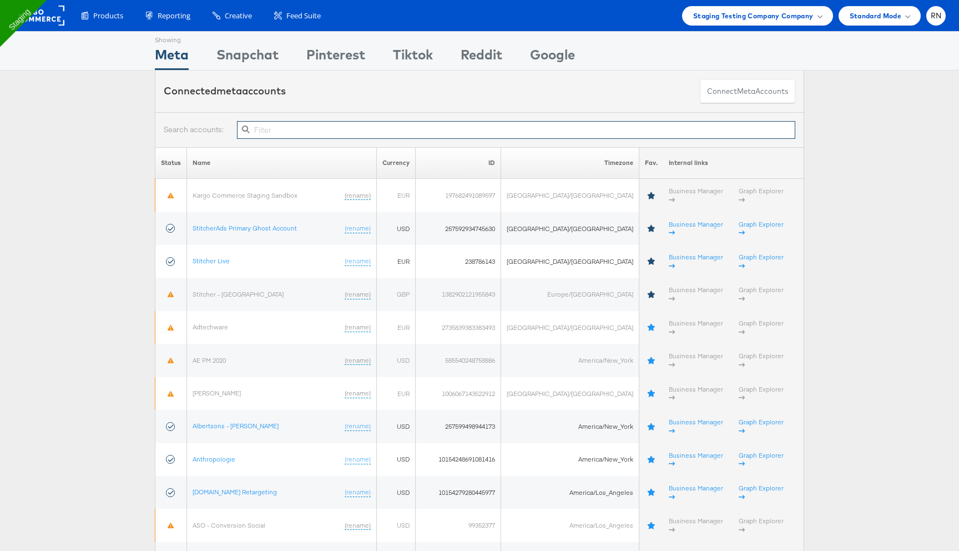
paste input "101245863545024"
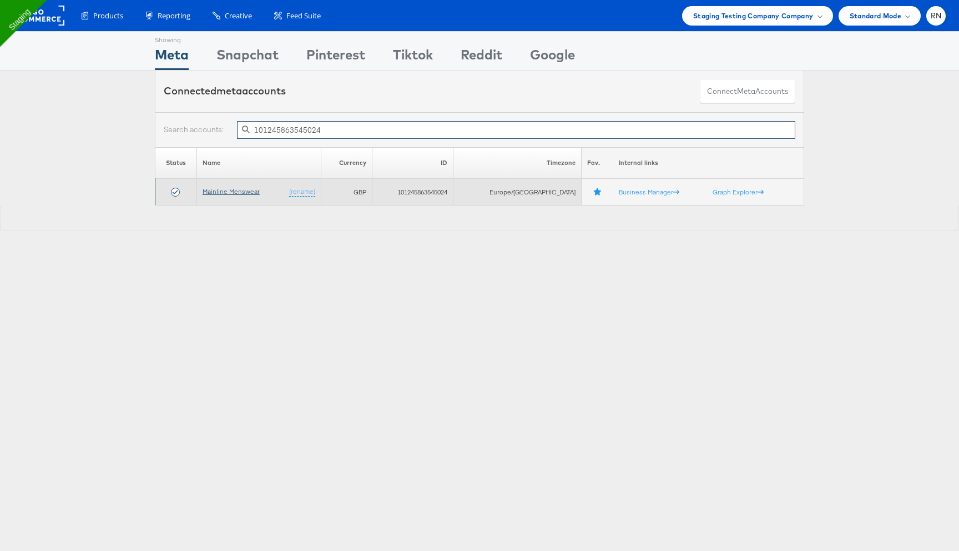
type input "101245863545024"
click at [247, 194] on link "Mainline Menswear" at bounding box center [231, 191] width 57 height 8
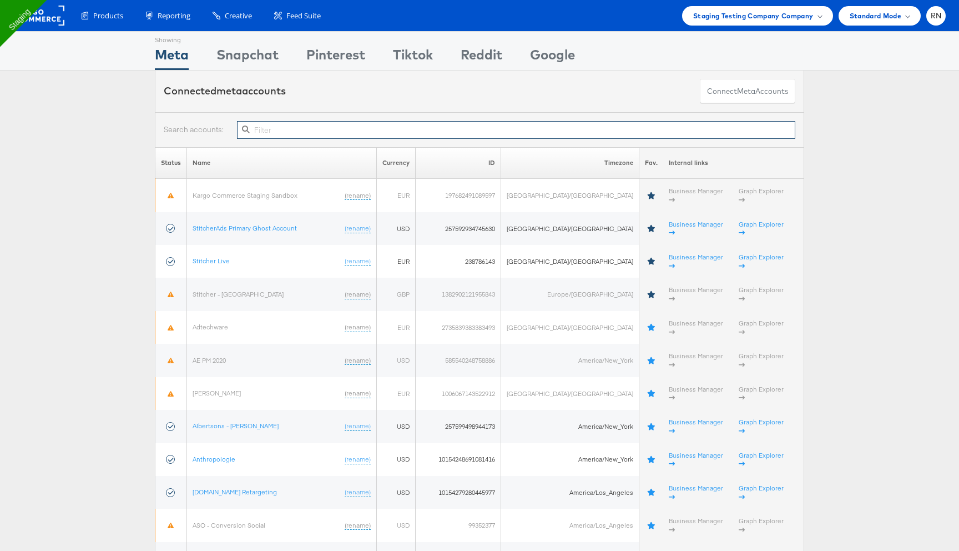
click at [339, 128] on input "text" at bounding box center [516, 130] width 558 height 18
paste input "101245863545024"
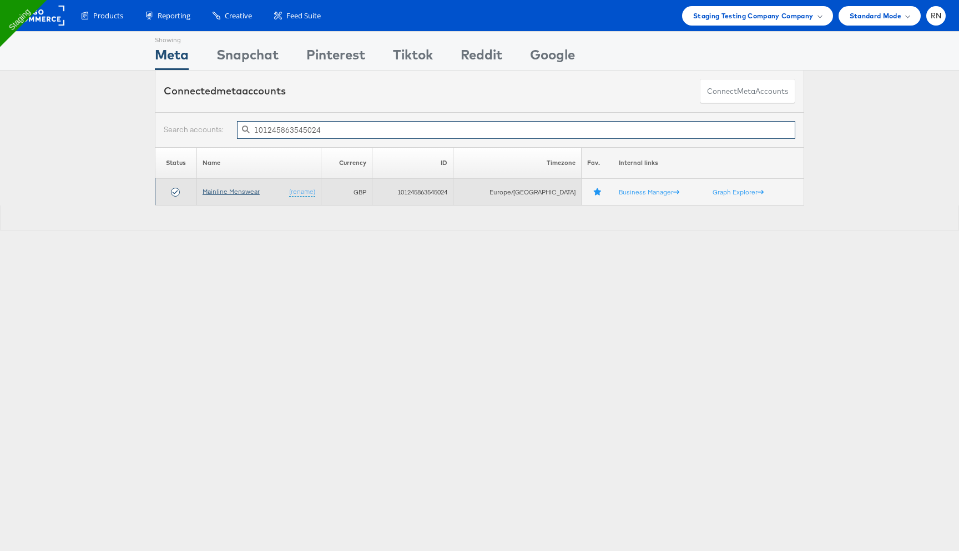
type input "101245863545024"
click at [244, 192] on link "Mainline Menswear" at bounding box center [231, 191] width 57 height 8
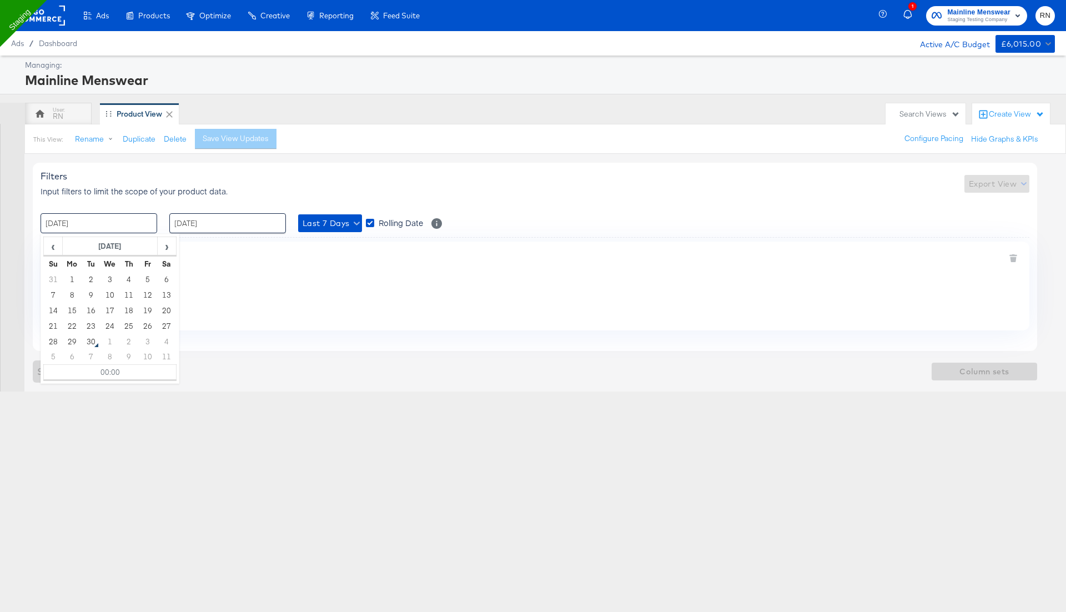
click at [135, 224] on input "[DATE]" at bounding box center [99, 223] width 117 height 20
click at [317, 220] on span "Last 7 Days" at bounding box center [330, 223] width 55 height 14
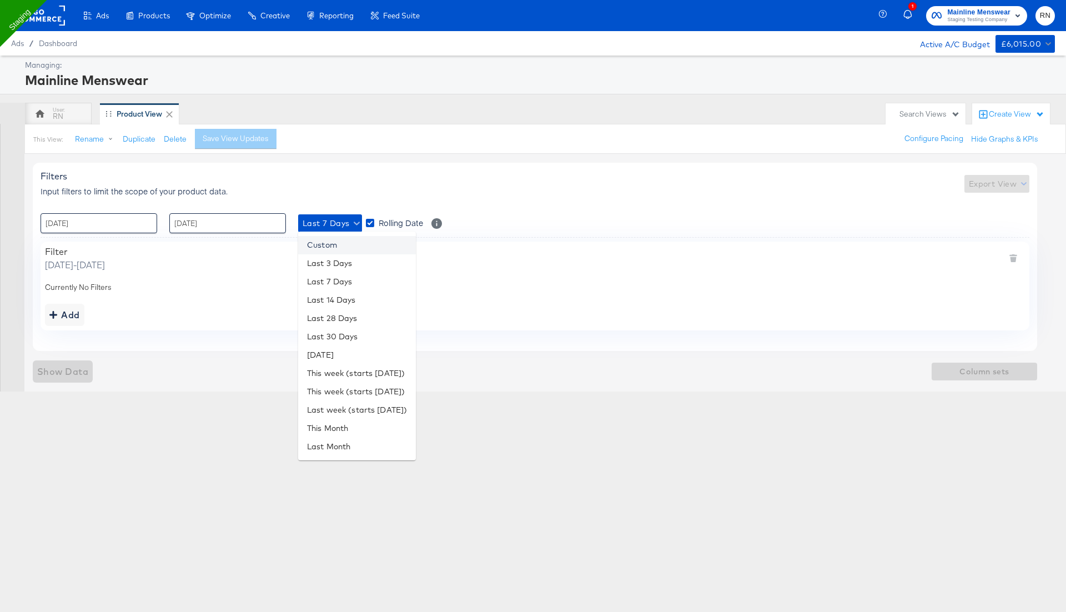
click at [328, 246] on li "Custom" at bounding box center [357, 245] width 118 height 18
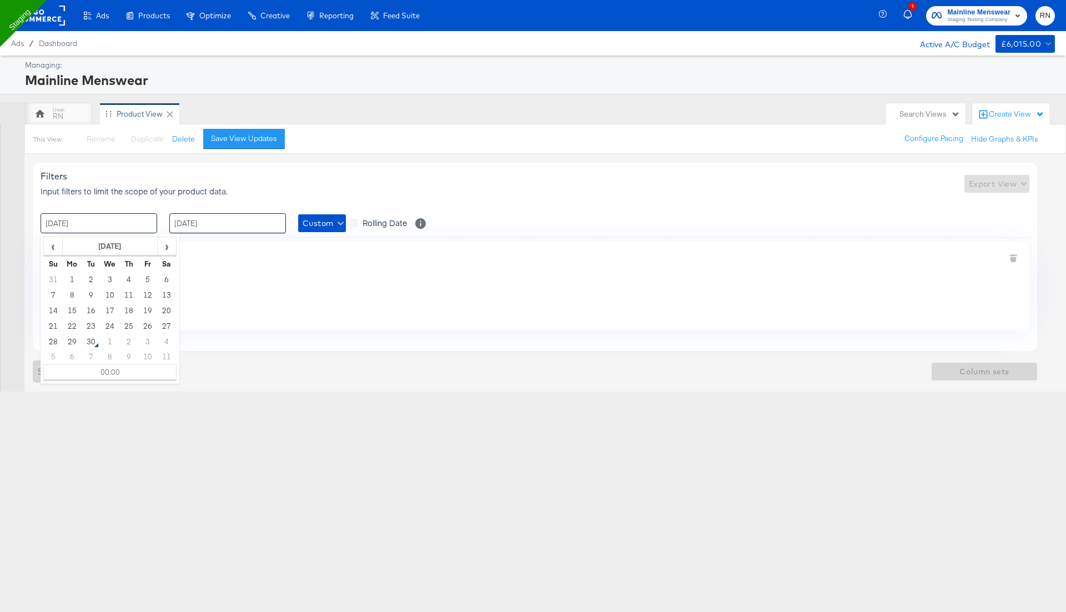
click at [132, 225] on input "[DATE]" at bounding box center [99, 223] width 117 height 20
click at [94, 245] on th "[DATE]" at bounding box center [110, 246] width 95 height 19
click at [64, 295] on td "May" at bounding box center [59, 298] width 33 height 28
click at [130, 279] on td "1" at bounding box center [128, 279] width 19 height 16
type input "[DATE] 00:00"
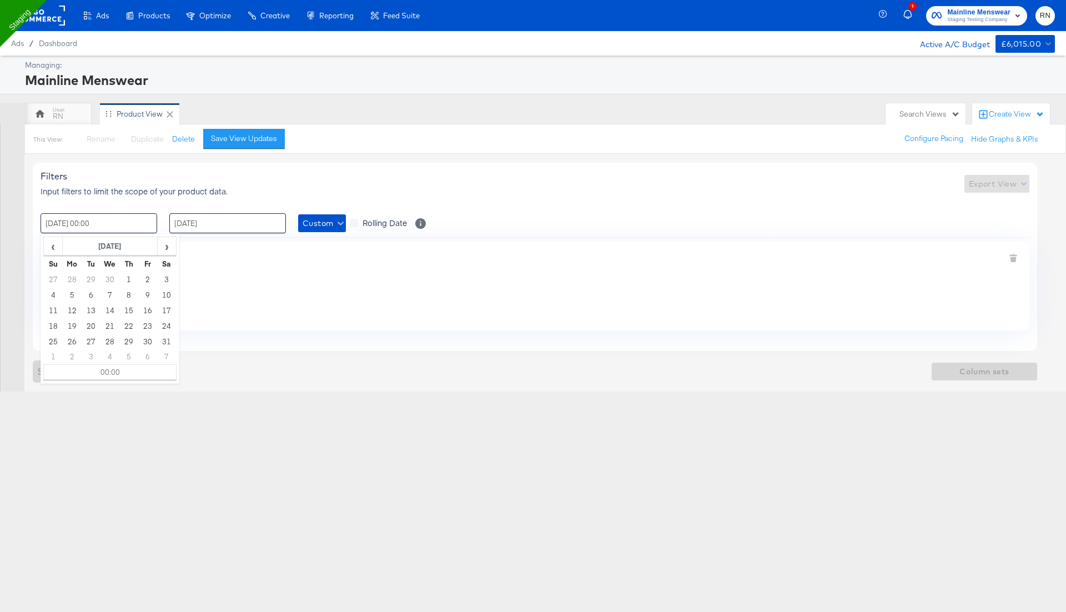
click at [315, 294] on div "Filter [DATE] - [DATE] Currently No Filters Add" at bounding box center [535, 285] width 989 height 88
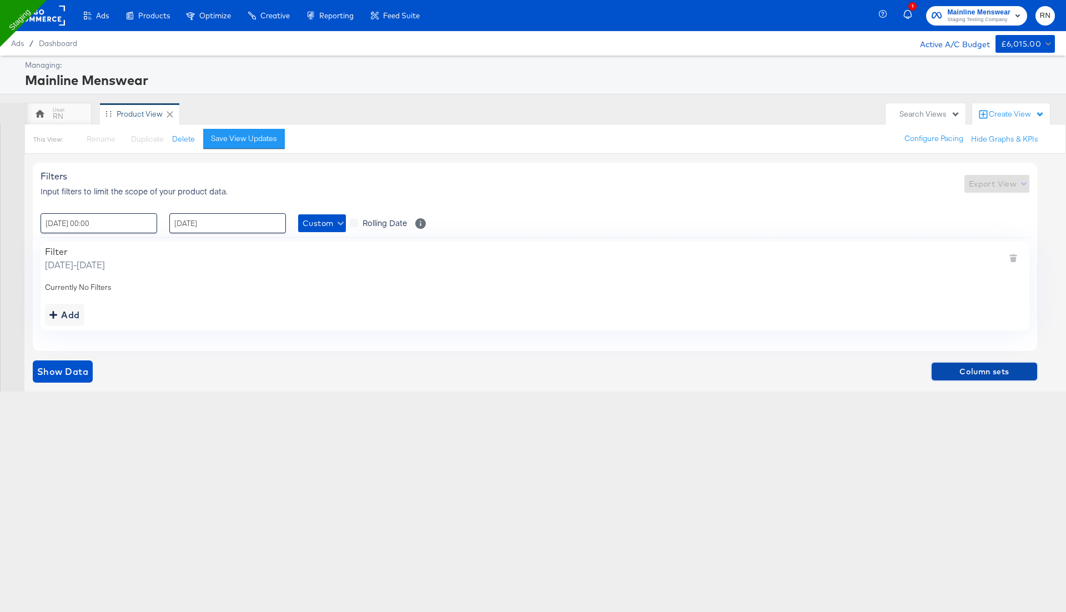
click at [986, 375] on span "Column sets" at bounding box center [984, 372] width 97 height 14
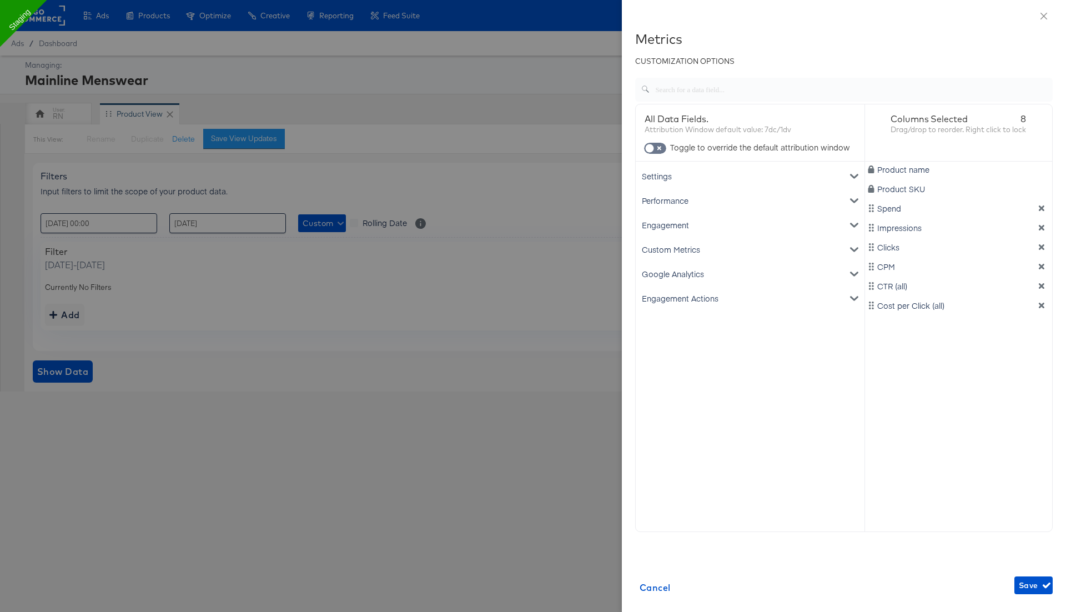
click at [700, 225] on div "Engagement" at bounding box center [750, 225] width 224 height 24
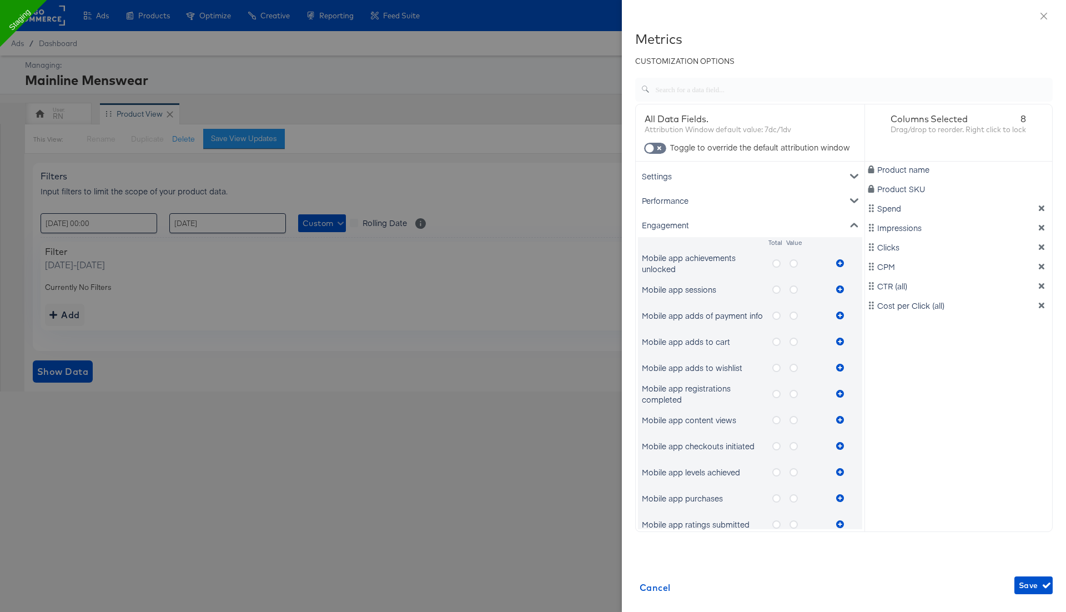
click at [775, 263] on icon "metrics-list" at bounding box center [776, 263] width 8 height 8
click at [0, 0] on input "metrics-list" at bounding box center [0, 0] width 0 height 0
click at [842, 262] on icon "metrics-list" at bounding box center [840, 263] width 8 height 8
click at [794, 261] on icon "metrics-list" at bounding box center [793, 263] width 8 height 8
click at [0, 0] on input "metrics-list" at bounding box center [0, 0] width 0 height 0
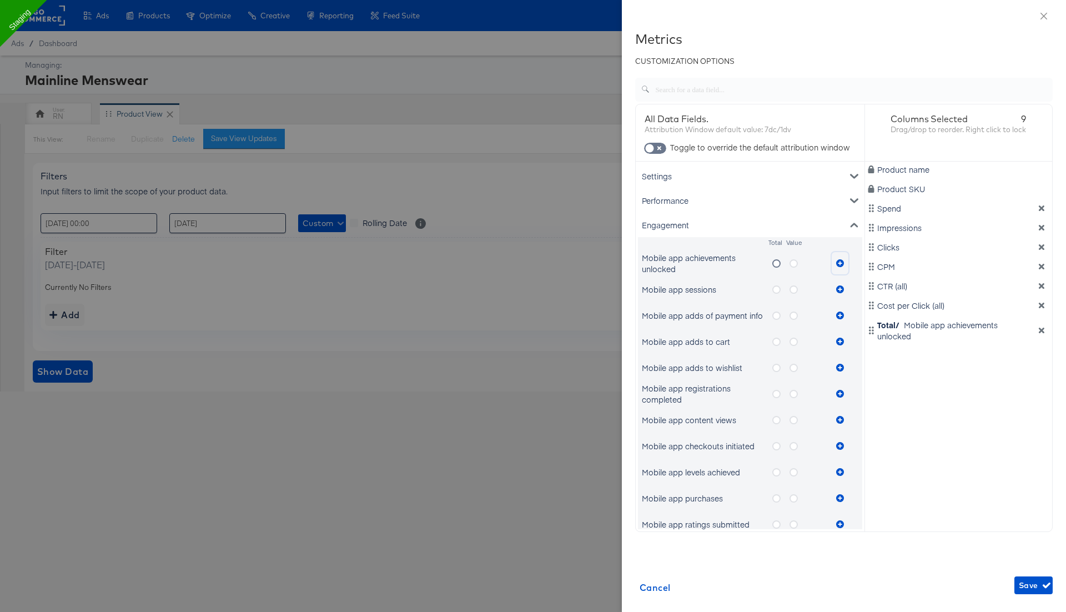
click at [841, 262] on icon "metrics-list" at bounding box center [840, 263] width 8 height 8
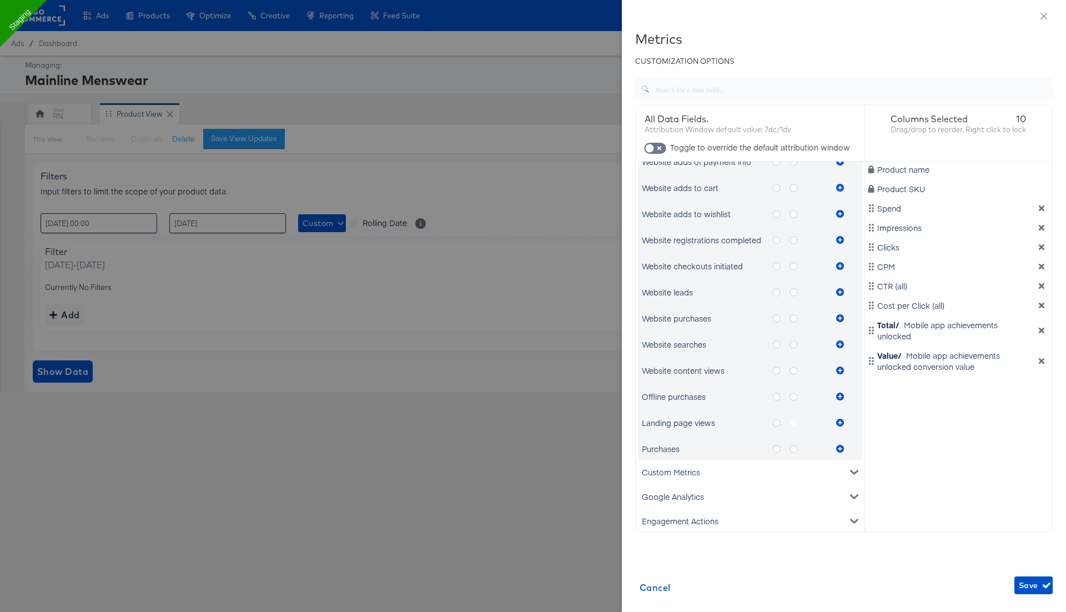
scroll to position [551, 0]
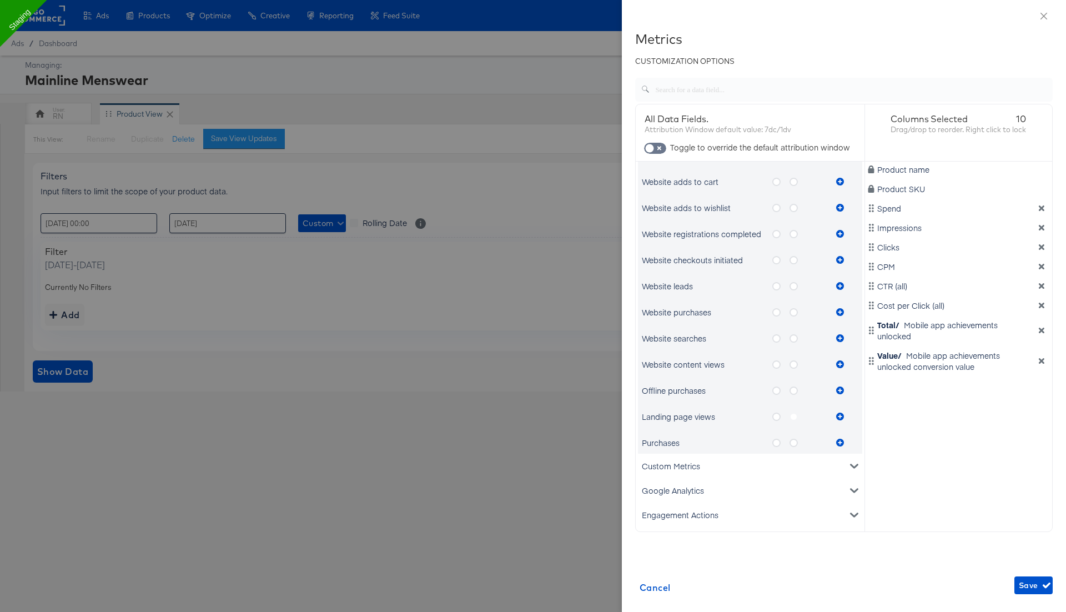
click at [775, 390] on icon "metrics-list" at bounding box center [776, 390] width 8 height 8
click at [0, 0] on input "metrics-list" at bounding box center [0, 0] width 0 height 0
click at [838, 389] on icon "metrics-list" at bounding box center [840, 390] width 8 height 8
click at [794, 391] on icon "metrics-list" at bounding box center [793, 390] width 8 height 8
click at [0, 0] on input "metrics-list" at bounding box center [0, 0] width 0 height 0
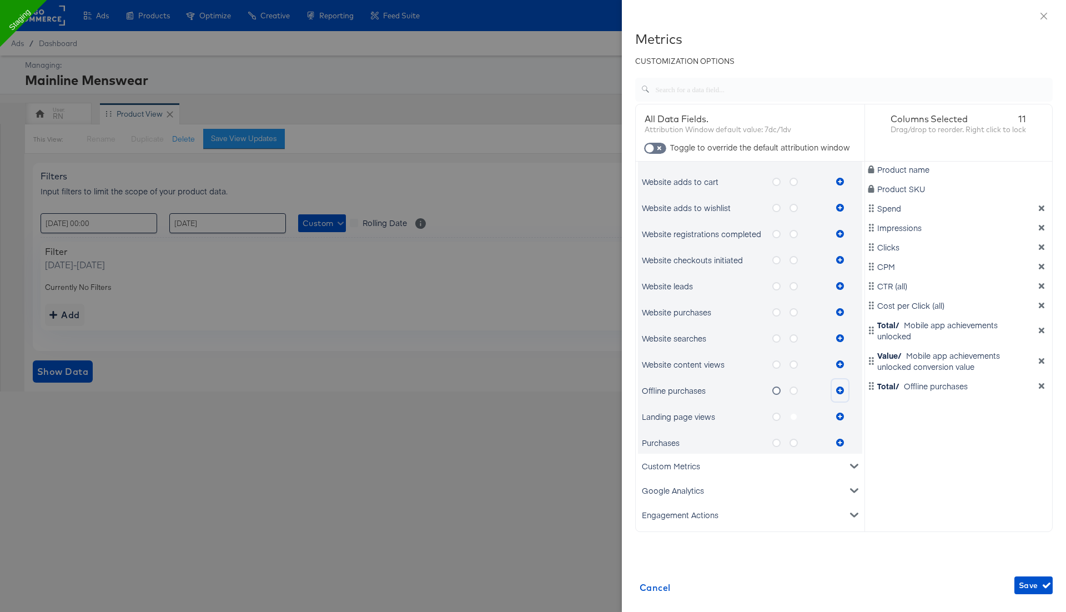
click at [838, 389] on icon "metrics-list" at bounding box center [840, 390] width 8 height 8
click at [777, 417] on icon "metrics-list" at bounding box center [776, 416] width 8 height 8
click at [0, 0] on input "metrics-list" at bounding box center [0, 0] width 0 height 0
click at [841, 413] on icon "metrics-list" at bounding box center [840, 416] width 8 height 8
click at [778, 441] on icon "metrics-list" at bounding box center [776, 443] width 8 height 8
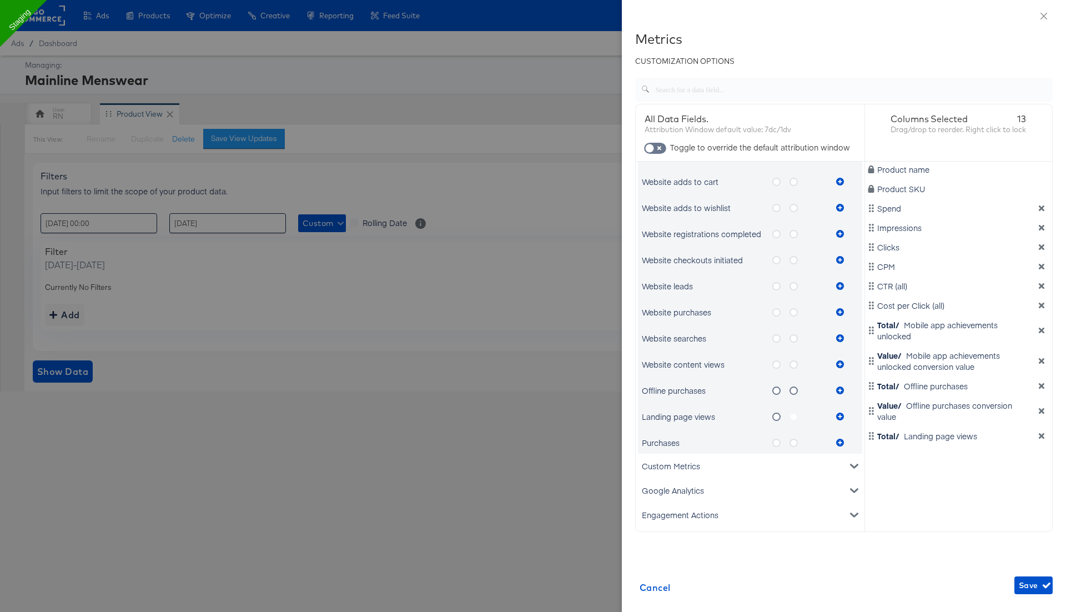
click at [0, 0] on input "metrics-list" at bounding box center [0, 0] width 0 height 0
click at [843, 440] on icon "metrics-list" at bounding box center [840, 443] width 8 height 8
click at [791, 440] on icon "metrics-list" at bounding box center [793, 443] width 8 height 8
click at [0, 0] on input "metrics-list" at bounding box center [0, 0] width 0 height 0
click at [838, 442] on icon "metrics-list" at bounding box center [840, 443] width 8 height 8
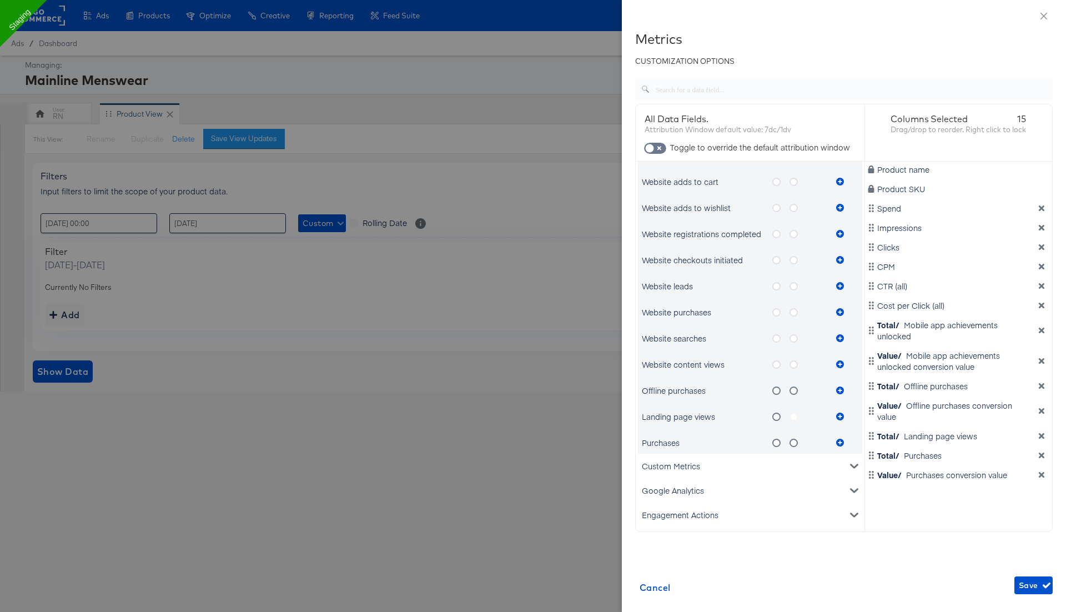
click at [813, 472] on div "Custom Metrics" at bounding box center [750, 466] width 224 height 24
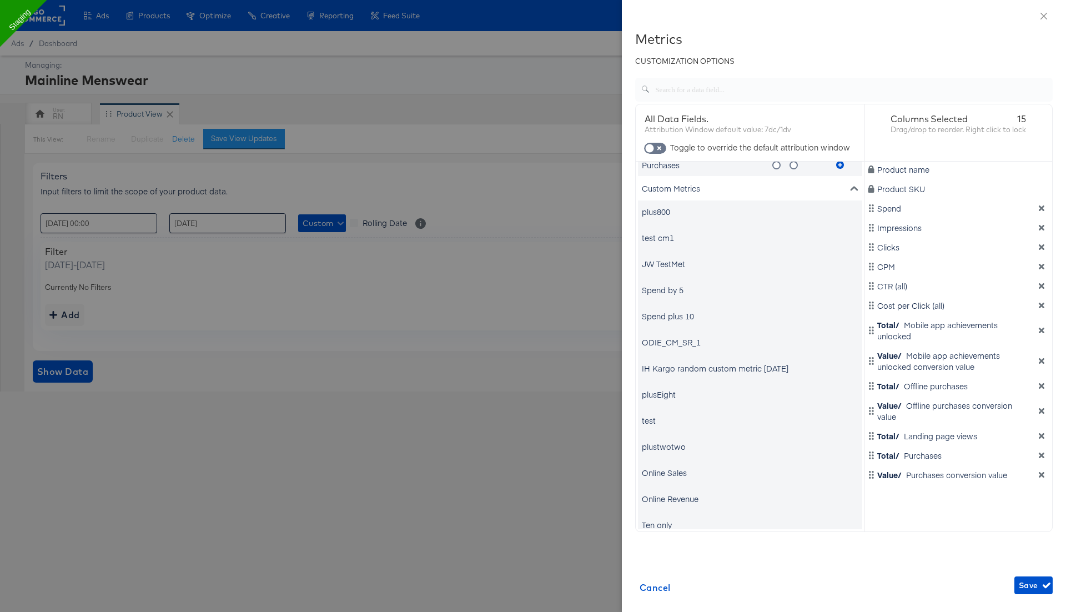
scroll to position [829, 0]
click at [855, 186] on icon "metrics-list" at bounding box center [854, 187] width 8 height 4
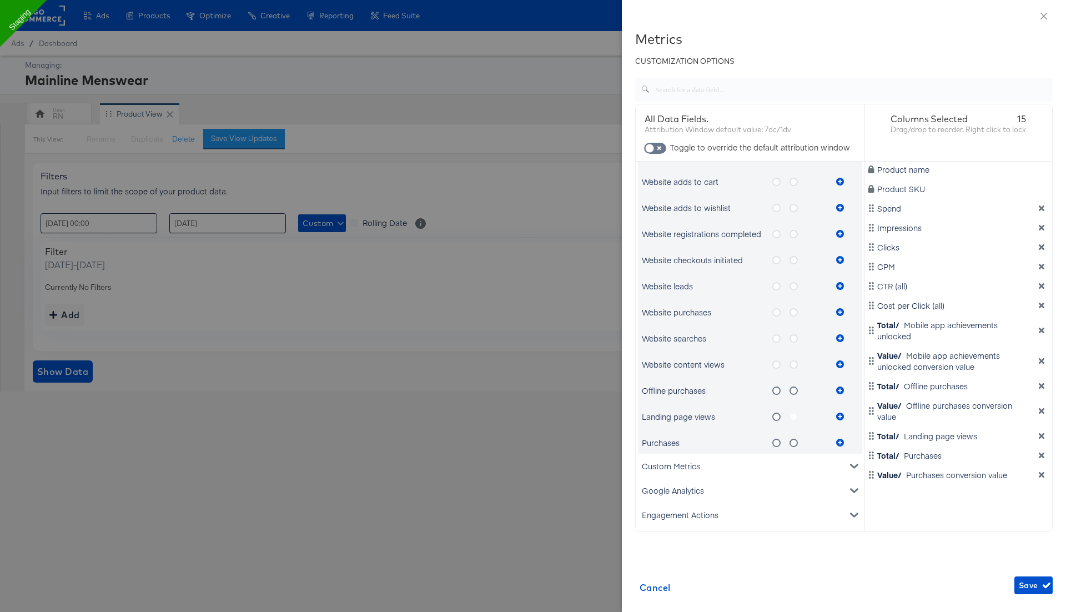
click at [730, 486] on div "Google Analytics" at bounding box center [750, 490] width 224 height 24
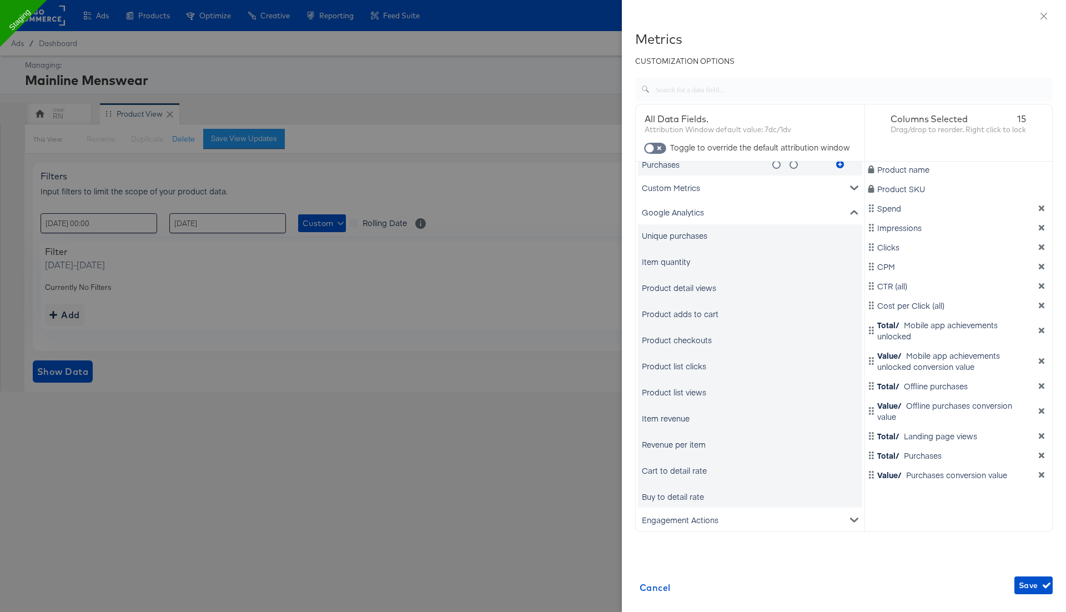
scroll to position [834, 0]
click at [702, 231] on div "Unique purchases" at bounding box center [675, 230] width 66 height 11
click at [674, 251] on div "Item quantity" at bounding box center [666, 256] width 48 height 11
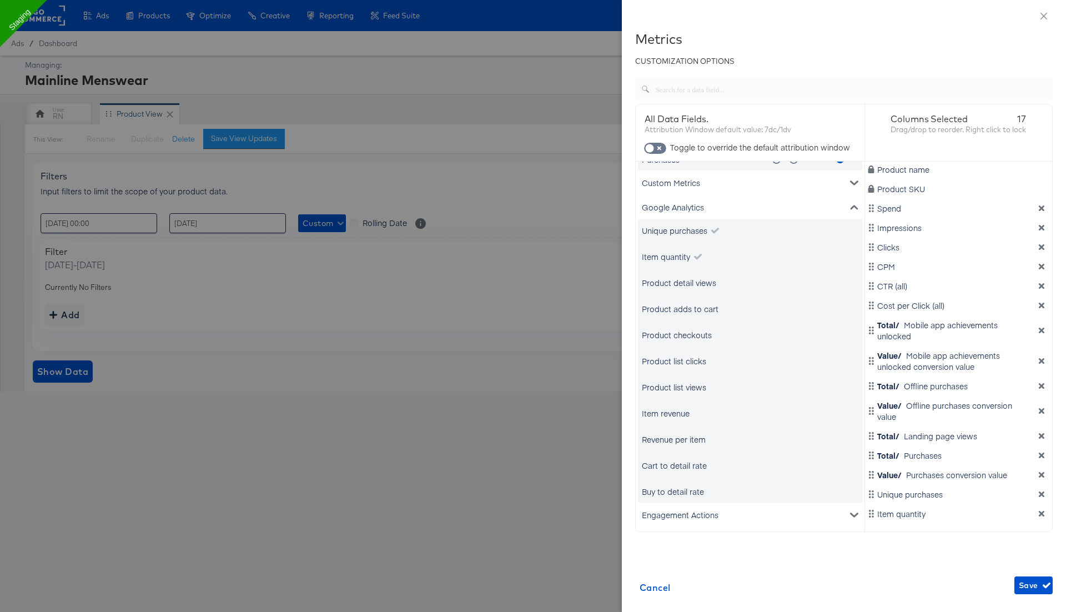
click at [675, 281] on div "Product detail views" at bounding box center [679, 282] width 74 height 11
click at [672, 316] on div "Product adds to cart" at bounding box center [750, 309] width 224 height 22
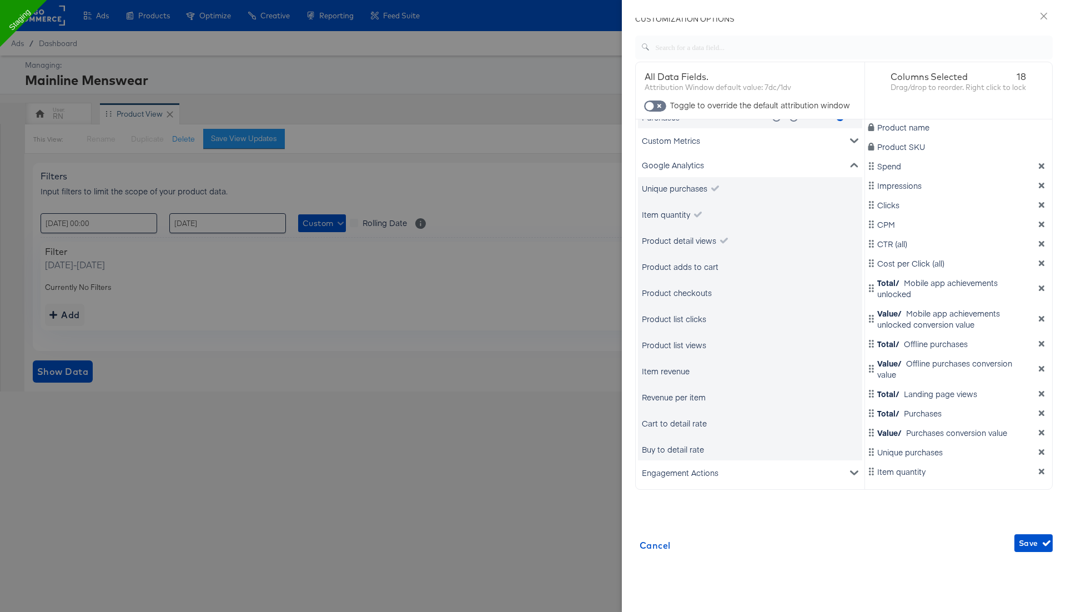
click at [690, 481] on div "Engagement Actions" at bounding box center [750, 472] width 224 height 24
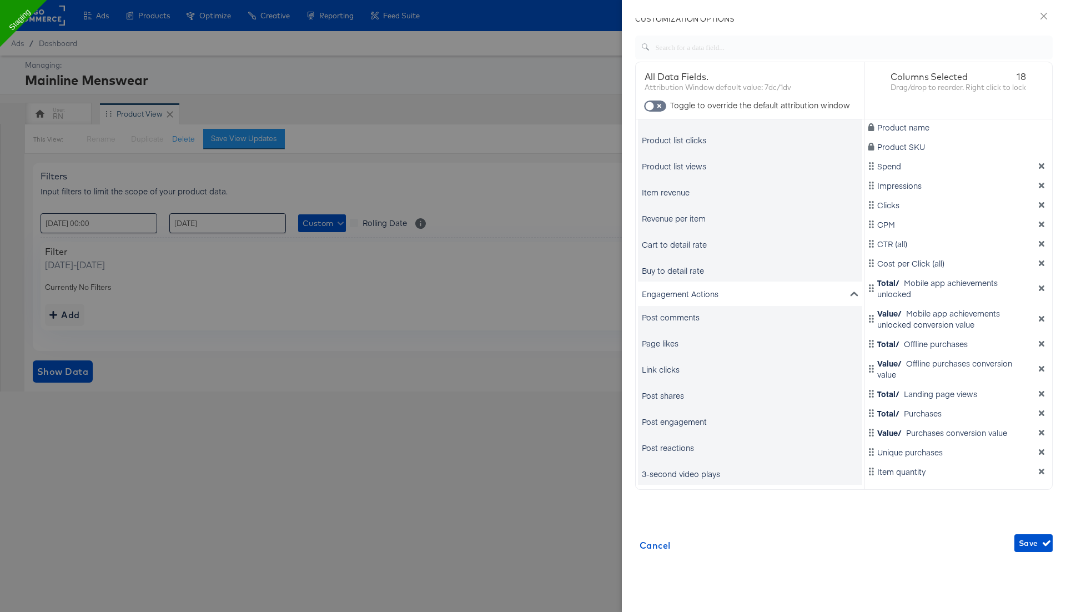
click at [680, 317] on div "Post comments" at bounding box center [671, 316] width 58 height 11
click at [668, 340] on div "Page likes" at bounding box center [660, 343] width 37 height 11
click at [667, 367] on div "Link clicks" at bounding box center [661, 369] width 38 height 11
click at [663, 421] on div "Post engagement" at bounding box center [674, 421] width 65 height 11
click at [684, 188] on div "Item revenue" at bounding box center [666, 192] width 48 height 11
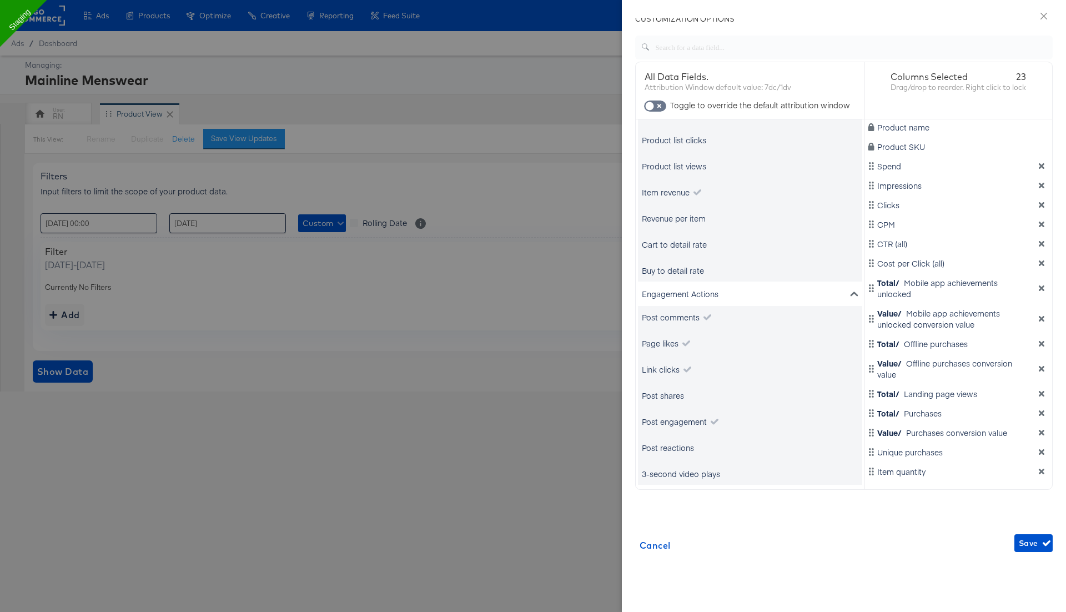
click at [682, 217] on div "Revenue per item" at bounding box center [674, 218] width 64 height 11
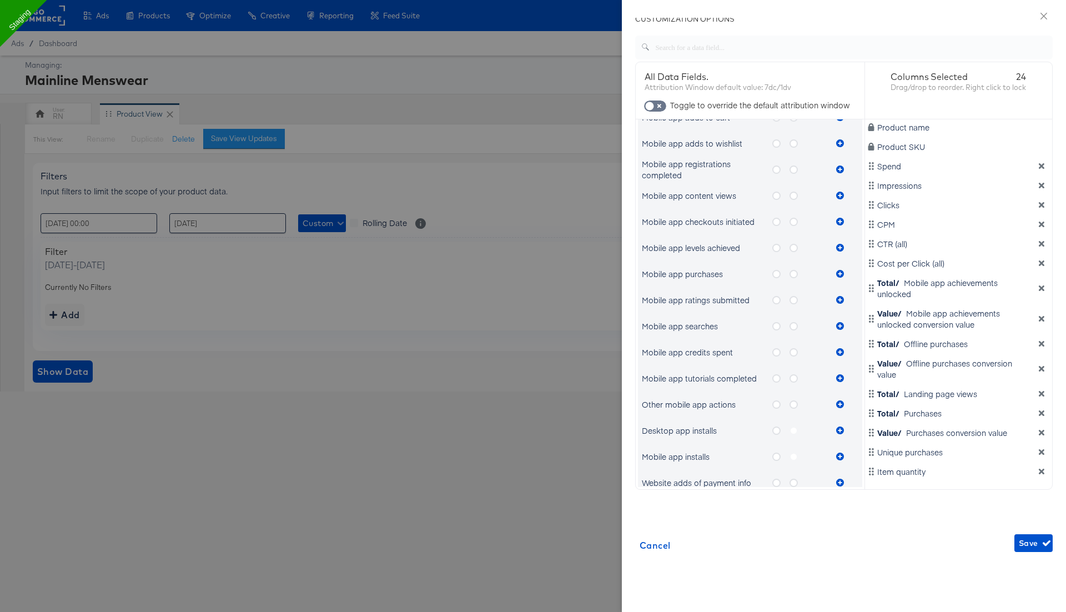
scroll to position [0, 0]
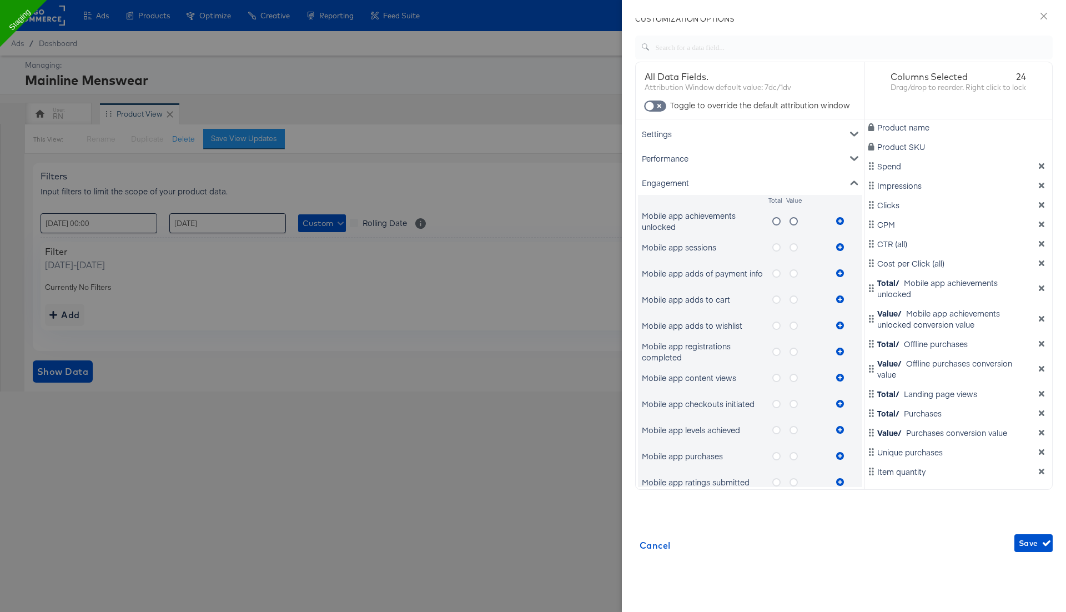
click at [697, 156] on div "Performance" at bounding box center [750, 158] width 224 height 24
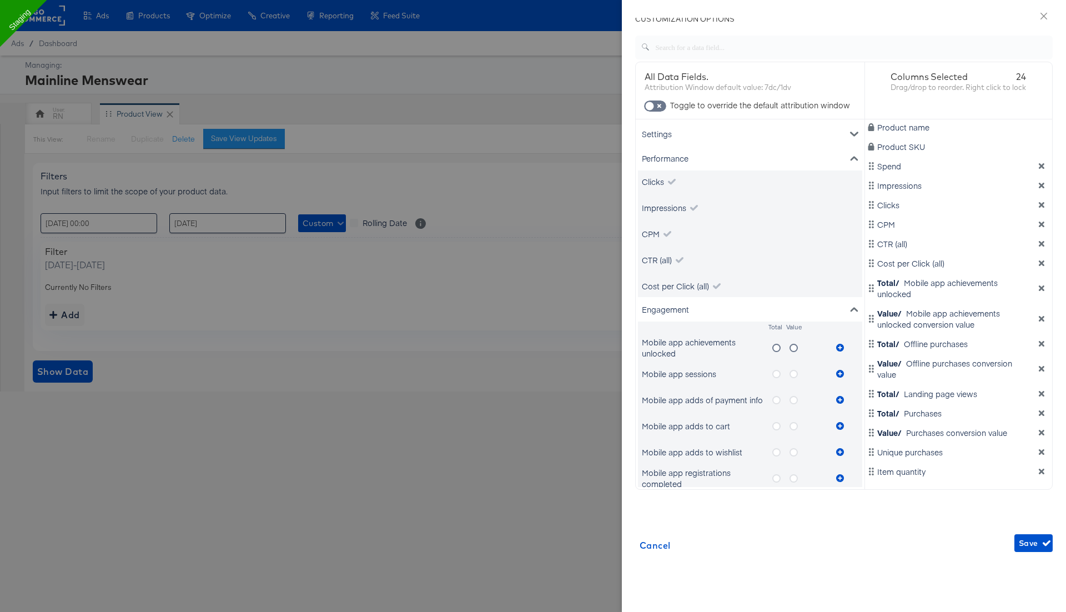
click at [671, 133] on div "Settings" at bounding box center [750, 134] width 224 height 24
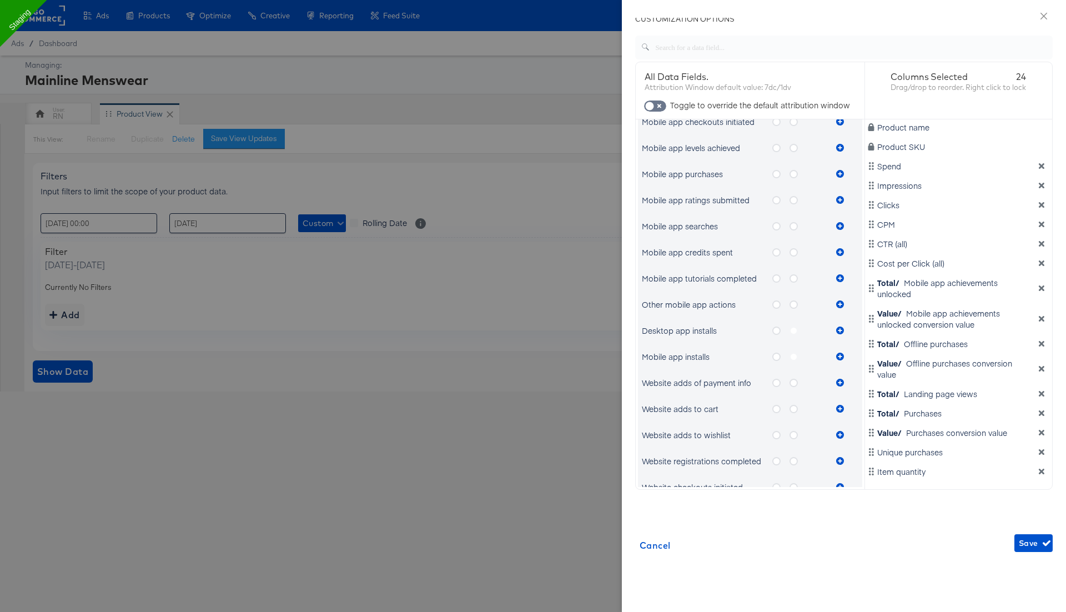
scroll to position [488, 0]
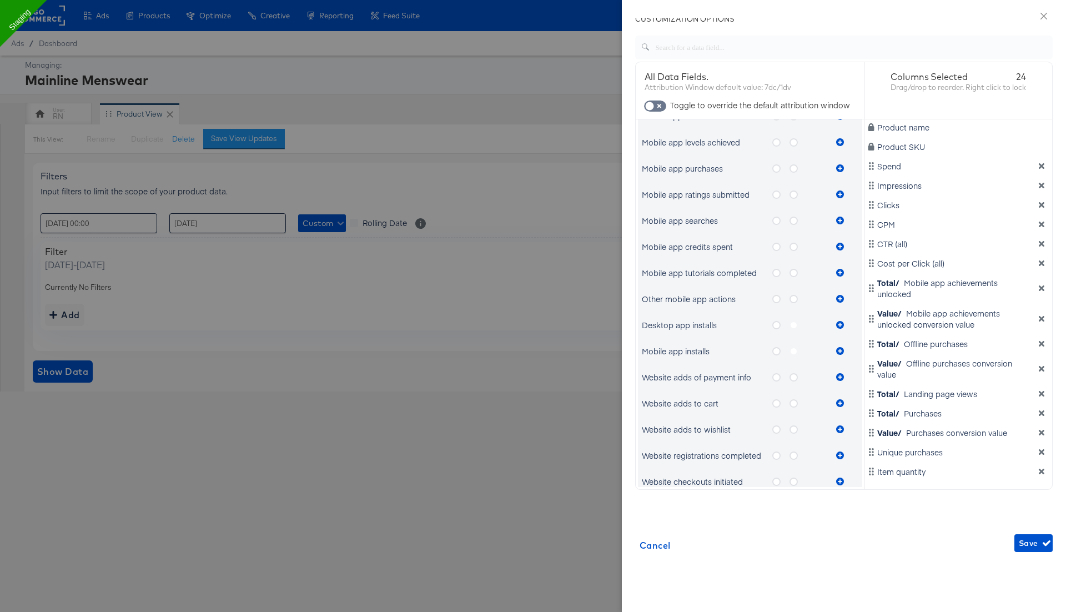
click at [775, 323] on icon "metrics-list" at bounding box center [776, 325] width 8 height 8
click at [0, 0] on input "metrics-list" at bounding box center [0, 0] width 0 height 0
click at [842, 322] on icon "metrics-list" at bounding box center [840, 325] width 8 height 8
click at [794, 321] on label "metrics-list" at bounding box center [797, 325] width 17 height 14
click at [792, 325] on label "metrics-list" at bounding box center [797, 325] width 17 height 14
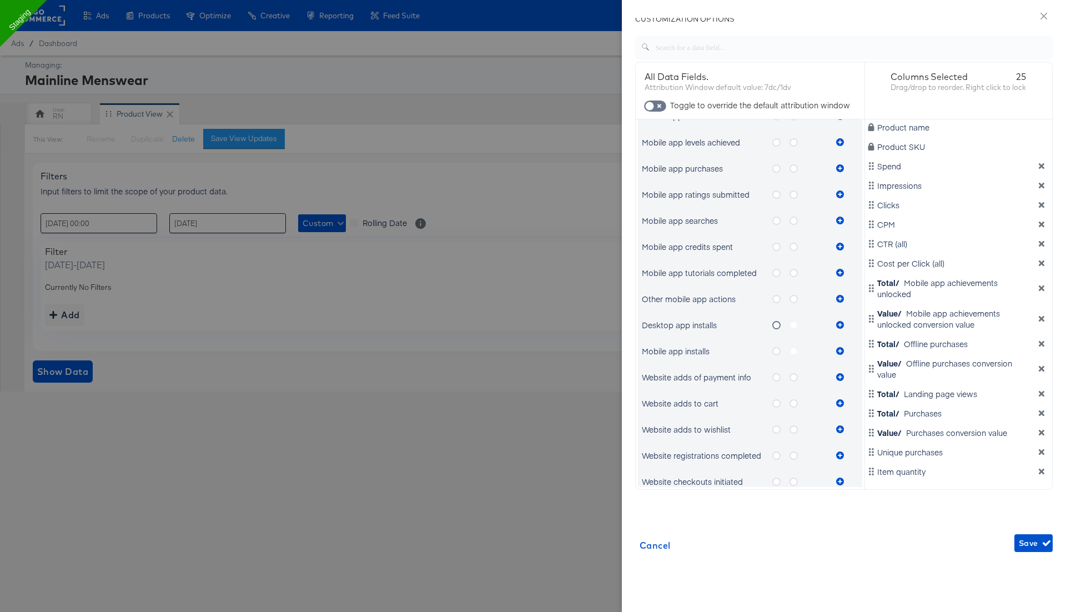
click at [794, 324] on label "metrics-list" at bounding box center [797, 325] width 17 height 14
click at [796, 326] on label "metrics-list" at bounding box center [797, 325] width 17 height 14
click at [795, 296] on icon "metrics-list" at bounding box center [793, 299] width 8 height 8
click at [0, 0] on input "metrics-list" at bounding box center [0, 0] width 0 height 0
click at [841, 296] on icon "metrics-list" at bounding box center [840, 299] width 8 height 8
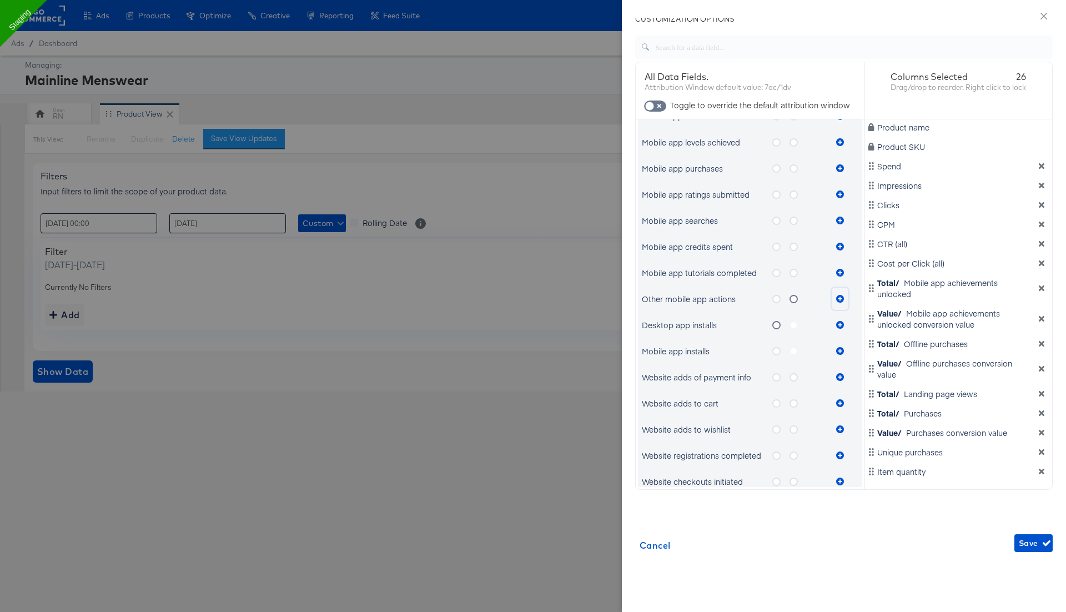
scroll to position [178, 0]
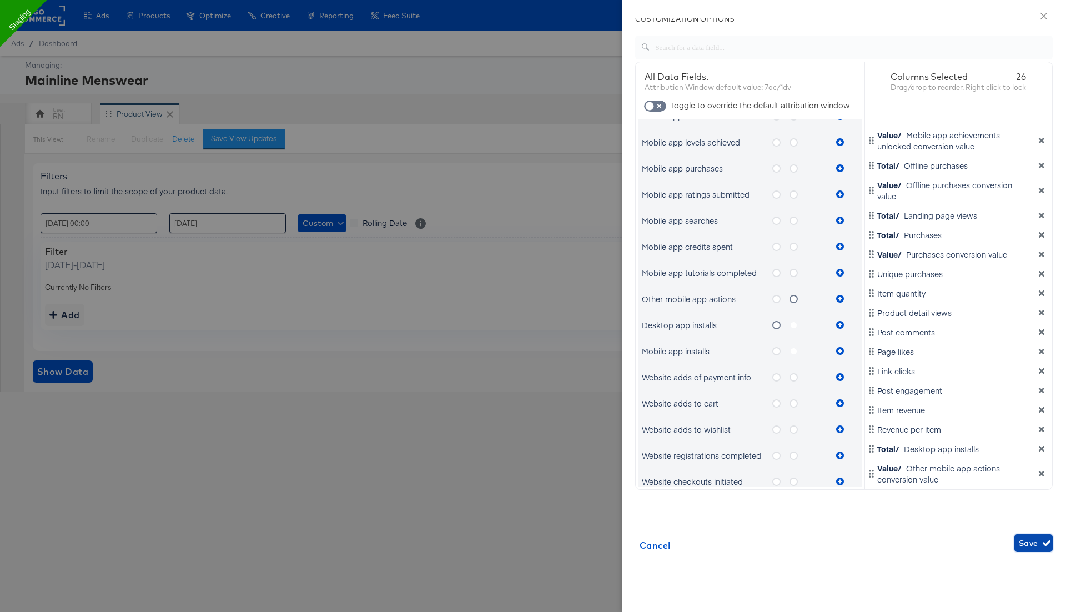
click at [1023, 546] on span "Save" at bounding box center [1033, 543] width 29 height 14
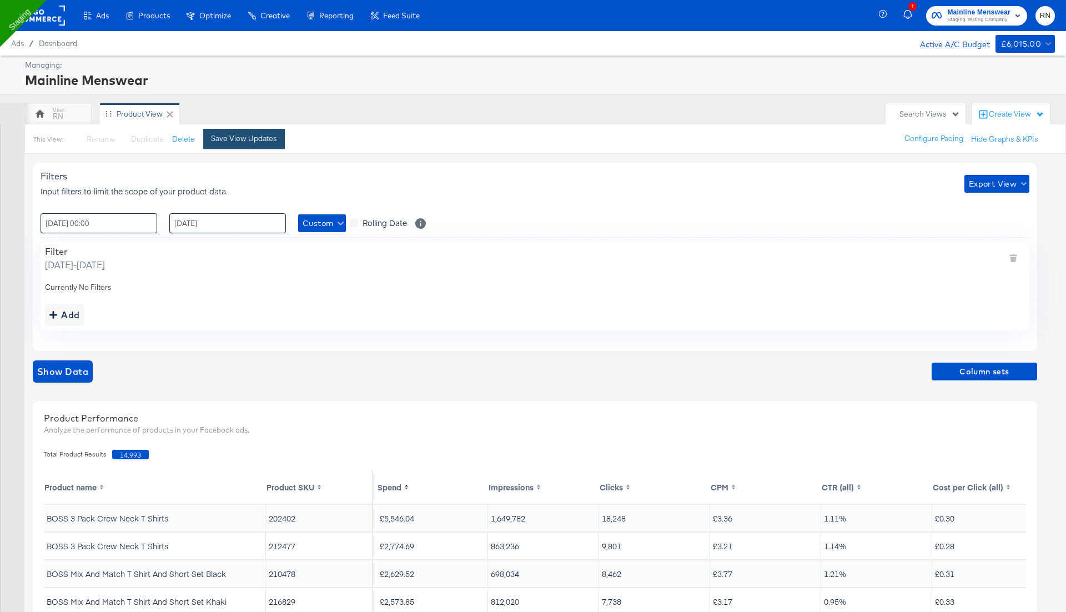
click at [240, 137] on div "Save View Updates" at bounding box center [244, 138] width 66 height 11
click at [983, 182] on span "Export View" at bounding box center [997, 184] width 56 height 14
click at [983, 226] on span "Bulk Export" at bounding box center [994, 229] width 43 height 23
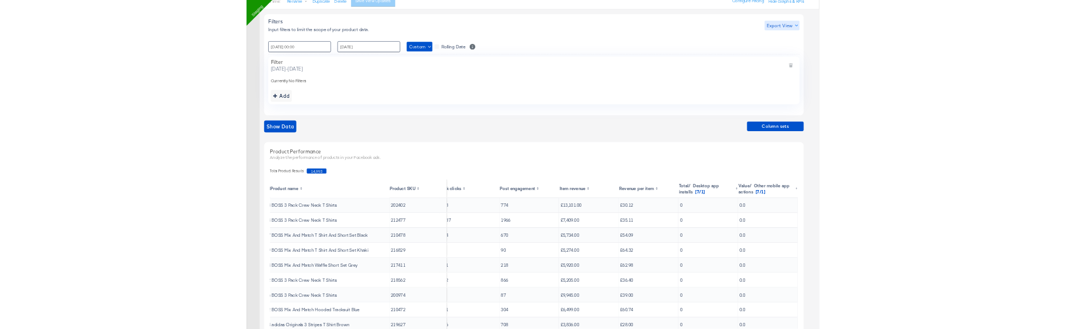
scroll to position [0, 0]
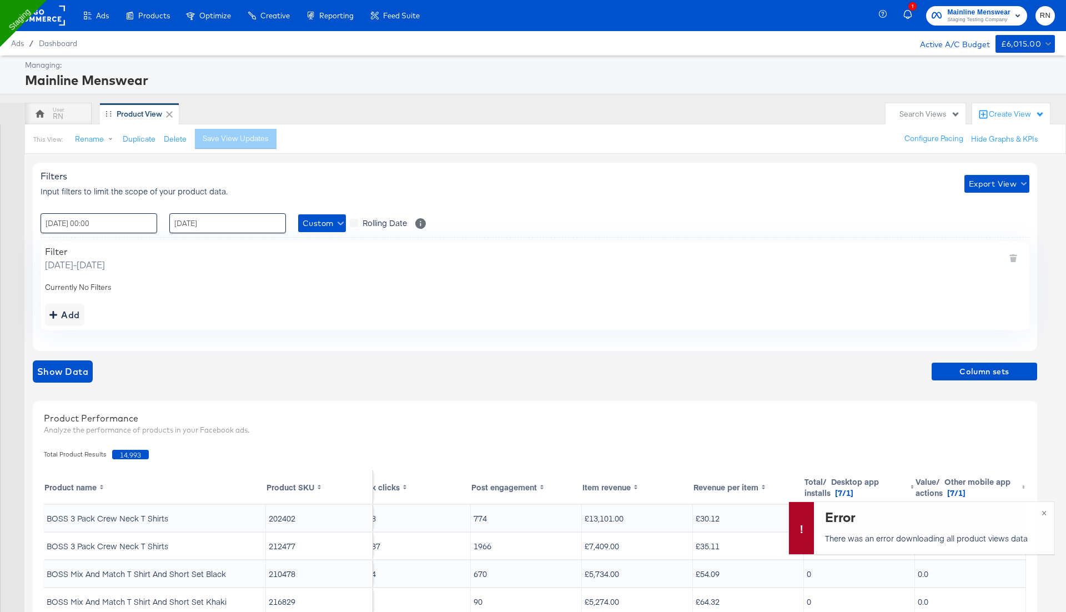
click at [615, 218] on div ": 01 / May / 2025 00:00 ‹ May 2025 › Su Mo Tu We Th Fr Sa 27 28 29 30 1 2 3 4 5…" at bounding box center [535, 223] width 989 height 20
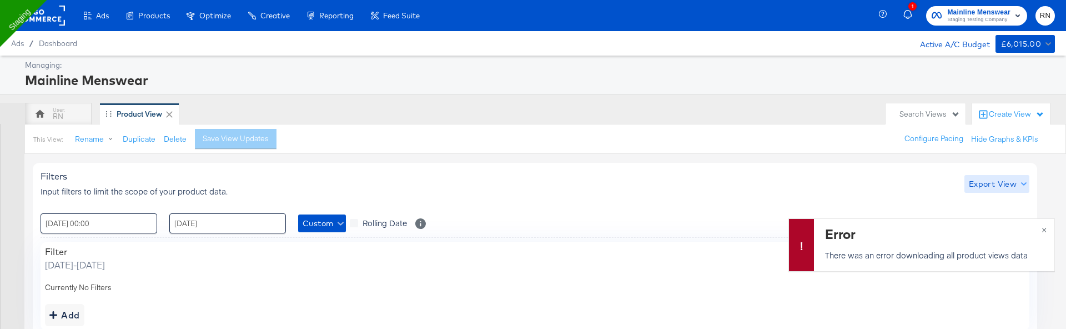
click at [989, 185] on span "Export View" at bounding box center [997, 184] width 56 height 14
click at [1045, 229] on span "×" at bounding box center [1043, 228] width 5 height 13
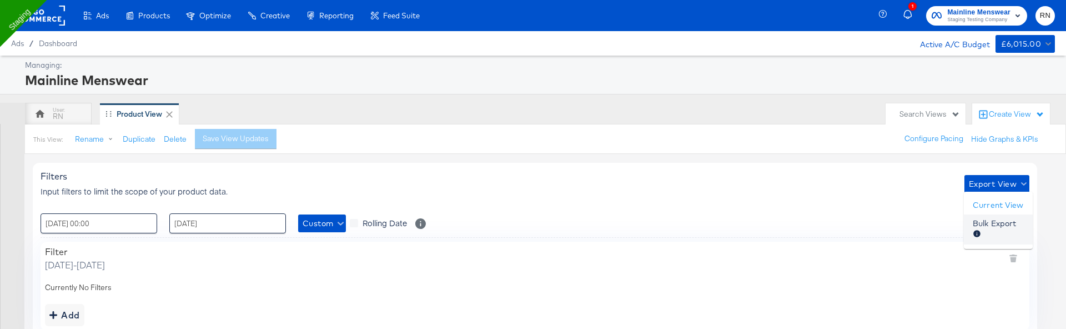
click at [993, 228] on span "Bulk Export" at bounding box center [994, 229] width 43 height 23
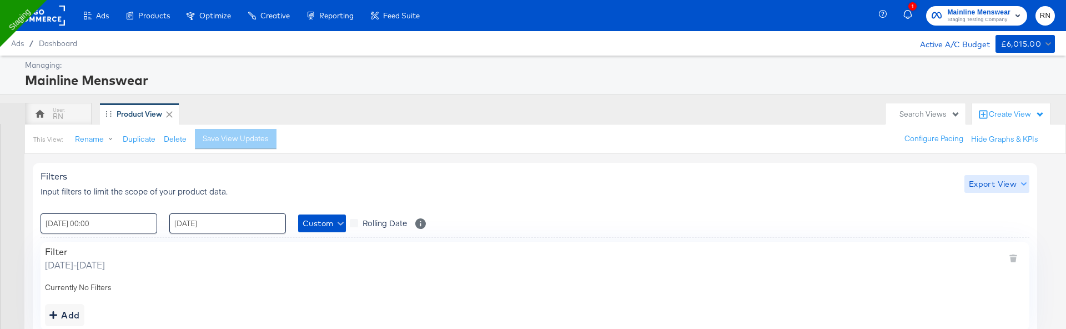
click at [988, 184] on span "Export View" at bounding box center [997, 184] width 56 height 14
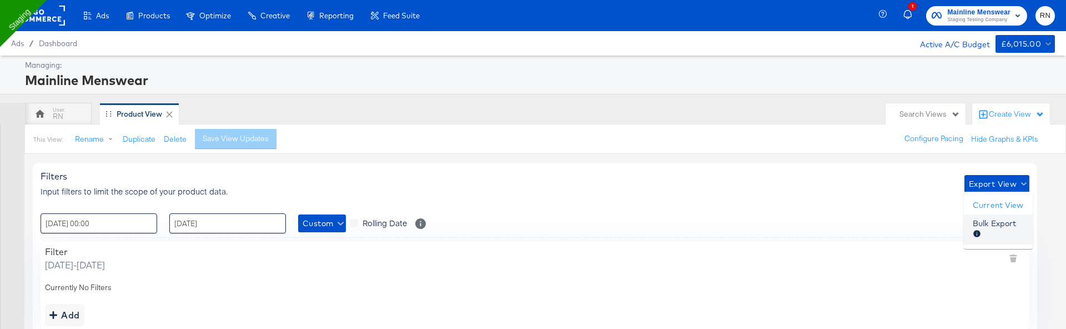
click at [981, 222] on span "Bulk Export" at bounding box center [994, 229] width 43 height 23
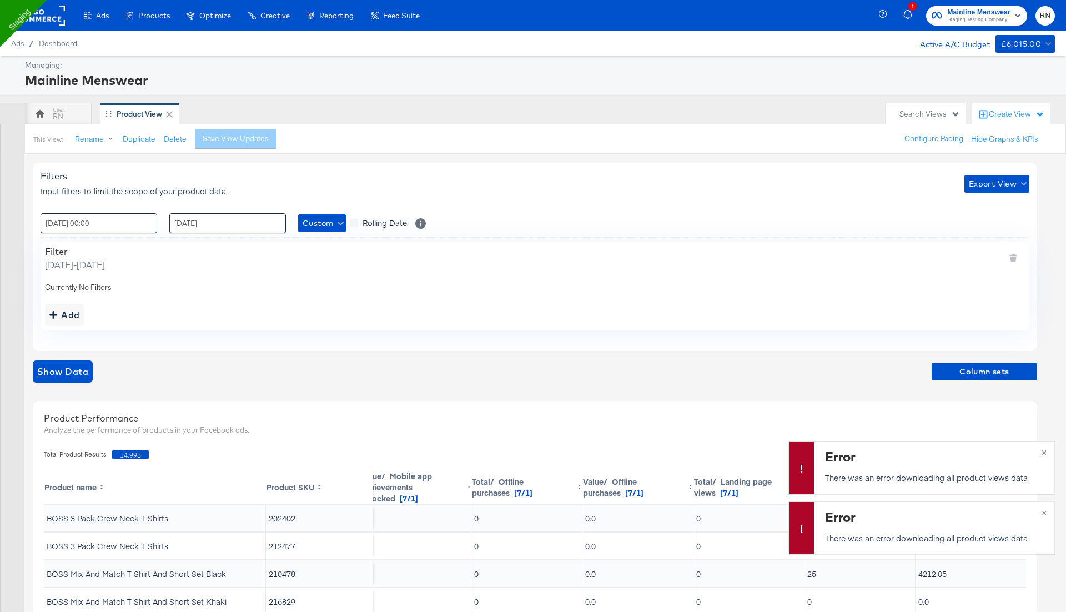
scroll to position [0, 794]
click at [990, 376] on span "Column sets" at bounding box center [984, 372] width 97 height 14
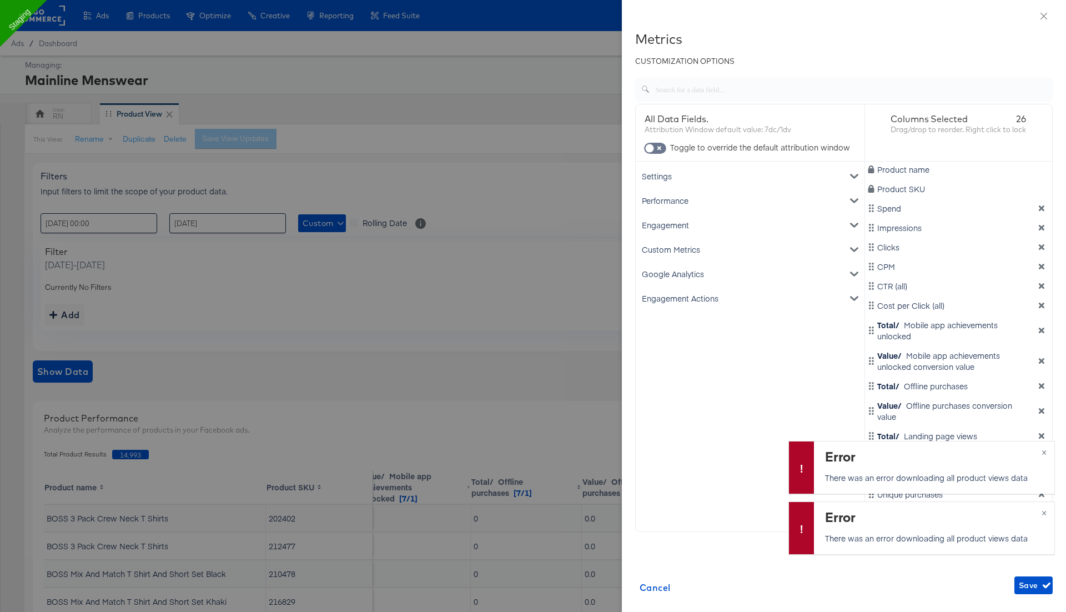
click at [1043, 331] on icon "dimension-list" at bounding box center [1042, 331] width 6 height 6
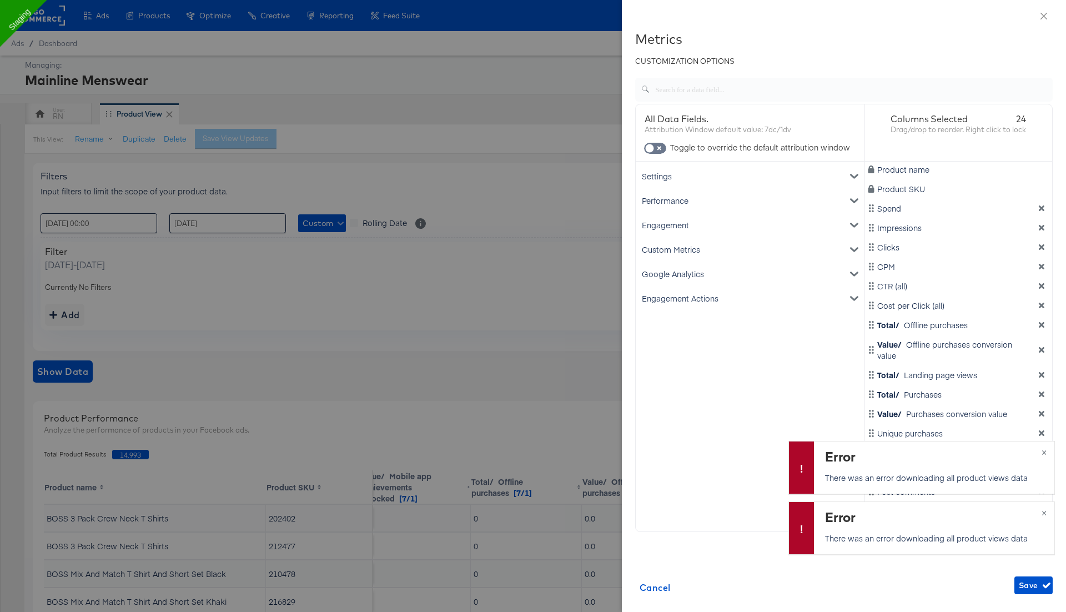
click at [1043, 331] on div "Product name Product SKU Spend Impressions Clicks CPM CTR (all) Cost per Click …" at bounding box center [959, 345] width 188 height 367
click at [1042, 323] on icon "dimension-list" at bounding box center [1042, 325] width 6 height 6
click at [1042, 323] on div "Value/ Offline purchases conversion value" at bounding box center [958, 330] width 183 height 22
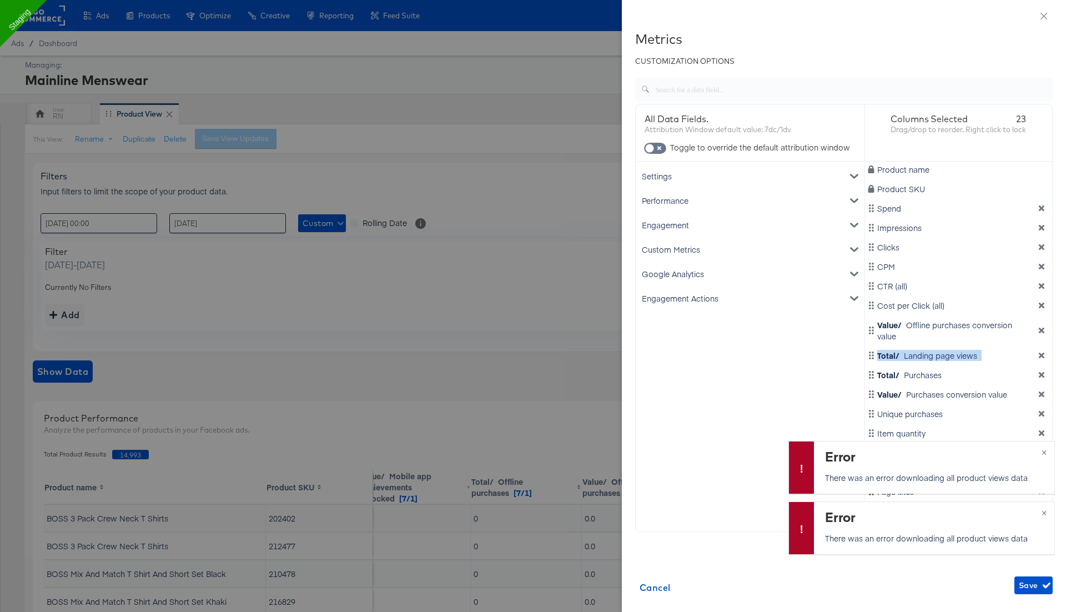
click at [1041, 331] on icon "dimension-list" at bounding box center [1042, 331] width 6 height 6
click at [1043, 323] on icon "dimension-list" at bounding box center [1042, 325] width 6 height 6
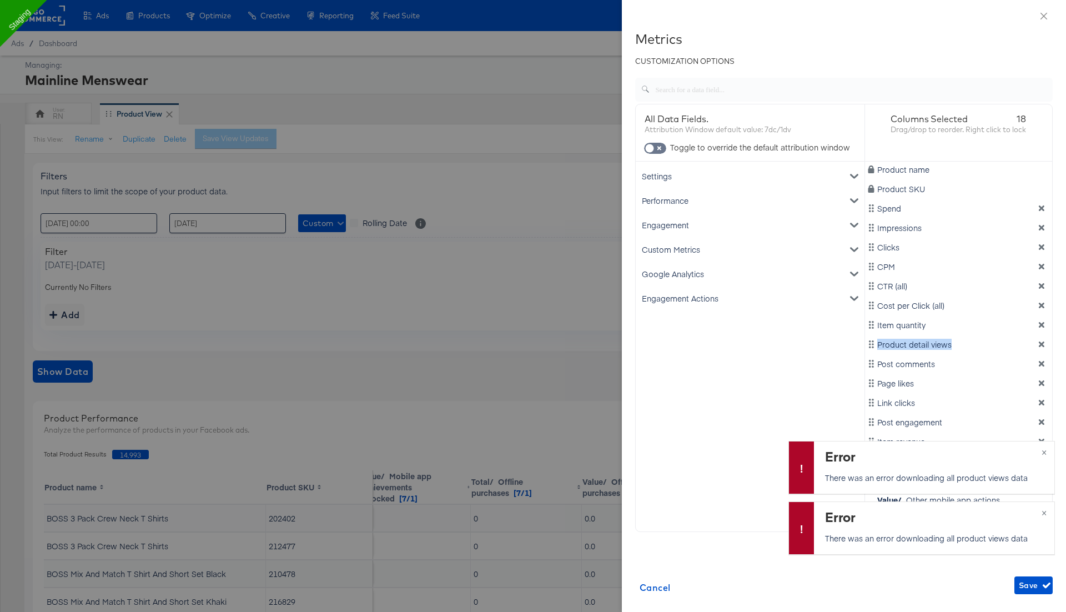
click at [1043, 323] on icon "dimension-list" at bounding box center [1042, 325] width 6 height 6
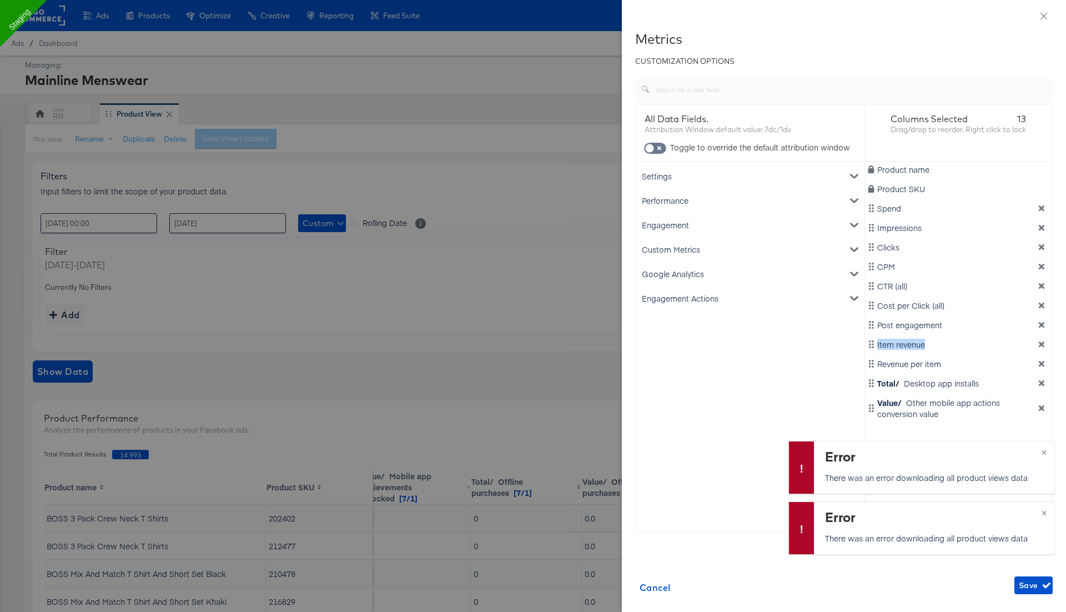
click at [1043, 323] on icon "dimension-list" at bounding box center [1042, 325] width 6 height 6
click at [1029, 586] on span "Save" at bounding box center [1033, 585] width 29 height 14
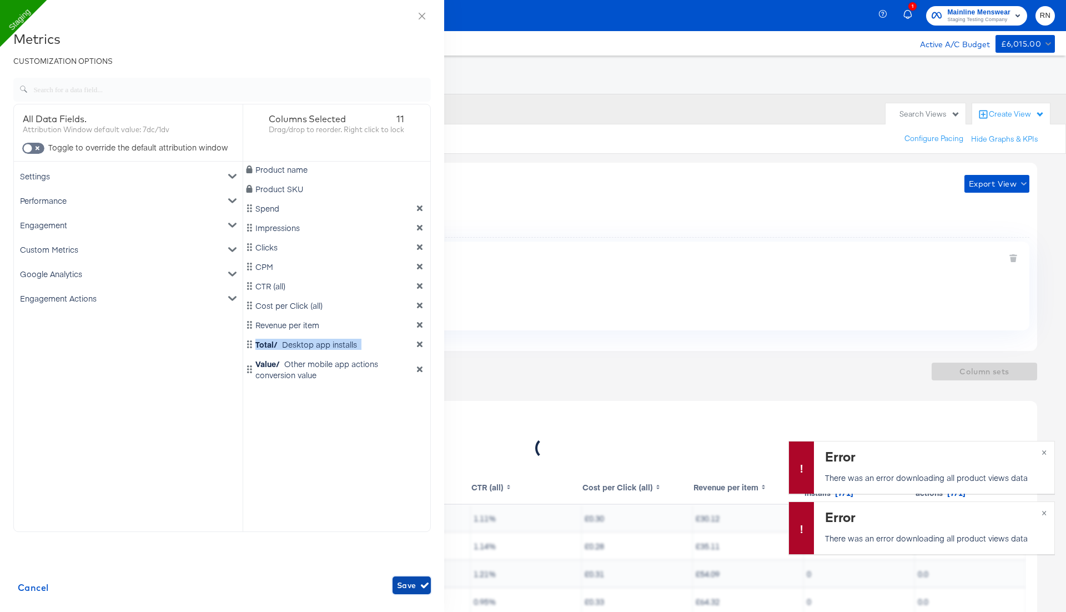
scroll to position [0, 350]
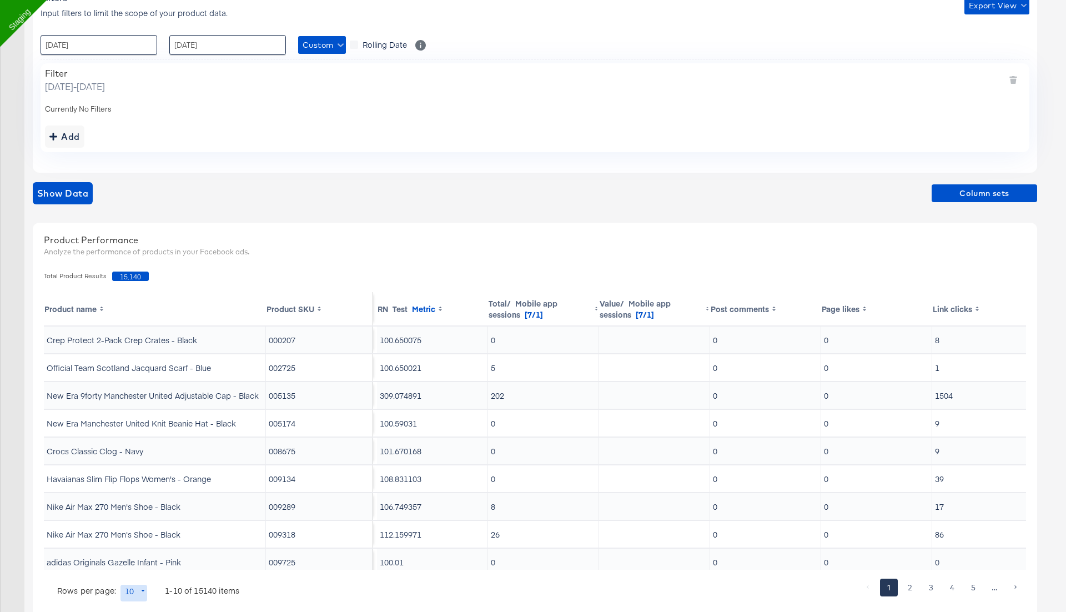
scroll to position [205, 0]
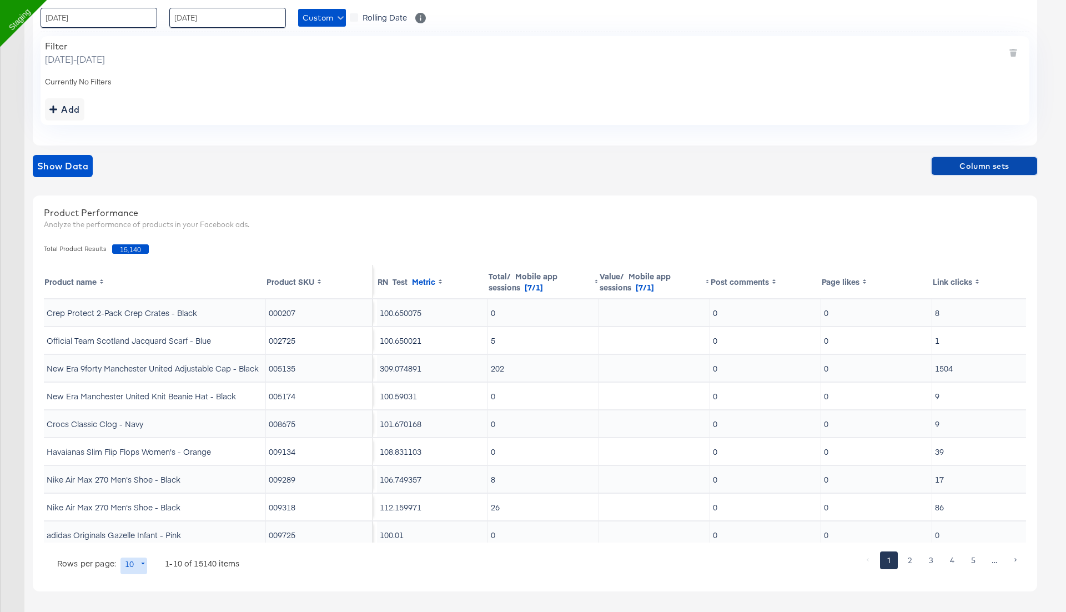
click at [974, 164] on span "Column sets" at bounding box center [984, 166] width 97 height 14
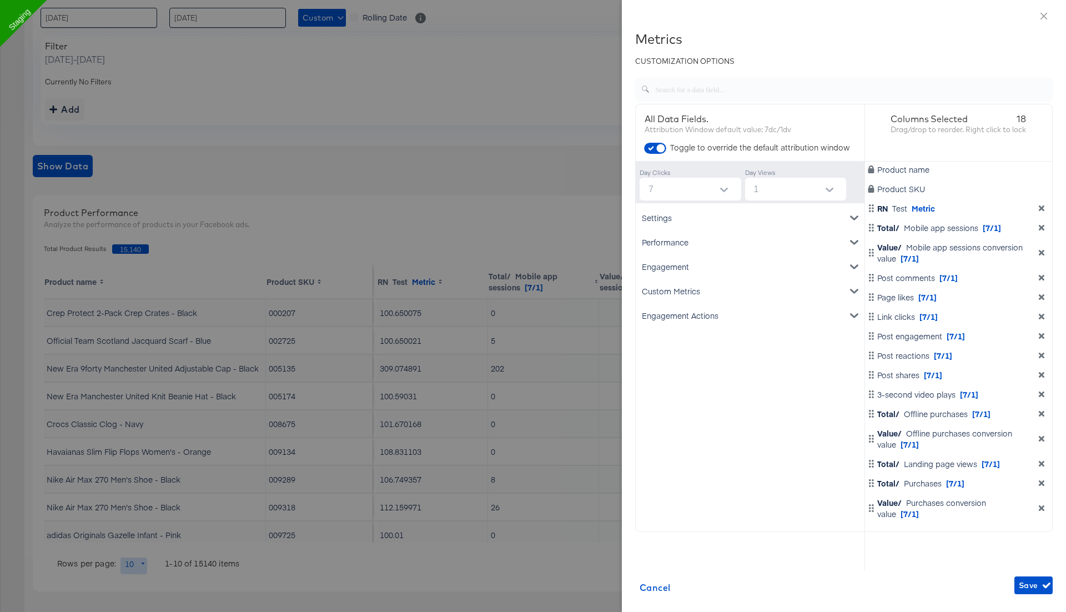
click at [1042, 208] on icon "dimension-list" at bounding box center [1042, 208] width 6 height 6
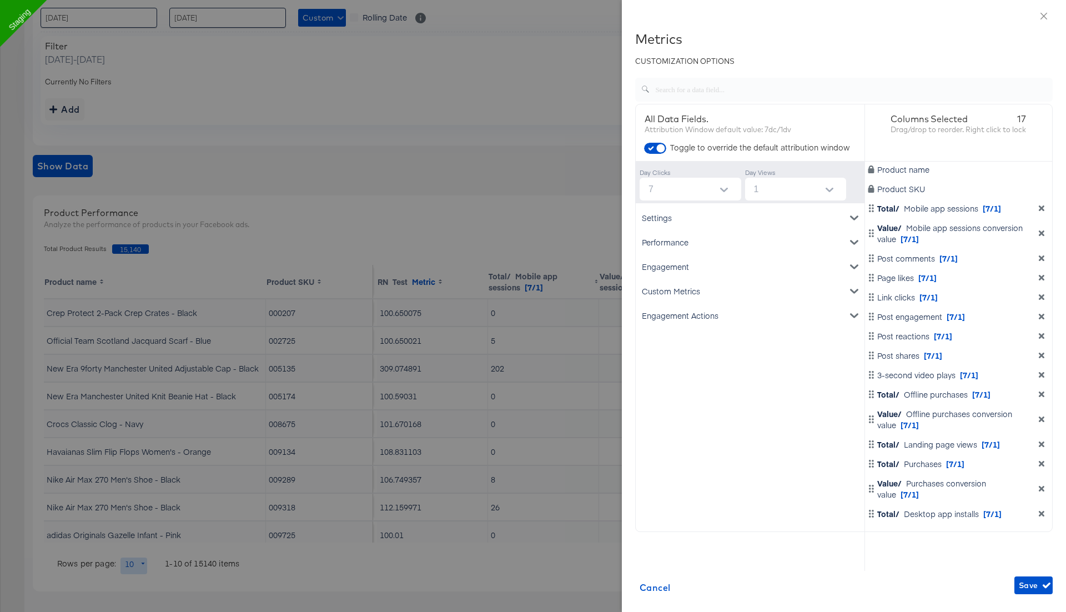
click at [1042, 208] on icon "dimension-list" at bounding box center [1042, 208] width 6 height 6
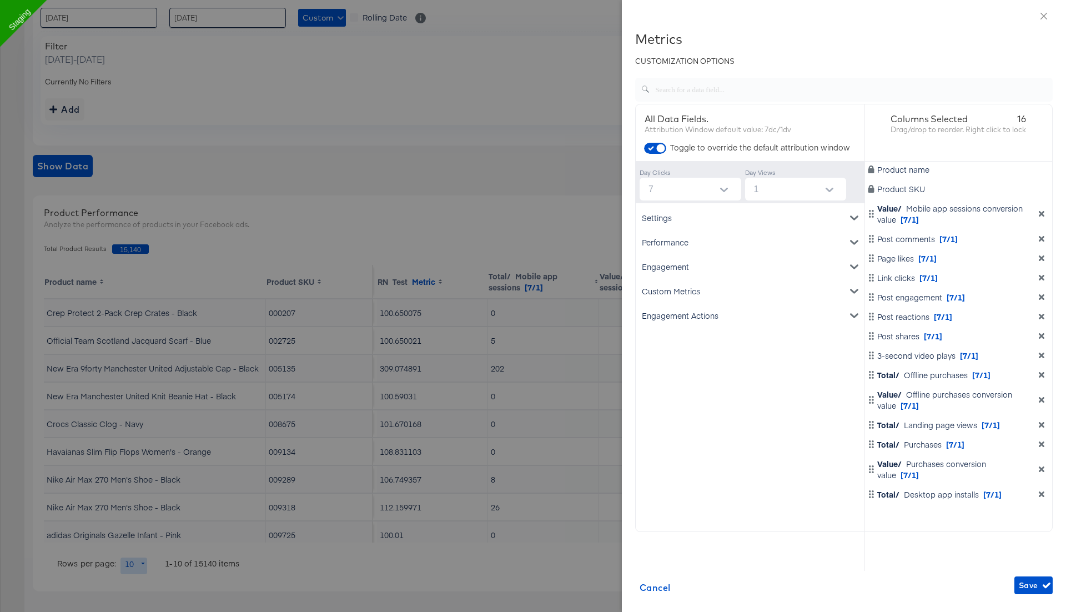
click at [1042, 208] on div "Value/ Mobile app sessions conversion value [7/1]" at bounding box center [958, 214] width 183 height 22
click at [1042, 215] on icon "dimension-list" at bounding box center [1042, 214] width 6 height 6
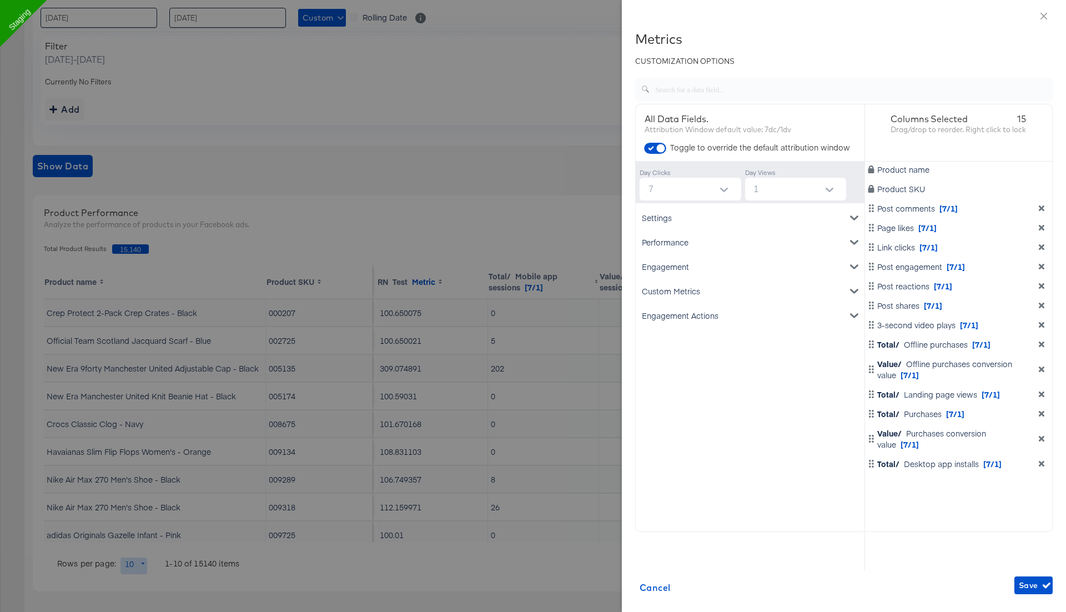
click at [1042, 209] on icon "dimension-list" at bounding box center [1042, 208] width 6 height 6
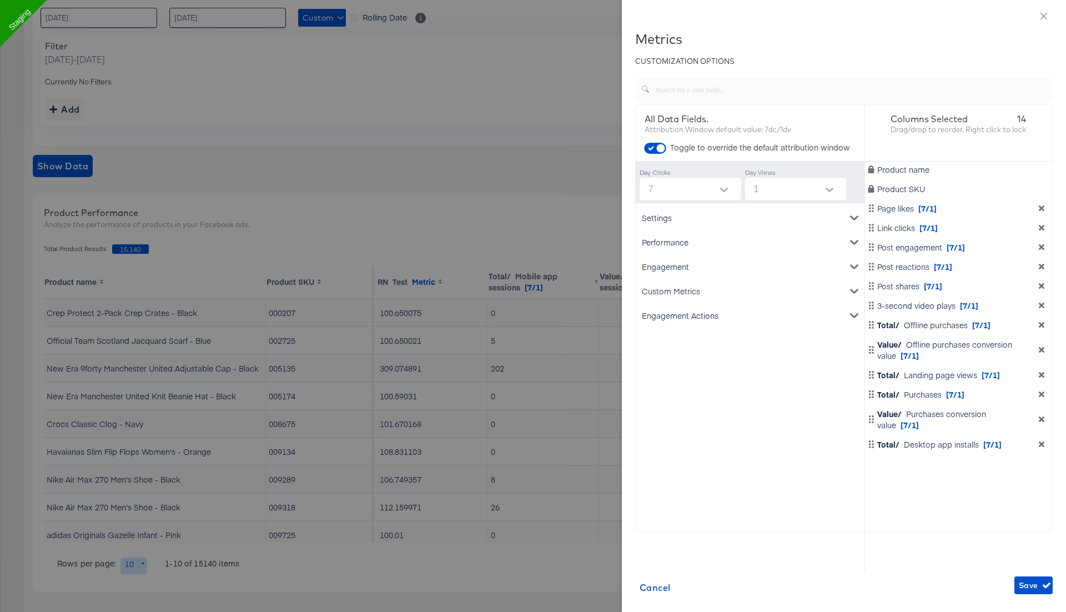
click at [1042, 209] on icon "dimension-list" at bounding box center [1042, 208] width 6 height 6
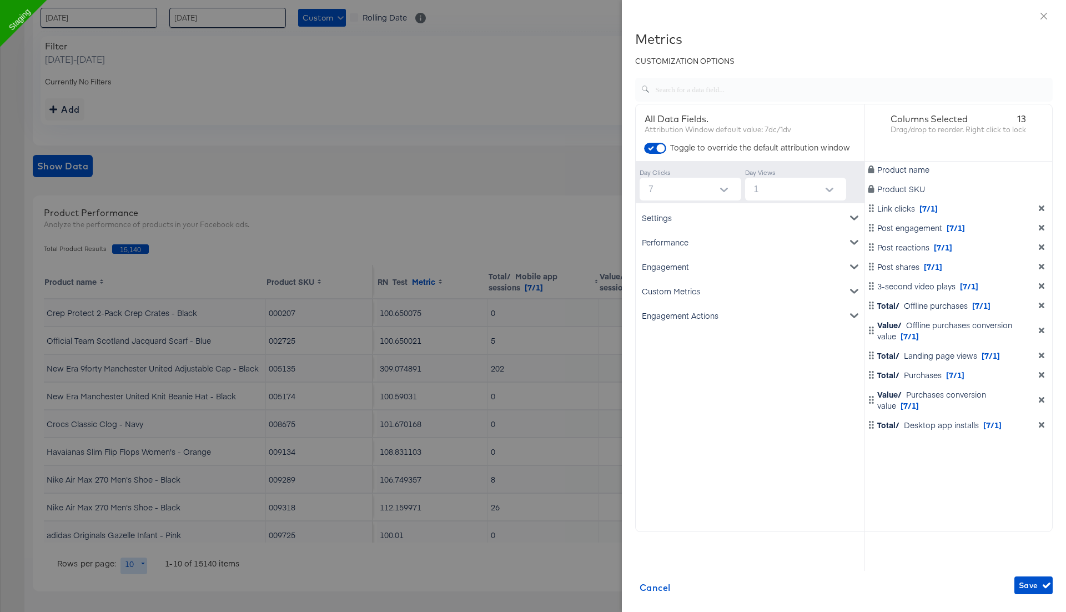
click at [1042, 209] on icon "dimension-list" at bounding box center [1042, 208] width 6 height 6
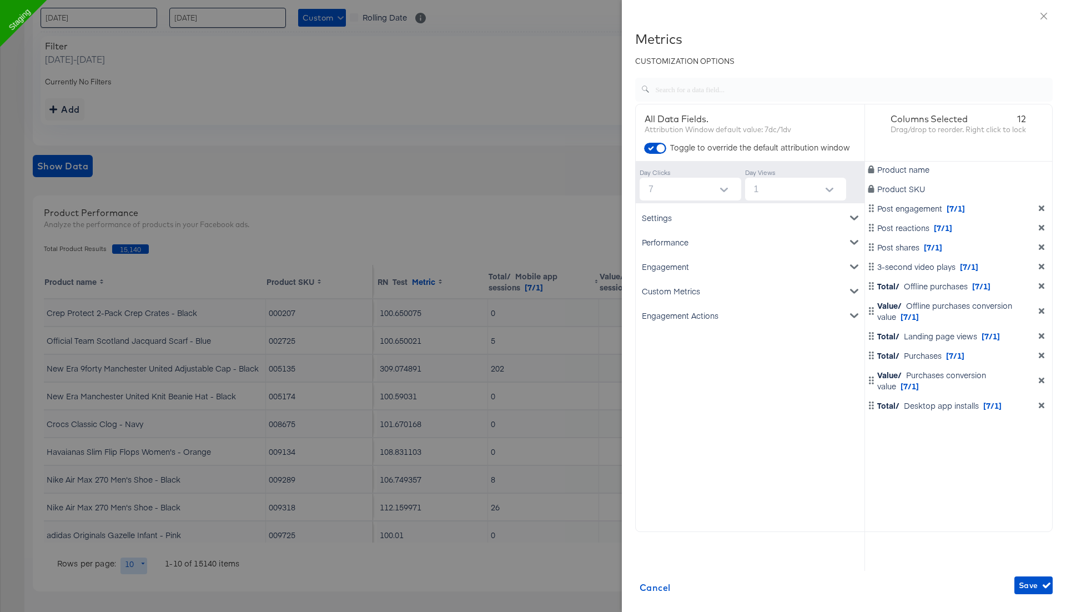
click at [1042, 209] on icon "dimension-list" at bounding box center [1042, 208] width 6 height 6
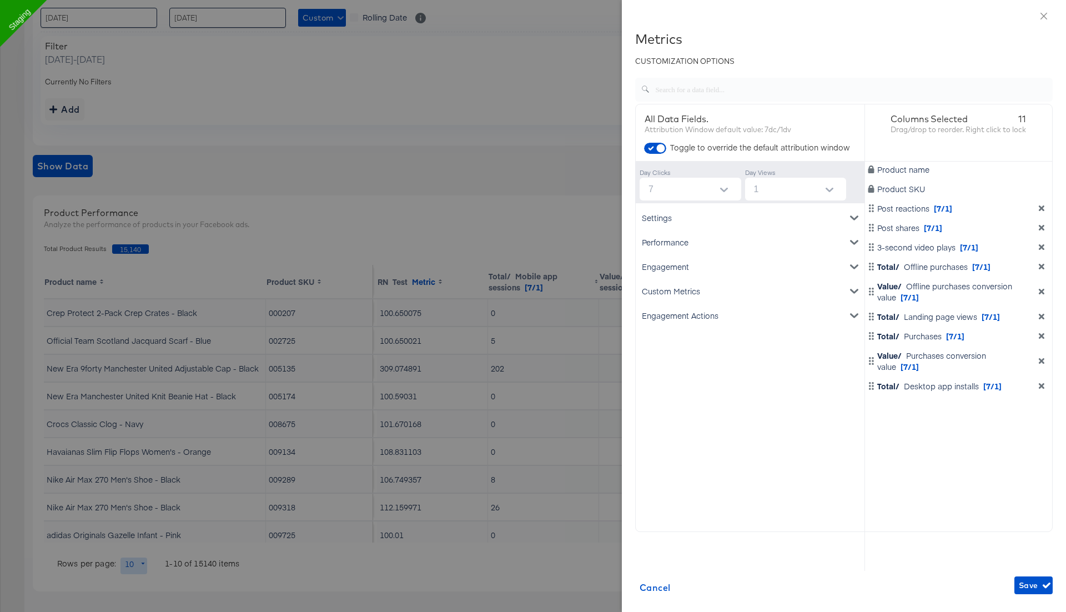
click at [1042, 209] on icon "dimension-list" at bounding box center [1042, 208] width 6 height 6
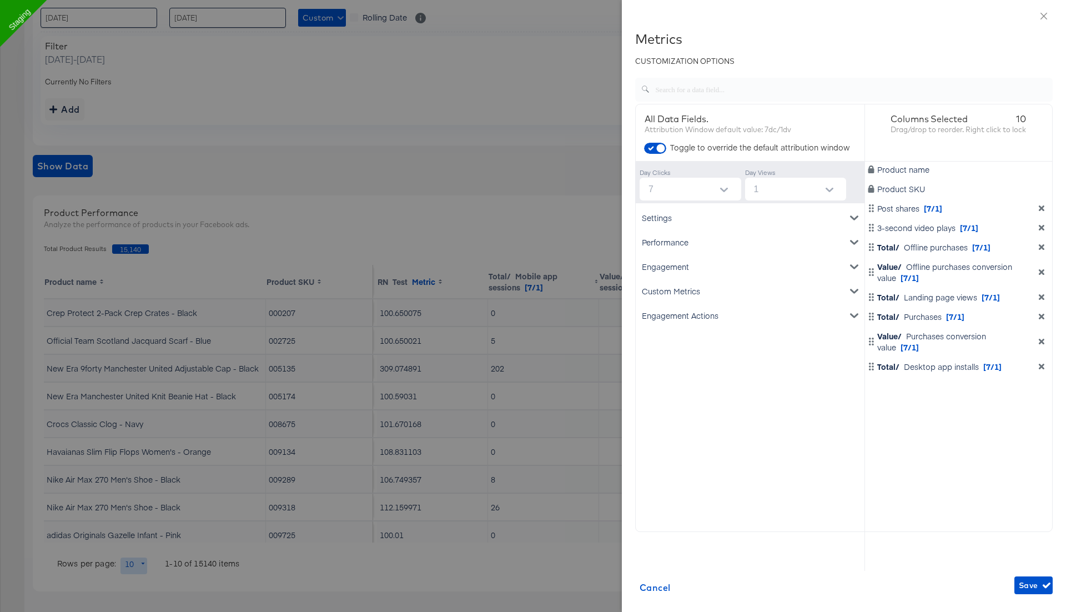
click at [1042, 209] on icon "dimension-list" at bounding box center [1042, 208] width 6 height 6
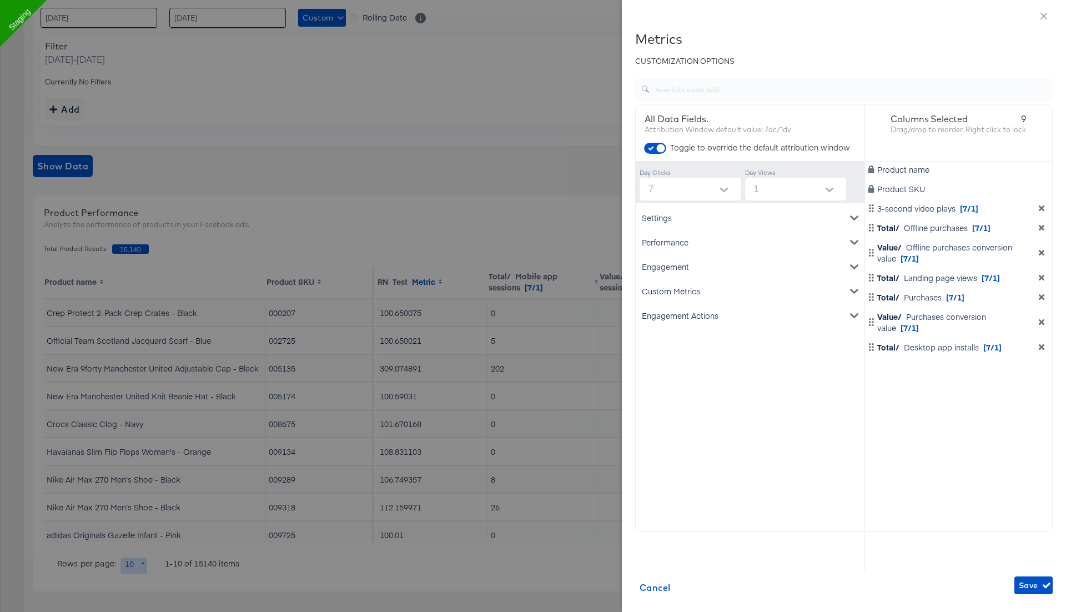
click at [1042, 209] on icon "dimension-list" at bounding box center [1042, 208] width 6 height 6
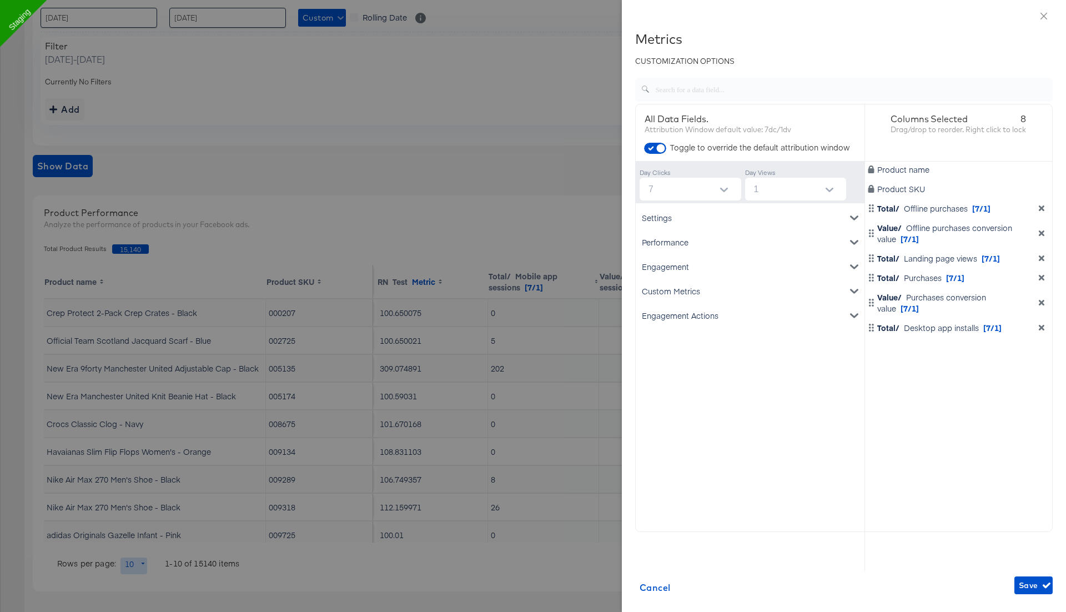
click at [1042, 209] on icon "dimension-list" at bounding box center [1042, 208] width 6 height 6
click at [1042, 209] on div "Total/ Offline purchases [7/1]" at bounding box center [958, 208] width 183 height 11
click at [1042, 209] on div "Value/ Offline purchases conversion value [7/1]" at bounding box center [958, 214] width 183 height 22
click at [1042, 215] on icon "dimension-list" at bounding box center [1042, 214] width 6 height 6
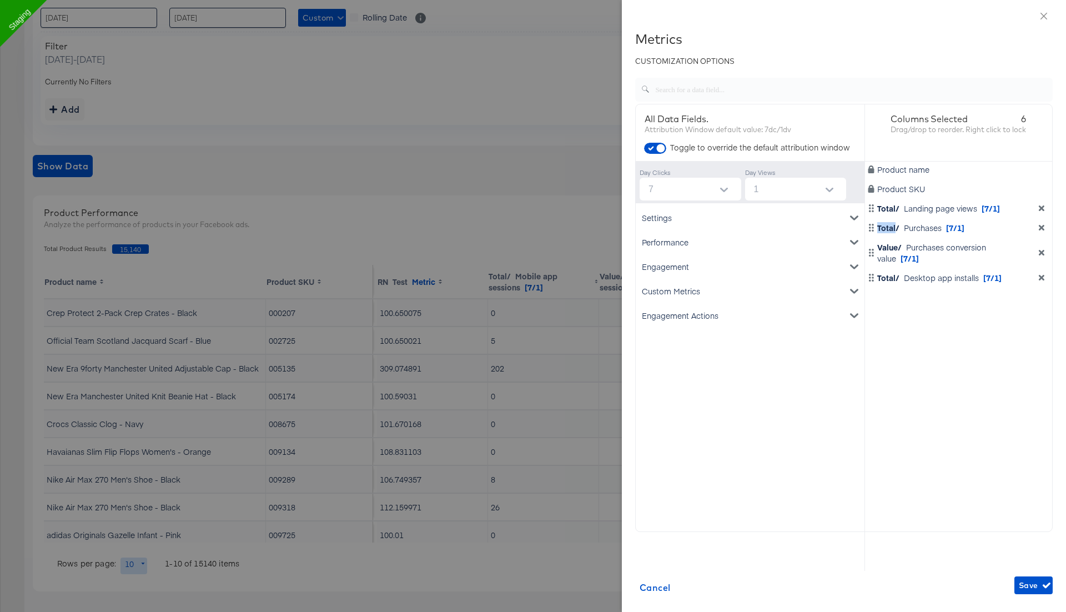
click at [1042, 215] on div "Product name Product SKU Total/ Landing page views [7/1] Total/ Purchases [7/1]…" at bounding box center [959, 345] width 188 height 367
click at [1042, 208] on icon "dimension-list" at bounding box center [1042, 208] width 6 height 6
click at [1042, 208] on div "Value/ Purchases conversion value [7/1]" at bounding box center [958, 214] width 183 height 22
click at [1042, 214] on icon "dimension-list" at bounding box center [1042, 214] width 6 height 6
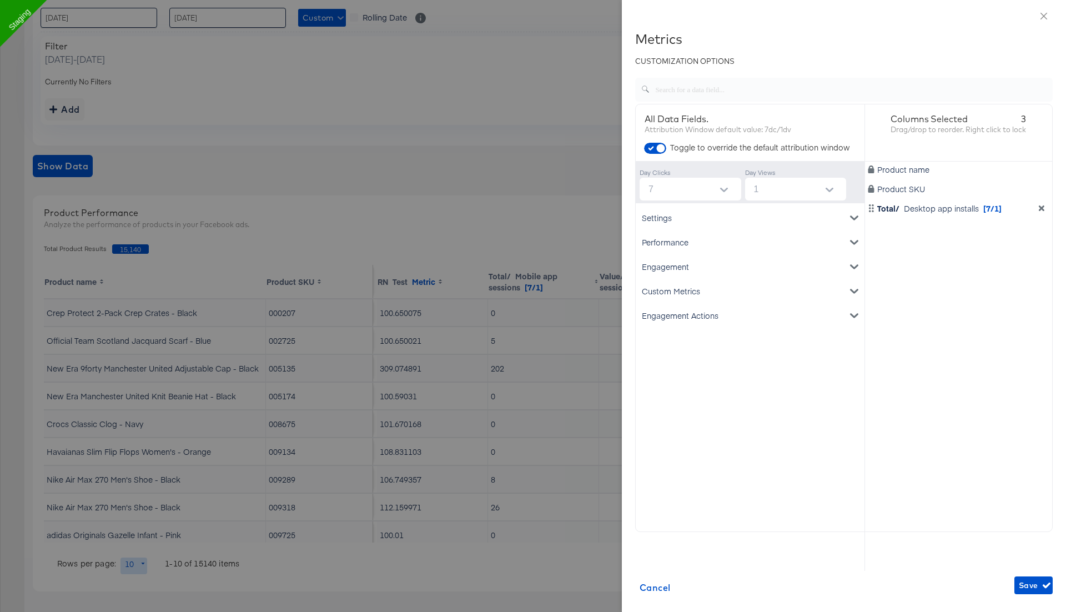
click at [1042, 208] on icon "dimension-list" at bounding box center [1042, 208] width 6 height 6
click at [698, 219] on div "Settings" at bounding box center [750, 217] width 224 height 24
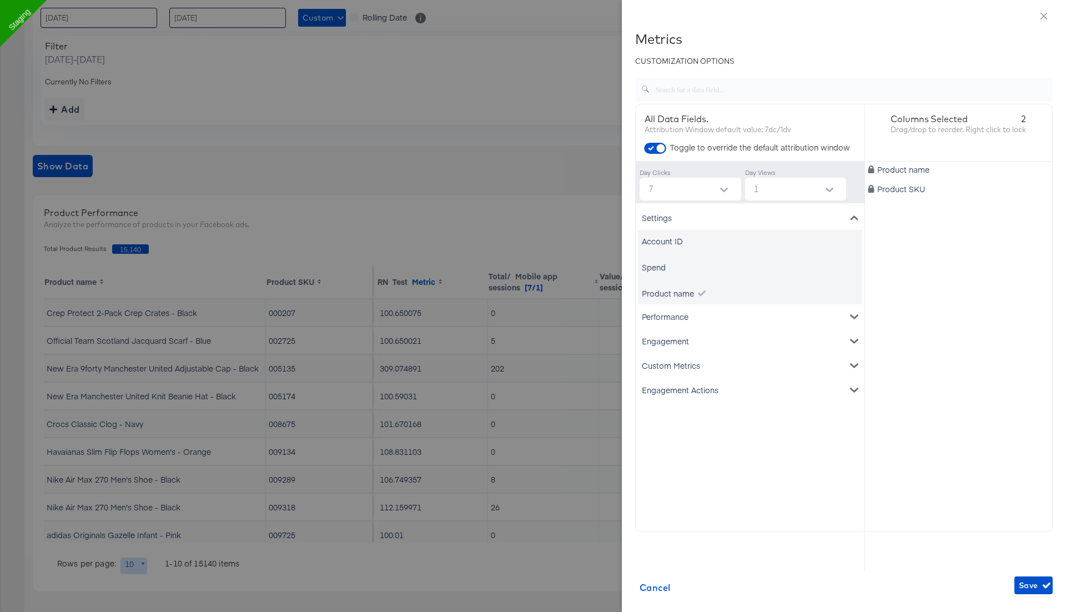
click at [660, 268] on div "Spend" at bounding box center [654, 266] width 24 height 11
click at [666, 317] on div "Performance" at bounding box center [750, 316] width 224 height 24
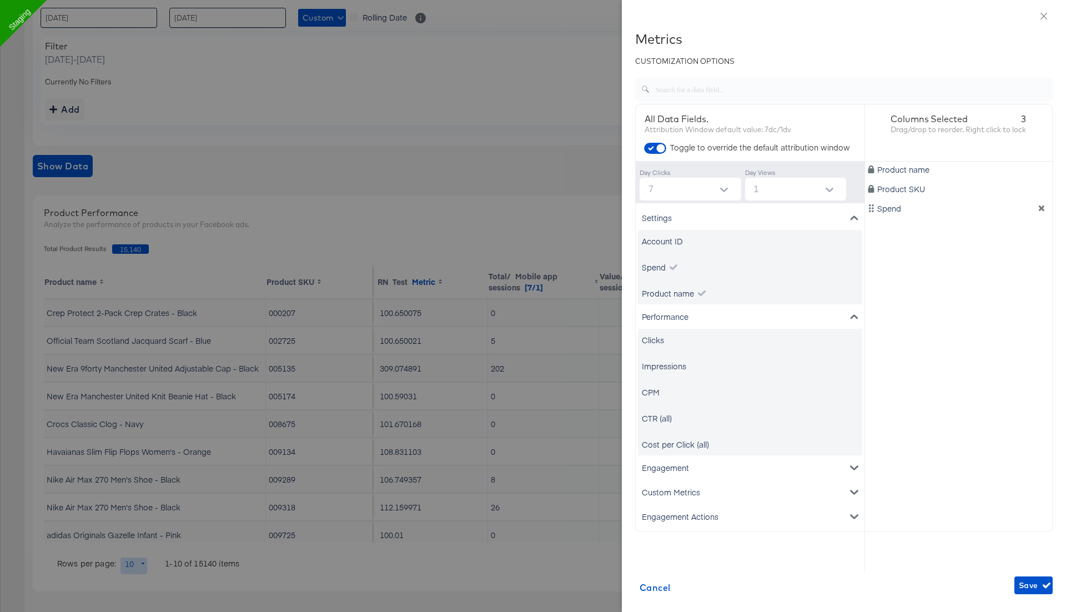
click at [660, 340] on div "Clicks" at bounding box center [653, 339] width 22 height 11
click at [661, 364] on div "Impressions" at bounding box center [664, 365] width 44 height 11
click at [654, 395] on div "CPM" at bounding box center [651, 391] width 18 height 11
click at [653, 421] on div "CTR (all)" at bounding box center [657, 417] width 30 height 11
click at [660, 444] on div "Cost per Click (all)" at bounding box center [675, 444] width 67 height 11
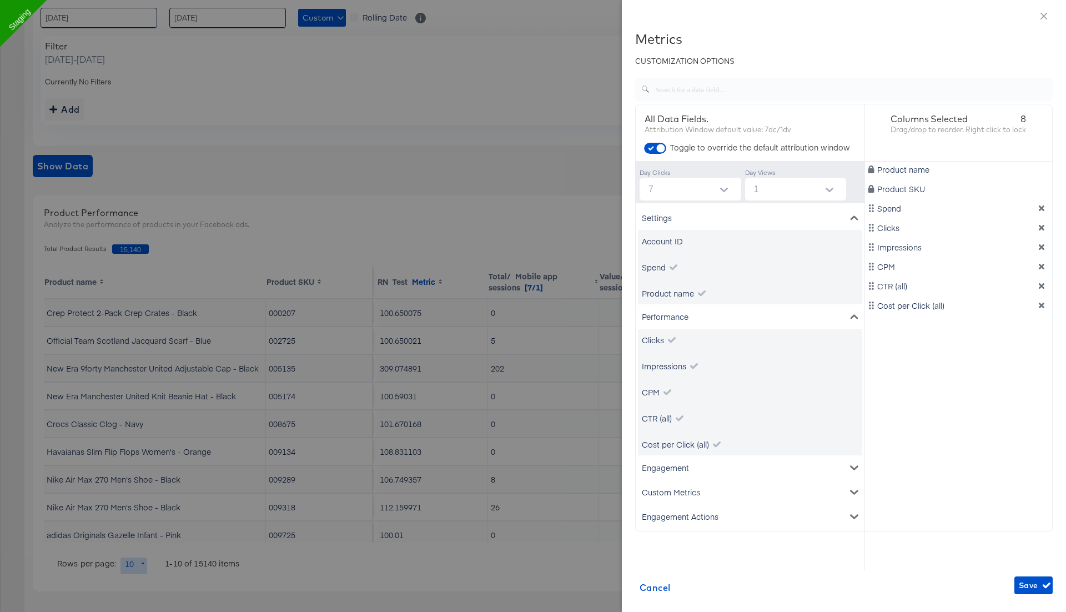
scroll to position [42, 0]
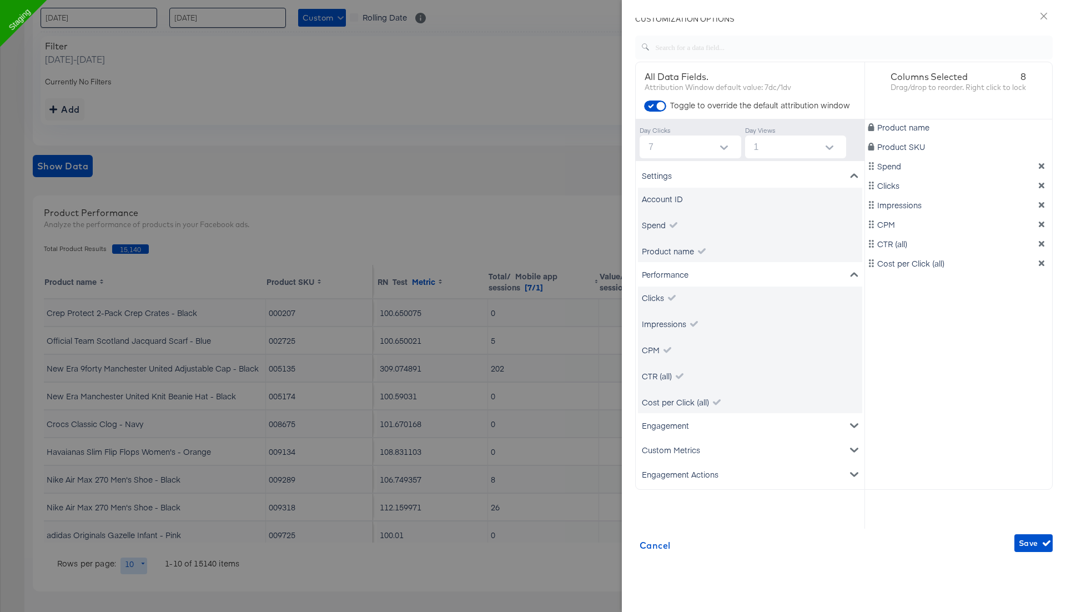
click at [699, 474] on div "Engagement Actions" at bounding box center [750, 474] width 224 height 24
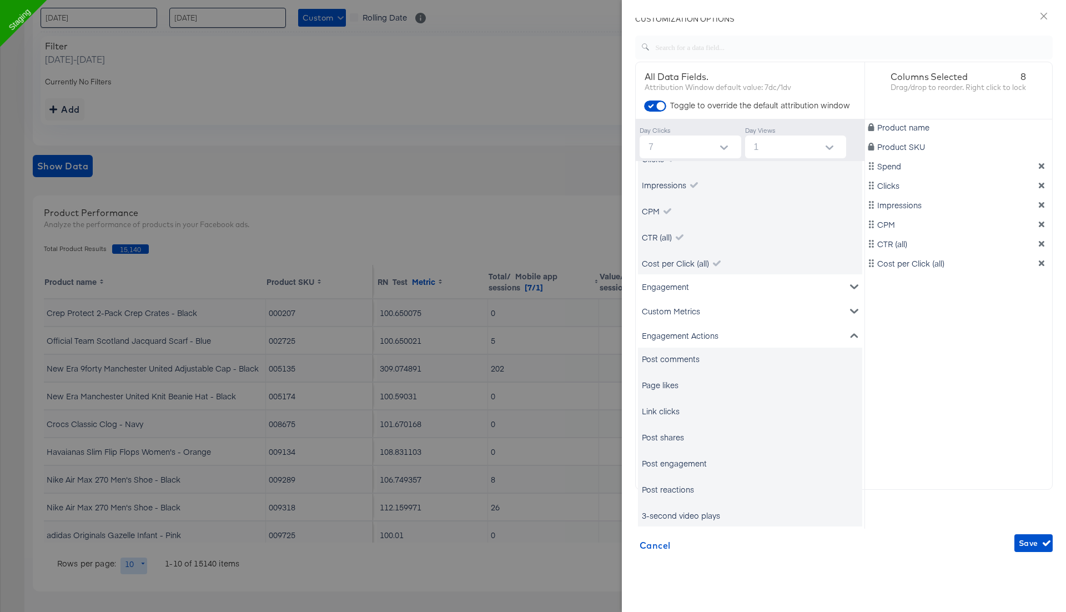
click at [671, 412] on div "Link clicks" at bounding box center [661, 410] width 38 height 11
click at [667, 392] on div "Page likes" at bounding box center [750, 385] width 224 height 22
click at [674, 357] on div "Post comments" at bounding box center [671, 358] width 58 height 11
click at [673, 380] on div "Page likes" at bounding box center [660, 384] width 37 height 11
click at [668, 461] on div "Post engagement" at bounding box center [674, 462] width 65 height 11
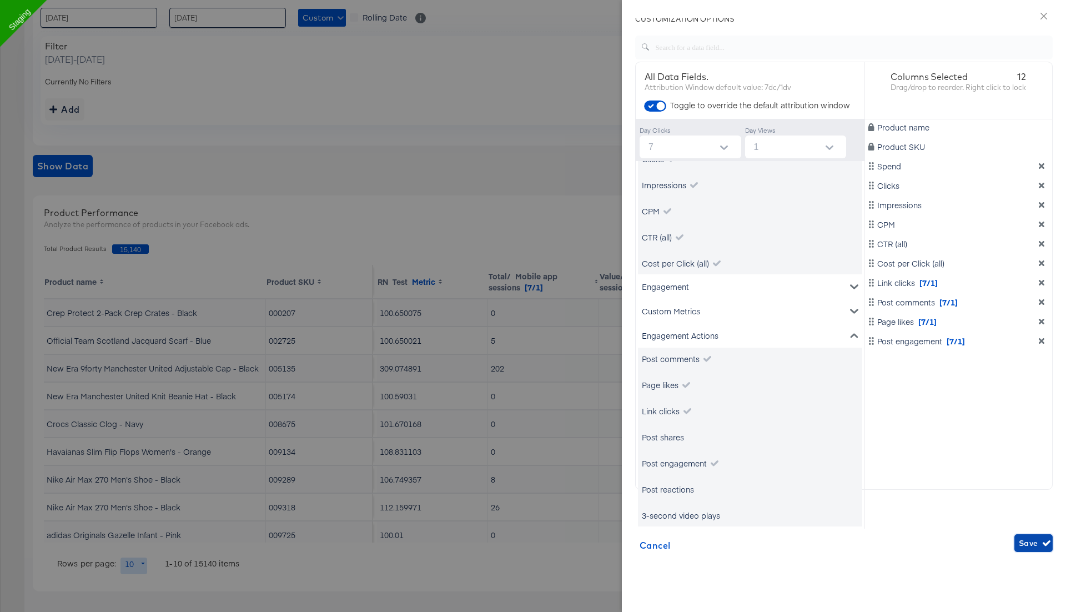
click at [1035, 541] on span "Save" at bounding box center [1033, 543] width 29 height 14
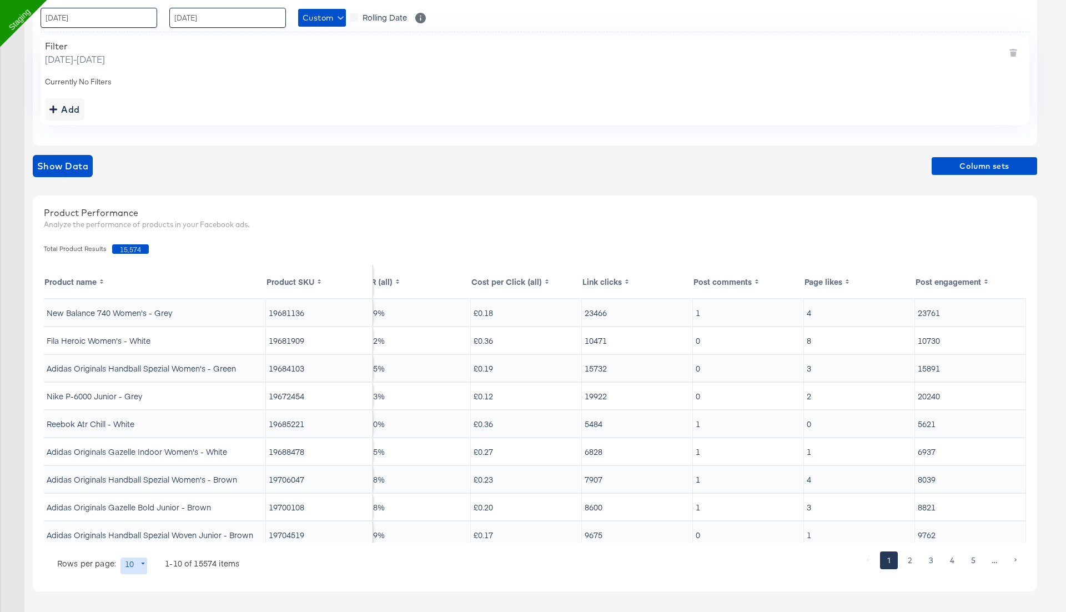
scroll to position [0, 0]
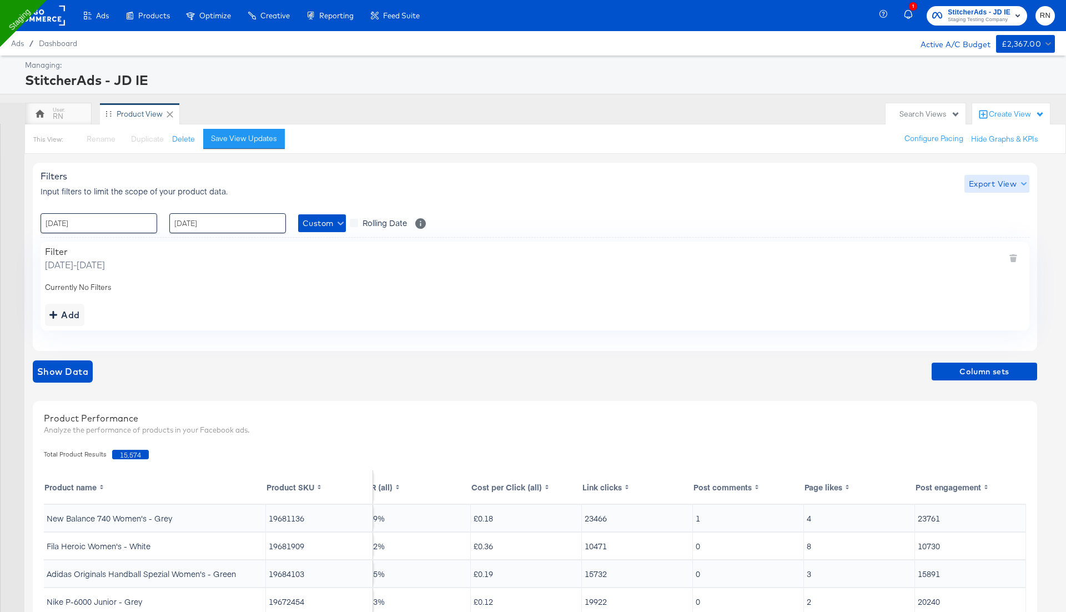
click at [983, 182] on span "Export View" at bounding box center [997, 184] width 56 height 14
click at [987, 224] on span "Bulk Export" at bounding box center [994, 229] width 43 height 23
click at [966, 370] on span "Column sets" at bounding box center [984, 372] width 97 height 14
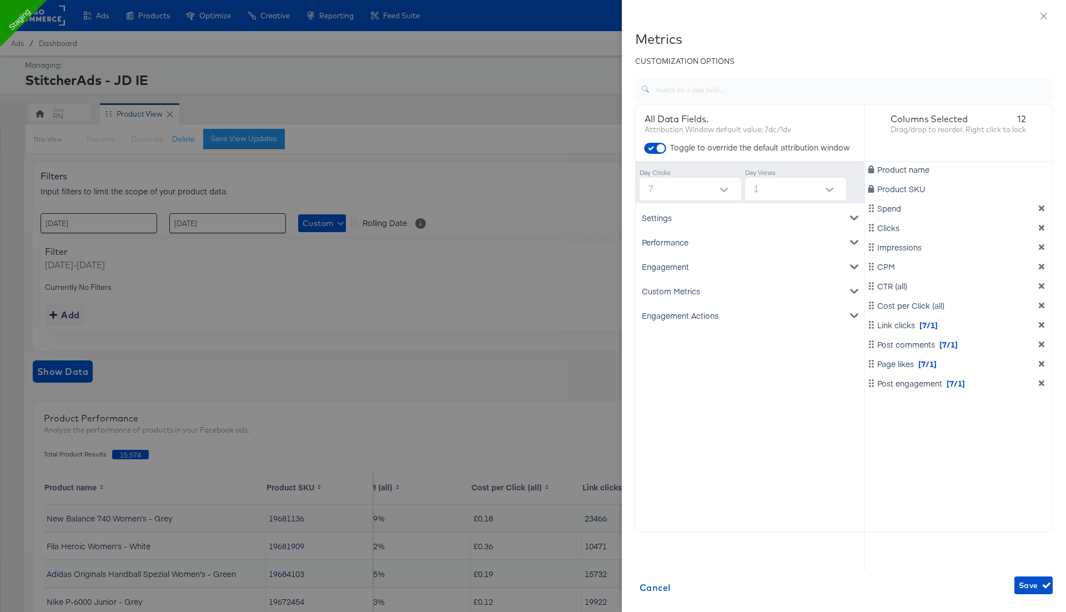
click at [1043, 382] on icon "dimension-list" at bounding box center [1041, 383] width 8 height 8
click at [1040, 360] on icon "dimension-list" at bounding box center [1041, 364] width 8 height 8
click at [1040, 339] on div "Post comments [7/1]" at bounding box center [958, 344] width 183 height 11
click at [1044, 322] on icon "dimension-list" at bounding box center [1041, 325] width 8 height 8
click at [1042, 324] on icon "dimension-list" at bounding box center [1042, 325] width 6 height 6
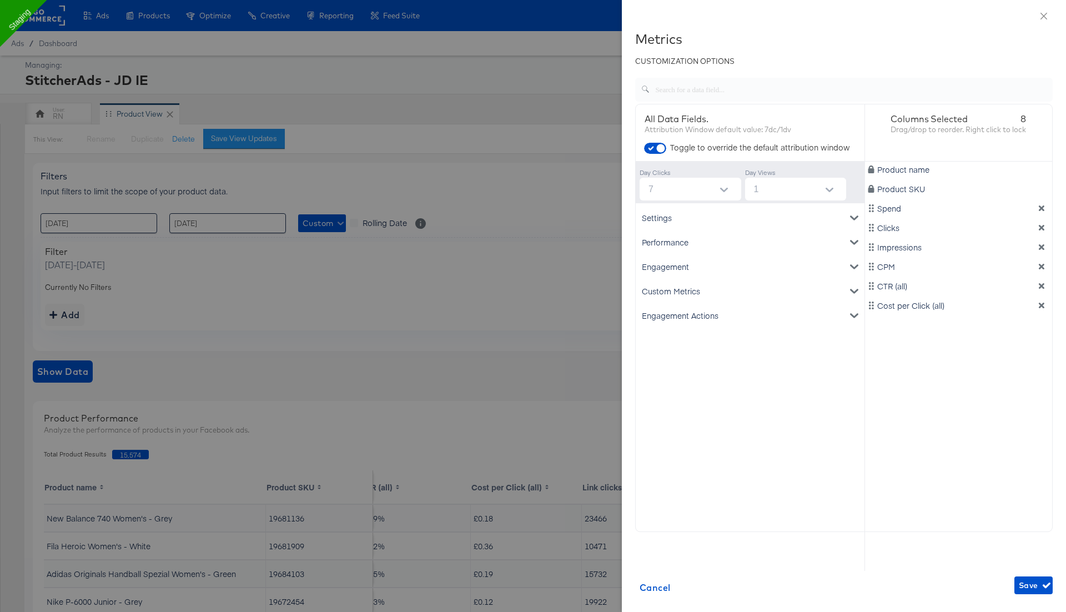
click at [654, 144] on span at bounding box center [655, 148] width 22 height 11
click at [659, 149] on input "checkbox" at bounding box center [660, 150] width 33 height 11
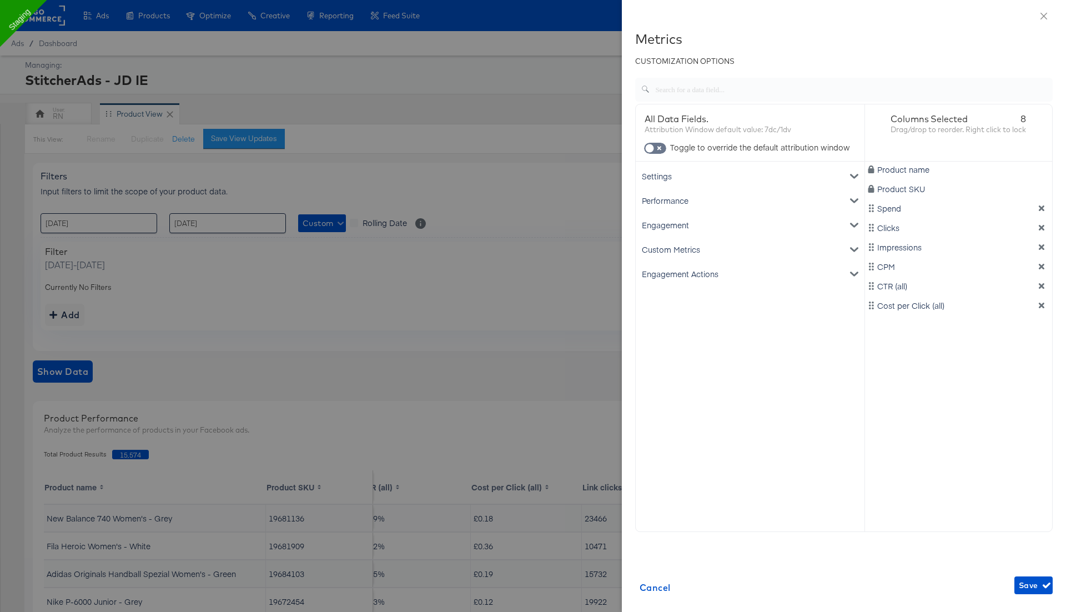
click at [683, 221] on div "Engagement" at bounding box center [750, 225] width 224 height 24
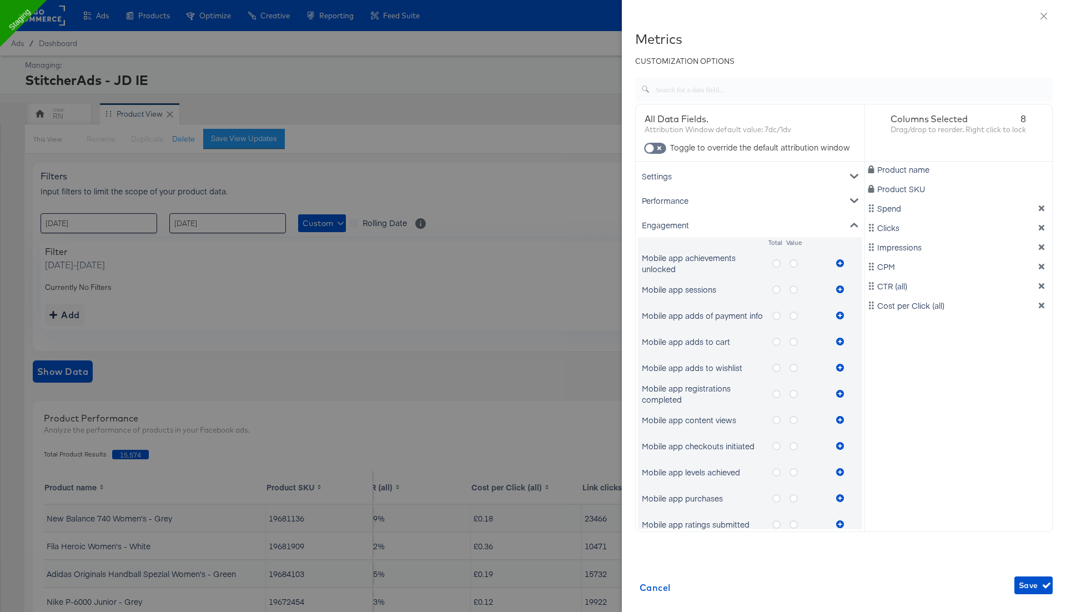
click at [778, 265] on icon "metrics-list" at bounding box center [776, 263] width 8 height 8
click at [0, 0] on input "metrics-list" at bounding box center [0, 0] width 0 height 0
click at [836, 262] on icon "metrics-list" at bounding box center [840, 263] width 8 height 8
click at [659, 147] on input "checkbox" at bounding box center [649, 150] width 33 height 11
checkbox input "true"
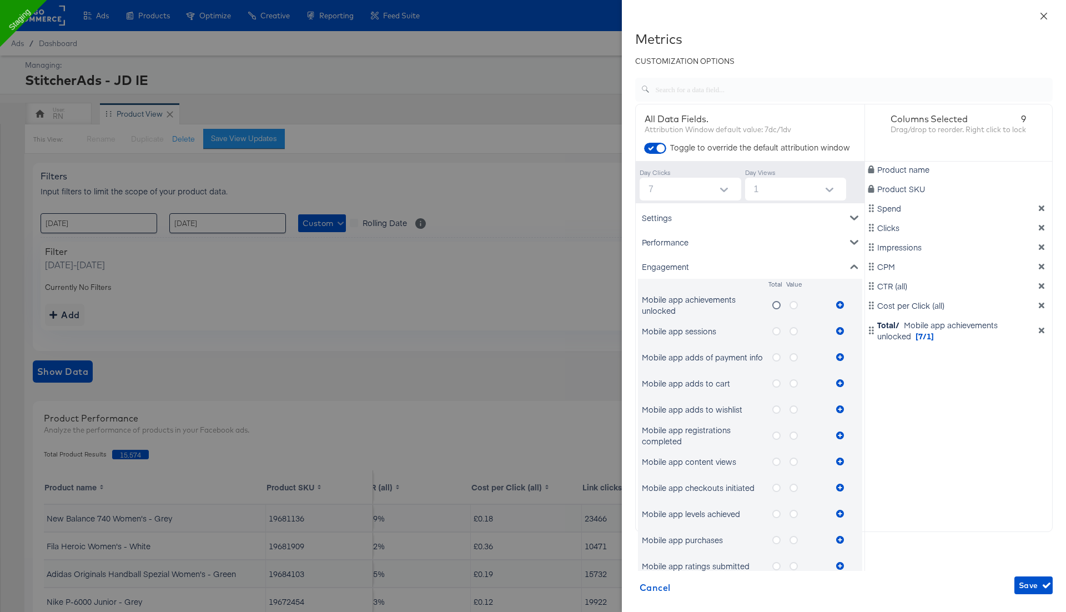
click at [1042, 15] on icon "close" at bounding box center [1043, 15] width 7 height 7
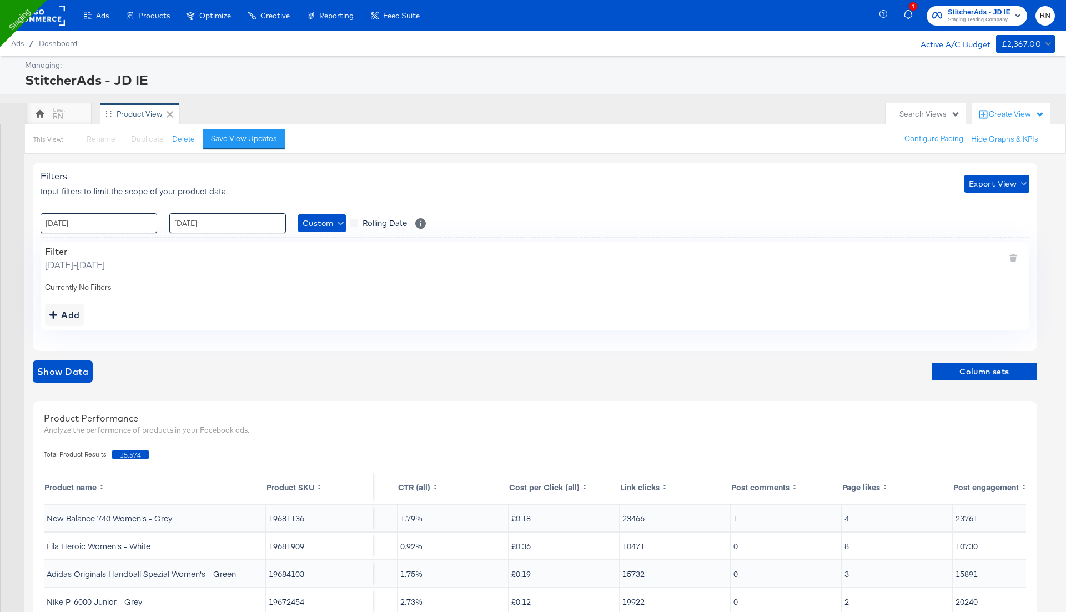
scroll to position [0, 424]
click at [981, 365] on span "Column sets" at bounding box center [984, 372] width 97 height 14
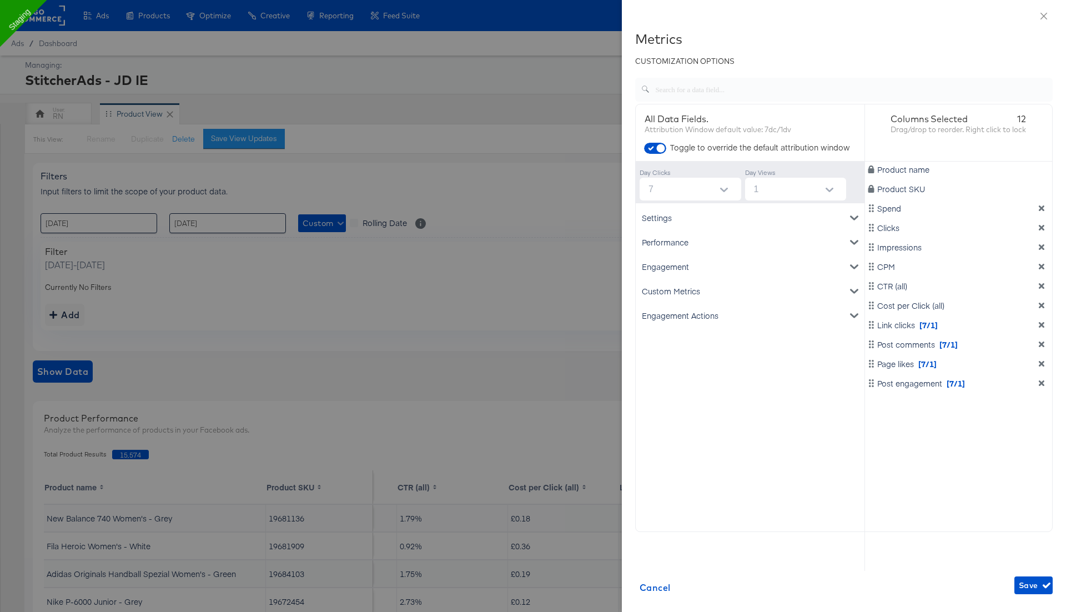
click at [736, 262] on div "Engagement" at bounding box center [750, 266] width 224 height 24
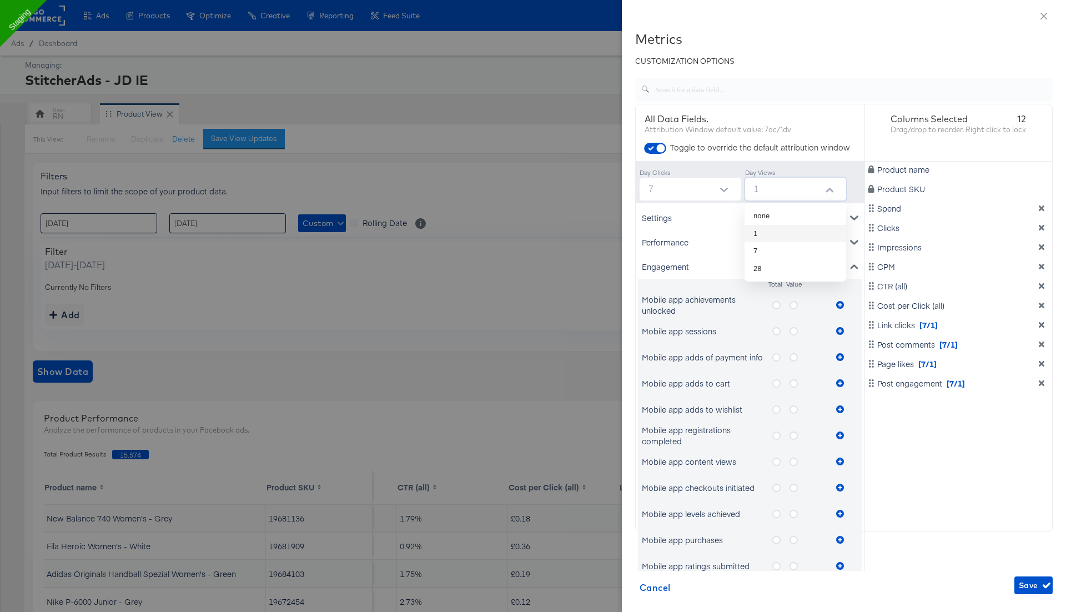
drag, startPoint x: 770, startPoint y: 192, endPoint x: 739, endPoint y: 192, distance: 31.6
click at [739, 192] on div "Day Clicks 7 Day Views 1" at bounding box center [750, 182] width 229 height 42
click at [769, 251] on li "7" at bounding box center [795, 251] width 102 height 18
type input "7"
click at [769, 251] on li "7" at bounding box center [795, 251] width 102 height 18
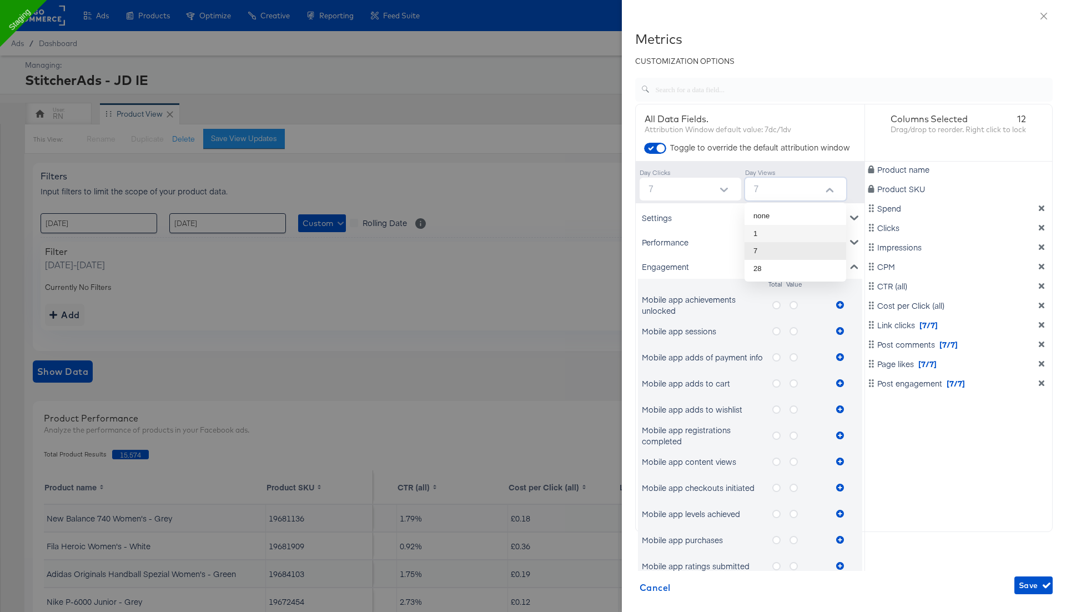
click at [712, 208] on div "Settings" at bounding box center [750, 217] width 224 height 24
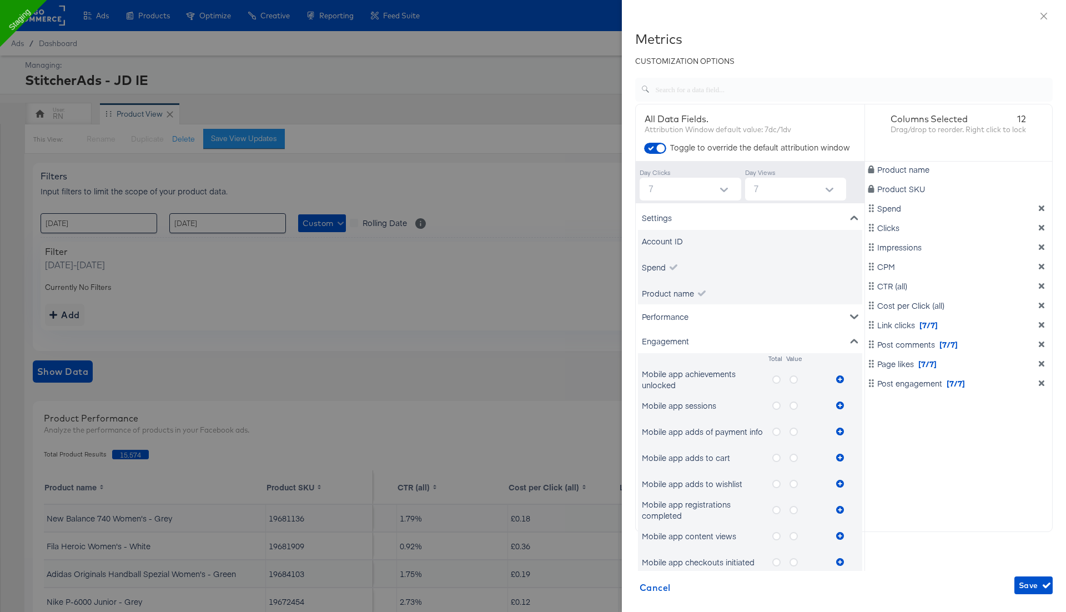
click at [709, 188] on input "7" at bounding box center [692, 189] width 97 height 23
click at [699, 233] on li "1" at bounding box center [690, 234] width 102 height 18
click at [778, 216] on div "Settings" at bounding box center [750, 217] width 224 height 24
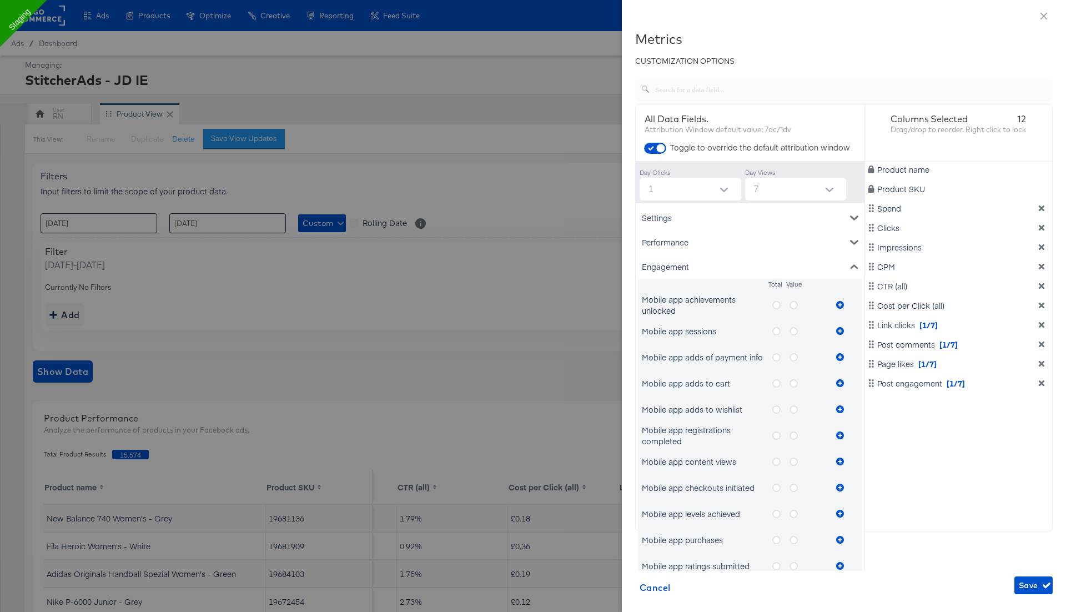
click at [712, 192] on div at bounding box center [723, 190] width 23 height 17
click at [703, 192] on input "1" at bounding box center [692, 189] width 97 height 23
click at [694, 213] on li "none" at bounding box center [690, 216] width 102 height 18
type input "none"
click at [759, 233] on div "Performance" at bounding box center [750, 242] width 224 height 24
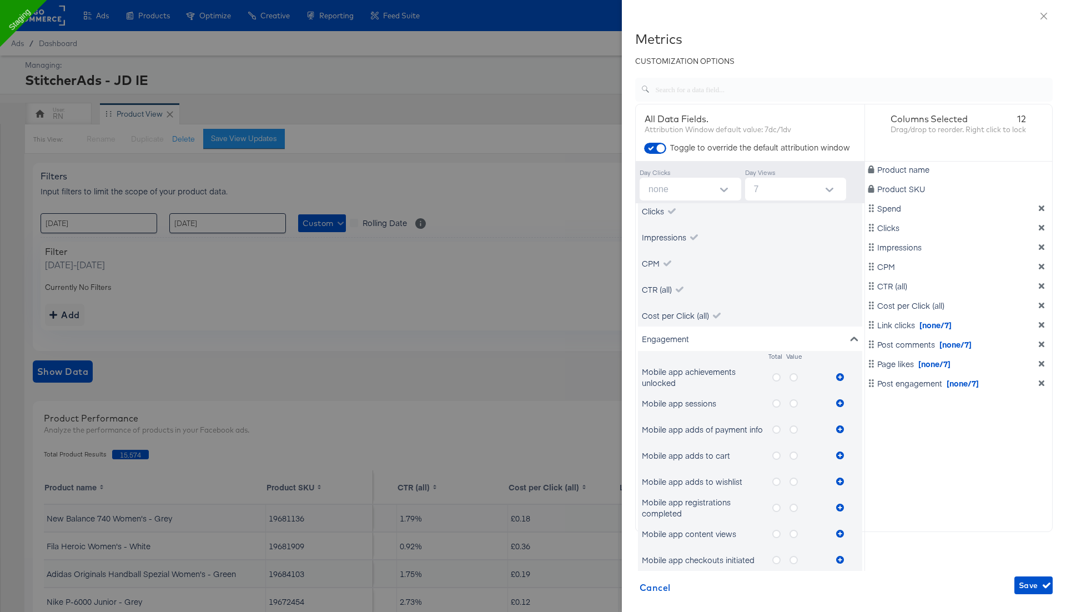
scroll to position [68, 0]
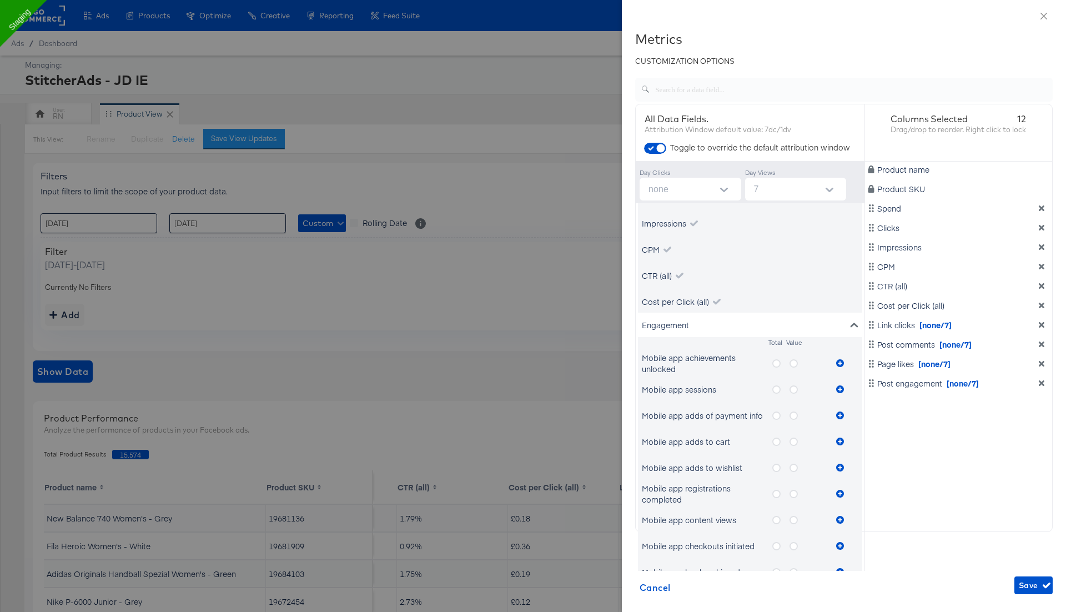
click at [798, 187] on input "7" at bounding box center [797, 189] width 97 height 23
click at [718, 184] on button "Open" at bounding box center [724, 190] width 17 height 17
click at [713, 211] on li "none" at bounding box center [690, 216] width 102 height 18
click at [781, 191] on input "7" at bounding box center [797, 189] width 97 height 23
click at [670, 192] on input "none" at bounding box center [692, 189] width 97 height 23
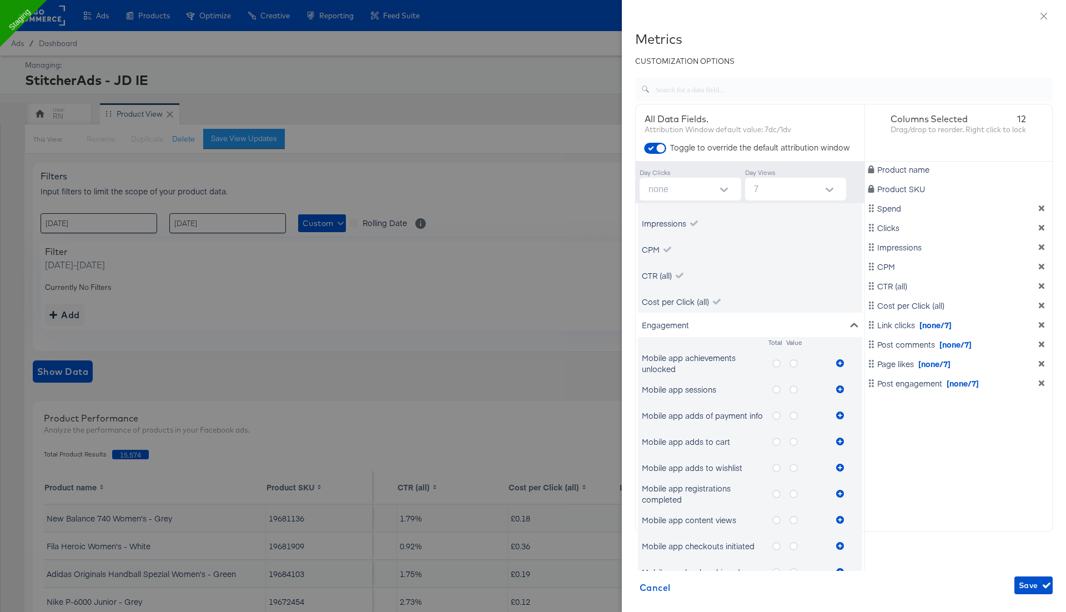
click at [763, 315] on div "Engagement" at bounding box center [750, 325] width 224 height 24
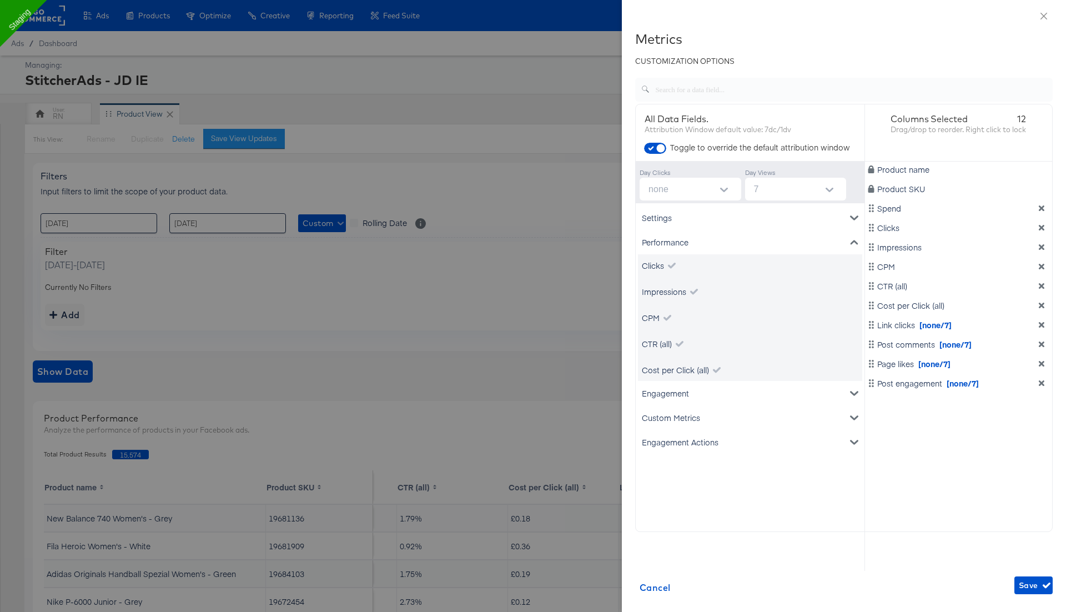
scroll to position [0, 0]
click at [827, 241] on div "Performance" at bounding box center [750, 242] width 224 height 24
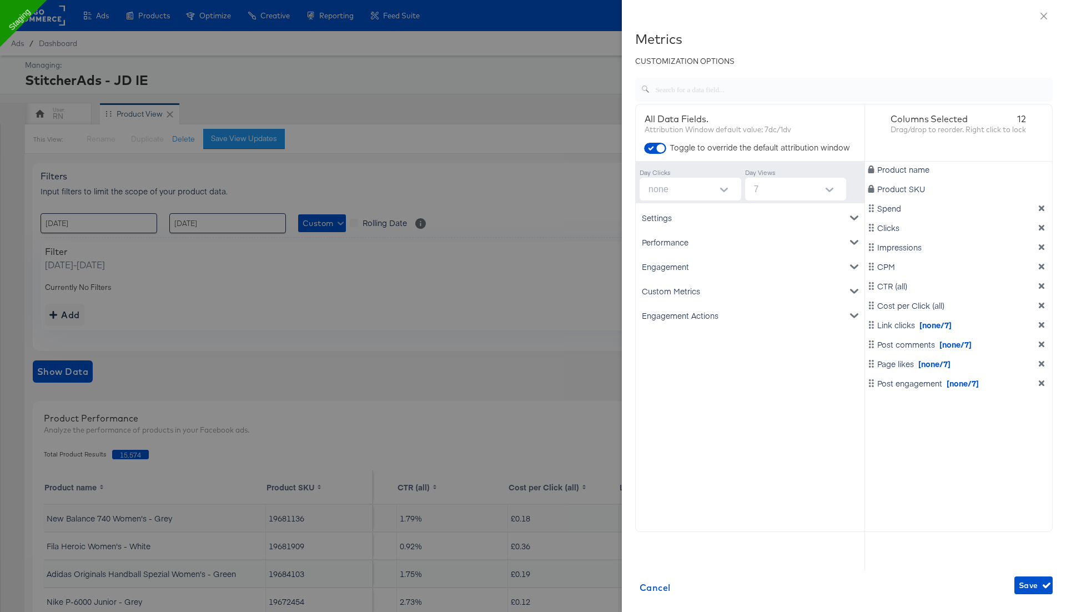
click at [775, 315] on div "Engagement Actions" at bounding box center [750, 315] width 224 height 24
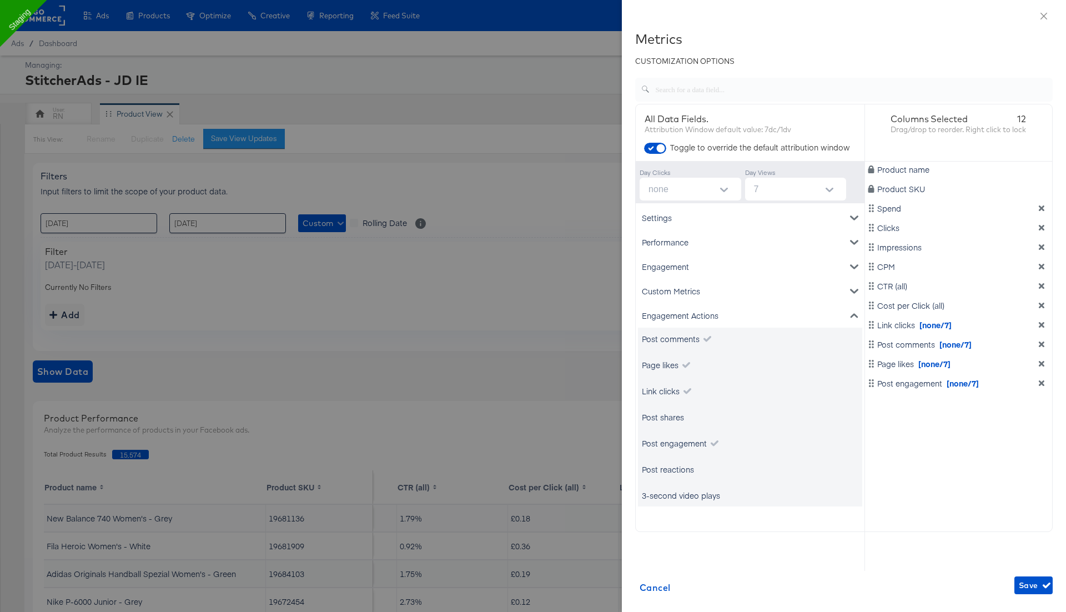
click at [722, 313] on div "Engagement Actions" at bounding box center [750, 315] width 224 height 24
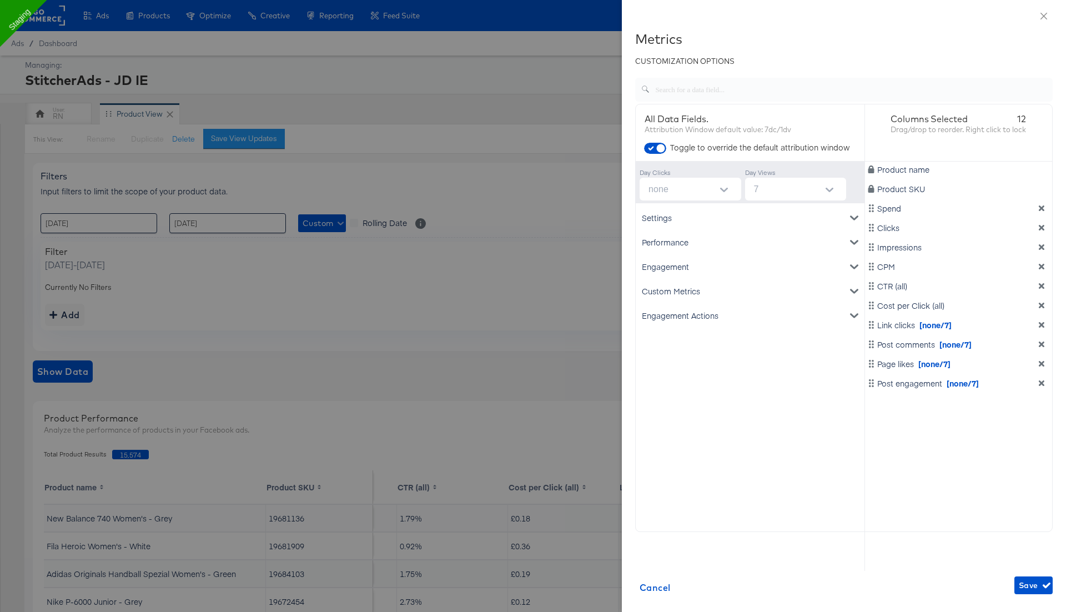
click at [720, 266] on div "Engagement" at bounding box center [750, 266] width 224 height 24
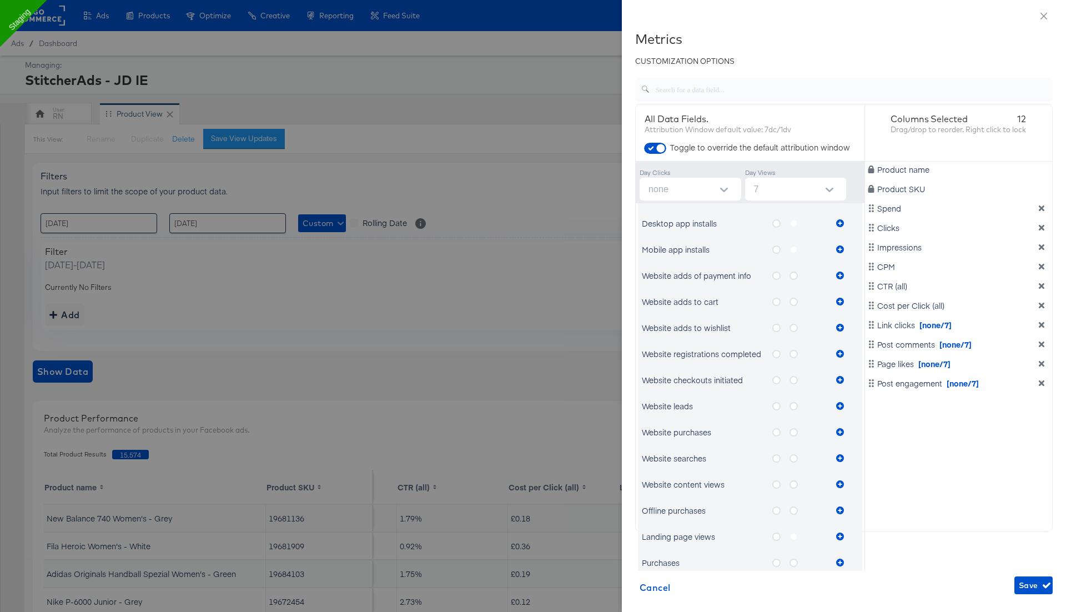
scroll to position [527, 0]
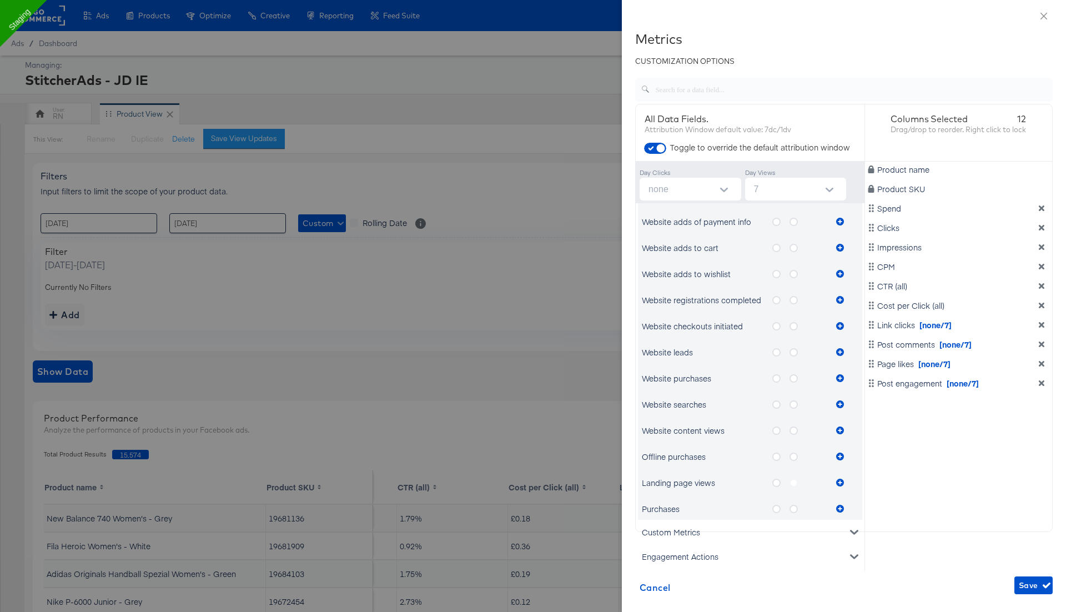
click at [774, 454] on icon "metrics-list" at bounding box center [776, 456] width 8 height 8
click at [0, 0] on input "metrics-list" at bounding box center [0, 0] width 0 height 0
click at [840, 454] on icon "metrics-list" at bounding box center [840, 456] width 8 height 8
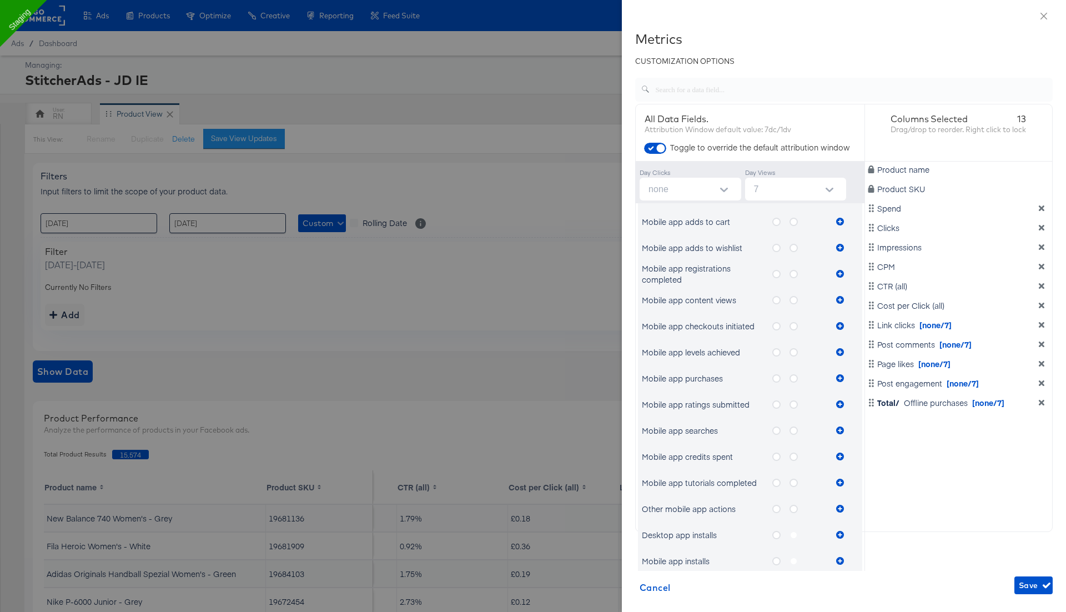
scroll to position [0, 0]
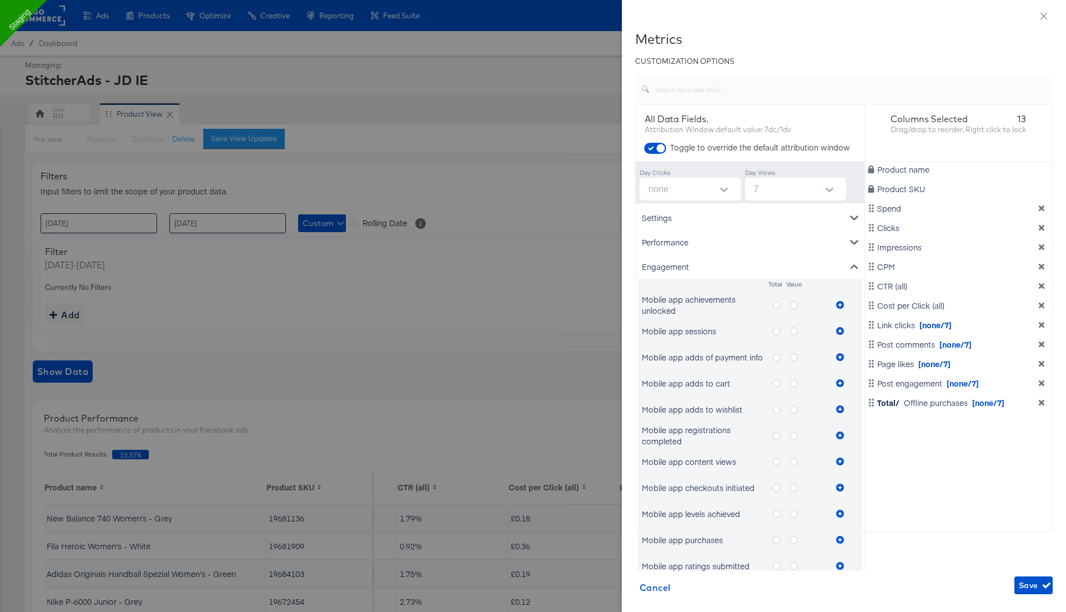
click at [852, 264] on icon "metrics-list" at bounding box center [854, 267] width 8 height 8
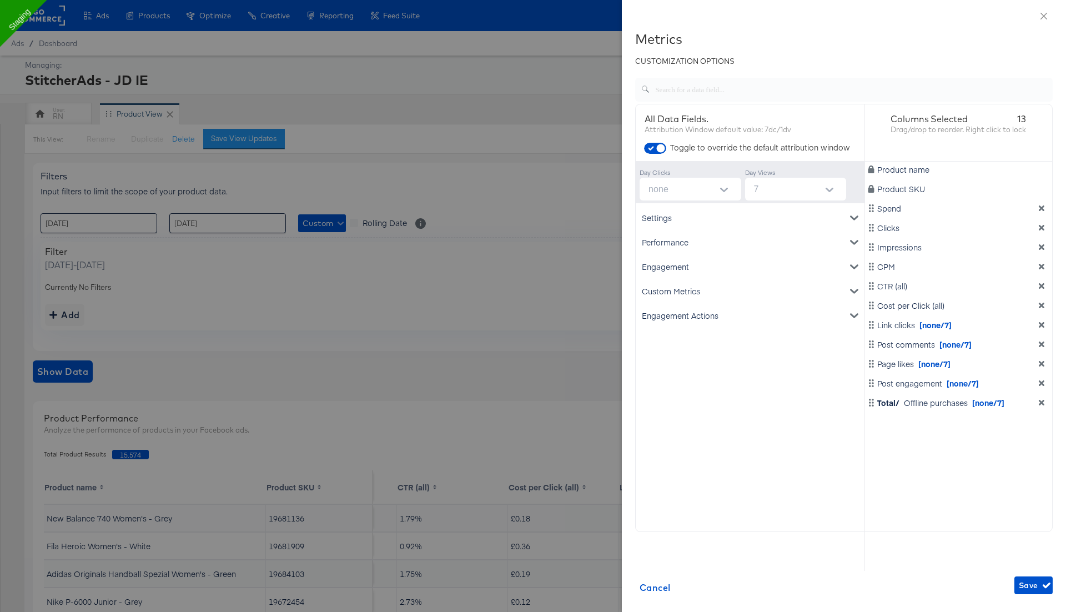
click at [1041, 402] on icon "dimension-list" at bounding box center [1042, 403] width 6 height 6
click at [757, 268] on div "Engagement" at bounding box center [750, 266] width 224 height 24
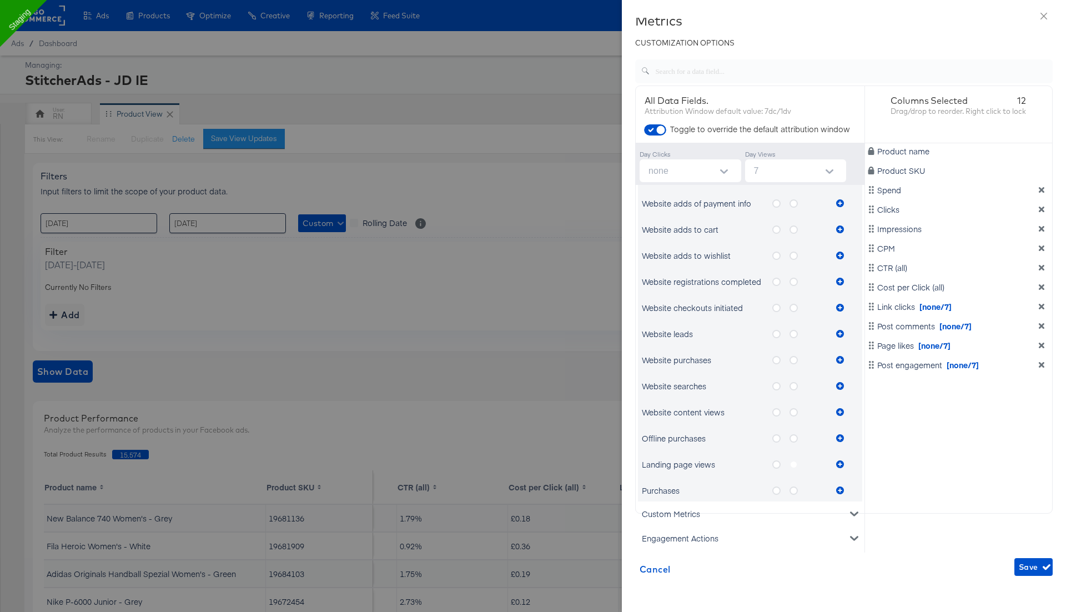
scroll to position [19, 0]
click at [1033, 563] on span "Save" at bounding box center [1033, 566] width 29 height 14
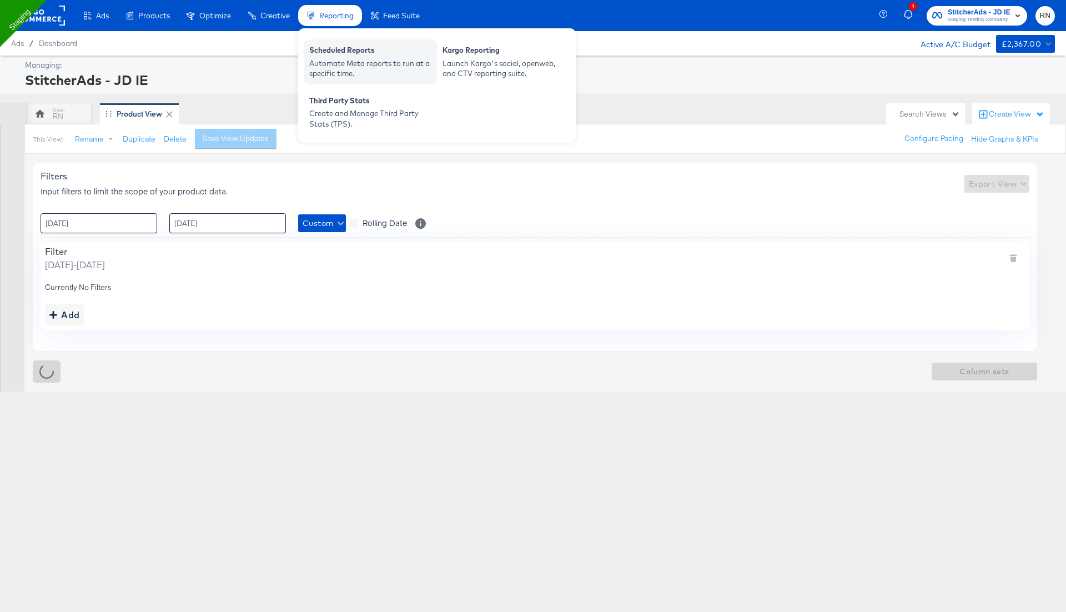
click at [344, 58] on div "Automate Meta reports to run at a specific time." at bounding box center [370, 68] width 122 height 21
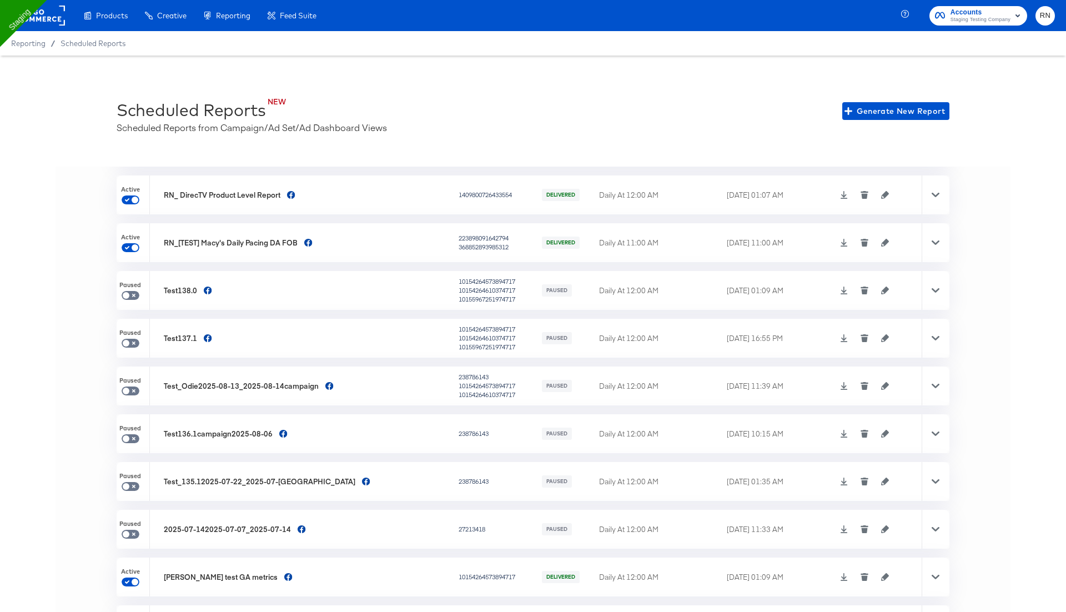
scroll to position [183, 0]
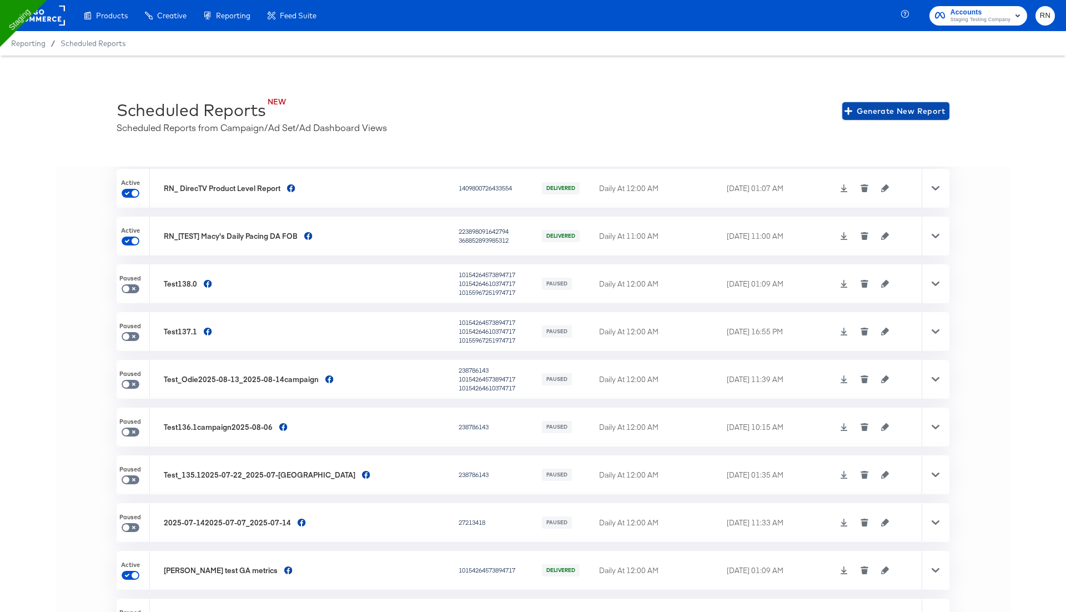
click at [852, 111] on icon "button" at bounding box center [848, 111] width 8 height 8
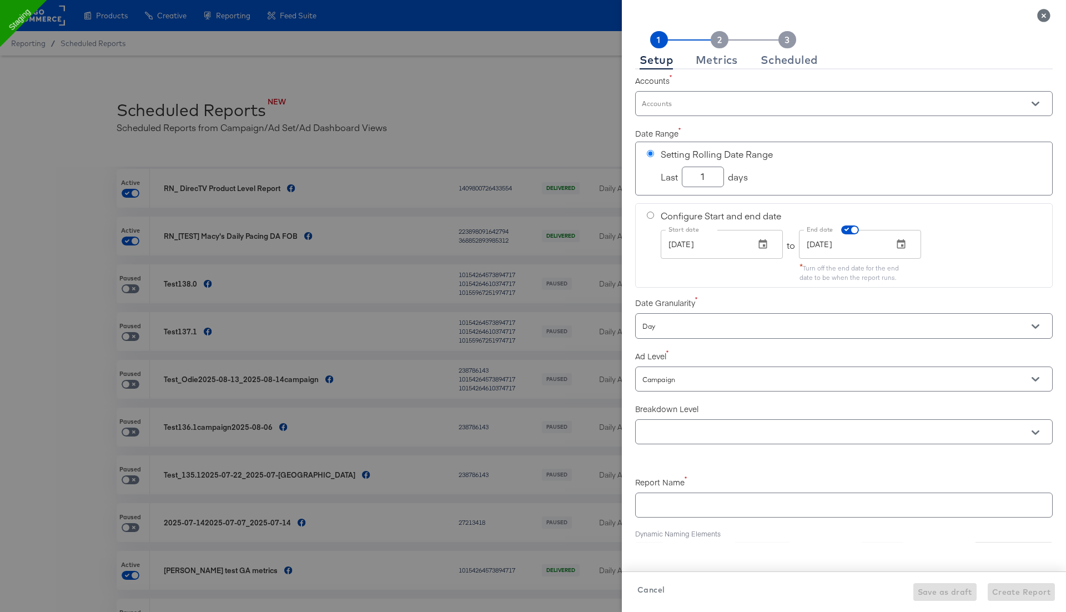
click at [698, 102] on input "Accounts" at bounding box center [828, 108] width 376 height 13
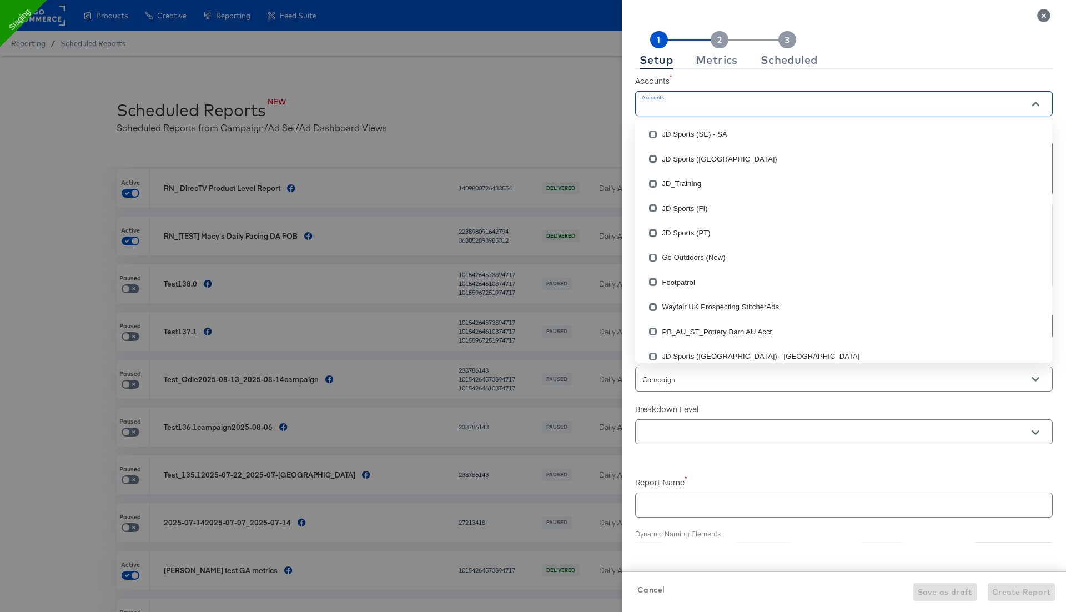
checkbox input "true"
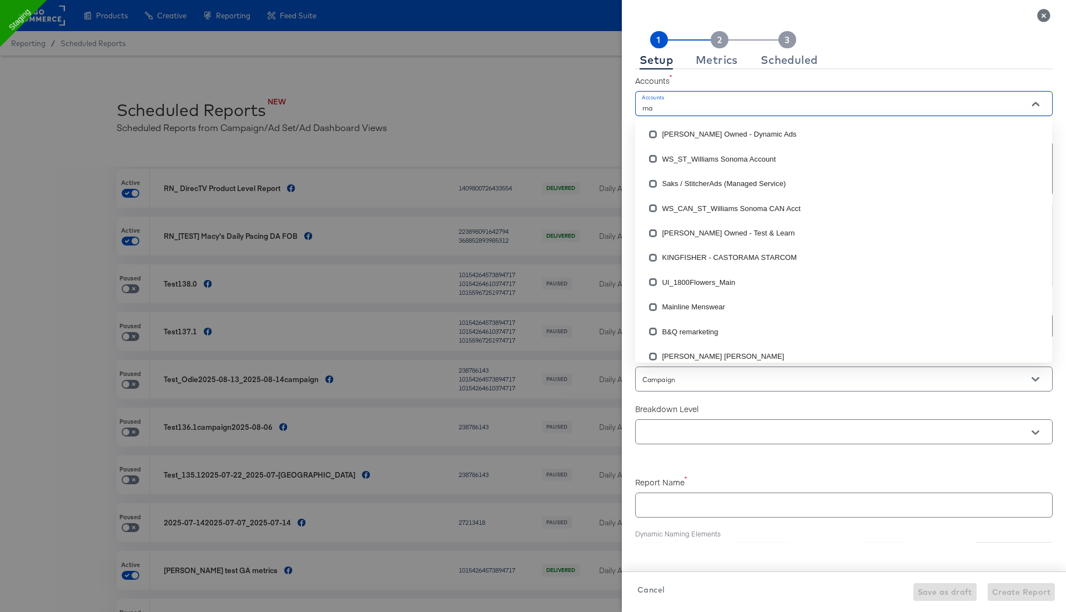
type input "mai"
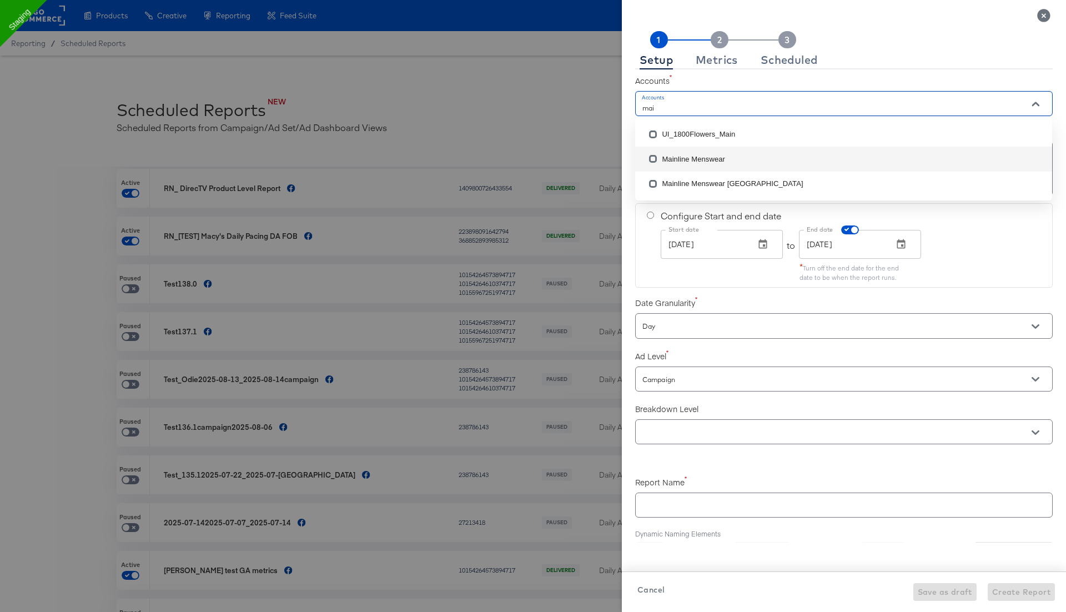
click at [687, 158] on li "Mainline Menswear" at bounding box center [843, 159] width 417 height 24
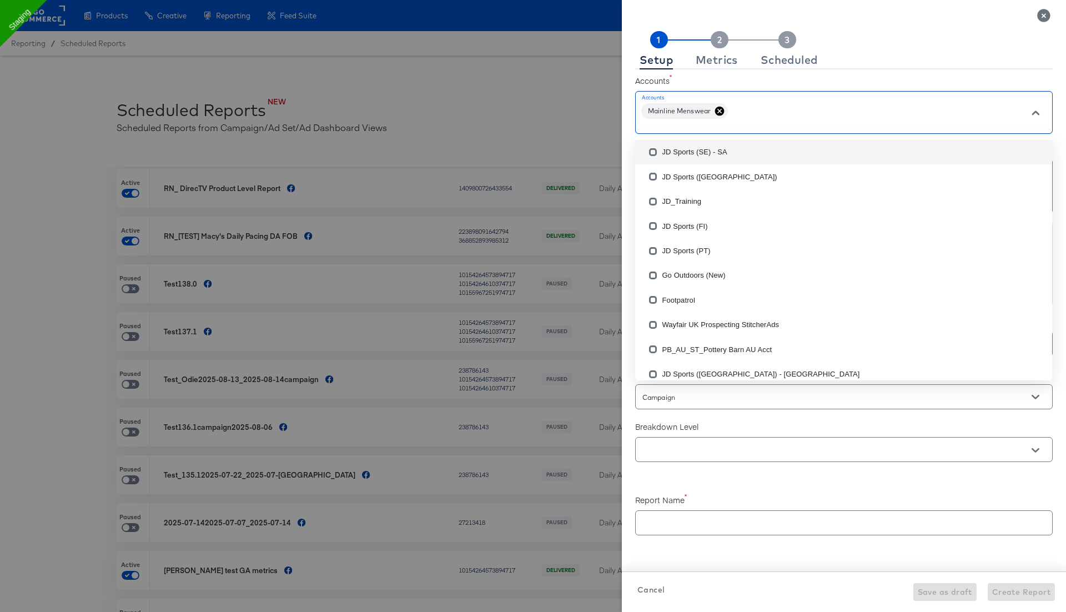
click at [780, 77] on label "Accounts" at bounding box center [843, 80] width 417 height 11
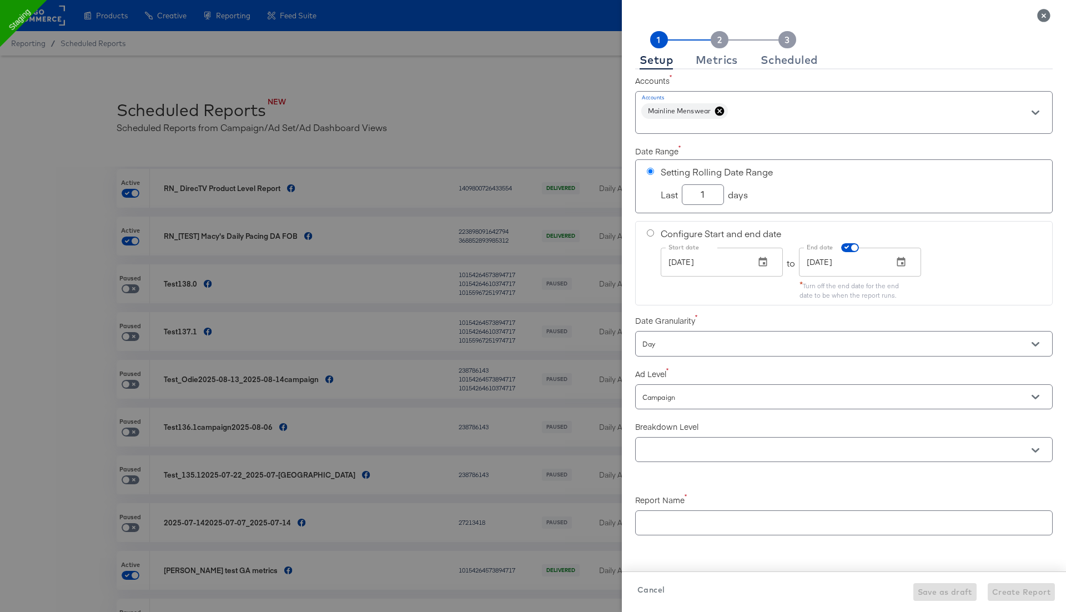
click at [722, 113] on icon at bounding box center [719, 110] width 9 height 9
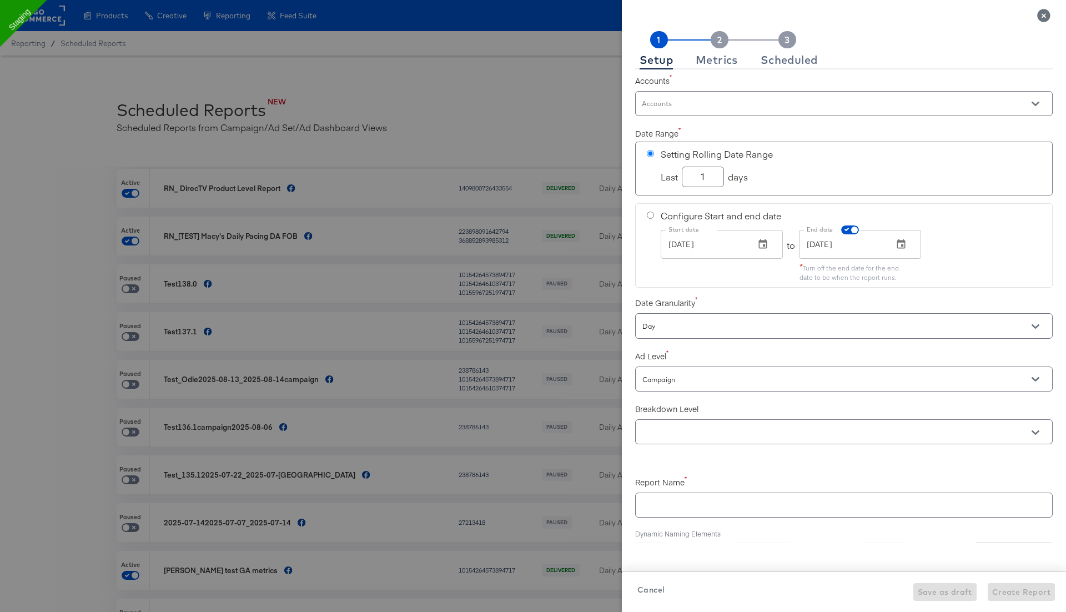
checkbox input "true"
click at [718, 105] on input "Accounts" at bounding box center [828, 108] width 376 height 13
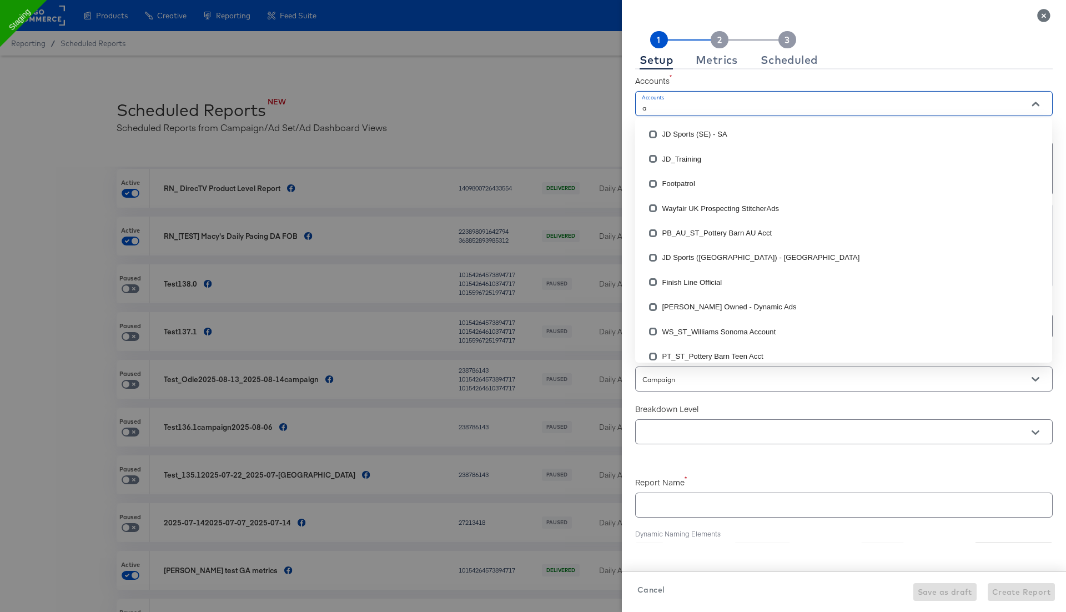
type input "ap"
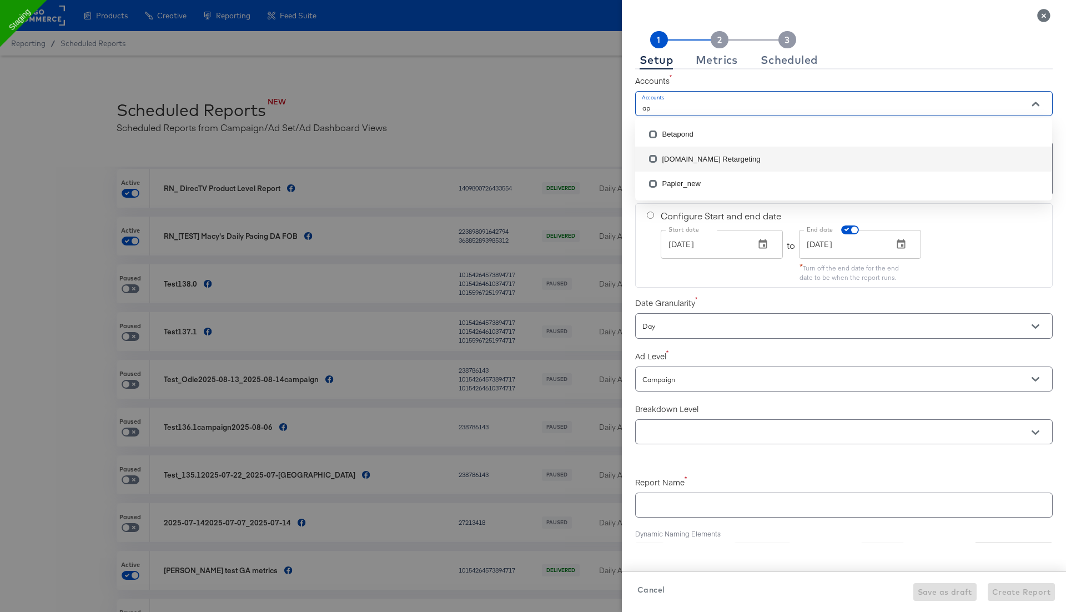
click at [692, 155] on li "[DOMAIN_NAME] Retargeting" at bounding box center [843, 159] width 417 height 24
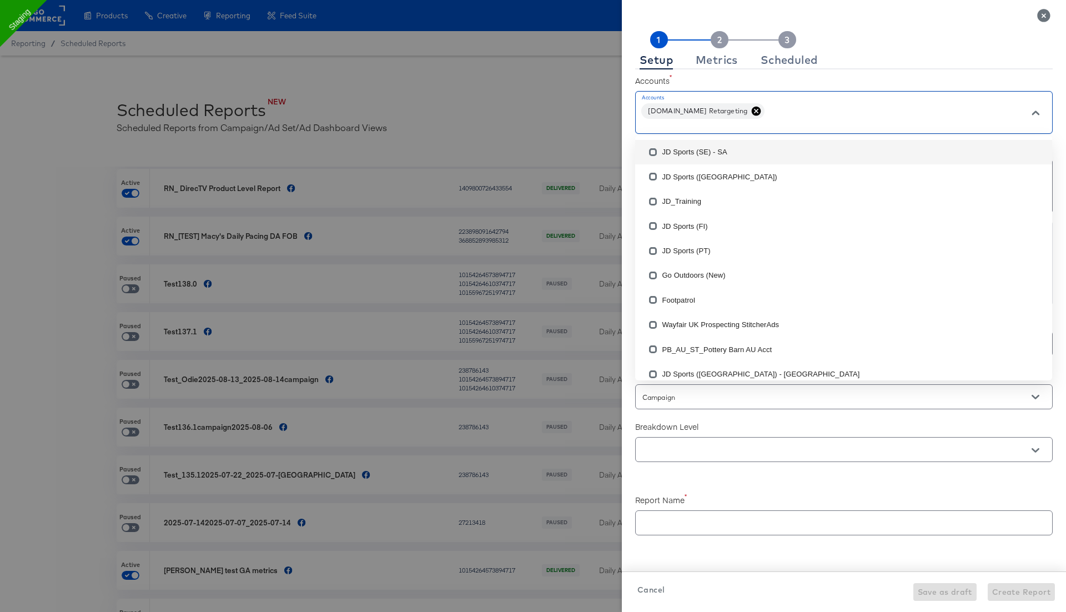
click at [759, 78] on label "Accounts" at bounding box center [843, 80] width 417 height 11
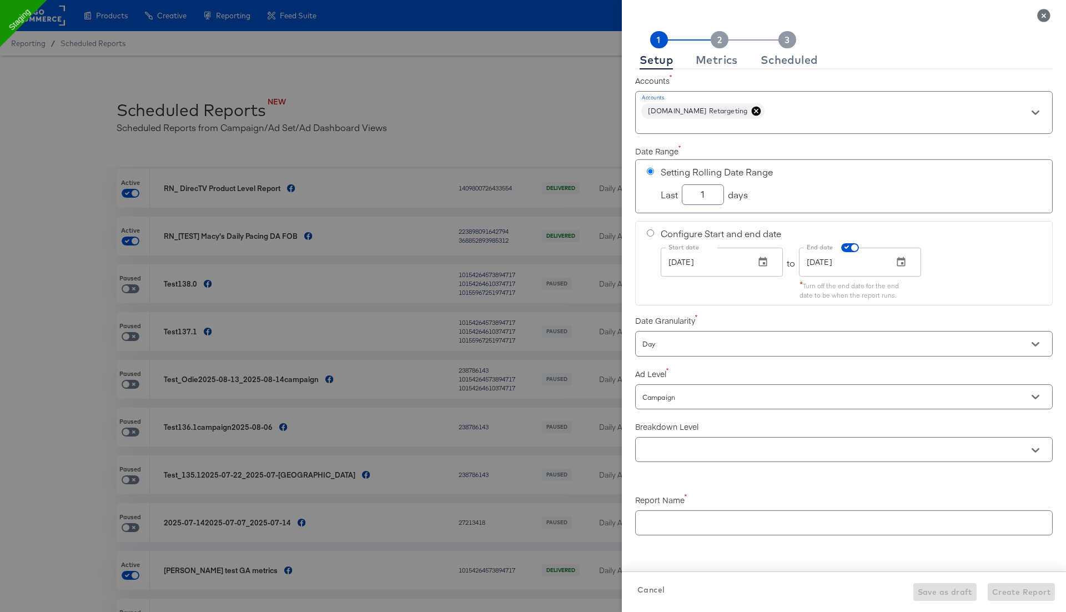
click at [668, 451] on input "text" at bounding box center [828, 450] width 376 height 13
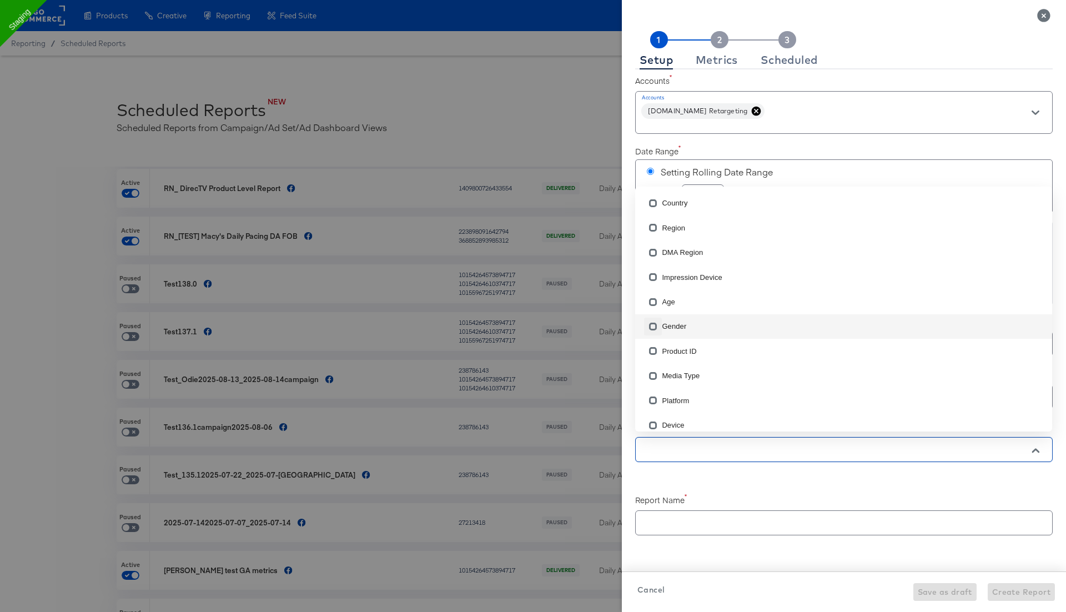
click at [653, 329] on input "checkbox" at bounding box center [653, 329] width 18 height 18
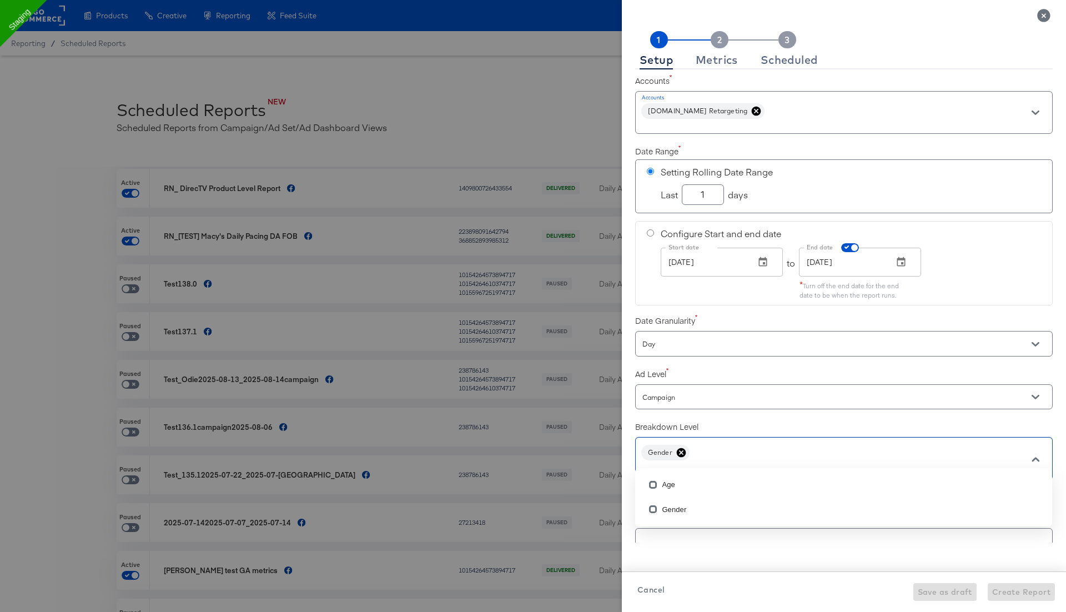
scroll to position [100, 0]
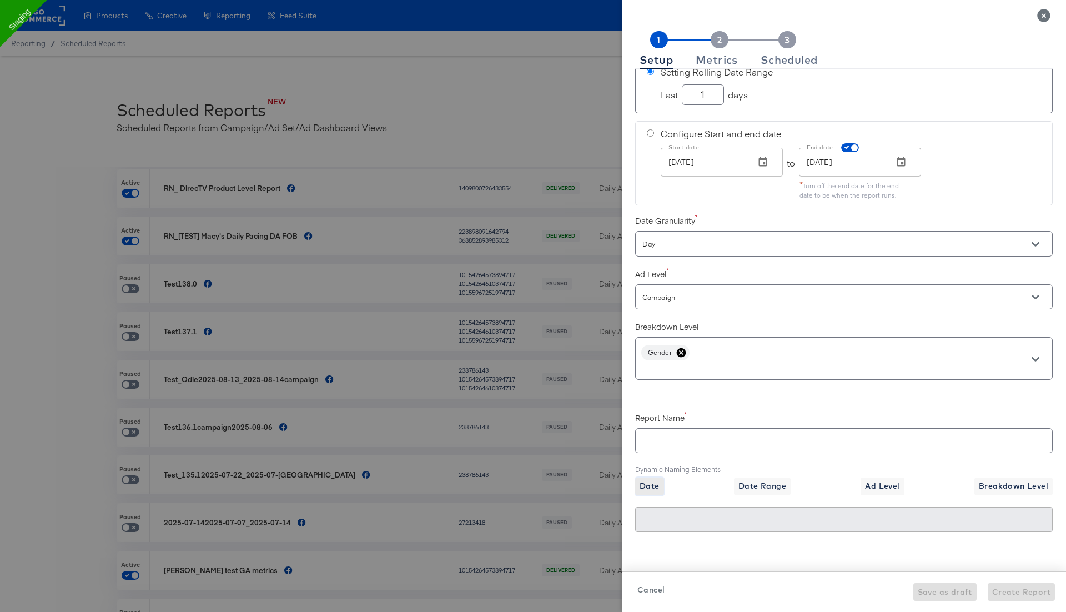
click at [661, 483] on button "Date" at bounding box center [649, 486] width 29 height 18
checkbox input "true"
type input "{{date}}"
type input "09-30-2025"
click at [661, 438] on input "{{date}}" at bounding box center [844, 436] width 416 height 24
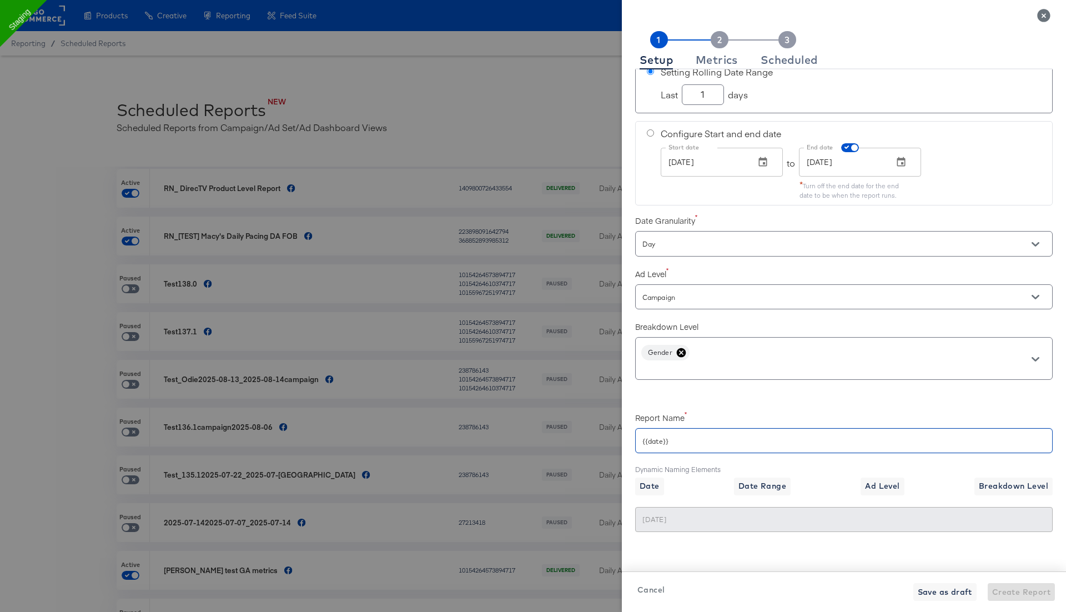
drag, startPoint x: 672, startPoint y: 439, endPoint x: 627, endPoint y: 439, distance: 45.5
click at [627, 439] on div "Setup Metrics Scheduled Accounts Accounts Apartments.com Retargeting Date Range…" at bounding box center [844, 315] width 444 height 594
checkbox input "true"
type input "T"
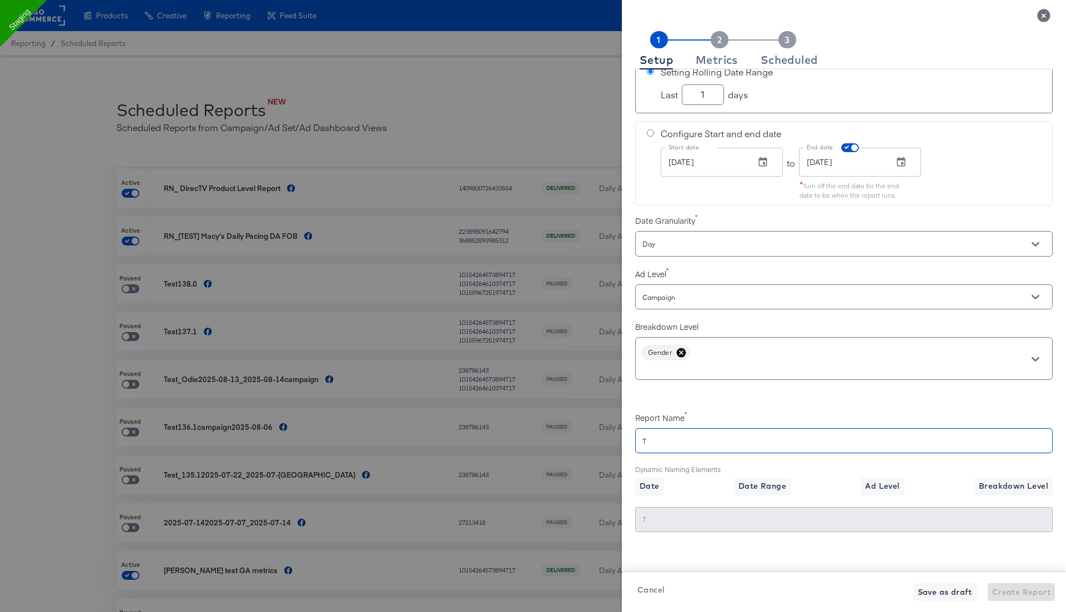
checkbox input "true"
type input "Te"
checkbox input "true"
type input "Tes"
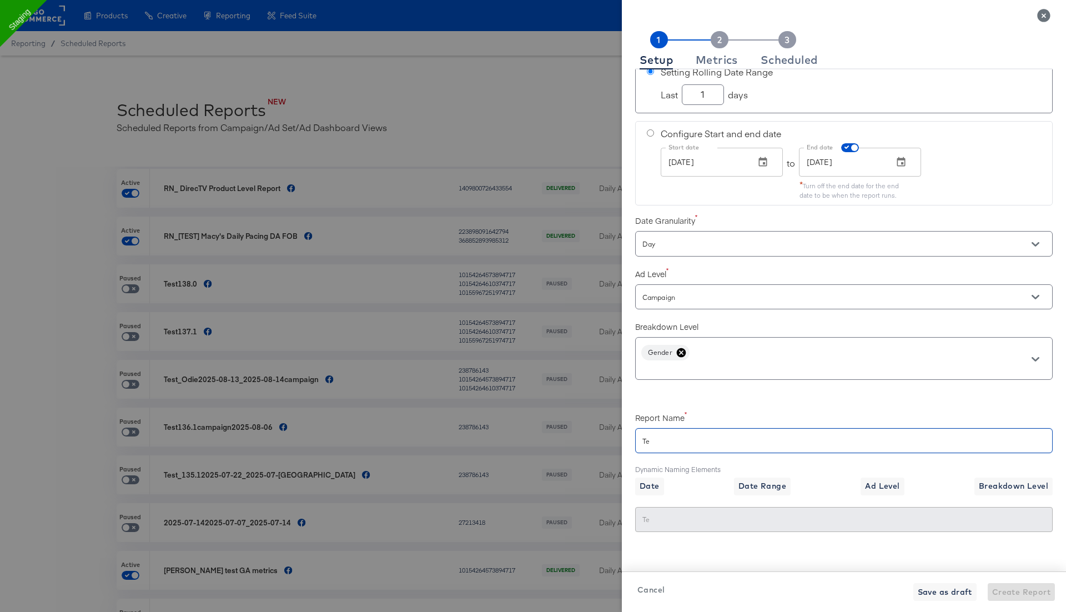
type input "Tes"
checkbox input "true"
type input "Test"
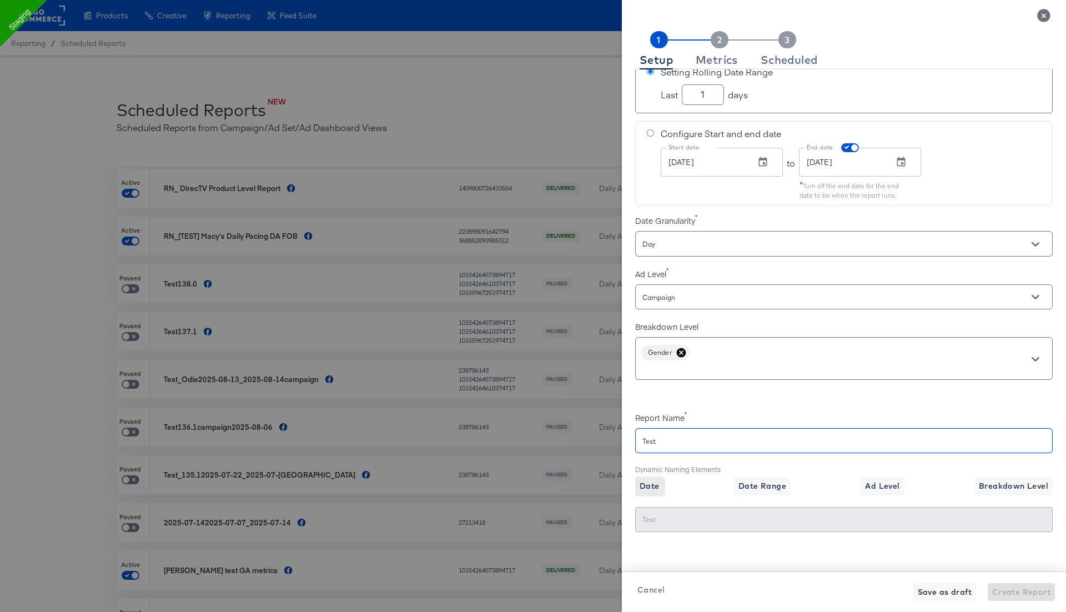
click at [653, 479] on span "Date" at bounding box center [649, 486] width 20 height 14
checkbox input "true"
type input "Test{{date}}"
type input "Test09-30-2025"
checkbox input "true"
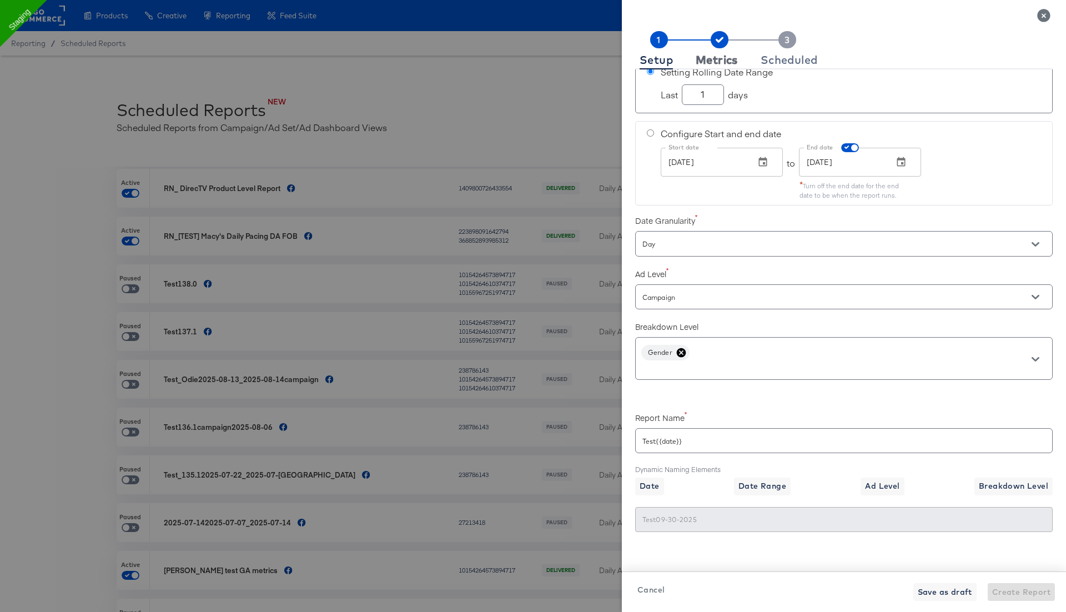
click at [726, 62] on div "Metrics" at bounding box center [717, 60] width 42 height 9
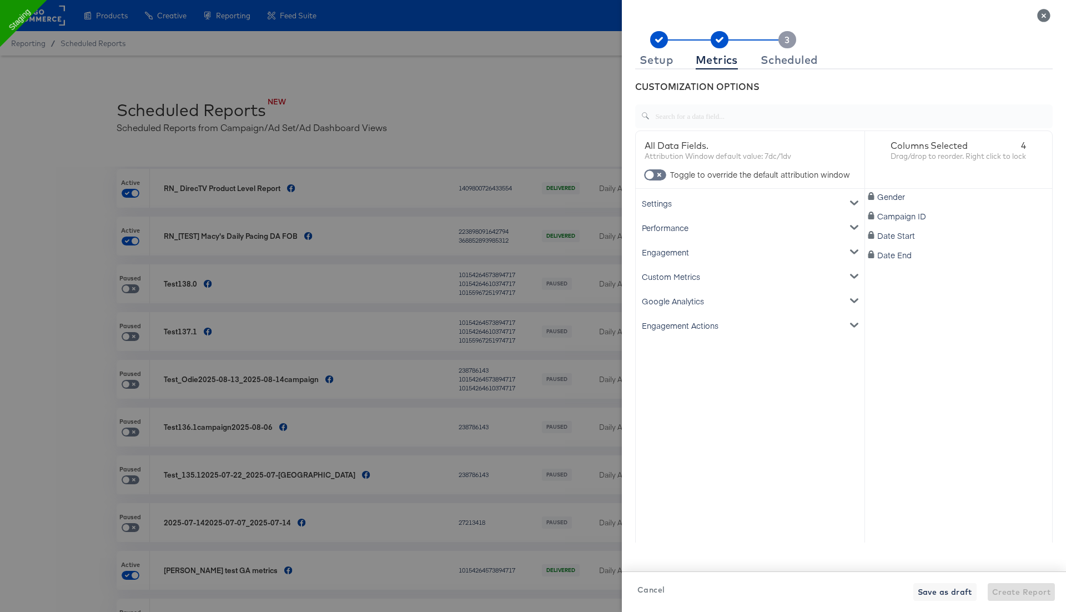
click at [707, 248] on div "Engagement" at bounding box center [750, 252] width 224 height 24
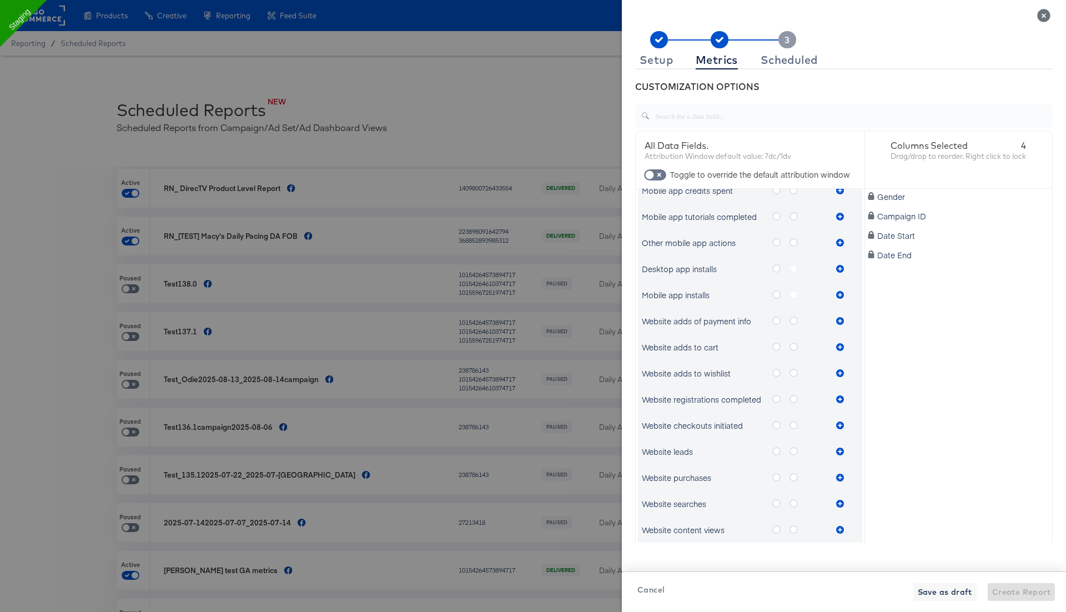
scroll to position [414, 0]
click at [774, 265] on icon "metrics-list" at bounding box center [776, 268] width 8 height 8
click at [0, 0] on input "metrics-list" at bounding box center [0, 0] width 0 height 0
click at [839, 265] on icon "metrics-list" at bounding box center [840, 268] width 8 height 8
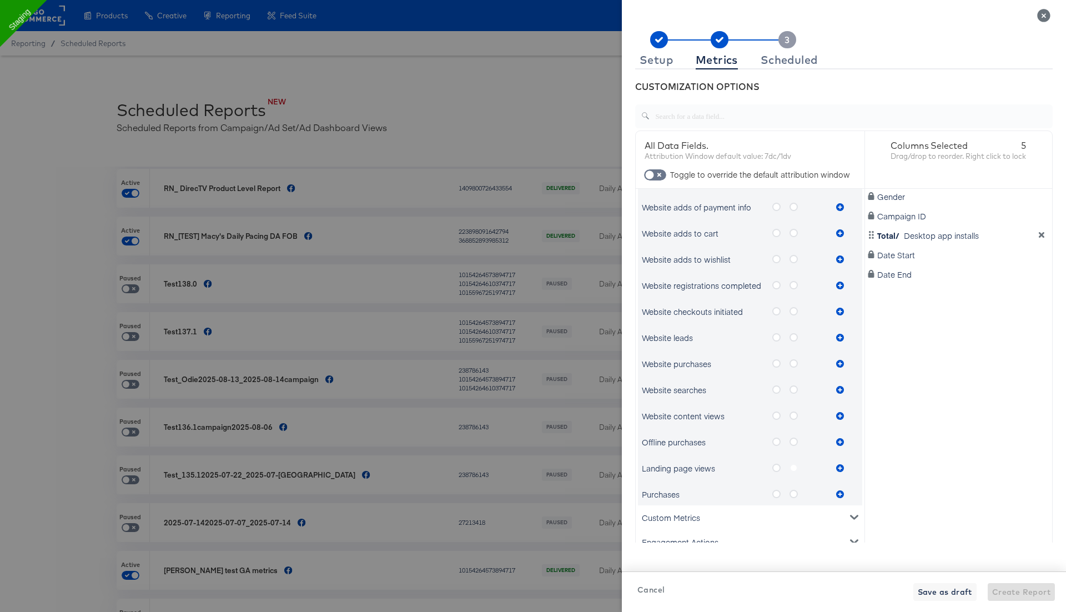
click at [775, 444] on icon "metrics-list" at bounding box center [776, 441] width 8 height 8
click at [0, 0] on input "metrics-list" at bounding box center [0, 0] width 0 height 0
click at [840, 440] on icon "metrics-list" at bounding box center [840, 442] width 8 height 8
click at [795, 440] on icon "metrics-list" at bounding box center [793, 441] width 8 height 8
click at [0, 0] on input "metrics-list" at bounding box center [0, 0] width 0 height 0
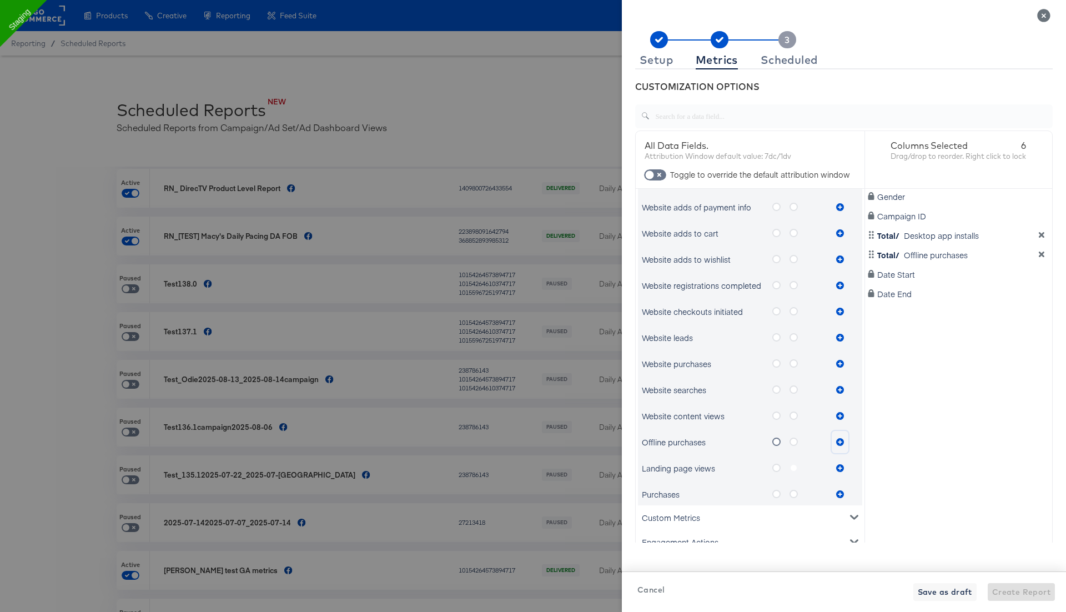
click at [840, 441] on icon "metrics-list" at bounding box center [840, 442] width 8 height 8
click at [776, 465] on icon "metrics-list" at bounding box center [776, 468] width 8 height 8
click at [0, 0] on input "metrics-list" at bounding box center [0, 0] width 0 height 0
click at [836, 465] on icon "metrics-list" at bounding box center [840, 468] width 8 height 8
click at [776, 492] on icon "metrics-list" at bounding box center [776, 494] width 8 height 8
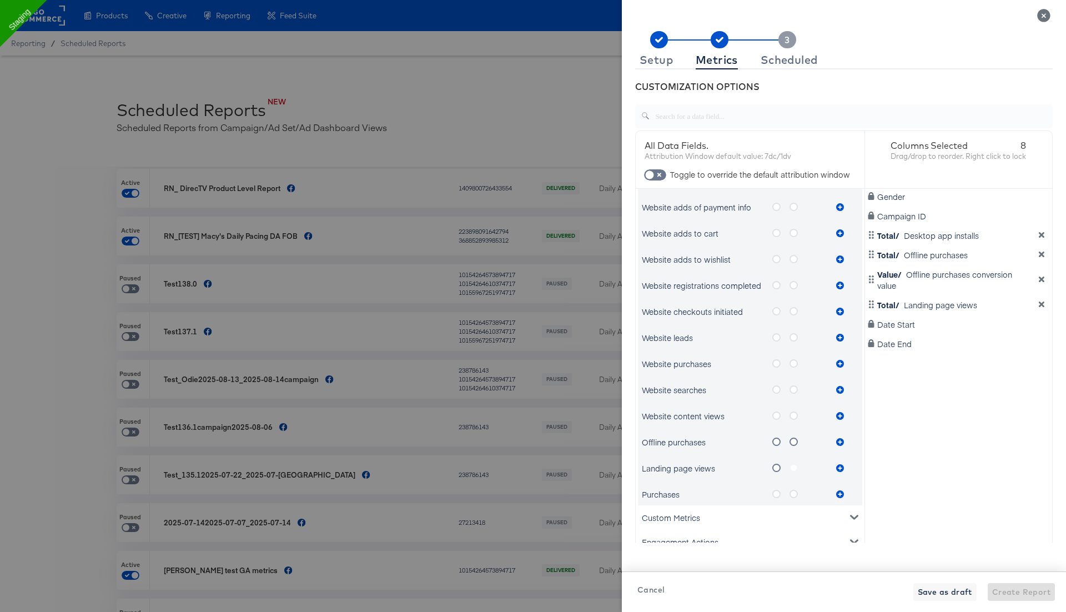
click at [0, 0] on input "metrics-list" at bounding box center [0, 0] width 0 height 0
click at [840, 491] on icon "metrics-list" at bounding box center [840, 494] width 8 height 8
click at [795, 490] on icon "metrics-list" at bounding box center [793, 494] width 8 height 8
click at [0, 0] on input "metrics-list" at bounding box center [0, 0] width 0 height 0
click at [838, 491] on icon "metrics-list" at bounding box center [840, 494] width 8 height 8
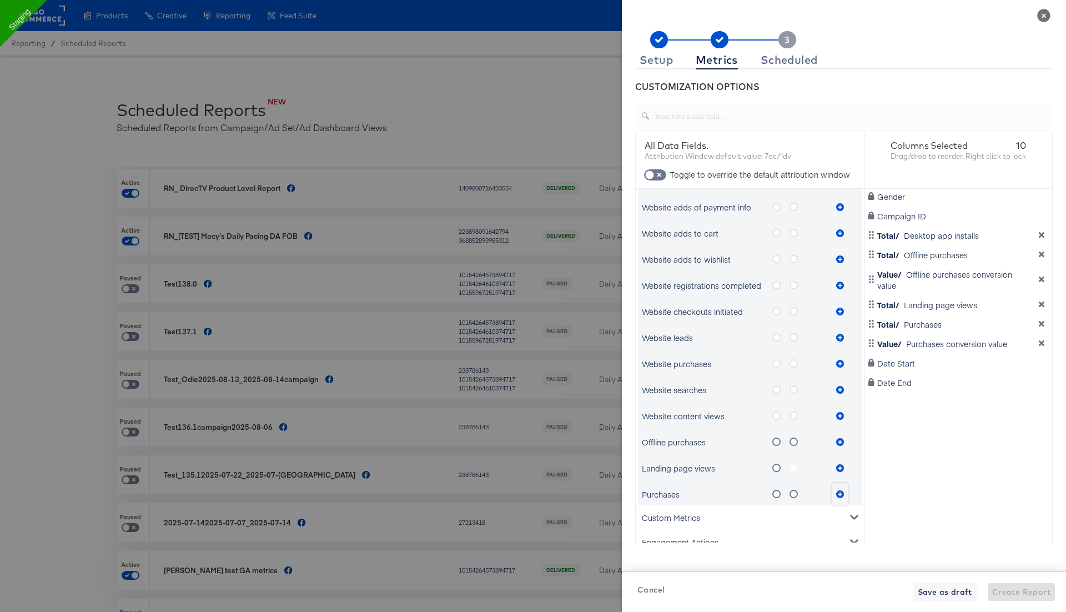
scroll to position [17, 0]
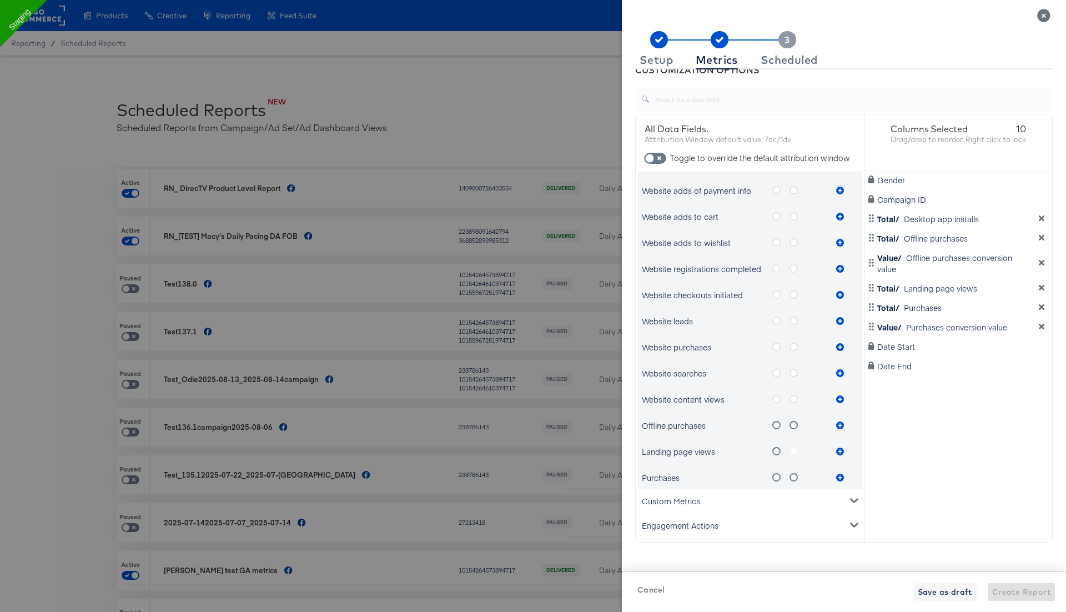
click at [728, 527] on div "Engagement Actions" at bounding box center [750, 525] width 224 height 24
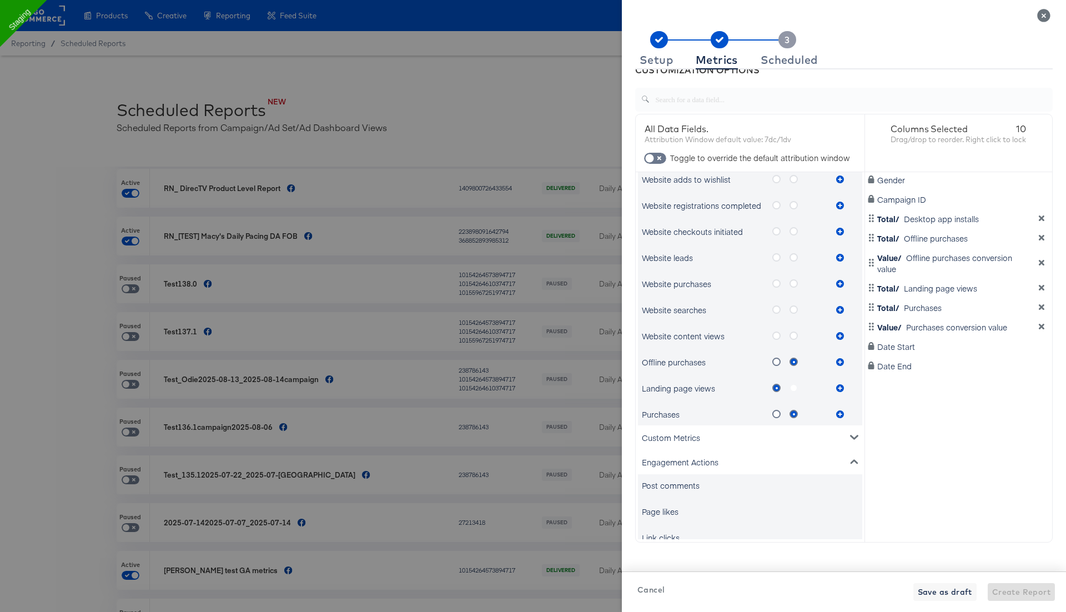
scroll to position [706, 0]
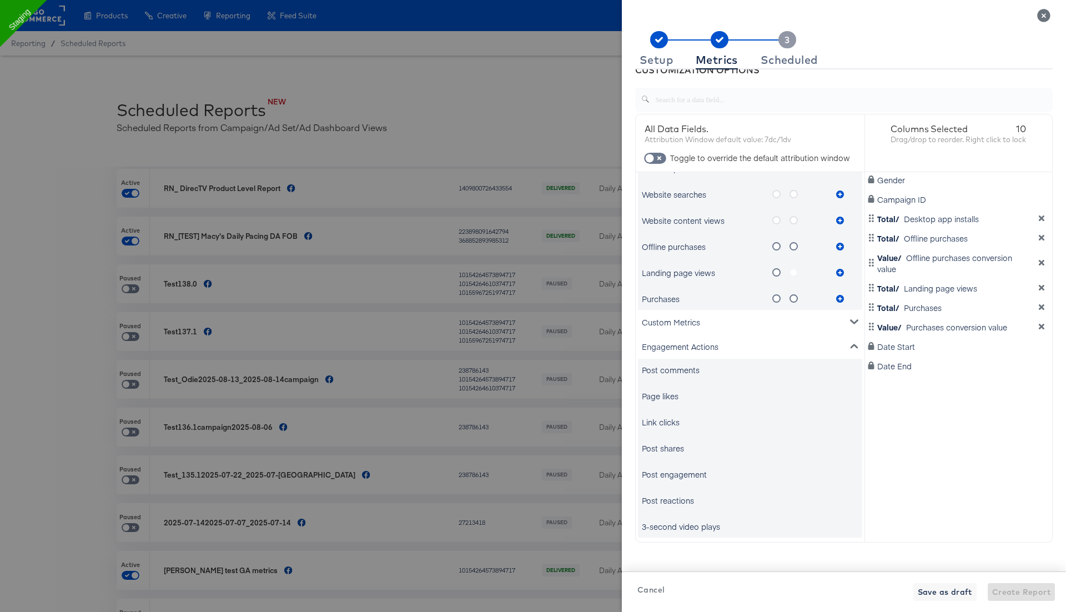
click at [669, 413] on div "Link clicks" at bounding box center [750, 422] width 224 height 22
click at [668, 395] on div "Page likes" at bounding box center [660, 395] width 37 height 11
click at [668, 427] on div "Link clicks" at bounding box center [750, 422] width 224 height 22
click at [670, 424] on div "Link clicks" at bounding box center [661, 421] width 38 height 11
click at [672, 449] on div "Post shares" at bounding box center [663, 447] width 42 height 11
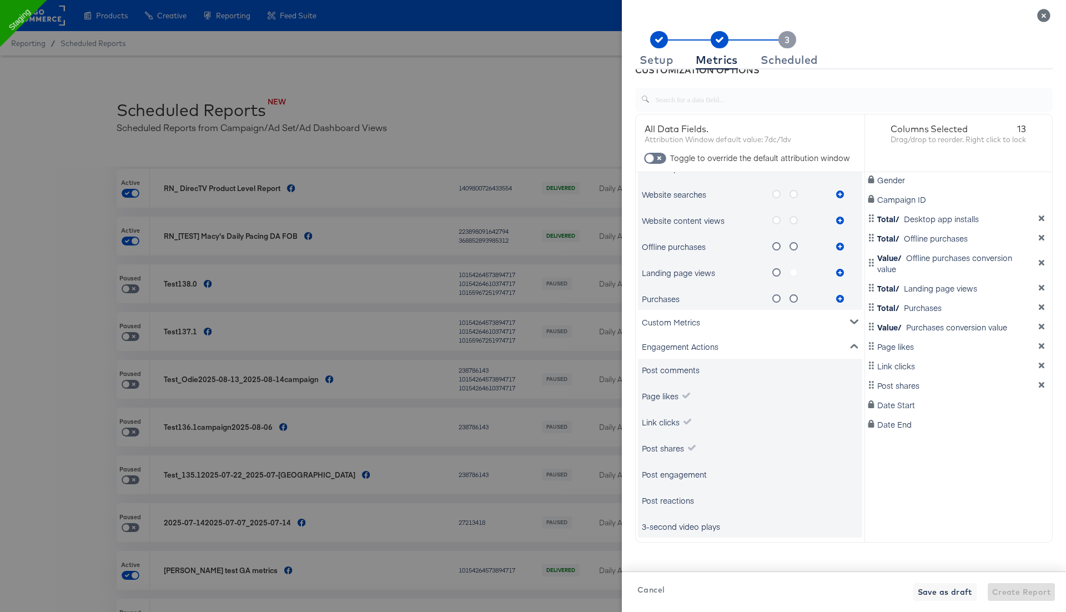
click at [669, 481] on div "Post engagement" at bounding box center [750, 474] width 224 height 22
click at [680, 473] on div "Post engagement" at bounding box center [674, 474] width 65 height 11
click at [683, 501] on div "Post reactions" at bounding box center [668, 500] width 52 height 11
click at [798, 59] on div "Scheduled" at bounding box center [788, 60] width 57 height 9
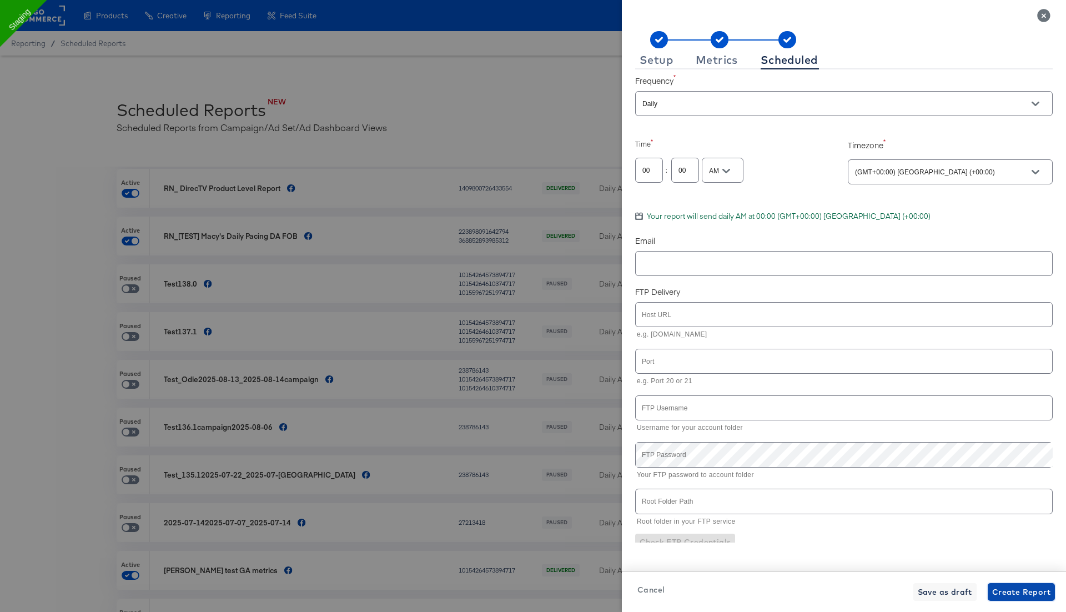
click at [1028, 590] on span "Create Report" at bounding box center [1021, 592] width 58 height 14
checkbox input "true"
checkbox input "false"
checkbox input "true"
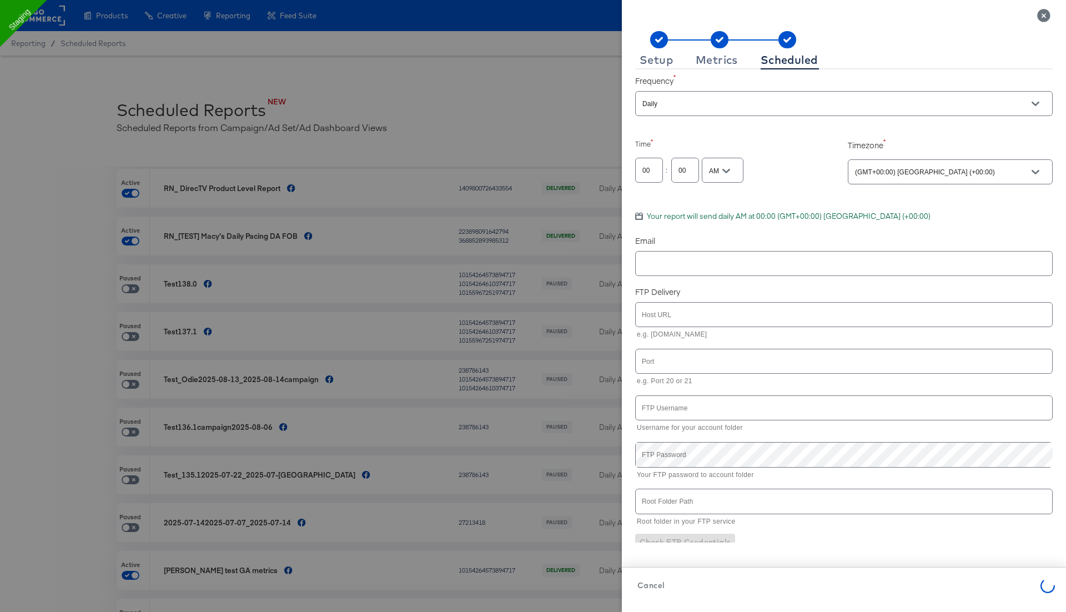
checkbox input "false"
checkbox input "true"
checkbox input "false"
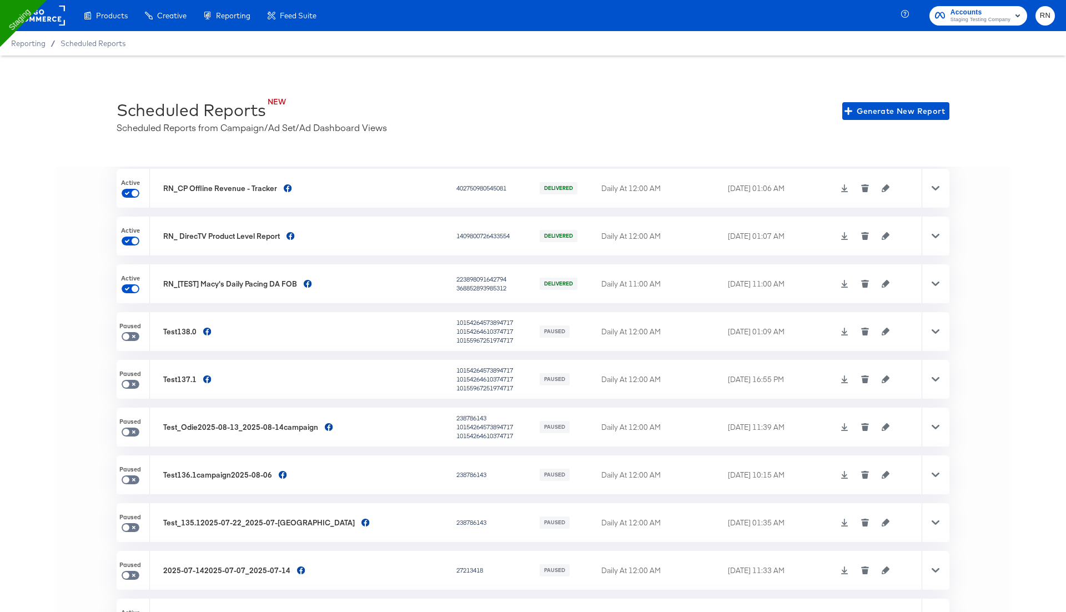
scroll to position [0, 0]
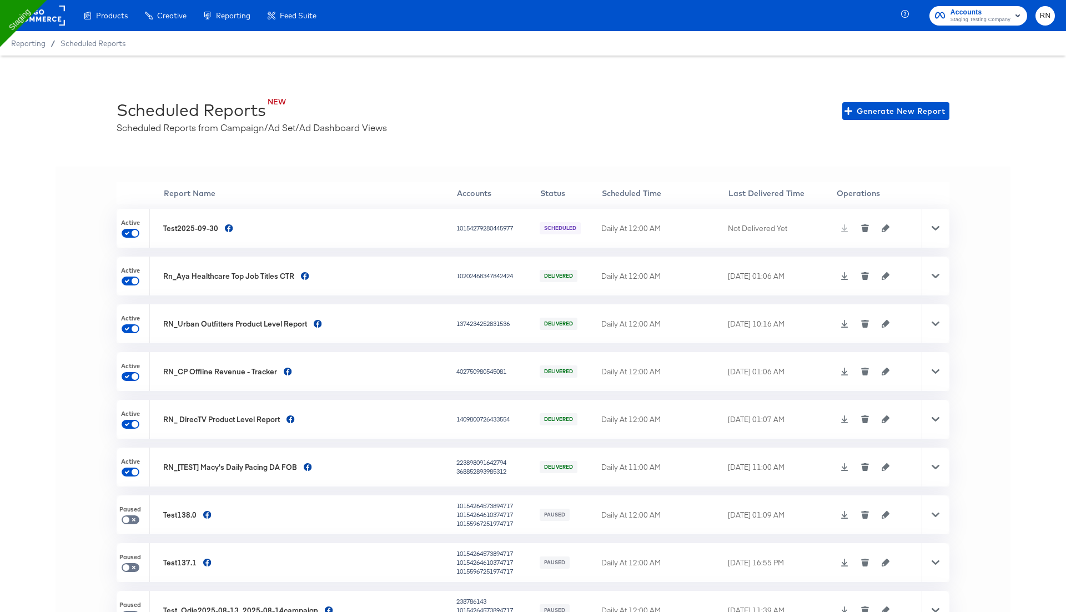
click at [933, 226] on icon at bounding box center [935, 228] width 8 height 4
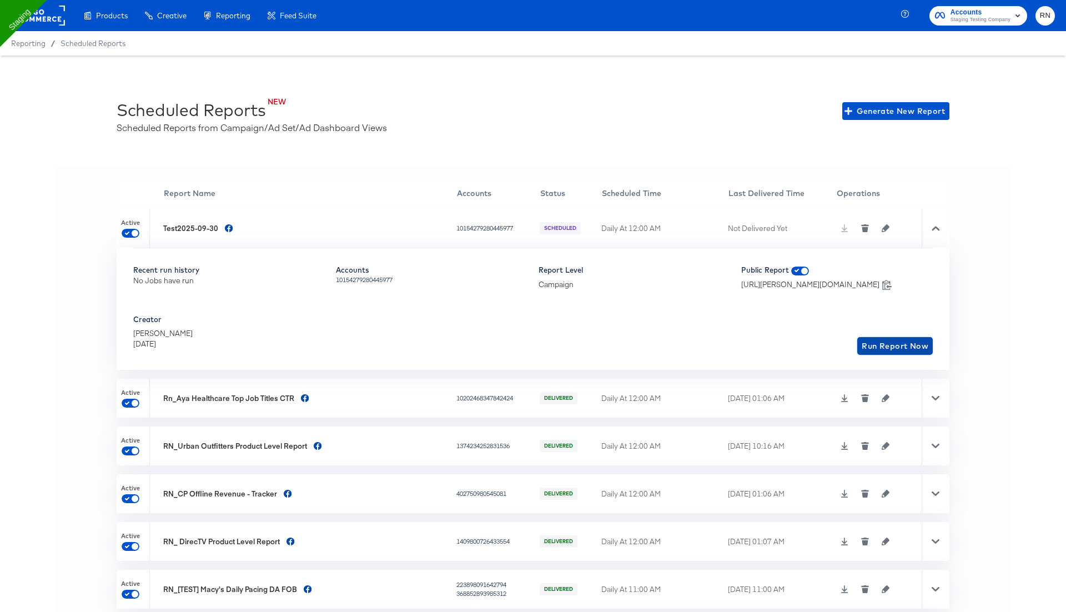
click at [884, 343] on span "Run Report Now" at bounding box center [895, 346] width 67 height 14
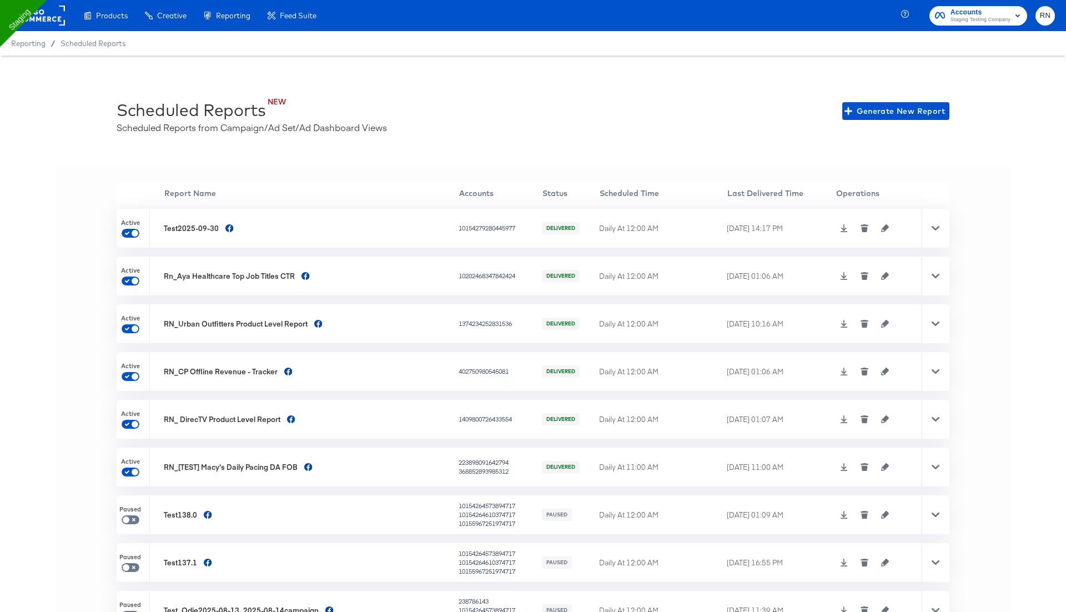
click at [840, 229] on icon at bounding box center [844, 228] width 8 height 8
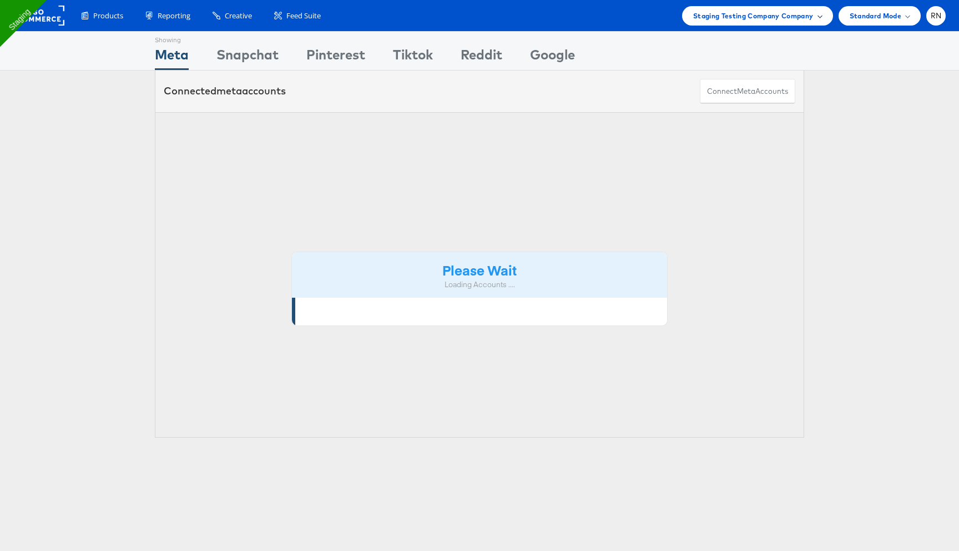
click at [775, 15] on span "Staging Testing Company Company" at bounding box center [753, 16] width 120 height 12
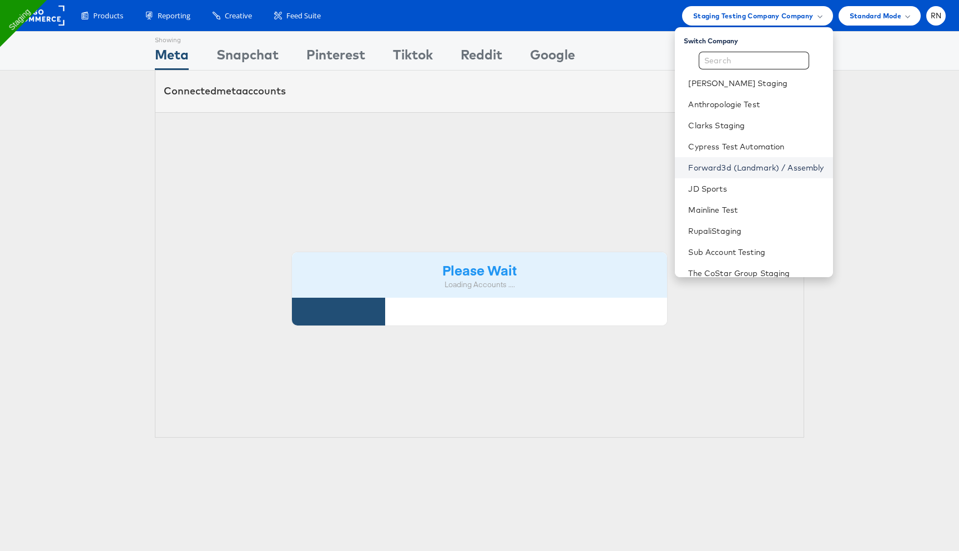
click at [743, 169] on link "Forward3d (Landmark) / Assembly" at bounding box center [755, 167] width 135 height 11
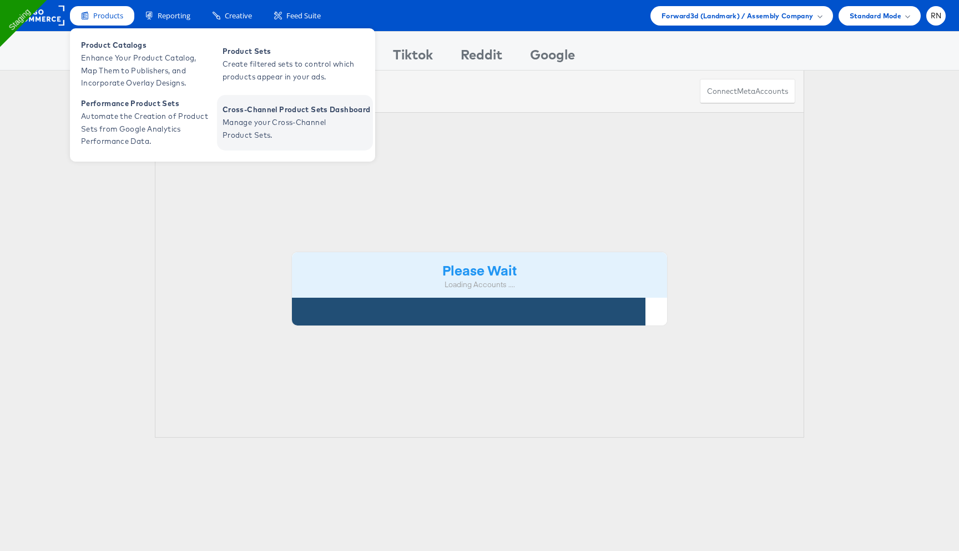
click at [268, 117] on span "Manage your Cross-Channel Product Sets." at bounding box center [289, 129] width 133 height 26
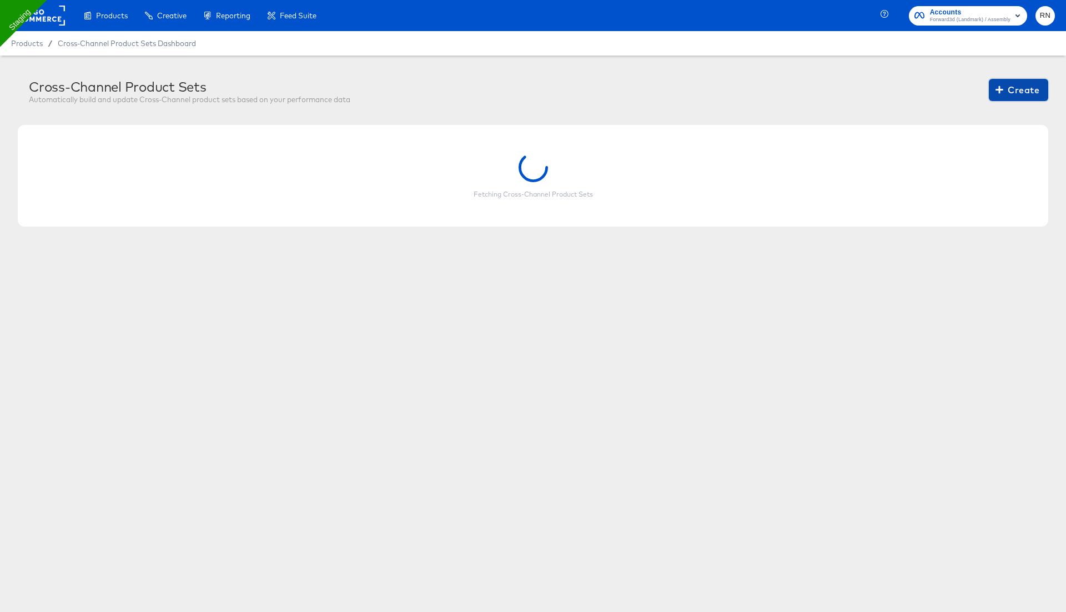
click at [1021, 95] on span "Create" at bounding box center [1019, 90] width 42 height 16
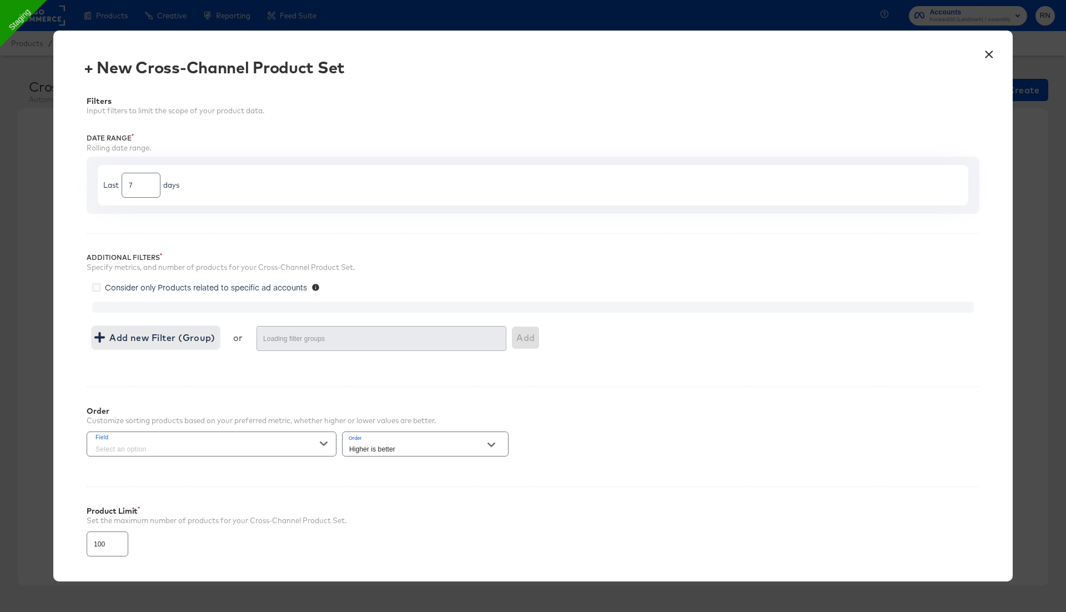
click at [142, 339] on span "Add new Filter (Group)" at bounding box center [156, 338] width 118 height 16
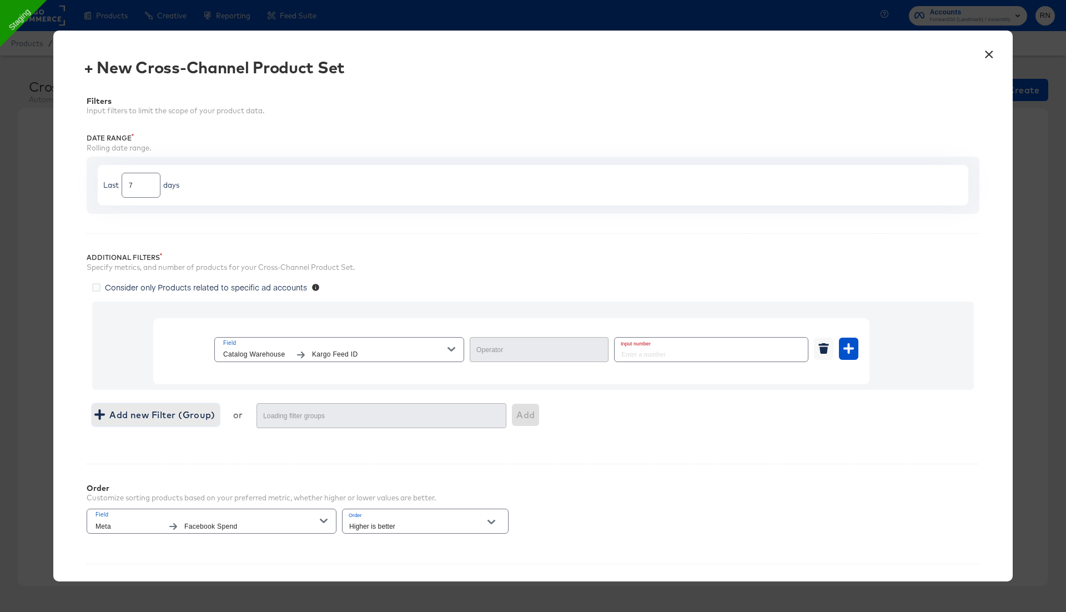
type input "Equal"
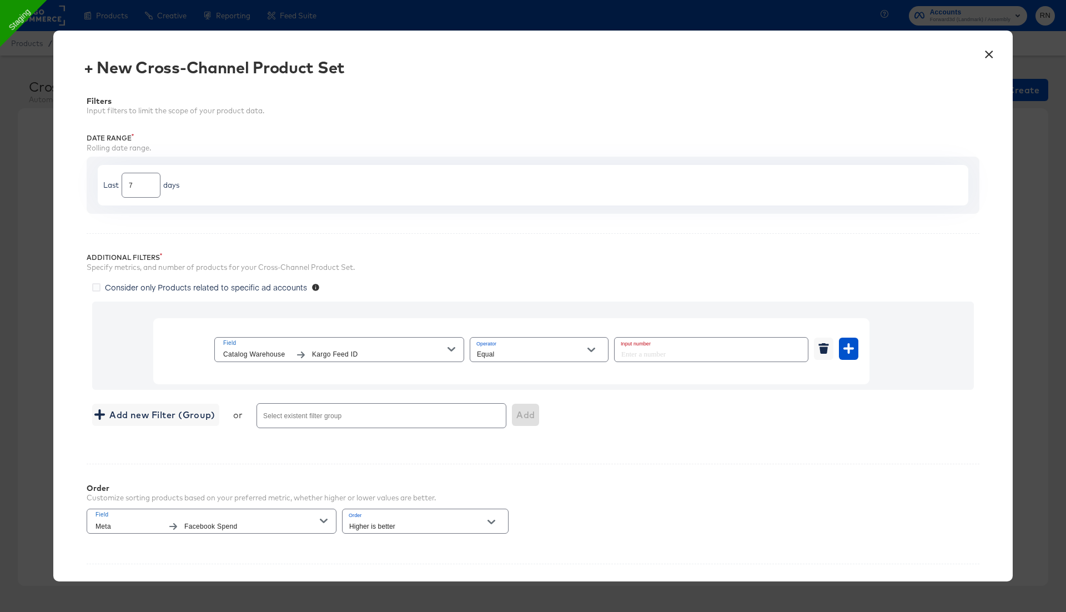
click at [312, 349] on span "Kargo Feed ID" at bounding box center [379, 355] width 135 height 12
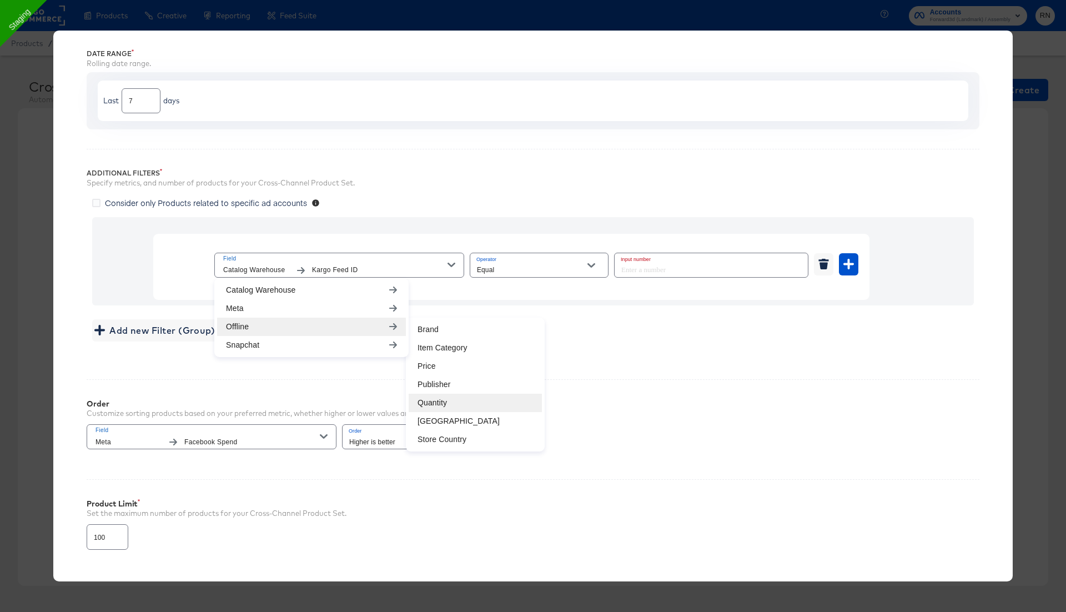
scroll to position [95, 0]
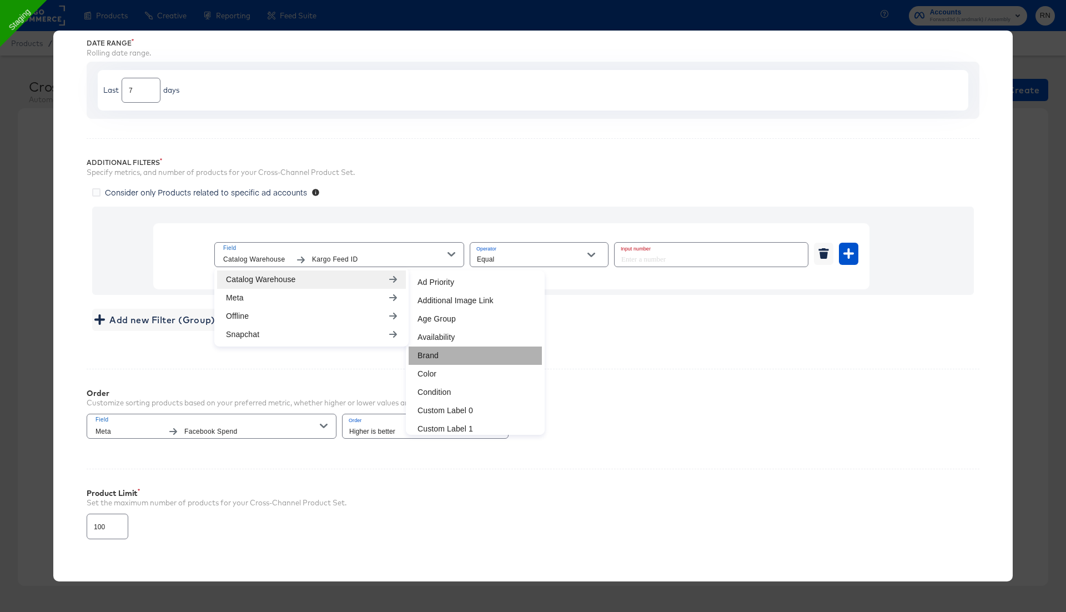
click at [444, 357] on li "Brand" at bounding box center [475, 355] width 133 height 18
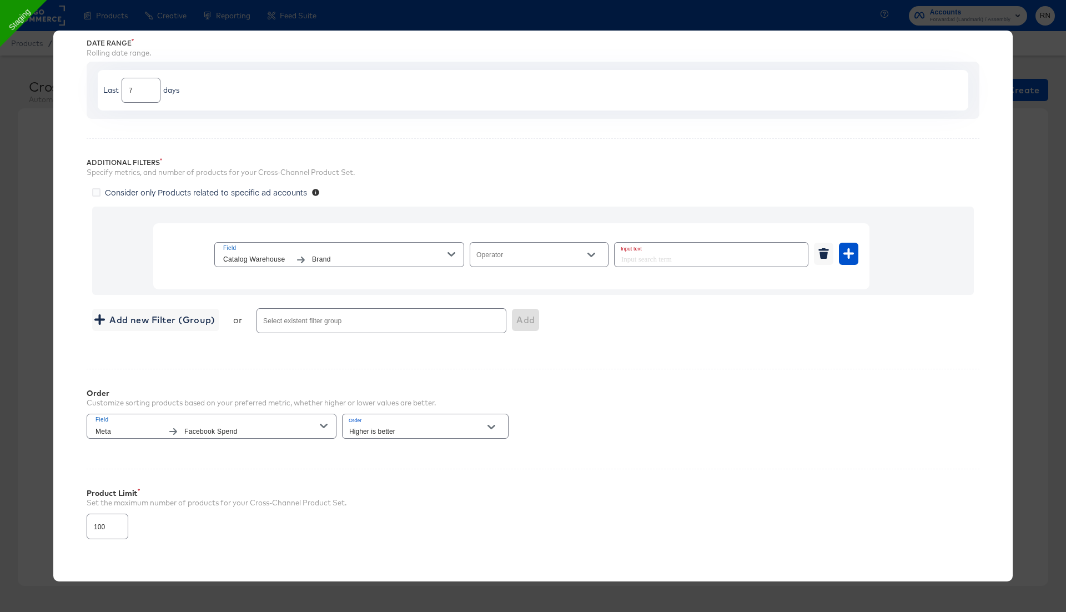
scroll to position [152, 0]
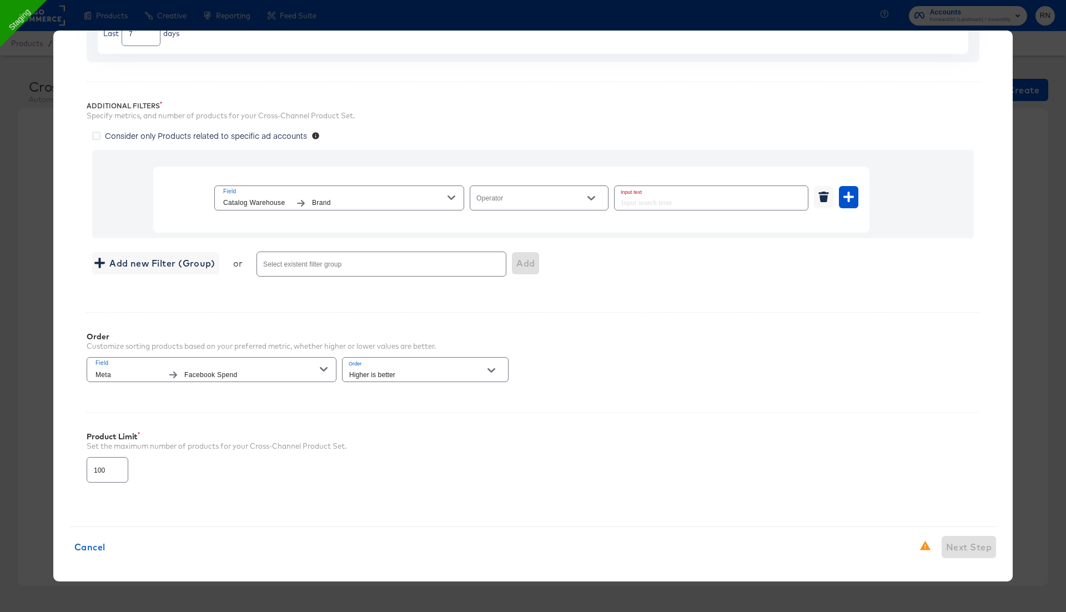
click at [213, 372] on span "Facebook Spend" at bounding box center [251, 375] width 135 height 12
click at [303, 463] on li "Price" at bounding box center [347, 470] width 133 height 18
drag, startPoint x: 105, startPoint y: 466, endPoint x: 70, endPoint y: 466, distance: 34.4
click at [71, 466] on div "Filters Input filters to limit the scope of your product data. Date Range Rolli…" at bounding box center [533, 218] width 926 height 581
type input "1000"
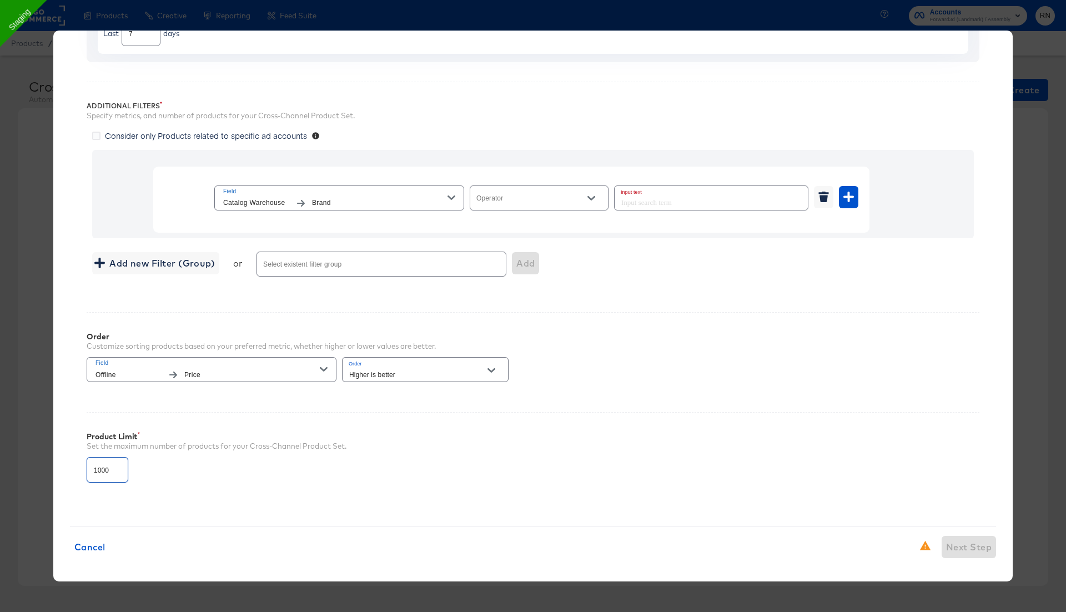
click at [389, 504] on div "Filters Input filters to limit the scope of your product data. Date Range Rolli…" at bounding box center [533, 218] width 926 height 581
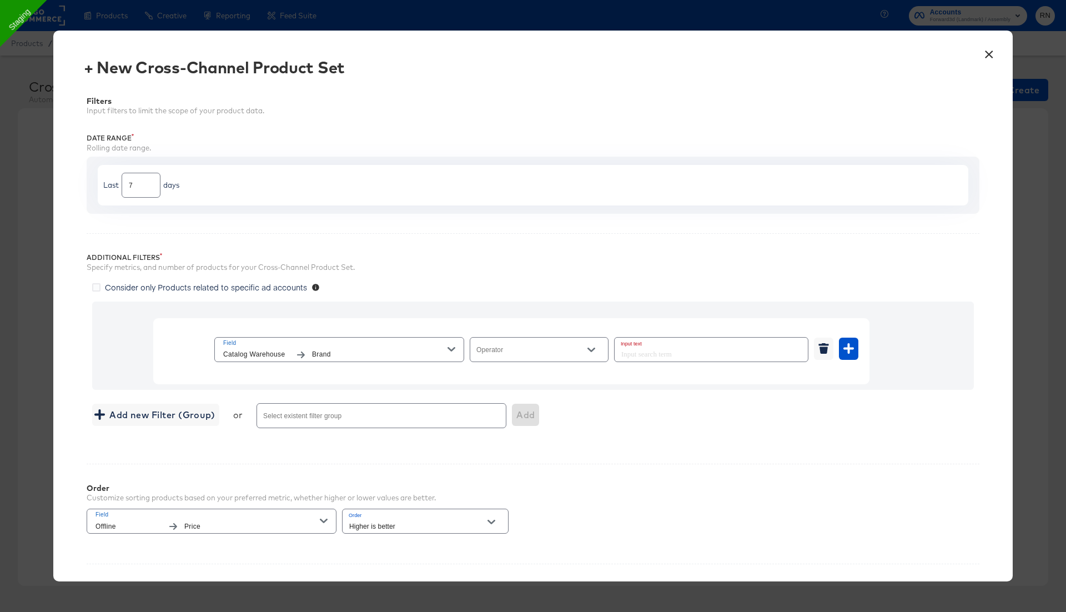
click at [515, 346] on div at bounding box center [539, 349] width 139 height 25
click at [522, 355] on input "Operator" at bounding box center [531, 354] width 112 height 13
click at [409, 352] on span "Brand" at bounding box center [379, 355] width 135 height 12
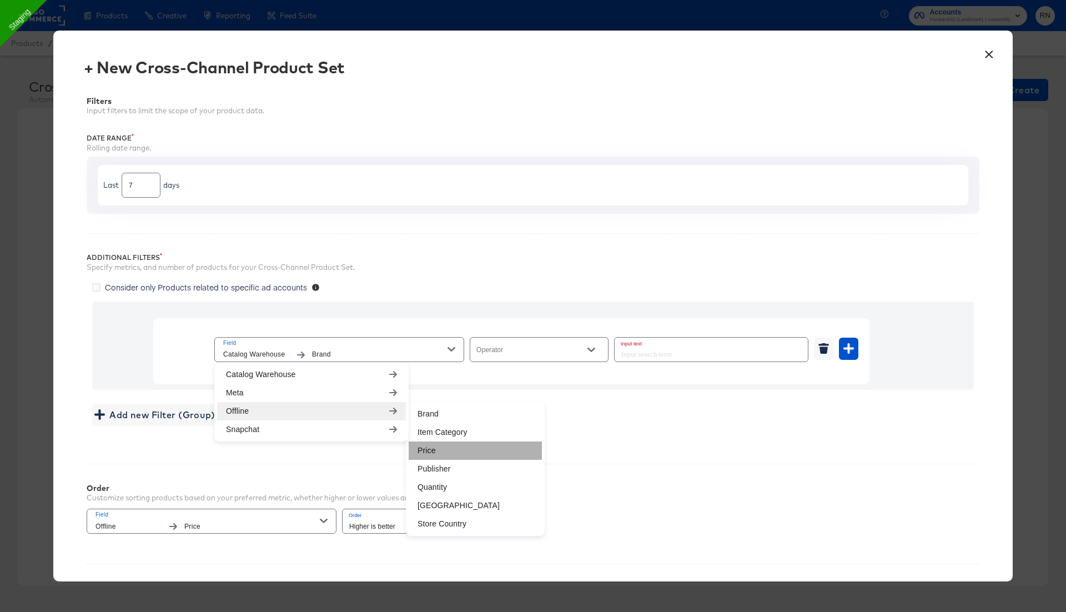
click at [439, 449] on li "Price" at bounding box center [475, 450] width 133 height 18
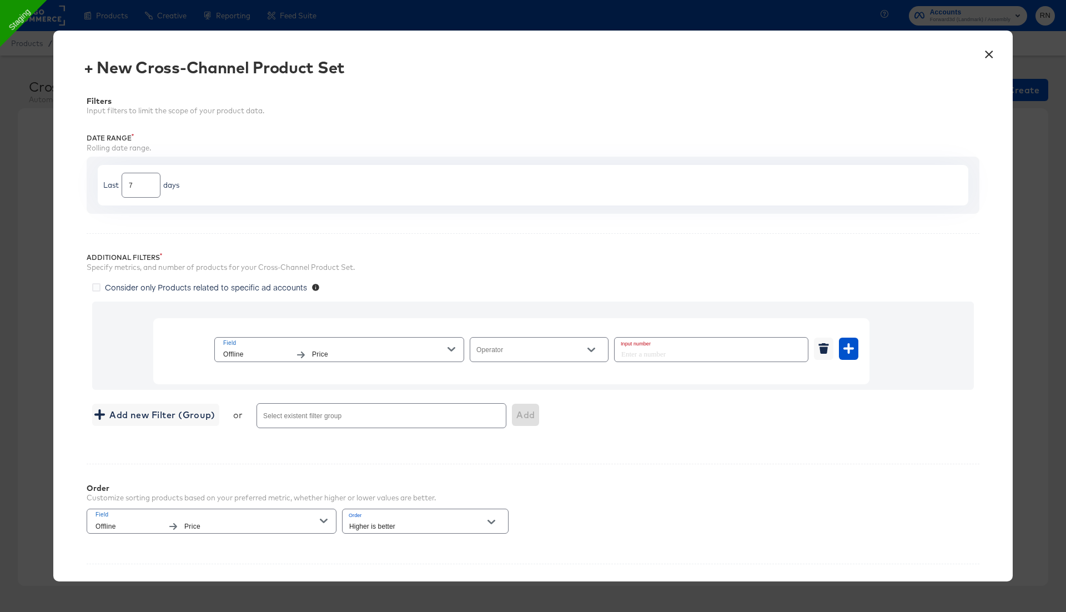
click at [522, 356] on input "Operator" at bounding box center [531, 354] width 112 height 13
click at [518, 380] on li "Equal" at bounding box center [539, 376] width 138 height 18
click at [565, 352] on input "Equal" at bounding box center [531, 354] width 112 height 13
click at [524, 411] on li "Greater Than" at bounding box center [539, 411] width 138 height 18
type input "Greater Than"
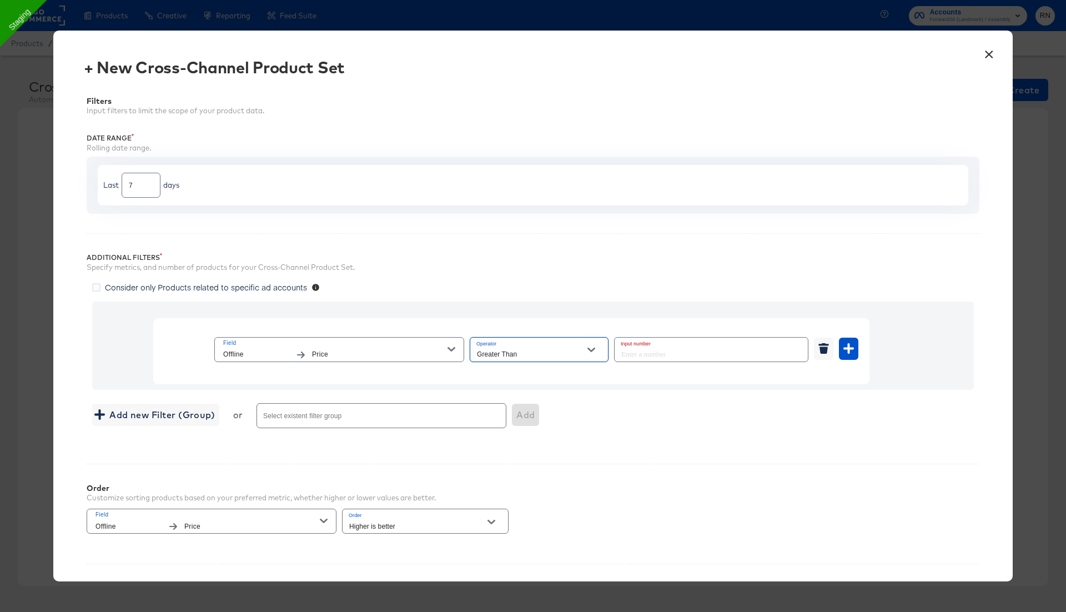
click at [662, 351] on input "number" at bounding box center [708, 350] width 187 height 24
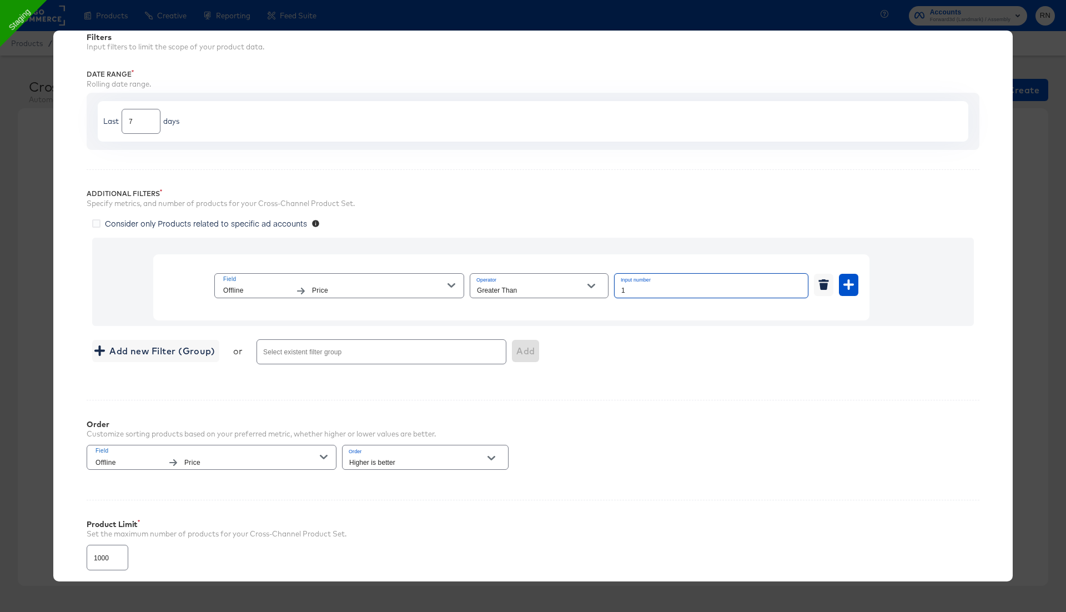
scroll to position [67, 0]
type input "1"
click at [702, 421] on div "Order Customize sorting products based on your preferred metric, whether higher…" at bounding box center [533, 436] width 893 height 80
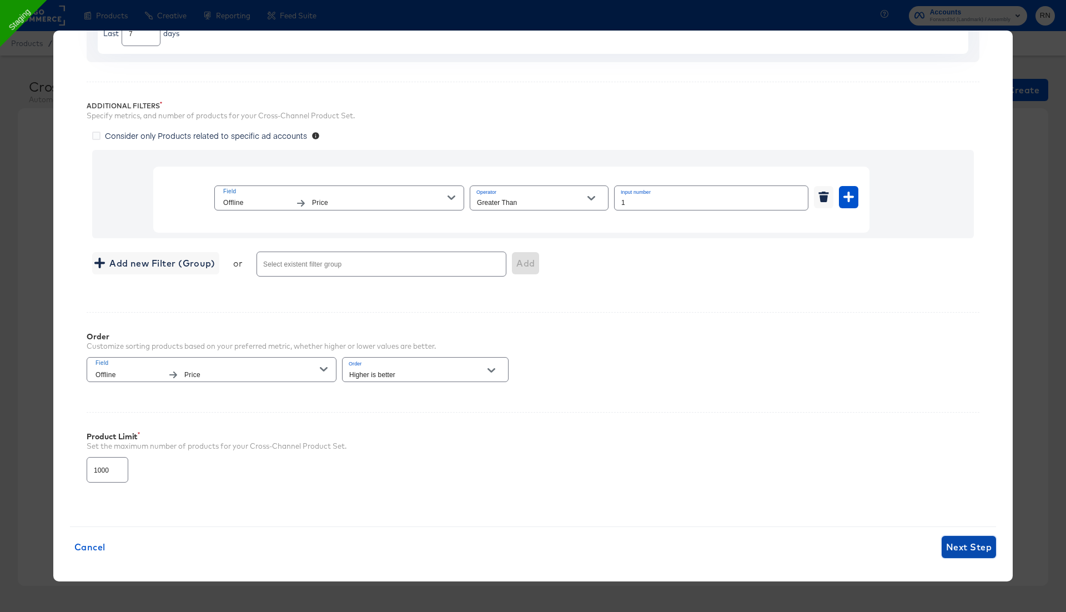
click at [966, 542] on span "Next Step" at bounding box center [969, 547] width 46 height 16
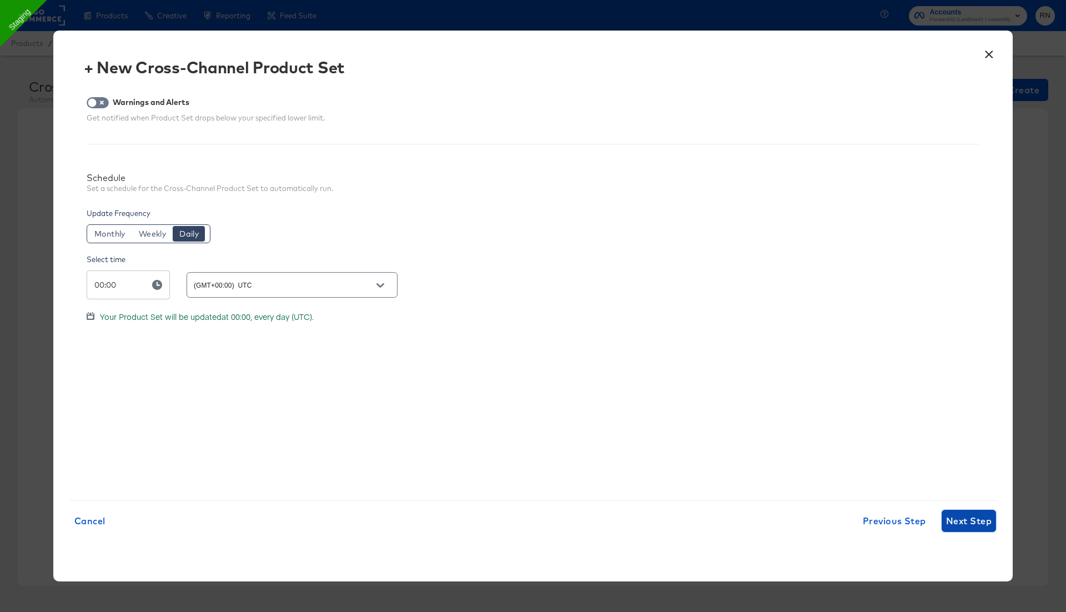
click at [953, 523] on span "Next Step" at bounding box center [969, 521] width 46 height 16
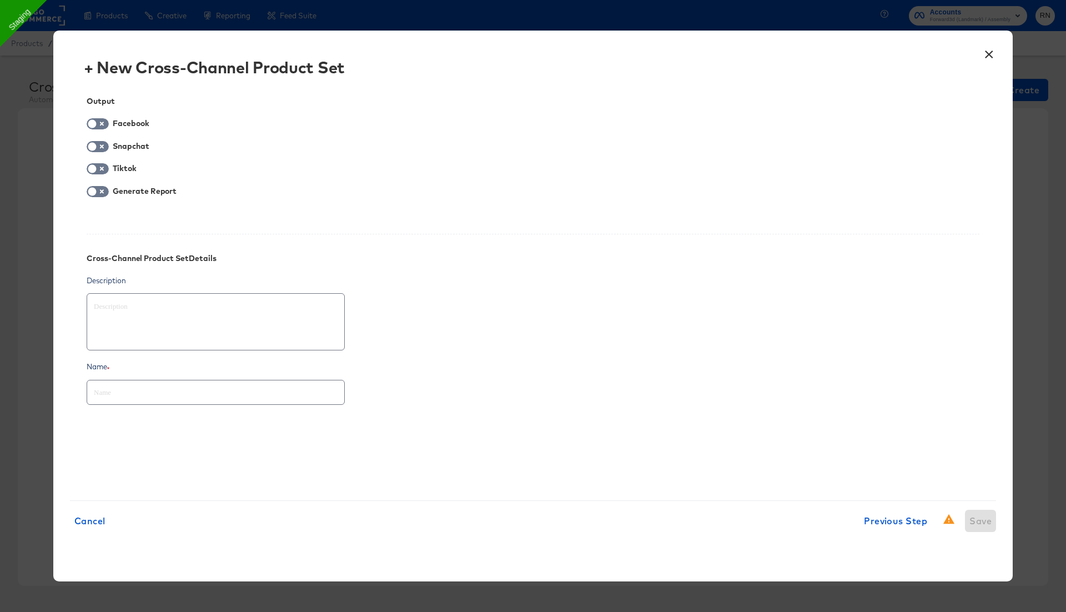
click at [137, 400] on div at bounding box center [216, 392] width 258 height 25
type textarea "x"
type input "T"
type textarea "x"
type input "Te"
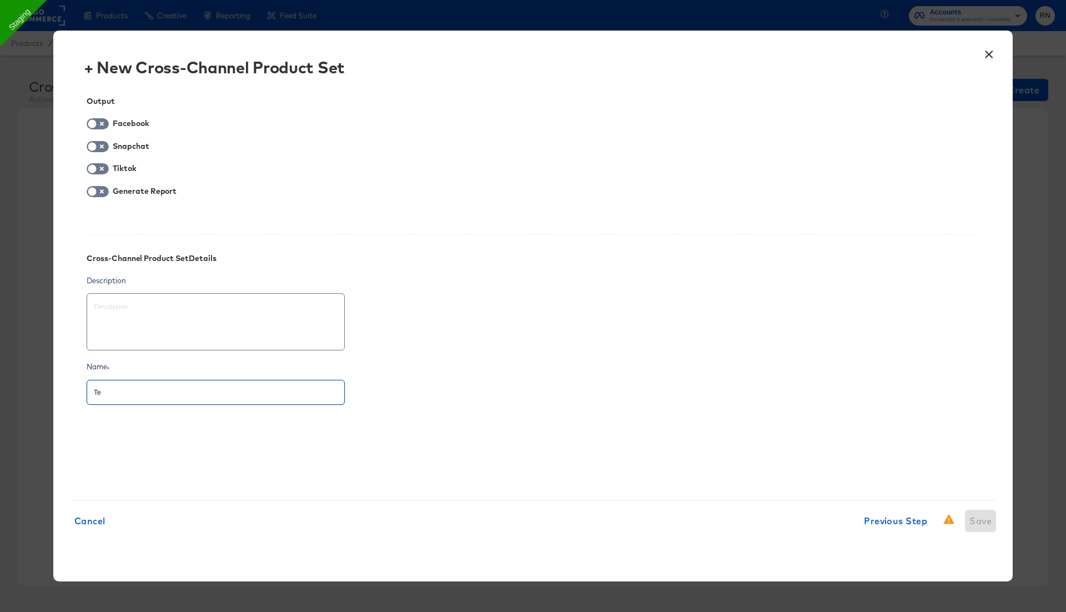
type textarea "x"
type input "Tes"
type textarea "x"
type input "Test"
type textarea "x"
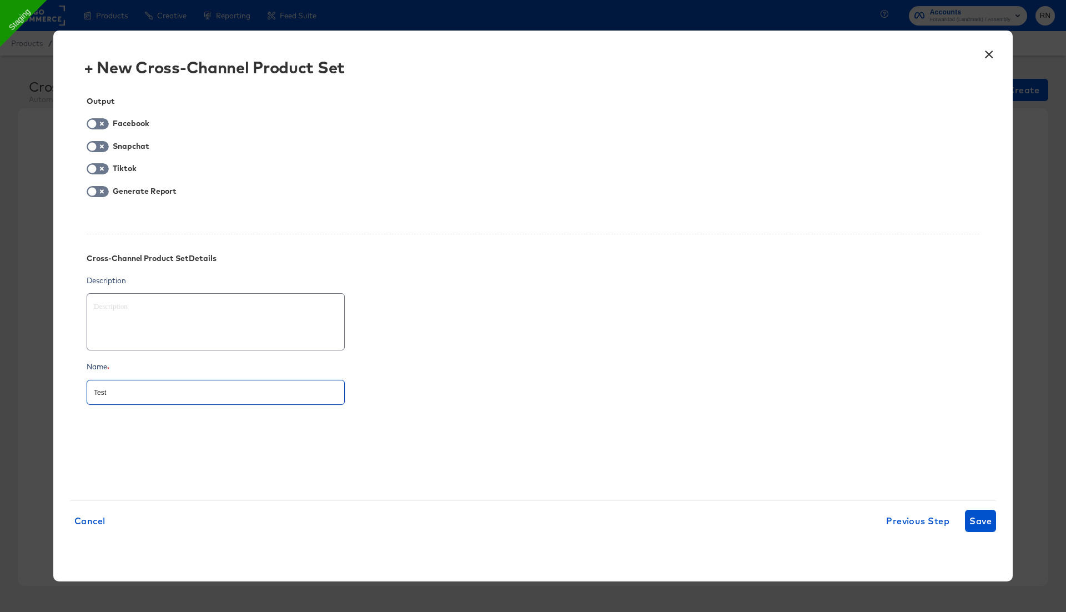
type input "Test_"
type textarea "x"
type input "Test_o"
type textarea "x"
type input "Test_of"
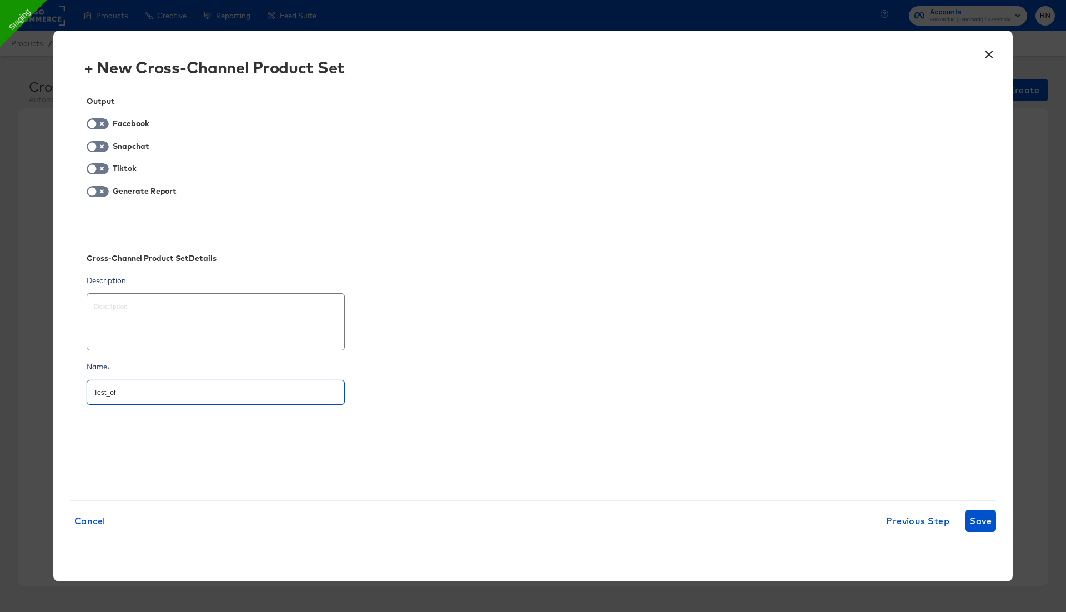
type textarea "x"
type input "Test_off"
type textarea "x"
type input "Test_offl"
type textarea "x"
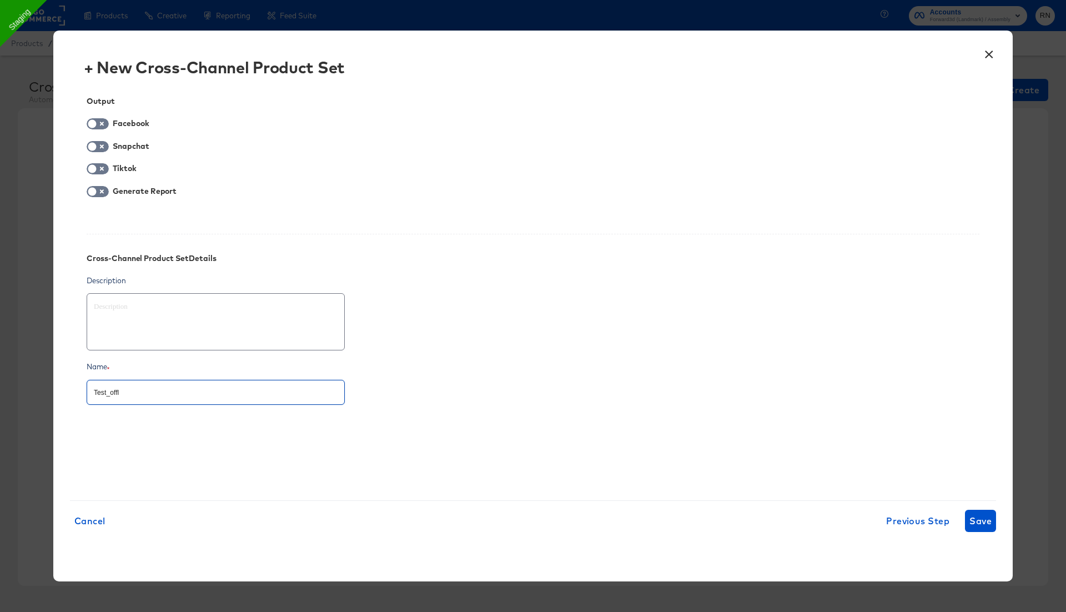
type input "Test_offli"
type textarea "x"
type input "Test_offlin"
type textarea "x"
type input "Test_offline"
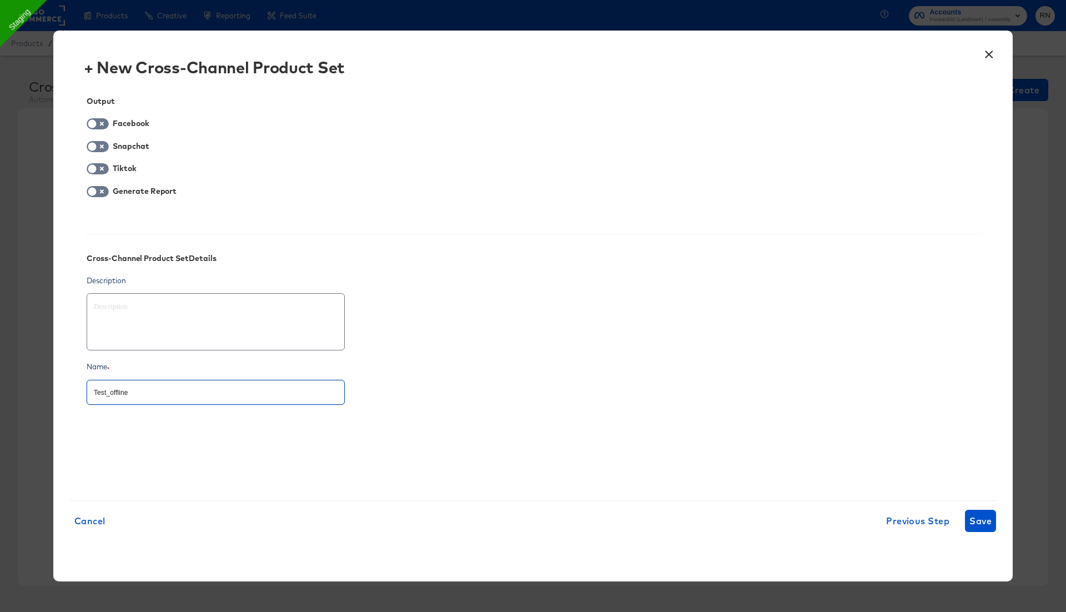
type textarea "x"
type input "Test_offline_"
type textarea "x"
type input "Test_offline_p"
type textarea "x"
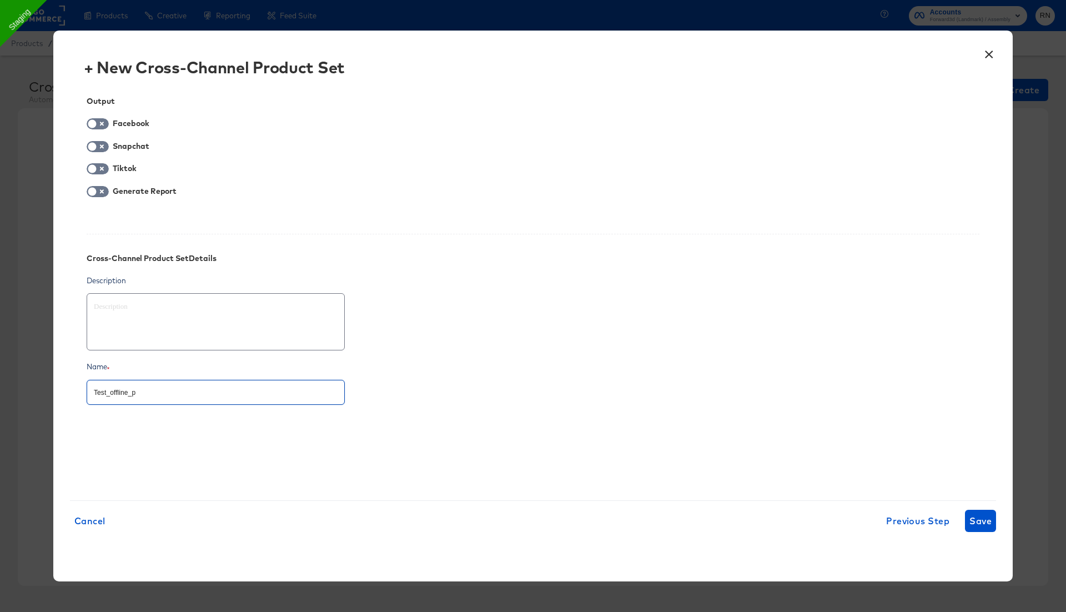
type input "Test_offline_pr"
type textarea "x"
type input "Test_offline_pri"
type textarea "x"
type input "Test_offline_pric"
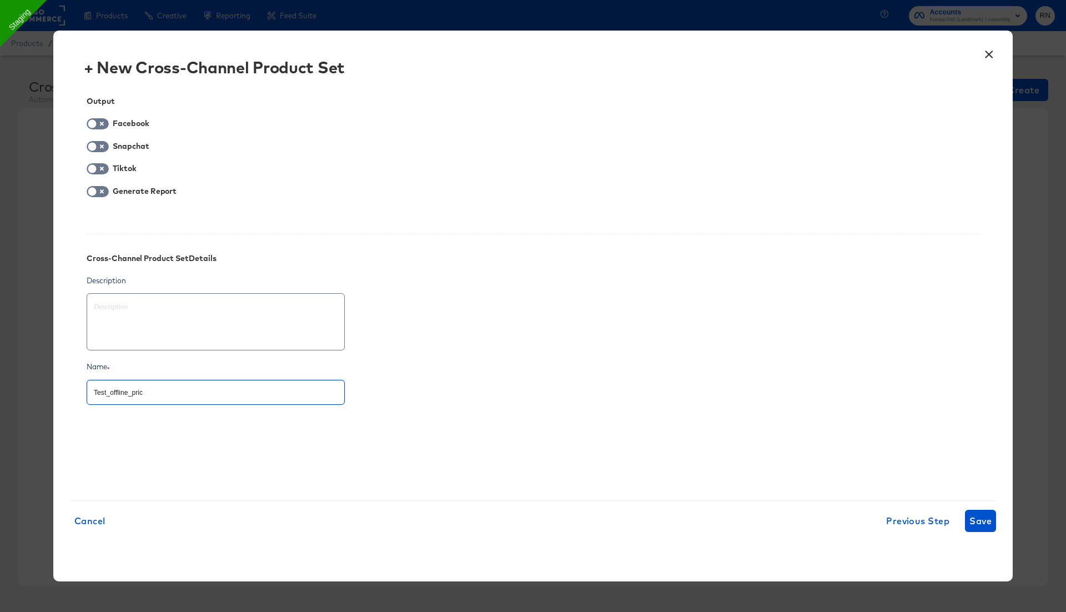
type textarea "x"
type input "Test_offline_price"
click at [100, 194] on input "checkbox" at bounding box center [91, 194] width 33 height 11
checkbox input "true"
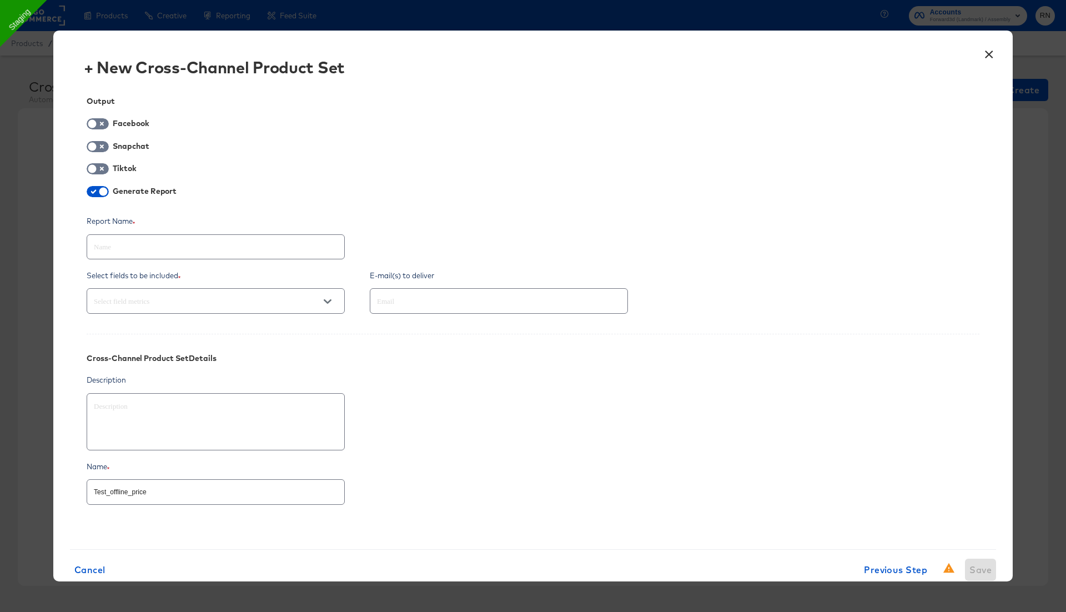
click at [151, 494] on input "Test_offline_price" at bounding box center [215, 487] width 257 height 24
click at [264, 244] on input "text" at bounding box center [215, 242] width 257 height 24
paste input "Test_offline_price"
type textarea "x"
type input "Test_offline_price"
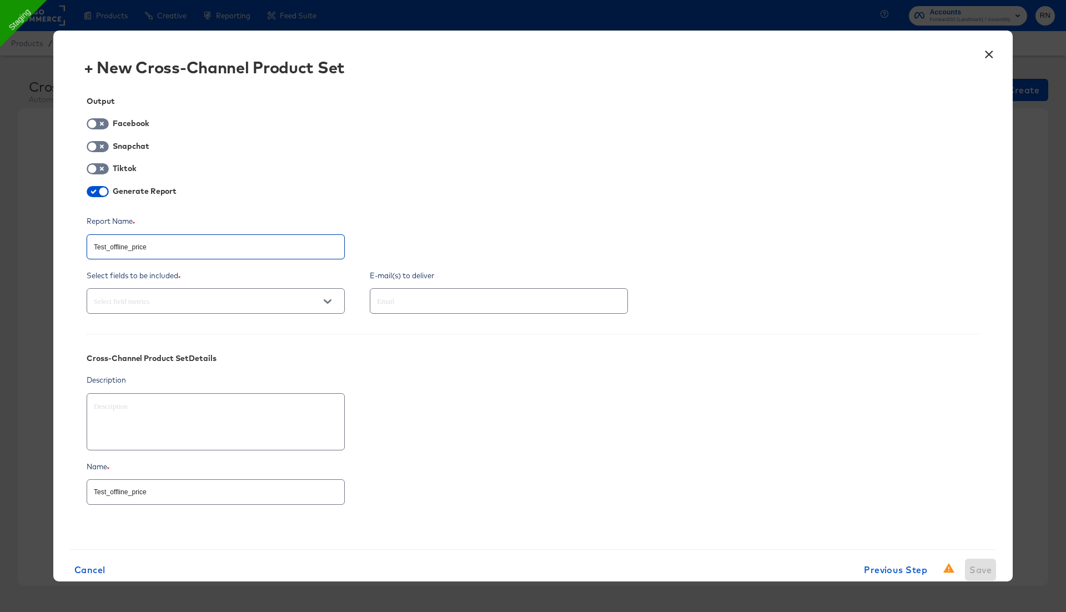
click at [246, 304] on input "text" at bounding box center [200, 301] width 216 height 13
click at [192, 295] on input "text" at bounding box center [200, 301] width 216 height 13
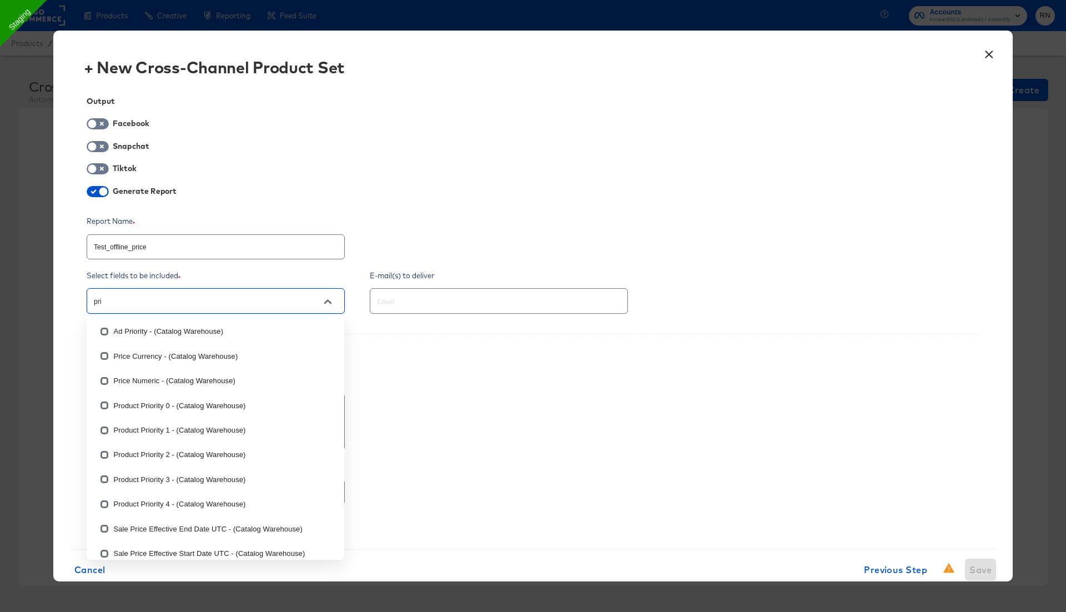
type input "pric"
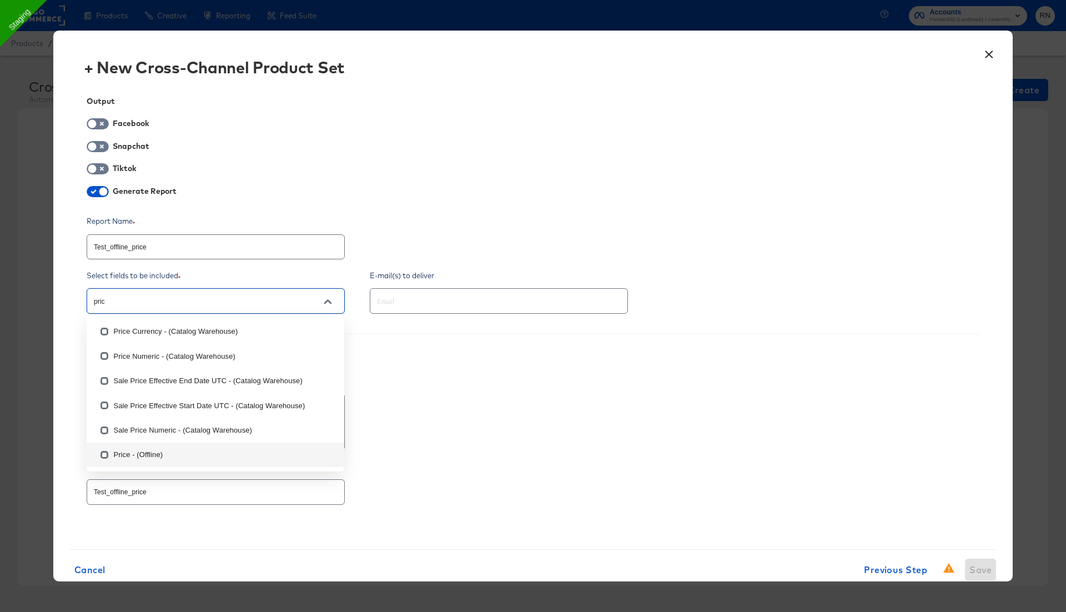
click at [104, 454] on input "checkbox" at bounding box center [104, 457] width 18 height 18
checkbox input "false"
type textarea "x"
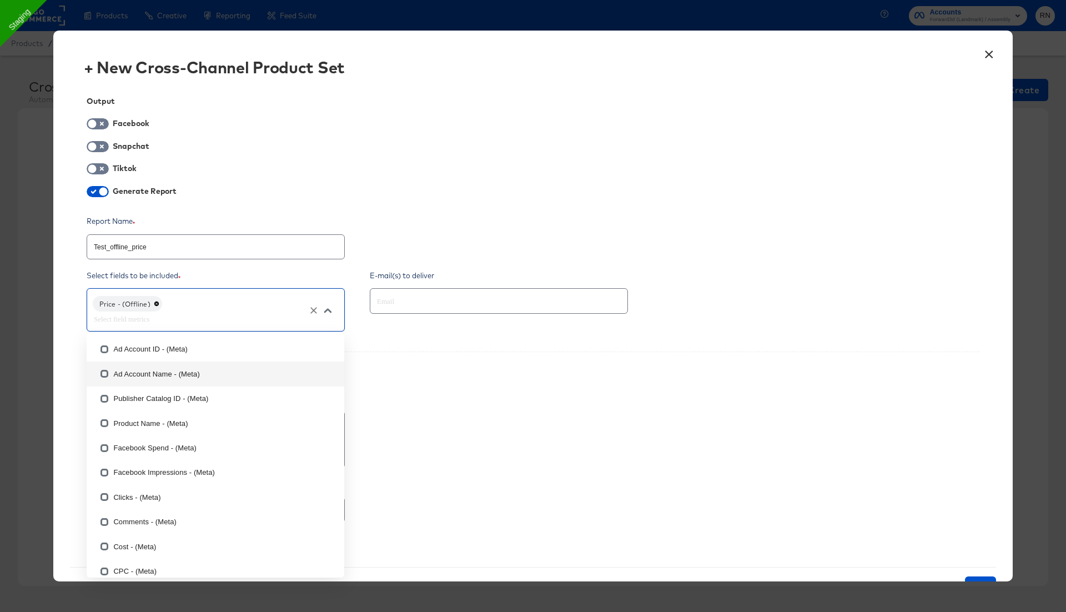
click at [396, 298] on input "text" at bounding box center [483, 301] width 216 height 13
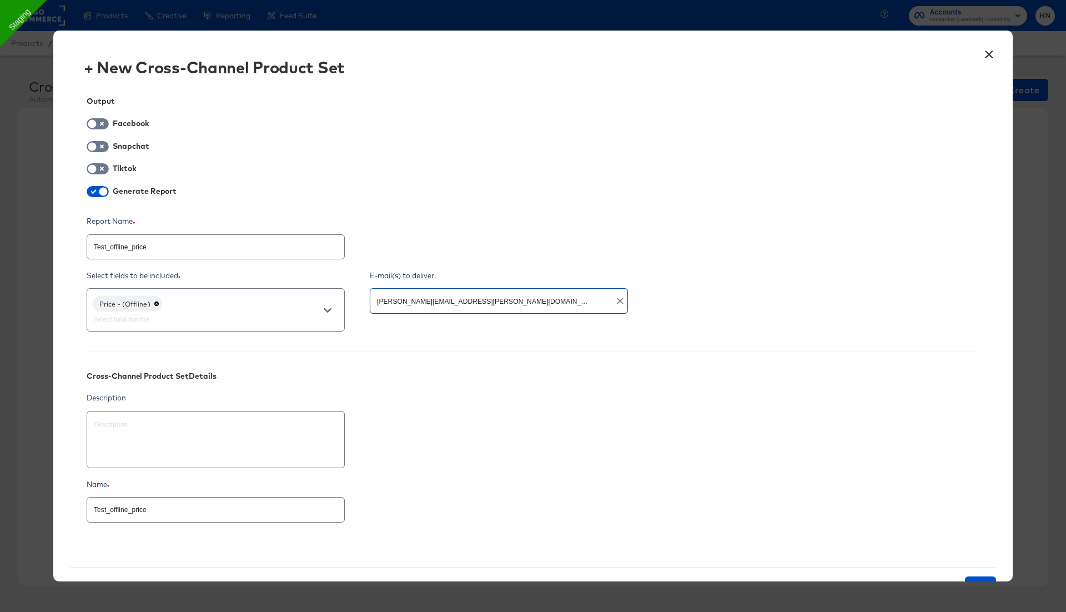
type input "rupali.narkhede@kargo.com"
type textarea "x"
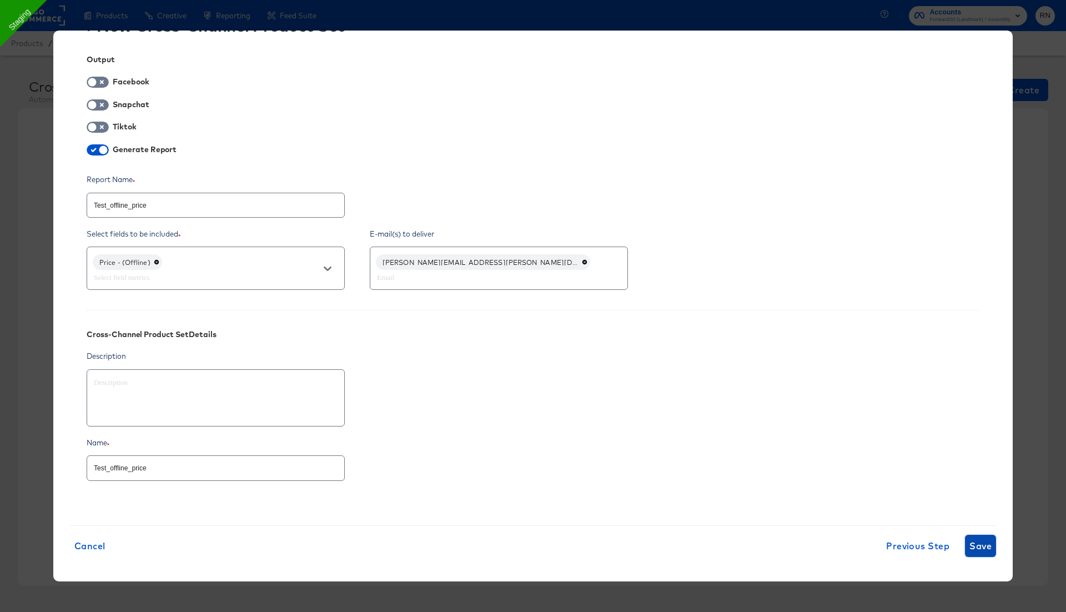
click at [975, 542] on span "Save" at bounding box center [980, 546] width 22 height 16
type textarea "x"
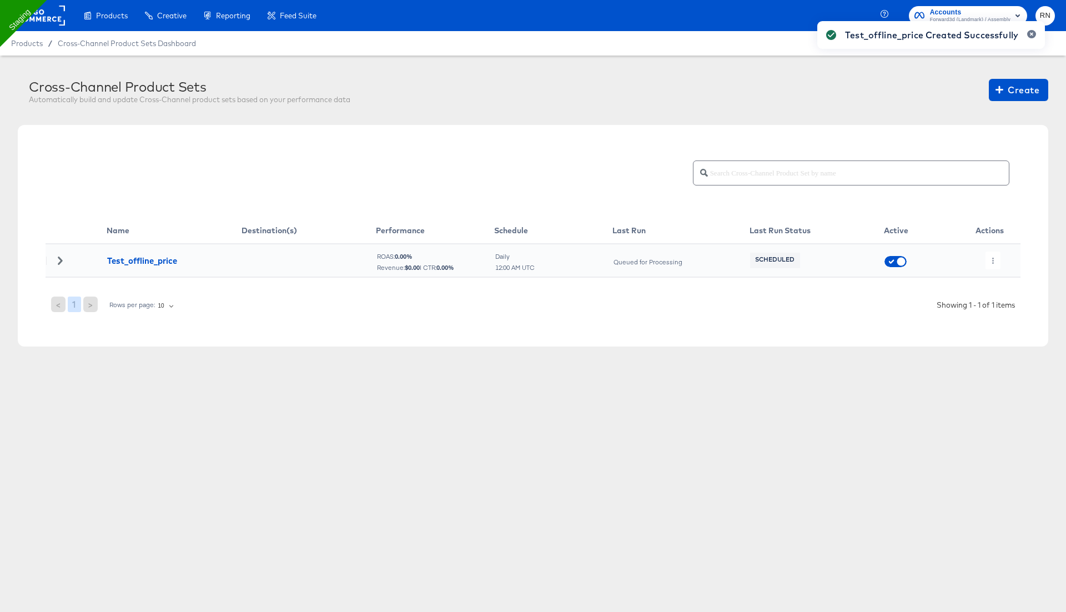
click at [990, 256] on div "Test_offline_price Created Successfully" at bounding box center [931, 286] width 250 height 552
click at [989, 265] on div "Test_offline_price Created Successfully" at bounding box center [931, 286] width 250 height 552
click at [990, 259] on icon "button" at bounding box center [993, 261] width 6 height 6
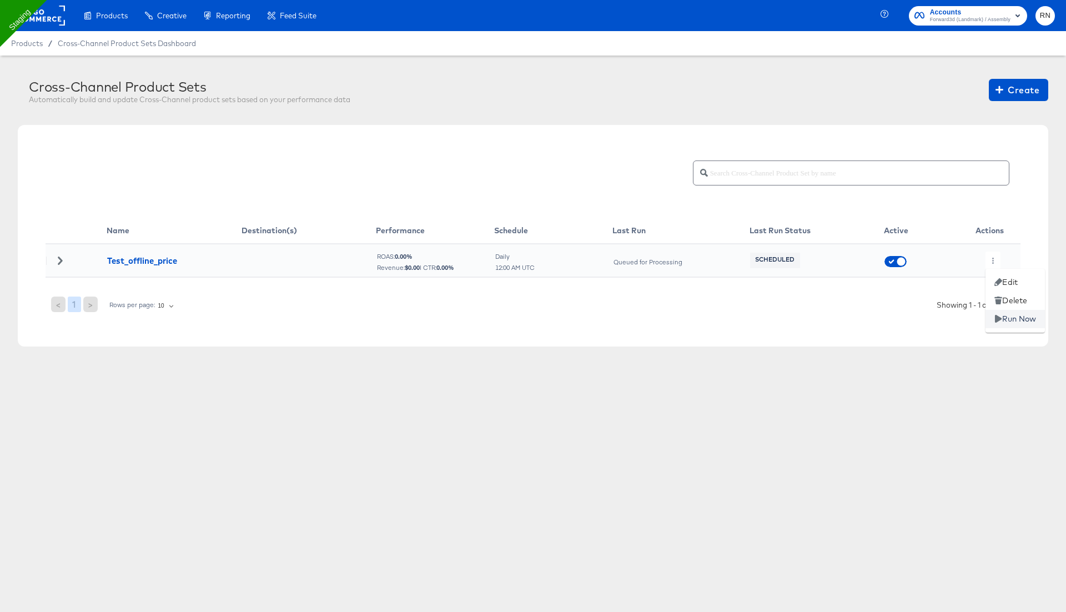
click at [1004, 321] on li "Run Now" at bounding box center [1014, 319] width 59 height 18
click at [58, 256] on icon at bounding box center [60, 260] width 4 height 8
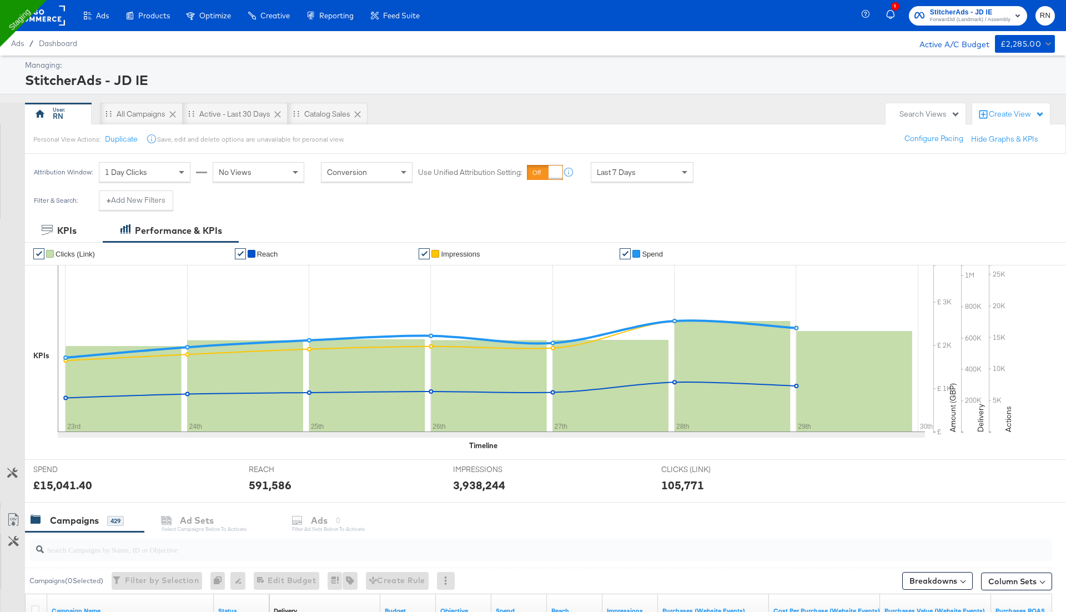
click at [41, 18] on rect at bounding box center [39, 16] width 51 height 20
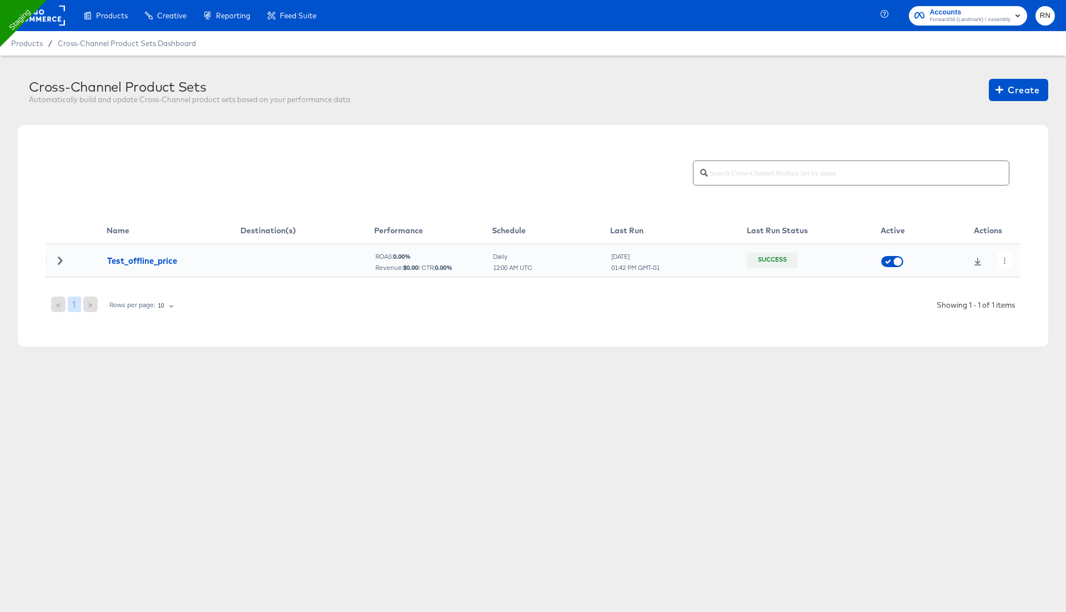
click at [58, 261] on icon at bounding box center [60, 260] width 8 height 8
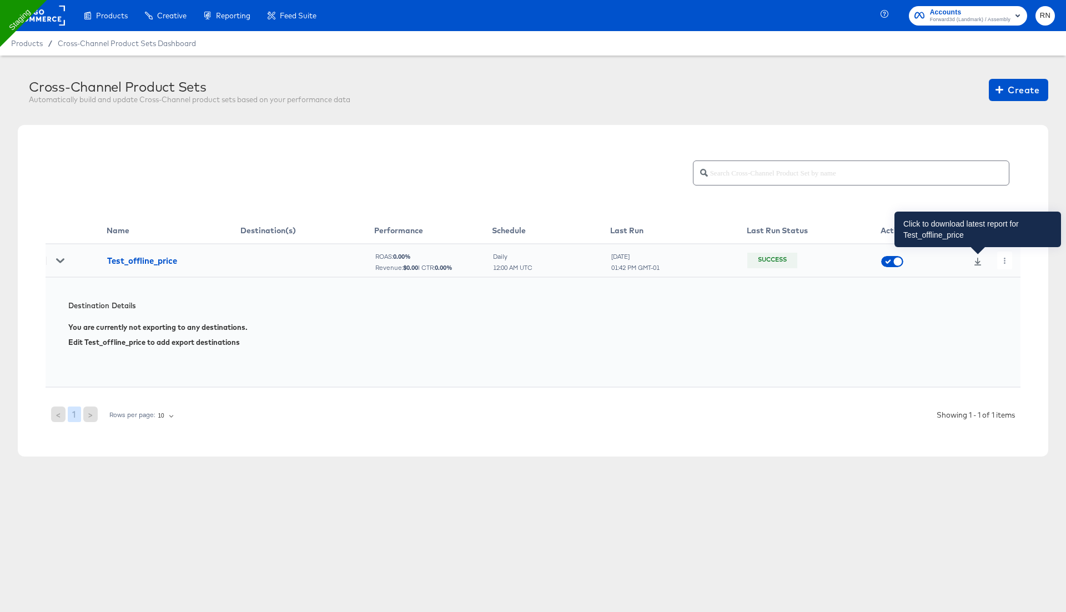
click at [975, 261] on icon at bounding box center [977, 262] width 7 height 8
click at [893, 261] on input "checkbox" at bounding box center [897, 264] width 33 height 11
checkbox input "true"
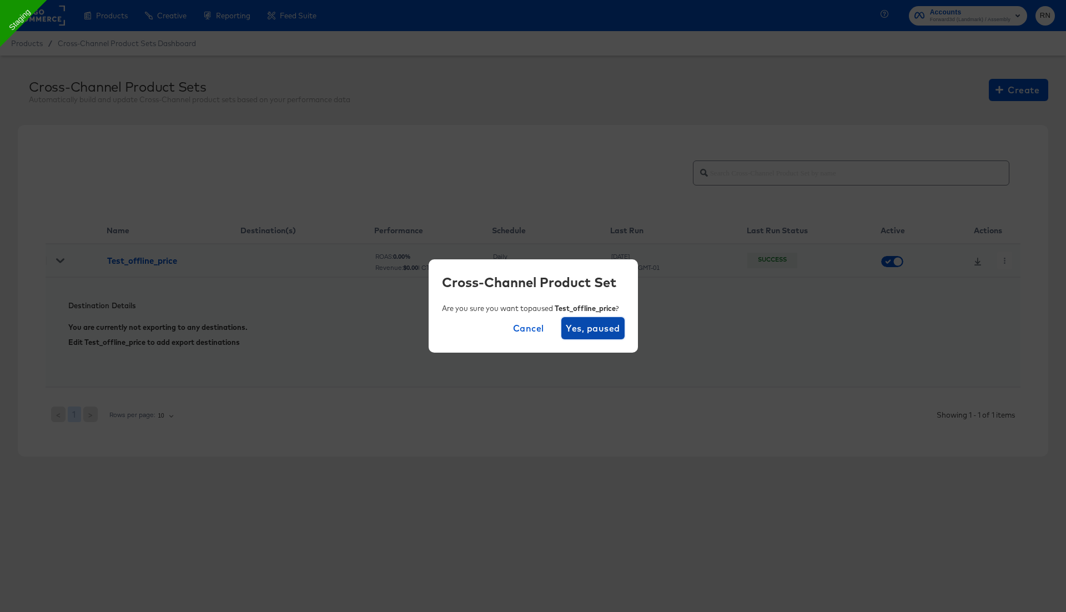
click at [614, 328] on span "Yes, paused" at bounding box center [593, 328] width 54 height 16
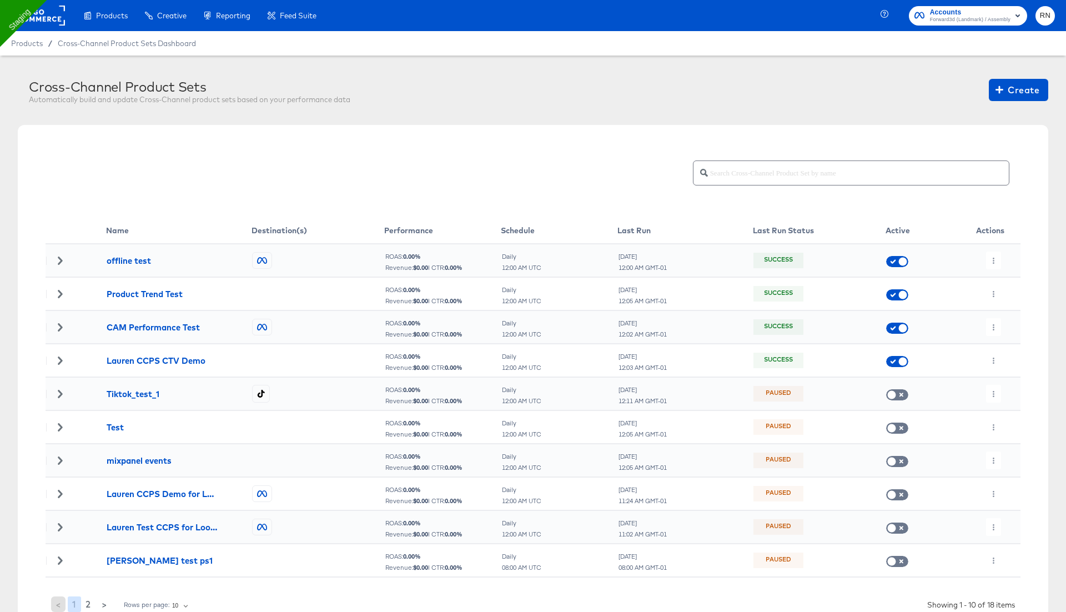
click at [43, 18] on rect at bounding box center [39, 16] width 51 height 20
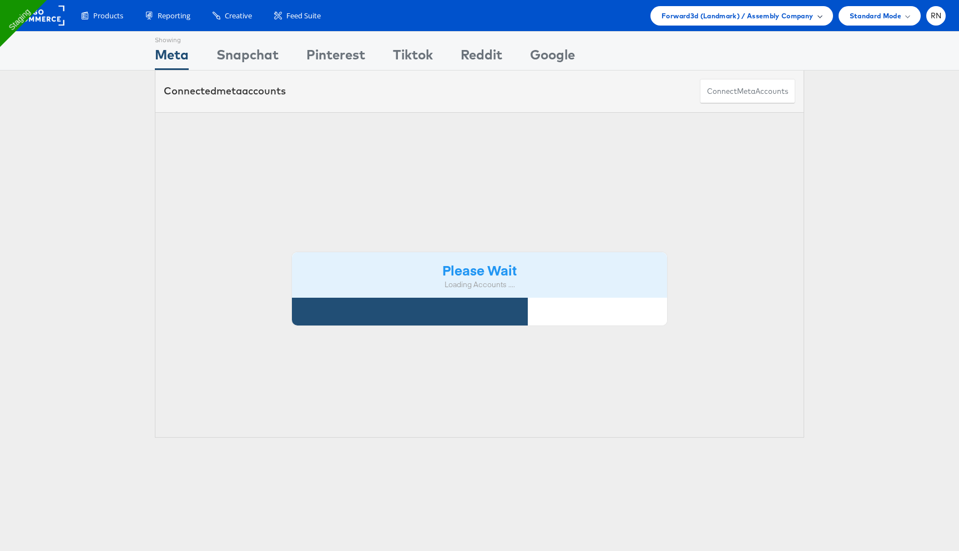
click at [758, 24] on div "Forward3d (Landmark) / Assembly Company" at bounding box center [742, 15] width 182 height 19
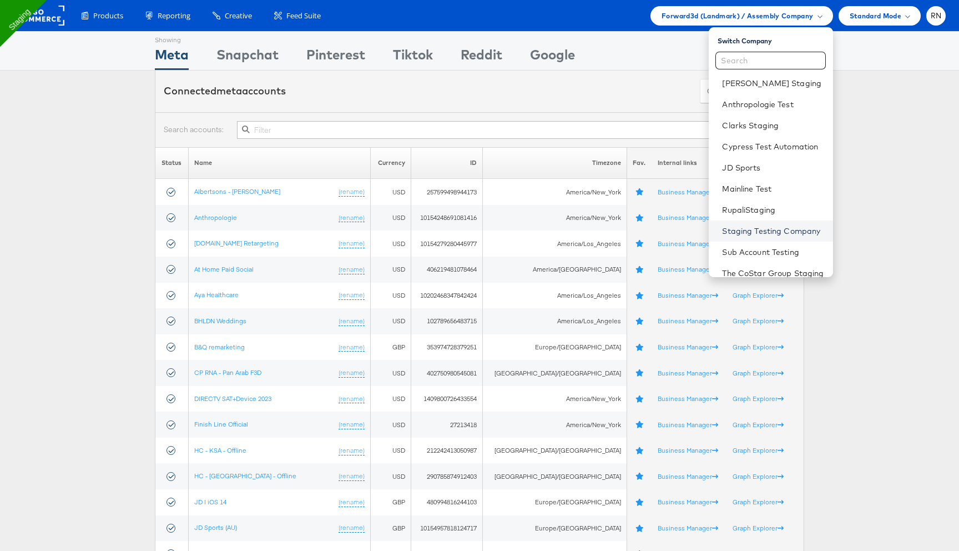
click at [741, 228] on link "Staging Testing Company" at bounding box center [773, 230] width 102 height 11
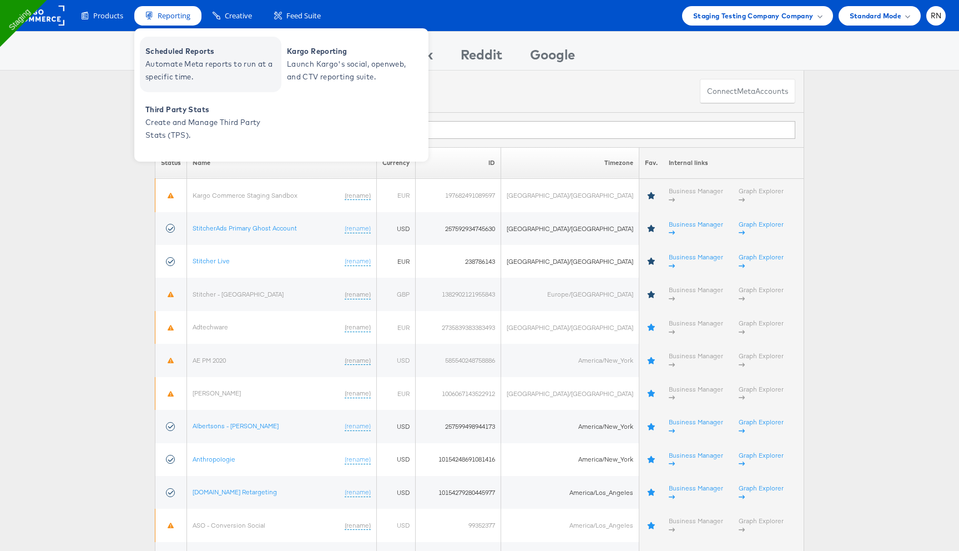
click at [202, 49] on span "Scheduled Reports" at bounding box center [211, 51] width 133 height 13
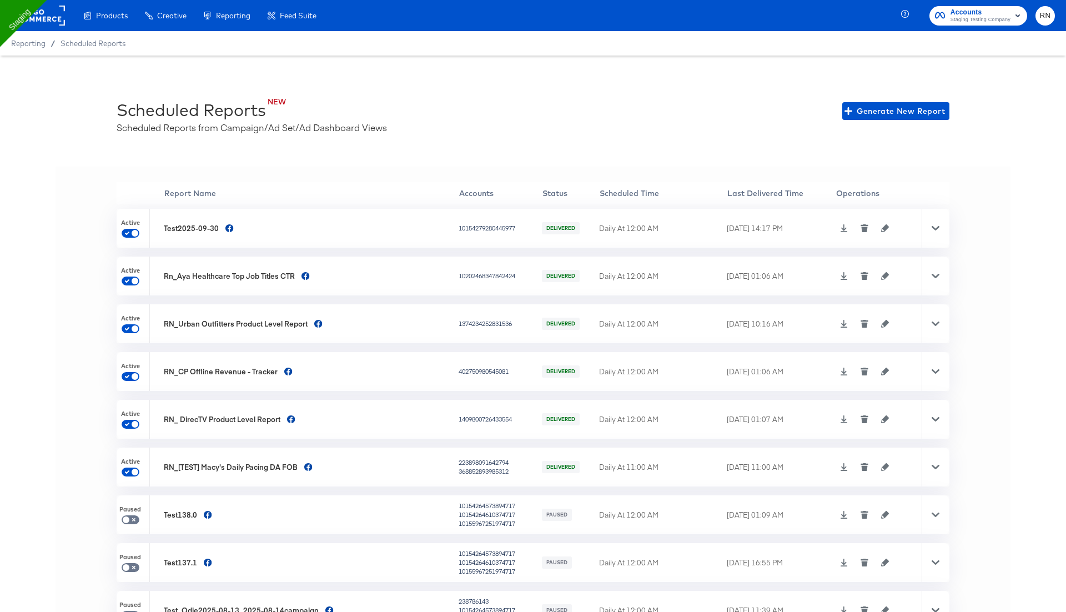
click at [882, 225] on icon "button" at bounding box center [886, 228] width 8 height 8
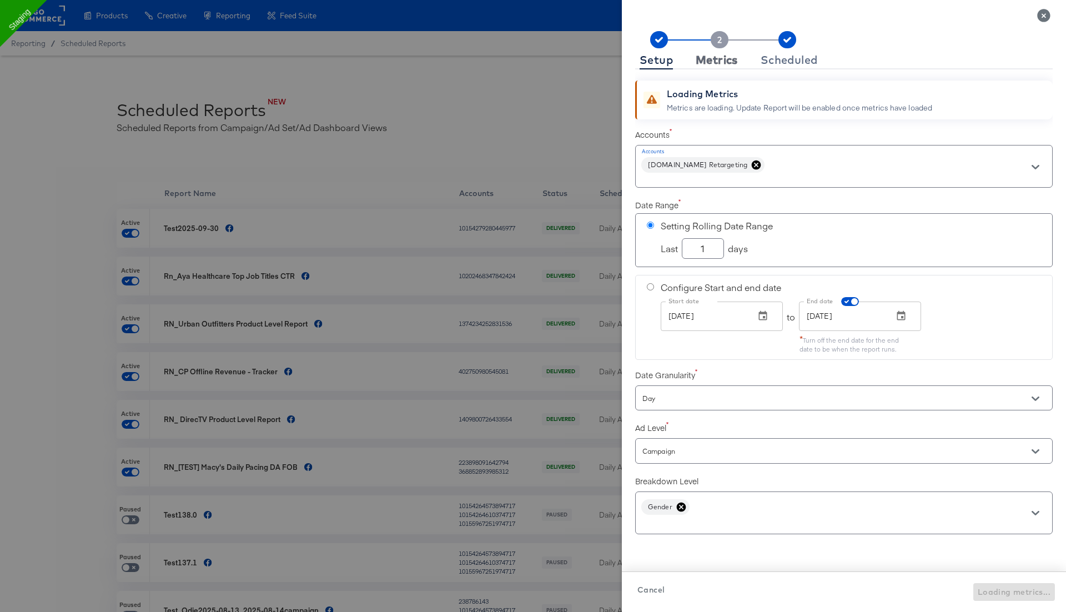
click at [719, 61] on div "Metrics" at bounding box center [717, 60] width 42 height 9
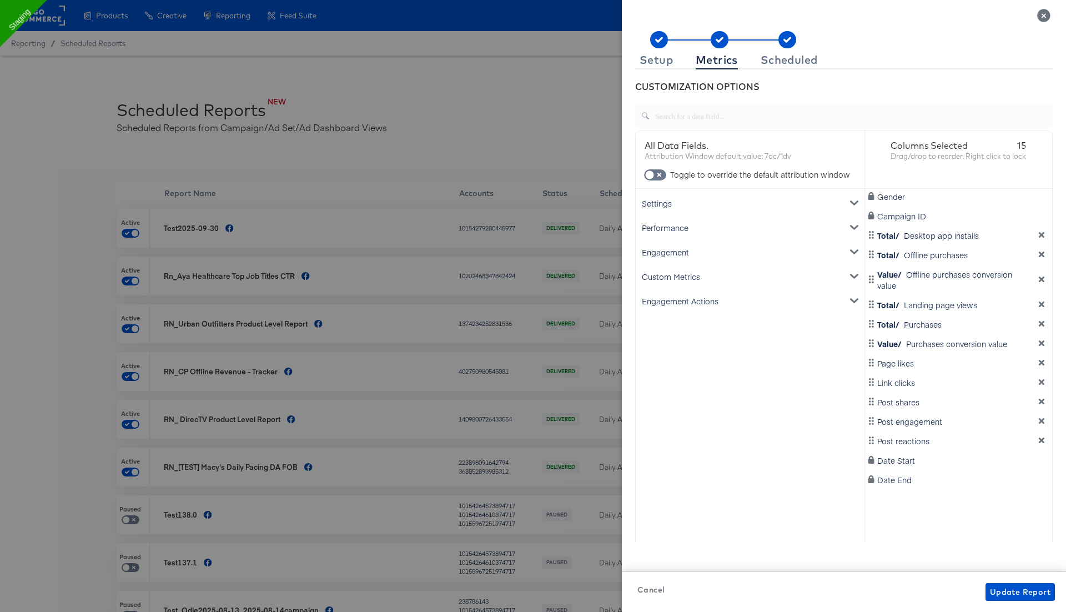
click at [708, 300] on div "Engagement Actions" at bounding box center [750, 301] width 224 height 24
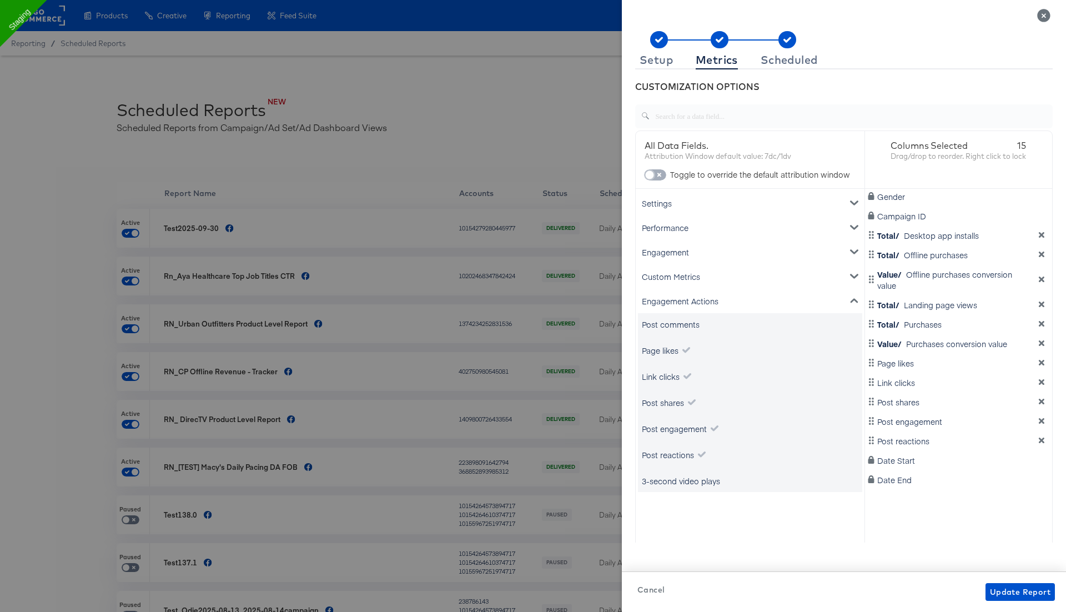
click at [658, 177] on input "checkbox" at bounding box center [649, 177] width 33 height 11
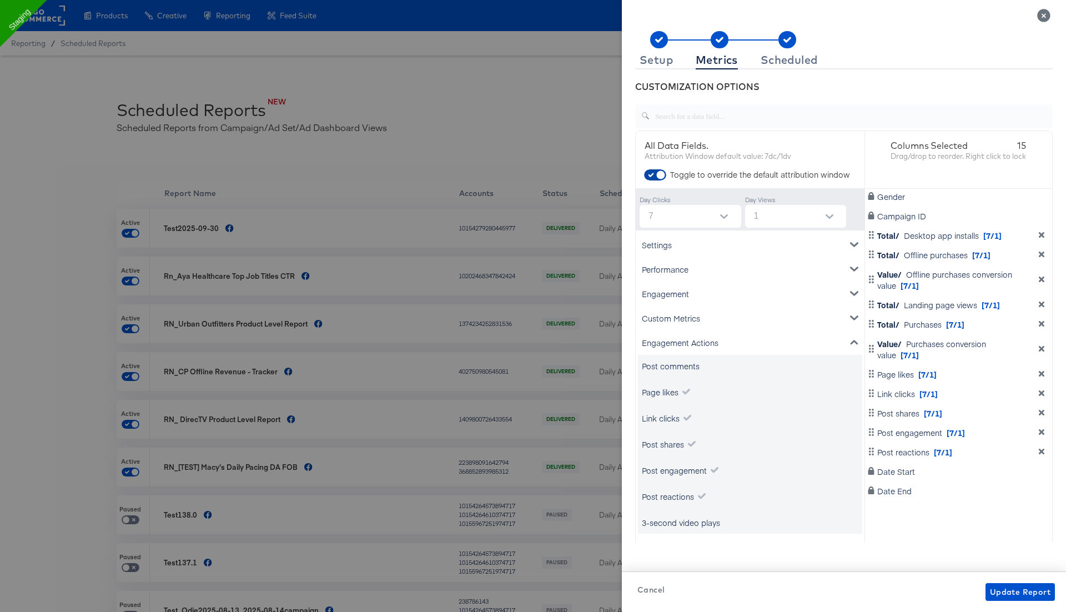
click at [658, 177] on input "checkbox" at bounding box center [660, 177] width 33 height 11
checkbox input "false"
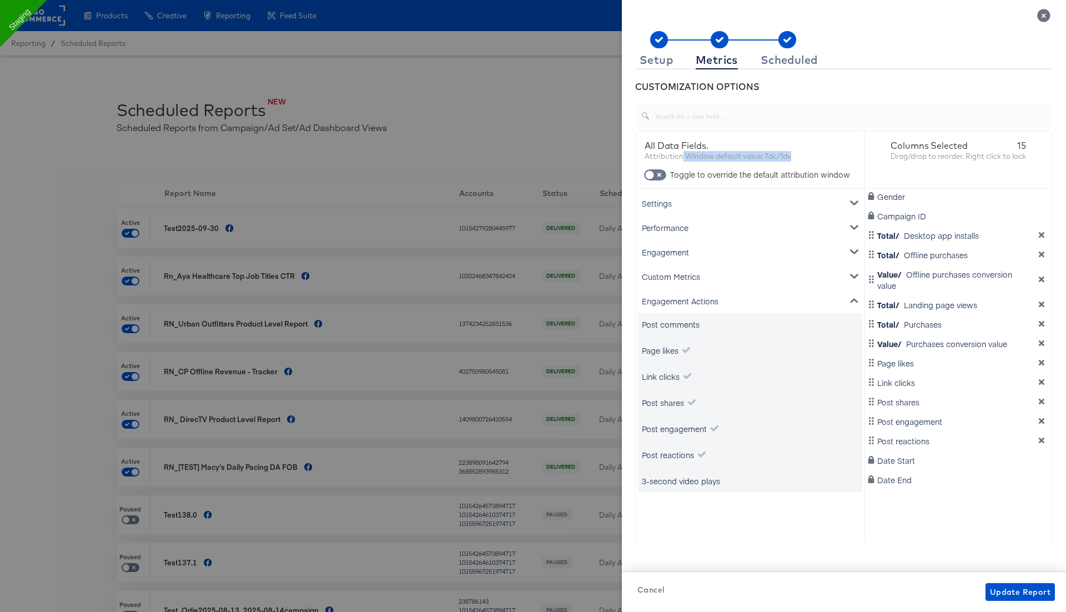
drag, startPoint x: 681, startPoint y: 157, endPoint x: 787, endPoint y: 166, distance: 106.4
click at [787, 166] on div "All Data Fields. Attribution Window default value: 7dc/1dv" at bounding box center [750, 153] width 229 height 44
click at [1042, 16] on icon "Close" at bounding box center [1043, 15] width 13 height 13
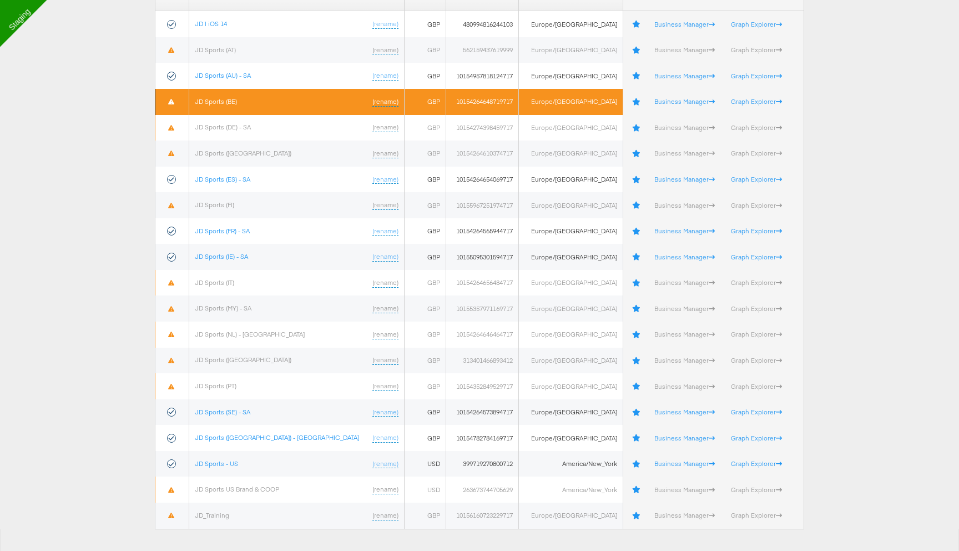
scroll to position [181, 0]
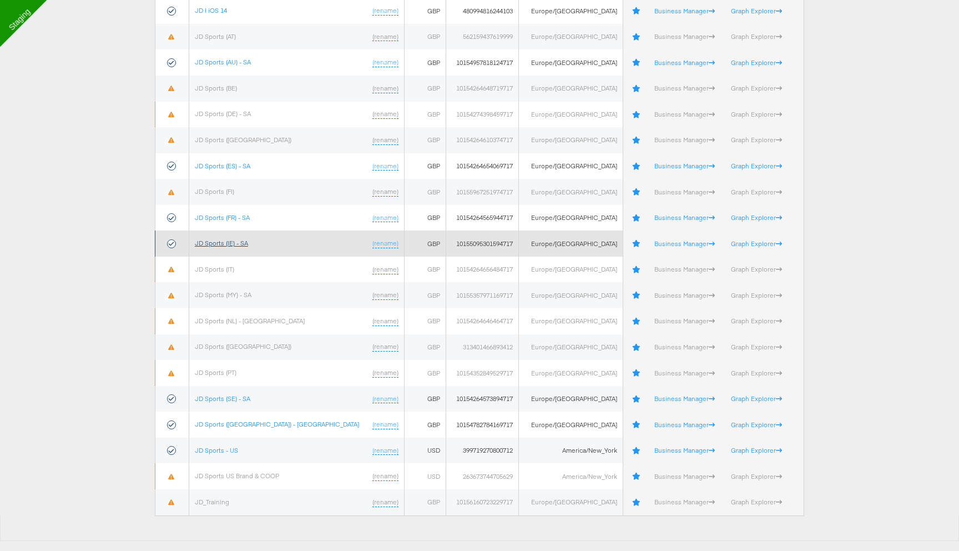
type input "jd"
click at [243, 243] on link "JD Sports (IE) - SA" at bounding box center [221, 243] width 53 height 8
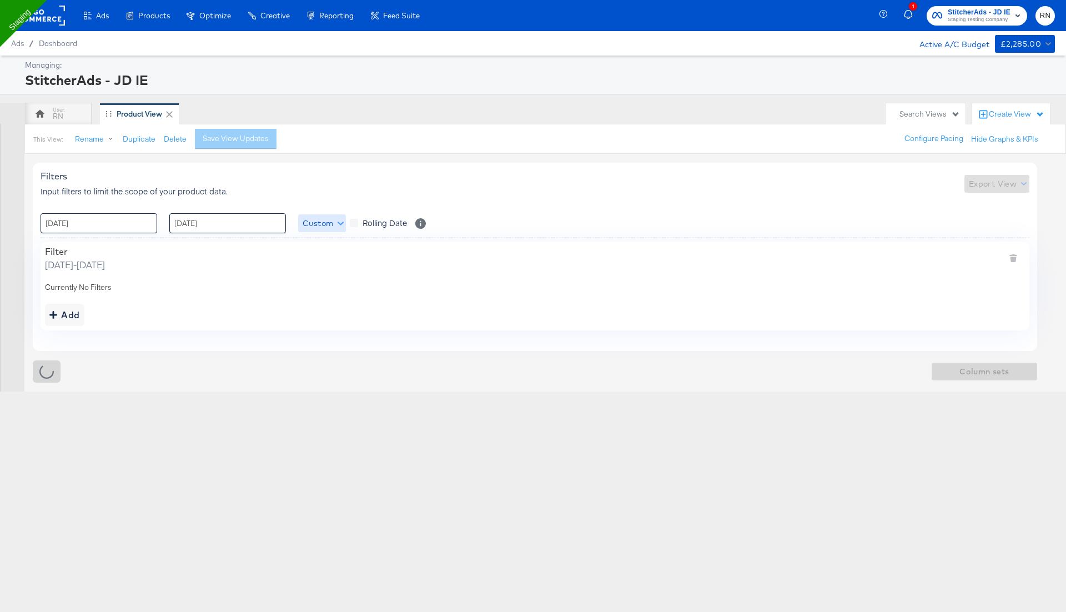
click at [323, 225] on span "Custom" at bounding box center [322, 223] width 39 height 14
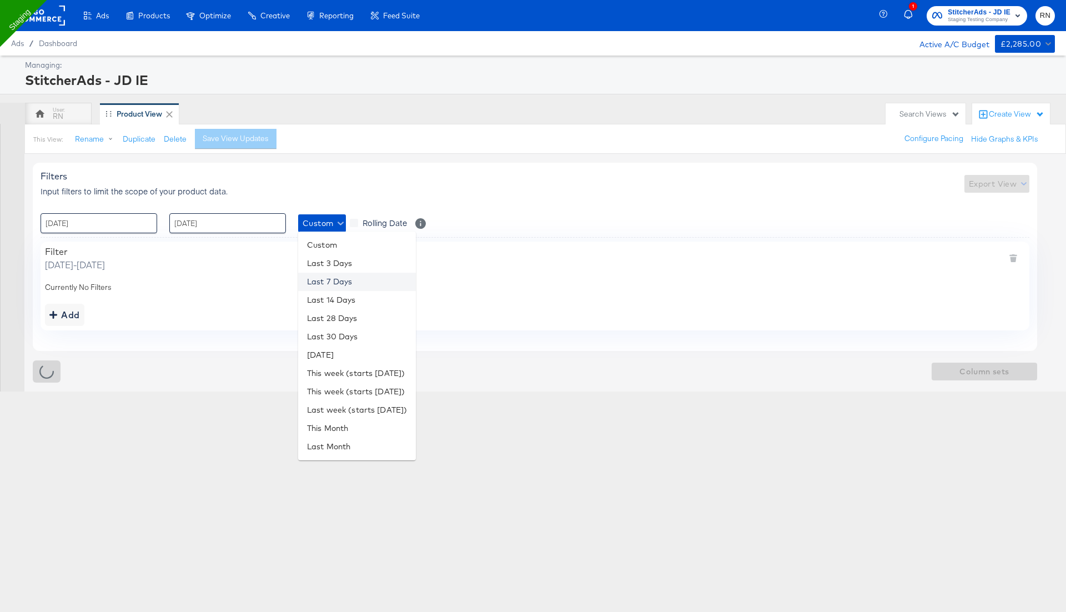
click at [335, 281] on li "Last 7 Days" at bounding box center [357, 282] width 118 height 18
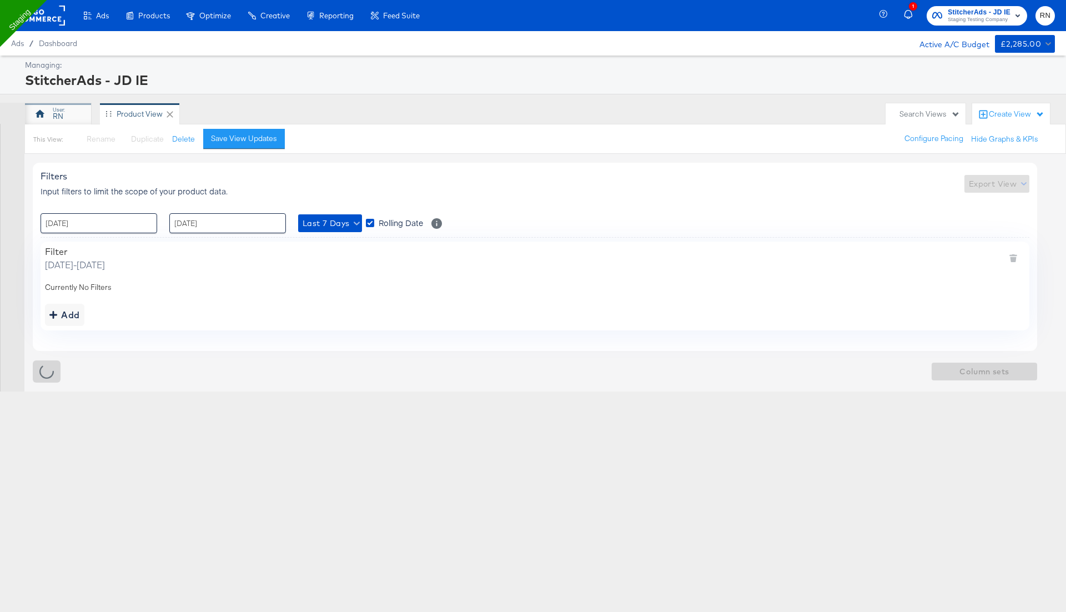
click at [61, 116] on div "RN" at bounding box center [58, 116] width 11 height 11
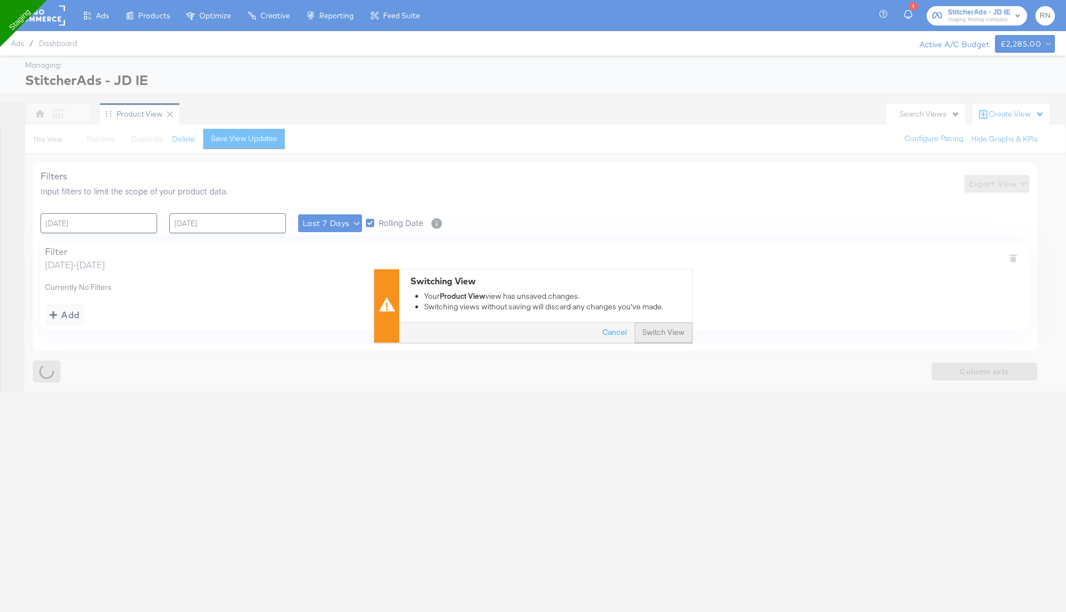
click at [658, 333] on button "Switch View" at bounding box center [663, 333] width 58 height 20
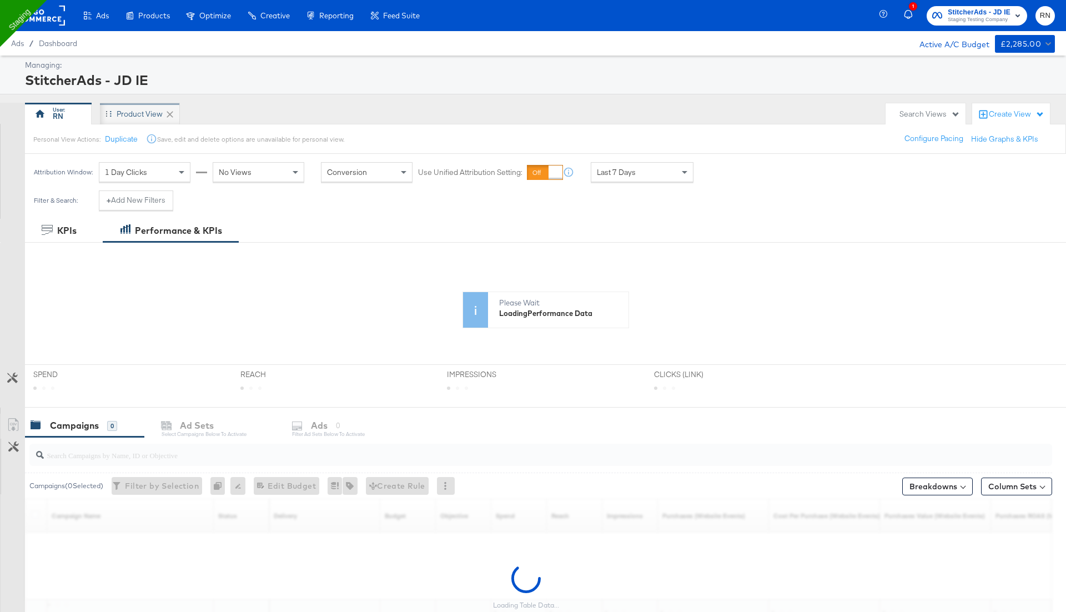
click at [138, 119] on div "Product View" at bounding box center [140, 114] width 80 height 22
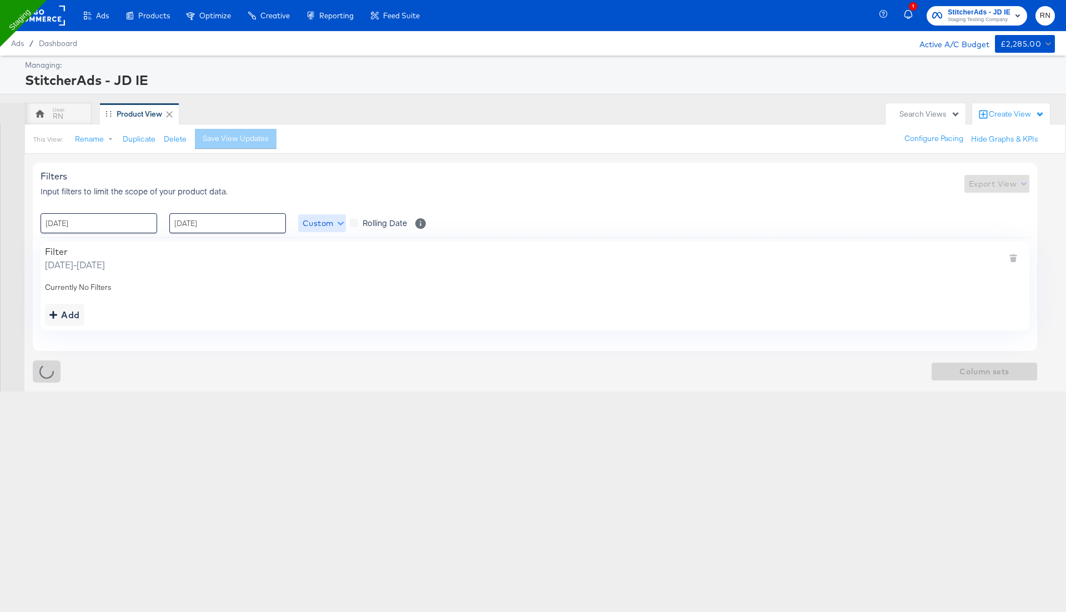
click at [321, 220] on span "Custom" at bounding box center [322, 223] width 39 height 14
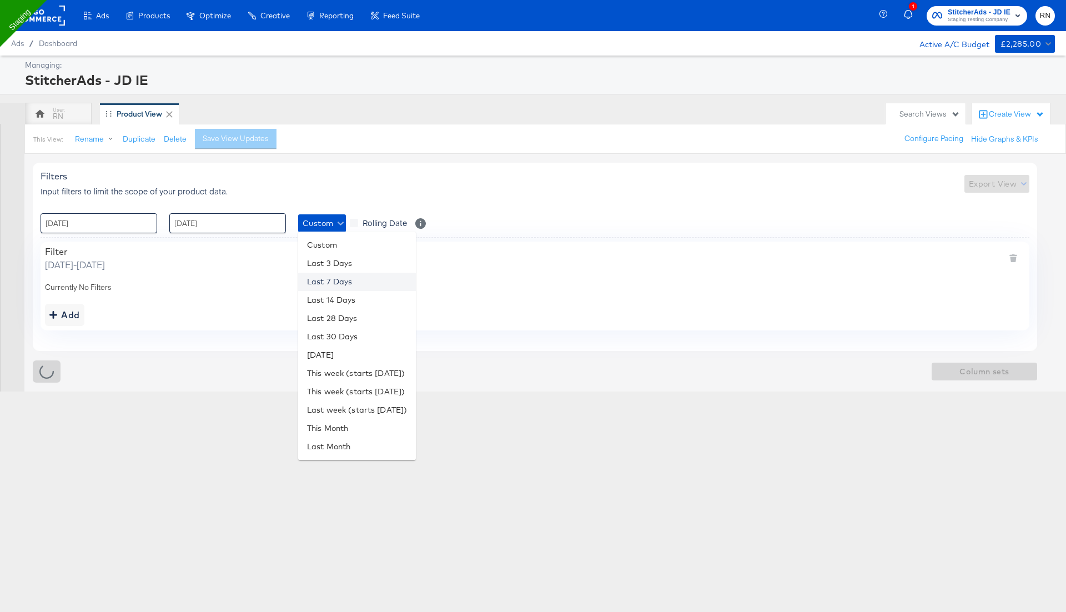
click at [343, 279] on li "Last 7 Days" at bounding box center [357, 282] width 118 height 18
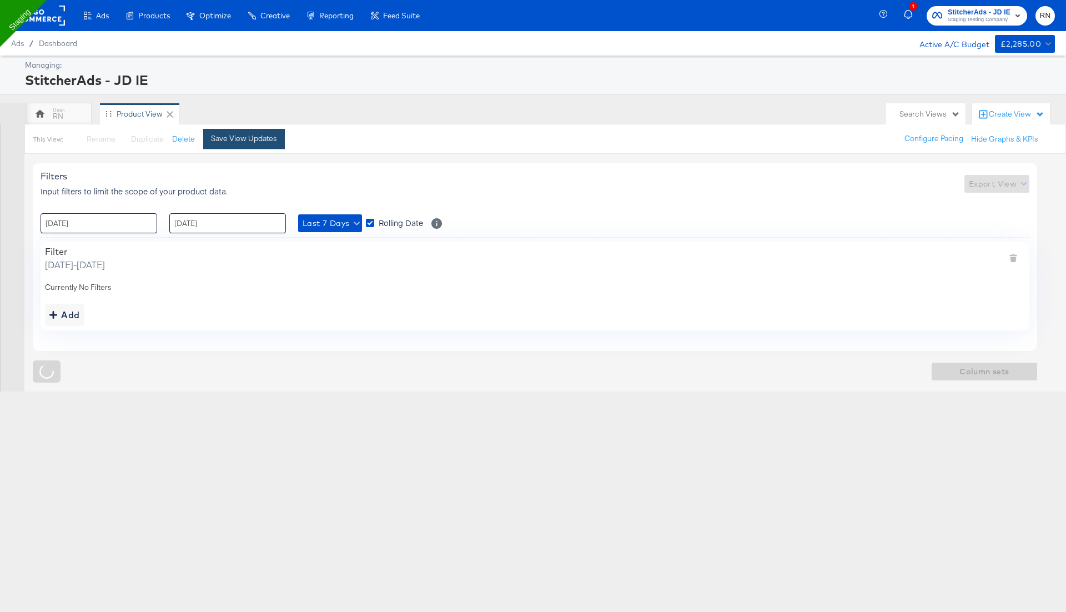
click at [253, 133] on div "Save View Updates" at bounding box center [244, 138] width 66 height 11
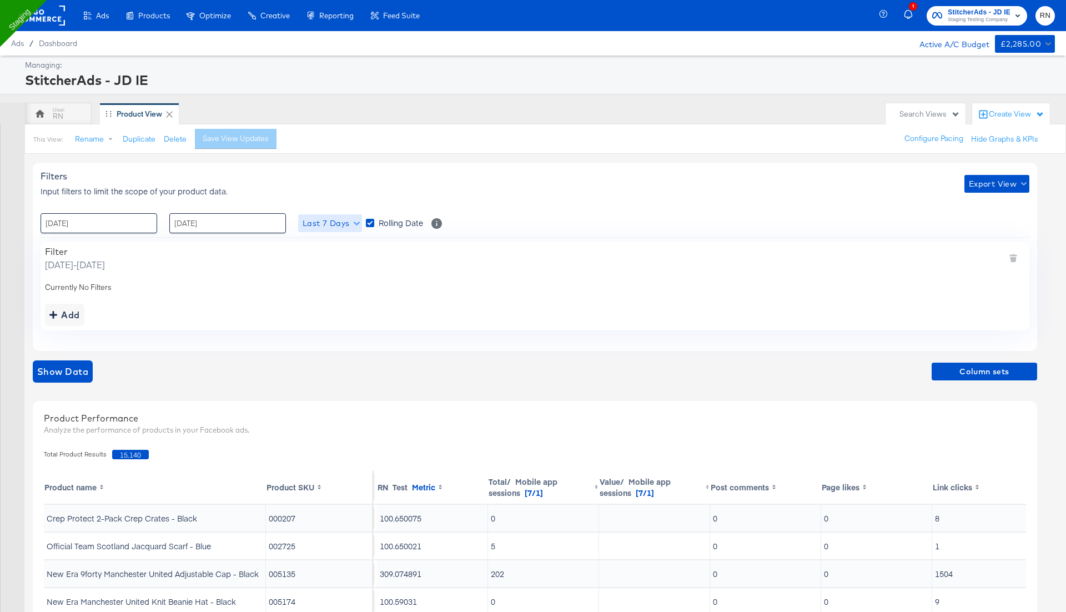
click at [326, 221] on span "Last 7 Days" at bounding box center [330, 223] width 55 height 14
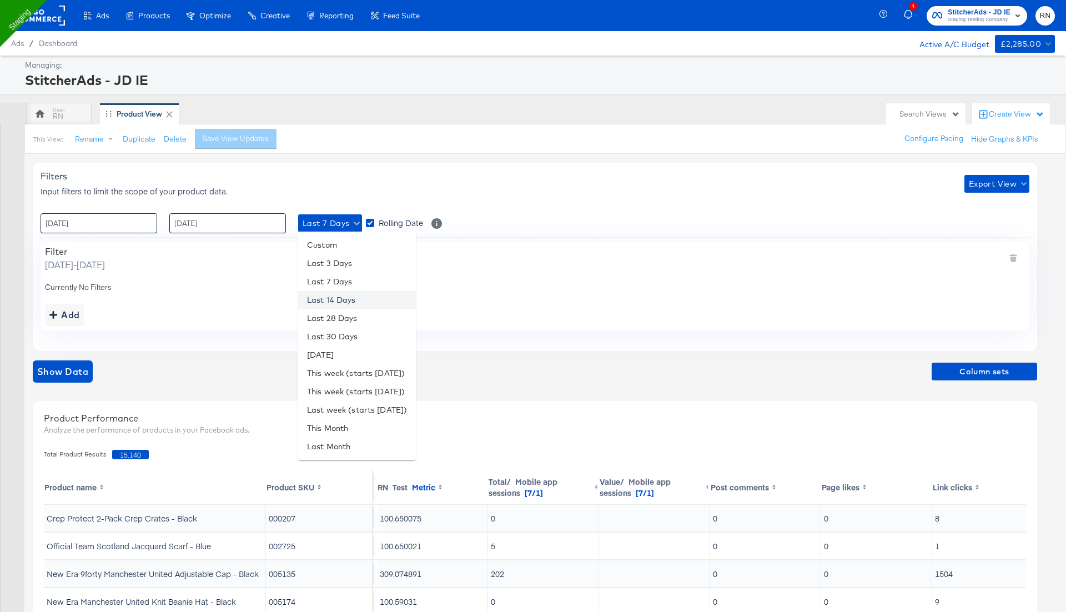
click at [338, 291] on li "Last 14 Days" at bounding box center [357, 300] width 118 height 18
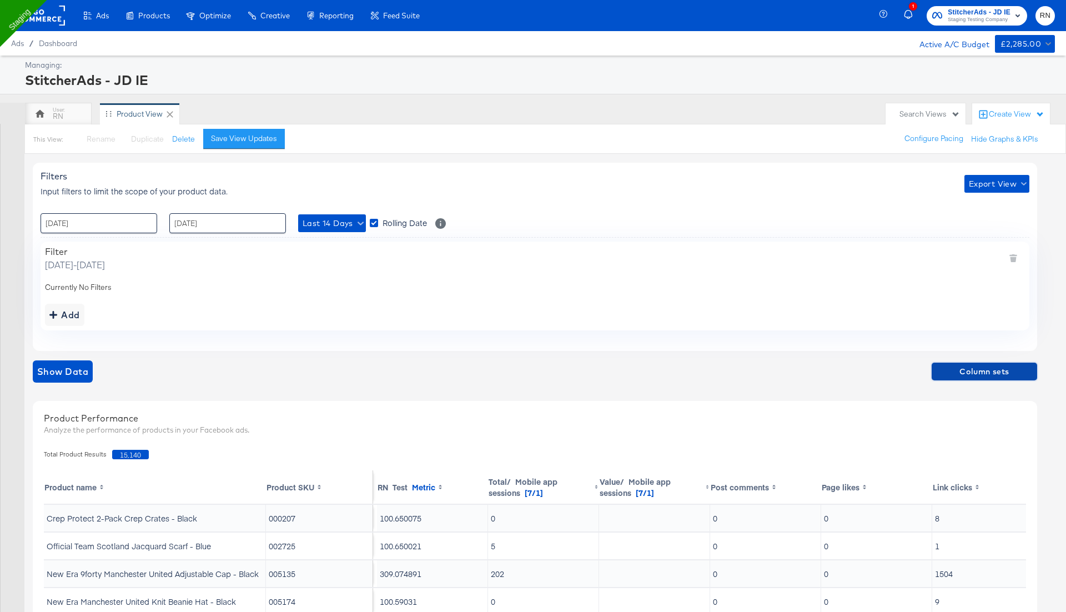
click at [948, 374] on span "Column sets" at bounding box center [984, 372] width 97 height 14
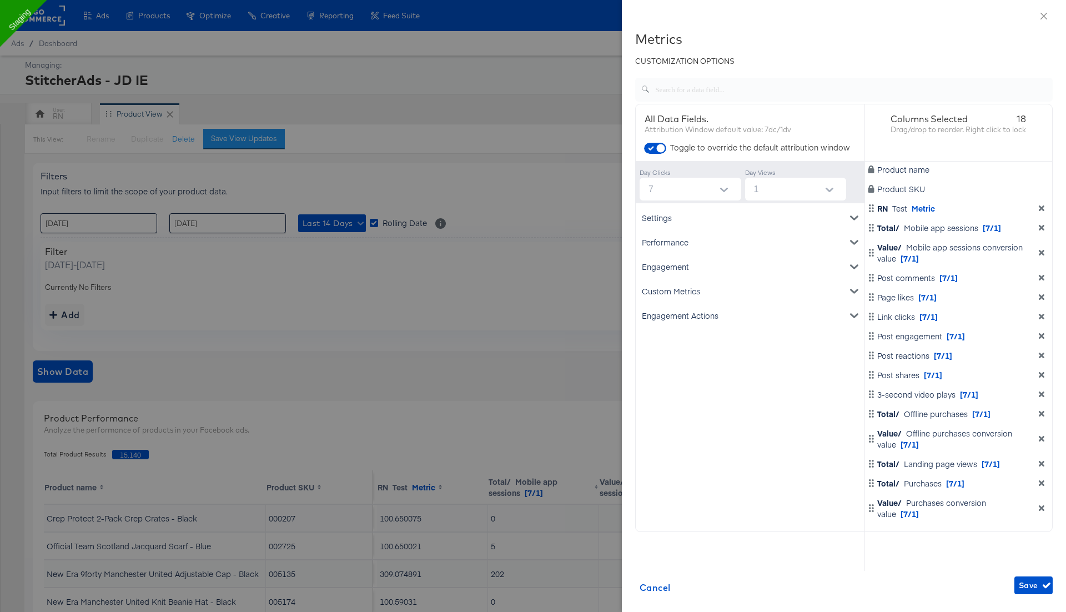
click at [687, 193] on input "7" at bounding box center [692, 189] width 97 height 23
click at [686, 215] on li "none" at bounding box center [690, 216] width 102 height 18
type input "none"
click at [757, 196] on input "1" at bounding box center [797, 189] width 97 height 23
click at [765, 220] on li "none" at bounding box center [795, 216] width 102 height 18
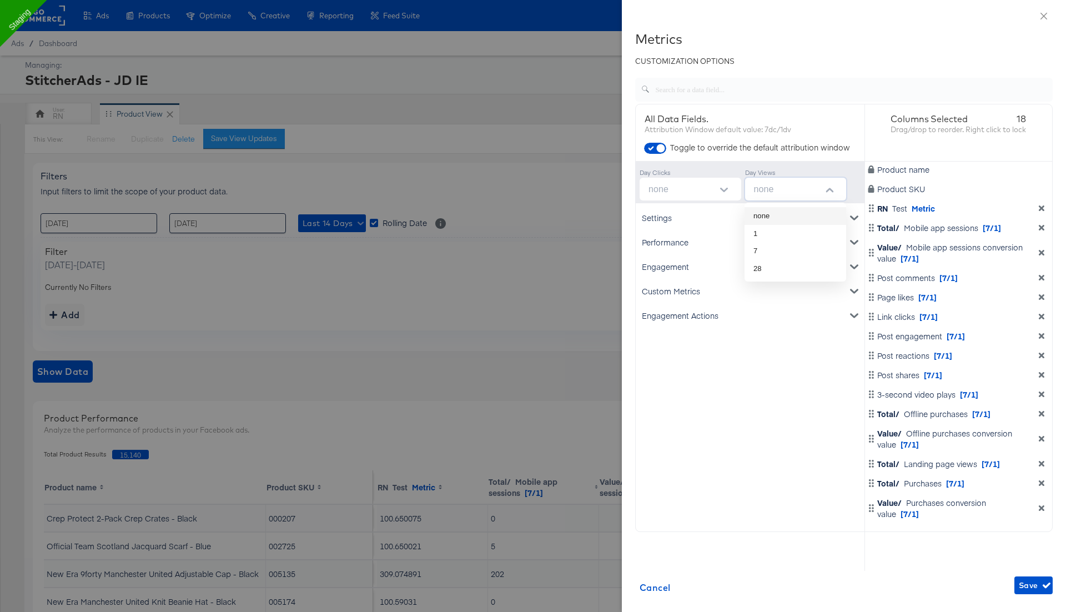
click at [775, 210] on li "none" at bounding box center [795, 216] width 102 height 18
click at [722, 345] on div "Settings Account ID Spend Product name Performance Clicks Impressions CPM CTR (…" at bounding box center [750, 386] width 229 height 367
click at [717, 190] on button "Open" at bounding box center [724, 190] width 17 height 17
click at [702, 217] on li "none" at bounding box center [690, 216] width 102 height 18
click at [763, 186] on input "none" at bounding box center [797, 189] width 97 height 23
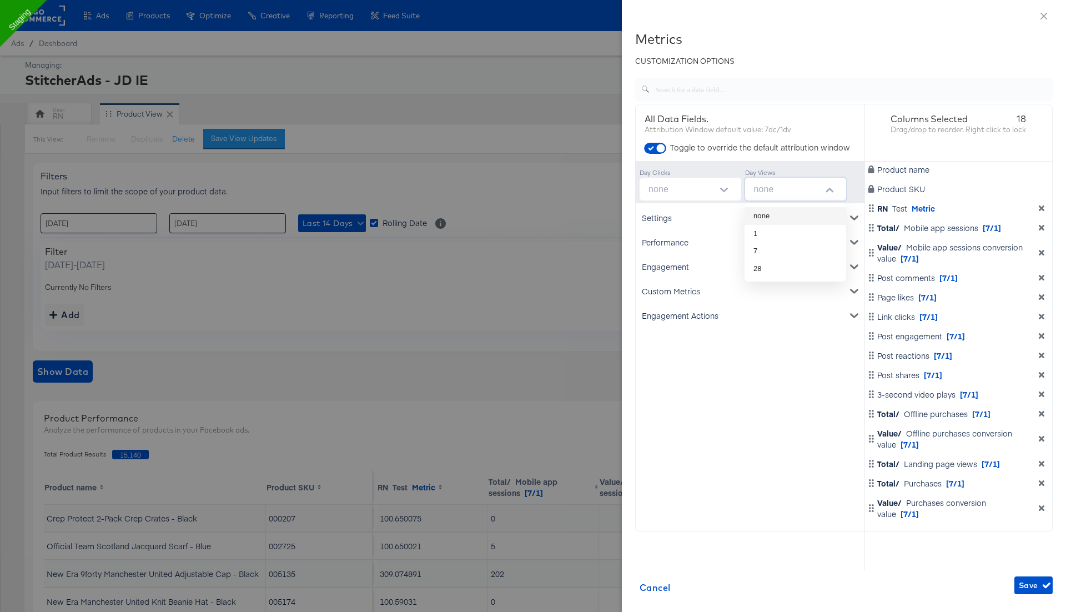
click at [766, 215] on li "none" at bounding box center [795, 216] width 102 height 18
click at [770, 235] on li "1" at bounding box center [795, 234] width 102 height 18
type input "1"
click at [1034, 586] on span "Save" at bounding box center [1033, 585] width 29 height 14
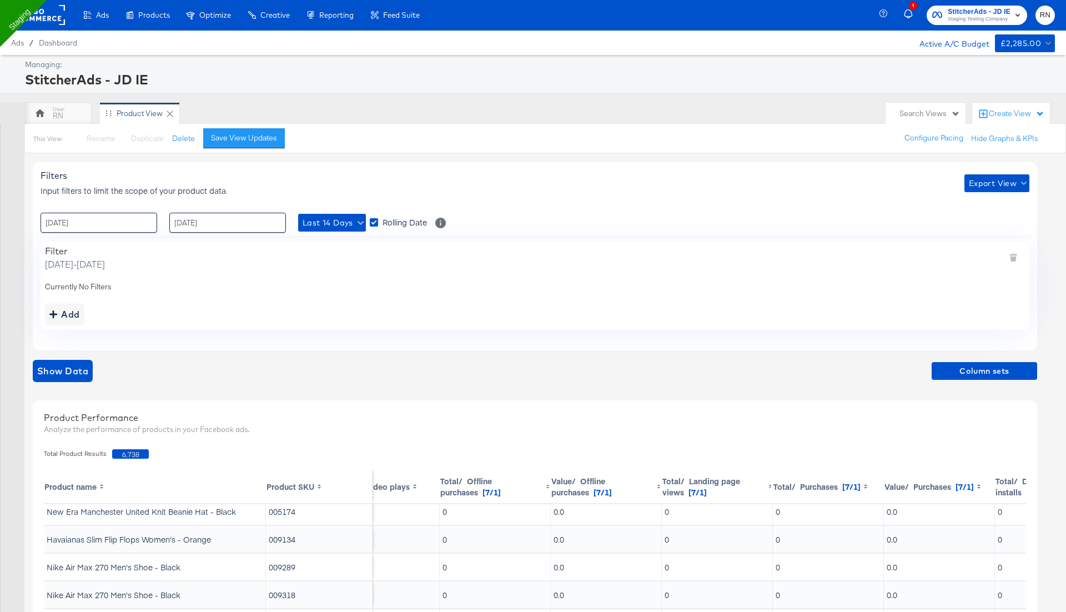
scroll to position [34, 1127]
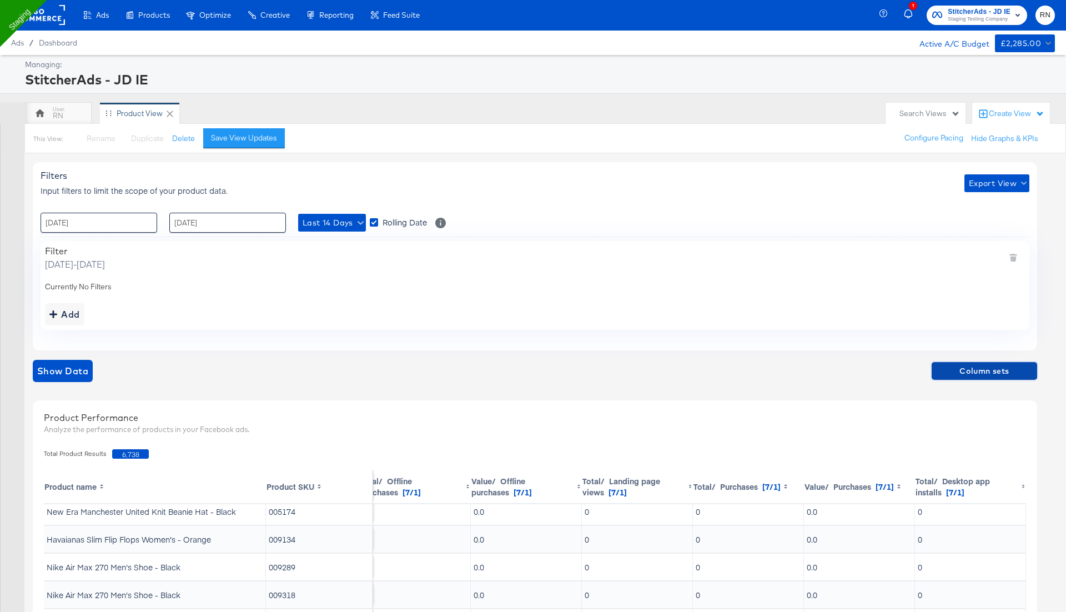
click at [1007, 371] on span "Column sets" at bounding box center [984, 371] width 97 height 14
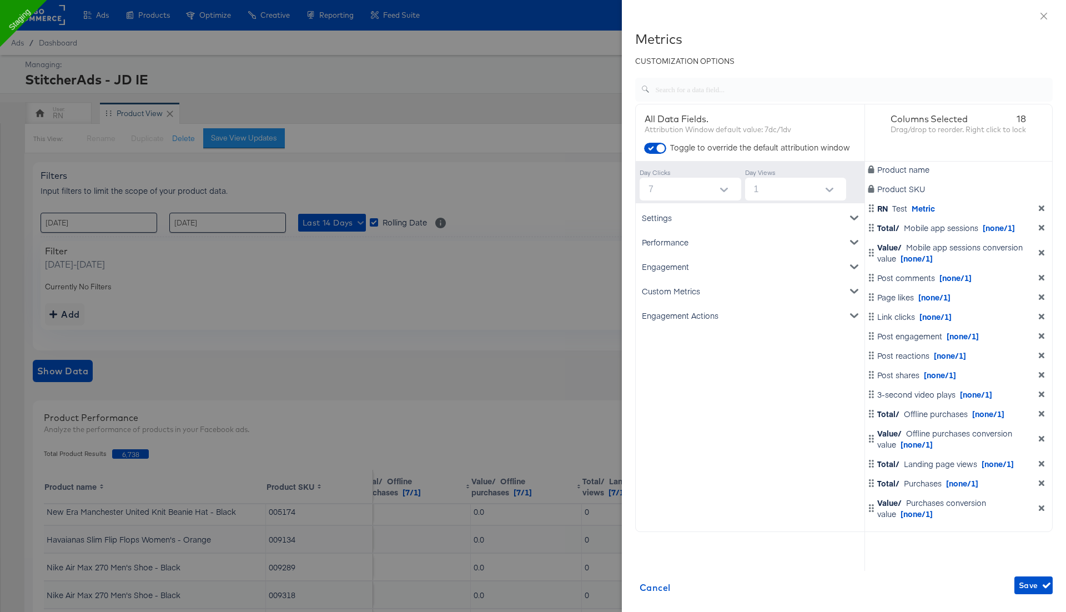
click at [729, 192] on button "Open" at bounding box center [724, 190] width 17 height 17
click at [783, 67] on div "CUSTOMIZATION OPTIONS" at bounding box center [843, 63] width 417 height 14
click at [726, 197] on button "Open" at bounding box center [724, 190] width 17 height 17
click at [714, 474] on div "Settings Account ID Spend Product name Performance Clicks Impressions CPM CTR (…" at bounding box center [750, 386] width 229 height 367
click at [723, 191] on icon "Open" at bounding box center [724, 190] width 8 height 8
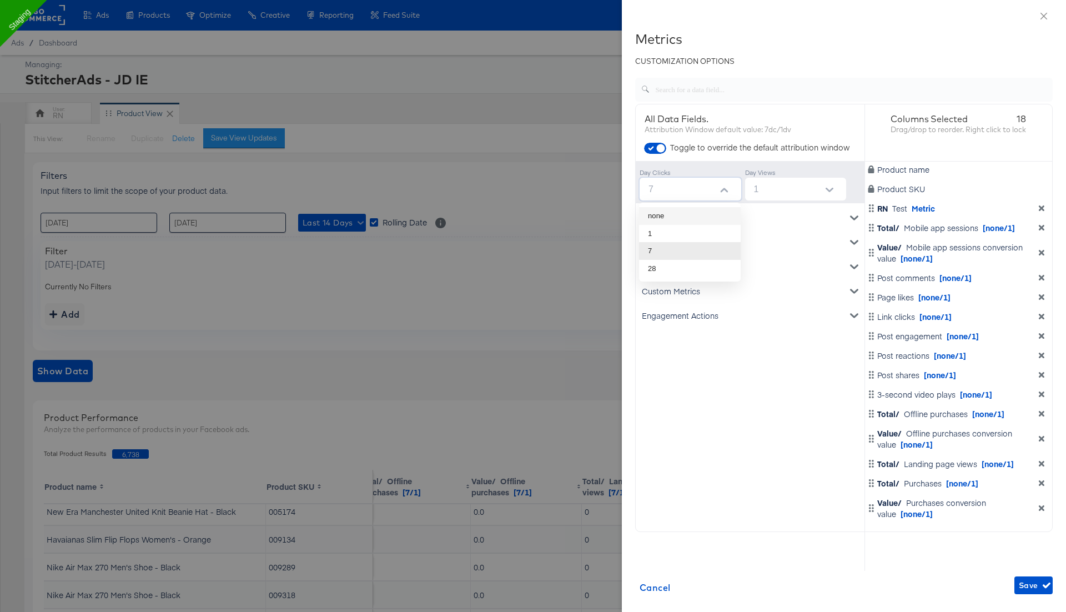
click at [713, 213] on li "none" at bounding box center [690, 216] width 102 height 18
type input "none"
click at [782, 333] on div "Settings Account ID Spend Product name Performance Clicks Impressions CPM CTR (…" at bounding box center [750, 386] width 229 height 367
click at [1042, 587] on icon "button" at bounding box center [1046, 585] width 8 height 8
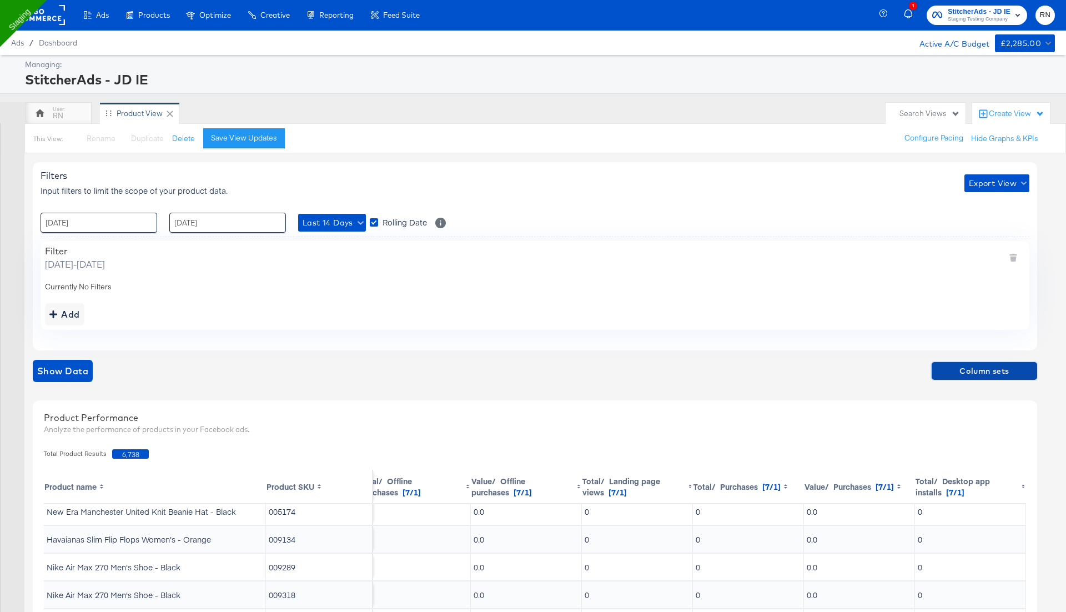
click at [950, 374] on span "Column sets" at bounding box center [984, 371] width 97 height 14
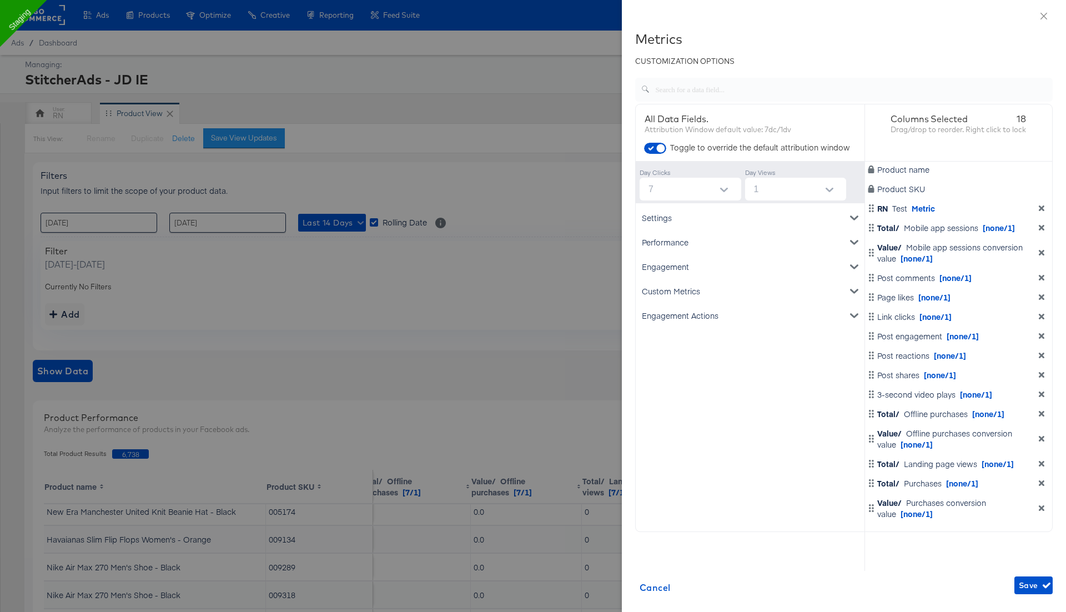
click at [699, 188] on input "7" at bounding box center [692, 189] width 97 height 23
click at [714, 368] on div "Settings Account ID Spend Product name Performance Clicks Impressions CPM CTR (…" at bounding box center [750, 386] width 229 height 367
